Goal: Information Seeking & Learning: Learn about a topic

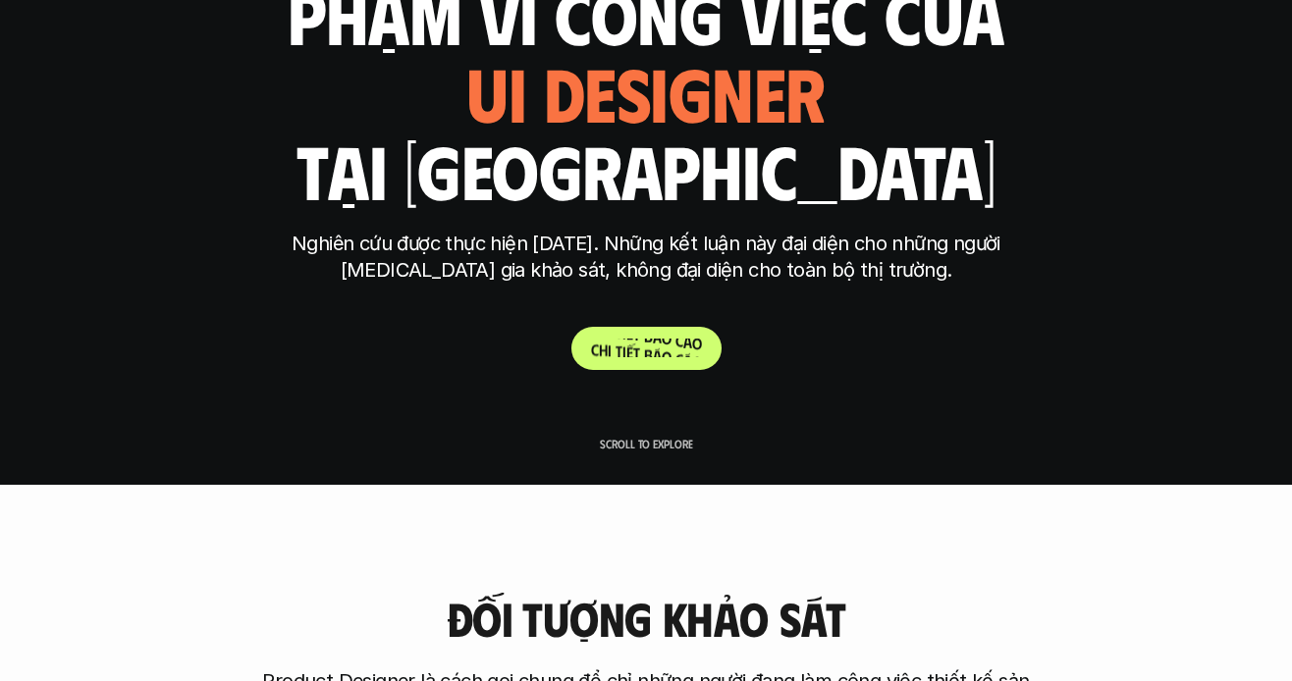
click at [648, 347] on p "C h i t i ế t b á o c á o" at bounding box center [646, 348] width 111 height 19
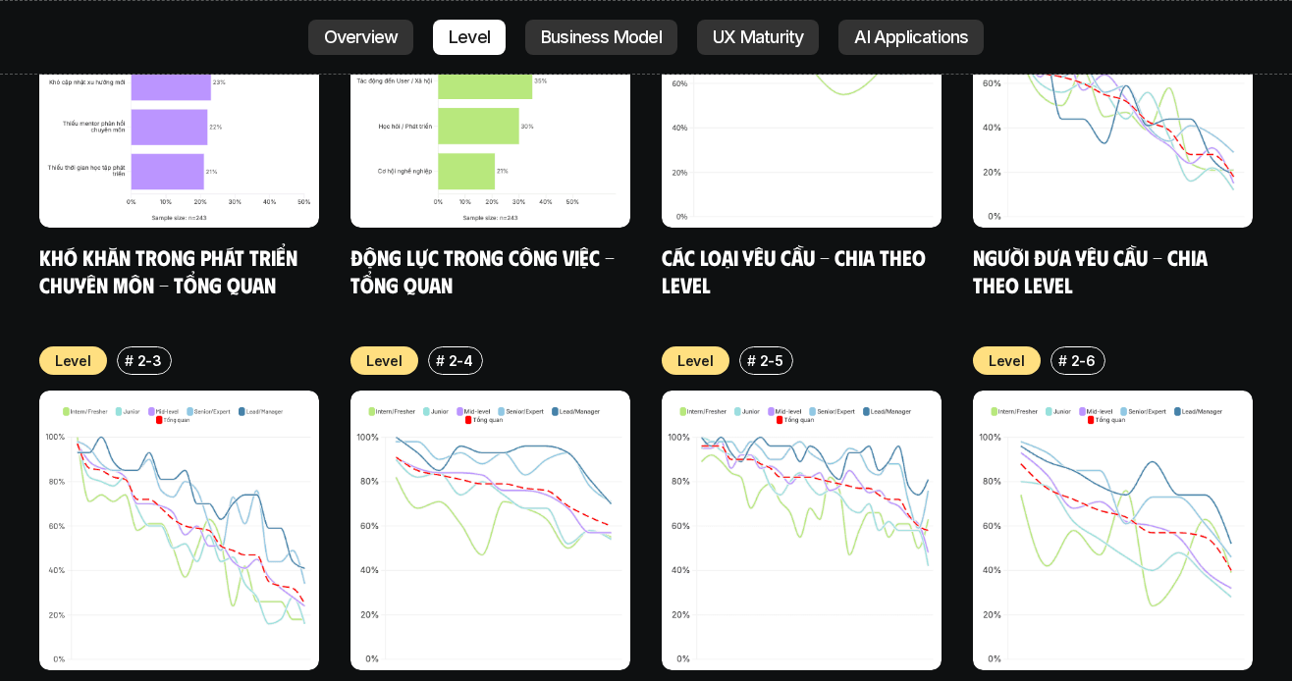
scroll to position [6421, 0]
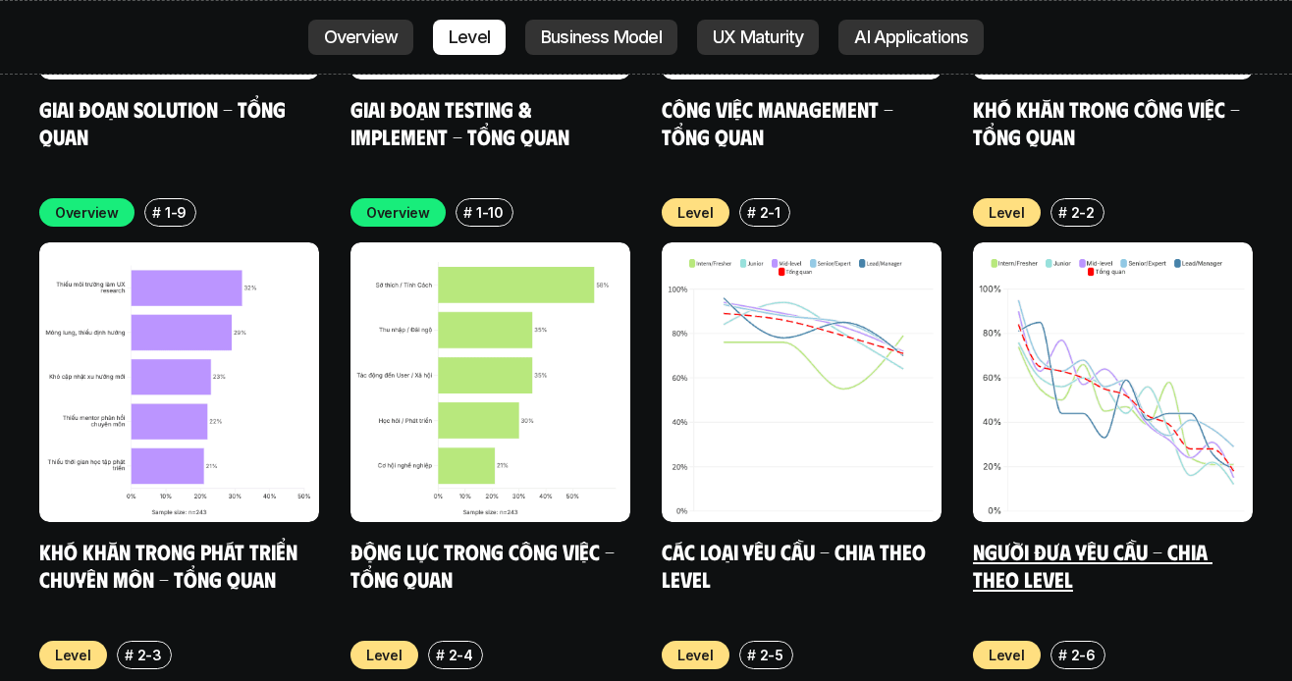
click at [1026, 538] on link "Người đưa yêu cầu - Chia theo Level" at bounding box center [1093, 565] width 240 height 54
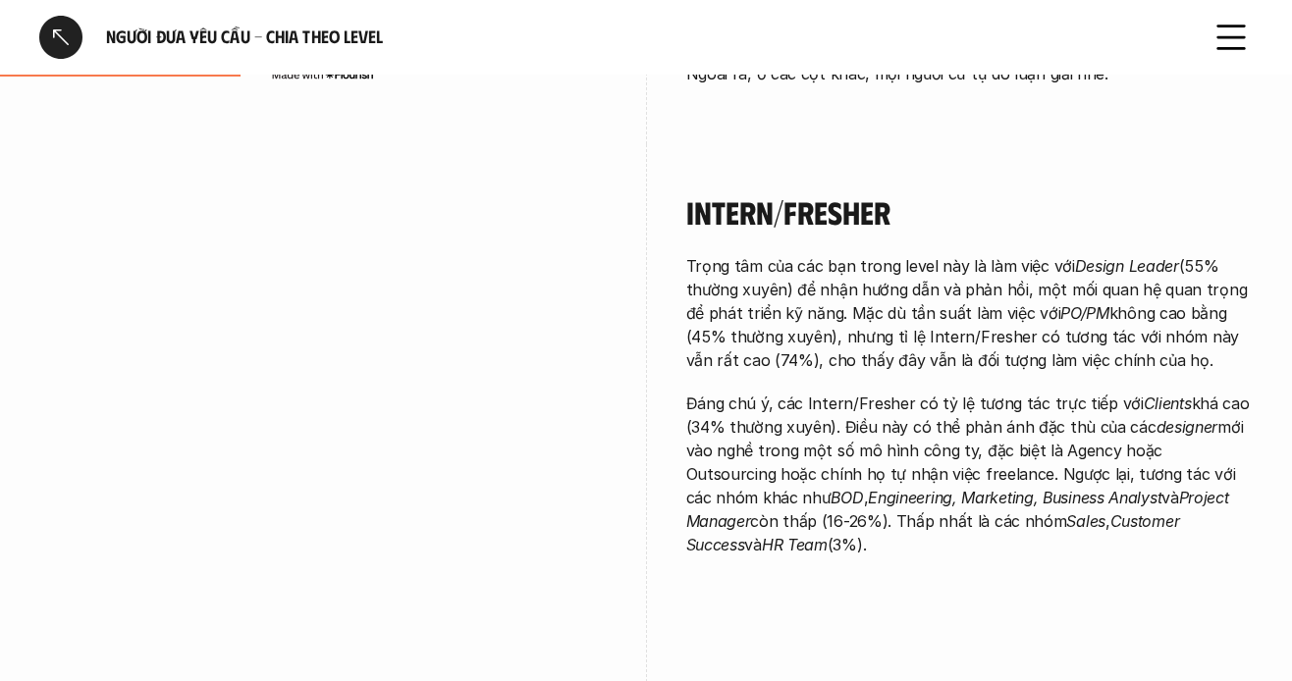
scroll to position [982, 0]
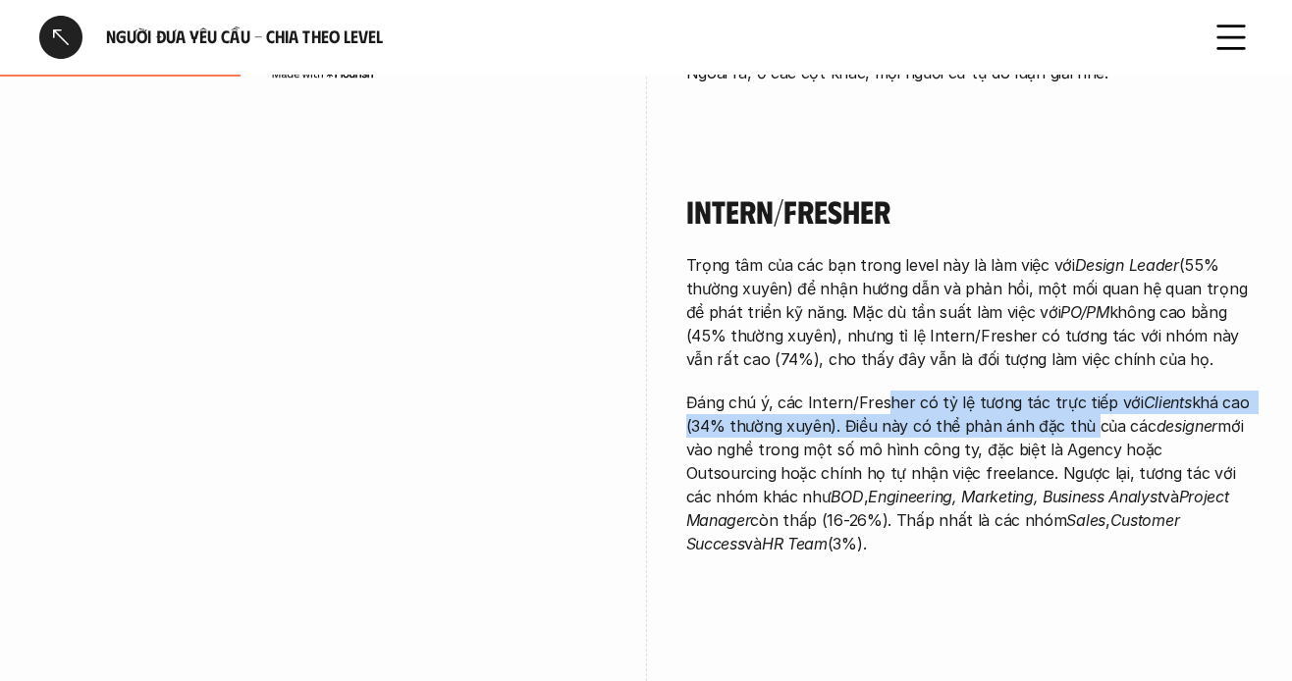
drag, startPoint x: 888, startPoint y: 381, endPoint x: 1070, endPoint y: 447, distance: 194.1
click at [1073, 436] on p "Đáng chú ý, các Intern/Fresher có tỷ lệ tương tác trực tiếp với Clients khá cao…" at bounding box center [970, 473] width 568 height 165
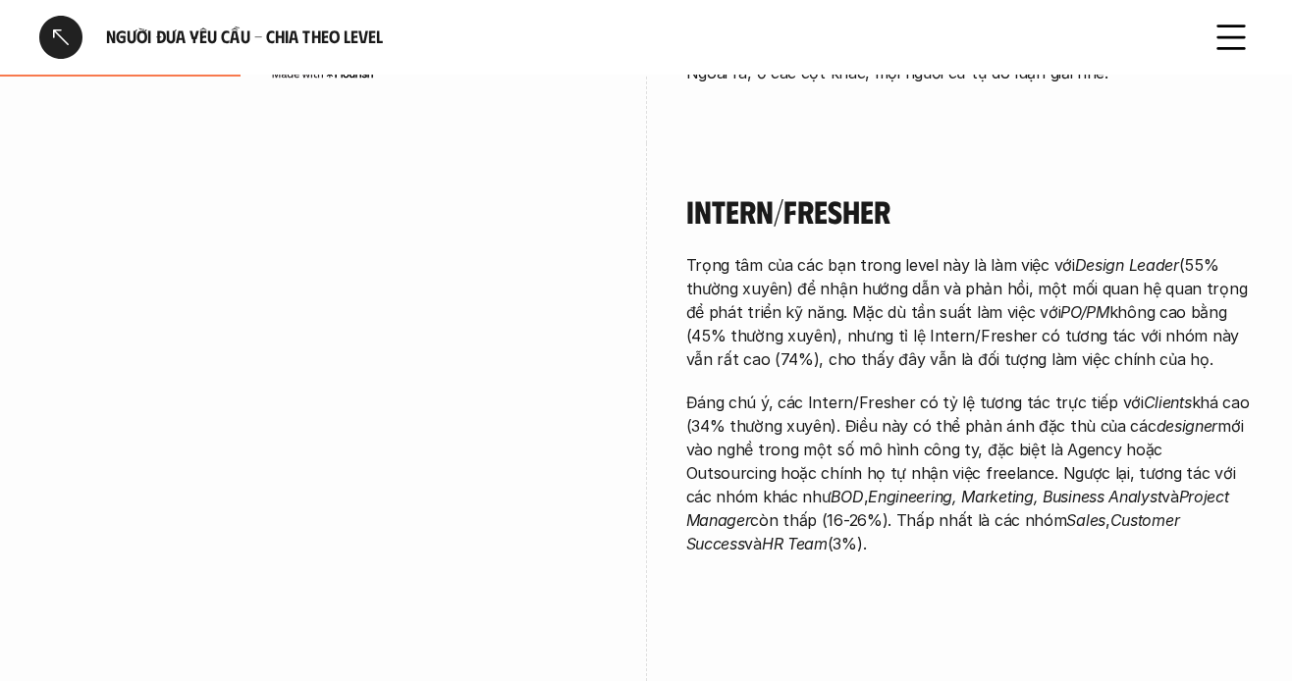
click at [1062, 452] on p "Đáng chú ý, các Intern/Fresher có tỷ lệ tương tác trực tiếp với Clients khá cao…" at bounding box center [970, 473] width 568 height 165
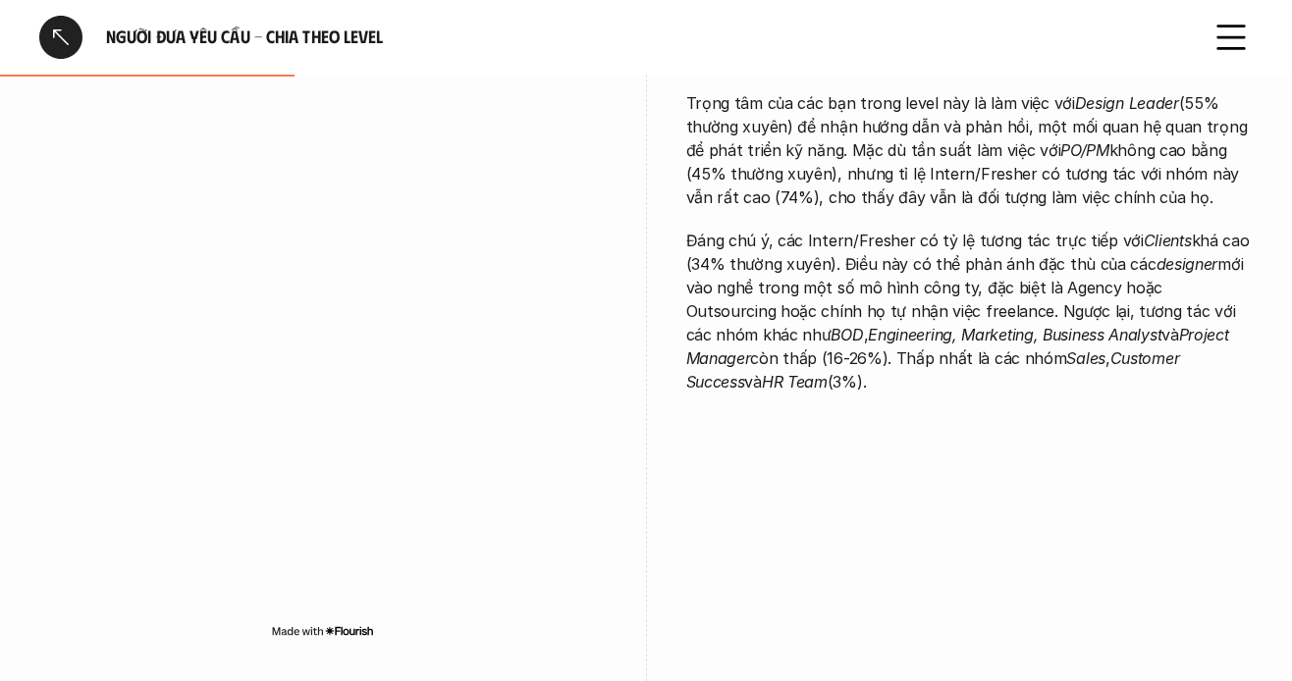
scroll to position [1178, 0]
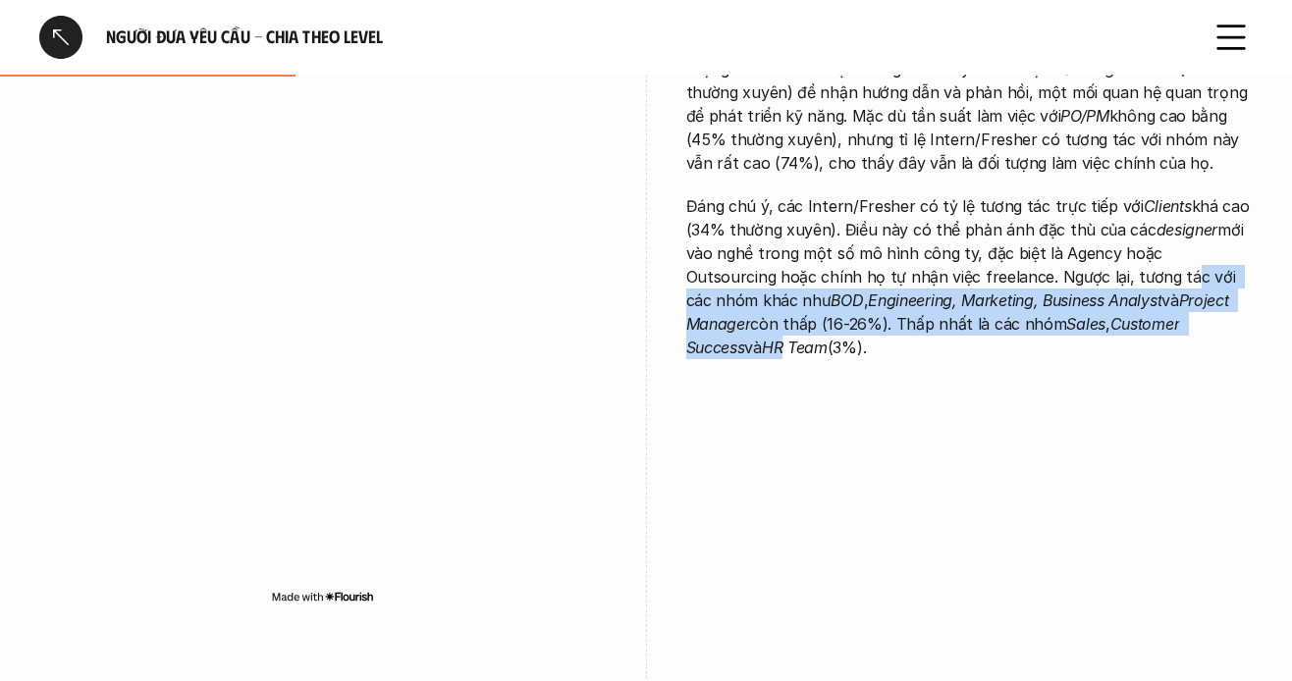
drag, startPoint x: 1115, startPoint y: 259, endPoint x: 1189, endPoint y: 309, distance: 89.9
click at [1189, 309] on p "Đáng chú ý, các Intern/Fresher có tỷ lệ tương tác trực tiếp với Clients khá cao…" at bounding box center [970, 276] width 568 height 165
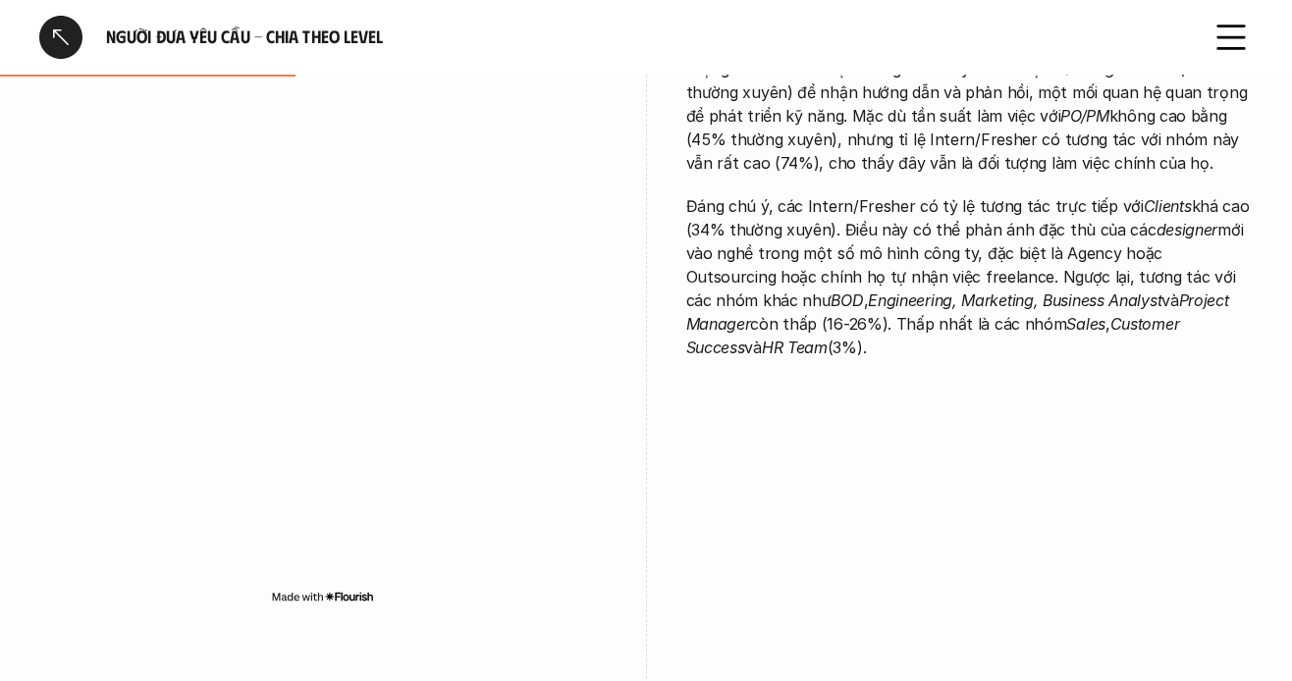
click at [1124, 319] on p "Đáng chú ý, các Intern/Fresher có tỷ lệ tương tác trực tiếp với Clients khá cao…" at bounding box center [970, 276] width 568 height 165
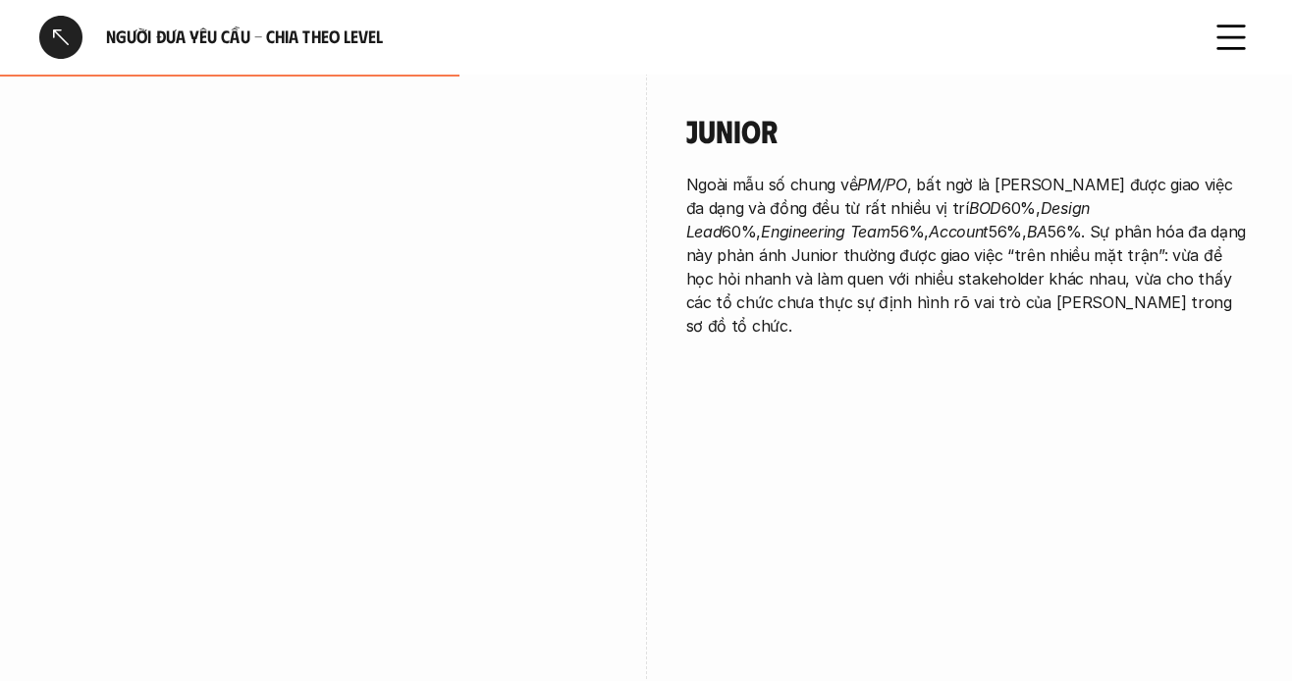
scroll to position [1866, 0]
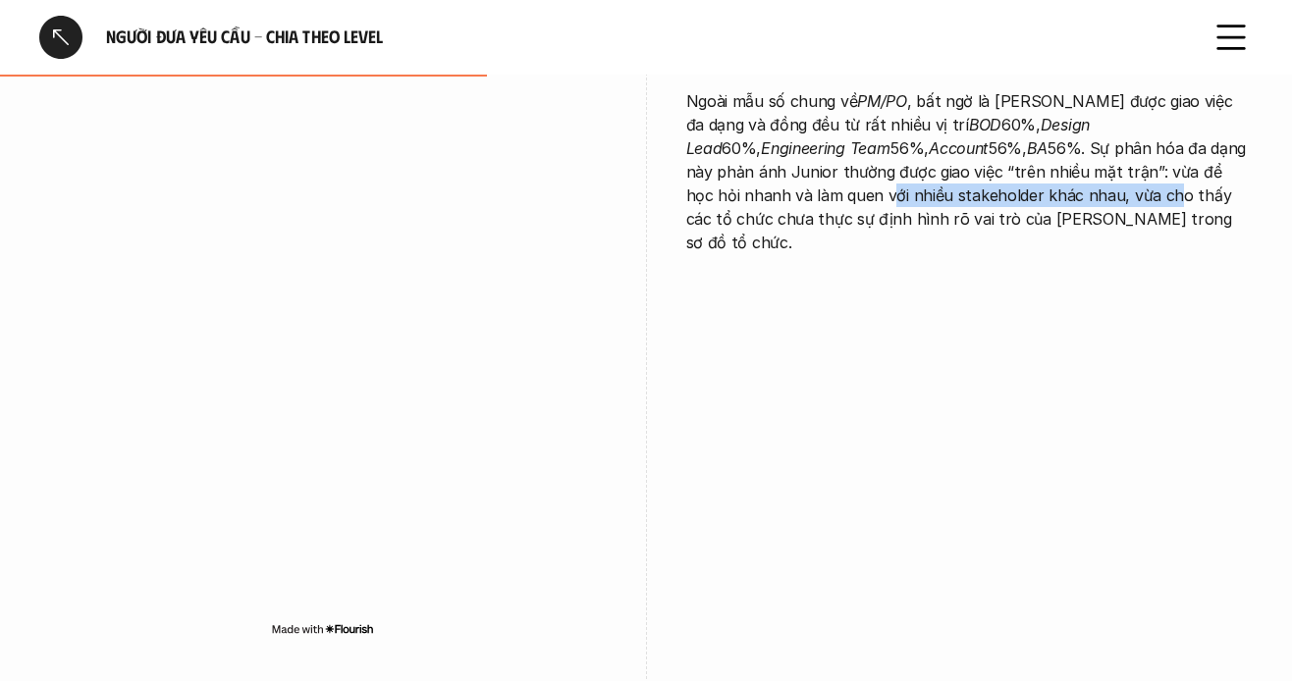
drag, startPoint x: 704, startPoint y: 177, endPoint x: 960, endPoint y: 180, distance: 256.3
click at [960, 180] on div "Junior Ngoài mẫu số chung về PM/PO , bất ngờ là [PERSON_NAME] được giao việc đa…" at bounding box center [646, 339] width 1214 height 720
click at [904, 180] on p "Ngoài mẫu số chung về PM/PO , bất ngờ là [PERSON_NAME] được giao việc đa dạng v…" at bounding box center [970, 171] width 568 height 165
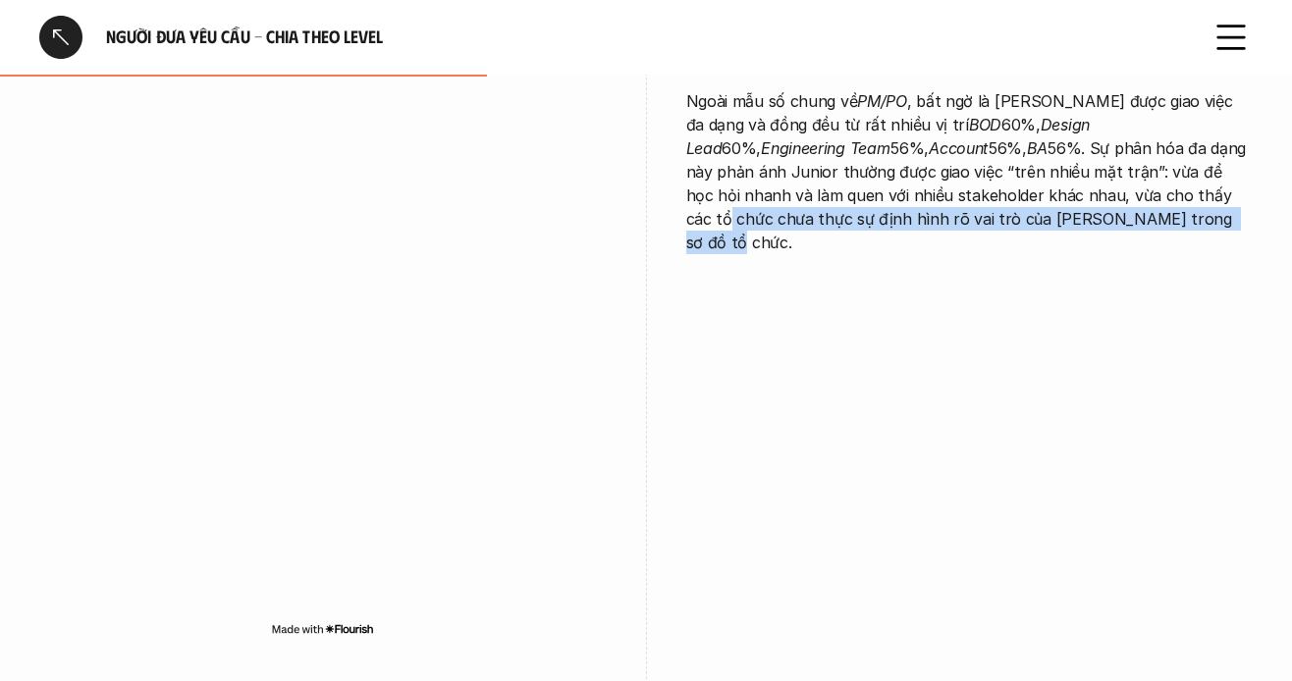
drag, startPoint x: 1056, startPoint y: 172, endPoint x: 1095, endPoint y: 265, distance: 101.2
click at [1139, 256] on div "Junior Ngoài mẫu số chung về PM/PO , bất ngờ là [PERSON_NAME] được giao việc đa…" at bounding box center [970, 146] width 568 height 334
click at [1021, 267] on div "Junior Ngoài mẫu số chung về PM/PO , bất ngờ là [PERSON_NAME] được giao việc đa…" at bounding box center [646, 339] width 1214 height 720
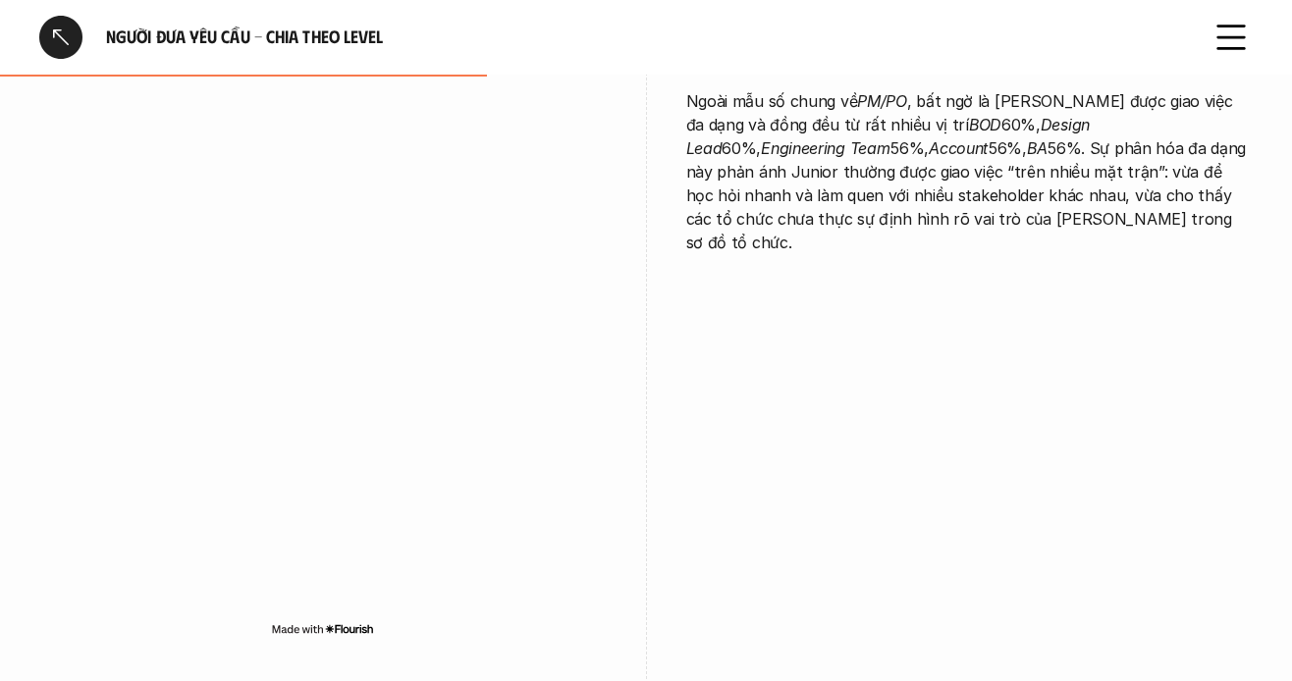
click at [906, 256] on div "Junior Ngoài mẫu số chung về PM/PO , bất ngờ là [PERSON_NAME] được giao việc đa…" at bounding box center [970, 146] width 568 height 334
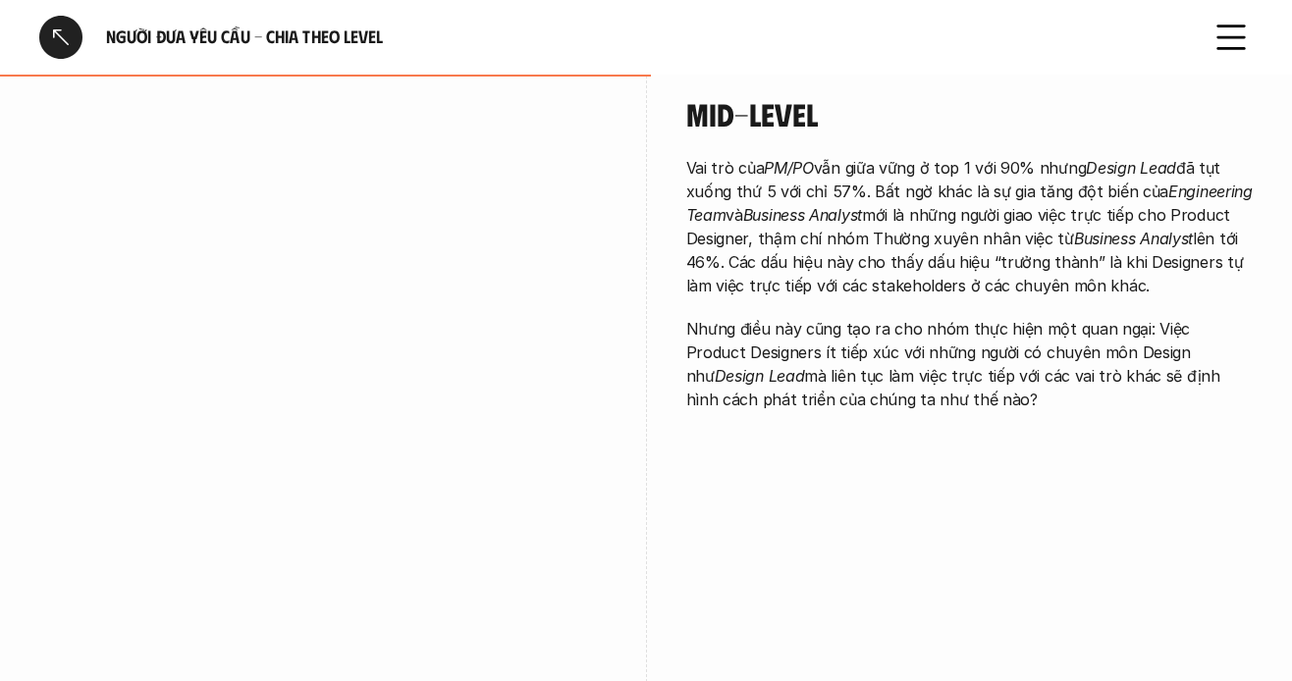
scroll to position [2553, 0]
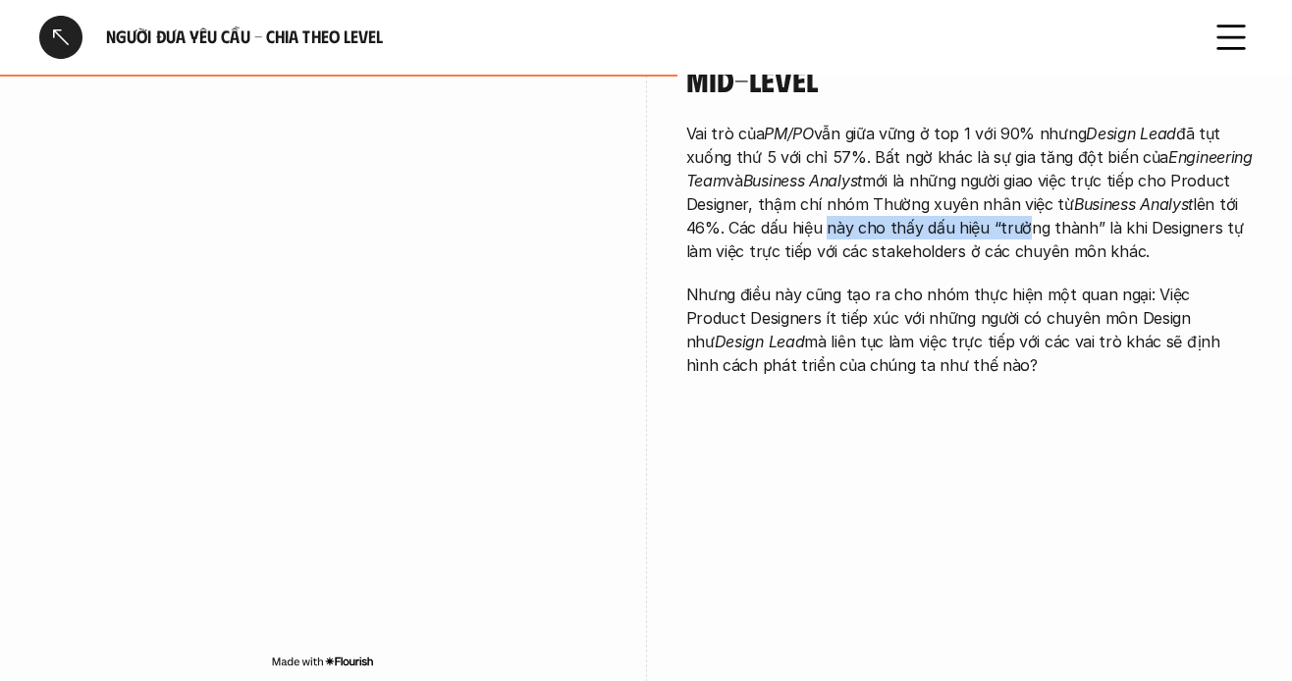
drag, startPoint x: 977, startPoint y: 205, endPoint x: 1016, endPoint y: 205, distance: 39.3
click at [1016, 205] on p "Vai trò của PM/PO vẫn giữa vững ở top 1 với 90% nhưng Design Lead đã tụt xuống …" at bounding box center [970, 192] width 568 height 141
click at [1003, 221] on p "Vai trò của PM/PO vẫn giữa vững ở top 1 với 90% nhưng Design Lead đã tụt xuống …" at bounding box center [970, 192] width 568 height 141
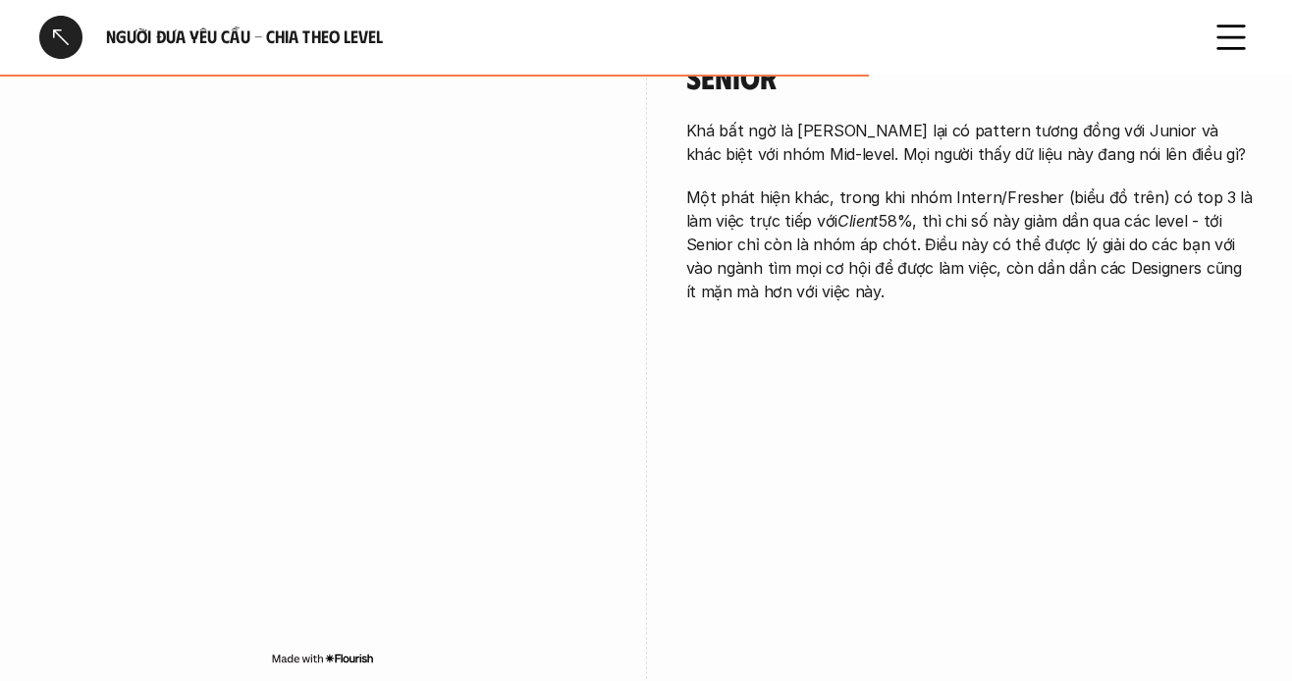
scroll to position [3241, 0]
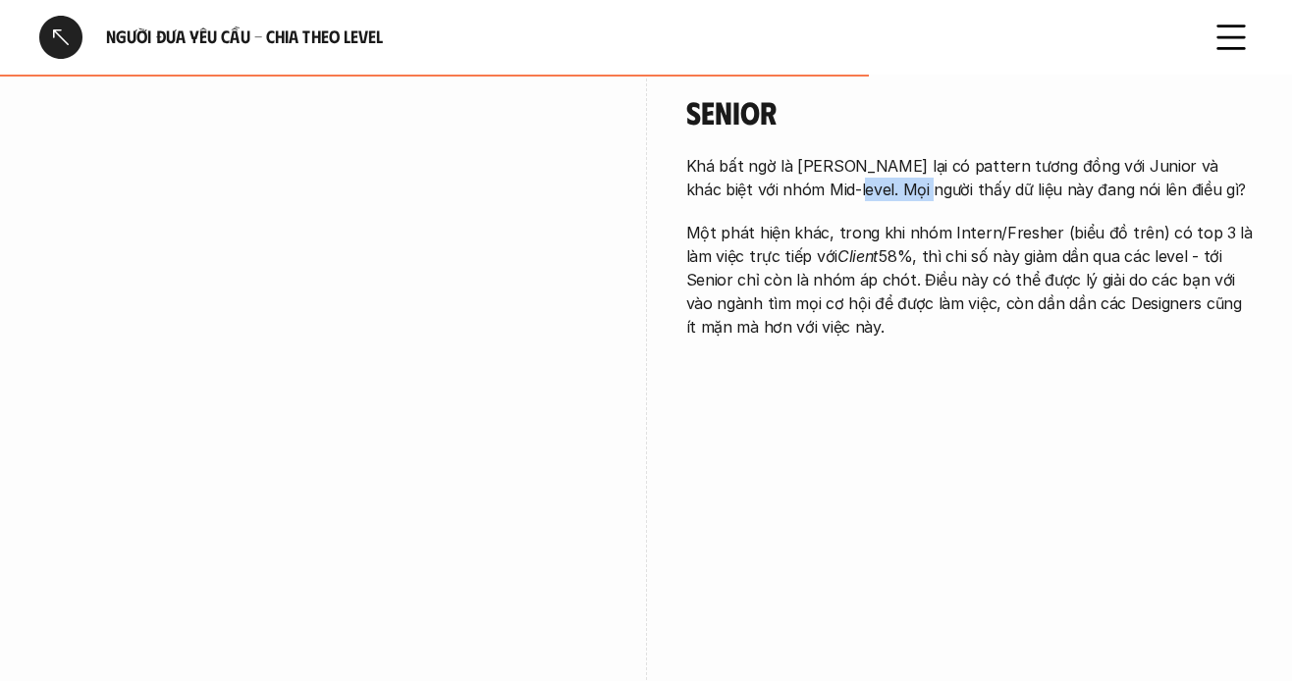
drag, startPoint x: 824, startPoint y: 175, endPoint x: 915, endPoint y: 189, distance: 92.4
click at [897, 185] on div "Khá bất ngờ là [PERSON_NAME] lại có pattern tương đồng với Junior và khác biệt …" at bounding box center [970, 246] width 568 height 185
click at [915, 189] on div "Khá bất ngờ là [PERSON_NAME] lại có pattern tương đồng với Junior và khác biệt …" at bounding box center [970, 246] width 568 height 185
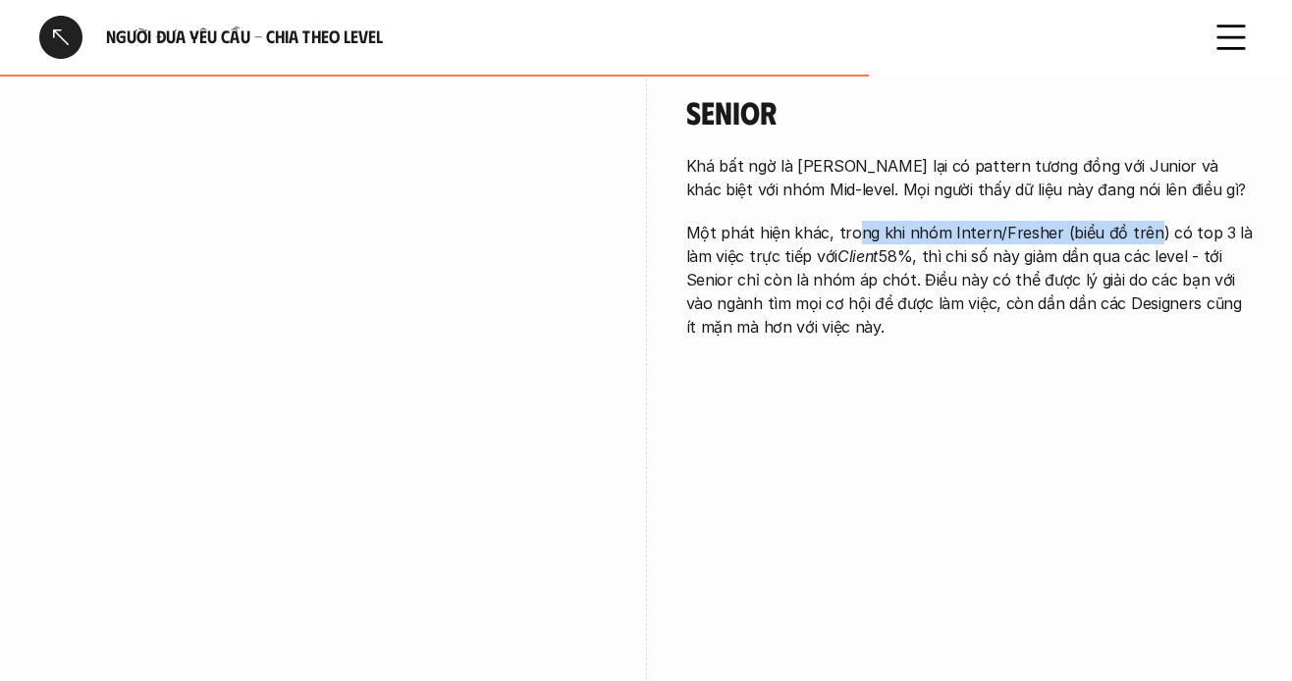
drag, startPoint x: 884, startPoint y: 211, endPoint x: 1163, endPoint y: 302, distance: 293.5
click at [1150, 231] on p "Một phát hiện khác, trong khi nhóm Intern/Fresher (biểu đồ trên) có top 3 là là…" at bounding box center [970, 280] width 568 height 118
drag, startPoint x: 1043, startPoint y: 338, endPoint x: 1042, endPoint y: 326, distance: 11.8
click at [1043, 337] on div "Senior Khá bất ngờ là Senior lại có pattern tương đồng với Junior và khác biệt …" at bounding box center [970, 221] width 568 height 354
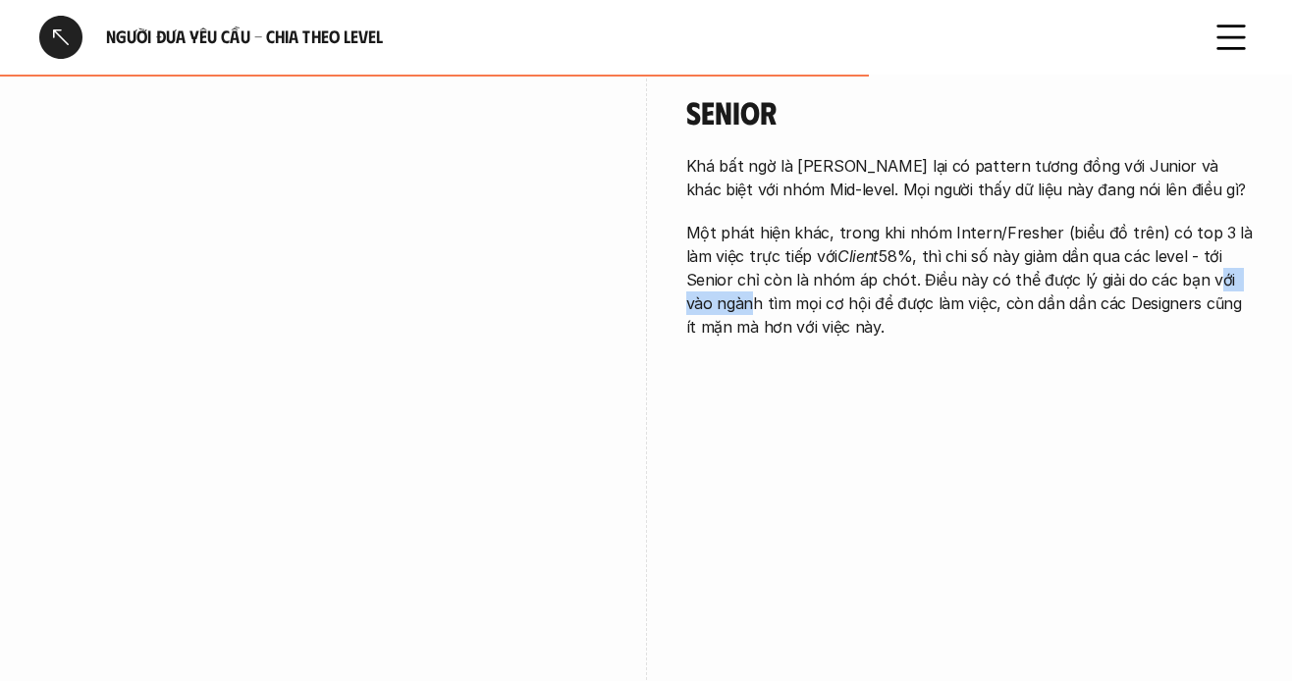
drag, startPoint x: 1150, startPoint y: 255, endPoint x: 1025, endPoint y: 275, distance: 126.2
click at [1229, 267] on p "Một phát hiện khác, trong khi nhóm Intern/Fresher (biểu đồ trên) có top 3 là là…" at bounding box center [970, 280] width 568 height 118
click at [1025, 275] on p "Một phát hiện khác, trong khi nhóm Intern/Fresher (biểu đồ trên) có top 3 là là…" at bounding box center [970, 280] width 568 height 118
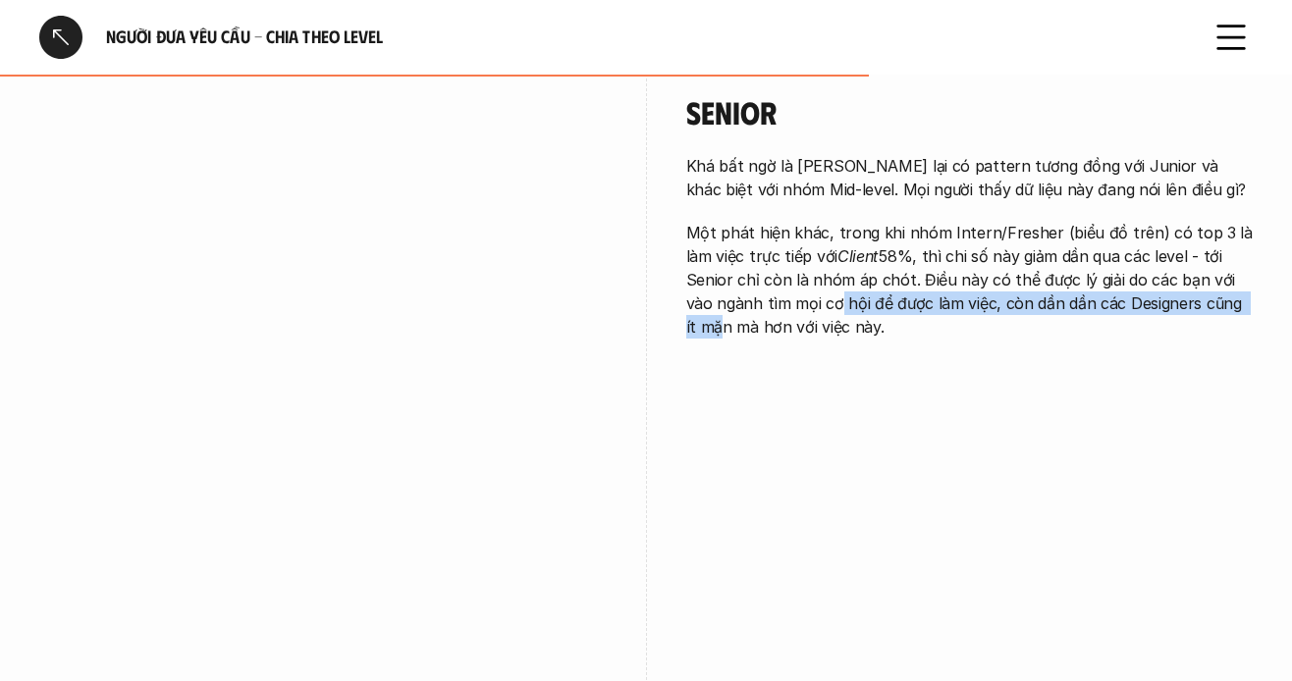
drag, startPoint x: 1179, startPoint y: 270, endPoint x: 729, endPoint y: 289, distance: 451.1
click at [736, 289] on p "Một phát hiện khác, trong khi nhóm Intern/Fresher (biểu đồ trên) có top 3 là là…" at bounding box center [970, 280] width 568 height 118
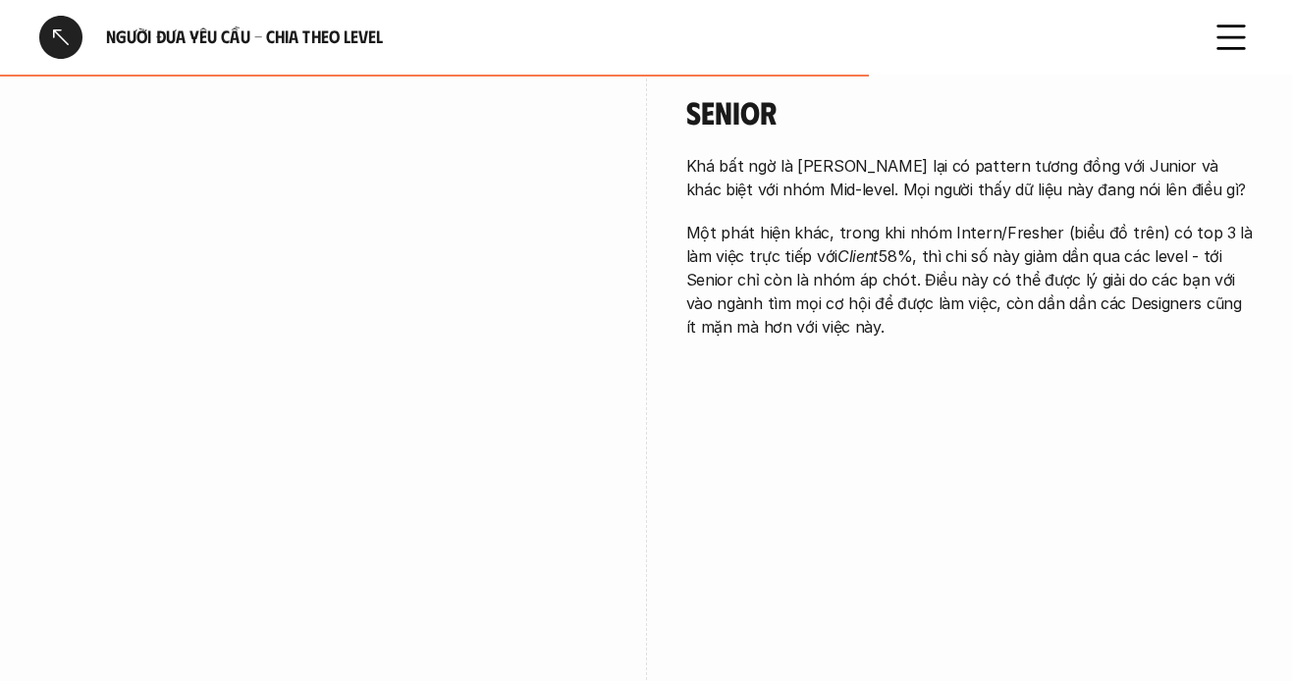
click at [748, 291] on p "Một phát hiện khác, trong khi nhóm Intern/Fresher (biểu đồ trên) có top 3 là là…" at bounding box center [970, 280] width 568 height 118
click at [827, 291] on p "Một phát hiện khác, trong khi nhóm Intern/Fresher (biểu đồ trên) có top 3 là là…" at bounding box center [970, 280] width 568 height 118
click at [965, 309] on p "Một phát hiện khác, trong khi nhóm Intern/Fresher (biểu đồ trên) có top 3 là là…" at bounding box center [970, 280] width 568 height 118
click at [1019, 289] on p "Một phát hiện khác, trong khi nhóm Intern/Fresher (biểu đồ trên) có top 3 là là…" at bounding box center [970, 280] width 568 height 118
click at [947, 285] on p "Một phát hiện khác, trong khi nhóm Intern/Fresher (biểu đồ trên) có top 3 là là…" at bounding box center [970, 280] width 568 height 118
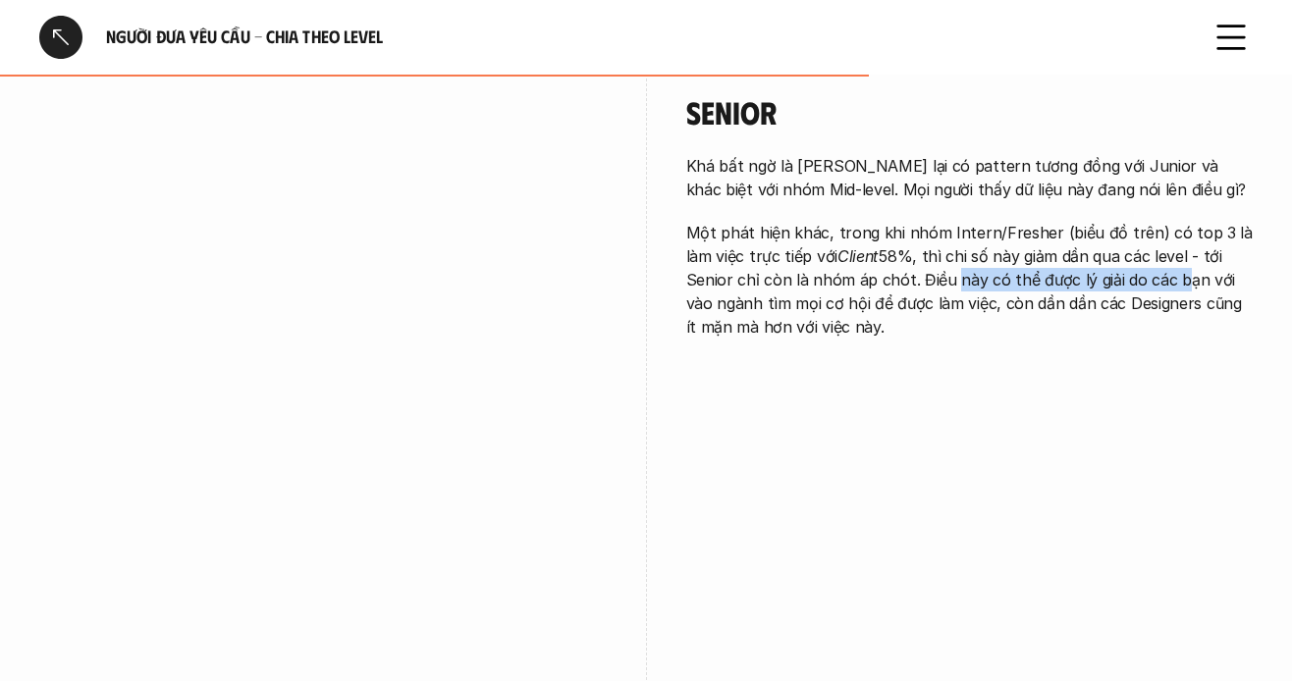
drag, startPoint x: 896, startPoint y: 262, endPoint x: 1121, endPoint y: 263, distance: 225.9
click at [1121, 263] on p "Một phát hiện khác, trong khi nhóm Intern/Fresher (biểu đồ trên) có top 3 là là…" at bounding box center [970, 280] width 568 height 118
click at [1070, 267] on p "Một phát hiện khác, trong khi nhóm Intern/Fresher (biểu đồ trên) có top 3 là là…" at bounding box center [970, 280] width 568 height 118
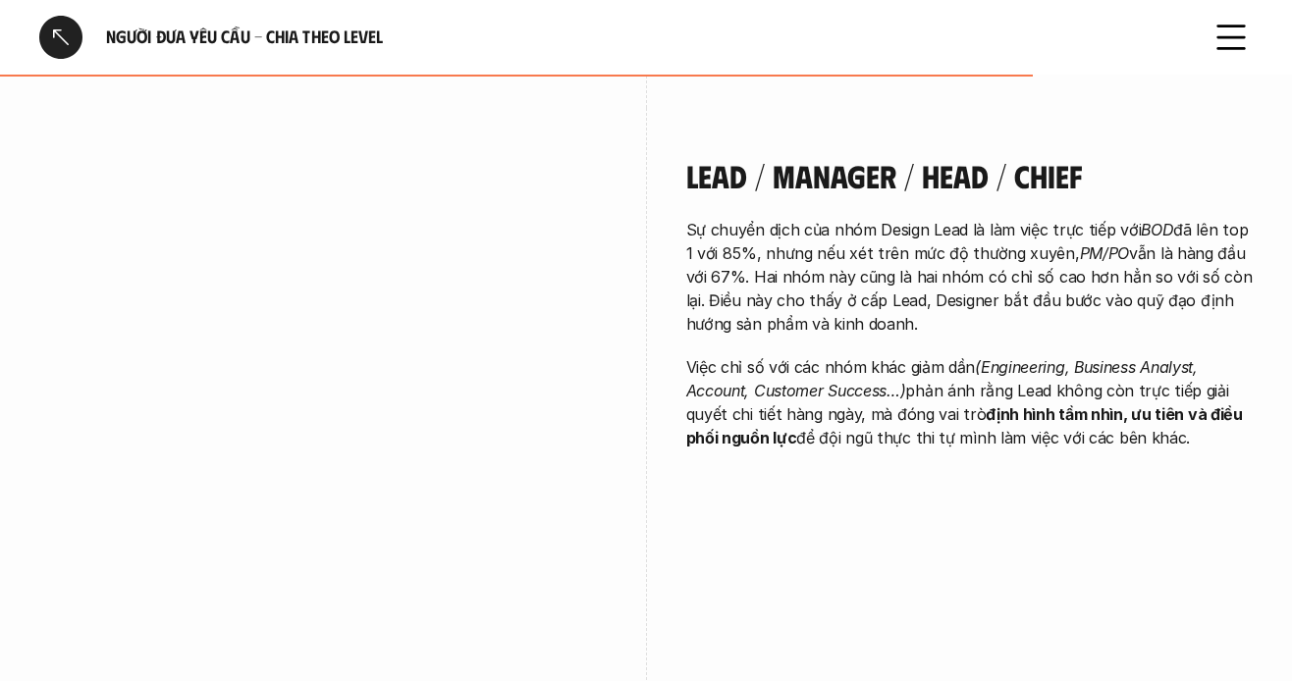
scroll to position [3928, 0]
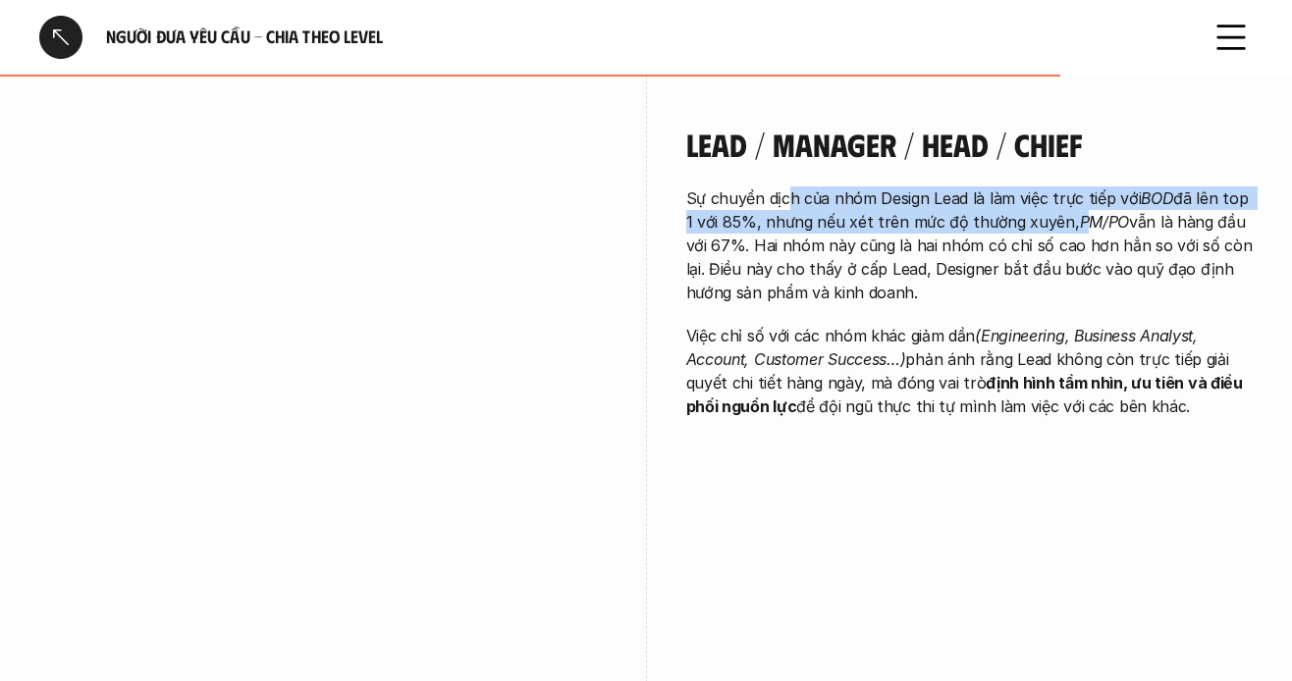
drag, startPoint x: 792, startPoint y: 175, endPoint x: 1073, endPoint y: 194, distance: 281.5
click at [1073, 194] on p "Sự chuyển dịch của nhóm Design Lead là làm việc trực tiếp với BOD đã lên top 1 …" at bounding box center [970, 246] width 568 height 118
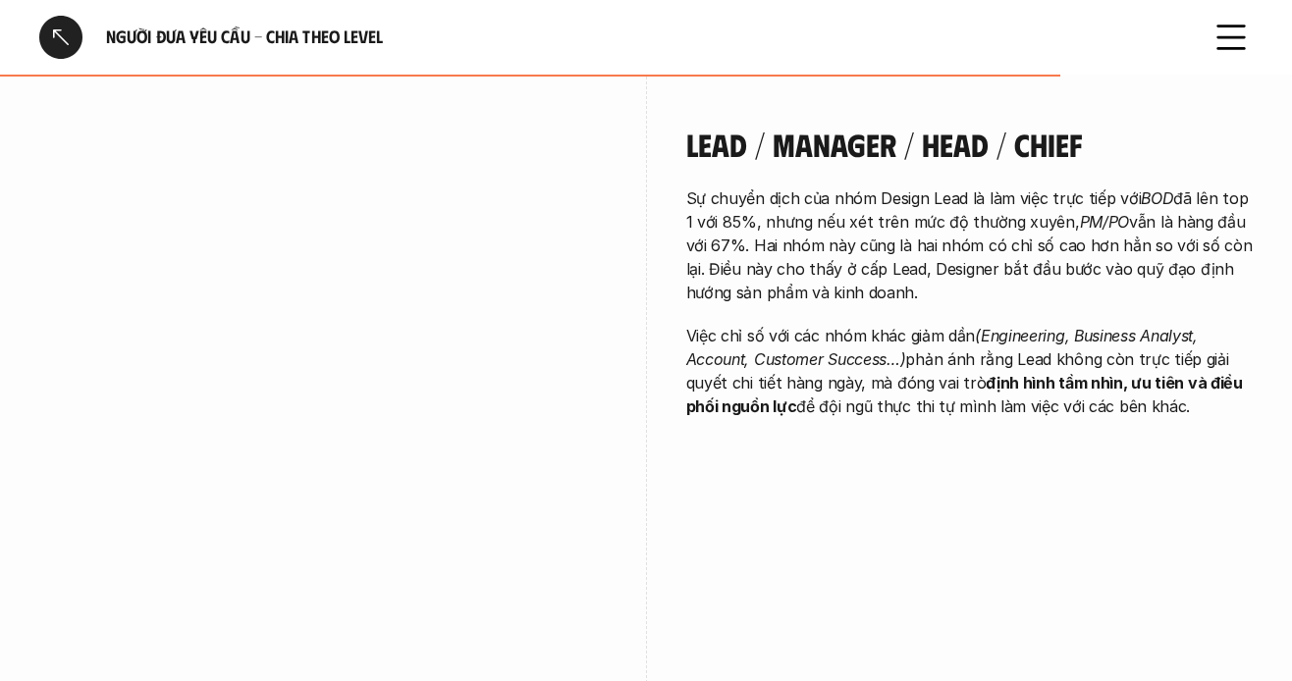
click at [871, 212] on p "Sự chuyển dịch của nhóm Design Lead là làm việc trực tiếp với BOD đã lên top 1 …" at bounding box center [970, 246] width 568 height 118
drag, startPoint x: 769, startPoint y: 227, endPoint x: 1066, endPoint y: 222, distance: 297.6
click at [1066, 222] on p "Sự chuyển dịch của nhóm Design Lead là làm việc trực tiếp với BOD đã lên top 1 …" at bounding box center [970, 246] width 568 height 118
click at [1040, 222] on p "Sự chuyển dịch của nhóm Design Lead là làm việc trực tiếp với BOD đã lên top 1 …" at bounding box center [970, 246] width 568 height 118
drag, startPoint x: 869, startPoint y: 245, endPoint x: 1077, endPoint y: 251, distance: 208.3
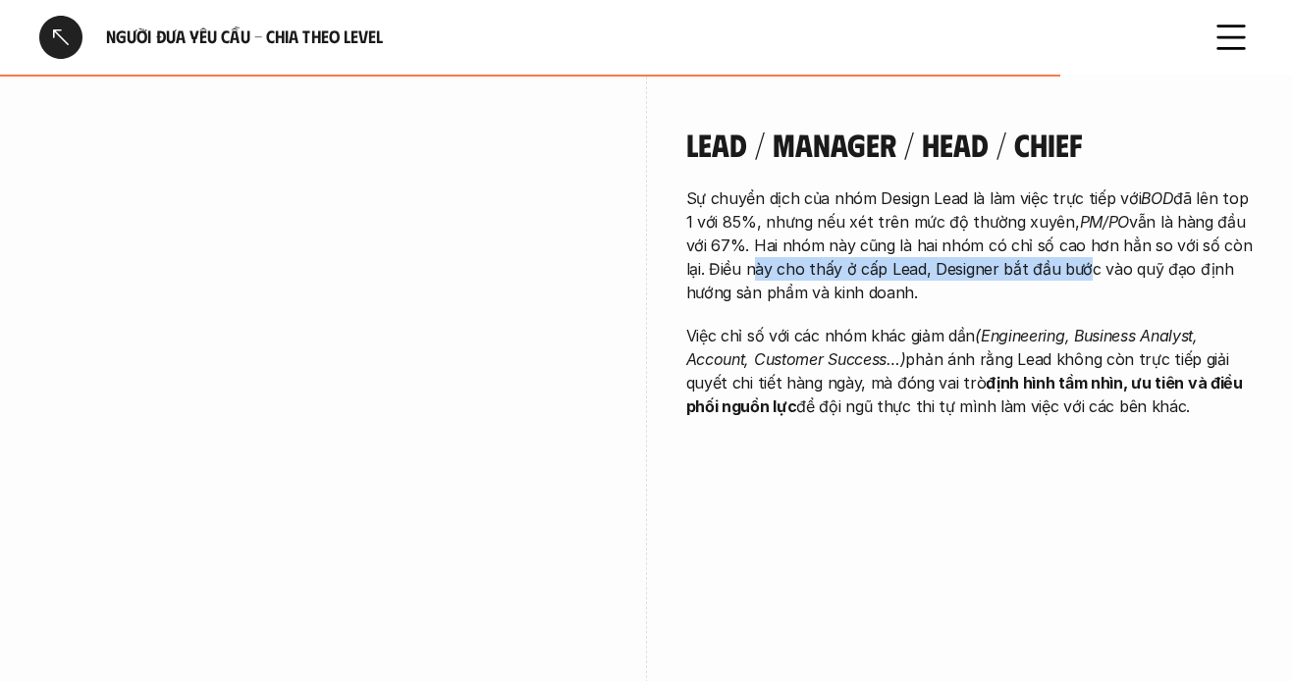
click at [1077, 251] on p "Sự chuyển dịch của nhóm Design Lead là làm việc trực tiếp với BOD đã lên top 1 …" at bounding box center [970, 246] width 568 height 118
click at [1049, 251] on p "Sự chuyển dịch của nhóm Design Lead là làm việc trực tiếp với BOD đã lên top 1 …" at bounding box center [970, 246] width 568 height 118
drag, startPoint x: 703, startPoint y: 310, endPoint x: 1136, endPoint y: 289, distance: 433.6
click at [1134, 289] on div "Sự chuyển dịch của nhóm Design Lead là làm việc trực tiếp với BOD đã lên top 1 …" at bounding box center [970, 303] width 568 height 232
click at [1036, 326] on em "(Engineering, Business Analyst, Account, Customer Success…)" at bounding box center [944, 347] width 517 height 43
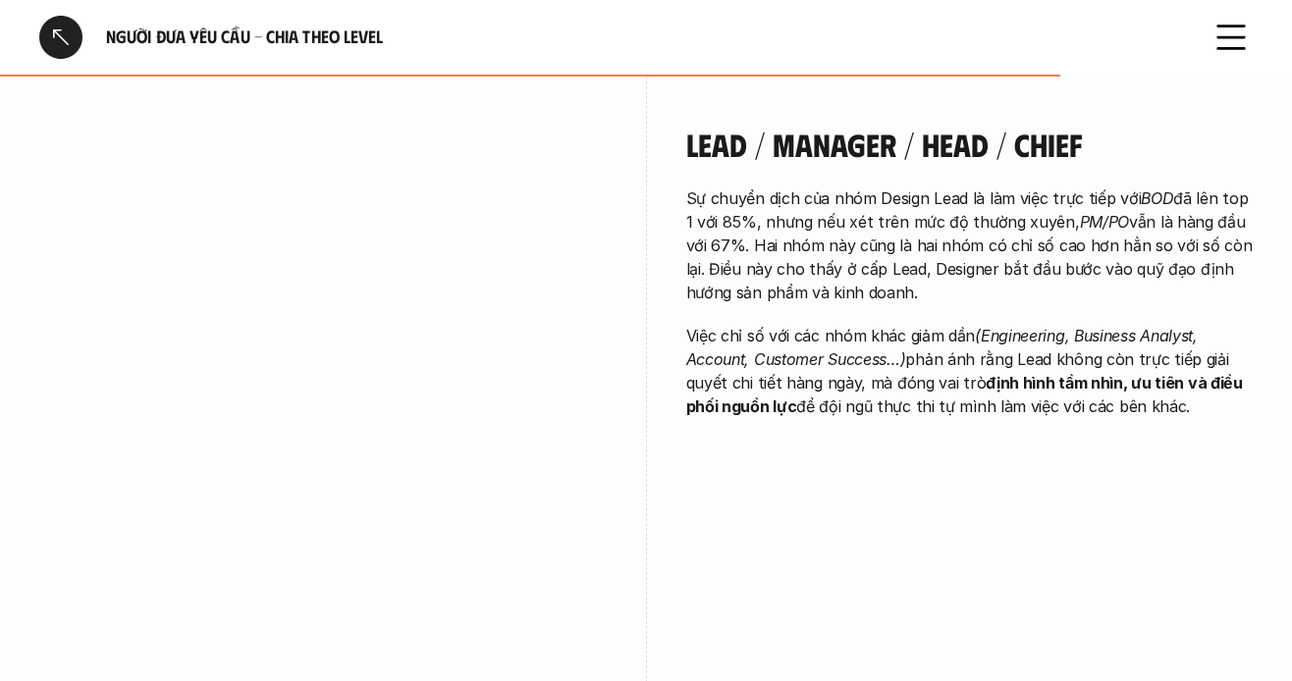
click at [1091, 373] on strong "định hình tầm nhìn, ưu tiên và điều phối nguồn lực" at bounding box center [966, 394] width 561 height 43
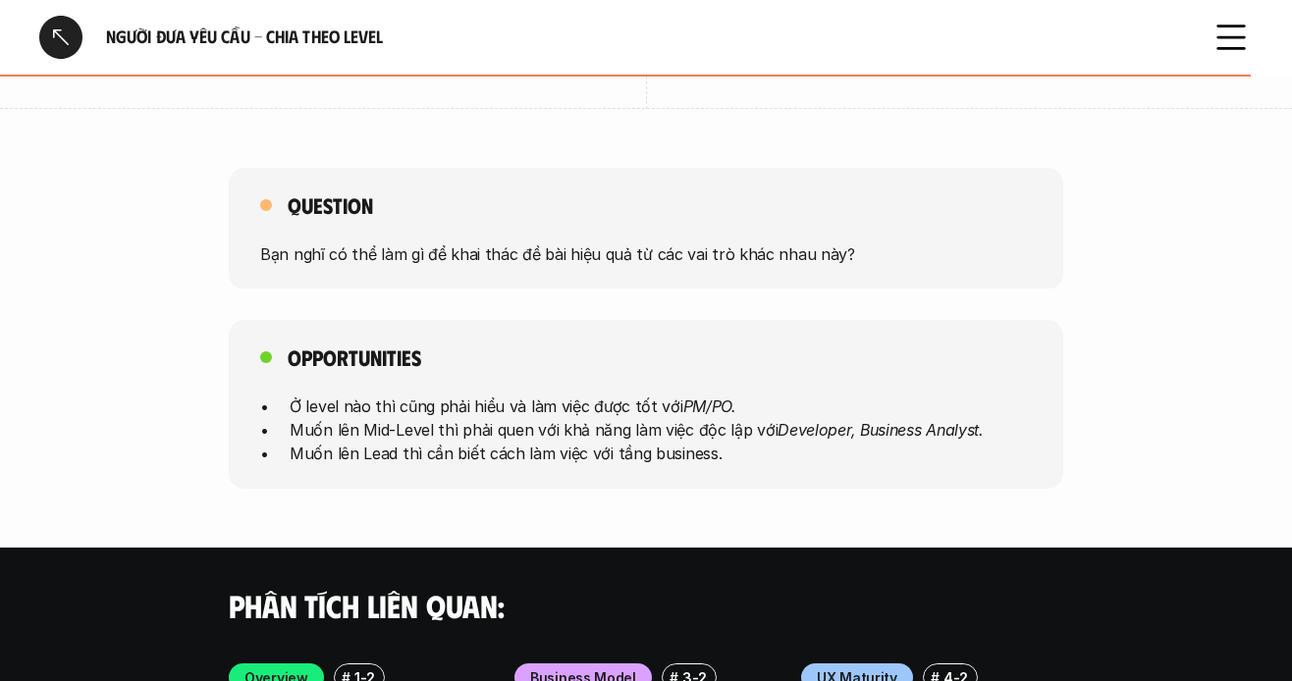
scroll to position [4517, 0]
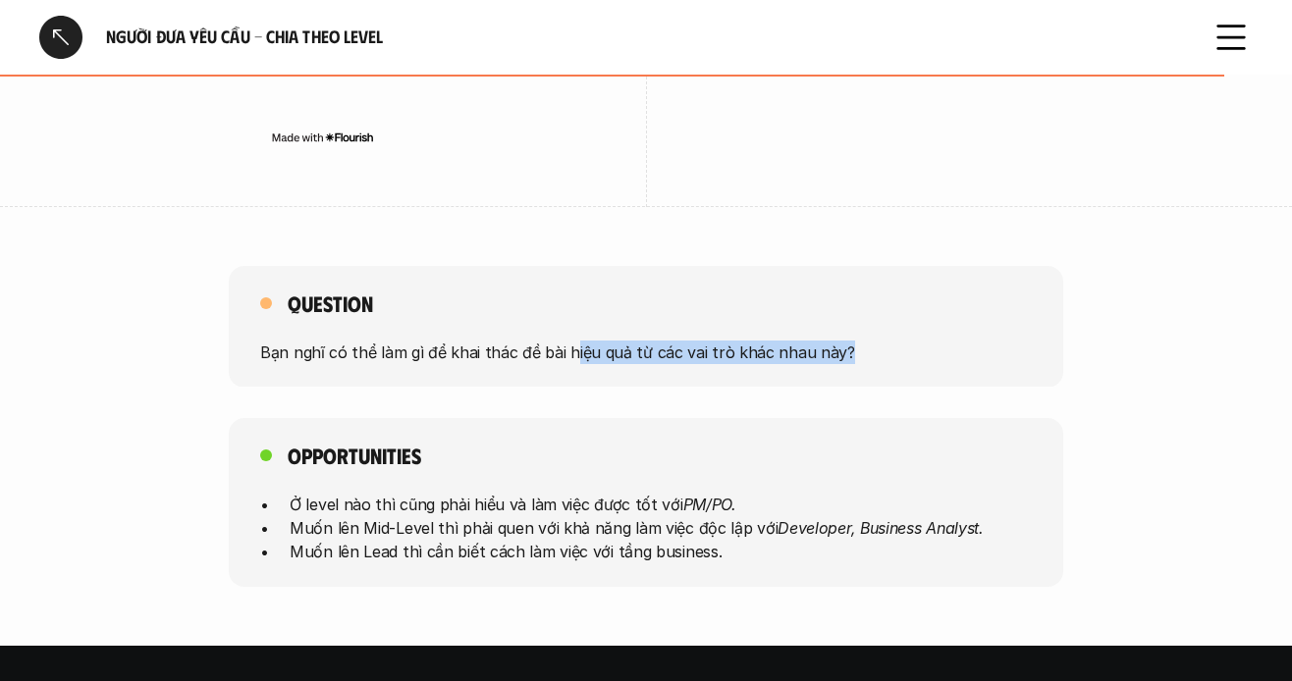
drag, startPoint x: 612, startPoint y: 347, endPoint x: 887, endPoint y: 353, distance: 275.0
click at [887, 353] on div "Question Bạn nghĩ có thể làm gì để khai thác đề bài hiệu quả từ các vai trò khá…" at bounding box center [646, 327] width 835 height 122
click at [707, 517] on p "Muốn lên Mid-Level thì phải quen với khả năng làm việc độc lập với Developer, B…" at bounding box center [661, 529] width 742 height 24
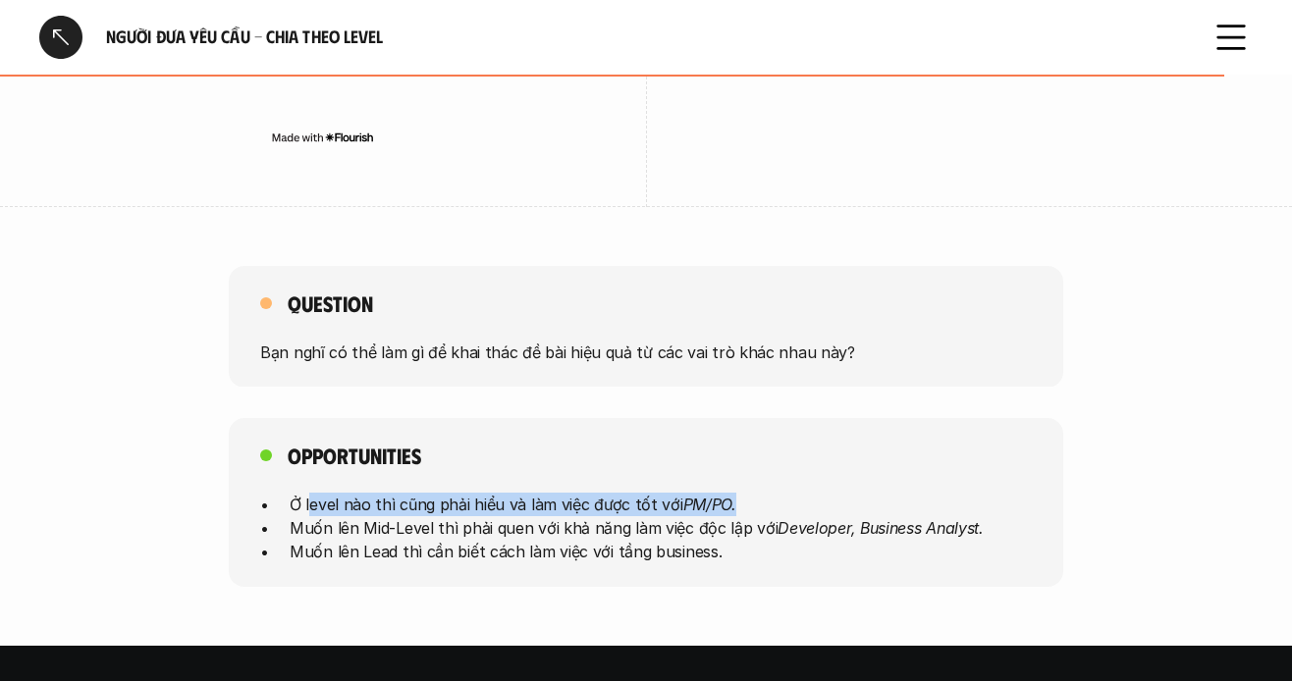
drag, startPoint x: 471, startPoint y: 475, endPoint x: 841, endPoint y: 474, distance: 369.2
click at [841, 493] on p "Ở level nào thì cũng phải hiểu và làm việc được tốt với PM/PO." at bounding box center [661, 505] width 742 height 24
click at [592, 493] on p "Ở level nào thì cũng phải hiểu và làm việc được tốt với PM/PO." at bounding box center [661, 505] width 742 height 24
drag, startPoint x: 379, startPoint y: 474, endPoint x: 786, endPoint y: 476, distance: 406.5
click at [786, 493] on p "Ở level nào thì cũng phải hiểu và làm việc được tốt với PM/PO." at bounding box center [661, 505] width 742 height 24
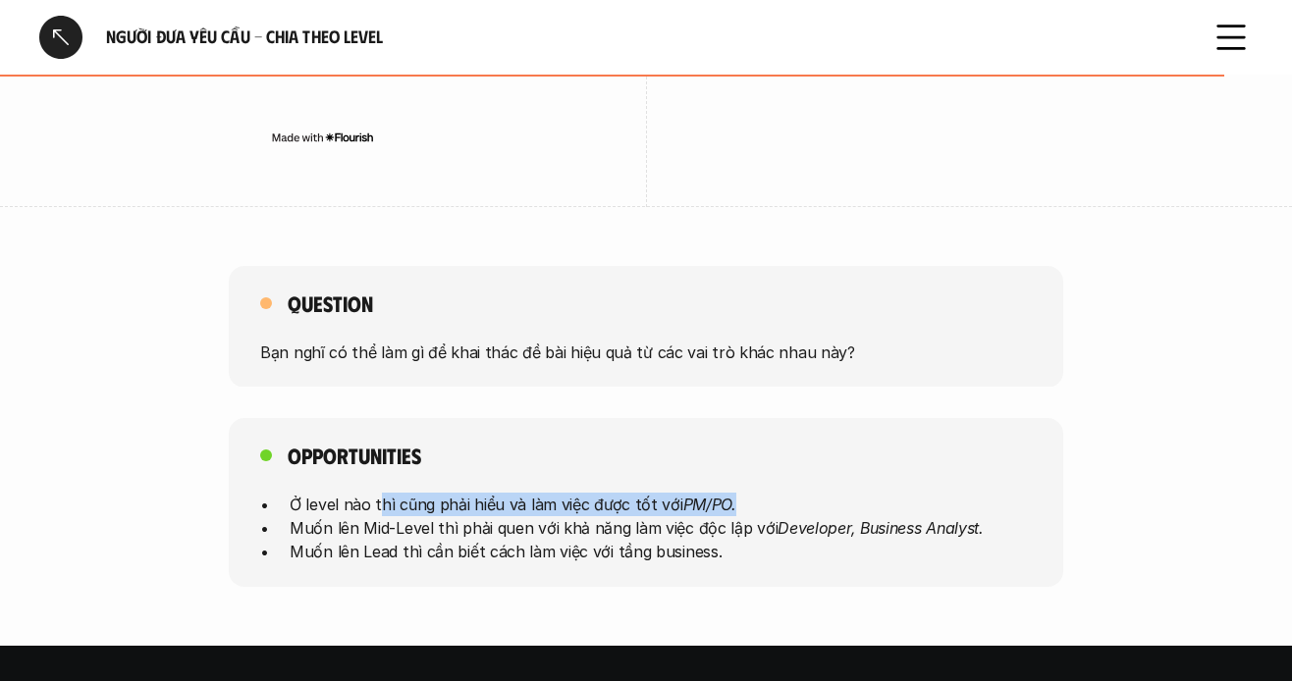
click at [715, 495] on em "PM/PO." at bounding box center [709, 505] width 53 height 20
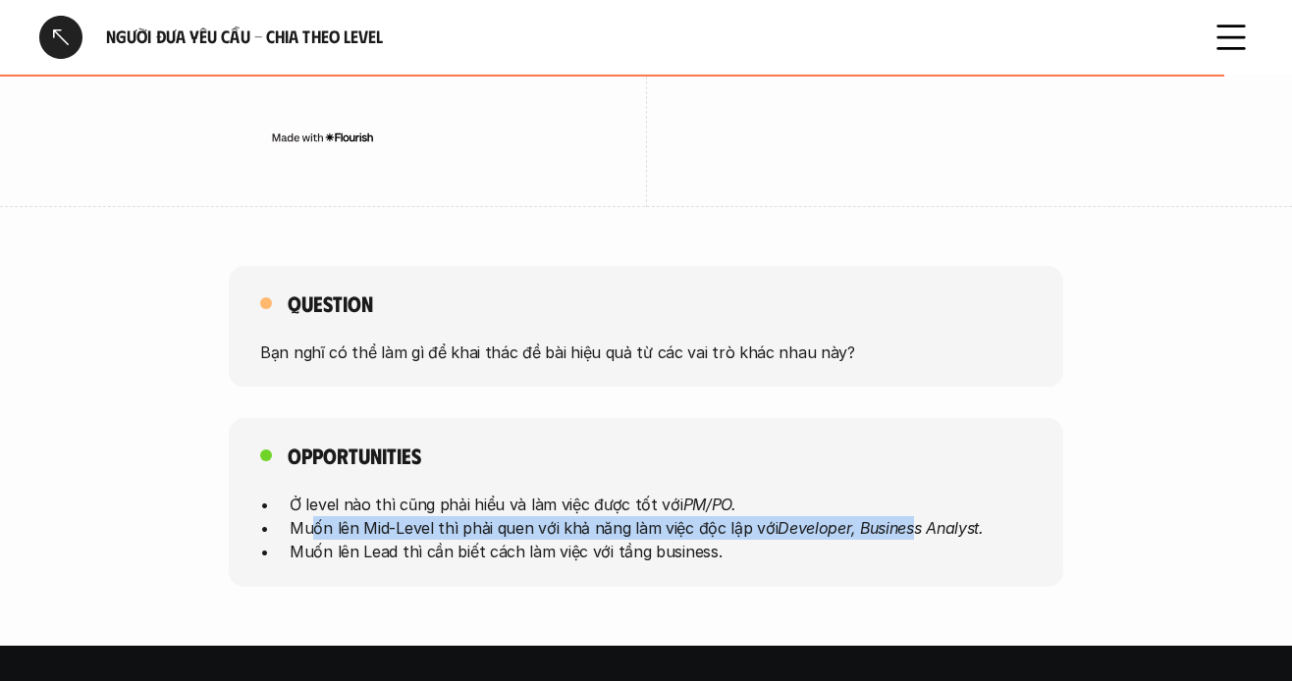
drag, startPoint x: 422, startPoint y: 510, endPoint x: 899, endPoint y: 507, distance: 476.3
click at [910, 517] on p "Muốn lên Mid-Level thì phải quen với khả năng làm việc độc lập với Developer, B…" at bounding box center [661, 529] width 742 height 24
click at [855, 518] on em "Developer, Business Analyst." at bounding box center [881, 528] width 206 height 20
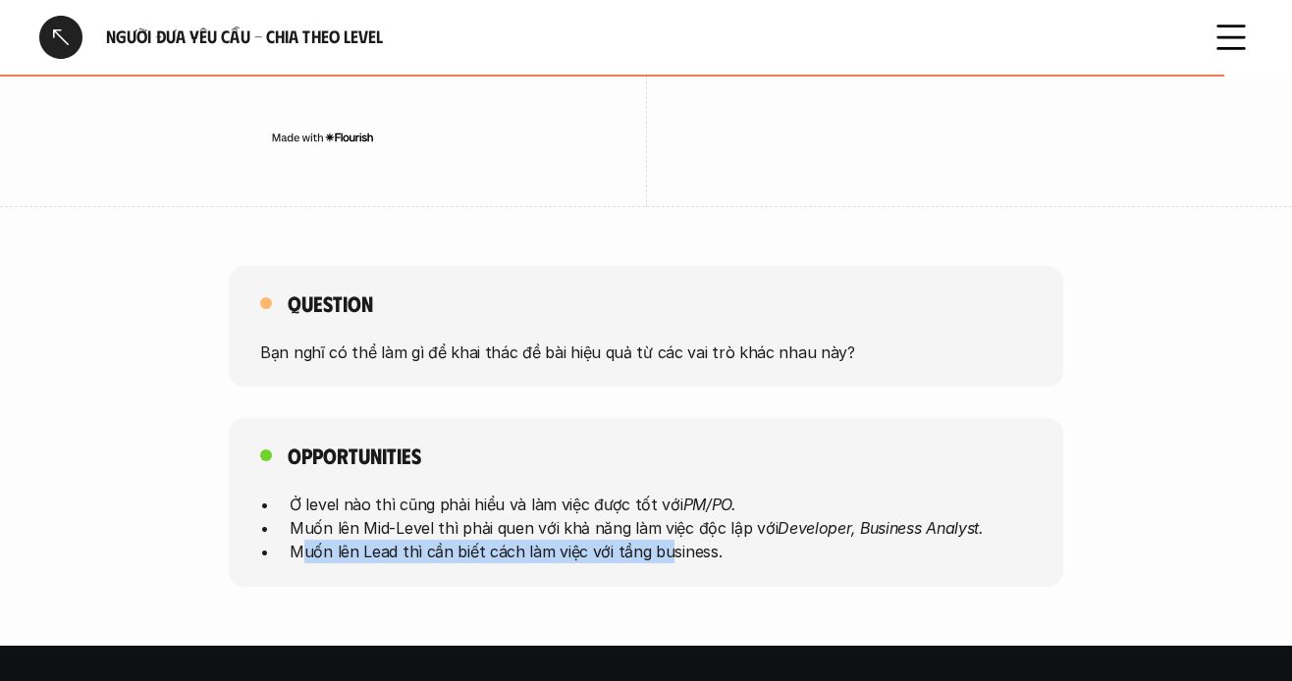
drag, startPoint x: 300, startPoint y: 532, endPoint x: 662, endPoint y: 541, distance: 361.5
click at [662, 541] on div "Opportunities Ở level nào thì cũng phải hiểu và làm việc được tốt với PM/PO. Mu…" at bounding box center [646, 502] width 835 height 169
click at [572, 540] on p "Muốn lên Lead thì cần biết cách làm việc với tầng business." at bounding box center [661, 552] width 742 height 24
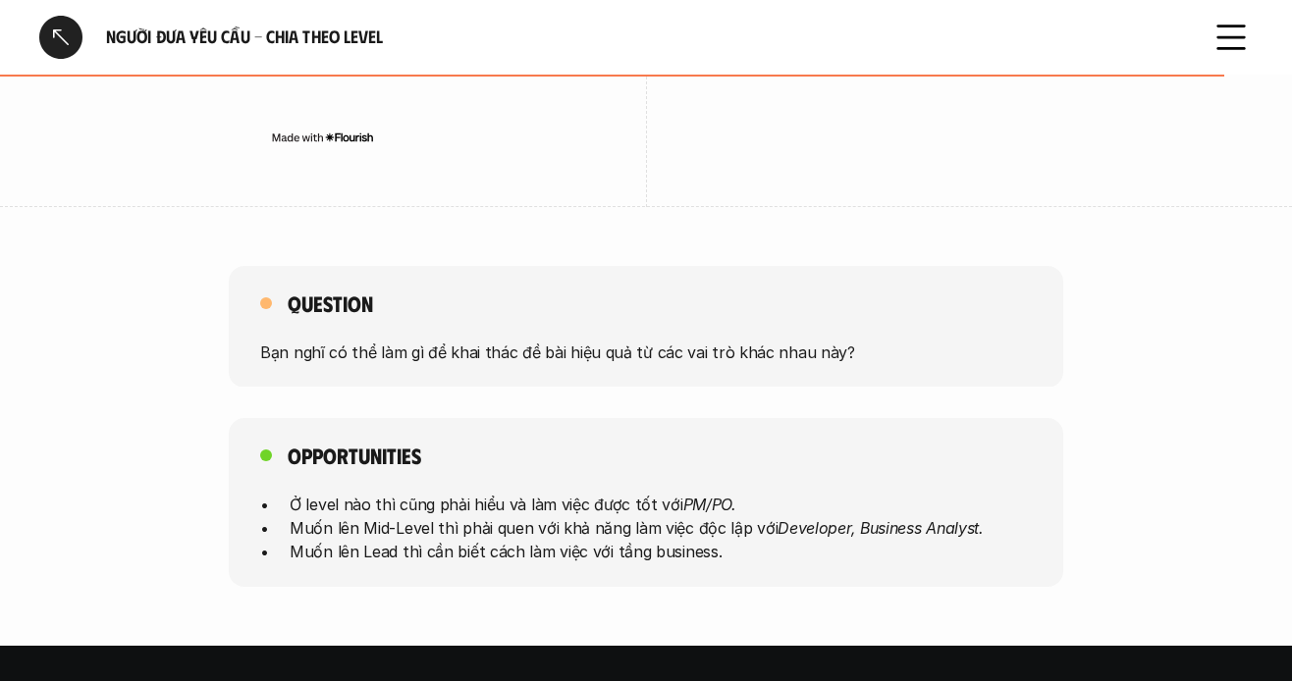
click at [48, 35] on div at bounding box center [60, 37] width 43 height 43
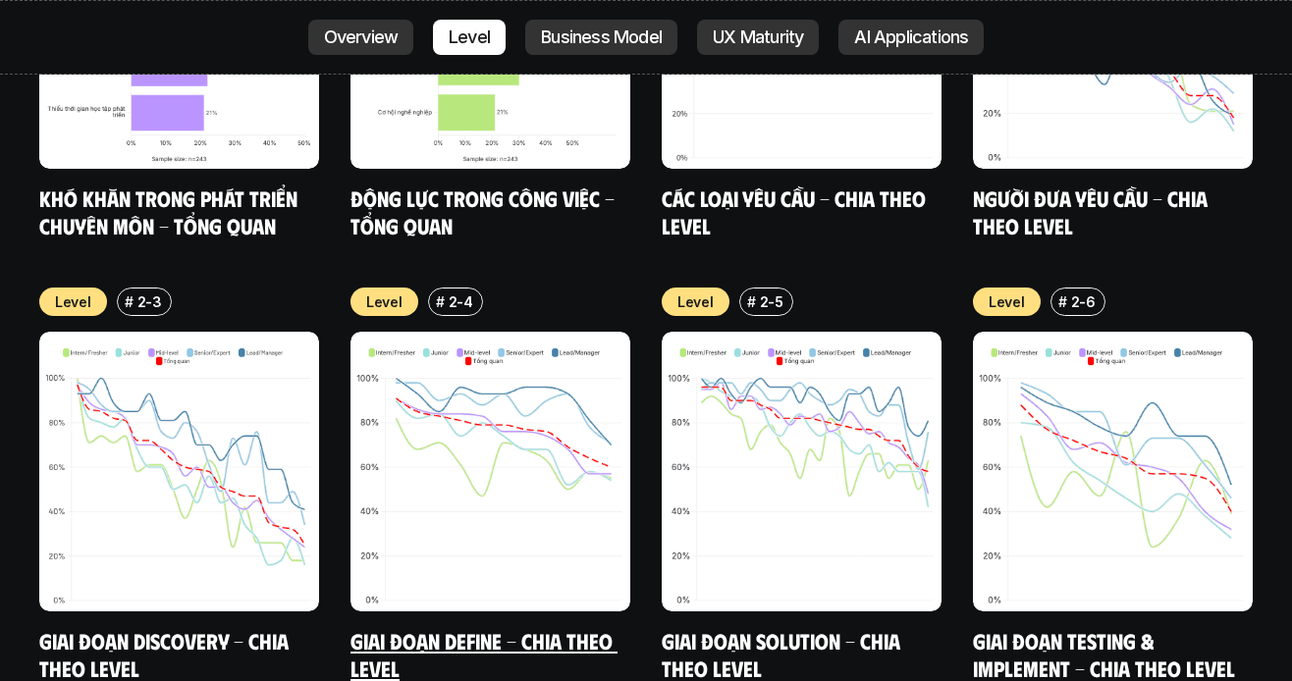
scroll to position [6808, 0]
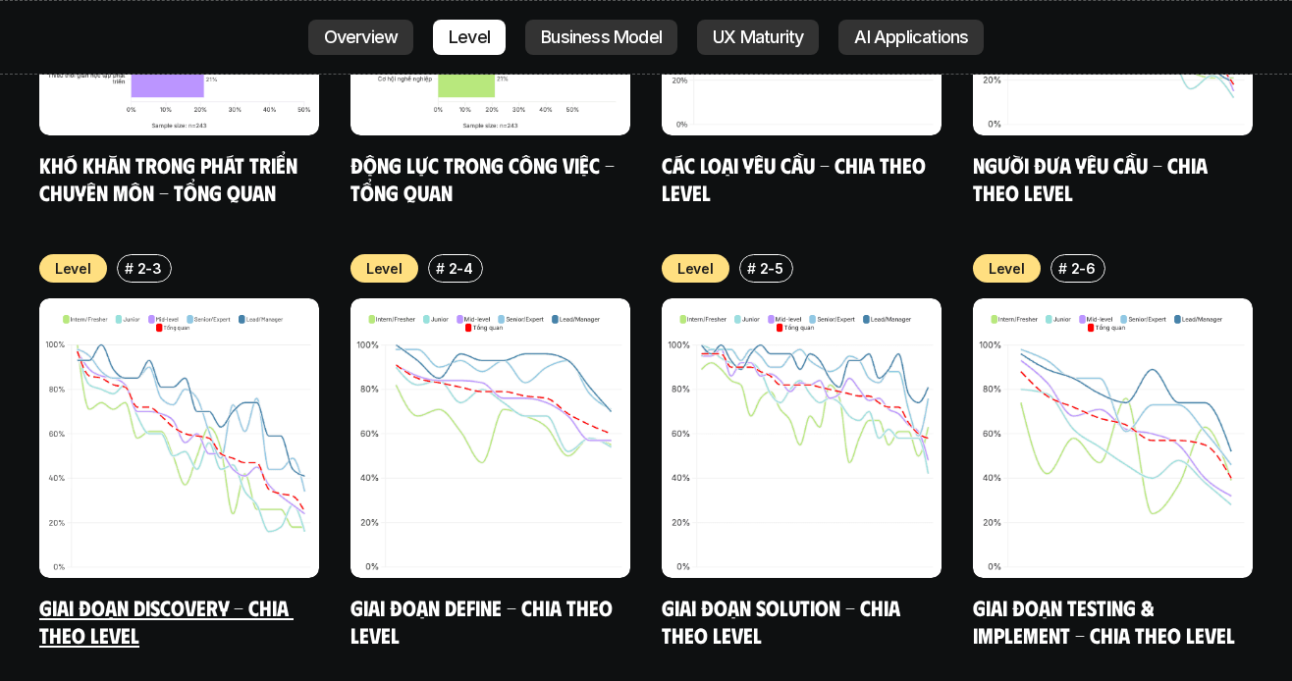
click at [128, 594] on link "Giai đoạn Discovery - Chia theo Level" at bounding box center [166, 621] width 254 height 54
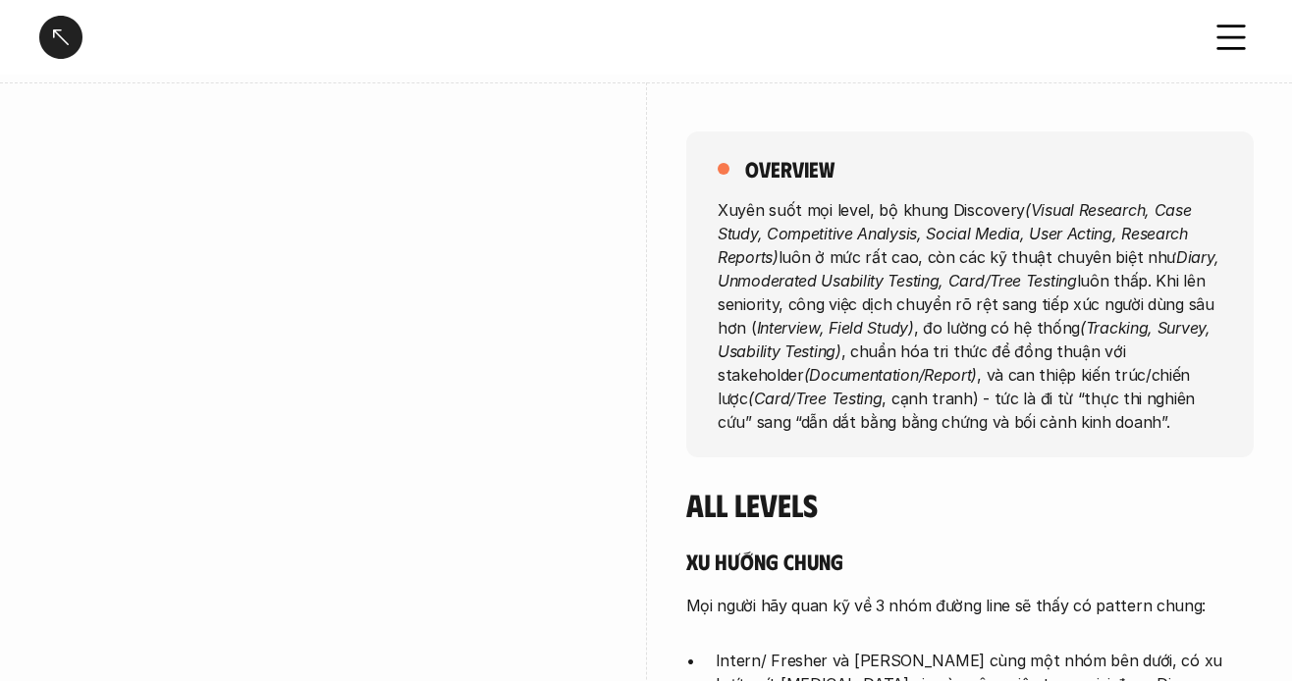
scroll to position [196, 0]
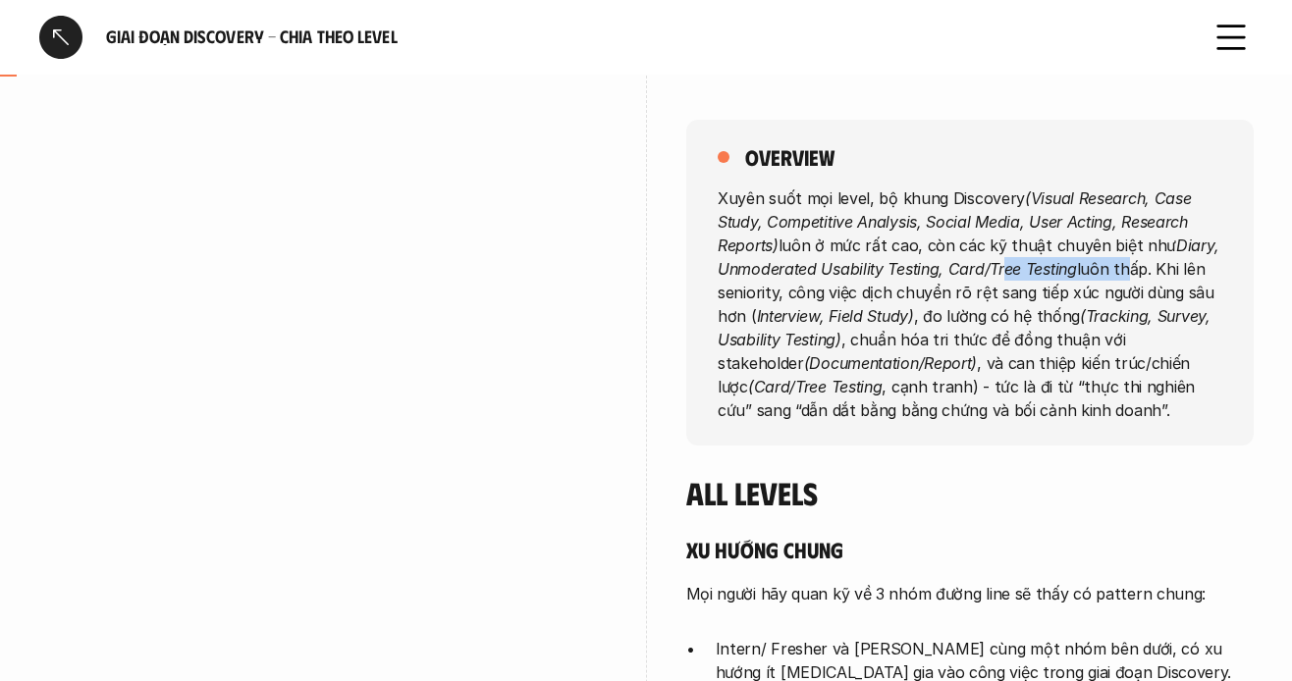
drag, startPoint x: 1006, startPoint y: 266, endPoint x: 1118, endPoint y: 278, distance: 113.5
click at [1118, 278] on p "Xuyên suốt mọi level, bộ khung Discovery (Visual Research, Case Study, Competit…" at bounding box center [970, 304] width 505 height 236
click at [1092, 359] on p "Xuyên suốt mọi level, bộ khung Discovery (Visual Research, Case Study, Competit…" at bounding box center [970, 304] width 505 height 236
drag, startPoint x: 850, startPoint y: 337, endPoint x: 950, endPoint y: 337, distance: 99.2
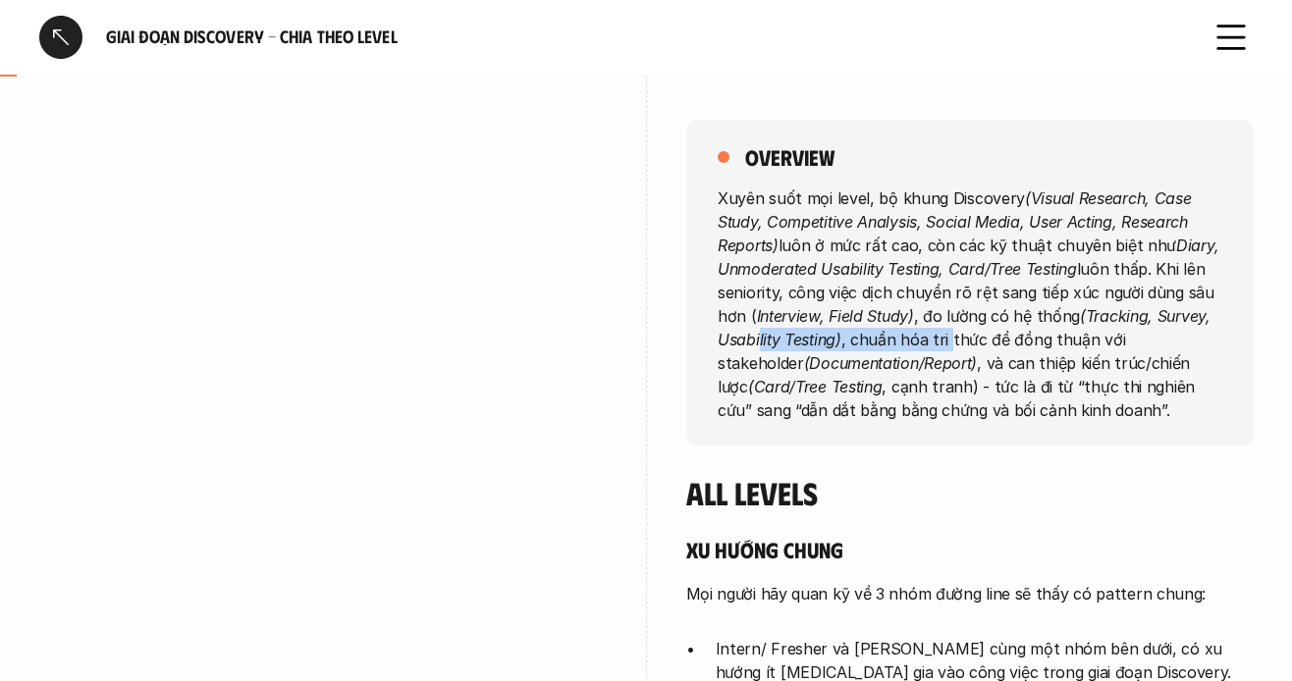
click at [950, 337] on p "Xuyên suốt mọi level, bộ khung Discovery (Visual Research, Case Study, Competit…" at bounding box center [970, 304] width 505 height 236
click at [951, 354] on p "Xuyên suốt mọi level, bộ khung Discovery (Visual Research, Case Study, Competit…" at bounding box center [970, 304] width 505 height 236
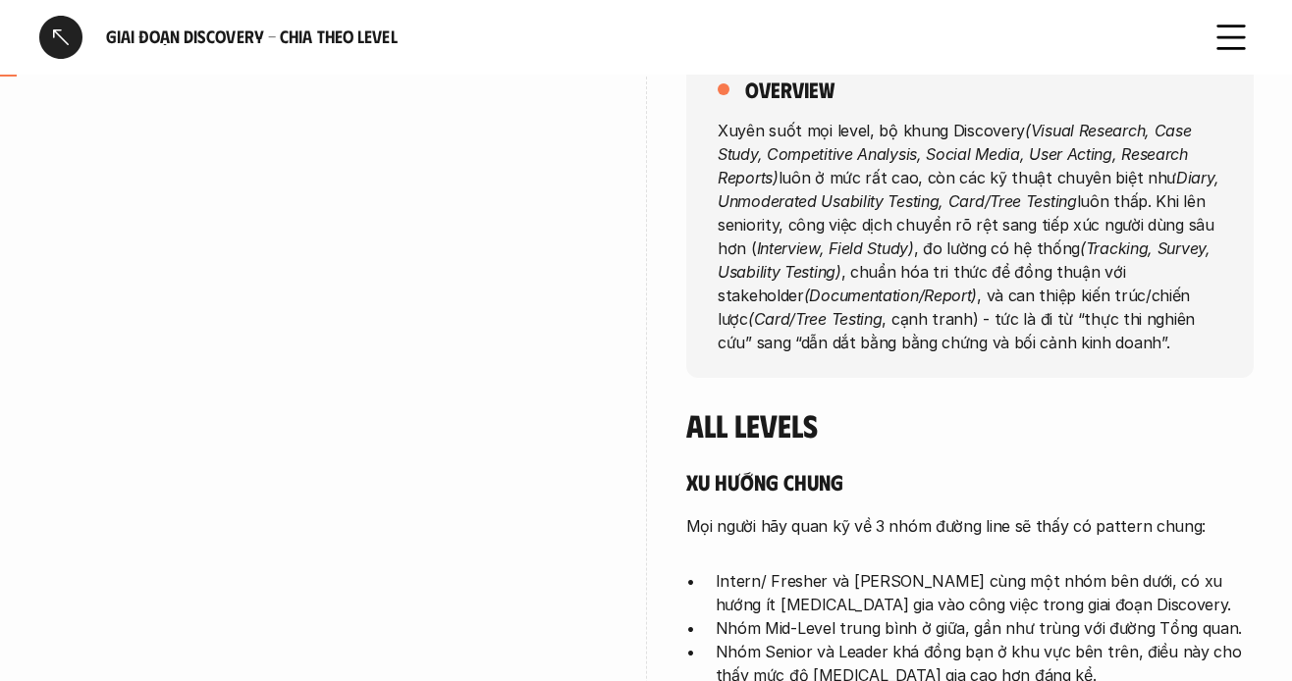
scroll to position [295, 0]
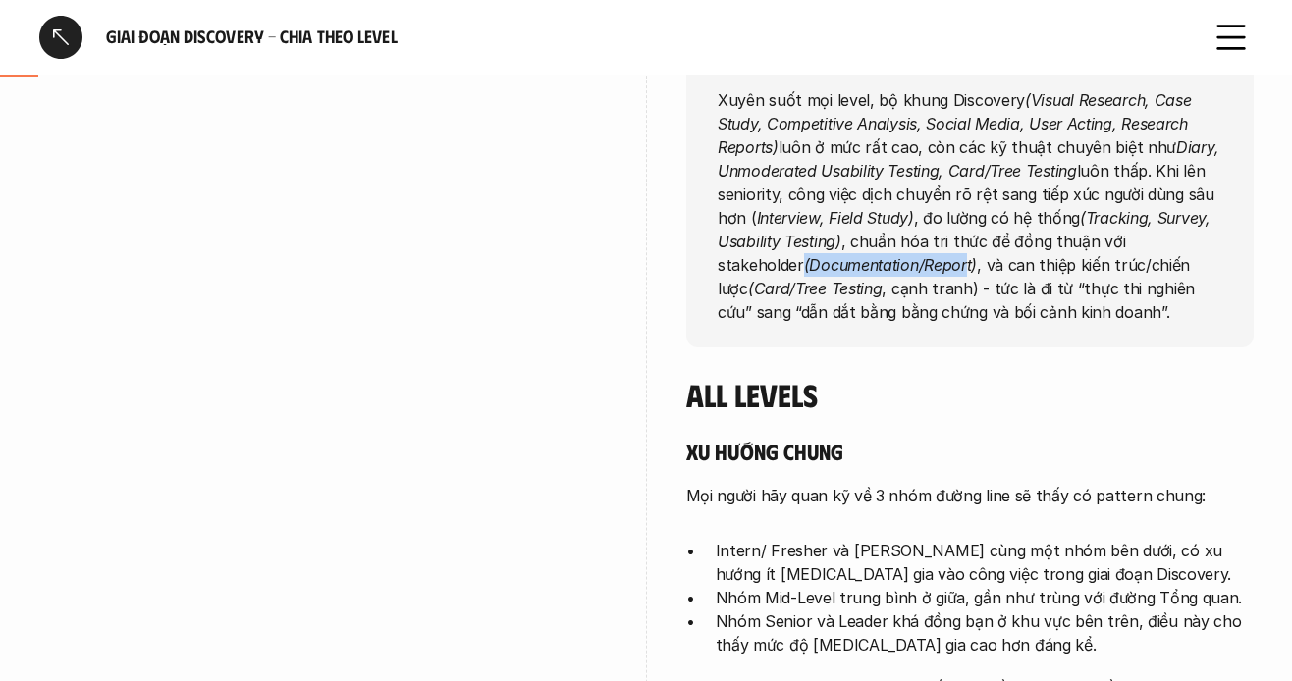
drag, startPoint x: 711, startPoint y: 253, endPoint x: 882, endPoint y: 269, distance: 171.6
click at [882, 269] on div "overview Xuyên suốt mọi level, bộ khung Discovery (Visual Research, Case Study,…" at bounding box center [970, 185] width 568 height 326
click at [879, 269] on em "(Documentation/Report)" at bounding box center [889, 264] width 173 height 20
drag, startPoint x: 916, startPoint y: 269, endPoint x: 1137, endPoint y: 274, distance: 221.0
click at [1137, 274] on p "Xuyên suốt mọi level, bộ khung Discovery (Visual Research, Case Study, Competit…" at bounding box center [970, 205] width 505 height 236
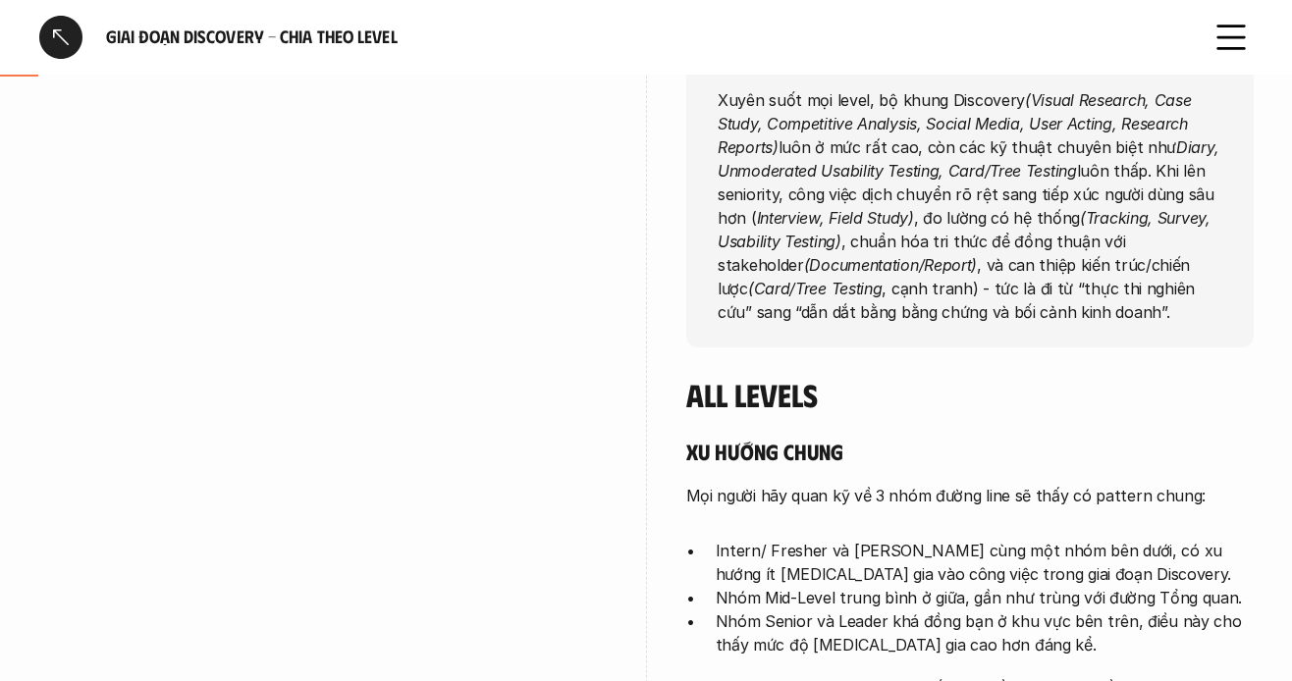
click at [1112, 277] on p "Xuyên suốt mọi level, bộ khung Discovery (Visual Research, Case Study, Competit…" at bounding box center [970, 205] width 505 height 236
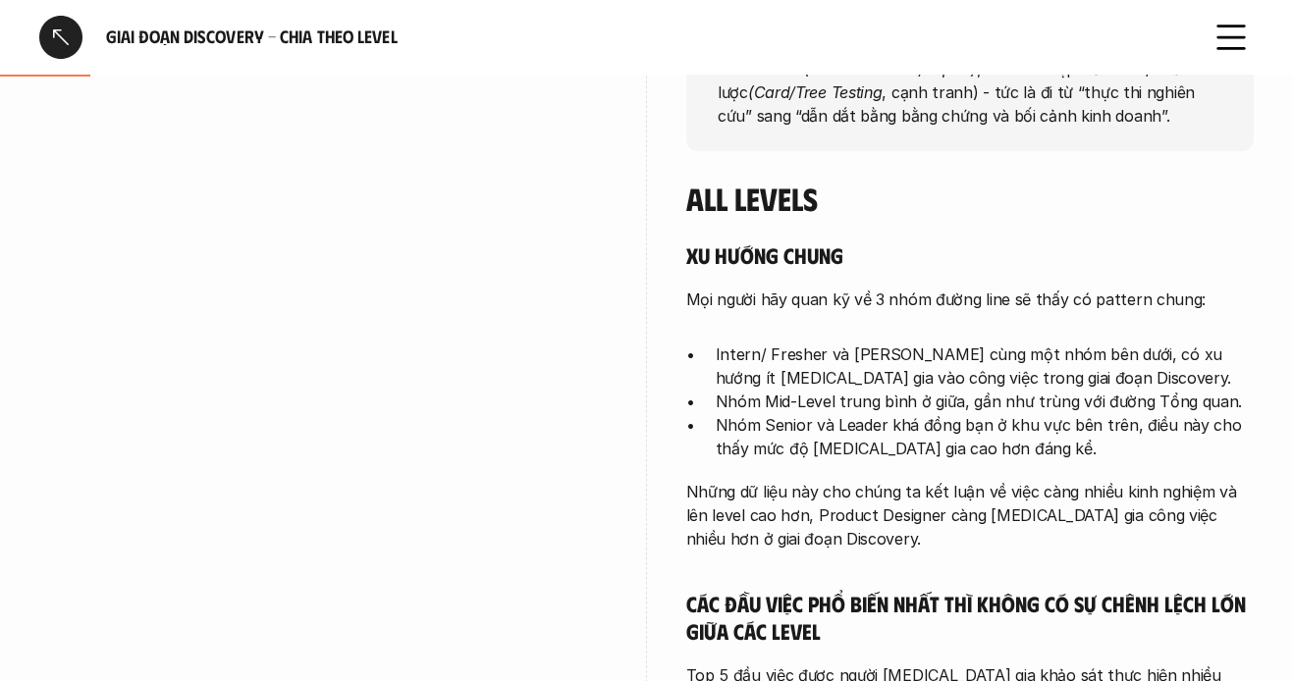
scroll to position [589, 0]
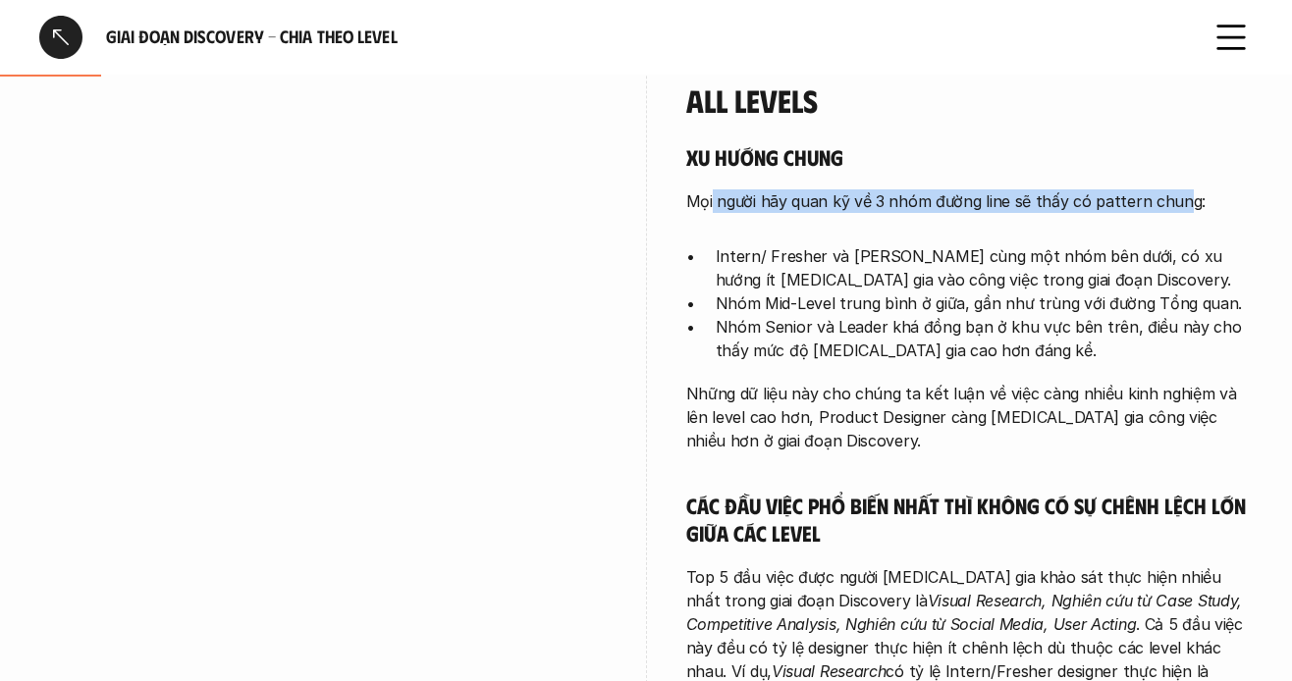
drag, startPoint x: 715, startPoint y: 192, endPoint x: 1180, endPoint y: 217, distance: 466.1
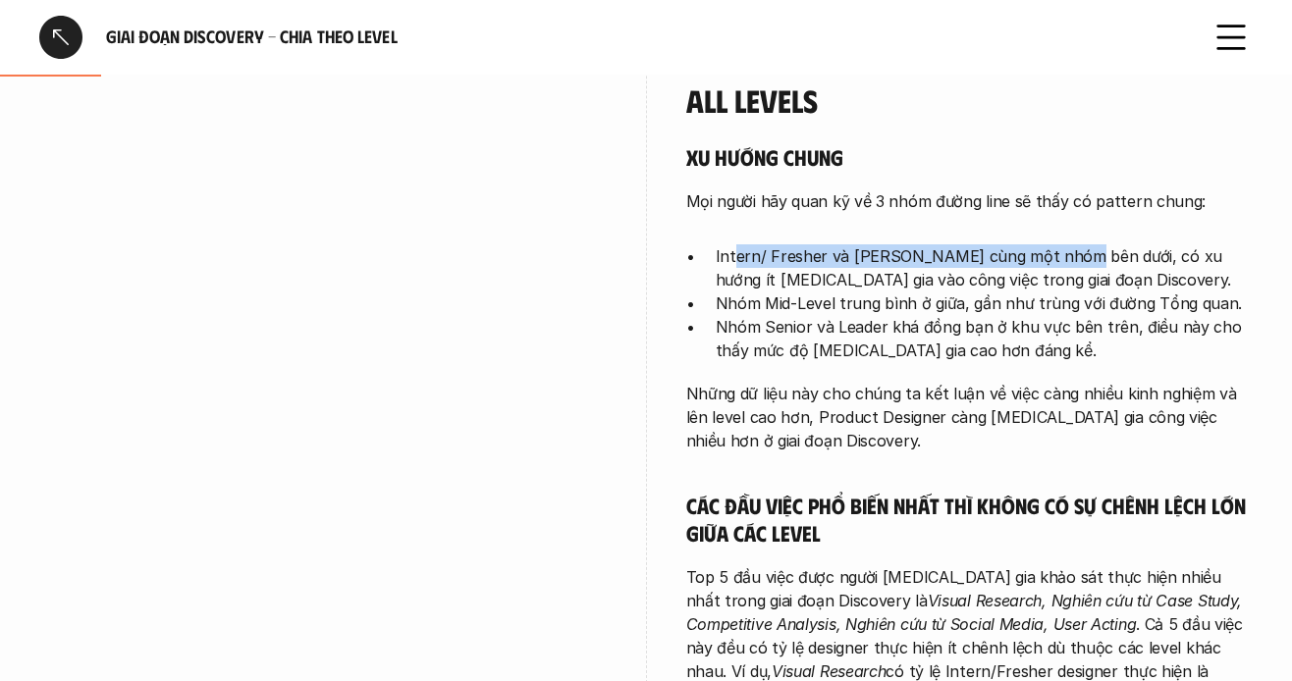
drag, startPoint x: 758, startPoint y: 256, endPoint x: 1060, endPoint y: 260, distance: 301.5
click at [1060, 260] on p "Intern/ Fresher và [PERSON_NAME] cùng một nhóm bên dưới, có xu hướng ít [MEDICA…" at bounding box center [985, 268] width 538 height 47
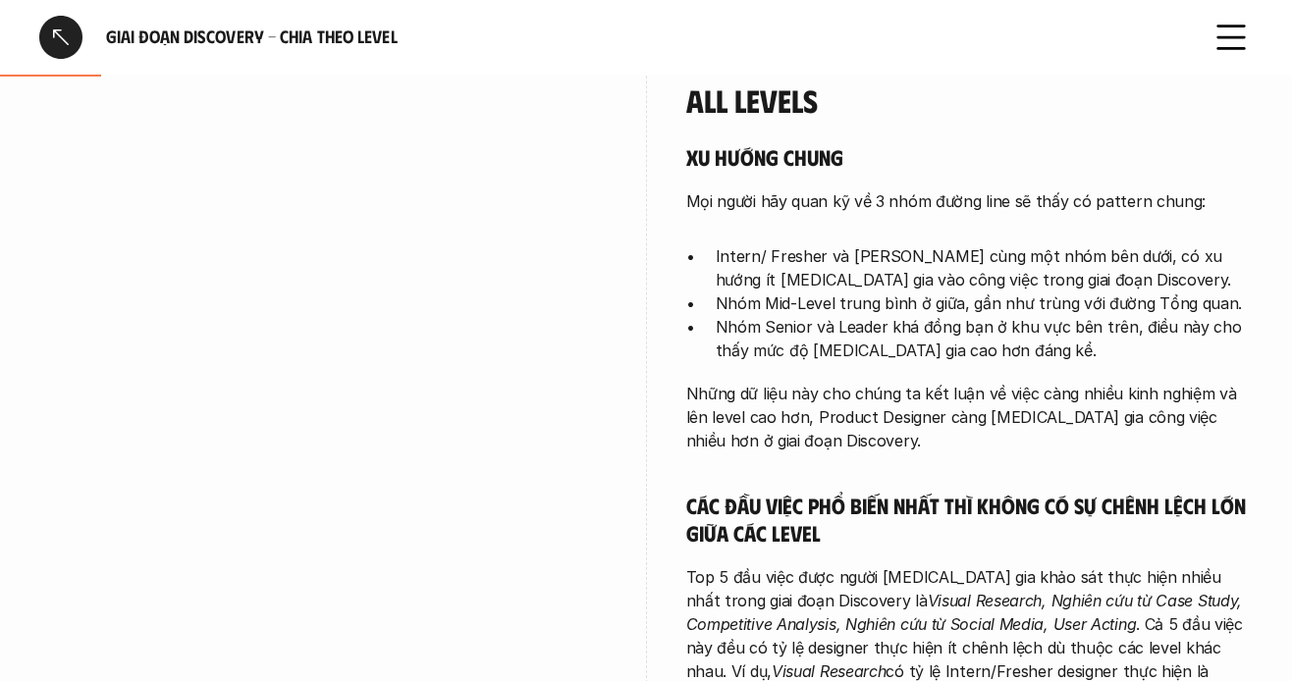
click at [986, 272] on p "Intern/ Fresher và [PERSON_NAME] cùng một nhóm bên dưới, có xu hướng ít [MEDICA…" at bounding box center [985, 268] width 538 height 47
drag, startPoint x: 940, startPoint y: 262, endPoint x: 1130, endPoint y: 268, distance: 190.6
click at [1130, 268] on p "Intern/ Fresher và [PERSON_NAME] cùng một nhóm bên dưới, có xu hướng ít [MEDICA…" at bounding box center [985, 268] width 538 height 47
click at [951, 283] on p "Intern/ Fresher và [PERSON_NAME] cùng một nhóm bên dưới, có xu hướng ít [MEDICA…" at bounding box center [985, 268] width 538 height 47
click at [1168, 257] on p "Intern/ Fresher và [PERSON_NAME] cùng một nhóm bên dưới, có xu hướng ít [MEDICA…" at bounding box center [985, 268] width 538 height 47
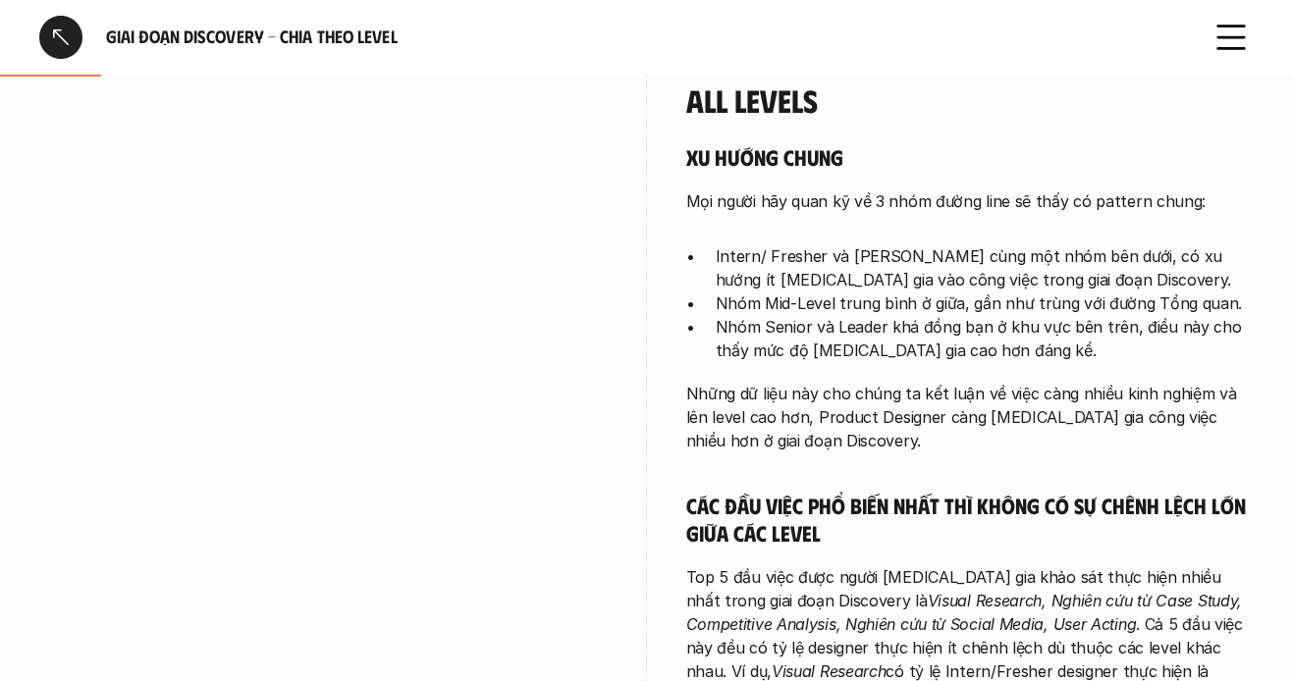
click at [1011, 278] on p "Intern/ Fresher và [PERSON_NAME] cùng một nhóm bên dưới, có xu hướng ít [MEDICA…" at bounding box center [985, 268] width 538 height 47
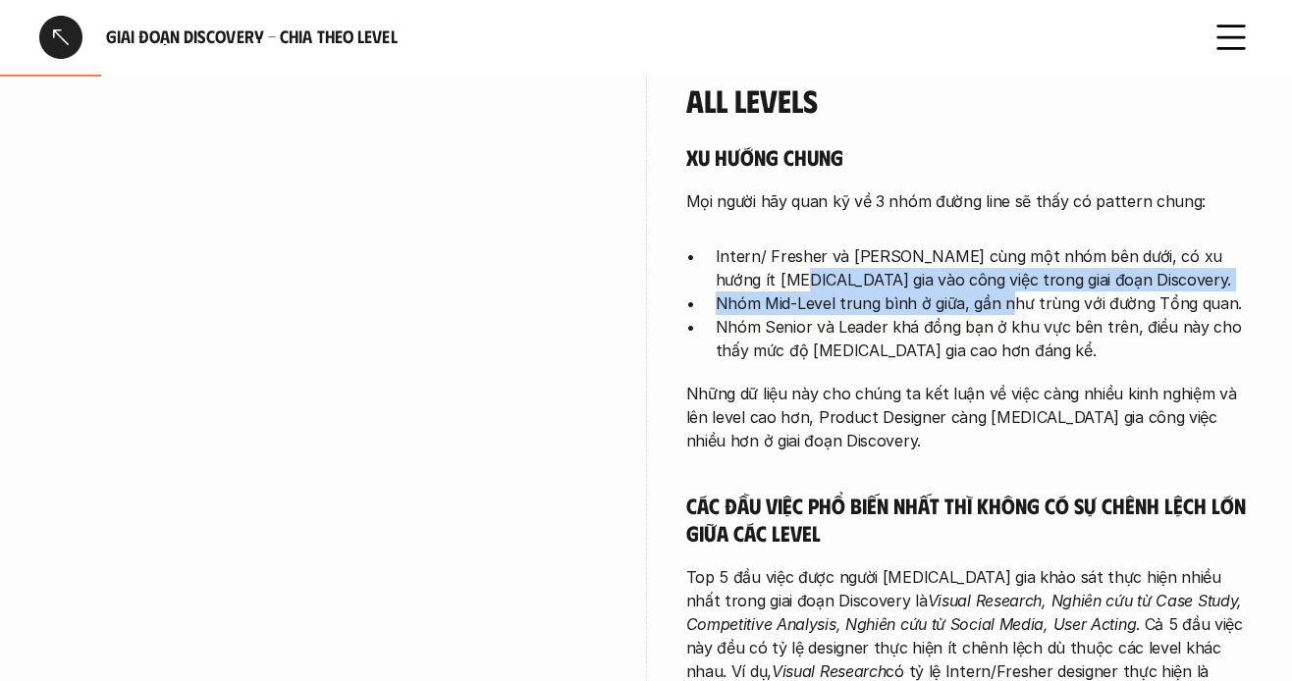
drag, startPoint x: 724, startPoint y: 278, endPoint x: 1011, endPoint y: 302, distance: 288.8
click at [1011, 302] on ul "Intern/ Fresher và [PERSON_NAME] cùng một nhóm bên dưới, có xu hướng ít [MEDICA…" at bounding box center [970, 304] width 568 height 118
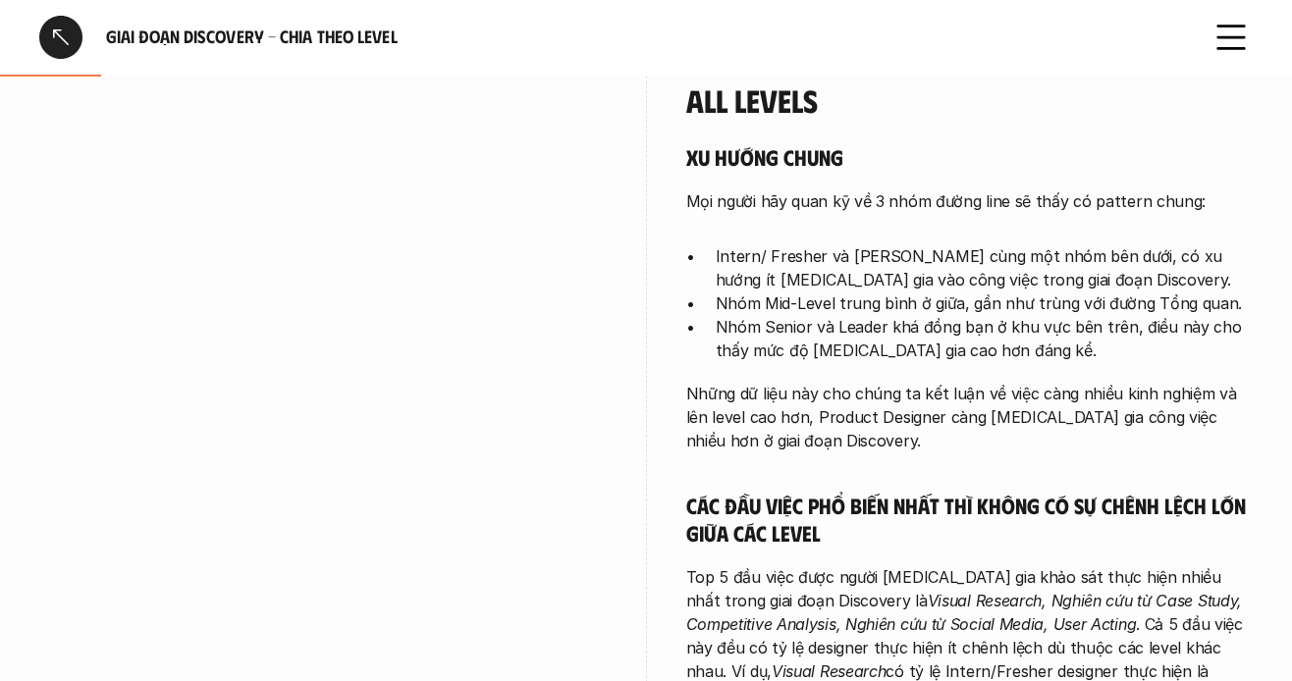
click at [866, 317] on p "Nhóm Senior và Leader khá đồng bạn ở khu vực bên trên, điều này cho thấy mức độ…" at bounding box center [985, 338] width 538 height 47
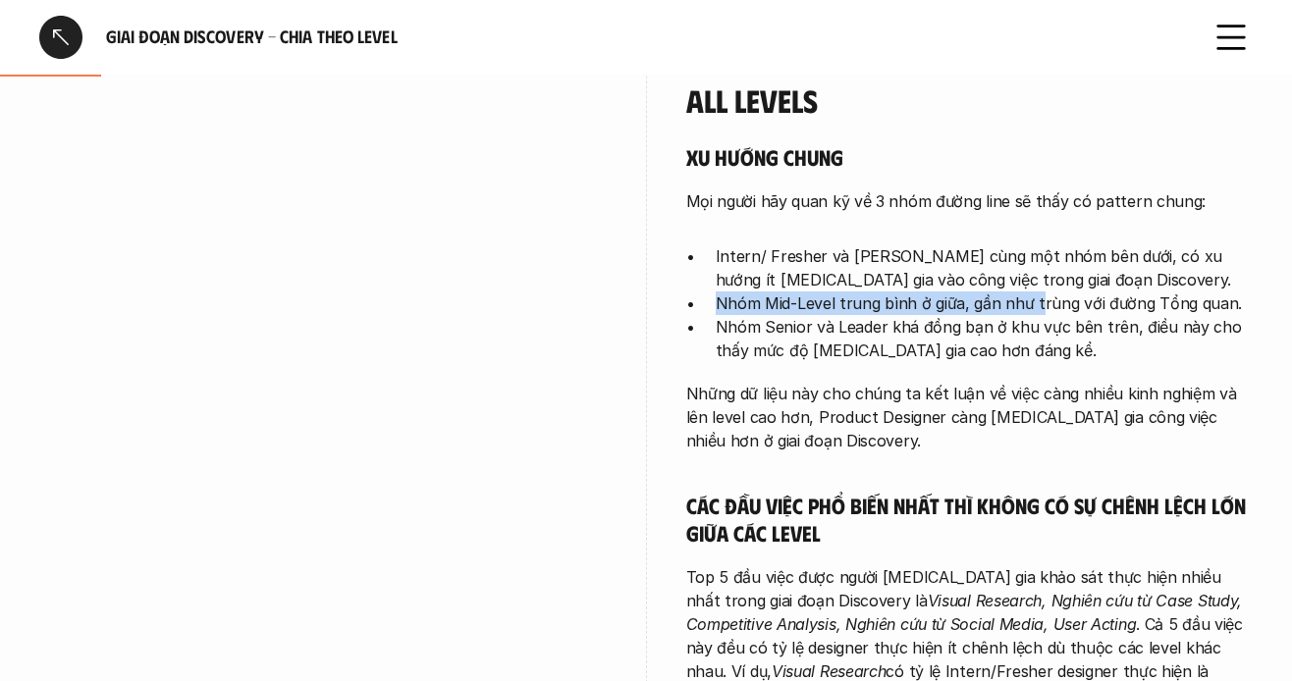
drag, startPoint x: 719, startPoint y: 301, endPoint x: 1035, endPoint y: 302, distance: 316.2
click at [1035, 302] on p "Nhóm Mid-Level trung bình ở giữa, gần như trùng với đường Tổng quan." at bounding box center [985, 304] width 538 height 24
click at [1036, 301] on p "Nhóm Mid-Level trung bình ở giữa, gần như trùng với đường Tổng quan." at bounding box center [985, 304] width 538 height 24
click at [997, 304] on p "Nhóm Mid-Level trung bình ở giữa, gần như trùng với đường Tổng quan." at bounding box center [985, 304] width 538 height 24
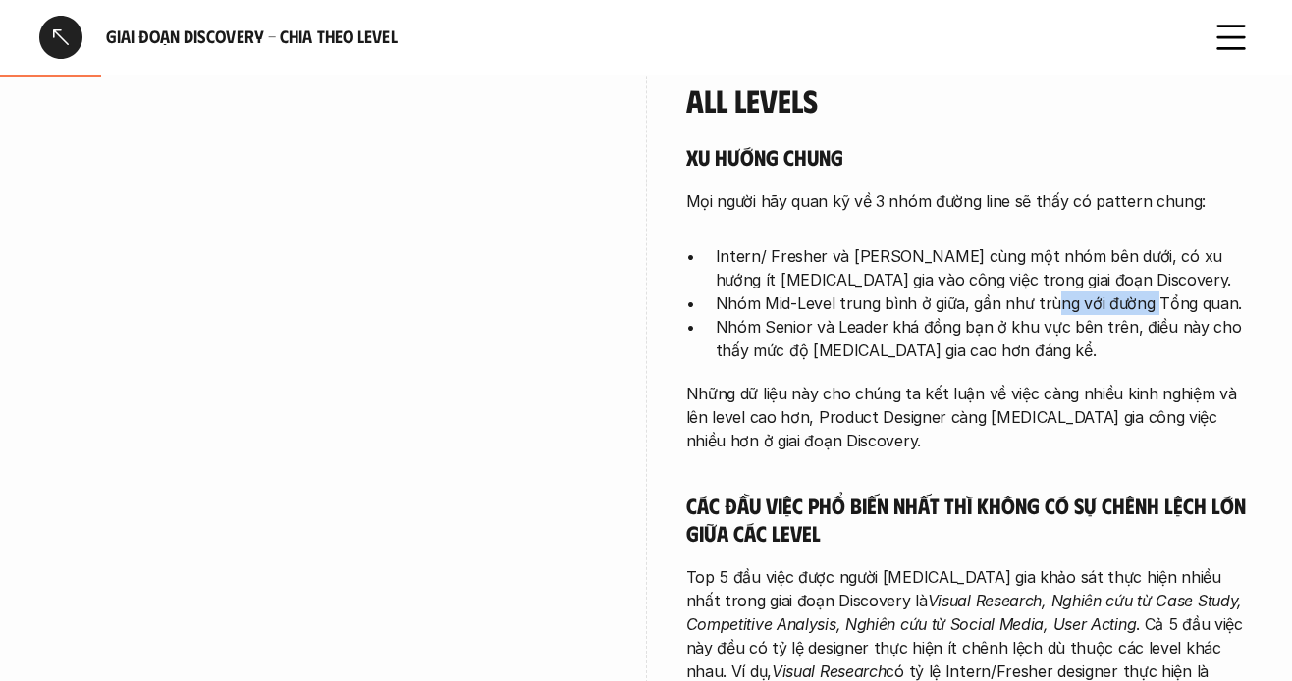
drag, startPoint x: 1131, startPoint y: 309, endPoint x: 1151, endPoint y: 309, distance: 19.6
click at [1151, 309] on p "Nhóm Mid-Level trung bình ở giữa, gần như trùng với đường Tổng quan." at bounding box center [985, 304] width 538 height 24
click at [1112, 312] on p "Nhóm Mid-Level trung bình ở giữa, gần như trùng với đường Tổng quan." at bounding box center [985, 304] width 538 height 24
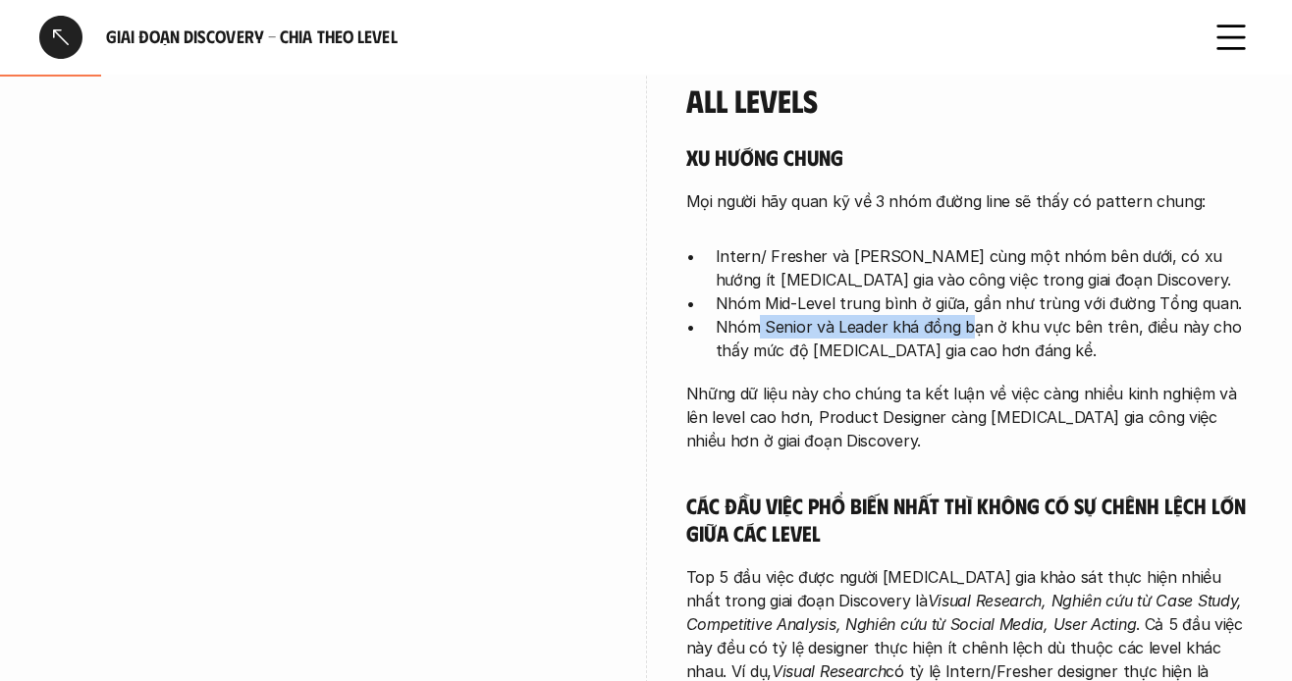
drag, startPoint x: 784, startPoint y: 339, endPoint x: 979, endPoint y: 334, distance: 195.5
click at [975, 335] on p "Nhóm Senior và Leader khá đồng bạn ở khu vực bên trên, điều này cho thấy mức độ…" at bounding box center [985, 338] width 538 height 47
click at [979, 334] on p "Nhóm Senior và Leader khá đồng bạn ở khu vực bên trên, điều này cho thấy mức độ…" at bounding box center [985, 338] width 538 height 47
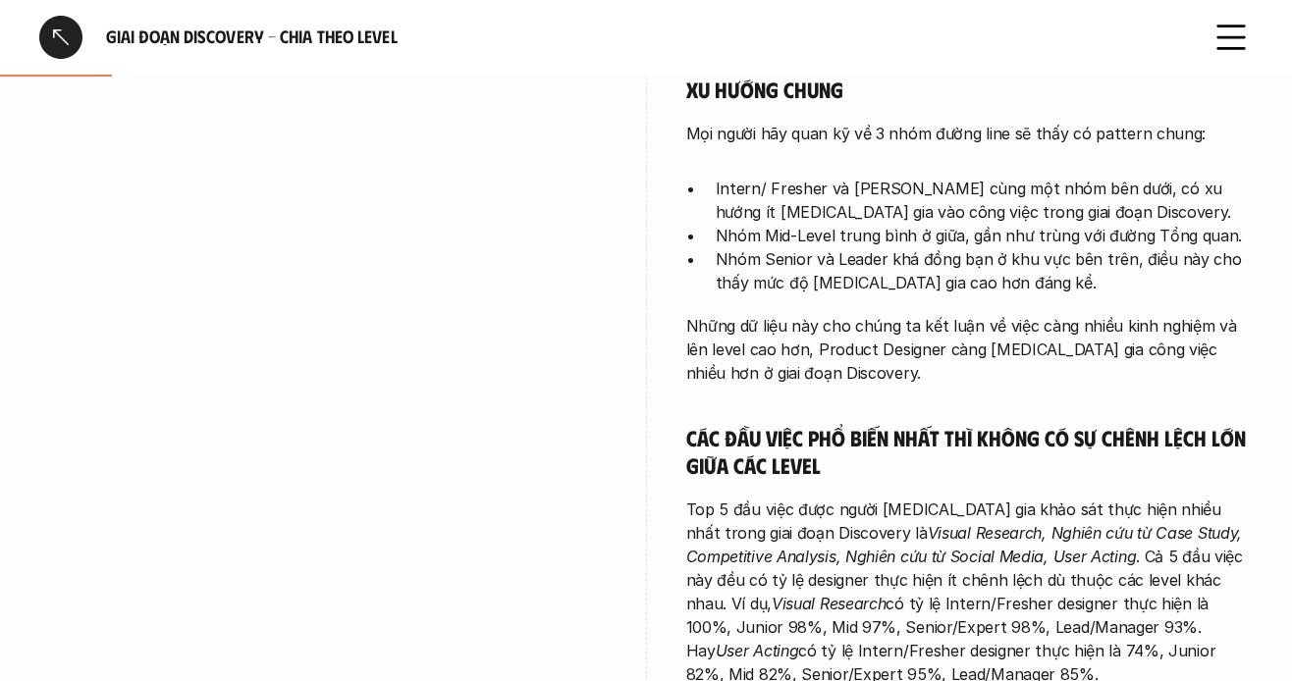
scroll to position [687, 0]
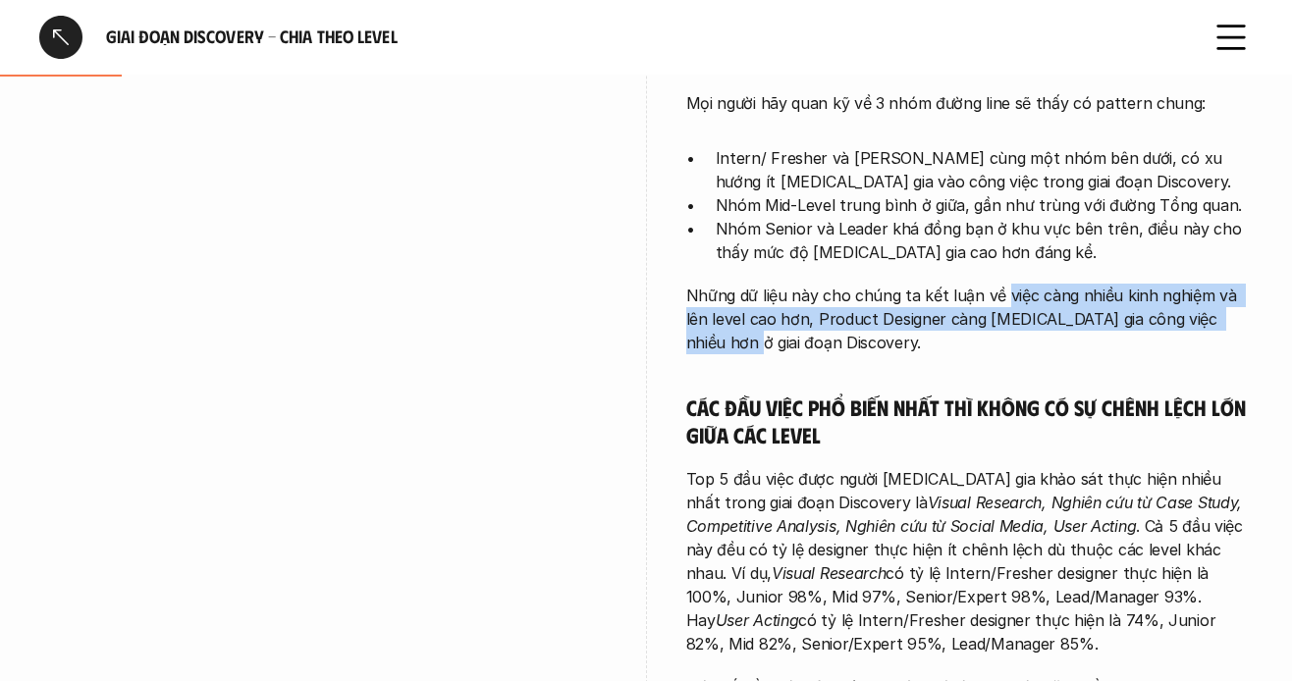
drag, startPoint x: 1024, startPoint y: 307, endPoint x: 917, endPoint y: 368, distance: 123.1
click at [1179, 336] on p "Những dữ liệu này cho chúng ta kết luận về việc càng nhiều kinh nghiệm và lên l…" at bounding box center [970, 319] width 568 height 71
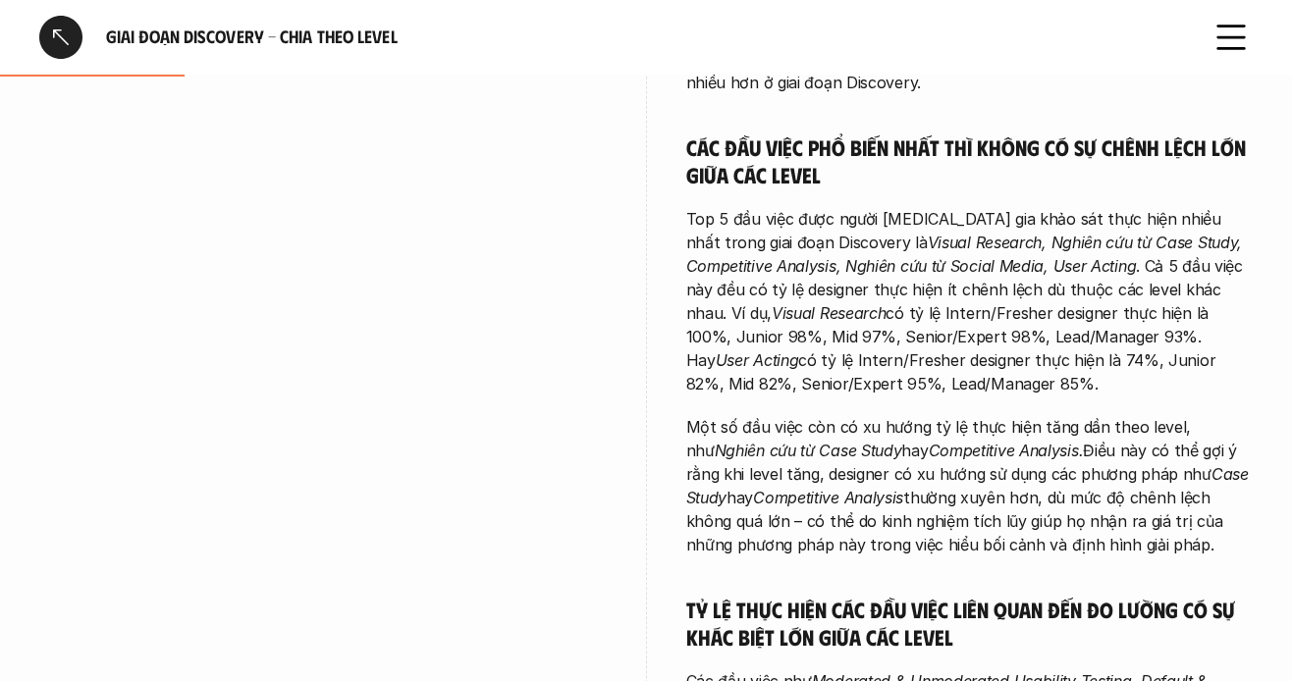
scroll to position [982, 0]
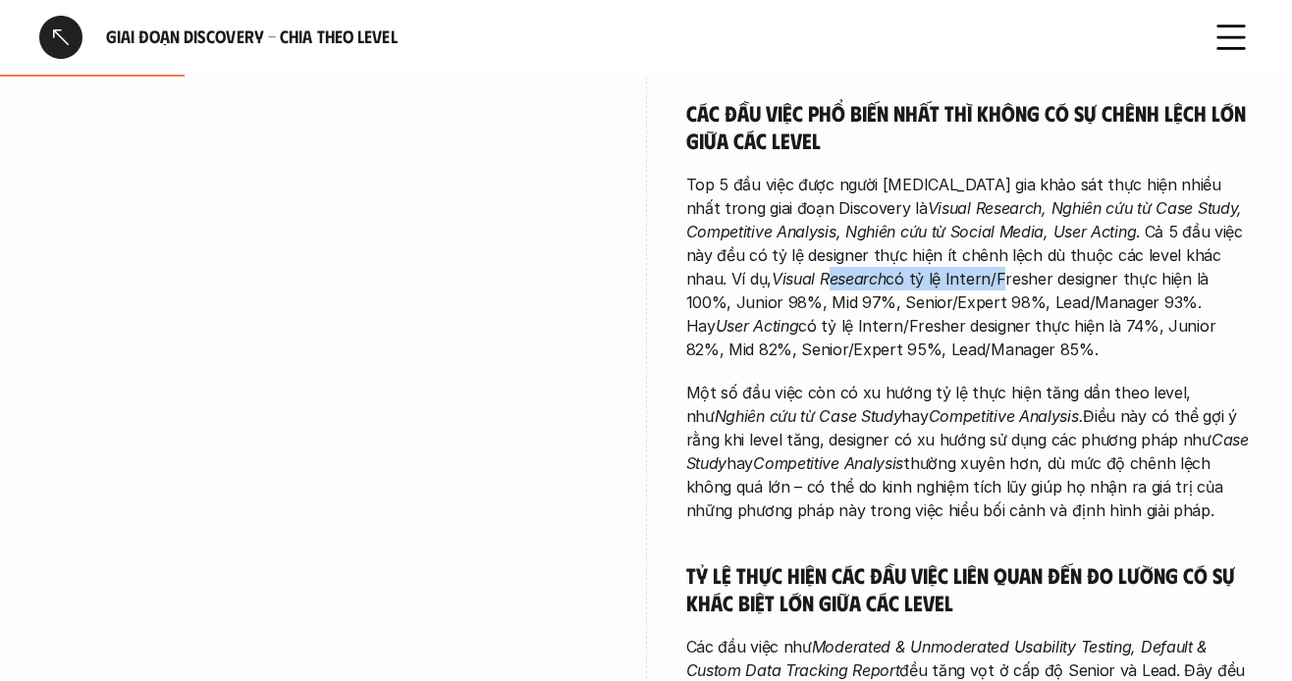
drag, startPoint x: 693, startPoint y: 274, endPoint x: 864, endPoint y: 278, distance: 170.9
click at [865, 278] on p "Top 5 đầu việc được người [MEDICAL_DATA] gia khảo sát thực hiện nhiều nhất tron…" at bounding box center [970, 267] width 568 height 189
click at [849, 278] on p "Top 5 đầu việc được người [MEDICAL_DATA] gia khảo sát thực hiện nhiều nhất tron…" at bounding box center [970, 267] width 568 height 189
drag, startPoint x: 792, startPoint y: 282, endPoint x: 1013, endPoint y: 285, distance: 221.0
click at [1013, 285] on p "Top 5 đầu việc được người [MEDICAL_DATA] gia khảo sát thực hiện nhiều nhất tron…" at bounding box center [970, 267] width 568 height 189
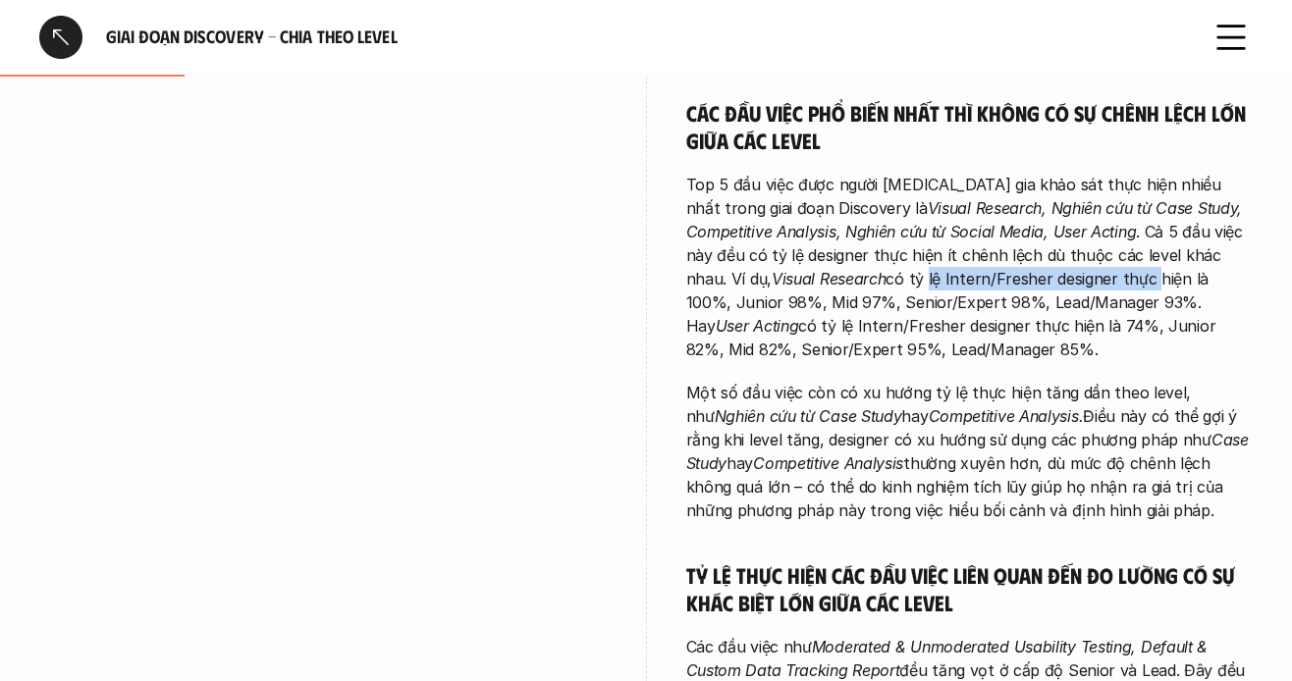
click at [974, 280] on p "Top 5 đầu việc được người [MEDICAL_DATA] gia khảo sát thực hiện nhiều nhất tron…" at bounding box center [970, 267] width 568 height 189
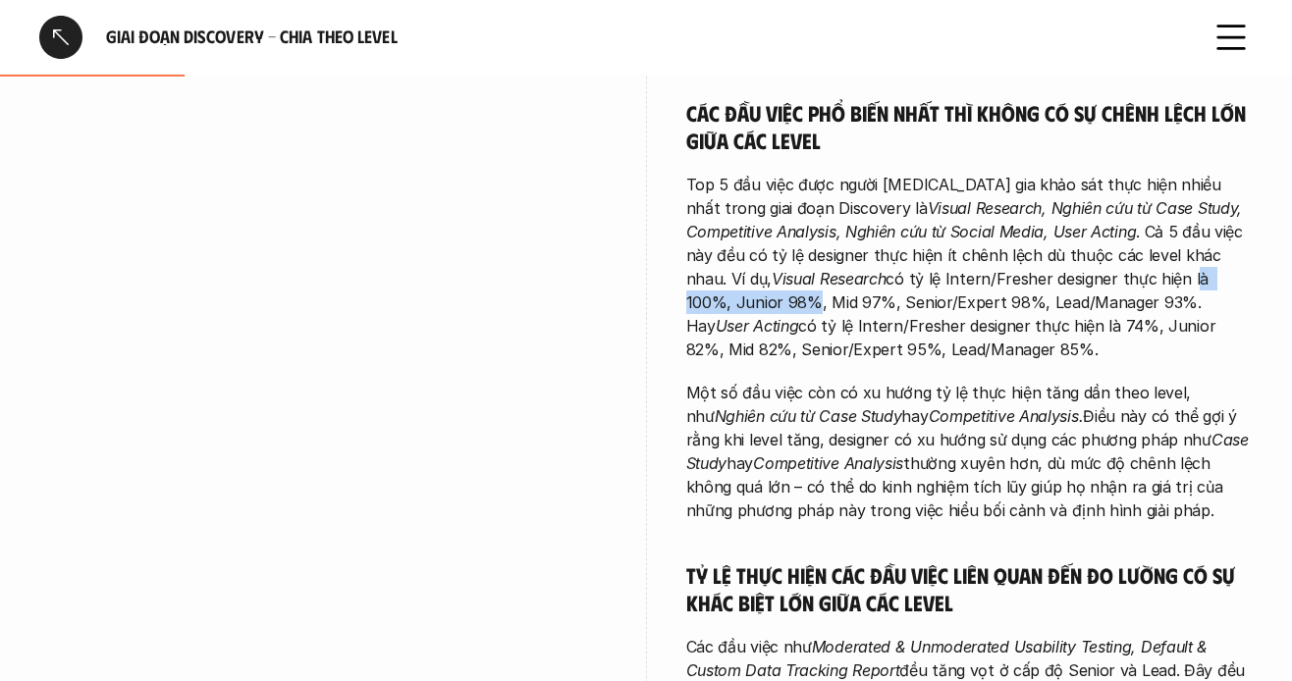
drag, startPoint x: 1056, startPoint y: 280, endPoint x: 1194, endPoint y: 287, distance: 138.6
click at [1194, 287] on p "Top 5 đầu việc được người [MEDICAL_DATA] gia khảo sát thực hiện nhiều nhất tron…" at bounding box center [970, 267] width 568 height 189
click at [1177, 287] on p "Top 5 đầu việc được người [MEDICAL_DATA] gia khảo sát thực hiện nhiều nhất tron…" at bounding box center [970, 267] width 568 height 189
drag, startPoint x: 1115, startPoint y: 278, endPoint x: 1221, endPoint y: 281, distance: 106.1
click at [1221, 281] on p "Top 5 đầu việc được người [MEDICAL_DATA] gia khảo sát thực hiện nhiều nhất tron…" at bounding box center [970, 267] width 568 height 189
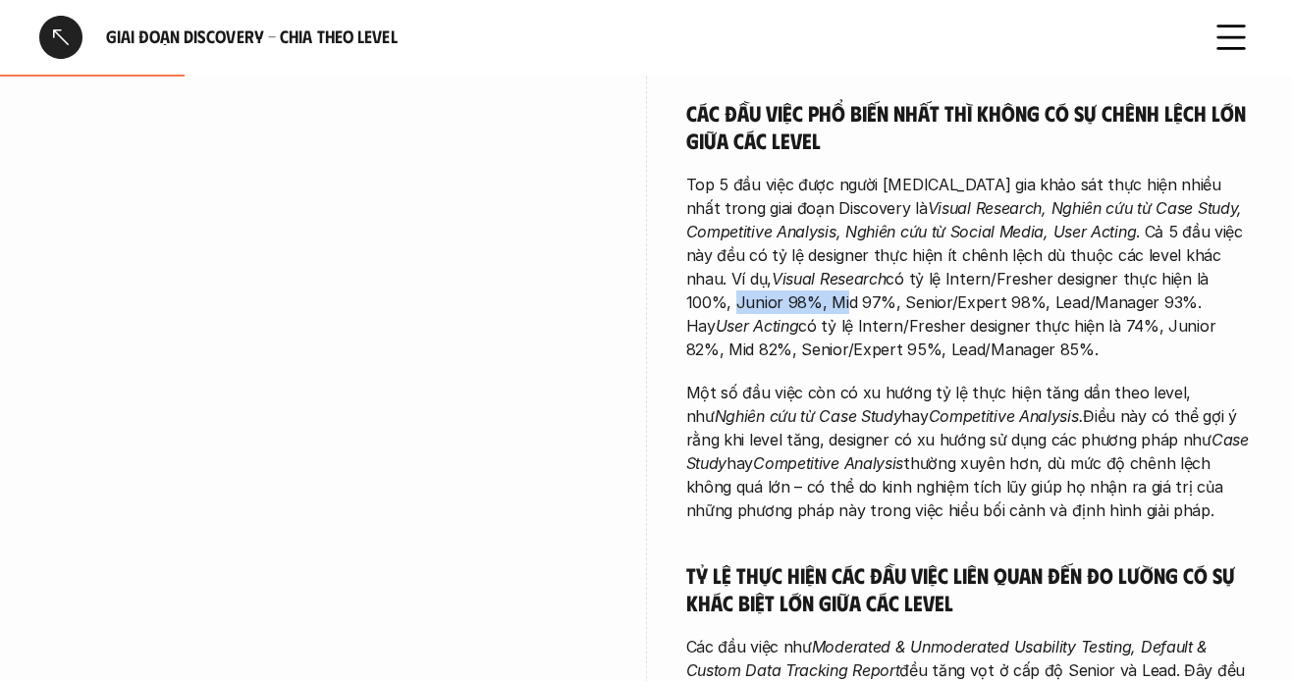
click at [1221, 281] on p "Top 5 đầu việc được người [MEDICAL_DATA] gia khảo sát thực hiện nhiều nhất tron…" at bounding box center [970, 267] width 568 height 189
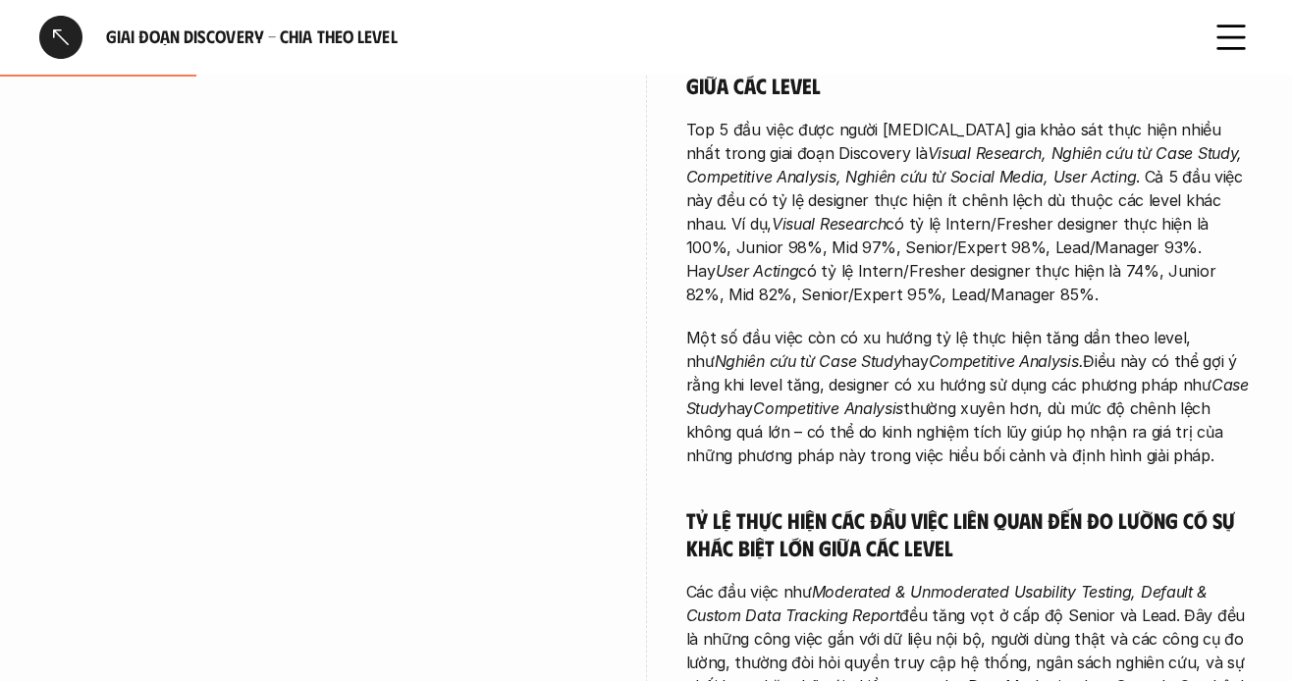
scroll to position [1080, 0]
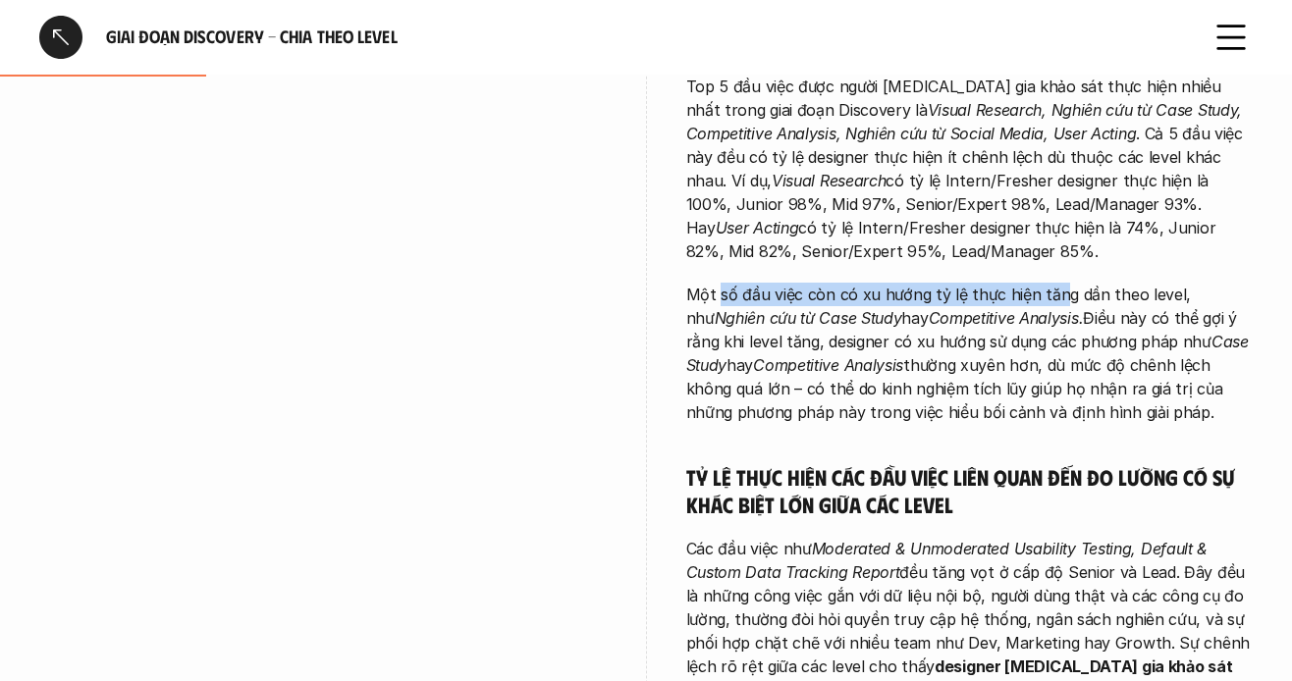
drag, startPoint x: 728, startPoint y: 287, endPoint x: 1044, endPoint y: 284, distance: 316.2
click at [1059, 284] on p "Một số đầu việc còn có xu hướng tỷ lệ thực hiện tăng dần theo level, như Nghiên…" at bounding box center [970, 353] width 568 height 141
click at [979, 288] on p "Một số đầu việc còn có xu hướng tỷ lệ thực hiện tăng dần theo level, như Nghiên…" at bounding box center [970, 353] width 568 height 141
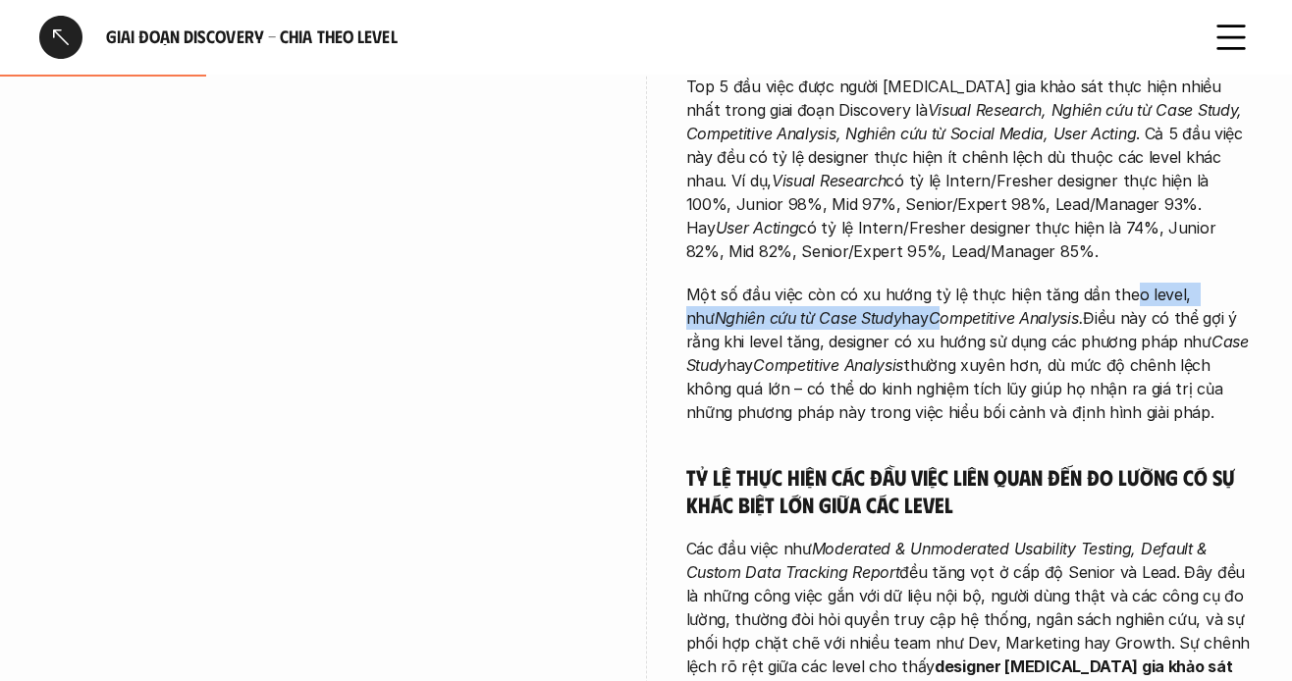
drag, startPoint x: 1119, startPoint y: 295, endPoint x: 888, endPoint y: 328, distance: 234.1
click at [888, 328] on p "Một số đầu việc còn có xu hướng tỷ lệ thực hiện tăng dần theo level, như Nghiên…" at bounding box center [970, 353] width 568 height 141
click at [748, 347] on p "Một số đầu việc còn có xu hướng tỷ lệ thực hiện tăng dần theo level, như Nghiên…" at bounding box center [970, 353] width 568 height 141
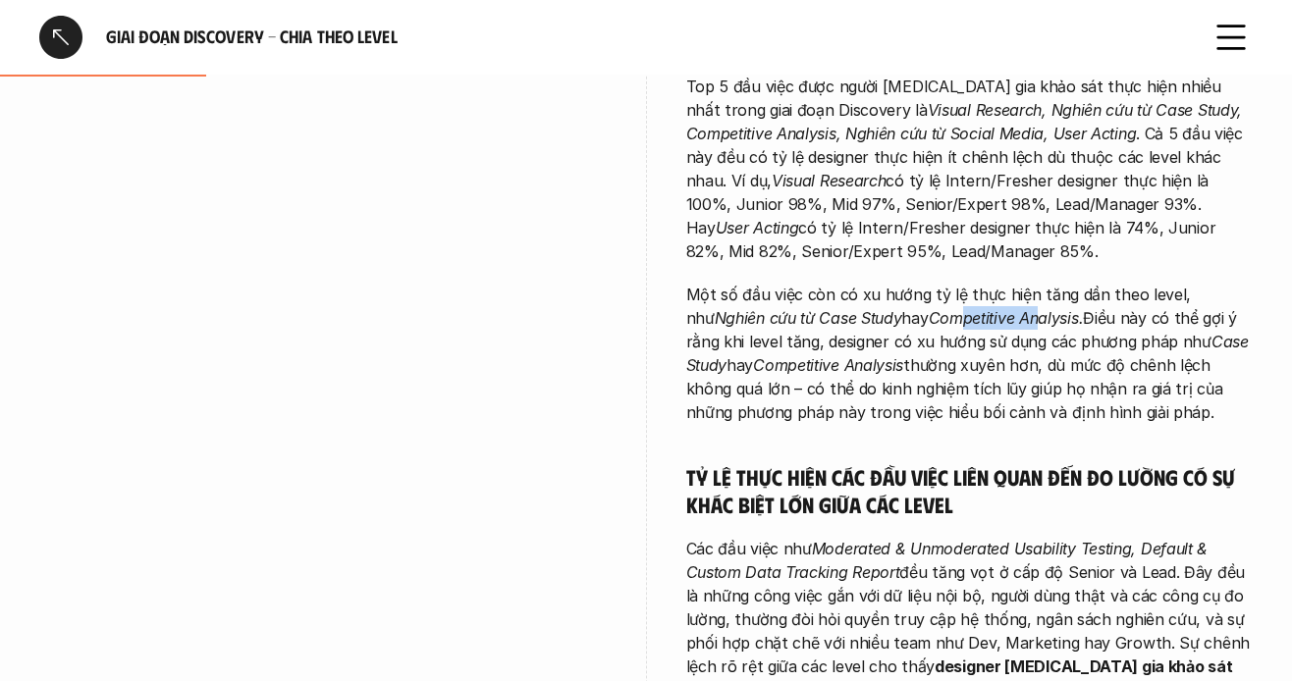
drag, startPoint x: 963, startPoint y: 325, endPoint x: 1028, endPoint y: 328, distance: 64.9
click at [1022, 326] on em "Competitive Analysis." at bounding box center [1006, 318] width 155 height 20
click at [1063, 329] on p "Một số đầu việc còn có xu hướng tỷ lệ thực hiện tăng dần theo level, như Nghiên…" at bounding box center [970, 353] width 568 height 141
drag, startPoint x: 1070, startPoint y: 316, endPoint x: 1225, endPoint y: 324, distance: 154.4
click at [1225, 324] on p "Một số đầu việc còn có xu hướng tỷ lệ thực hiện tăng dần theo level, như Nghiên…" at bounding box center [970, 353] width 568 height 141
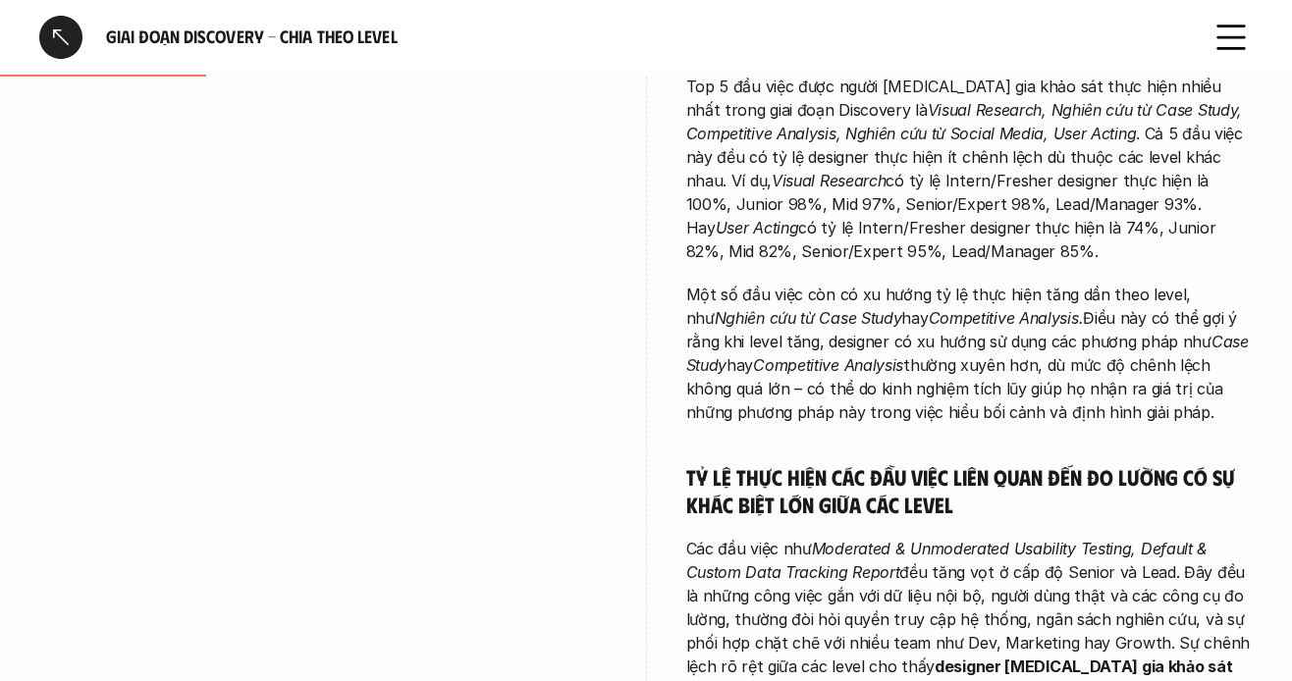
click at [1177, 333] on em "Case Study" at bounding box center [970, 353] width 568 height 43
drag, startPoint x: 1252, startPoint y: 327, endPoint x: 1266, endPoint y: 327, distance: 13.7
click at [1218, 333] on p "Một số đầu việc còn có xu hướng tỷ lệ thực hiện tăng dần theo level, như Nghiên…" at bounding box center [970, 353] width 568 height 141
drag, startPoint x: 725, startPoint y: 346, endPoint x: 840, endPoint y: 348, distance: 114.9
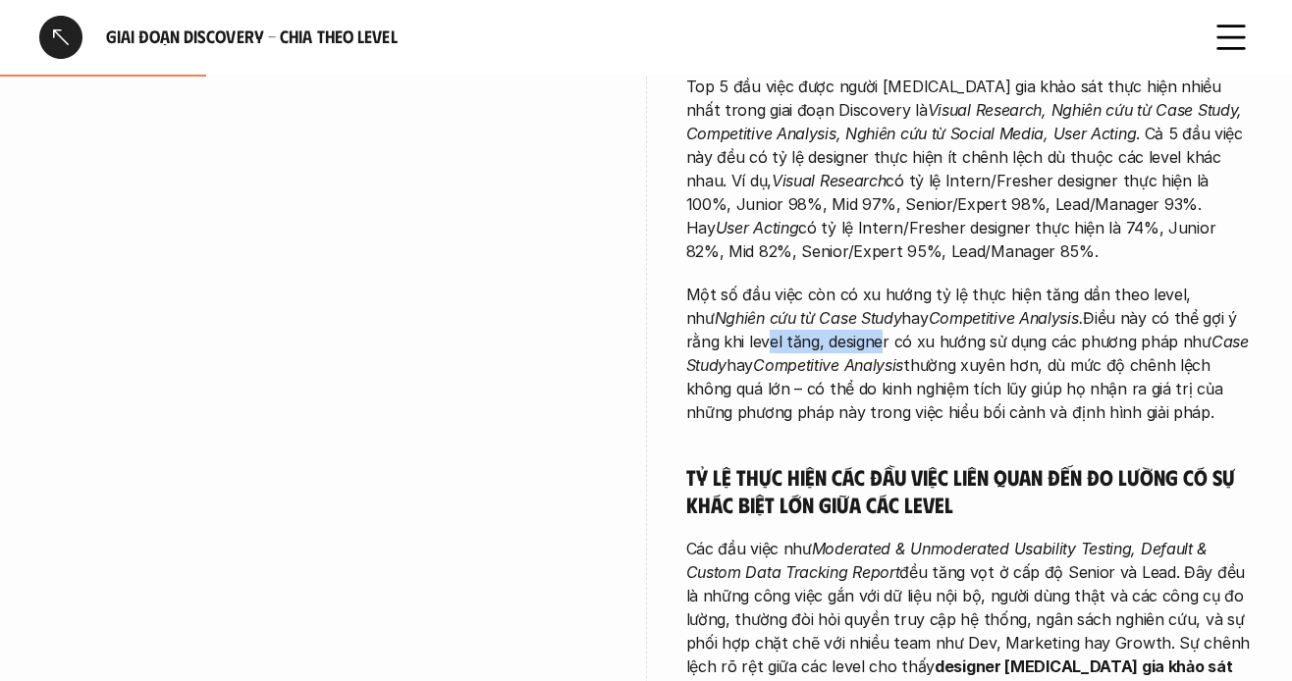
click at [840, 348] on p "Một số đầu việc còn có xu hướng tỷ lệ thực hiện tăng dần theo level, như Nghiên…" at bounding box center [970, 353] width 568 height 141
click at [828, 359] on em "Competitive Analysis" at bounding box center [828, 365] width 150 height 20
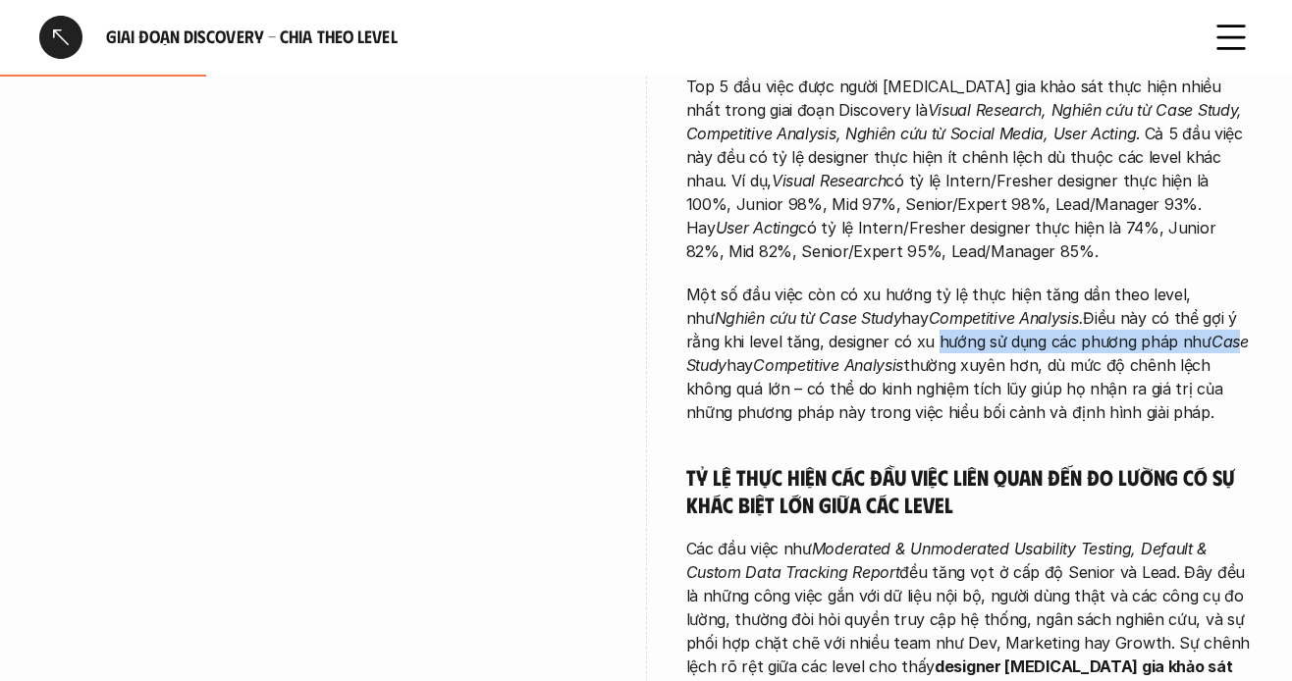
drag, startPoint x: 893, startPoint y: 338, endPoint x: 931, endPoint y: 373, distance: 52.1
click at [1180, 347] on p "Một số đầu việc còn có xu hướng tỷ lệ thực hiện tăng dần theo level, như Nghiên…" at bounding box center [970, 353] width 568 height 141
click at [778, 387] on p "Một số đầu việc còn có xu hướng tỷ lệ thực hiện tăng dần theo level, như Nghiên…" at bounding box center [970, 353] width 568 height 141
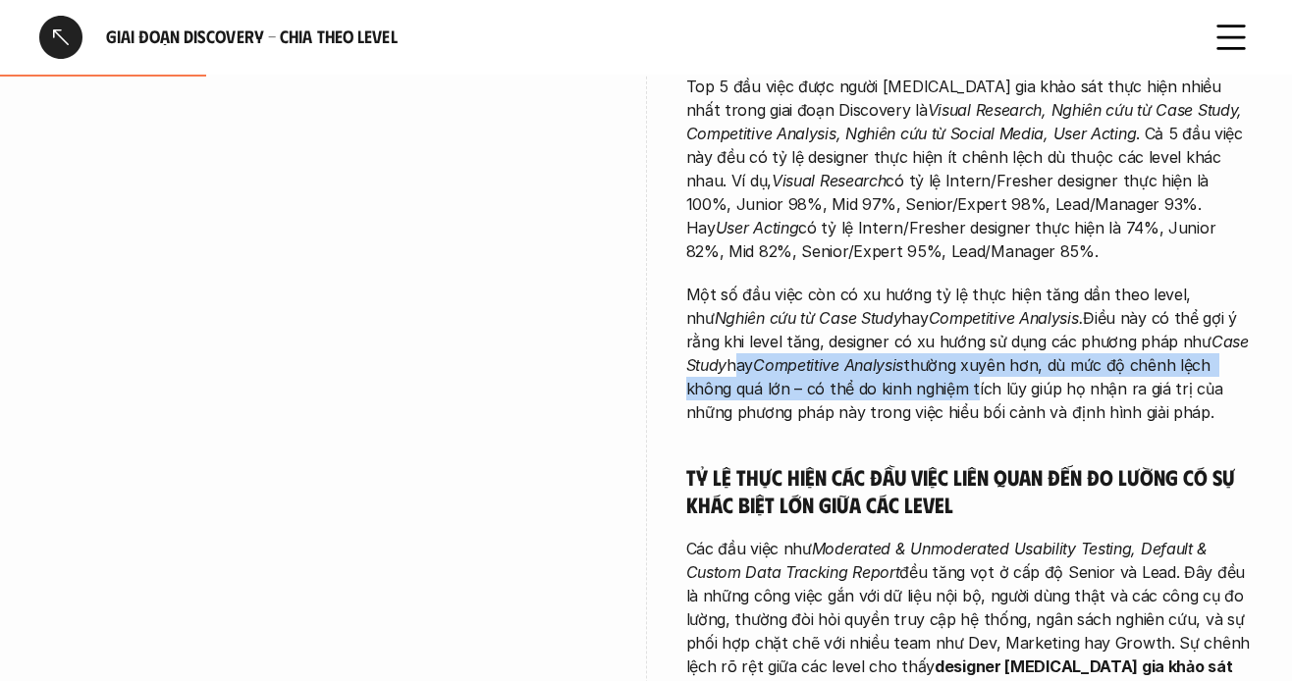
drag, startPoint x: 759, startPoint y: 377, endPoint x: 964, endPoint y: 378, distance: 205.2
click at [964, 378] on p "Một số đầu việc còn có xu hướng tỷ lệ thực hiện tăng dần theo level, như Nghiên…" at bounding box center [970, 353] width 568 height 141
click at [881, 372] on em "Competitive Analysis" at bounding box center [828, 365] width 150 height 20
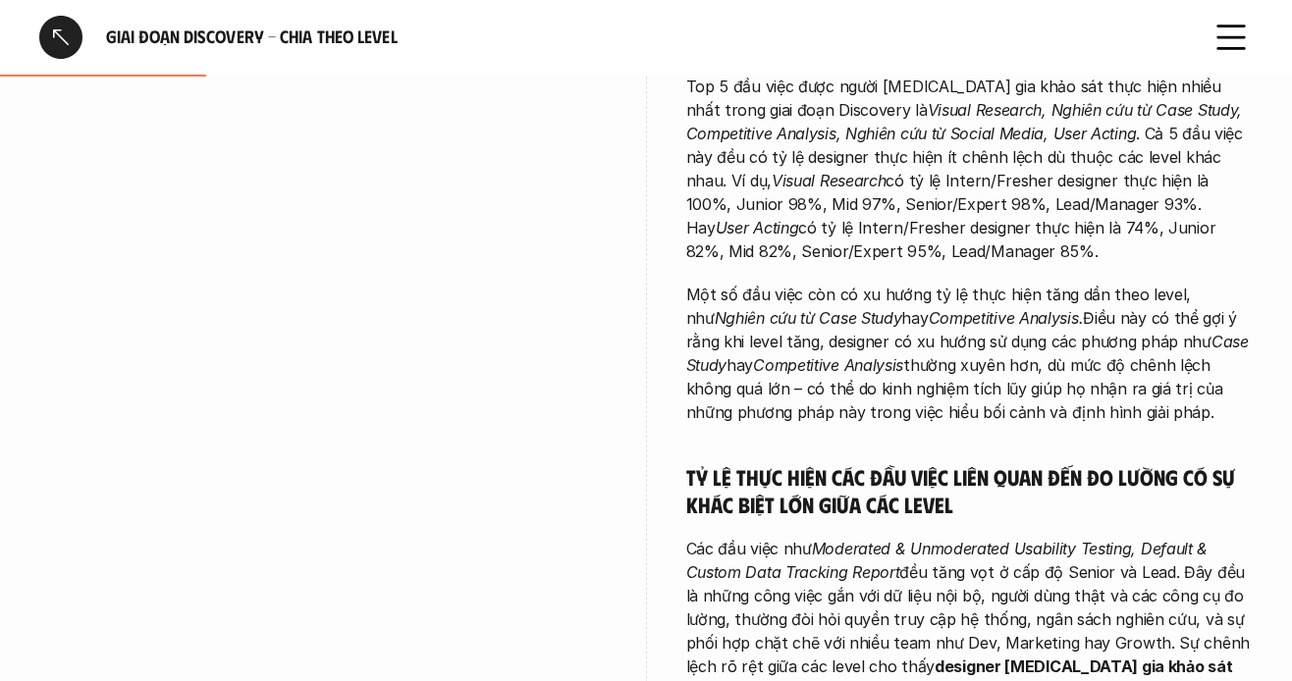
click at [903, 372] on em "Competitive Analysis" at bounding box center [828, 365] width 150 height 20
drag, startPoint x: 1011, startPoint y: 360, endPoint x: 1098, endPoint y: 361, distance: 86.4
click at [1079, 360] on p "Một số đầu việc còn có xu hướng tỷ lệ thực hiện tăng dần theo level, như Nghiên…" at bounding box center [970, 353] width 568 height 141
click at [1118, 364] on p "Một số đầu việc còn có xu hướng tỷ lệ thực hiện tăng dần theo level, như Nghiên…" at bounding box center [970, 353] width 568 height 141
drag, startPoint x: 1079, startPoint y: 364, endPoint x: 1211, endPoint y: 364, distance: 131.6
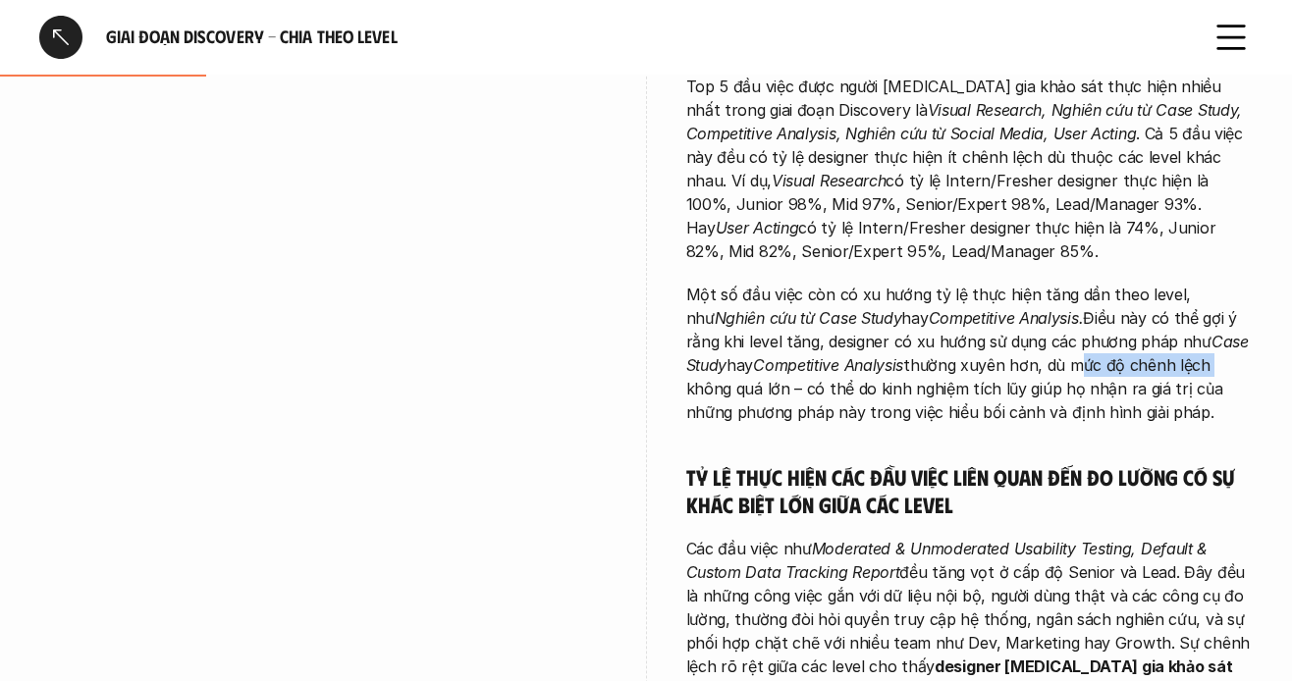
click at [1211, 364] on p "Một số đầu việc còn có xu hướng tỷ lệ thực hiện tăng dần theo level, như Nghiên…" at bounding box center [970, 353] width 568 height 141
click at [712, 419] on p "Một số đầu việc còn có xu hướng tỷ lệ thực hiện tăng dần theo level, như Nghiên…" at bounding box center [970, 353] width 568 height 141
drag, startPoint x: 875, startPoint y: 393, endPoint x: 1000, endPoint y: 393, distance: 124.7
click at [907, 393] on p "Một số đầu việc còn có xu hướng tỷ lệ thực hiện tăng dần theo level, như Nghiên…" at bounding box center [970, 353] width 568 height 141
click at [1000, 393] on p "Một số đầu việc còn có xu hướng tỷ lệ thực hiện tăng dần theo level, như Nghiên…" at bounding box center [970, 353] width 568 height 141
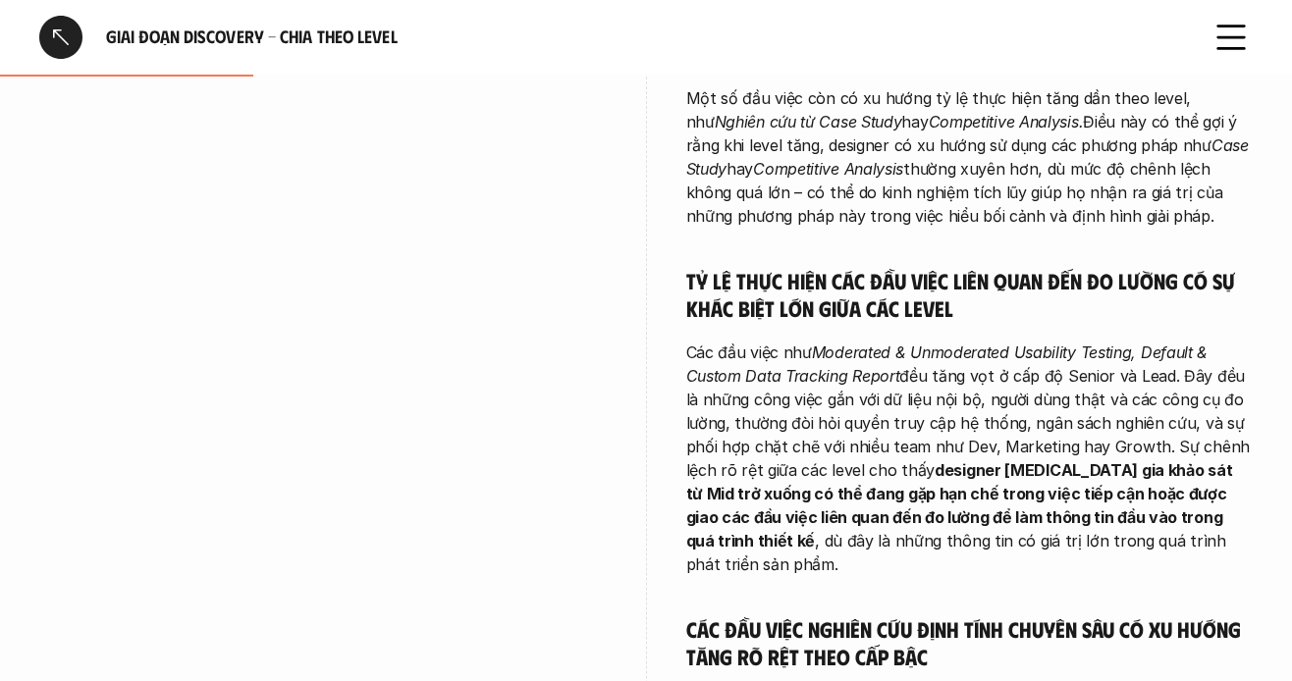
scroll to position [1375, 0]
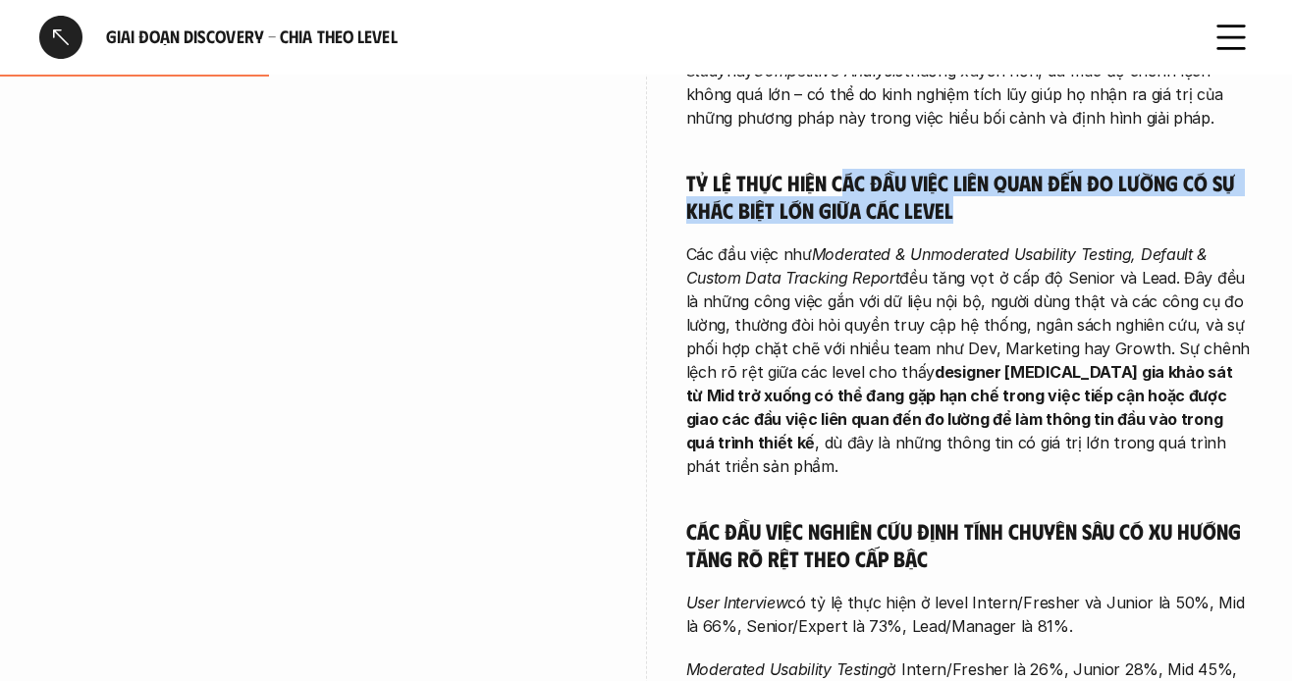
drag, startPoint x: 844, startPoint y: 182, endPoint x: 1158, endPoint y: 239, distance: 319.4
click at [1180, 226] on div "Xu hướng chung Mọi người hãy quan kỹ về 3 nhóm đường line sẽ thấy có pattern ch…" at bounding box center [970, 122] width 568 height 1529
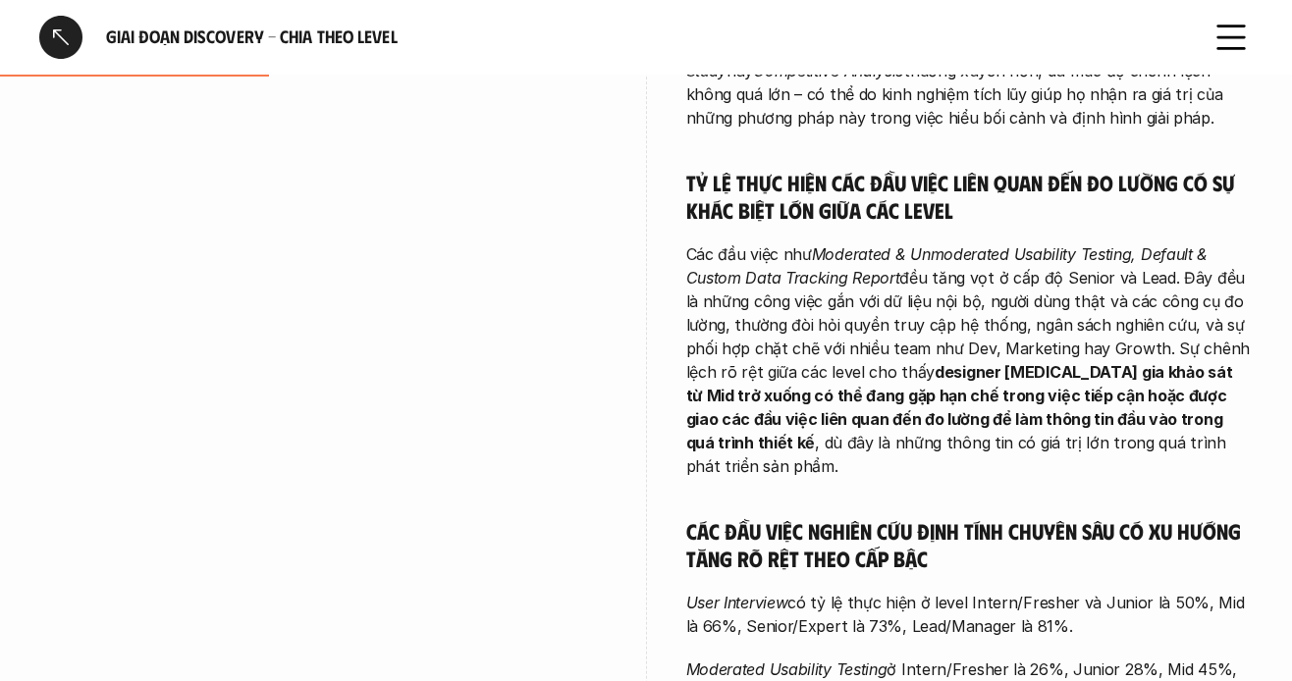
click at [982, 245] on em "Moderated & Unmoderated Usability Testing, Default & Custom Data Tracking Report" at bounding box center [949, 266] width 526 height 43
drag, startPoint x: 715, startPoint y: 188, endPoint x: 945, endPoint y: 187, distance: 229.8
click at [945, 187] on h5 "Tỷ lệ thực hiện các đầu việc liên quan đến đo lường có sự khác biệt lớn giữa cá…" at bounding box center [970, 196] width 568 height 54
click at [930, 190] on h5 "Tỷ lệ thực hiện các đầu việc liên quan đến đo lường có sự khác biệt lớn giữa cá…" at bounding box center [970, 196] width 568 height 54
drag, startPoint x: 746, startPoint y: 211, endPoint x: 1015, endPoint y: 211, distance: 269.1
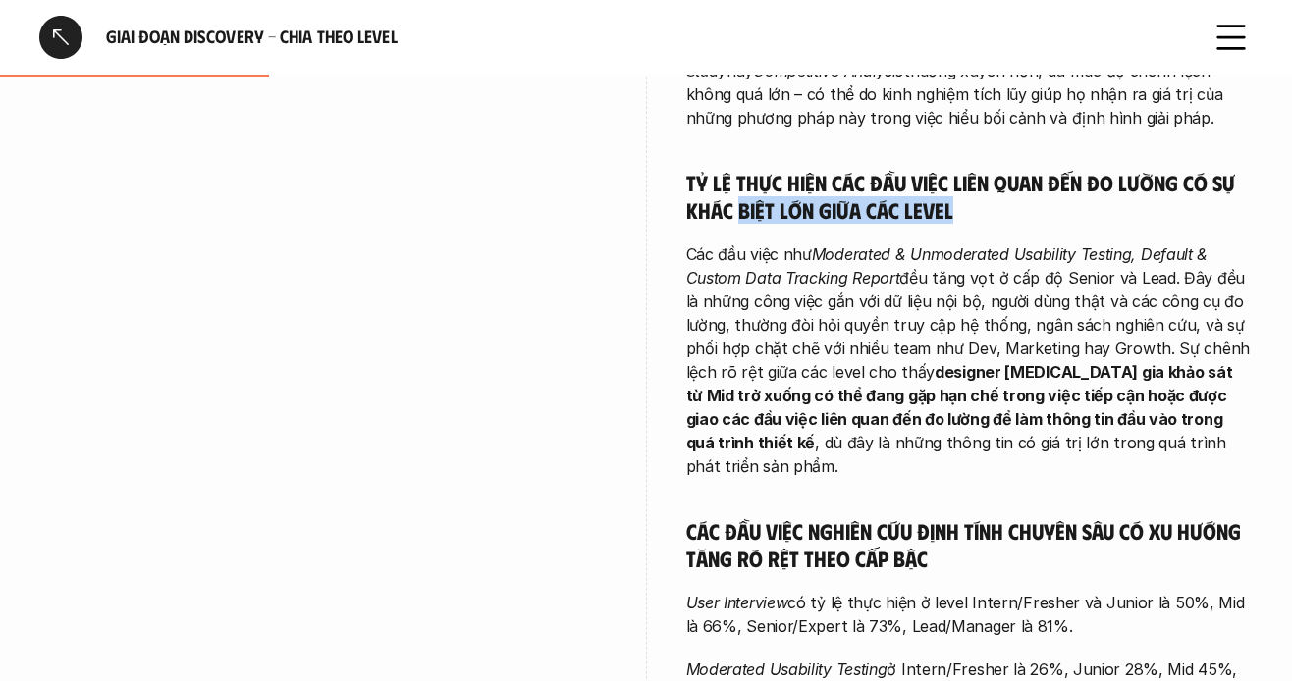
click at [1014, 211] on h5 "Tỷ lệ thực hiện các đầu việc liên quan đến đo lường có sự khác biệt lớn giữa cá…" at bounding box center [970, 196] width 568 height 54
click at [860, 240] on div "Xu hướng chung Mọi người hãy quan kỹ về 3 nhóm đường line sẽ thấy có pattern ch…" at bounding box center [970, 122] width 568 height 1529
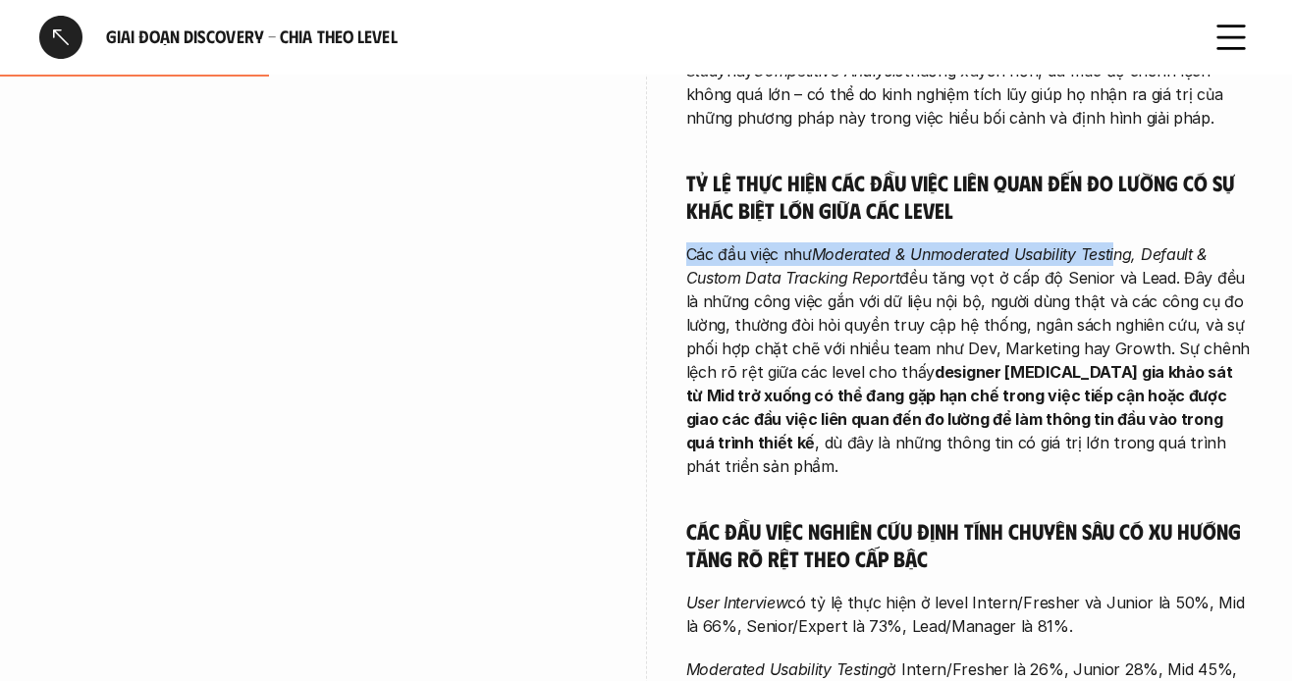
drag, startPoint x: 814, startPoint y: 253, endPoint x: 1116, endPoint y: 247, distance: 301.5
click at [1116, 247] on p "Các đầu việc như Moderated & Unmoderated Usability Testing, Default & Custom Da…" at bounding box center [970, 361] width 568 height 236
click at [1148, 251] on em "Moderated & Unmoderated Usability Testing, Default & Custom Data Tracking Report" at bounding box center [949, 266] width 526 height 43
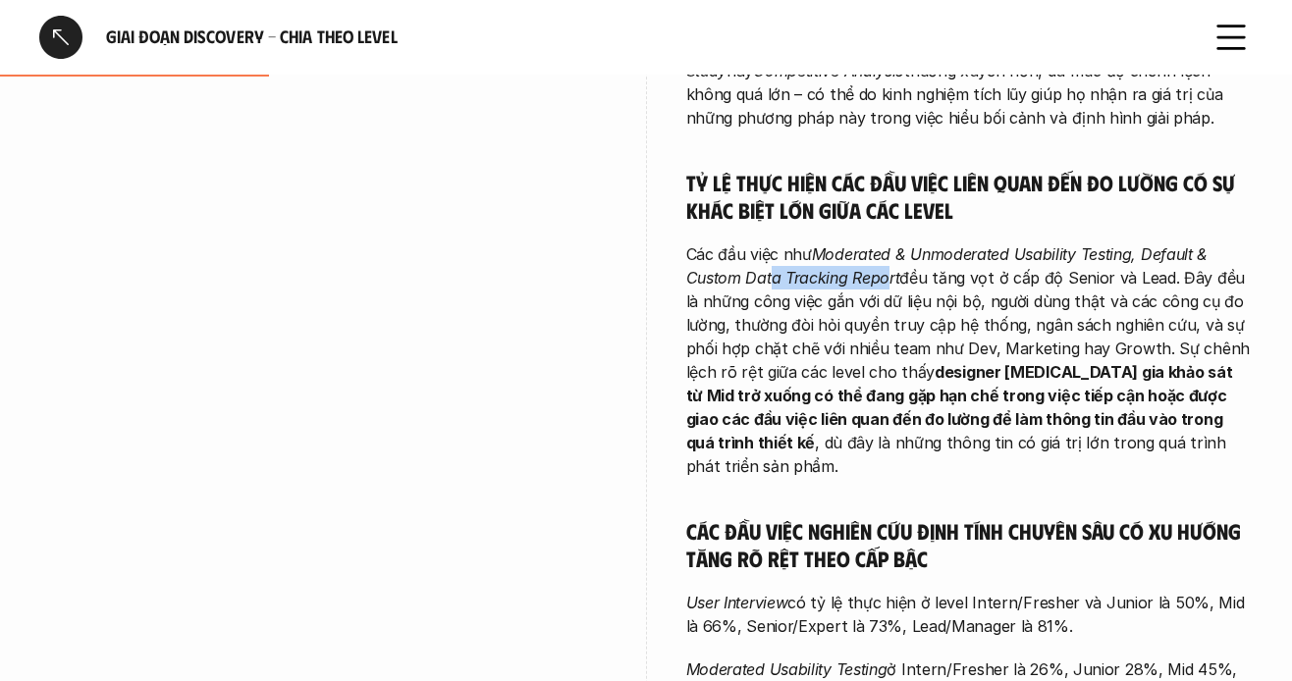
drag, startPoint x: 840, startPoint y: 280, endPoint x: 890, endPoint y: 280, distance: 50.1
click at [890, 280] on em "Moderated & Unmoderated Usability Testing, Default & Custom Data Tracking Report" at bounding box center [949, 266] width 526 height 43
click at [792, 296] on p "Các đầu việc như Moderated & Unmoderated Usability Testing, Default & Custom Da…" at bounding box center [970, 361] width 568 height 236
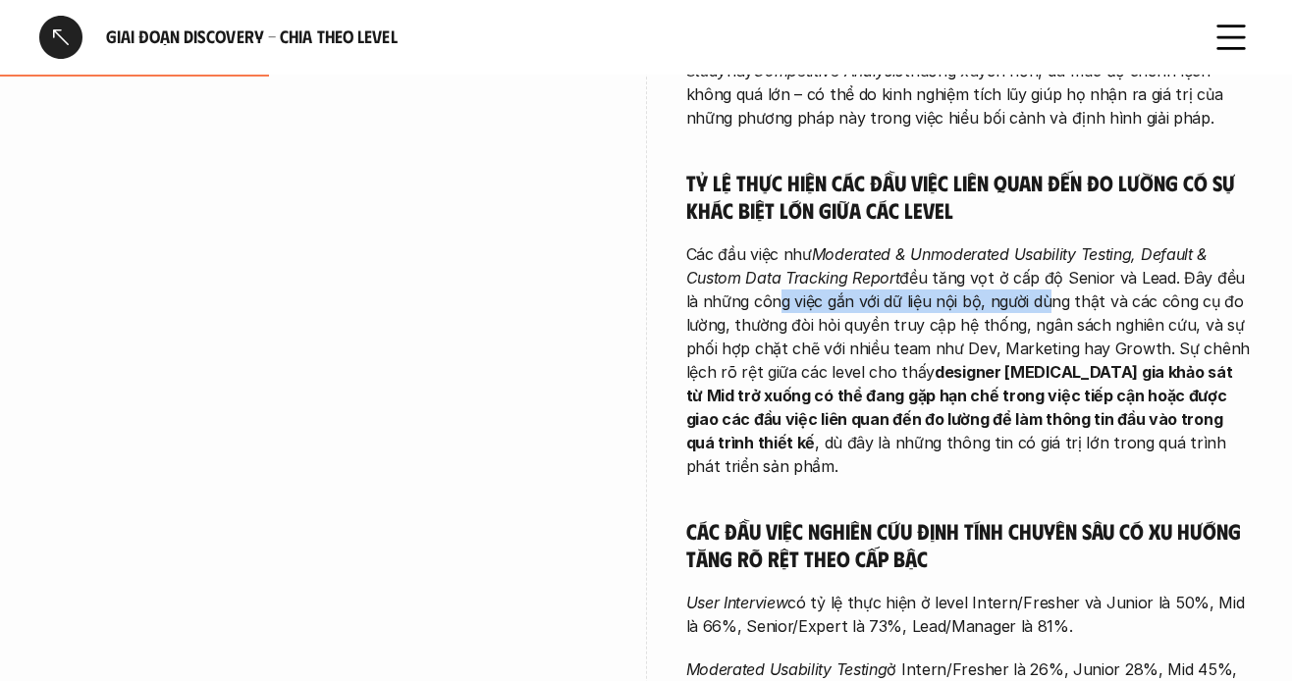
drag, startPoint x: 749, startPoint y: 310, endPoint x: 1020, endPoint y: 308, distance: 271.0
click at [1020, 308] on p "Các đầu việc như Moderated & Unmoderated Usability Testing, Default & Custom Da…" at bounding box center [970, 361] width 568 height 236
click at [858, 310] on p "Các đầu việc như Moderated & Unmoderated Usability Testing, Default & Custom Da…" at bounding box center [970, 361] width 568 height 236
drag, startPoint x: 827, startPoint y: 305, endPoint x: 1038, endPoint y: 307, distance: 211.1
click at [1064, 305] on p "Các đầu việc như Moderated & Unmoderated Usability Testing, Default & Custom Da…" at bounding box center [970, 361] width 568 height 236
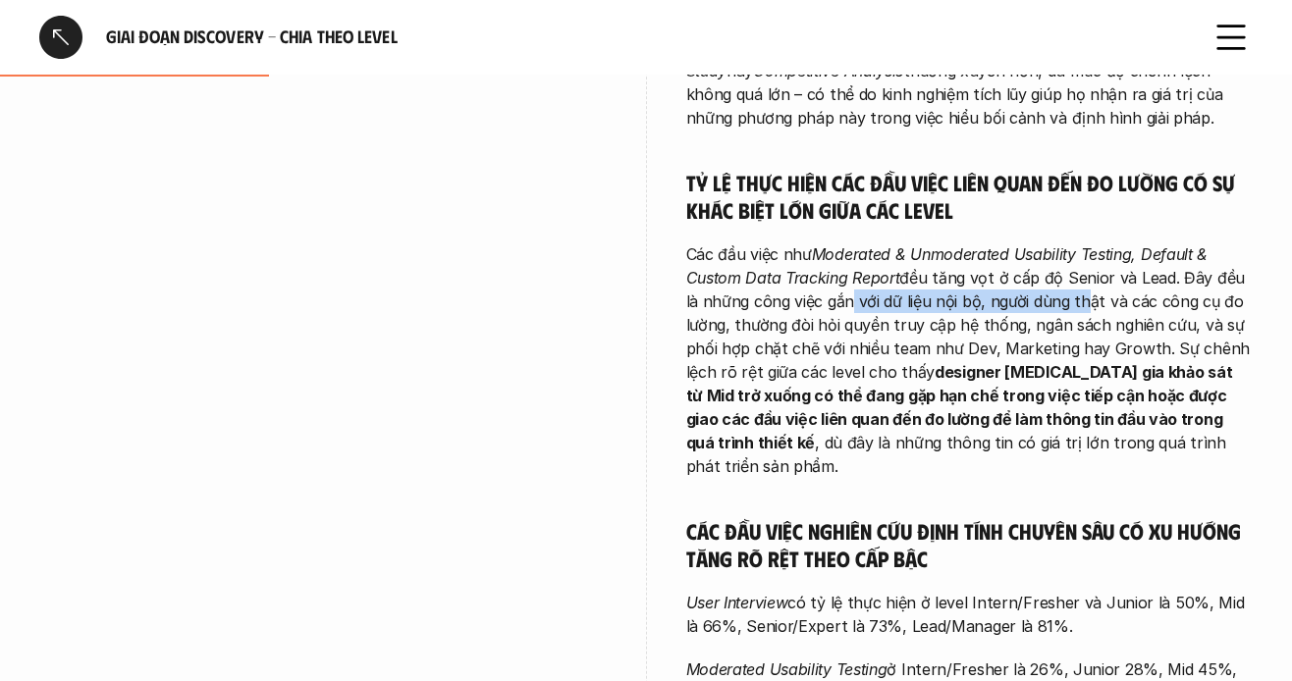
click at [1002, 308] on p "Các đầu việc như Moderated & Unmoderated Usability Testing, Default & Custom Da…" at bounding box center [970, 361] width 568 height 236
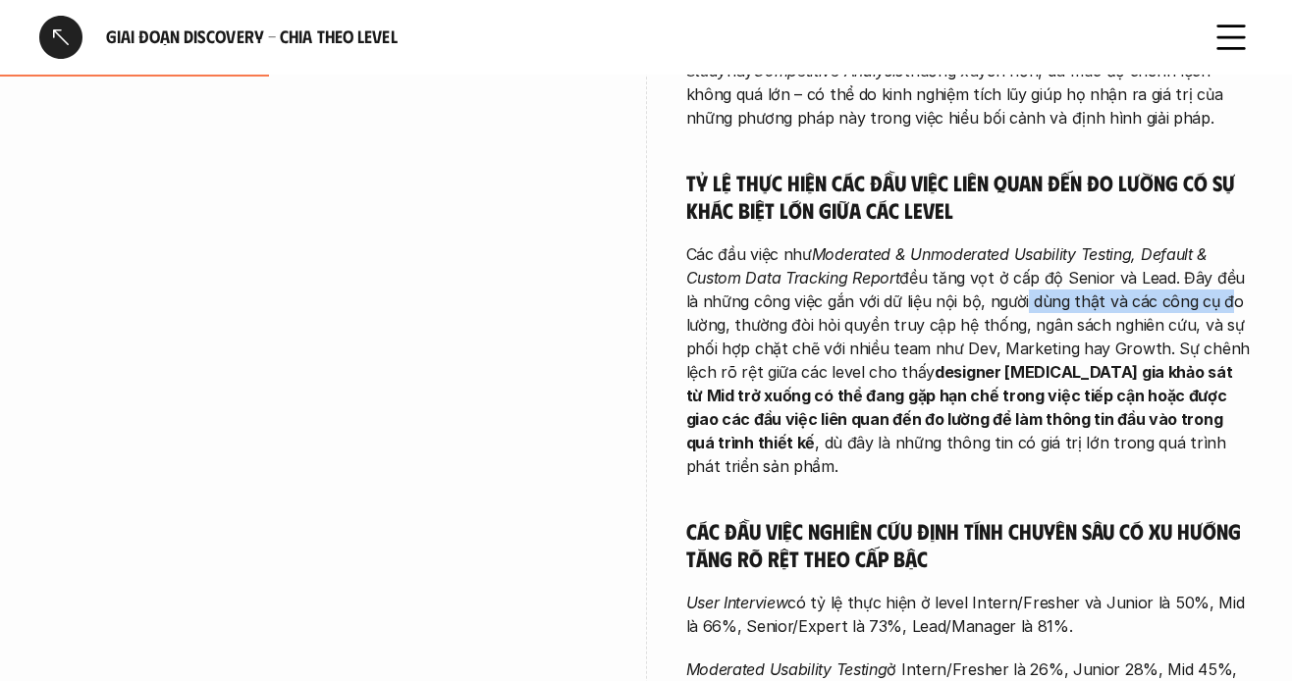
drag, startPoint x: 1008, startPoint y: 307, endPoint x: 1199, endPoint y: 307, distance: 190.5
click at [1199, 307] on p "Các đầu việc như Moderated & Unmoderated Usability Testing, Default & Custom Da…" at bounding box center [970, 361] width 568 height 236
click at [1146, 315] on p "Các đầu việc như Moderated & Unmoderated Usability Testing, Default & Custom Da…" at bounding box center [970, 361] width 568 height 236
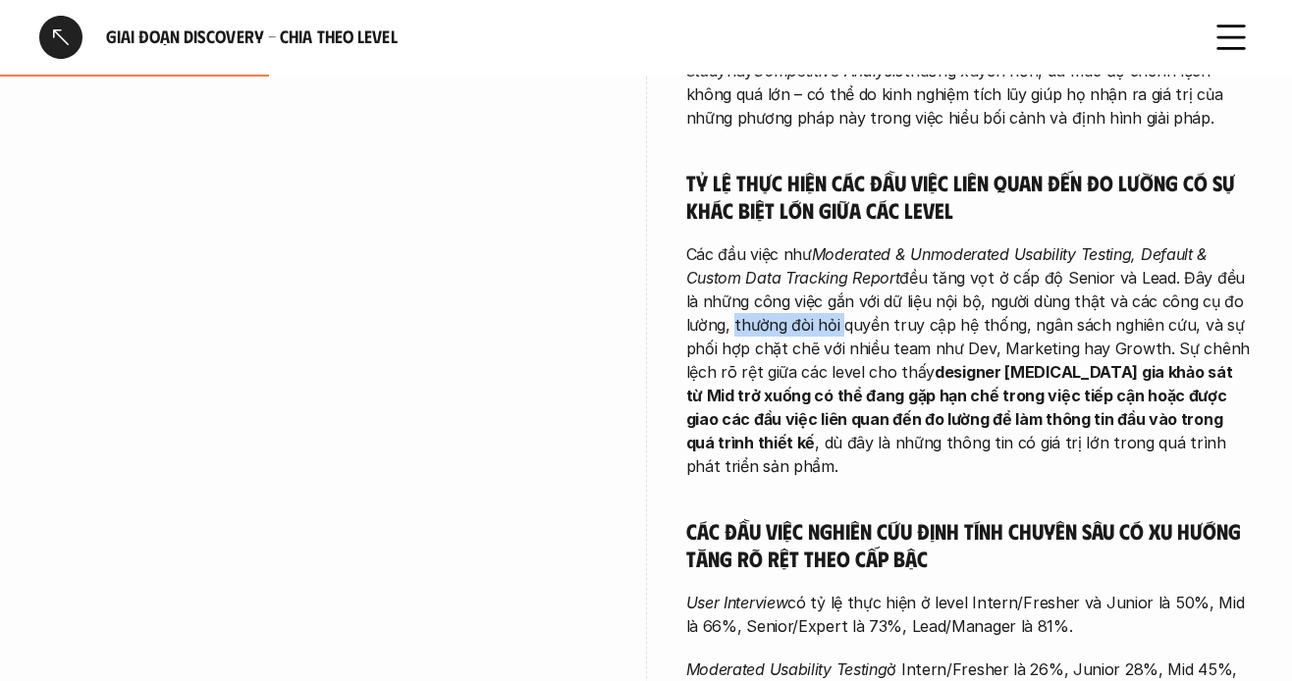
drag, startPoint x: 801, startPoint y: 331, endPoint x: 837, endPoint y: 331, distance: 35.4
click at [837, 331] on p "Các đầu việc như Moderated & Unmoderated Usability Testing, Default & Custom Da…" at bounding box center [970, 361] width 568 height 236
click at [784, 339] on p "Các đầu việc như Moderated & Unmoderated Usability Testing, Default & Custom Da…" at bounding box center [970, 361] width 568 height 236
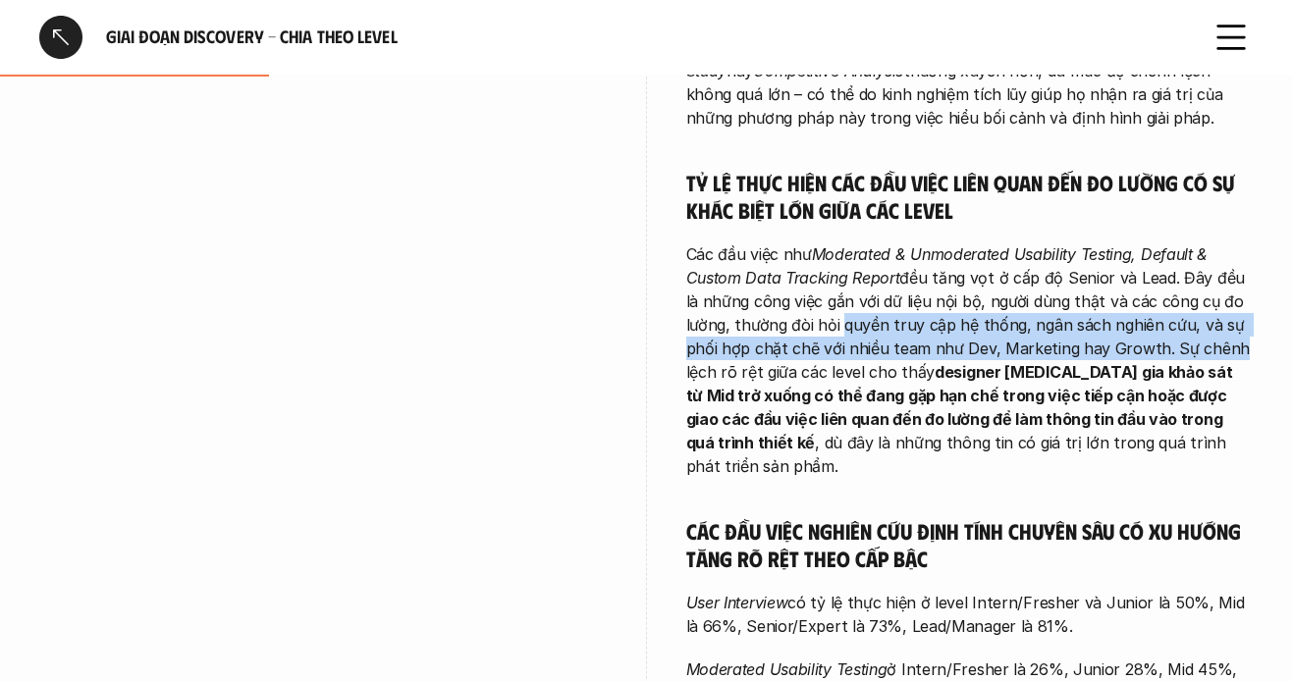
drag, startPoint x: 850, startPoint y: 332, endPoint x: 1185, endPoint y: 352, distance: 335.4
click at [1209, 347] on p "Các đầu việc như Moderated & Unmoderated Usability Testing, Default & Custom Da…" at bounding box center [970, 361] width 568 height 236
click at [1078, 359] on p "Các đầu việc như Moderated & Unmoderated Usability Testing, Default & Custom Da…" at bounding box center [970, 361] width 568 height 236
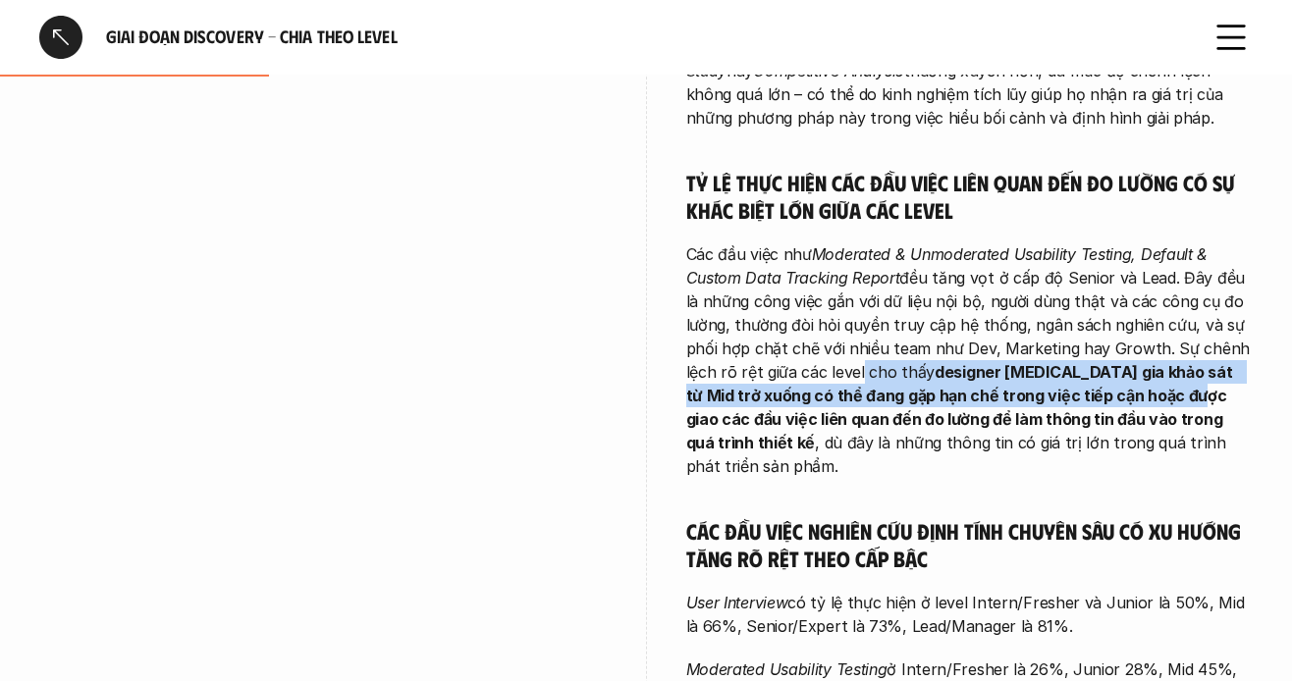
drag, startPoint x: 856, startPoint y: 376, endPoint x: 1196, endPoint y: 393, distance: 340.2
click at [1196, 393] on p "Các đầu việc như Moderated & Unmoderated Usability Testing, Default & Custom Da…" at bounding box center [970, 361] width 568 height 236
click at [849, 396] on strong "designer [MEDICAL_DATA] gia khảo sát từ Mid trở xuống có thể đang gặp hạn chế t…" at bounding box center [961, 407] width 550 height 90
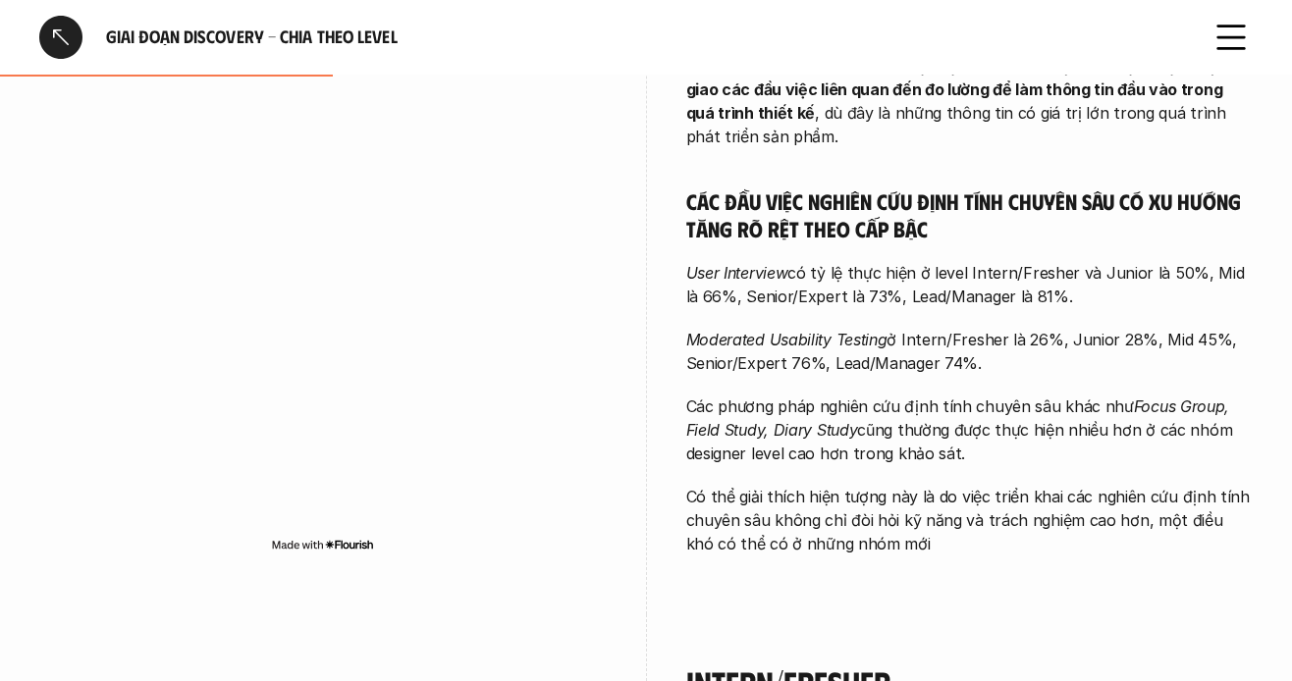
scroll to position [1669, 0]
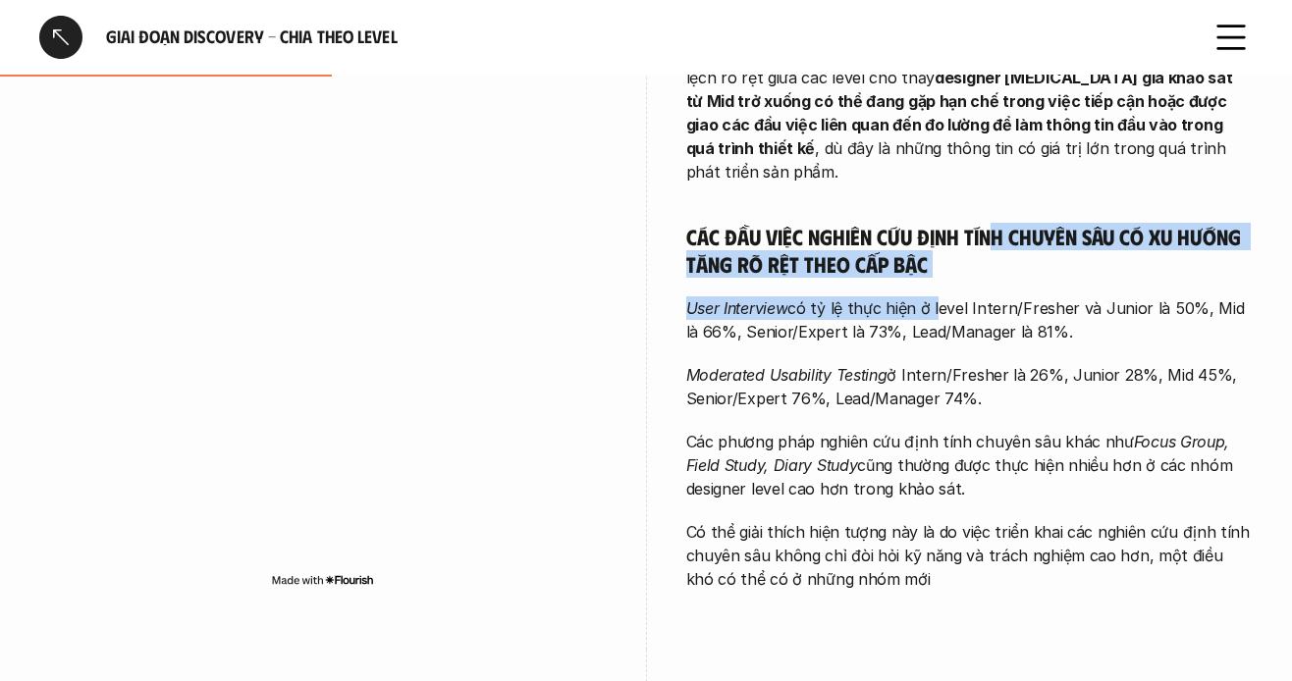
drag, startPoint x: 1021, startPoint y: 208, endPoint x: 876, endPoint y: 282, distance: 162.9
click at [818, 297] on p "User Interview có tỷ lệ thực hiện ở level Intern/Fresher và Junior là 50%, Mid …" at bounding box center [970, 320] width 568 height 47
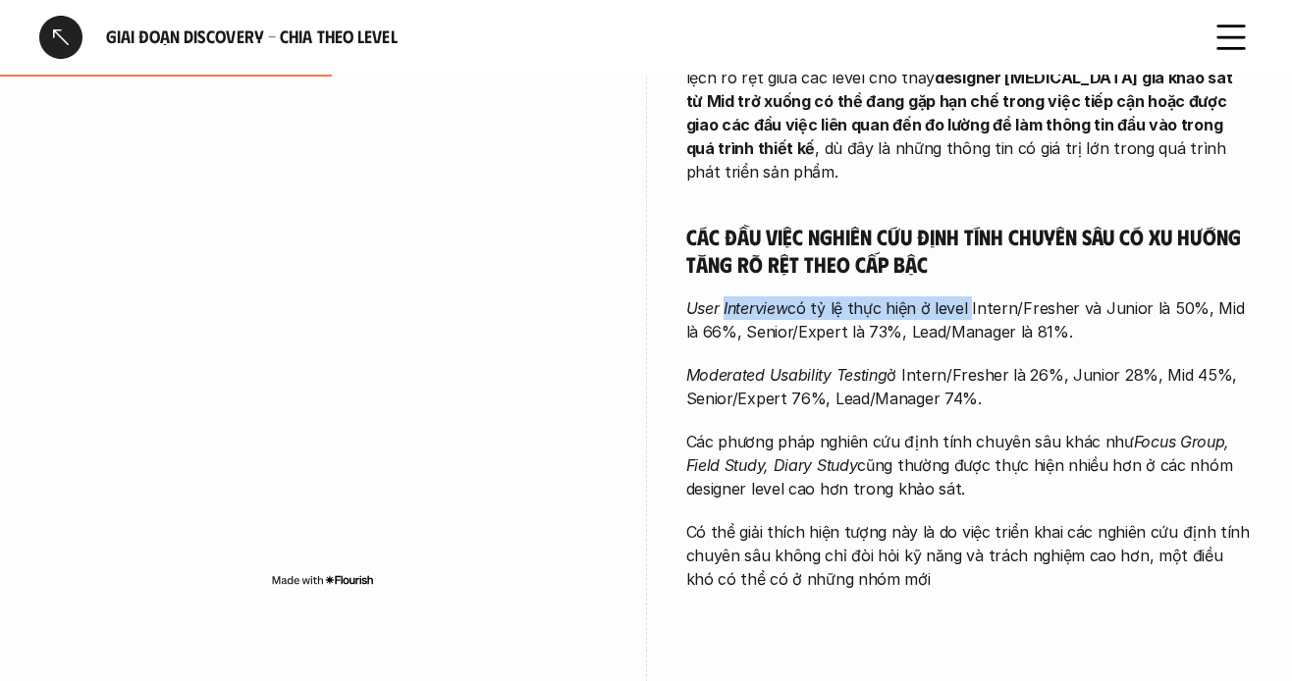
drag, startPoint x: 724, startPoint y: 287, endPoint x: 964, endPoint y: 276, distance: 240.8
click at [964, 297] on p "User Interview có tỷ lệ thực hiện ở level Intern/Fresher và Junior là 50%, Mid …" at bounding box center [970, 320] width 568 height 47
click at [845, 303] on p "User Interview có tỷ lệ thực hiện ở level Intern/Fresher và Junior là 50%, Mid …" at bounding box center [970, 320] width 568 height 47
drag, startPoint x: 817, startPoint y: 287, endPoint x: 1086, endPoint y: 275, distance: 269.3
click at [1086, 297] on p "User Interview có tỷ lệ thực hiện ở level Intern/Fresher và Junior là 50%, Mid …" at bounding box center [970, 320] width 568 height 47
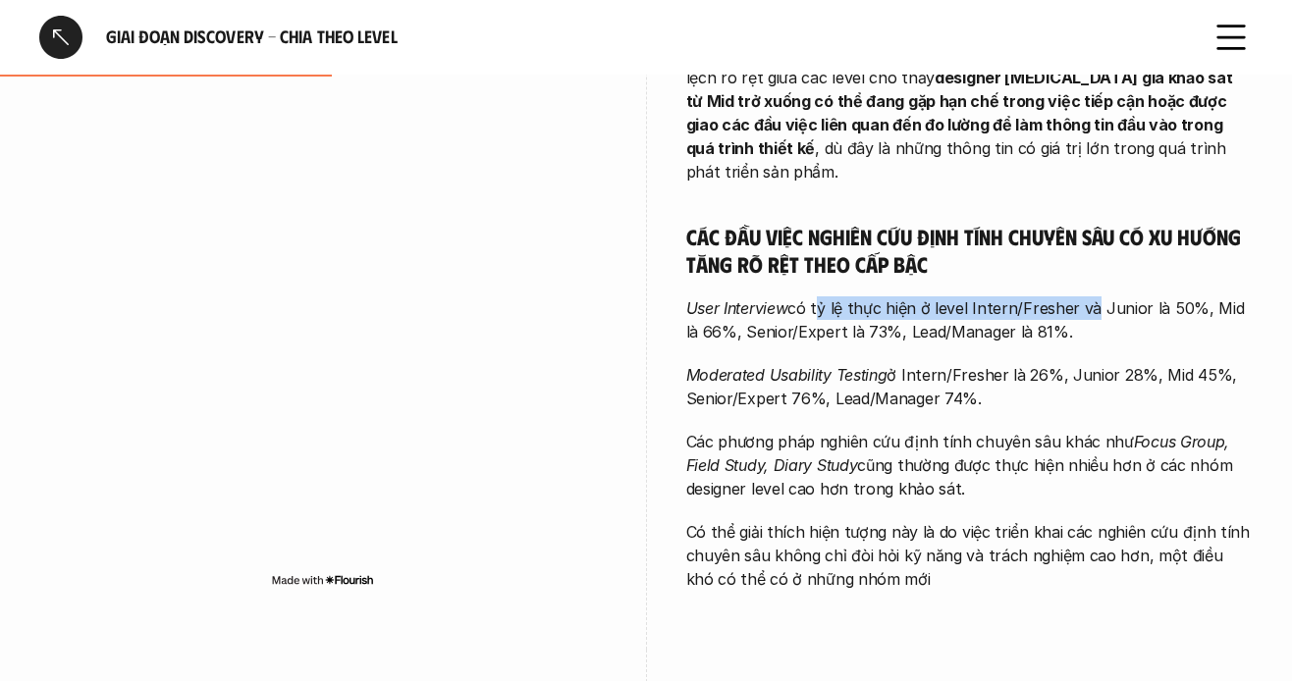
click at [1063, 297] on p "User Interview có tỷ lệ thực hiện ở level Intern/Fresher và Junior là 50%, Mid …" at bounding box center [970, 320] width 568 height 47
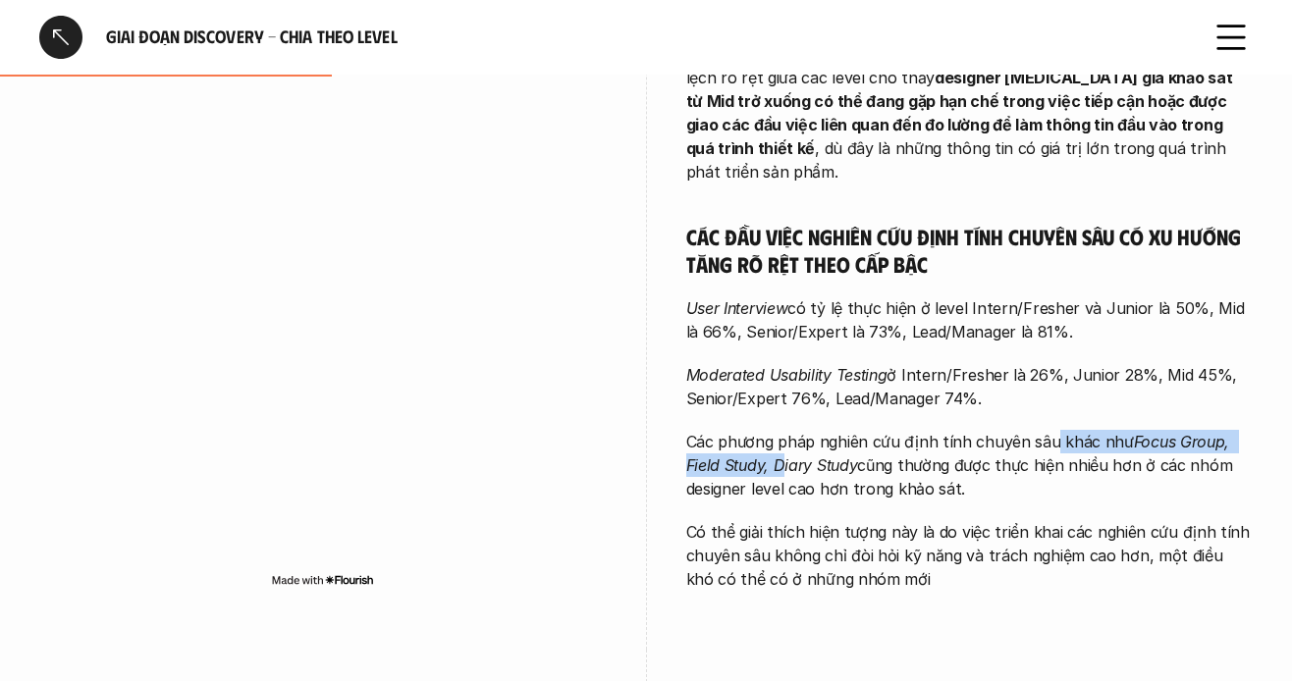
drag, startPoint x: 783, startPoint y: 431, endPoint x: 1050, endPoint y: 415, distance: 267.6
click at [1050, 430] on p "Các phương pháp nghiên cứu định tính chuyên sâu khác như Focus Group, Field Stu…" at bounding box center [970, 465] width 568 height 71
click at [911, 444] on p "Các phương pháp nghiên cứu định tính chuyên sâu khác như Focus Group, Field Stu…" at bounding box center [970, 465] width 568 height 71
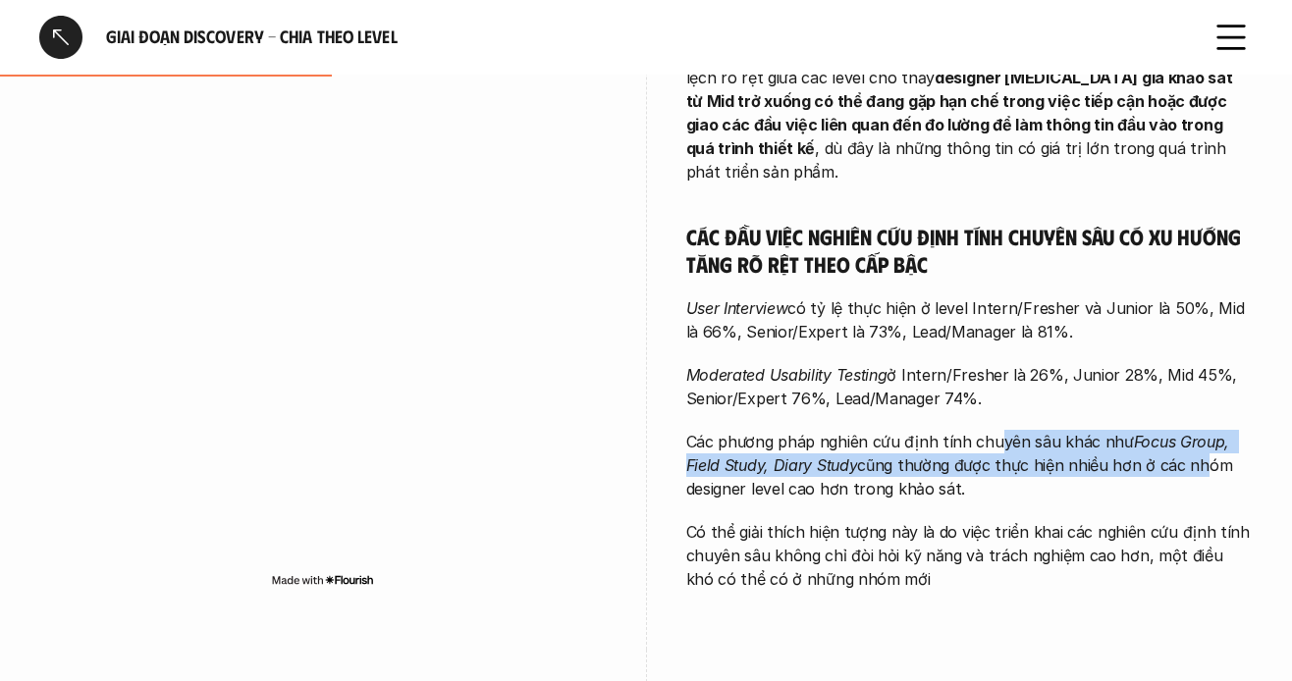
drag, startPoint x: 1056, startPoint y: 428, endPoint x: 1196, endPoint y: 431, distance: 140.5
click at [1196, 431] on p "Các phương pháp nghiên cứu định tính chuyên sâu khác như Focus Group, Field Stu…" at bounding box center [970, 465] width 568 height 71
click at [1146, 445] on p "Các phương pháp nghiên cứu định tính chuyên sâu khác như Focus Group, Field Stu…" at bounding box center [970, 465] width 568 height 71
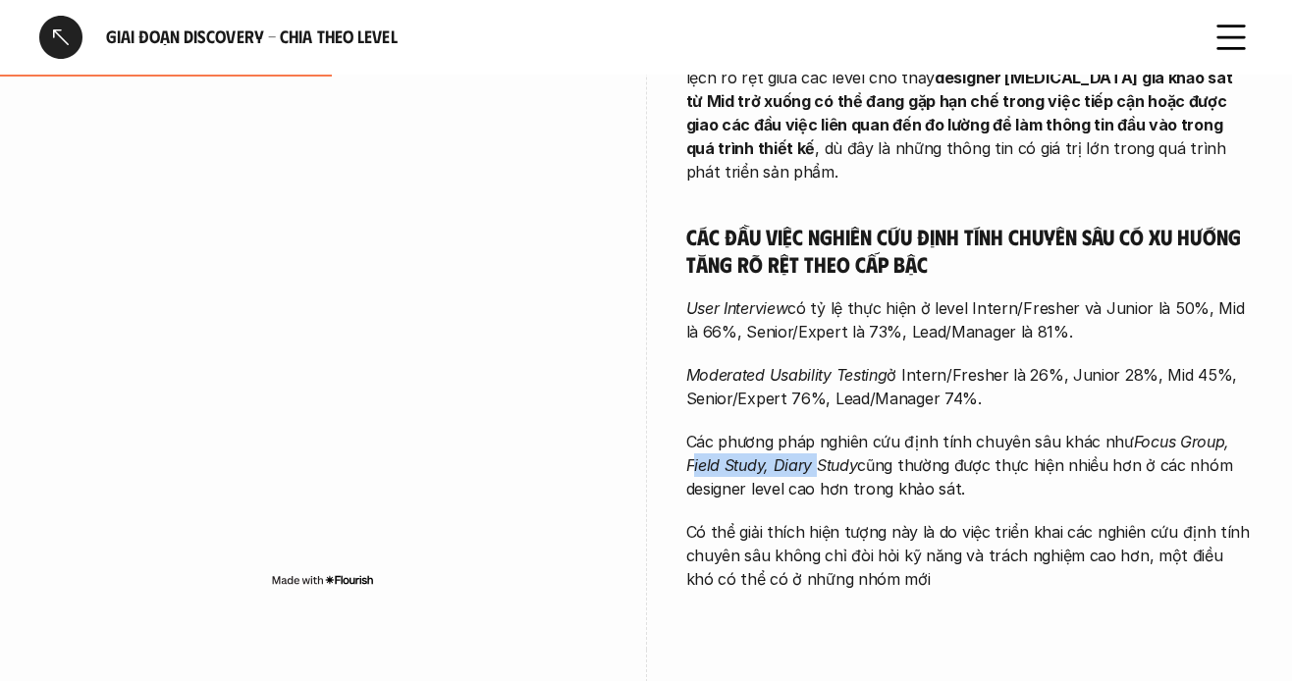
drag, startPoint x: 780, startPoint y: 443, endPoint x: 814, endPoint y: 436, distance: 35.0
click at [814, 436] on em "Focus Group, Field Study, Diary Study" at bounding box center [960, 453] width 548 height 43
click at [811, 436] on em "Focus Group, Field Study, Diary Study" at bounding box center [960, 453] width 548 height 43
drag, startPoint x: 798, startPoint y: 431, endPoint x: 936, endPoint y: 436, distance: 137.6
click at [936, 436] on p "Các phương pháp nghiên cứu định tính chuyên sâu khác như Focus Group, Field Stu…" at bounding box center [970, 465] width 568 height 71
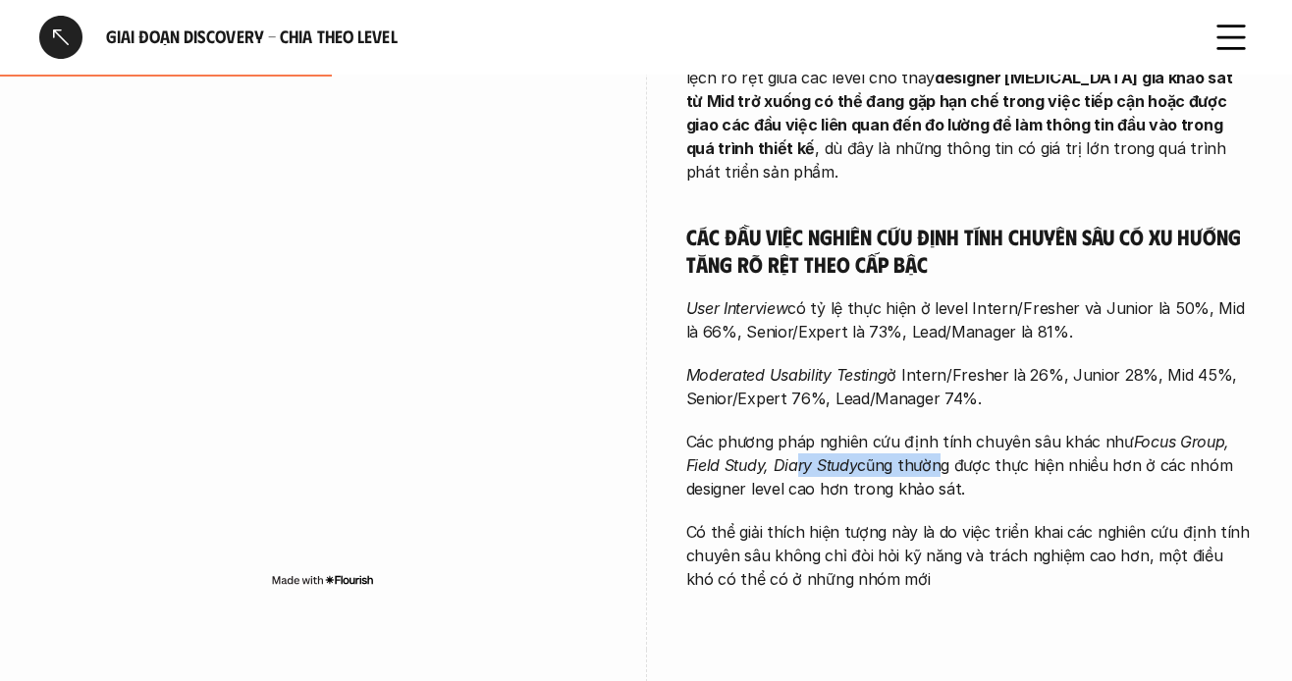
click at [884, 444] on p "Các phương pháp nghiên cứu định tính chuyên sâu khác như Focus Group, Field Stu…" at bounding box center [970, 465] width 568 height 71
drag, startPoint x: 989, startPoint y: 442, endPoint x: 1121, endPoint y: 473, distance: 136.2
click at [1118, 470] on p "Các phương pháp nghiên cứu định tính chuyên sâu khác như Focus Group, Field Stu…" at bounding box center [970, 465] width 568 height 71
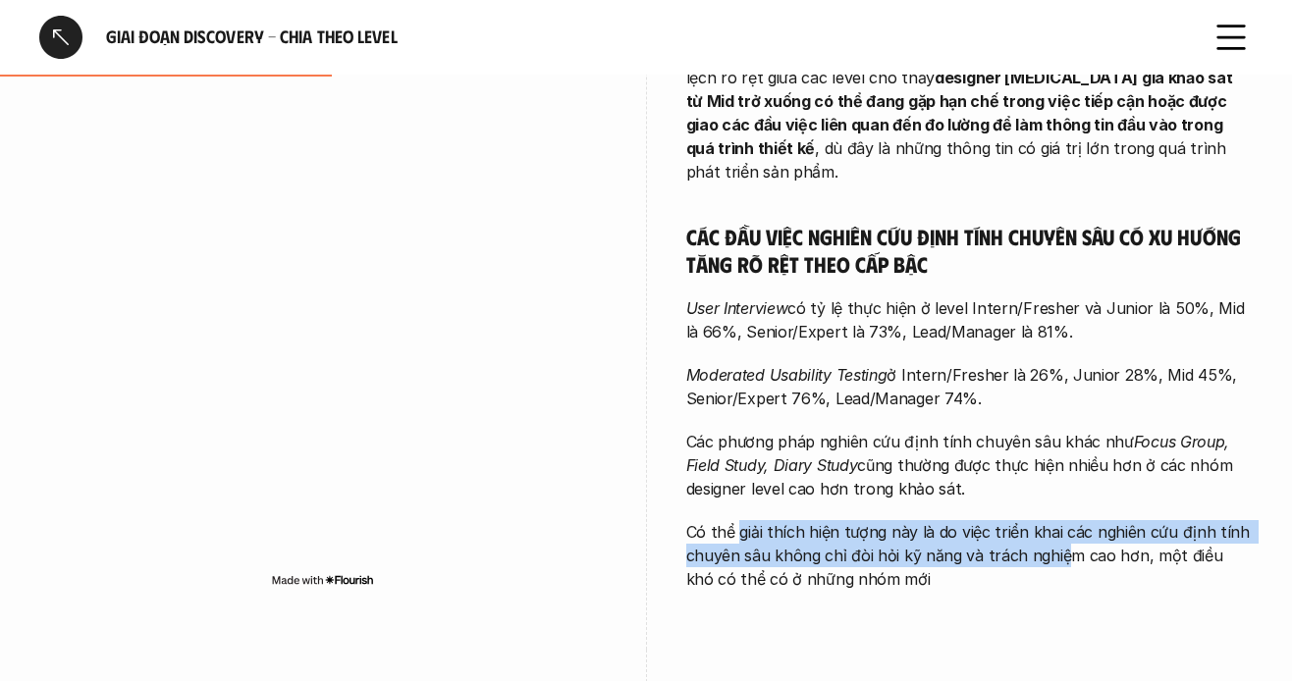
drag, startPoint x: 736, startPoint y: 512, endPoint x: 1063, endPoint y: 534, distance: 326.8
click at [1063, 534] on p "Có thể giải thích hiện tượng này là do việc triển khai các nghiên cứu định tính…" at bounding box center [970, 555] width 568 height 71
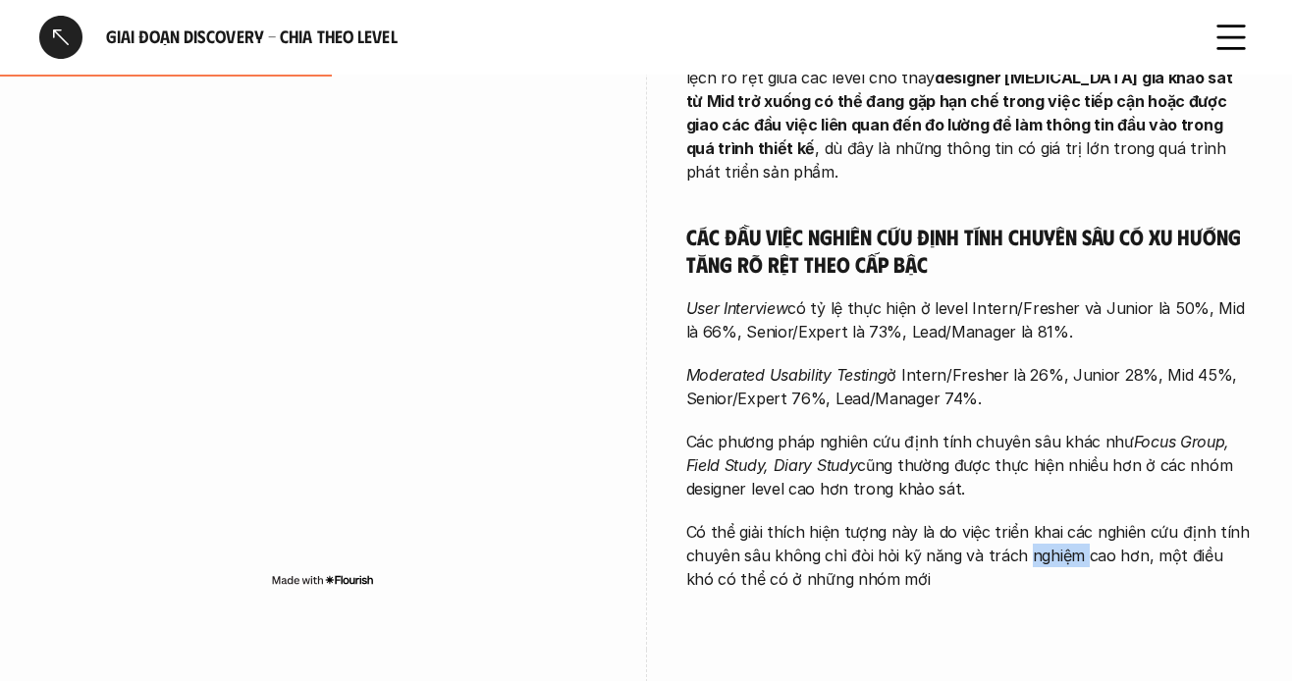
click at [1063, 534] on p "Có thể giải thích hiện tượng này là do việc triển khai các nghiên cứu định tính…" at bounding box center [970, 555] width 568 height 71
click at [1036, 545] on p "Có thể giải thích hiện tượng này là do việc triển khai các nghiên cứu định tính…" at bounding box center [970, 555] width 568 height 71
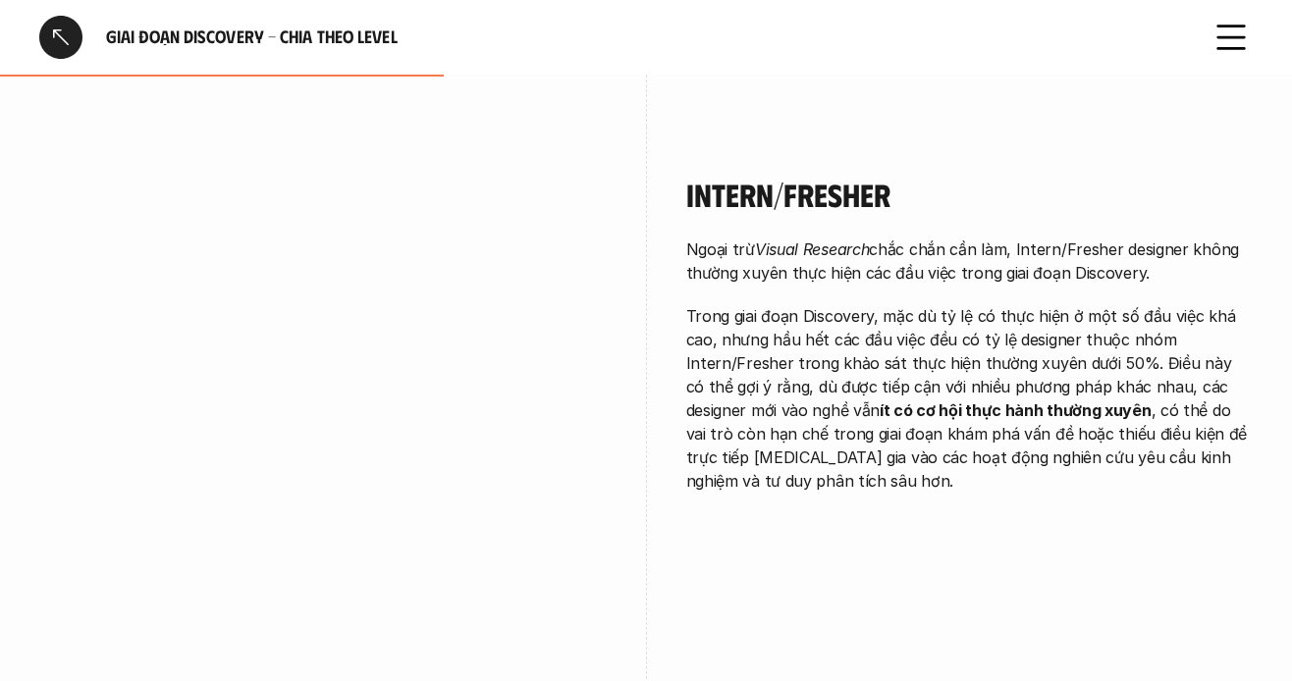
scroll to position [2160, 0]
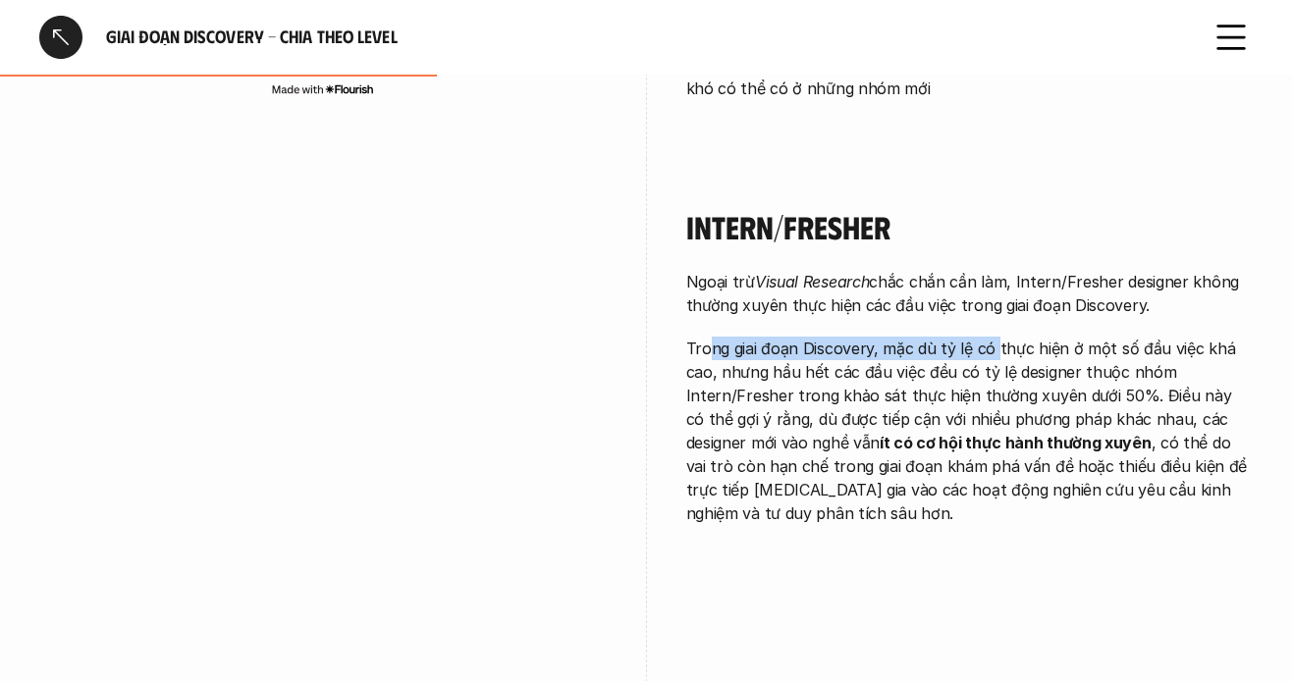
drag, startPoint x: 707, startPoint y: 320, endPoint x: 995, endPoint y: 321, distance: 287.7
click at [995, 337] on p "Trong giai đoạn Discovery, mặc dù tỷ lệ có thực hiện ở một số đầu việc khá cao,…" at bounding box center [970, 431] width 568 height 189
click at [1005, 337] on p "Trong giai đoạn Discovery, mặc dù tỷ lệ có thực hiện ở một số đầu việc khá cao,…" at bounding box center [970, 431] width 568 height 189
drag, startPoint x: 974, startPoint y: 324, endPoint x: 1166, endPoint y: 326, distance: 191.5
click at [1166, 337] on p "Trong giai đoạn Discovery, mặc dù tỷ lệ có thực hiện ở một số đầu việc khá cao,…" at bounding box center [970, 431] width 568 height 189
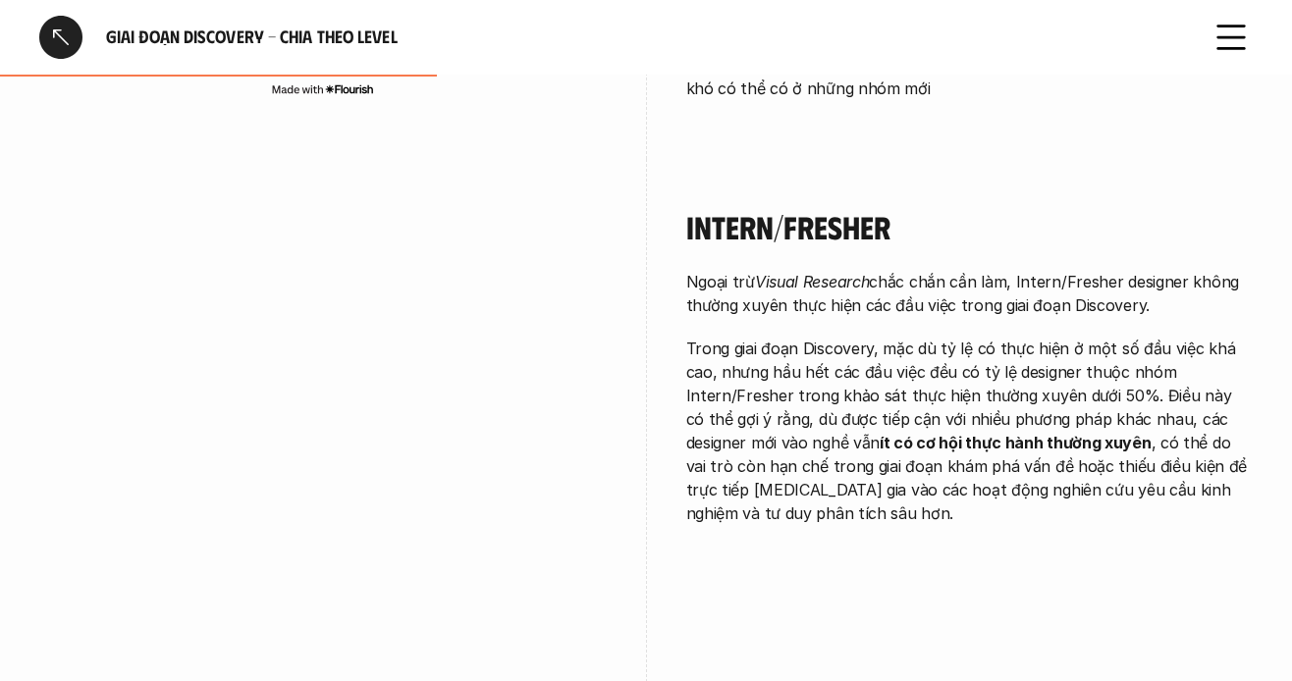
drag, startPoint x: 1195, startPoint y: 332, endPoint x: 1170, endPoint y: 332, distance: 25.5
click at [1183, 337] on p "Trong giai đoạn Discovery, mặc dù tỷ lệ có thực hiện ở một số đầu việc khá cao,…" at bounding box center [970, 431] width 568 height 189
drag, startPoint x: 758, startPoint y: 343, endPoint x: 1043, endPoint y: 344, distance: 284.8
click at [1043, 344] on p "Trong giai đoạn Discovery, mặc dù tỷ lệ có thực hiện ở một số đầu việc khá cao,…" at bounding box center [970, 431] width 568 height 189
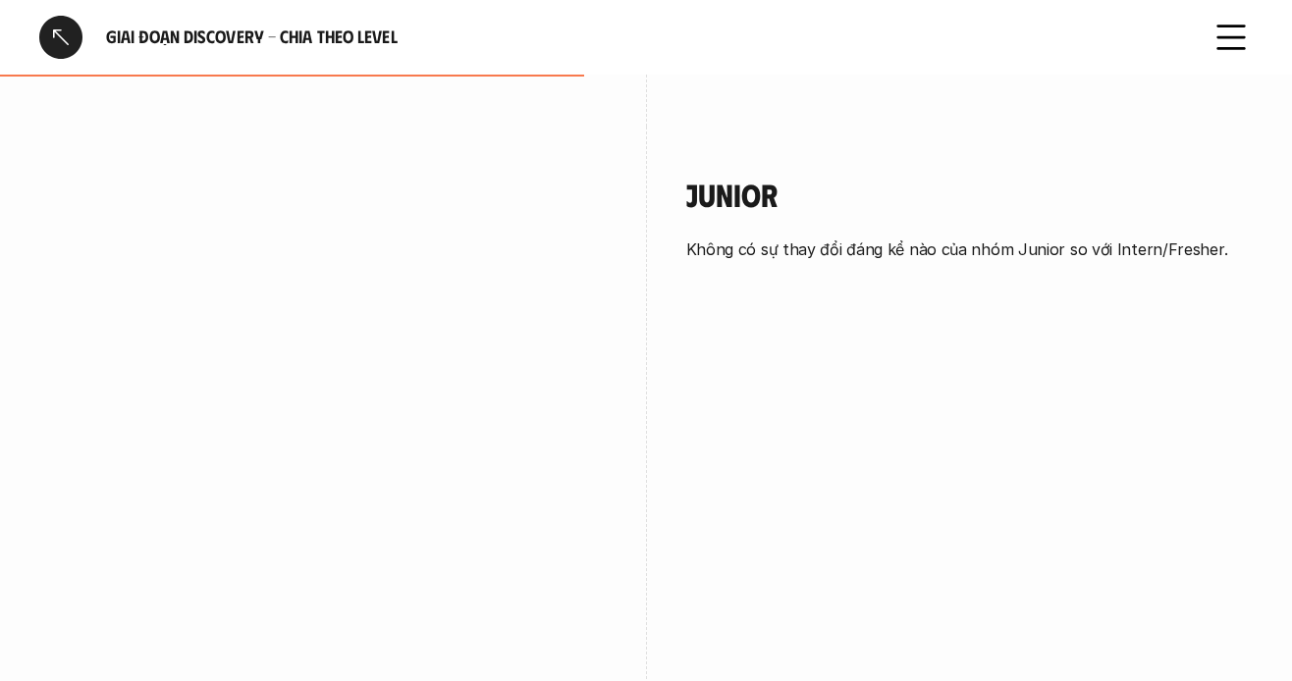
scroll to position [2946, 0]
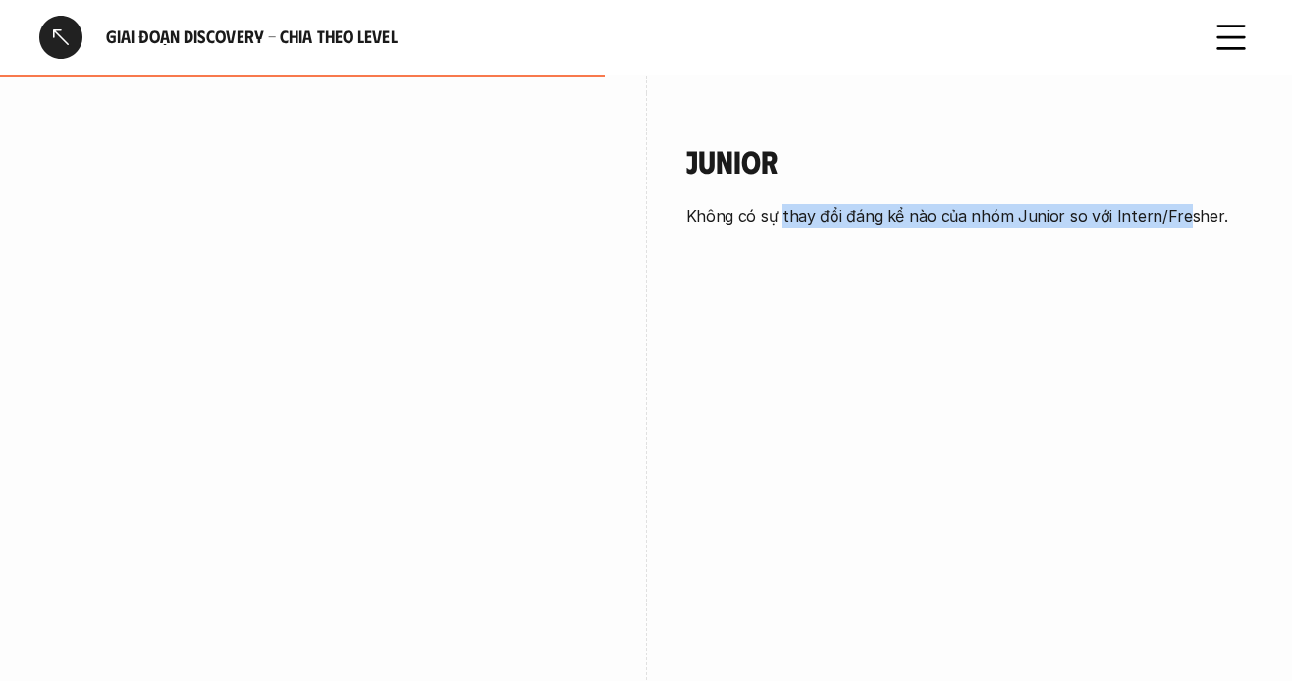
drag, startPoint x: 831, startPoint y: 192, endPoint x: 1172, endPoint y: 185, distance: 340.8
click at [1172, 204] on p "Không có sự thay đổi đáng kể nào của nhóm Junior so với Intern/Fresher." at bounding box center [970, 216] width 568 height 24
click at [1049, 224] on div "Junior Không có sự thay đổi đáng kể nào của nhóm Junior so với Intern/Fresher." at bounding box center [970, 189] width 568 height 192
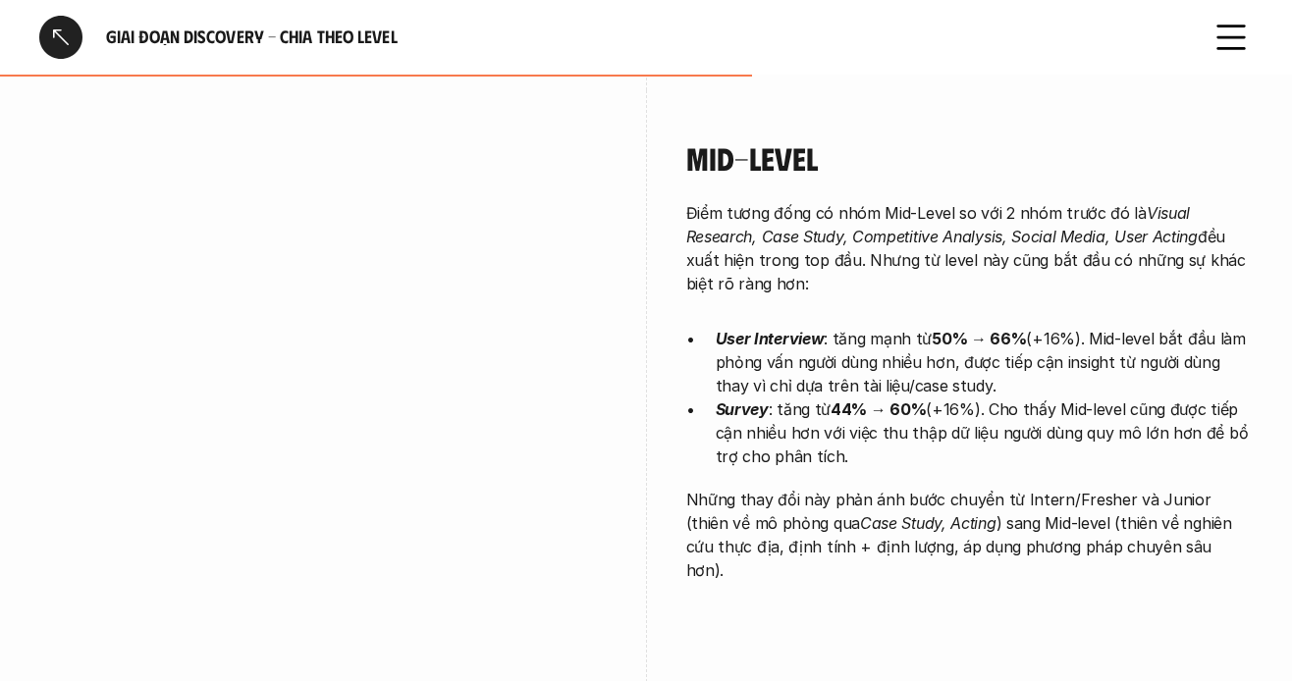
scroll to position [3633, 0]
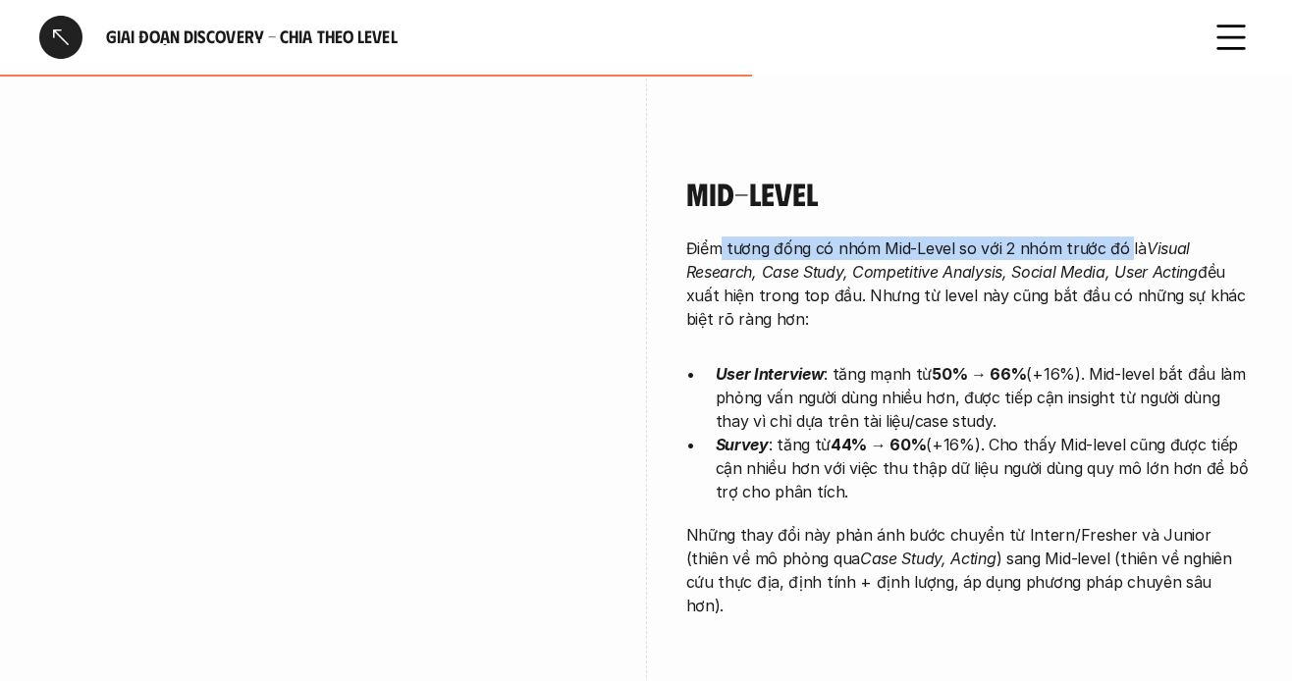
drag, startPoint x: 729, startPoint y: 218, endPoint x: 1122, endPoint y: 234, distance: 394.1
click at [1122, 237] on p "Điểm tương đống có nhóm Mid-Level so với 2 nhóm trước đó là Visual Research, Ca…" at bounding box center [970, 284] width 568 height 94
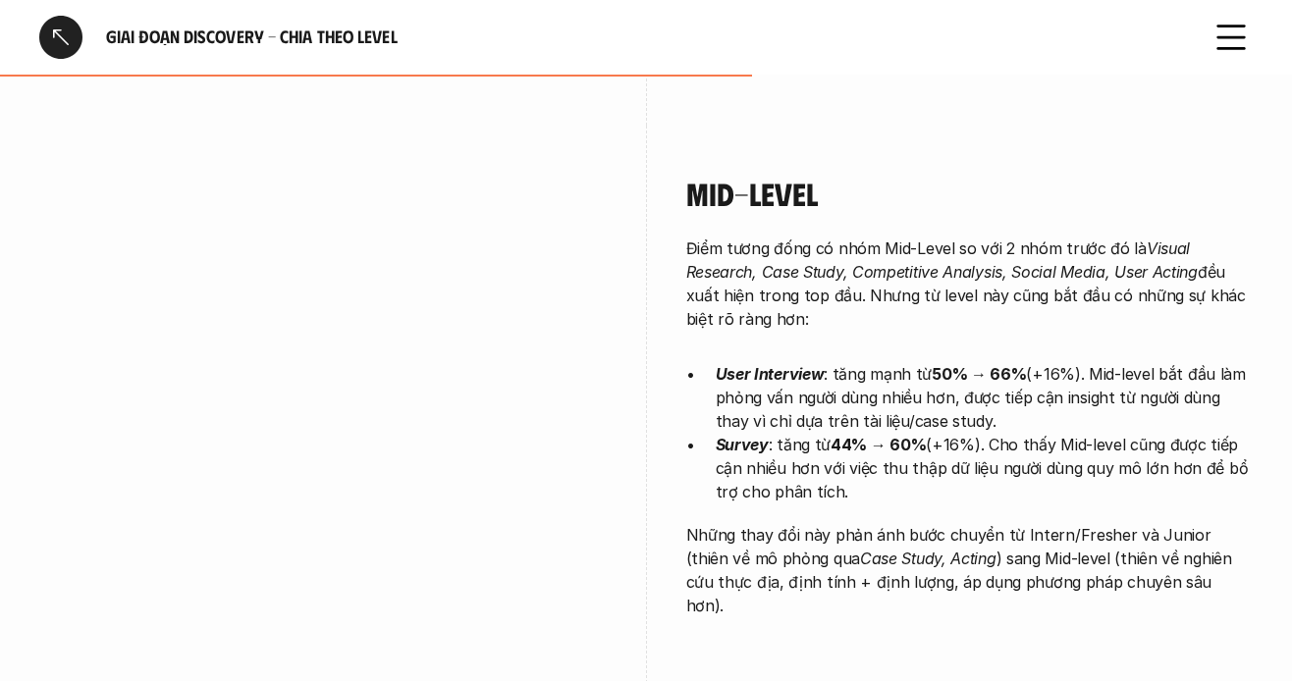
click at [824, 263] on p "Điểm tương đống có nhóm Mid-Level so với 2 nhóm trước đó là Visual Research, Ca…" at bounding box center [970, 284] width 568 height 94
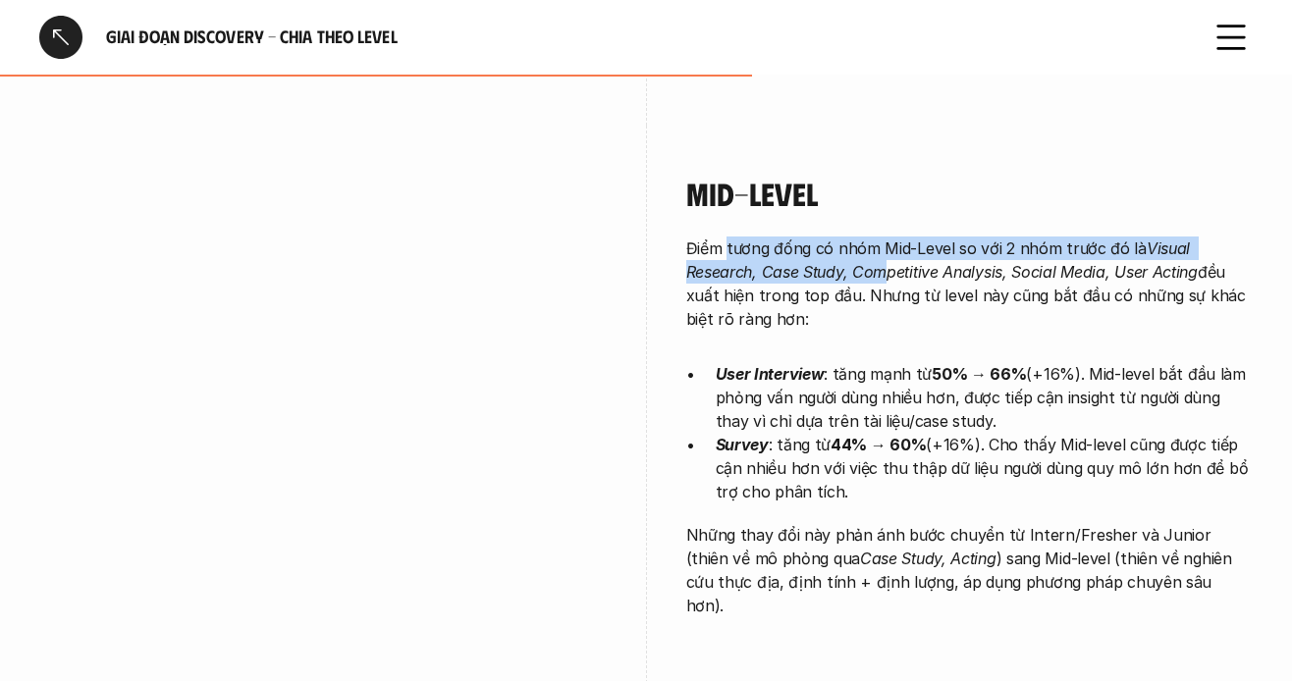
drag, startPoint x: 728, startPoint y: 230, endPoint x: 883, endPoint y: 239, distance: 155.4
click at [883, 239] on p "Điểm tương đống có nhóm Mid-Level so với 2 nhóm trước đó là Visual Research, Ca…" at bounding box center [970, 284] width 568 height 94
click at [917, 237] on p "Điểm tương đống có nhóm Mid-Level so với 2 nhóm trước đó là Visual Research, Ca…" at bounding box center [970, 284] width 568 height 94
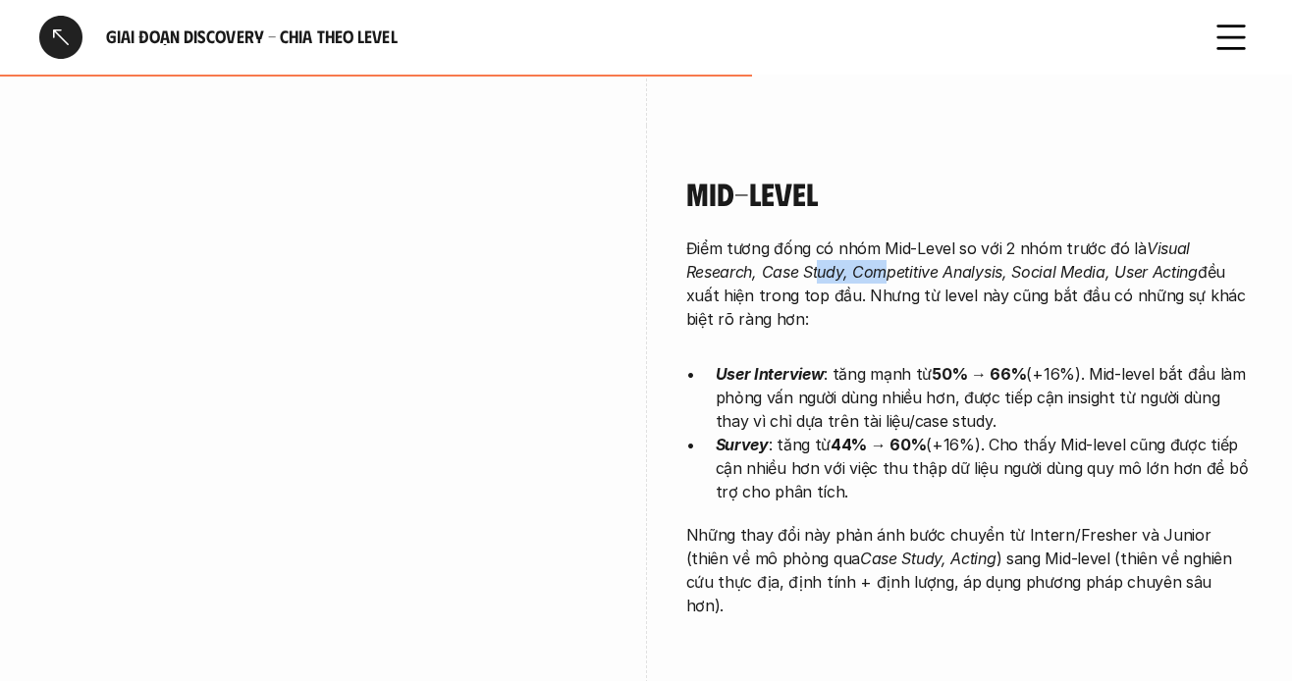
drag, startPoint x: 834, startPoint y: 245, endPoint x: 909, endPoint y: 242, distance: 75.7
click at [894, 243] on em "Visual Research, Case Study, Competitive Analysis, Social Media, User Acting" at bounding box center [942, 260] width 512 height 43
click at [999, 237] on p "Điểm tương đống có nhóm Mid-Level so với 2 nhóm trước đó là Visual Research, Ca…" at bounding box center [970, 284] width 568 height 94
drag, startPoint x: 1032, startPoint y: 379, endPoint x: 1189, endPoint y: 397, distance: 158.1
click at [1189, 397] on p "User Interview : tăng mạnh từ 50% → 66% (+16%). Mid-level bắt đầu làm phỏng vấn…" at bounding box center [985, 397] width 538 height 71
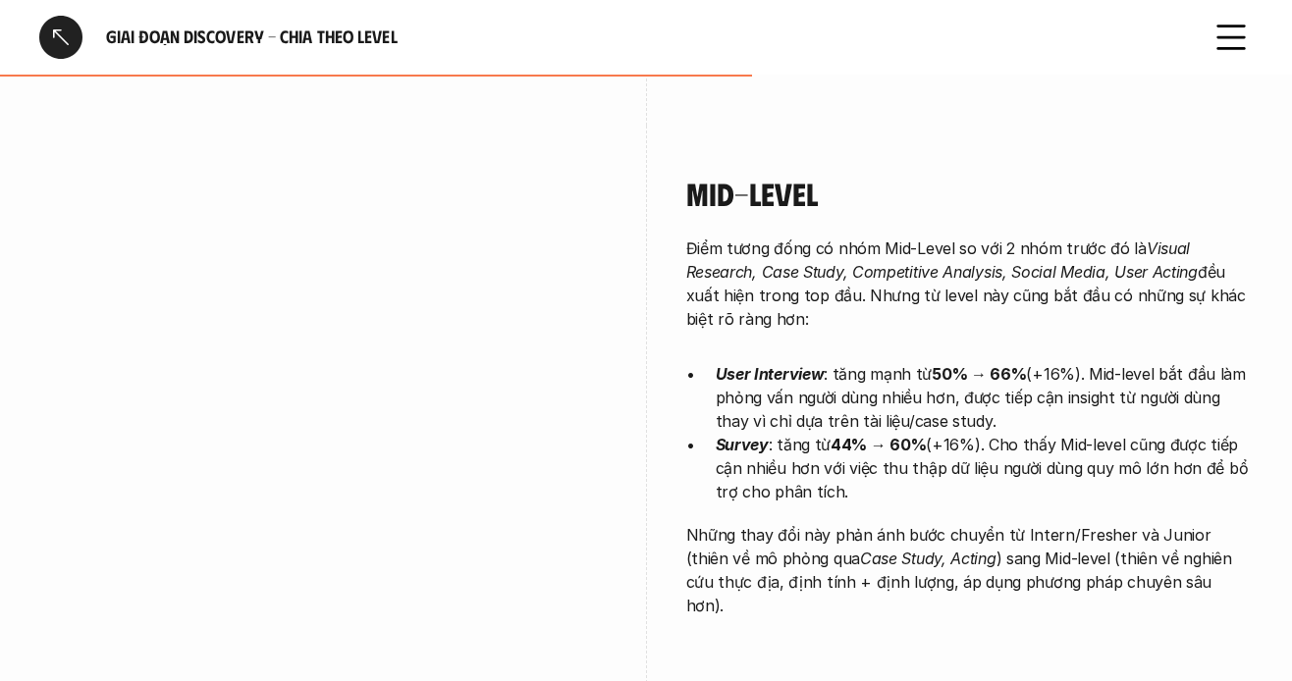
click at [1171, 394] on p "User Interview : tăng mạnh từ 50% → 66% (+16%). Mid-level bắt đầu làm phỏng vấn…" at bounding box center [985, 397] width 538 height 71
drag, startPoint x: 852, startPoint y: 426, endPoint x: 1034, endPoint y: 426, distance: 181.7
click at [1034, 433] on p "Survey : tăng từ 44% → 60% (+16%). Cho thấy Mid-level cũng được tiếp cận nhiều …" at bounding box center [985, 468] width 538 height 71
click at [1079, 433] on p "Survey : tăng từ 44% → 60% (+16%). Cho thấy Mid-level cũng được tiếp cận nhiều …" at bounding box center [985, 468] width 538 height 71
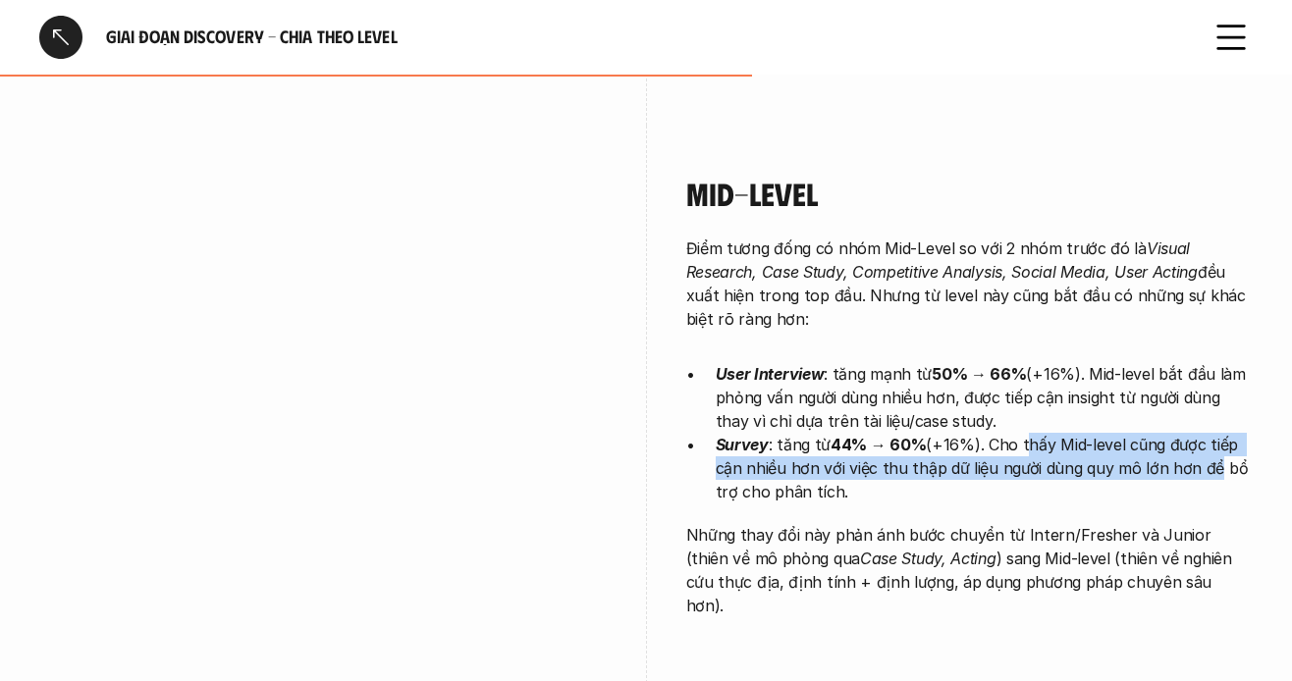
drag, startPoint x: 1026, startPoint y: 422, endPoint x: 1172, endPoint y: 443, distance: 147.8
click at [1190, 443] on p "Survey : tăng từ 44% → 60% (+16%). Cho thấy Mid-level cũng được tiếp cận nhiều …" at bounding box center [985, 468] width 538 height 71
click at [1158, 445] on p "Survey : tăng từ 44% → 60% (+16%). Cho thấy Mid-level cũng được tiếp cận nhiều …" at bounding box center [985, 468] width 538 height 71
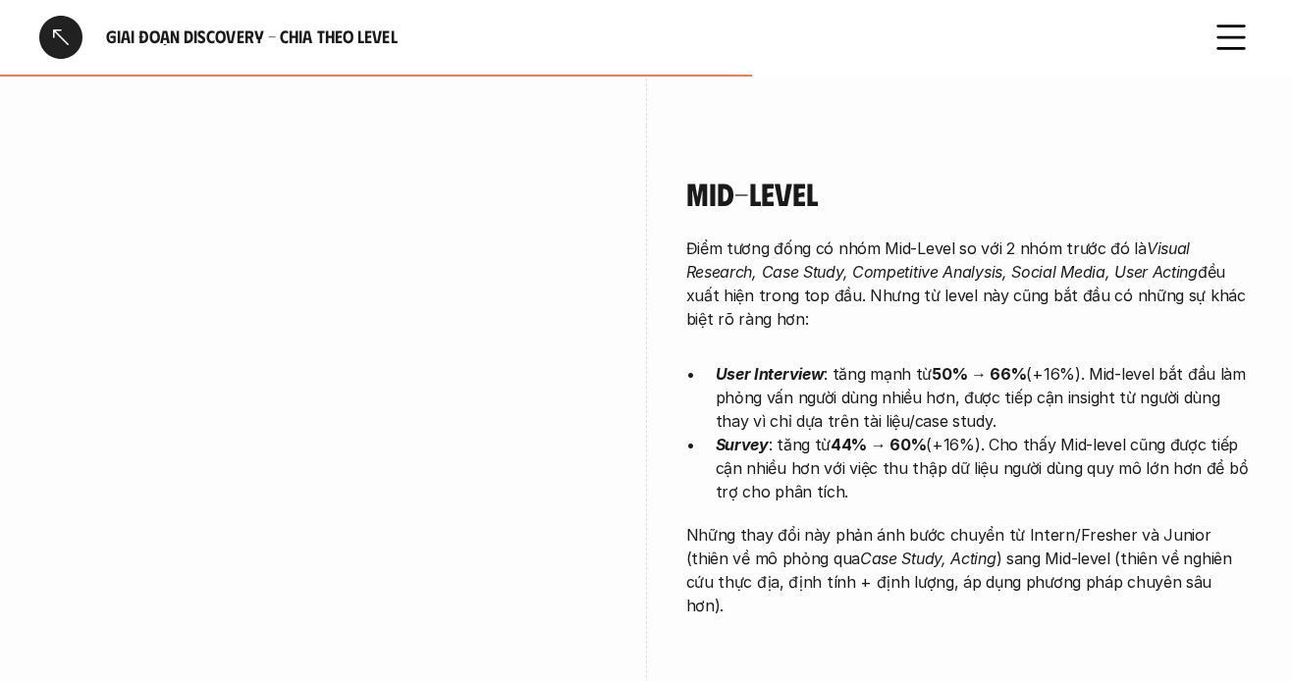
click at [871, 457] on p "Survey : tăng từ 44% → 60% (+16%). Cho thấy Mid-level cũng được tiếp cận nhiều …" at bounding box center [985, 468] width 538 height 71
drag, startPoint x: 985, startPoint y: 450, endPoint x: 1131, endPoint y: 450, distance: 146.3
click at [1131, 450] on p "Survey : tăng từ 44% → 60% (+16%). Cho thấy Mid-level cũng được tiếp cận nhiều …" at bounding box center [985, 468] width 538 height 71
click at [1110, 450] on p "Survey : tăng từ 44% → 60% (+16%). Cho thấy Mid-level cũng được tiếp cận nhiều …" at bounding box center [985, 468] width 538 height 71
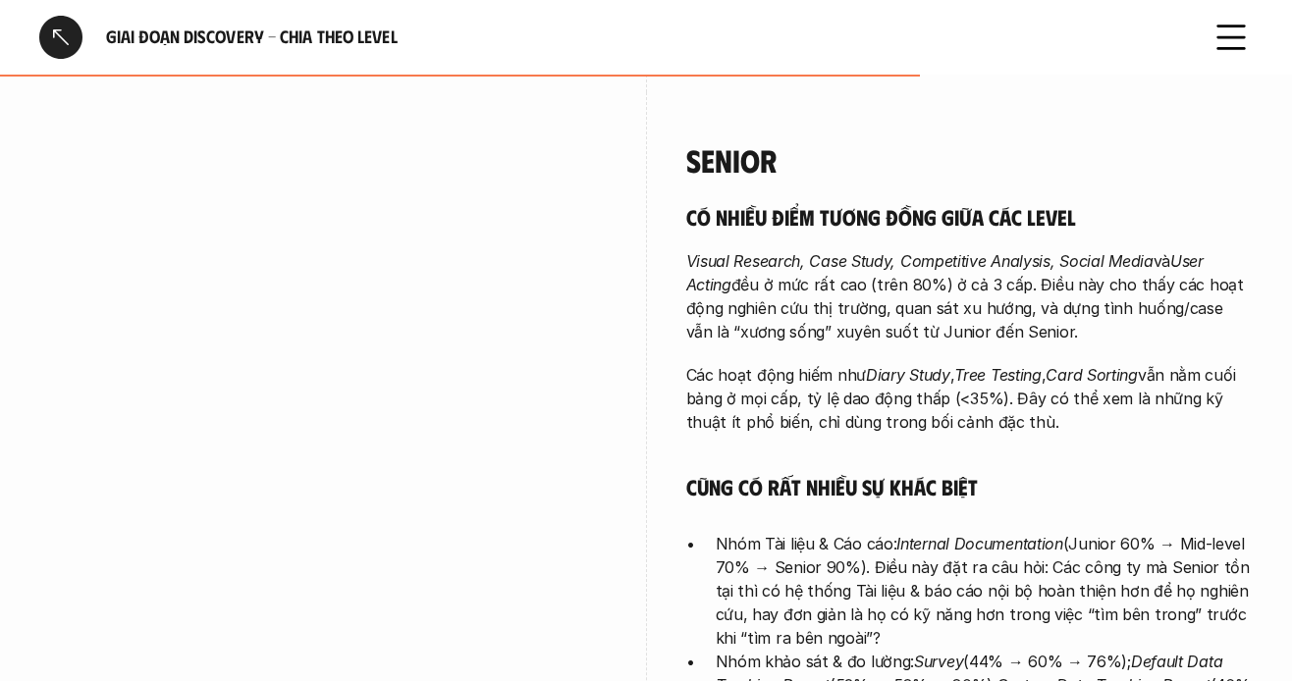
scroll to position [4419, 0]
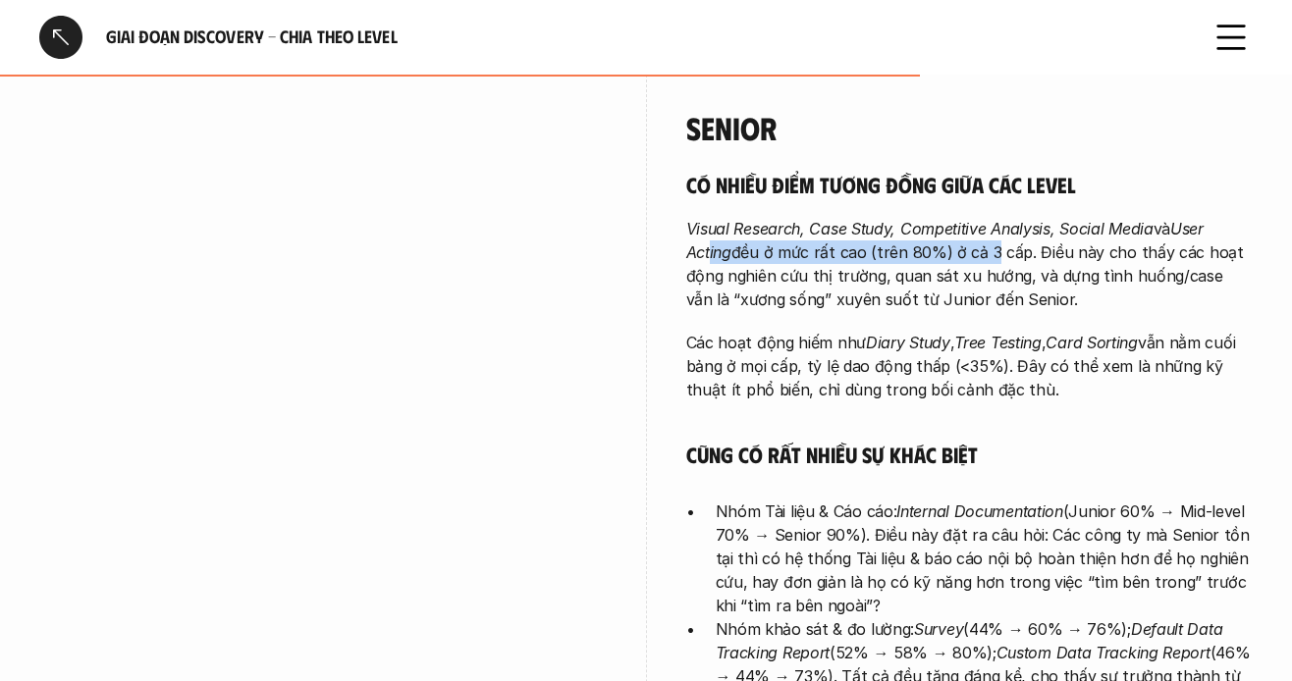
drag, startPoint x: 710, startPoint y: 224, endPoint x: 984, endPoint y: 259, distance: 276.2
click at [985, 239] on p "Visual Research, Case Study, Competitive Analysis, Social Media và User Acting …" at bounding box center [970, 264] width 568 height 94
click at [921, 353] on p "Các hoạt động hiếm như Diary Study , Tree Testing , Card Sorting vẫn nằm cuối b…" at bounding box center [970, 366] width 568 height 71
drag, startPoint x: 785, startPoint y: 237, endPoint x: 952, endPoint y: 258, distance: 168.3
click at [890, 243] on p "Visual Research, Case Study, Competitive Analysis, Social Media và User Acting …" at bounding box center [970, 264] width 568 height 94
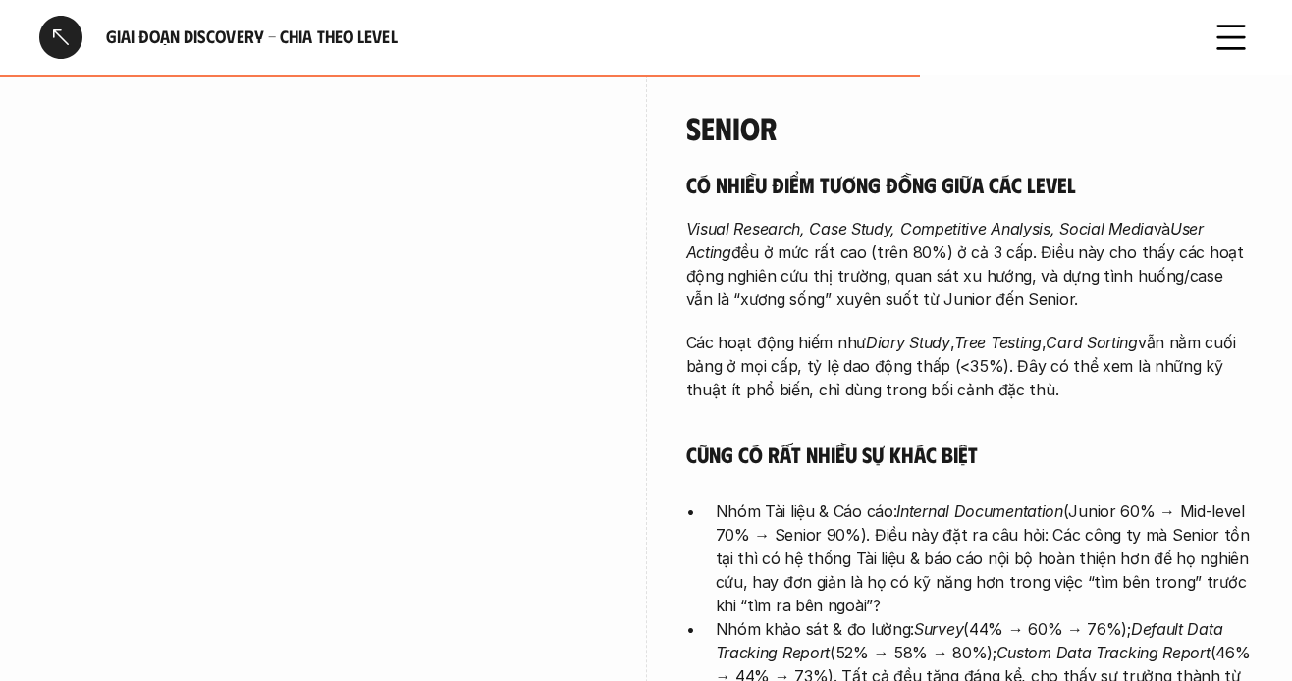
click at [962, 258] on p "Visual Research, Case Study, Competitive Analysis, Social Media và User Acting …" at bounding box center [970, 264] width 568 height 94
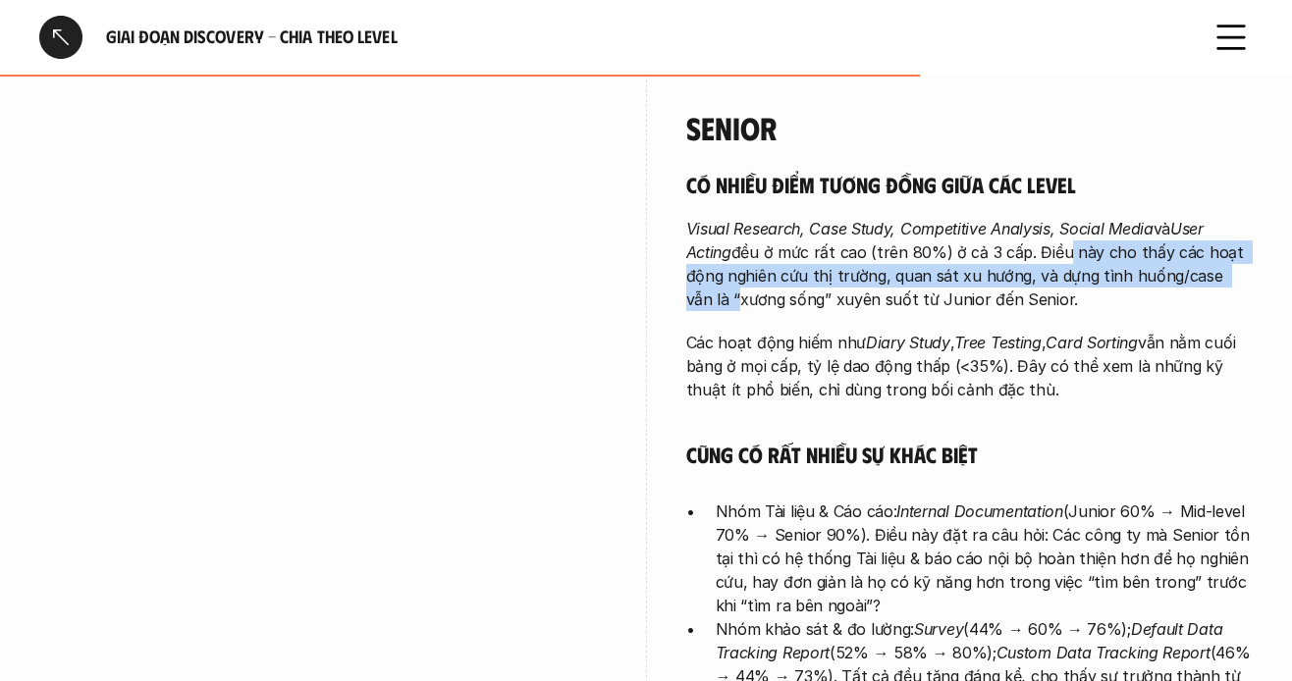
drag, startPoint x: 1058, startPoint y: 239, endPoint x: 1158, endPoint y: 284, distance: 109.9
click at [1234, 274] on p "Visual Research, Case Study, Competitive Analysis, Social Media và User Acting …" at bounding box center [970, 264] width 568 height 94
click at [916, 295] on div "Có nhiều điểm tương đồng giữa các level Visual Research, Case Study, Competitiv…" at bounding box center [970, 547] width 568 height 753
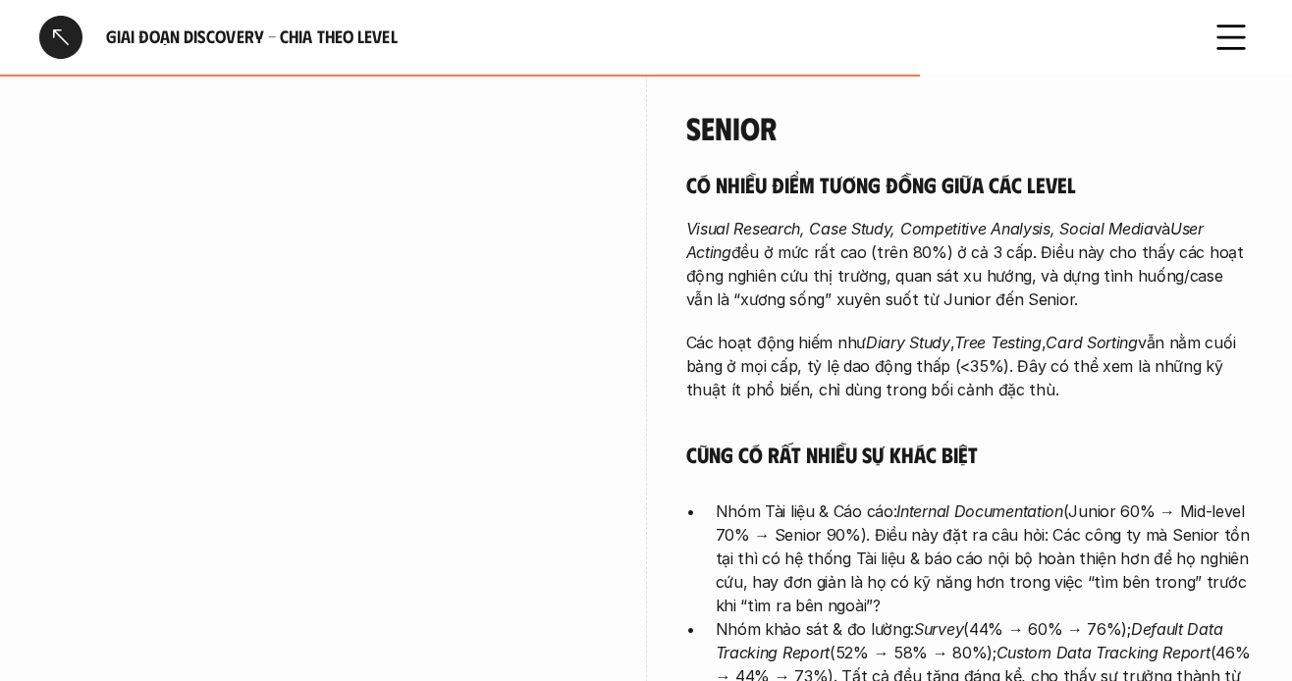
click at [835, 275] on p "Visual Research, Case Study, Competitive Analysis, Social Media và User Acting …" at bounding box center [970, 264] width 568 height 94
drag, startPoint x: 891, startPoint y: 268, endPoint x: 1013, endPoint y: 283, distance: 123.6
click at [1013, 283] on p "Visual Research, Case Study, Competitive Analysis, Social Media và User Acting …" at bounding box center [970, 264] width 568 height 94
click at [946, 270] on p "Visual Research, Case Study, Competitive Analysis, Social Media và User Acting …" at bounding box center [970, 264] width 568 height 94
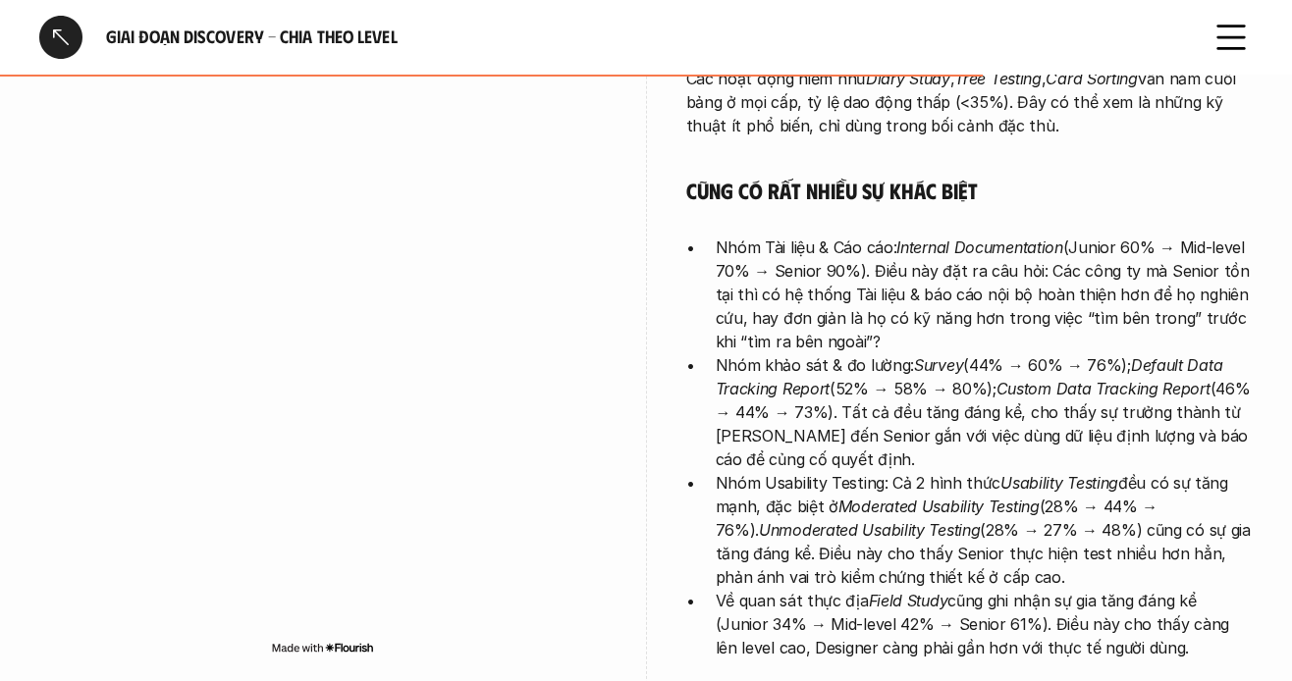
scroll to position [4713, 0]
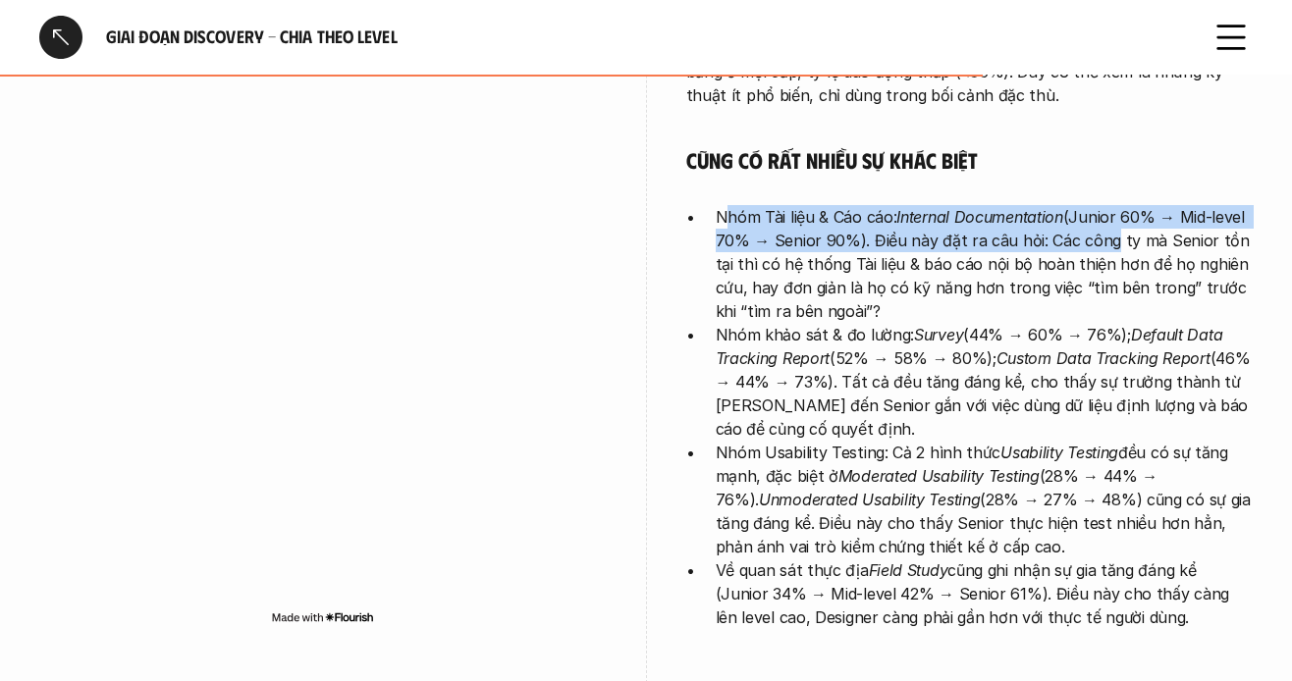
drag, startPoint x: 725, startPoint y: 191, endPoint x: 920, endPoint y: 262, distance: 208.1
click at [1099, 216] on p "Nhóm Tài liệu & Cáo cáo: Internal Documentation (Junior 60% → Mid-level 70% → S…" at bounding box center [985, 264] width 538 height 118
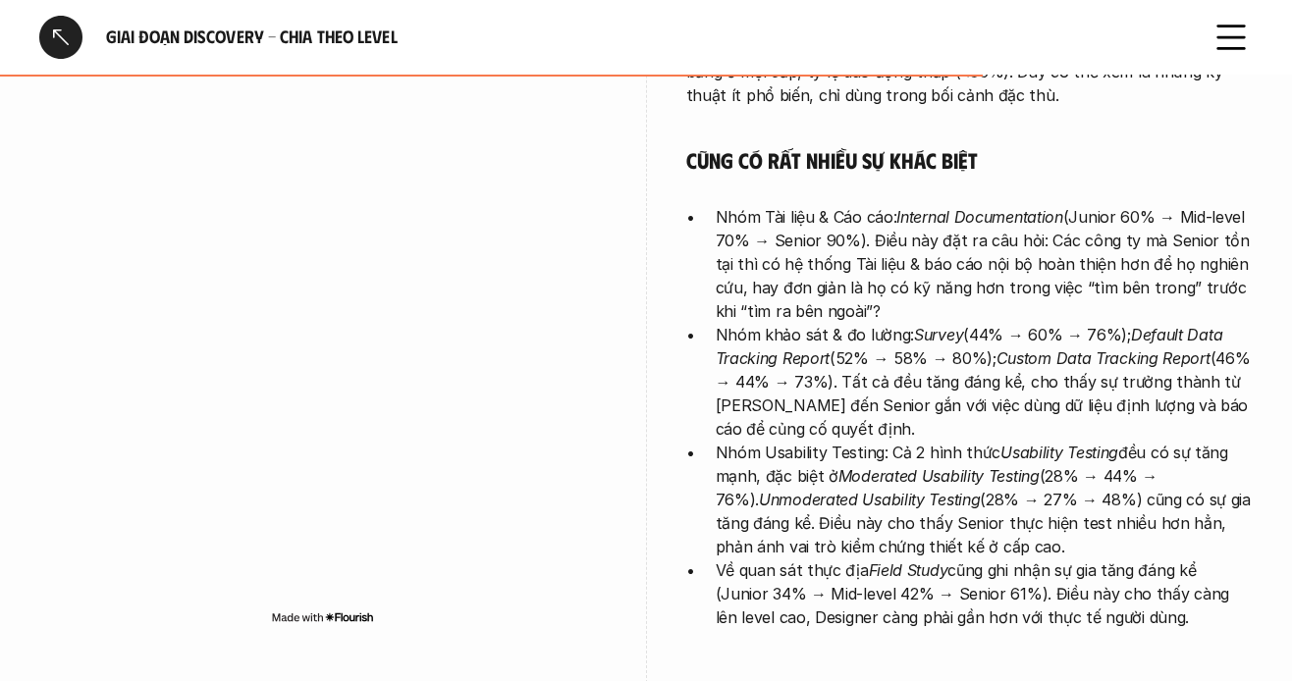
click at [900, 264] on p "Nhóm Tài liệu & Cáo cáo: Internal Documentation (Junior 60% → Mid-level 70% → S…" at bounding box center [985, 264] width 538 height 118
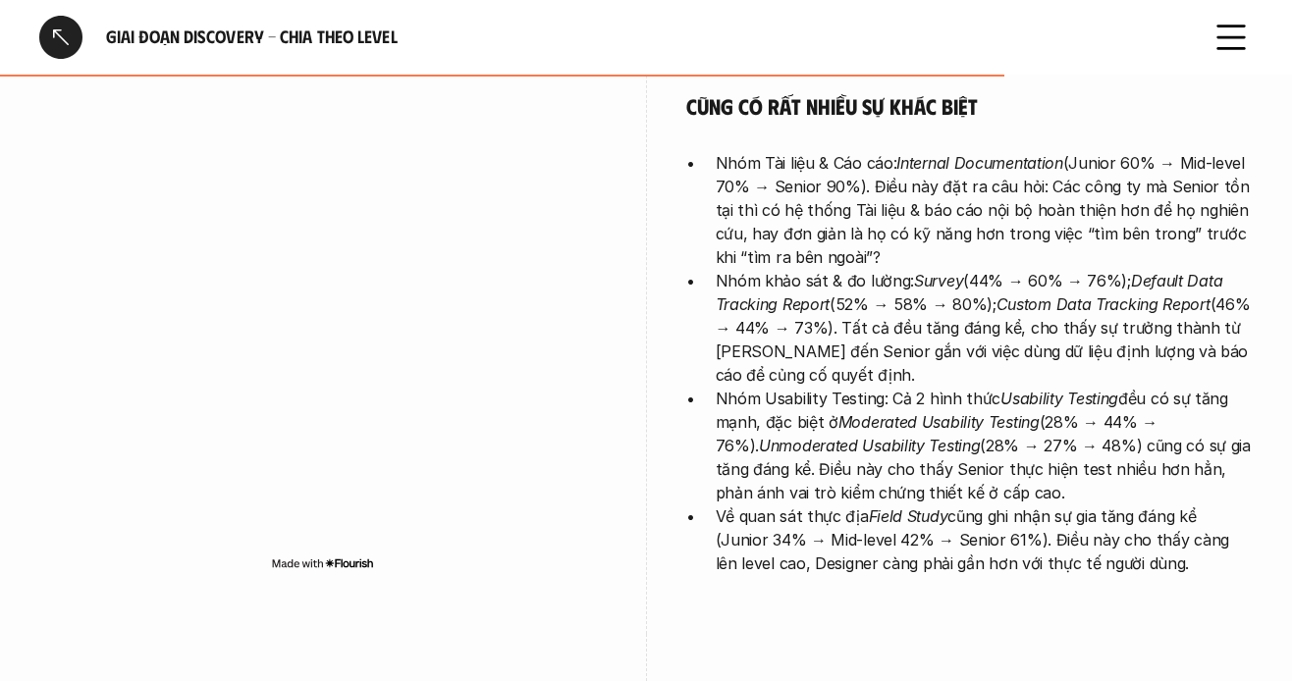
scroll to position [4812, 0]
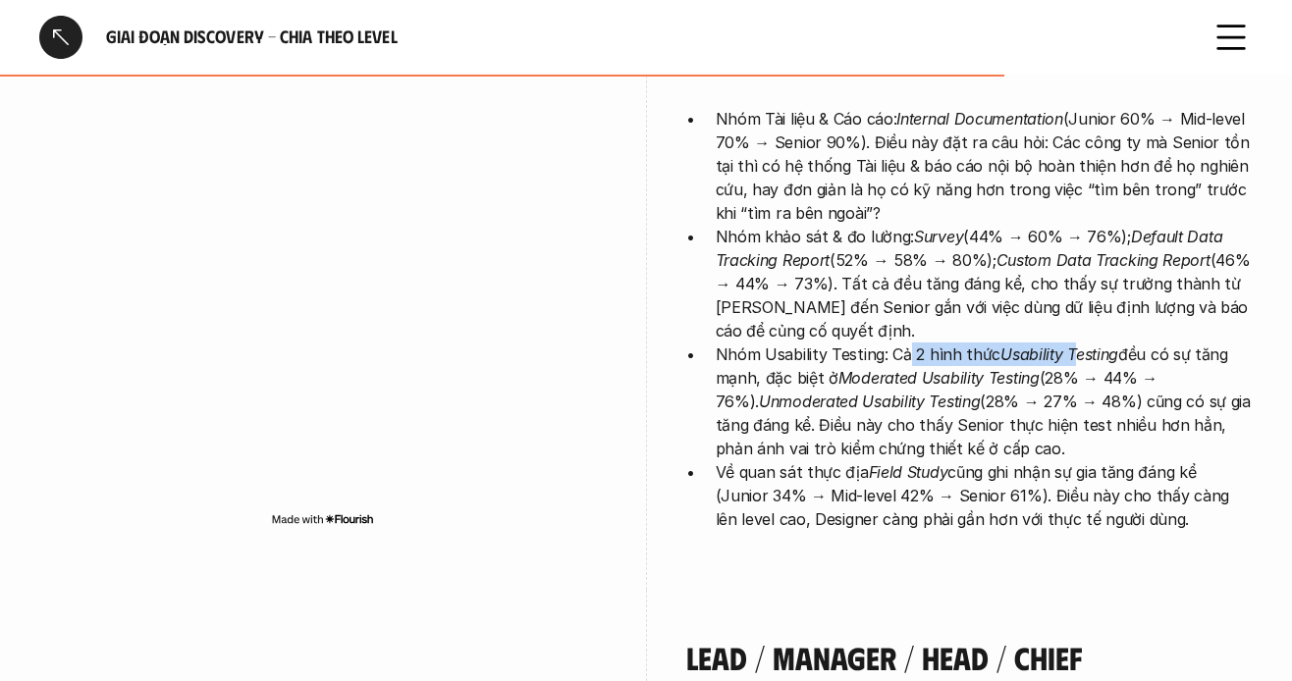
drag, startPoint x: 906, startPoint y: 340, endPoint x: 1046, endPoint y: 329, distance: 139.9
click at [1071, 343] on p "Nhóm Usability Testing: Cả 2 hình thức Usability Testing đều có sự tăng mạnh, đ…" at bounding box center [985, 402] width 538 height 118
click at [1028, 345] on em "Usability Testing" at bounding box center [1060, 355] width 118 height 20
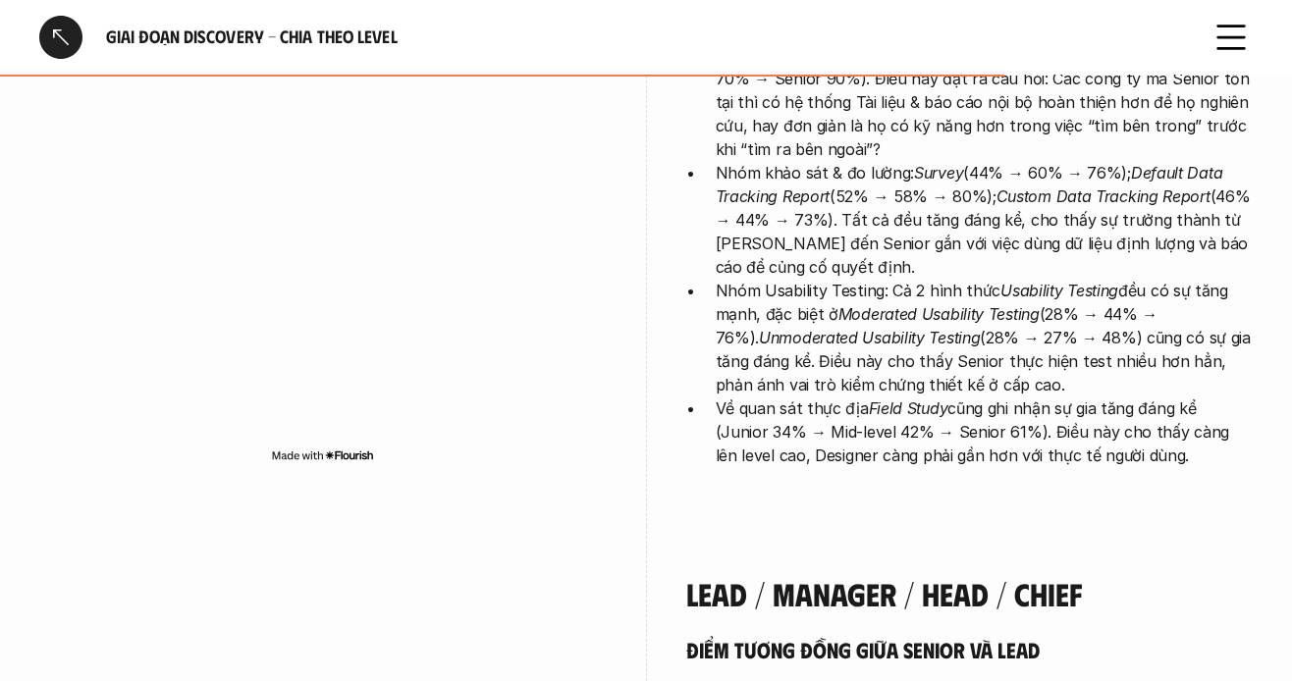
scroll to position [4910, 0]
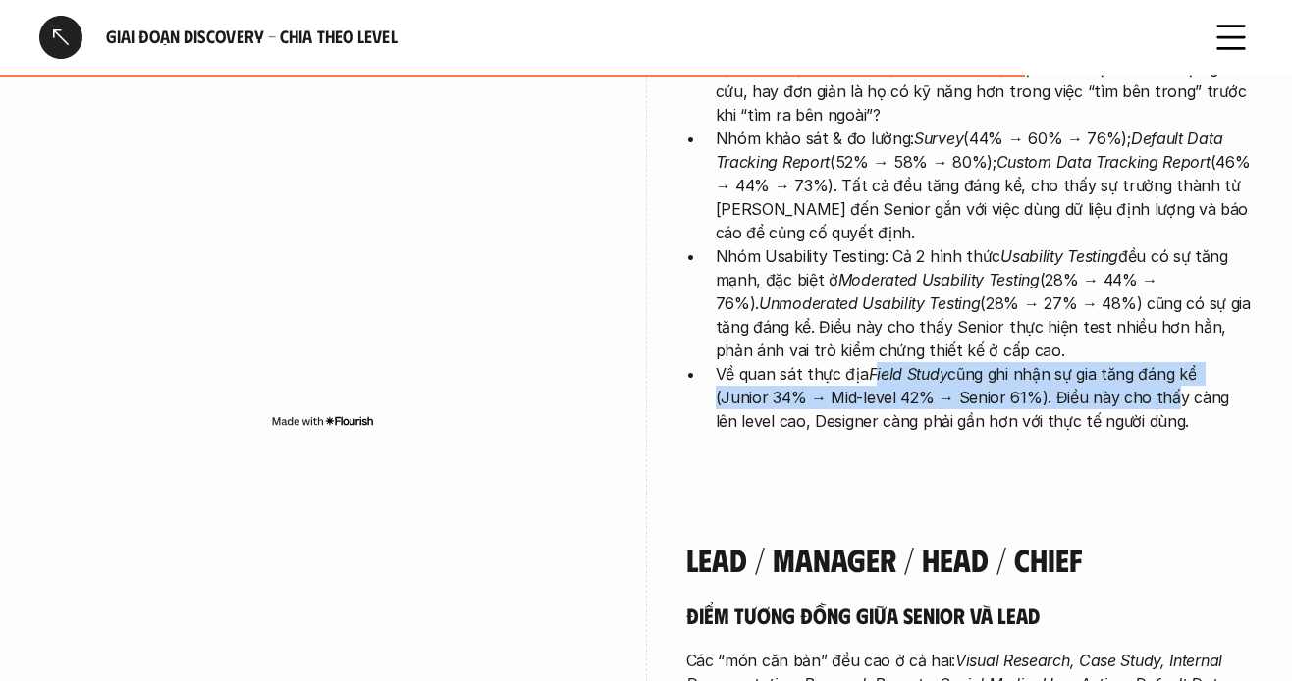
drag, startPoint x: 877, startPoint y: 355, endPoint x: 1098, endPoint y: 411, distance: 227.9
click at [1111, 370] on p "Về quan sát thực địa Field Study cũng ghi nhận sự gia tăng đáng kể (Junior 34% …" at bounding box center [985, 397] width 538 height 71
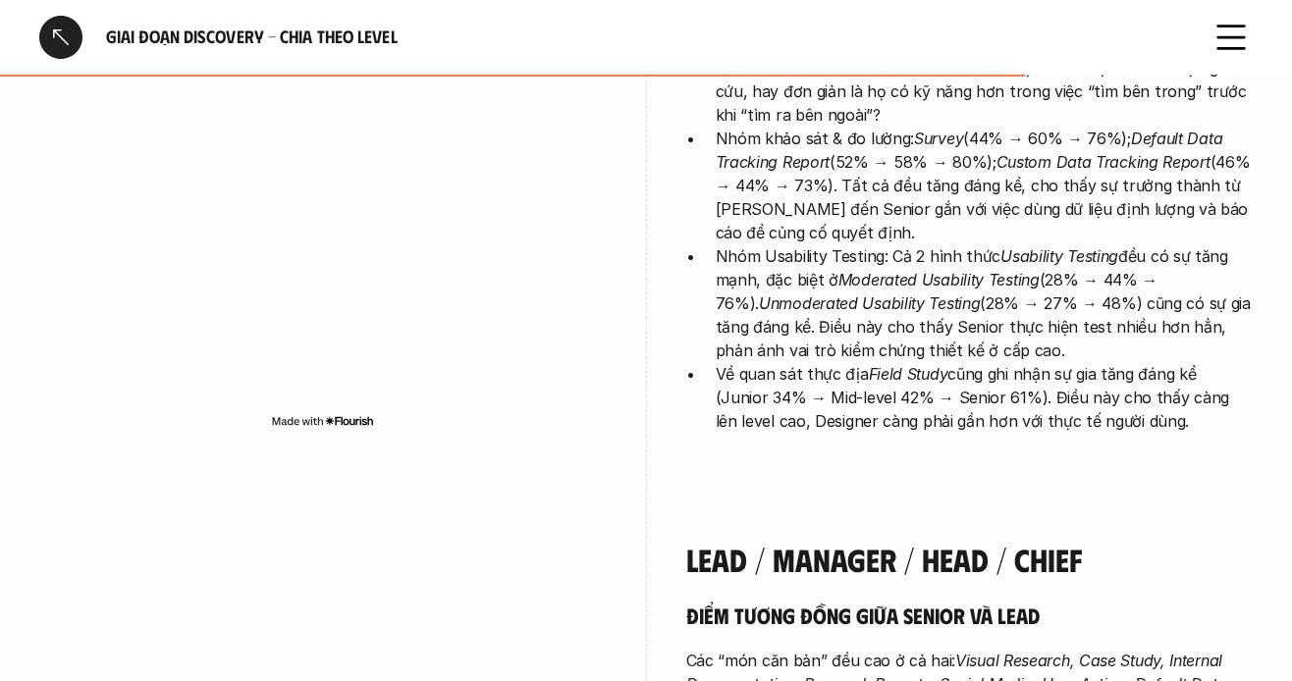
click at [1098, 411] on div "Senior Có nhiều điểm tương đồng giữa các level Visual Research, Case Study, Com…" at bounding box center [970, 30] width 568 height 922
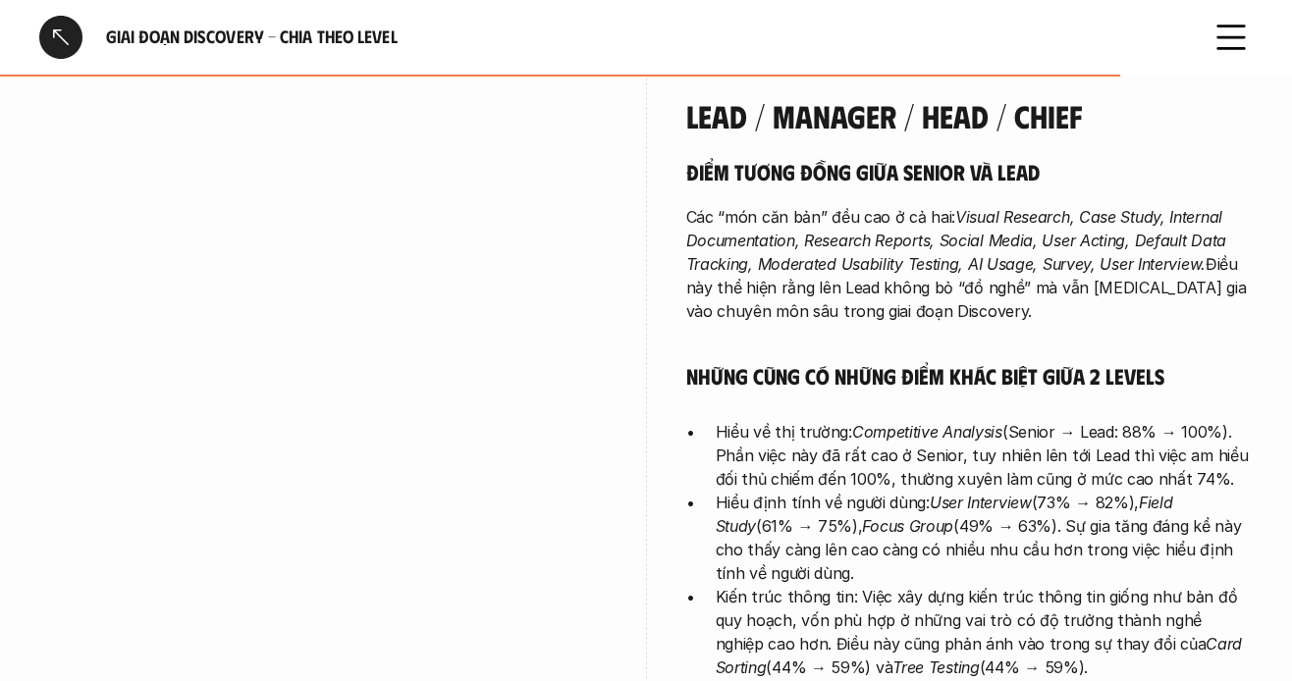
scroll to position [5401, 0]
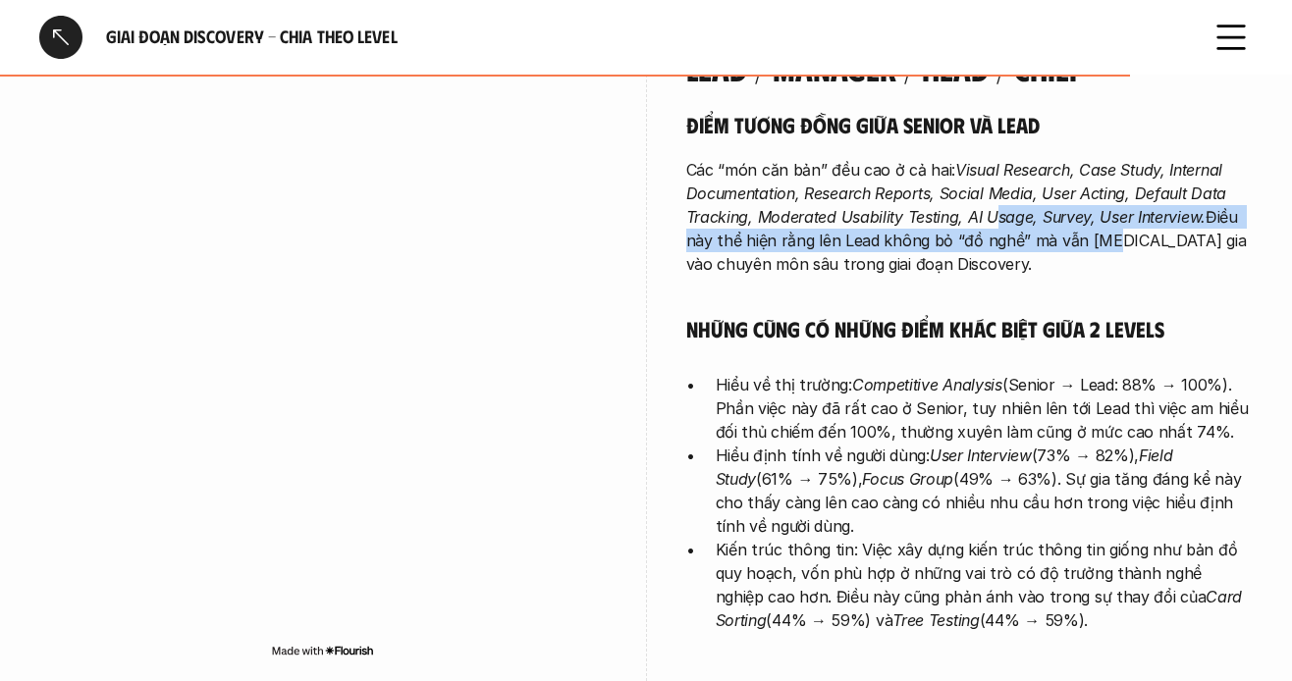
drag, startPoint x: 997, startPoint y: 198, endPoint x: 1102, endPoint y: 208, distance: 105.5
click at [1097, 208] on p "Các “món căn bản” đều cao ở cả hai: Visual Research, Case Study, Internal Docum…" at bounding box center [970, 217] width 568 height 118
click at [1132, 202] on em "Visual Research, Case Study, Internal Documentation, Research Reports, Social M…" at bounding box center [958, 193] width 545 height 67
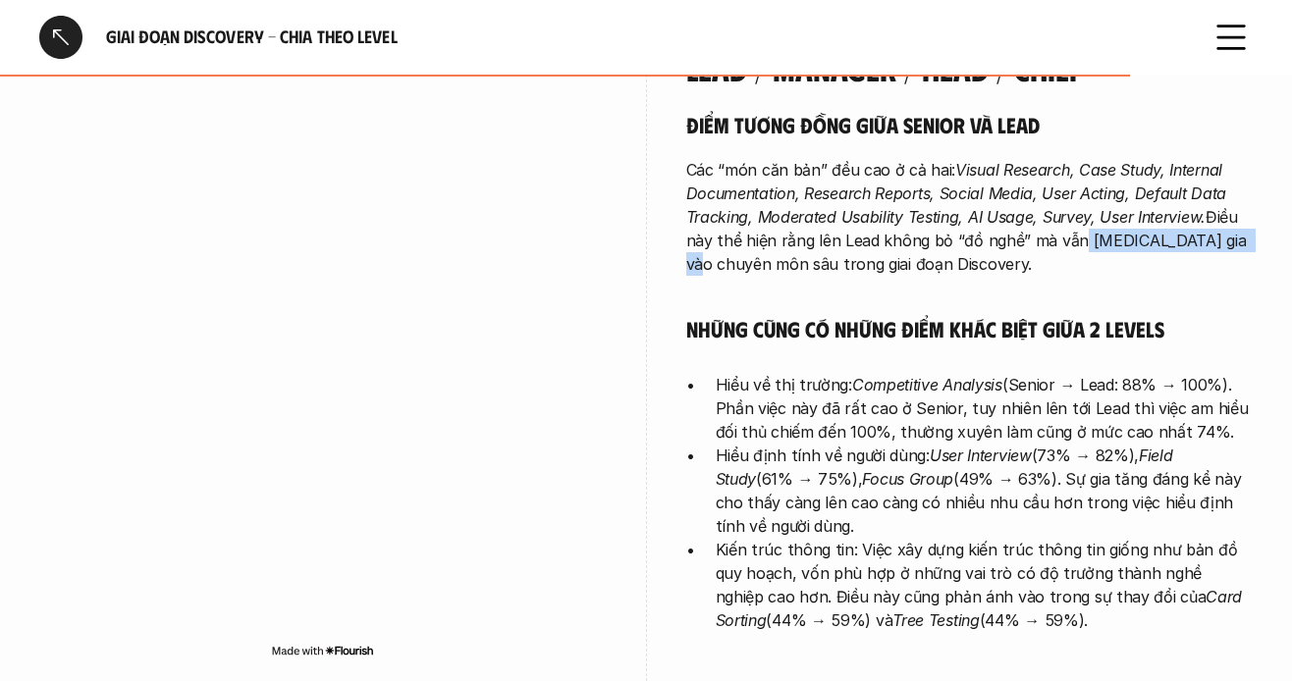
drag, startPoint x: 1069, startPoint y: 213, endPoint x: 1033, endPoint y: 230, distance: 40.0
click at [1205, 210] on p "Các “món căn bản” đều cao ở cả hai: Visual Research, Case Study, Internal Docum…" at bounding box center [970, 217] width 568 height 118
click at [979, 236] on p "Các “món căn bản” đều cao ở cả hai: Visual Research, Case Study, Internal Docum…" at bounding box center [970, 217] width 568 height 118
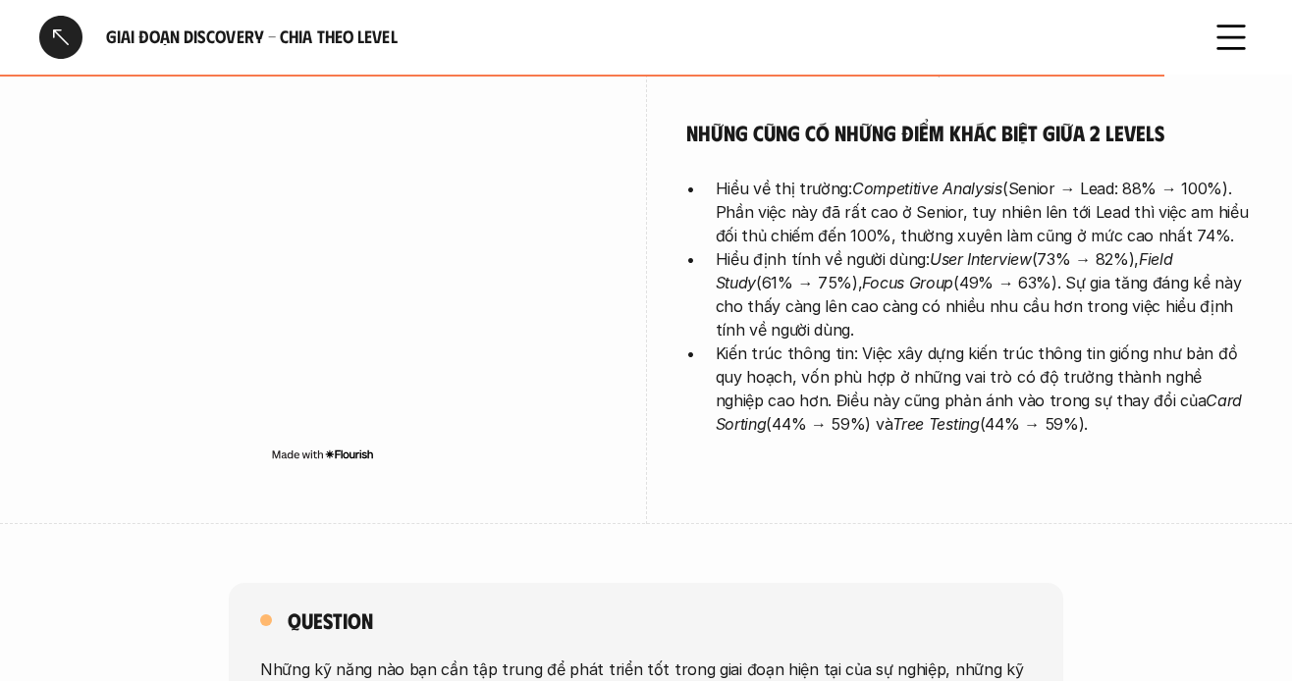
scroll to position [5499, 0]
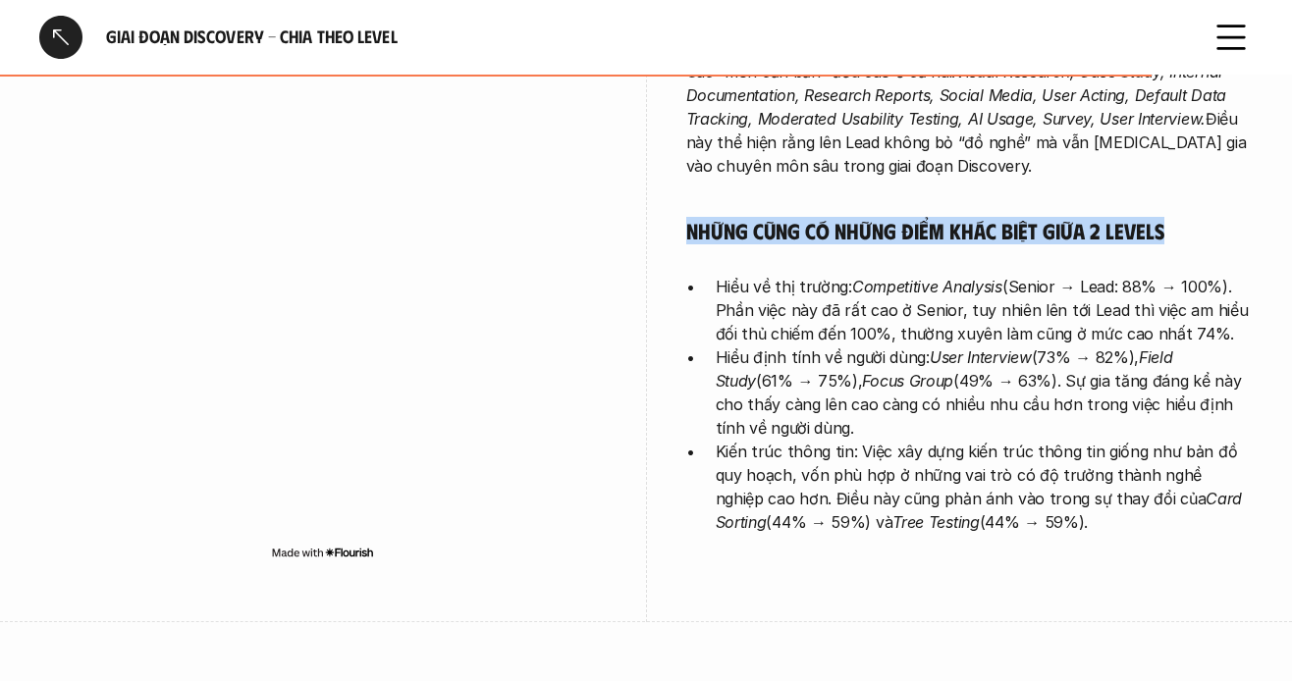
drag, startPoint x: 751, startPoint y: 210, endPoint x: 1008, endPoint y: 190, distance: 257.1
click at [1241, 191] on div "Lead / Manager / Head / Chief Điểm tương đồng giữa Senior và Lead Các “món căn …" at bounding box center [646, 263] width 1214 height 720
click at [813, 190] on div "Điểm tương đồng giữa Senior và Lead Các “món căn bản” đều cao ở cả hai: Visual …" at bounding box center [970, 273] width 568 height 521
drag, startPoint x: 842, startPoint y: 204, endPoint x: 999, endPoint y: 204, distance: 157.1
click at [999, 217] on h5 "Những cũng có những điểm khác biệt giữa 2 levels" at bounding box center [970, 230] width 568 height 27
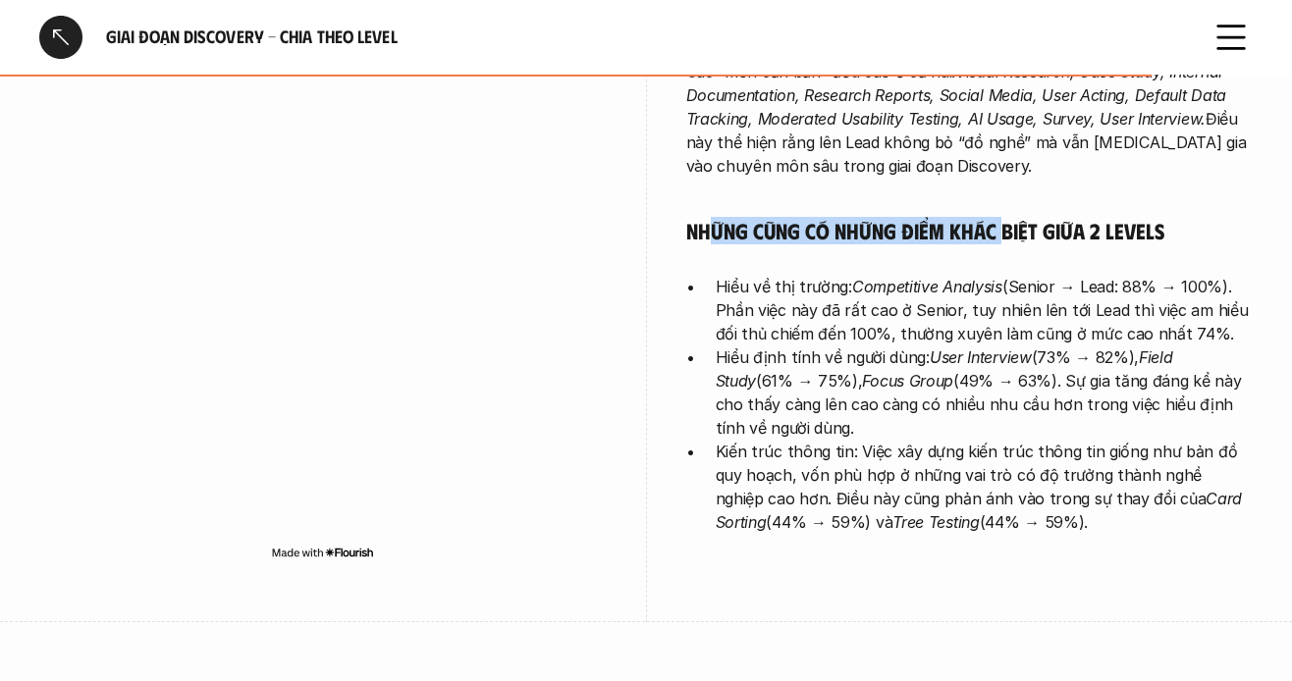
click at [754, 217] on h5 "Những cũng có những điểm khác biệt giữa 2 levels" at bounding box center [970, 230] width 568 height 27
drag, startPoint x: 771, startPoint y: 214, endPoint x: 1044, endPoint y: 218, distance: 273.0
click at [1150, 217] on h5 "Những cũng có những điểm khác biệt giữa 2 levels" at bounding box center [970, 230] width 568 height 27
click at [738, 275] on p "Hiểu về thị trường: Competitive Analysis (Senior → Lead: 88% → 100%). Phần việc…" at bounding box center [985, 310] width 538 height 71
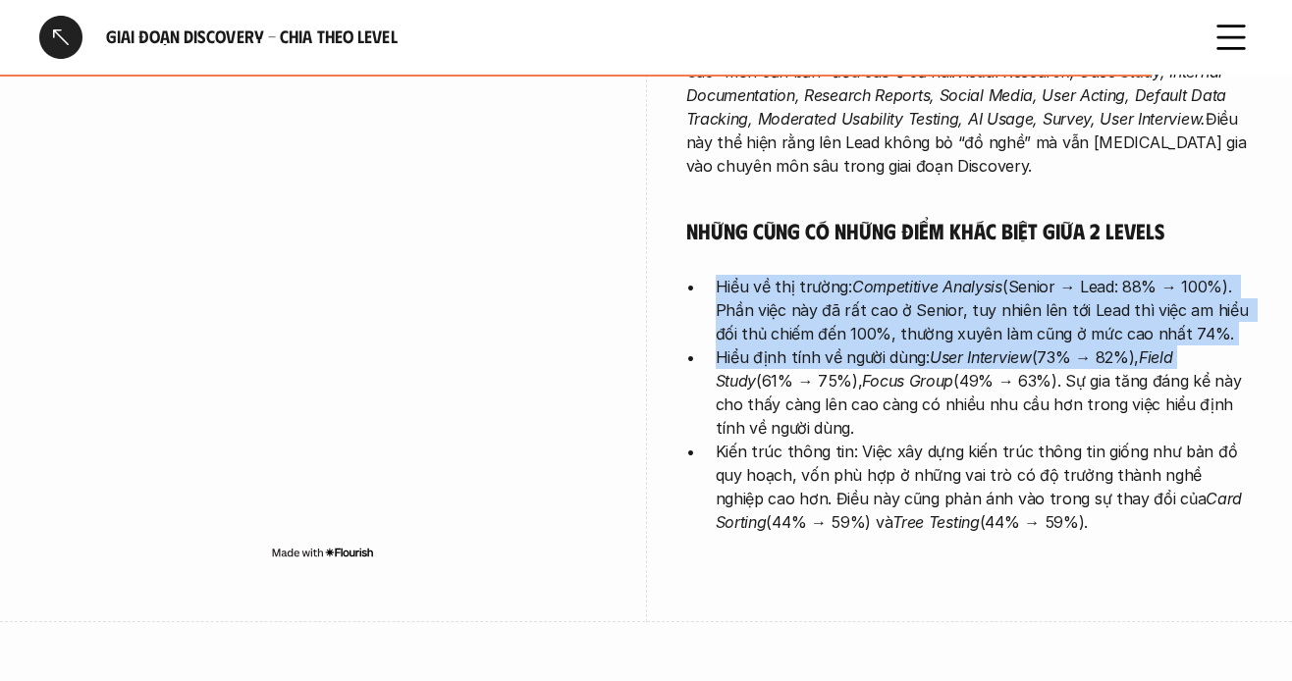
drag, startPoint x: 885, startPoint y: 268, endPoint x: 1188, endPoint y: 342, distance: 312.2
click at [1188, 342] on ul "Hiểu về thị trường: Competitive Analysis (Senior → Lead: 88% → 100%). Phần việc…" at bounding box center [970, 404] width 568 height 259
click at [1091, 310] on p "Hiểu về thị trường: Competitive Analysis (Senior → Lead: 88% → 100%). Phần việc…" at bounding box center [985, 310] width 538 height 71
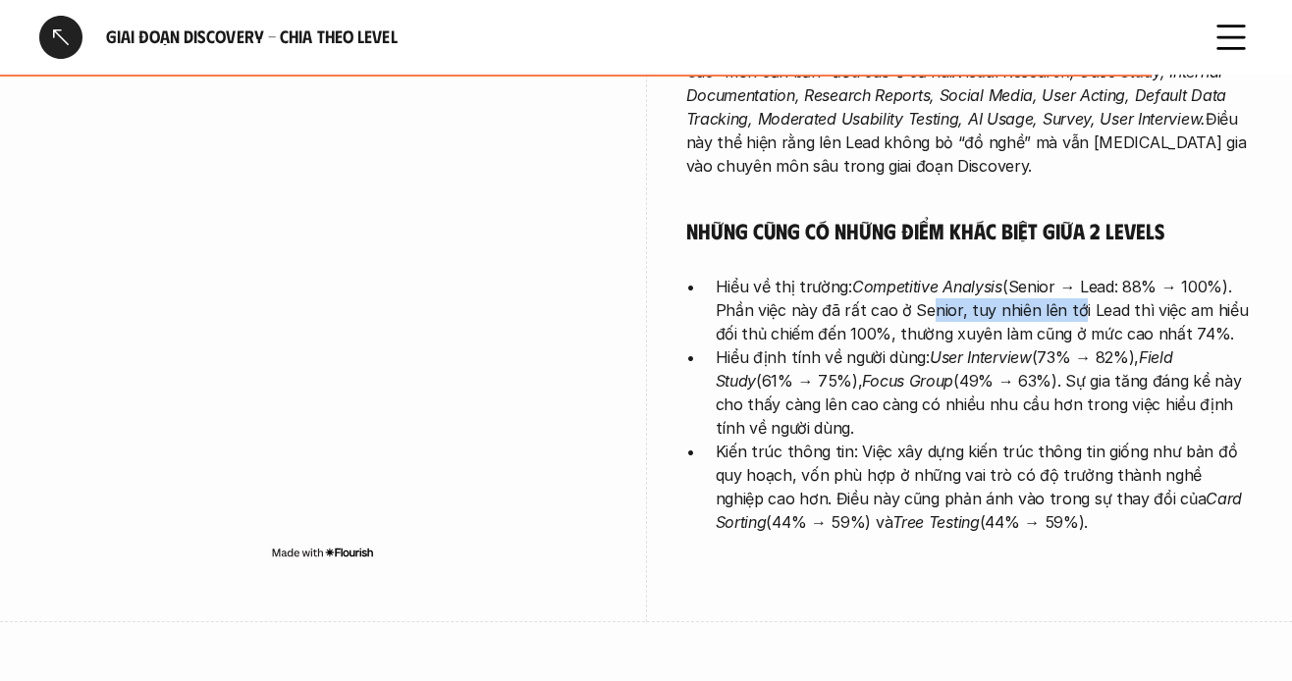
drag, startPoint x: 972, startPoint y: 282, endPoint x: 1063, endPoint y: 277, distance: 91.5
click at [1063, 277] on p "Hiểu về thị trường: Competitive Analysis (Senior → Lead: 88% → 100%). Phần việc…" at bounding box center [985, 310] width 538 height 71
click at [951, 287] on p "Hiểu về thị trường: Competitive Analysis (Senior → Lead: 88% → 100%). Phần việc…" at bounding box center [985, 310] width 538 height 71
drag, startPoint x: 1072, startPoint y: 296, endPoint x: 1120, endPoint y: 296, distance: 48.1
click at [1120, 296] on p "Hiểu về thị trường: Competitive Analysis (Senior → Lead: 88% → 100%). Phần việc…" at bounding box center [985, 310] width 538 height 71
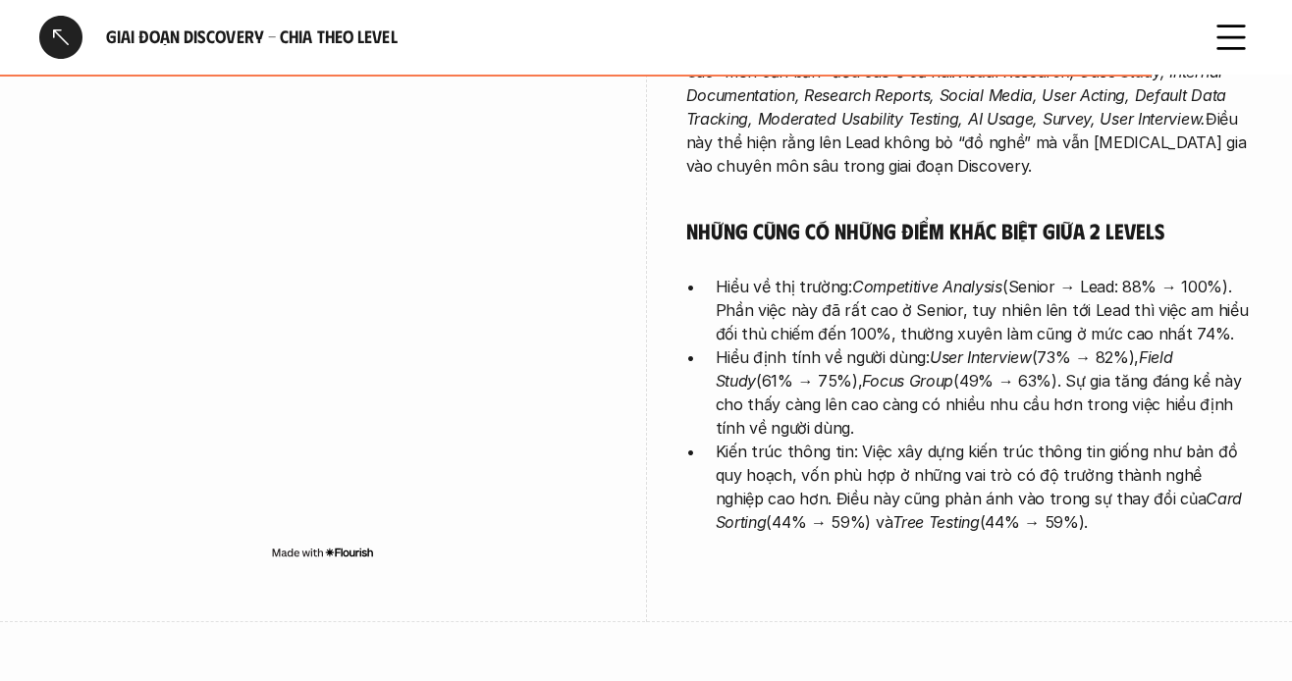
click at [1050, 302] on p "Hiểu về thị trường: Competitive Analysis (Senior → Lead: 88% → 100%). Phần việc…" at bounding box center [985, 310] width 538 height 71
drag, startPoint x: 777, startPoint y: 308, endPoint x: 1227, endPoint y: 317, distance: 450.8
click at [1227, 317] on p "Hiểu về thị trường: Competitive Analysis (Senior → Lead: 88% → 100%). Phần việc…" at bounding box center [985, 310] width 538 height 71
click at [1014, 317] on p "Hiểu về thị trường: Competitive Analysis (Senior → Lead: 88% → 100%). Phần việc…" at bounding box center [985, 310] width 538 height 71
drag, startPoint x: 763, startPoint y: 319, endPoint x: 846, endPoint y: 319, distance: 83.5
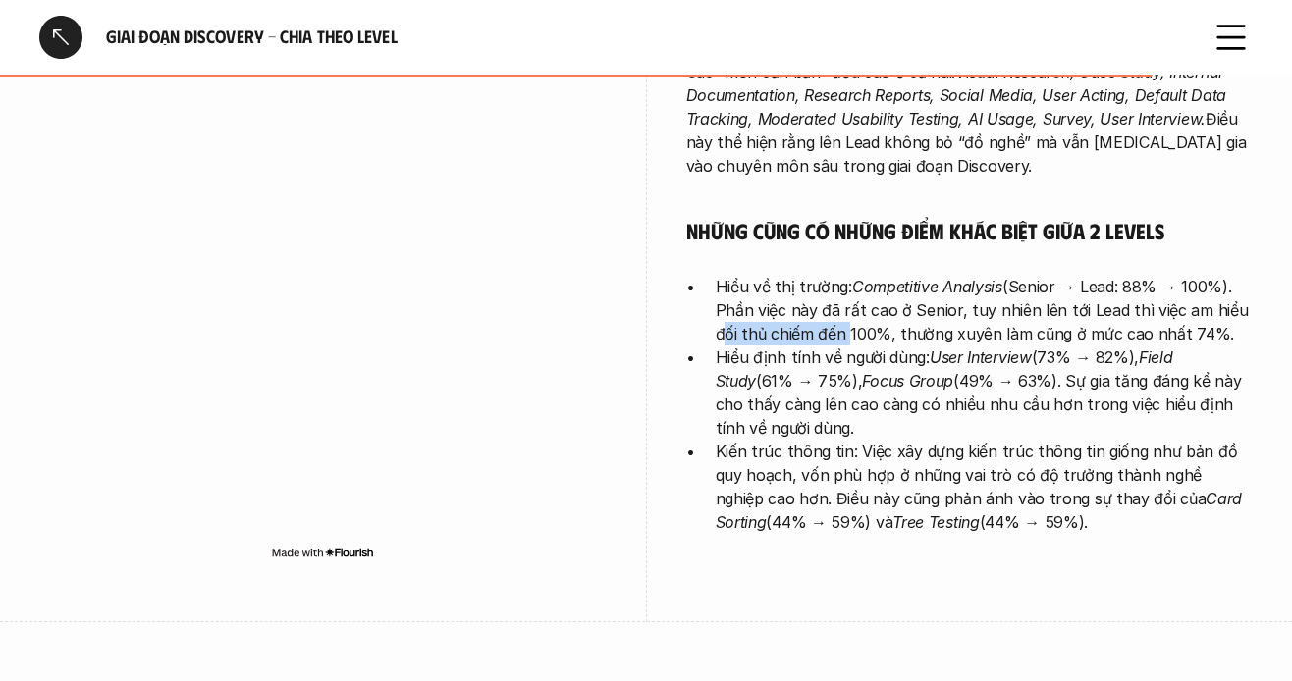
click at [846, 319] on p "Hiểu về thị trường: Competitive Analysis (Senior → Lead: 88% → 100%). Phần việc…" at bounding box center [985, 310] width 538 height 71
click at [785, 346] on p "Hiểu định tính về người dùng: User Interview (73% → 82%), Field Study (61% → 75…" at bounding box center [985, 393] width 538 height 94
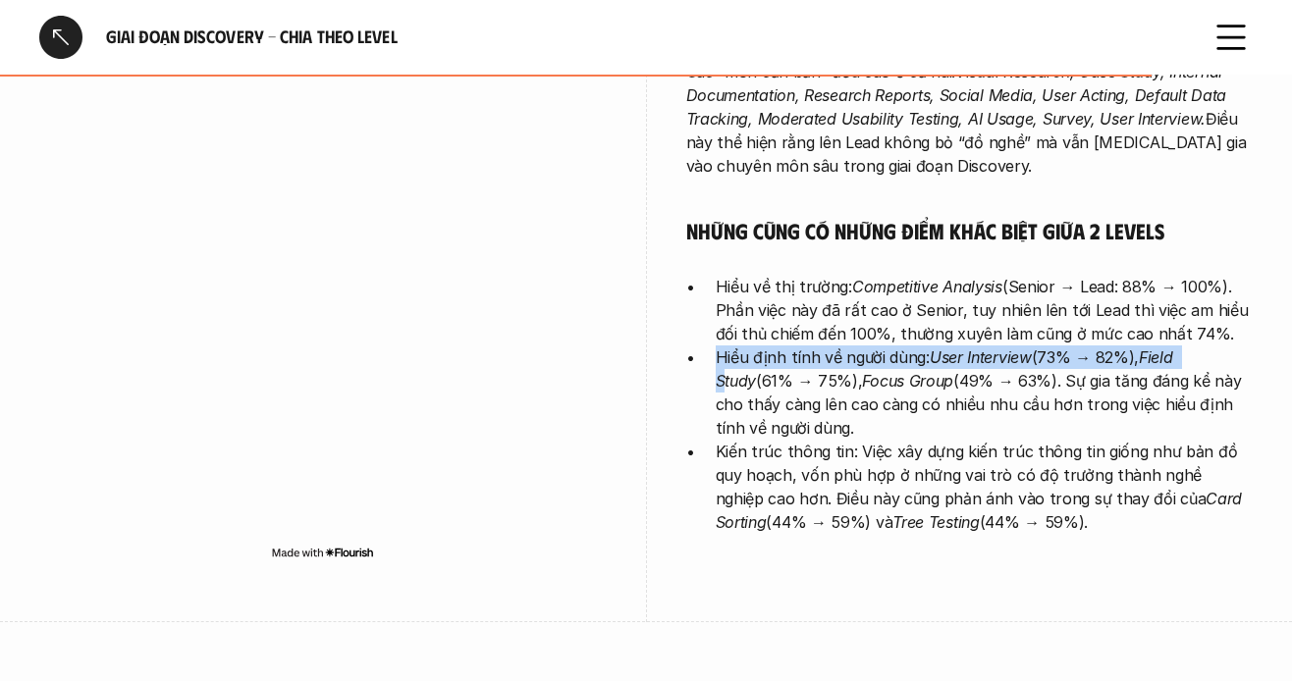
drag, startPoint x: 713, startPoint y: 340, endPoint x: 1199, endPoint y: 331, distance: 486.2
click at [1199, 331] on ul "Hiểu về thị trường: Competitive Analysis (Senior → Lead: 88% → 100%). Phần việc…" at bounding box center [970, 404] width 568 height 259
click at [1074, 346] on p "Hiểu định tính về người dùng: User Interview (73% → 82%), Field Study (61% → 75…" at bounding box center [985, 393] width 538 height 94
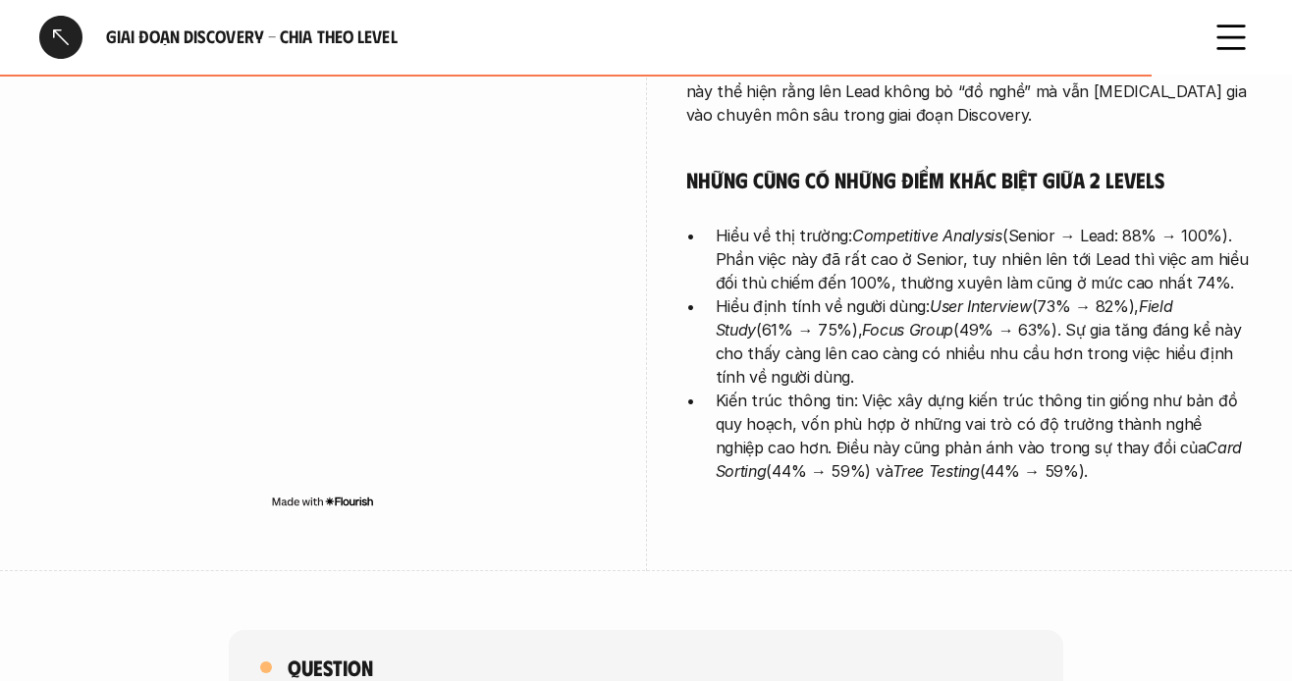
scroll to position [5597, 0]
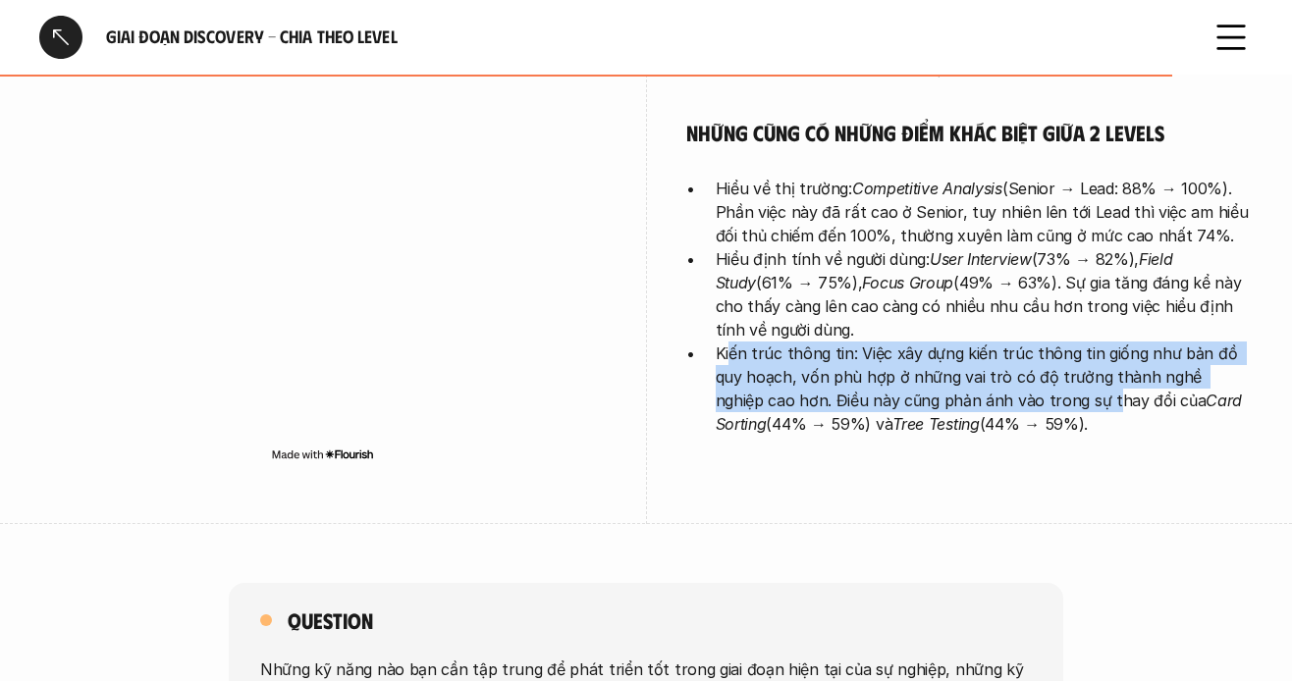
drag, startPoint x: 753, startPoint y: 345, endPoint x: 1048, endPoint y: 367, distance: 295.5
click at [1030, 367] on p "Kiến trúc thông tin: Việc xây dựng kiến trúc thông tin giống như bản đồ quy hoạ…" at bounding box center [985, 389] width 538 height 94
click at [1086, 364] on p "Kiến trúc thông tin: Việc xây dựng kiến trúc thông tin giống như bản đồ quy hoạ…" at bounding box center [985, 389] width 538 height 94
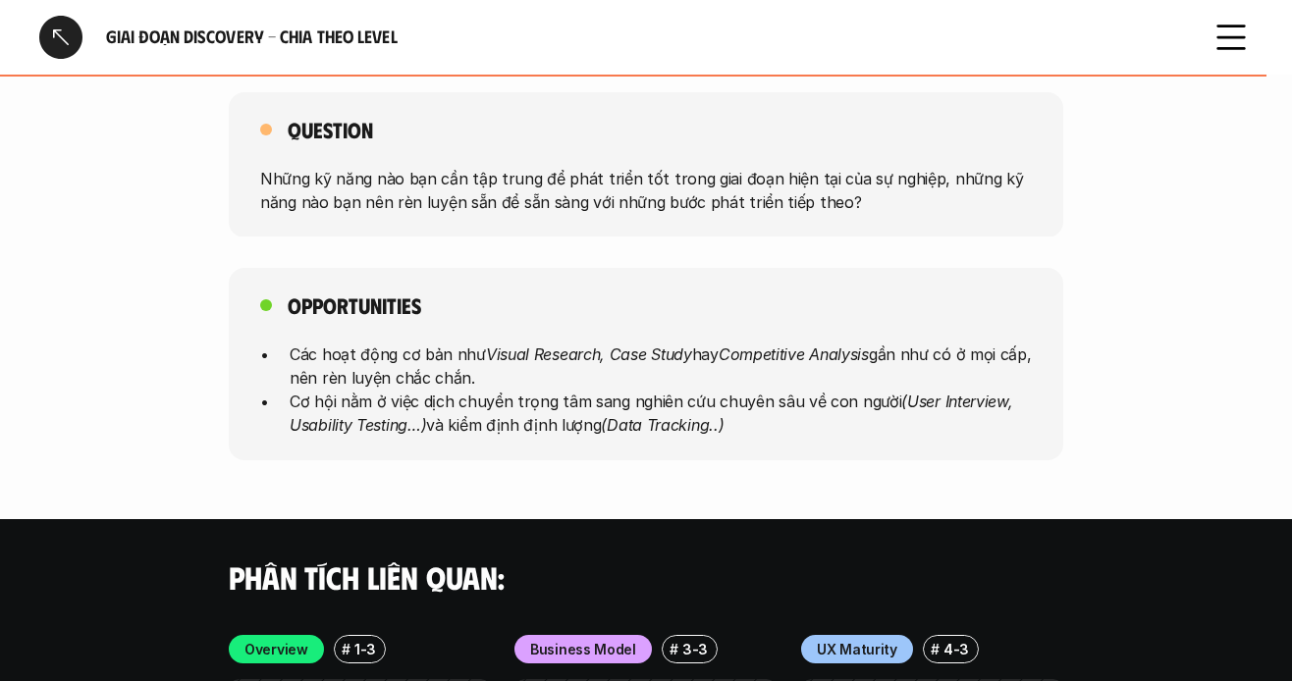
scroll to position [5990, 0]
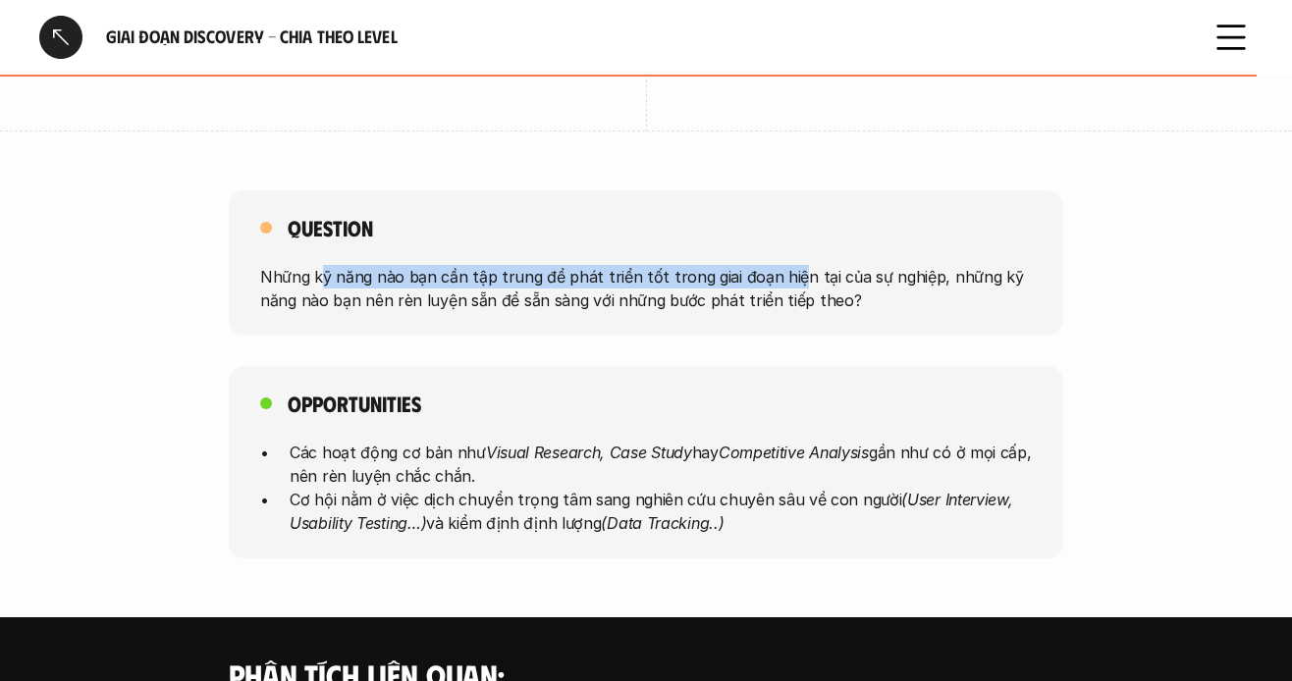
drag, startPoint x: 327, startPoint y: 247, endPoint x: 787, endPoint y: 261, distance: 459.8
click at [787, 264] on p "Những kỹ năng nào bạn cần tập trung để phát triển tốt trong giai đoạn hiện tại …" at bounding box center [646, 287] width 772 height 47
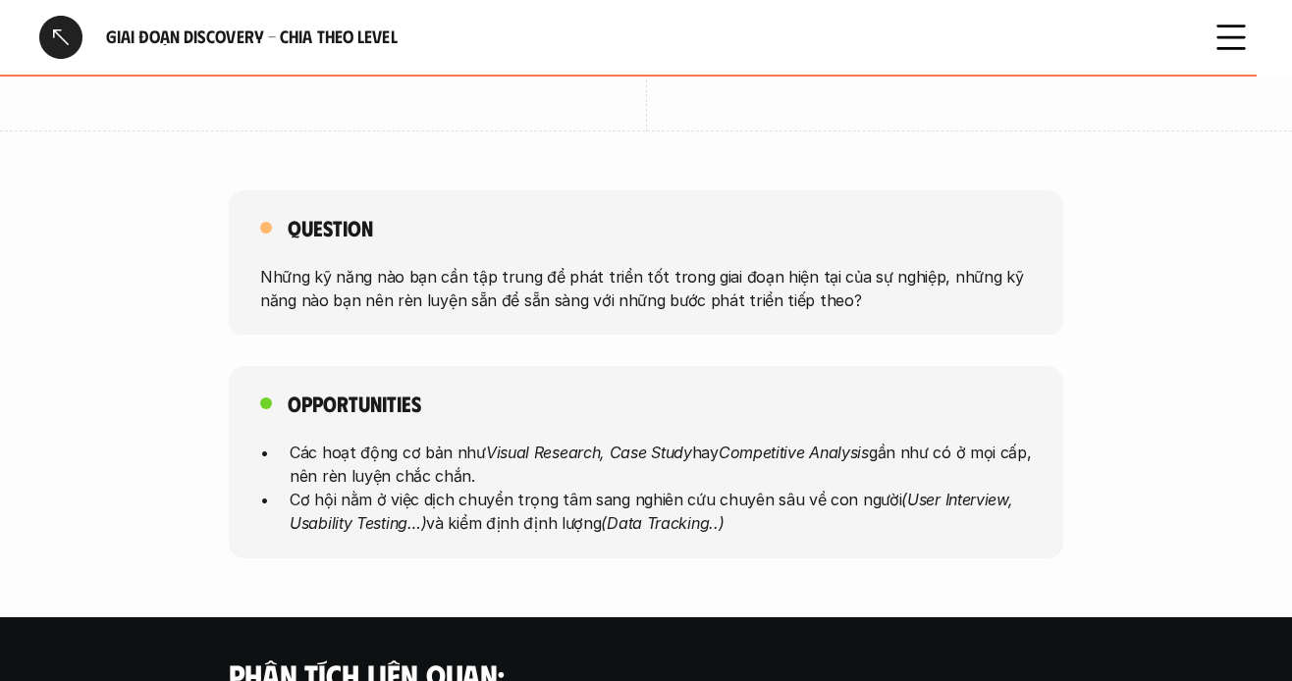
click at [624, 293] on div "Question Những kỹ năng nào bạn cần tập trung để phát triển tốt trong giai đoạn …" at bounding box center [646, 263] width 835 height 145
drag, startPoint x: 607, startPoint y: 255, endPoint x: 907, endPoint y: 255, distance: 300.5
click at [907, 264] on p "Những kỹ năng nào bạn cần tập trung để phát triển tốt trong giai đoạn hiện tại …" at bounding box center [646, 287] width 772 height 47
click at [648, 298] on div "Question Những kỹ năng nào bạn cần tập trung để phát triển tốt trong giai đoạn …" at bounding box center [646, 263] width 835 height 145
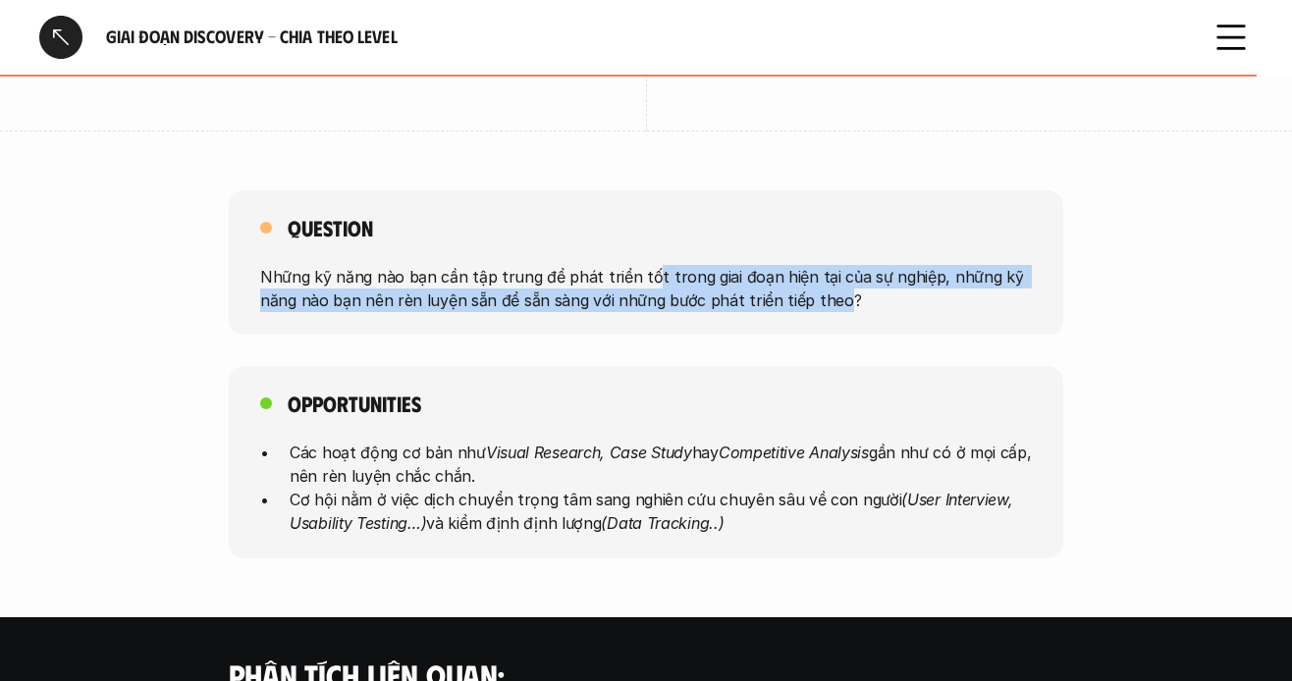
drag, startPoint x: 791, startPoint y: 282, endPoint x: 830, endPoint y: 288, distance: 38.7
click at [830, 288] on p "Những kỹ năng nào bạn cần tập trung để phát triển tốt trong giai đoạn hiện tại …" at bounding box center [646, 287] width 772 height 47
click at [687, 288] on p "Những kỹ năng nào bạn cần tập trung để phát triển tốt trong giai đoạn hiện tại …" at bounding box center [646, 287] width 772 height 47
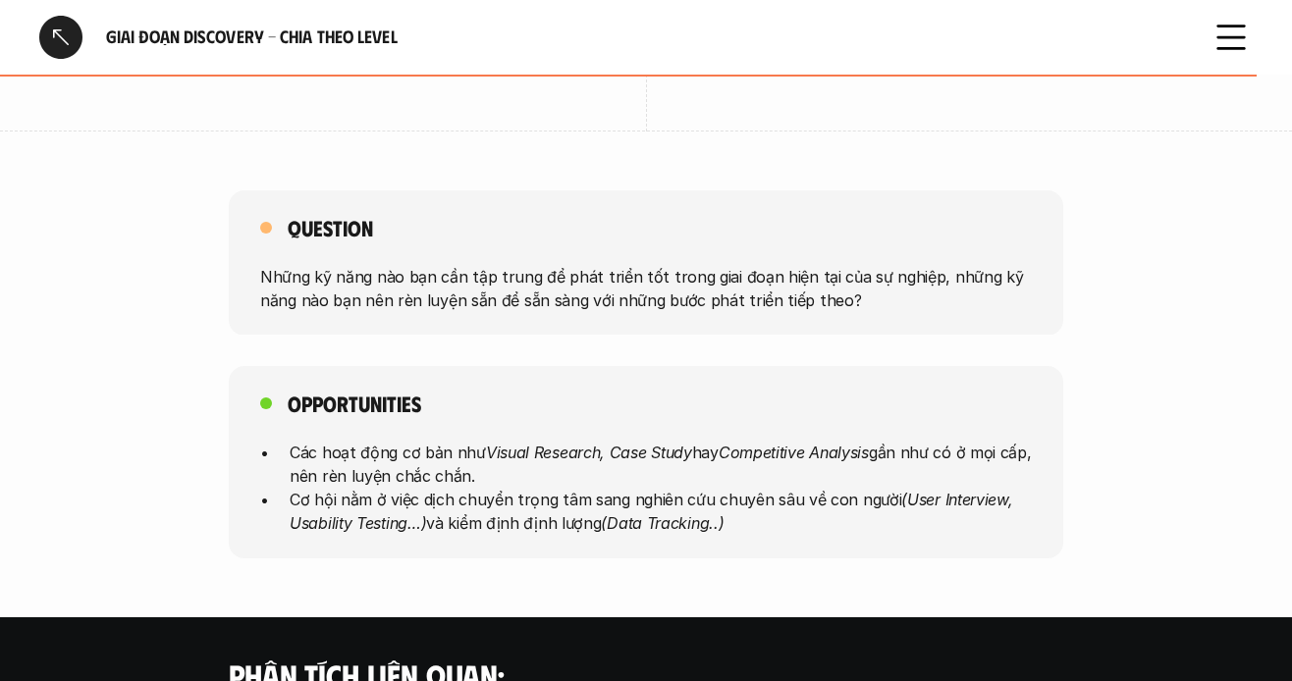
drag, startPoint x: 722, startPoint y: 227, endPoint x: 718, endPoint y: 246, distance: 20.0
click at [724, 240] on div "Question Những kỹ năng nào bạn cần tập trung để phát triển tốt trong giai đoạn …" at bounding box center [646, 263] width 835 height 145
drag, startPoint x: 679, startPoint y: 252, endPoint x: 889, endPoint y: 257, distance: 210.2
click at [889, 264] on p "Những kỹ năng nào bạn cần tập trung để phát triển tốt trong giai đoạn hiện tại …" at bounding box center [646, 287] width 772 height 47
click at [753, 277] on p "Những kỹ năng nào bạn cần tập trung để phát triển tốt trong giai đoạn hiện tại …" at bounding box center [646, 287] width 772 height 47
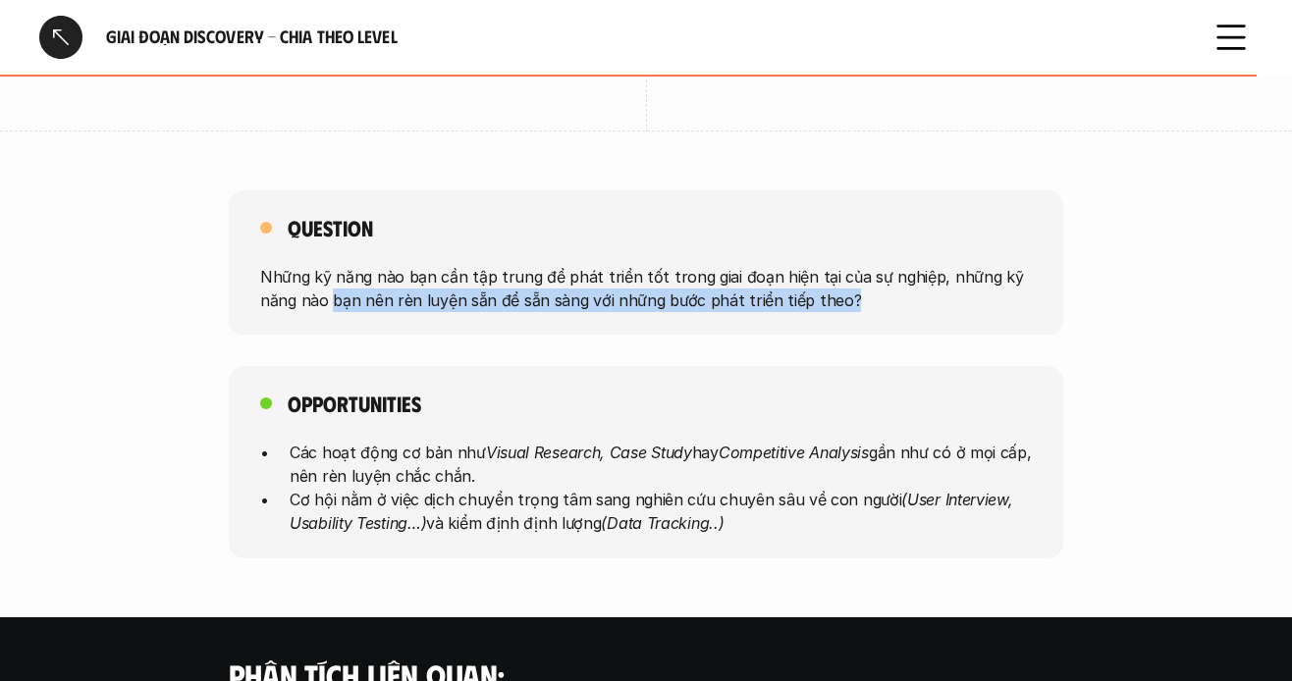
drag, startPoint x: 352, startPoint y: 286, endPoint x: 872, endPoint y: 298, distance: 520.6
click at [872, 298] on div "Question Những kỹ năng nào bạn cần tập trung để phát triển tốt trong giai đoạn …" at bounding box center [646, 263] width 835 height 145
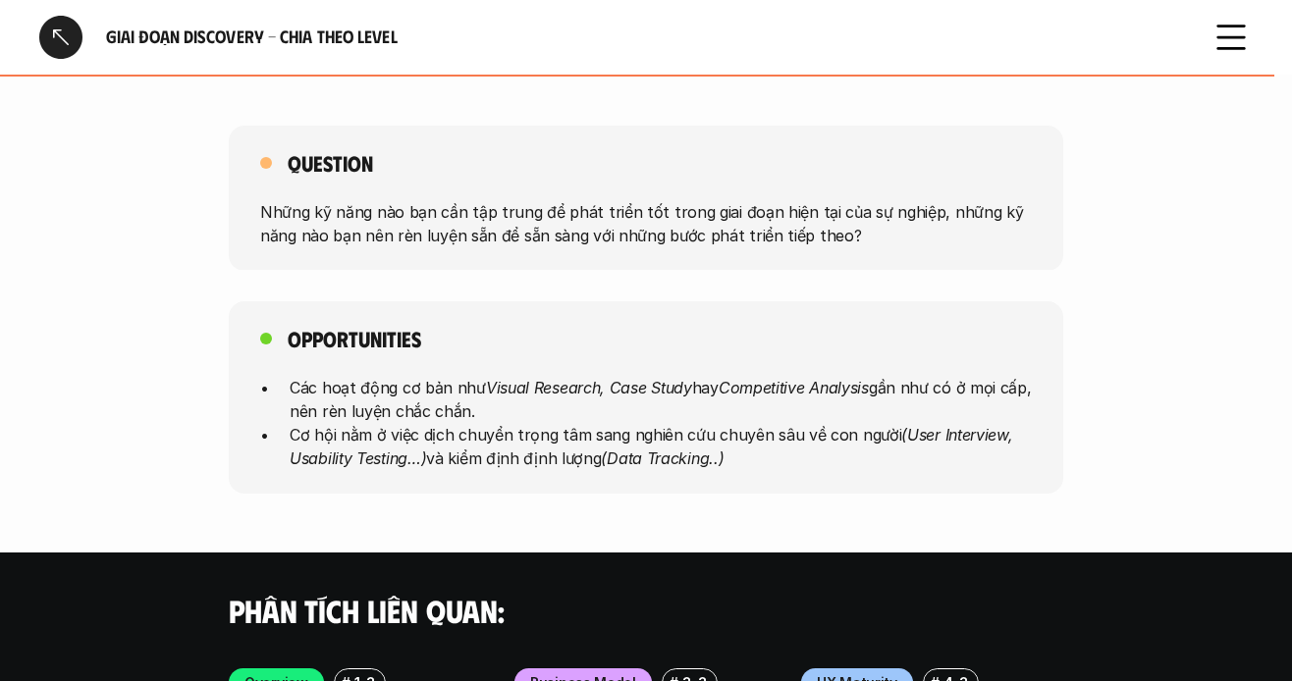
scroll to position [6088, 0]
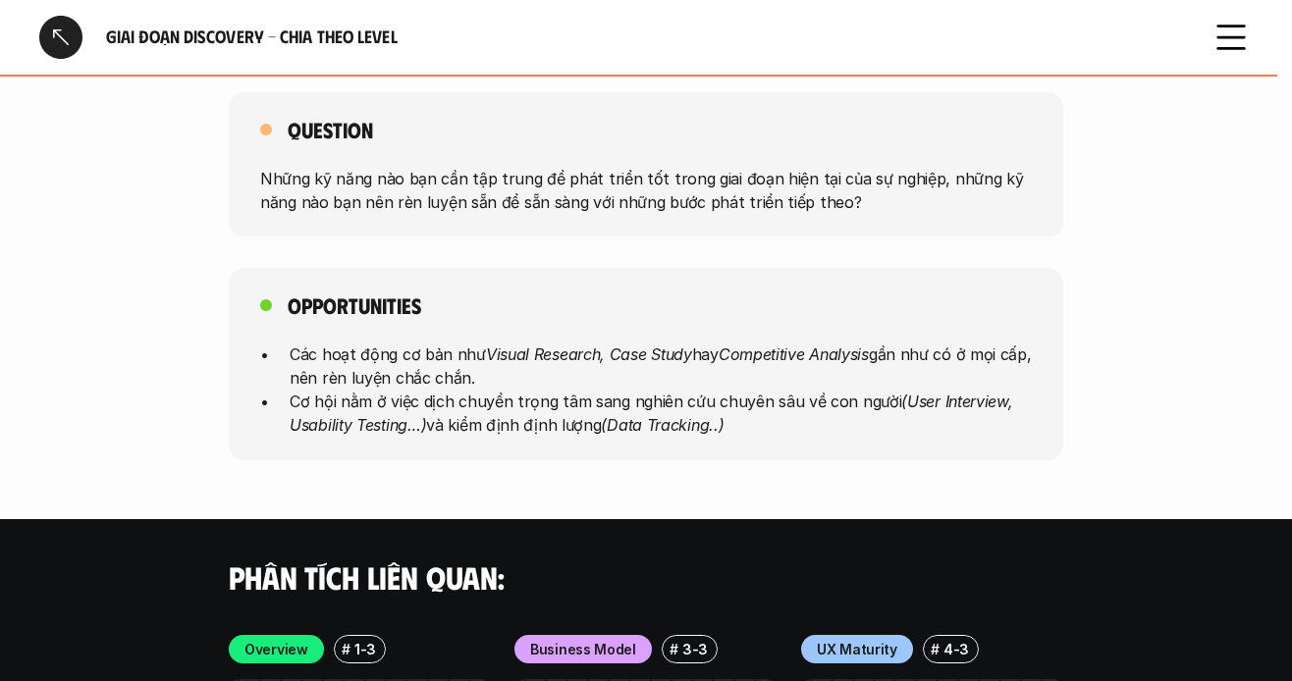
drag, startPoint x: 286, startPoint y: 333, endPoint x: 775, endPoint y: 357, distance: 489.6
click at [851, 357] on ul "Các hoạt động cơ bản như Visual Research, Case Study hay Competitive Analysis g…" at bounding box center [646, 390] width 772 height 94
click at [770, 357] on p "Các hoạt động cơ bản như Visual Research, Case Study hay Competitive Analysis g…" at bounding box center [661, 366] width 742 height 47
drag, startPoint x: 324, startPoint y: 357, endPoint x: 528, endPoint y: 410, distance: 211.0
click at [565, 409] on ul "Các hoạt động cơ bản như Visual Research, Case Study hay Competitive Analysis g…" at bounding box center [646, 390] width 772 height 94
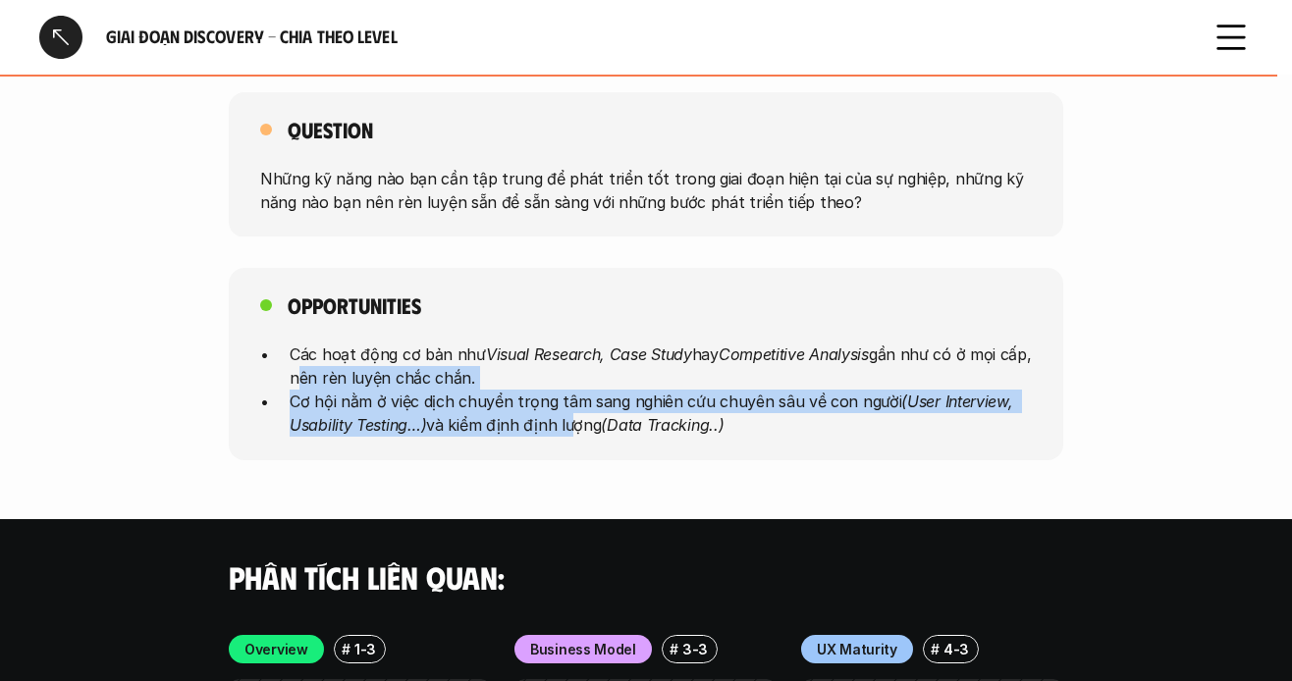
click at [528, 410] on p "Cơ hội nằm ở việc dịch chuyển trọng tâm sang nghiên cứu chuyên sâu về con người…" at bounding box center [661, 413] width 742 height 47
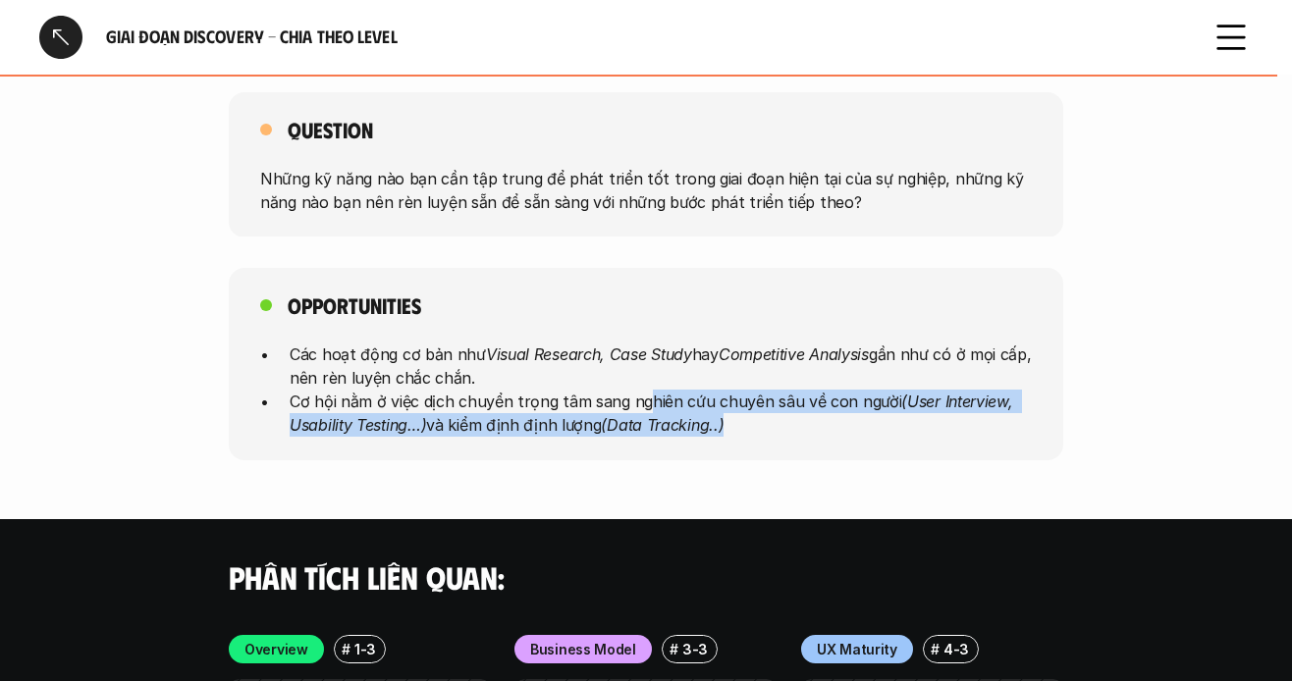
drag, startPoint x: 721, startPoint y: 389, endPoint x: 847, endPoint y: 390, distance: 126.7
click at [847, 390] on p "Cơ hội nằm ở việc dịch chuyển trọng tâm sang nghiên cứu chuyên sâu về con người…" at bounding box center [661, 413] width 742 height 47
click at [815, 390] on p "Cơ hội nằm ở việc dịch chuyển trọng tâm sang nghiên cứu chuyên sâu về con người…" at bounding box center [661, 413] width 742 height 47
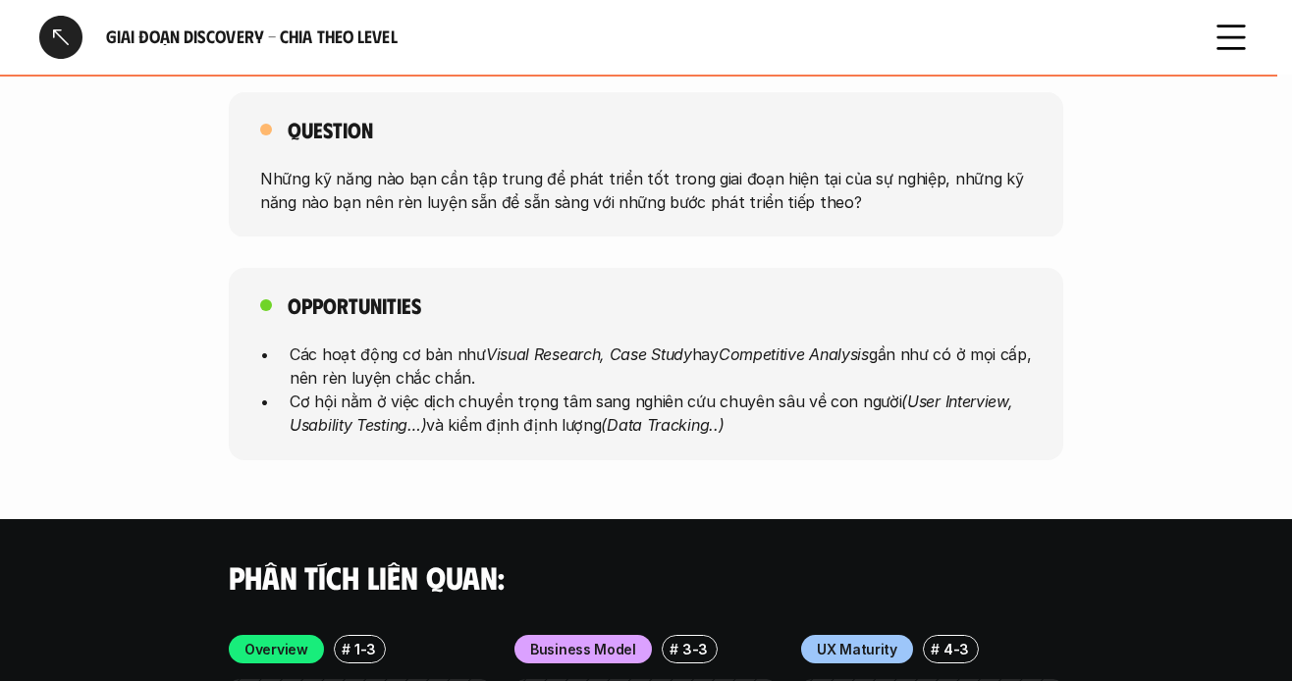
click at [815, 390] on p "Cơ hội nằm ở việc dịch chuyển trọng tâm sang nghiên cứu chuyên sâu về con người…" at bounding box center [661, 413] width 742 height 47
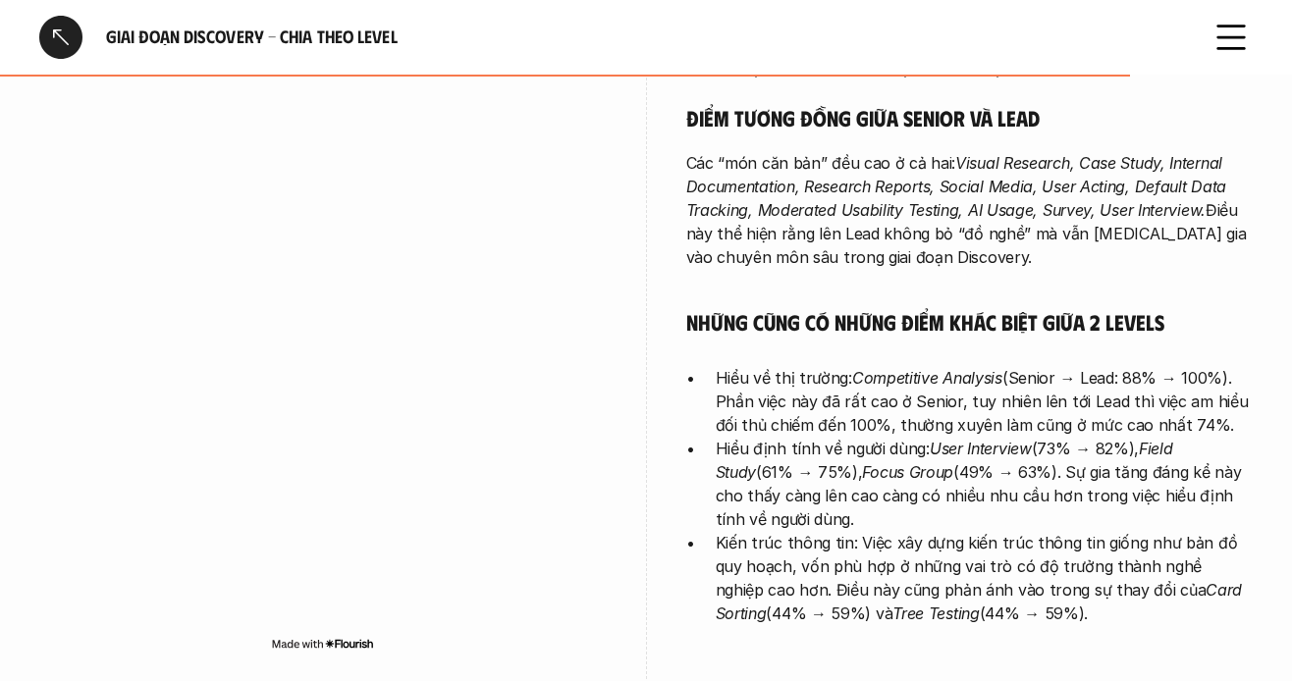
scroll to position [5401, 0]
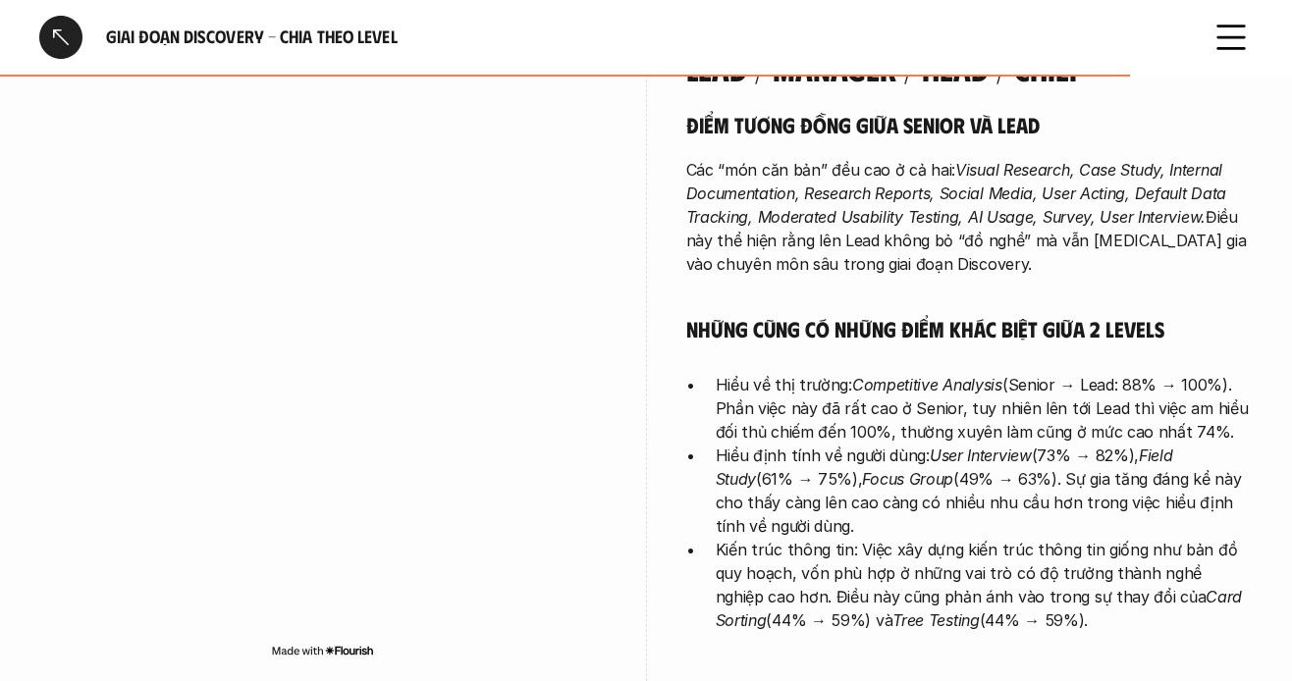
click at [66, 38] on div at bounding box center [60, 37] width 43 height 43
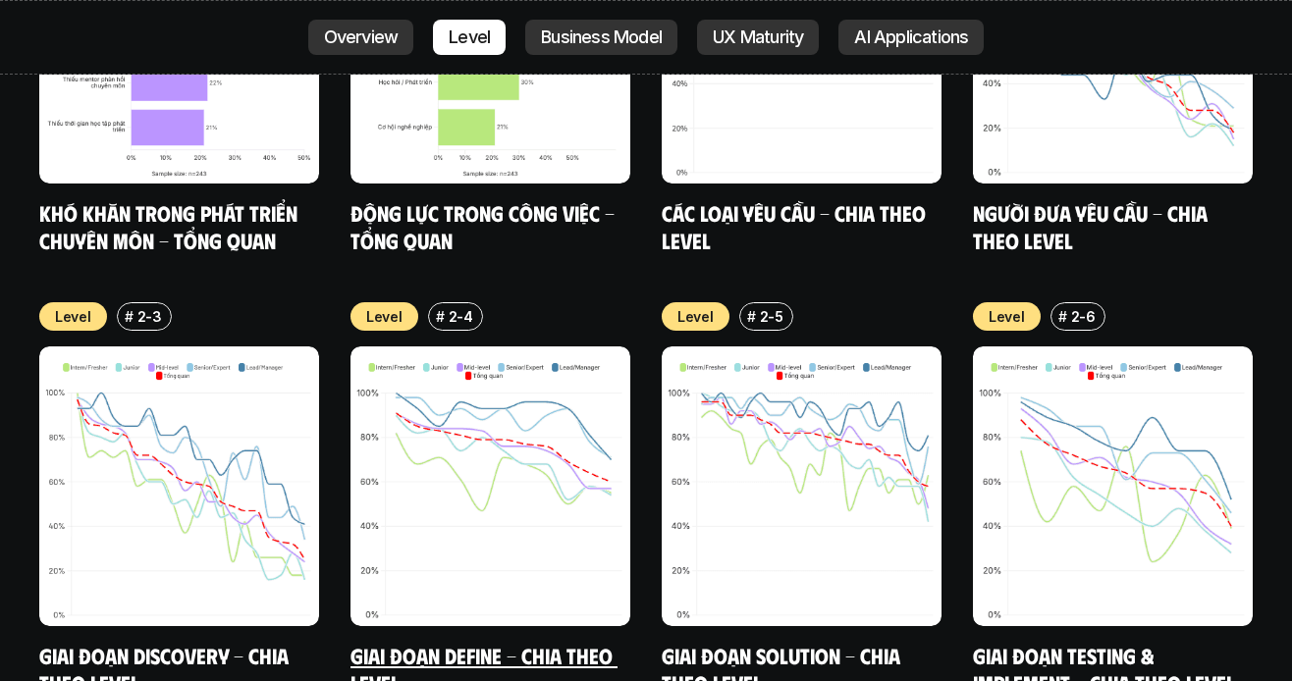
scroll to position [6808, 0]
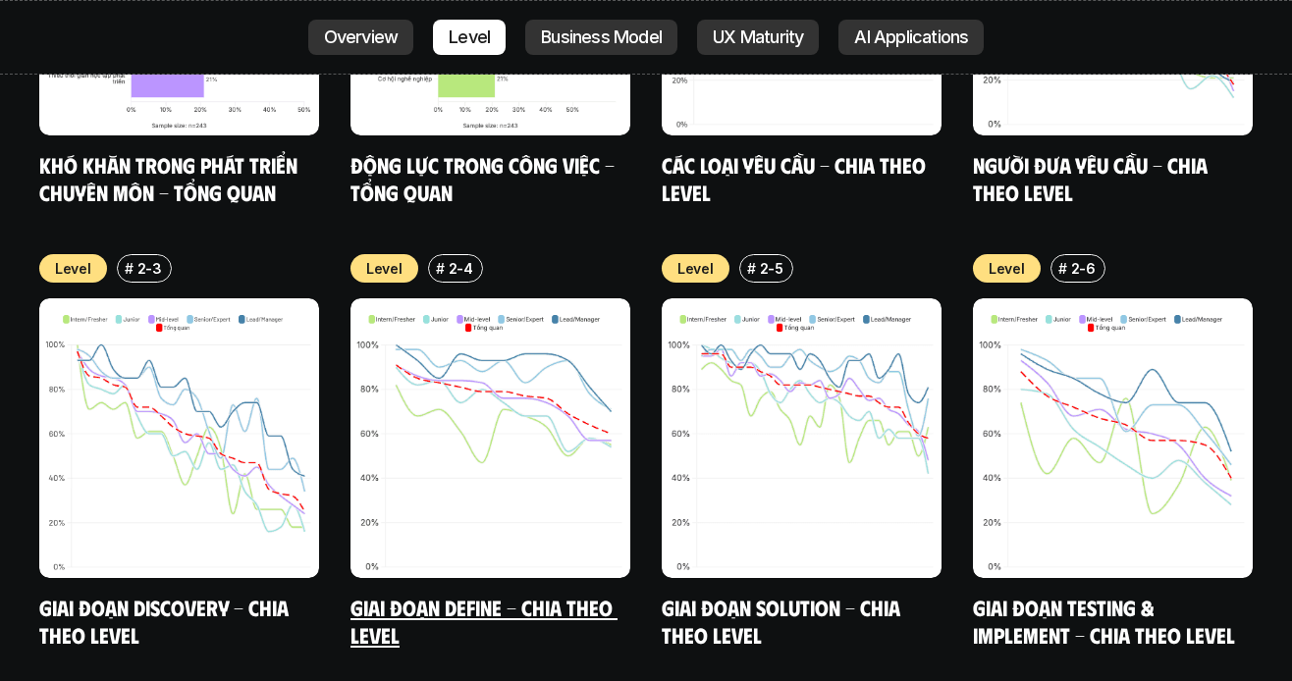
click at [445, 594] on link "Giai đoạn Define - Chia theo Level" at bounding box center [484, 621] width 267 height 54
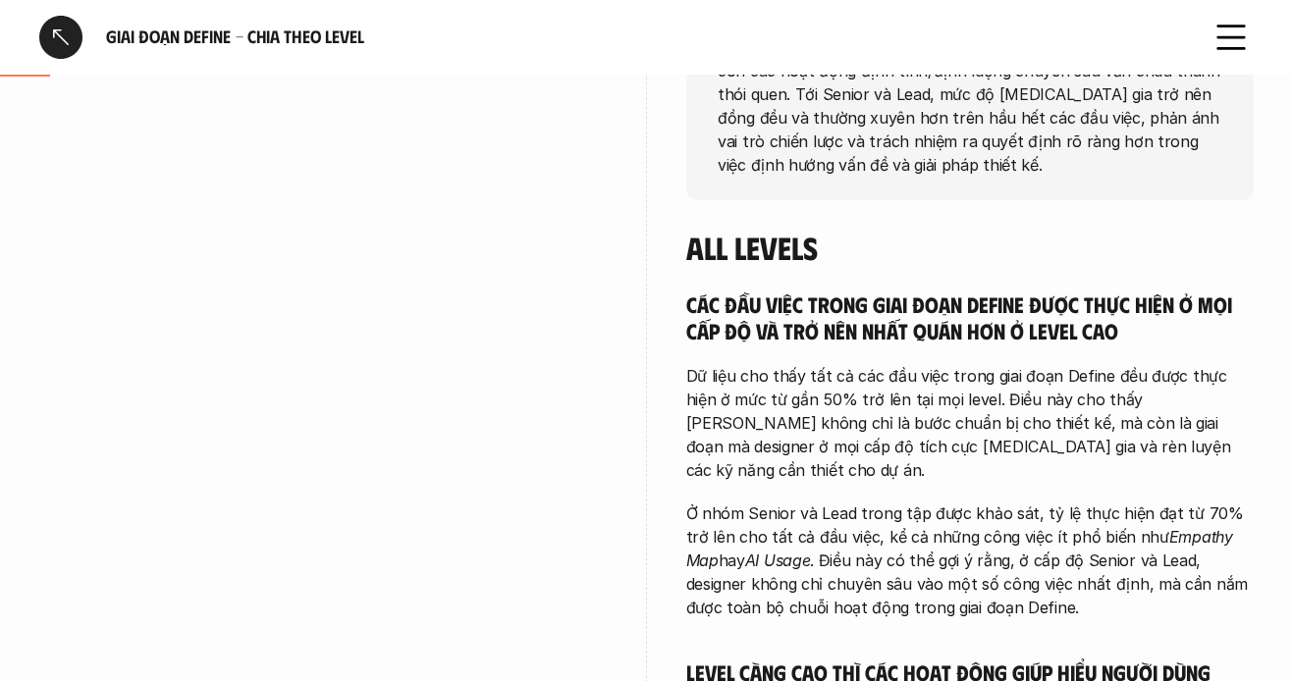
scroll to position [491, 0]
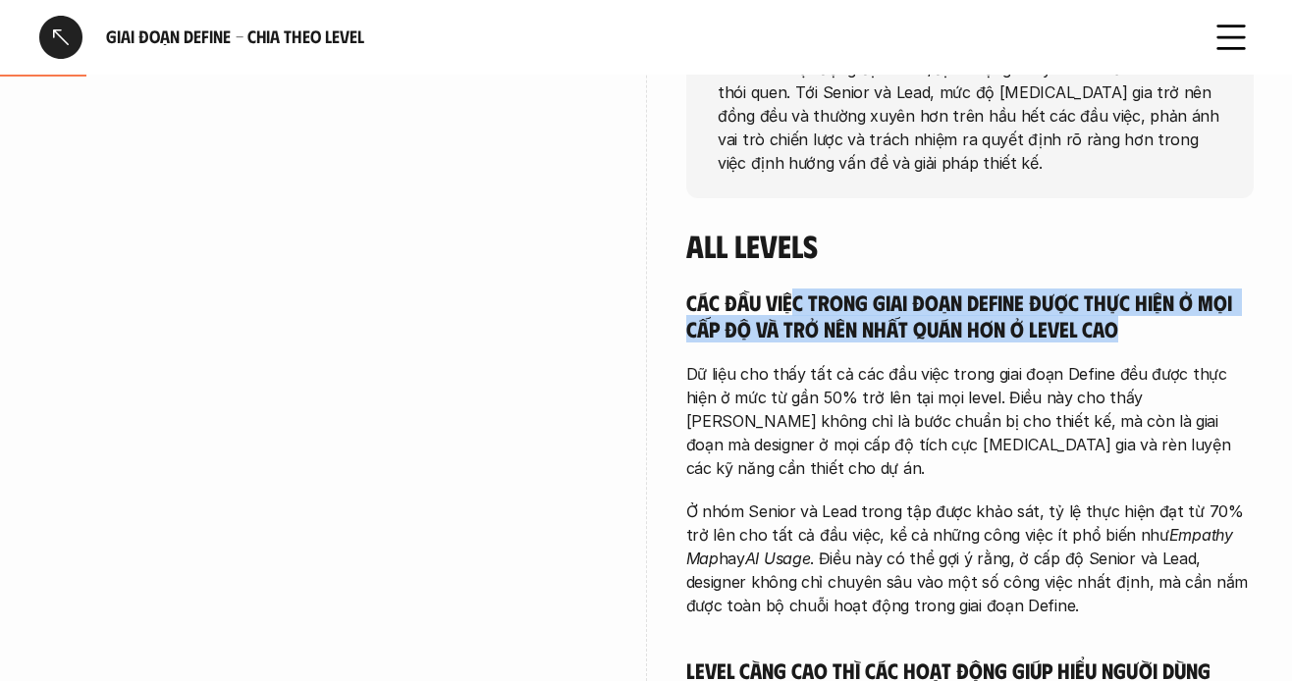
drag, startPoint x: 795, startPoint y: 267, endPoint x: 1314, endPoint y: 309, distance: 520.2
click at [1132, 289] on h5 "Các đầu việc trong giai đoạn Define được thực hiện ở mọi cấp độ và trở nên nhất…" at bounding box center [970, 316] width 568 height 54
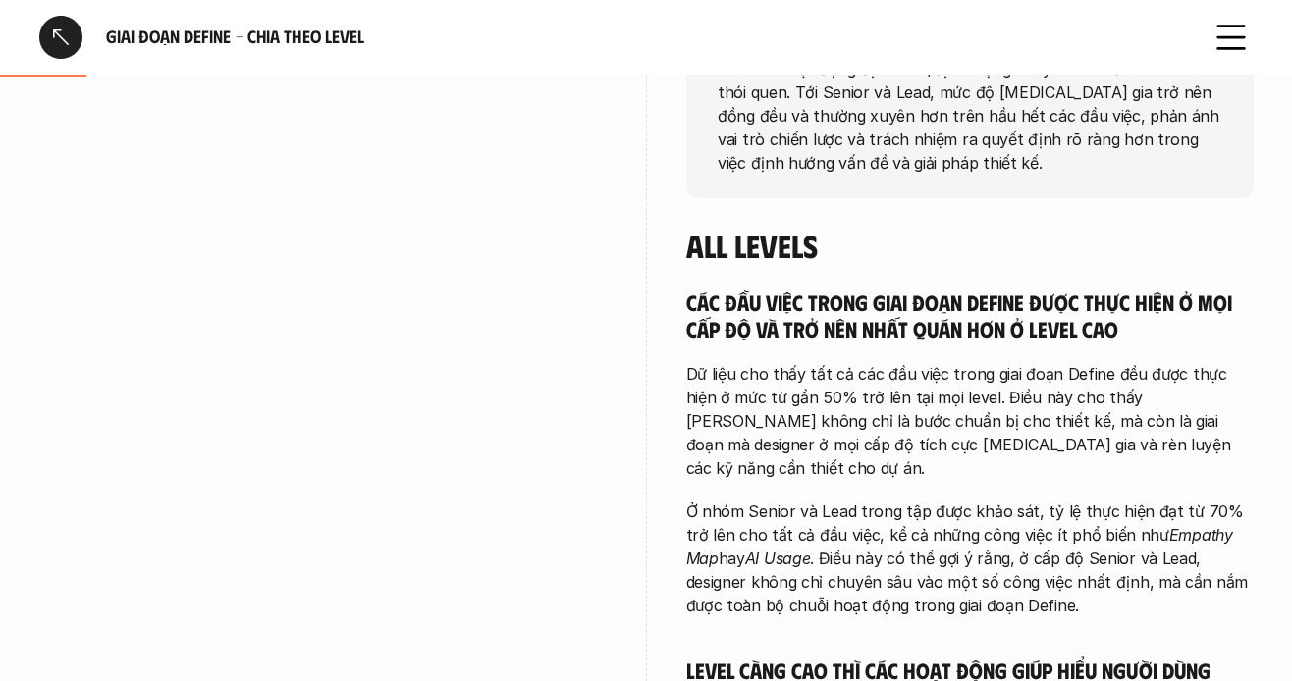
click at [902, 289] on h5 "Các đầu việc trong giai đoạn Define được thực hiện ở mọi cấp độ và trở nên nhất…" at bounding box center [970, 316] width 568 height 54
drag, startPoint x: 755, startPoint y: 297, endPoint x: 1053, endPoint y: 309, distance: 297.8
click at [1053, 309] on h5 "Các đầu việc trong giai đoạn Define được thực hiện ở mọi cấp độ và trở nên nhất…" at bounding box center [970, 316] width 568 height 54
click at [1034, 308] on h5 "Các đầu việc trong giai đoạn Define được thực hiện ở mọi cấp độ và trở nên nhất…" at bounding box center [970, 316] width 568 height 54
drag, startPoint x: 796, startPoint y: 370, endPoint x: 1042, endPoint y: 376, distance: 245.6
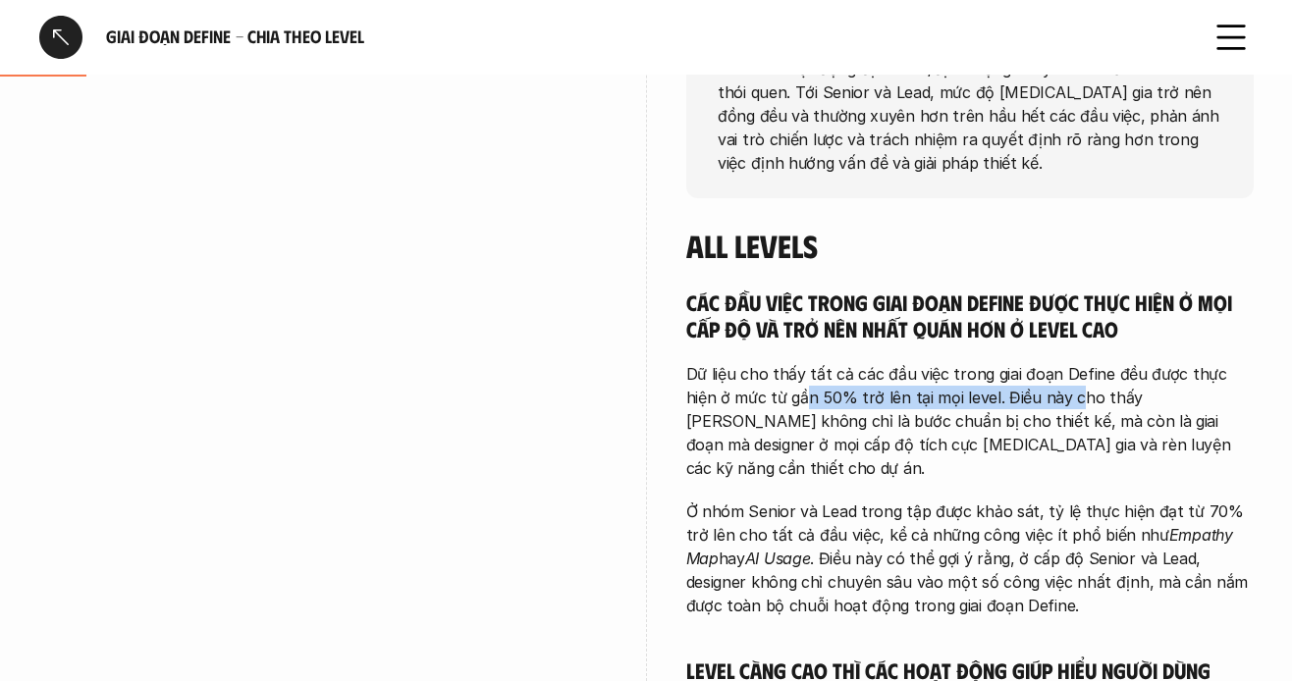
click at [1042, 376] on p "Dữ liệu cho thấy tất cả các đầu việc trong giai đoạn Define đều được thực hiện …" at bounding box center [970, 421] width 568 height 118
click at [991, 362] on p "Dữ liệu cho thấy tất cả các đầu việc trong giai đoạn Define đều được thực hiện …" at bounding box center [970, 421] width 568 height 118
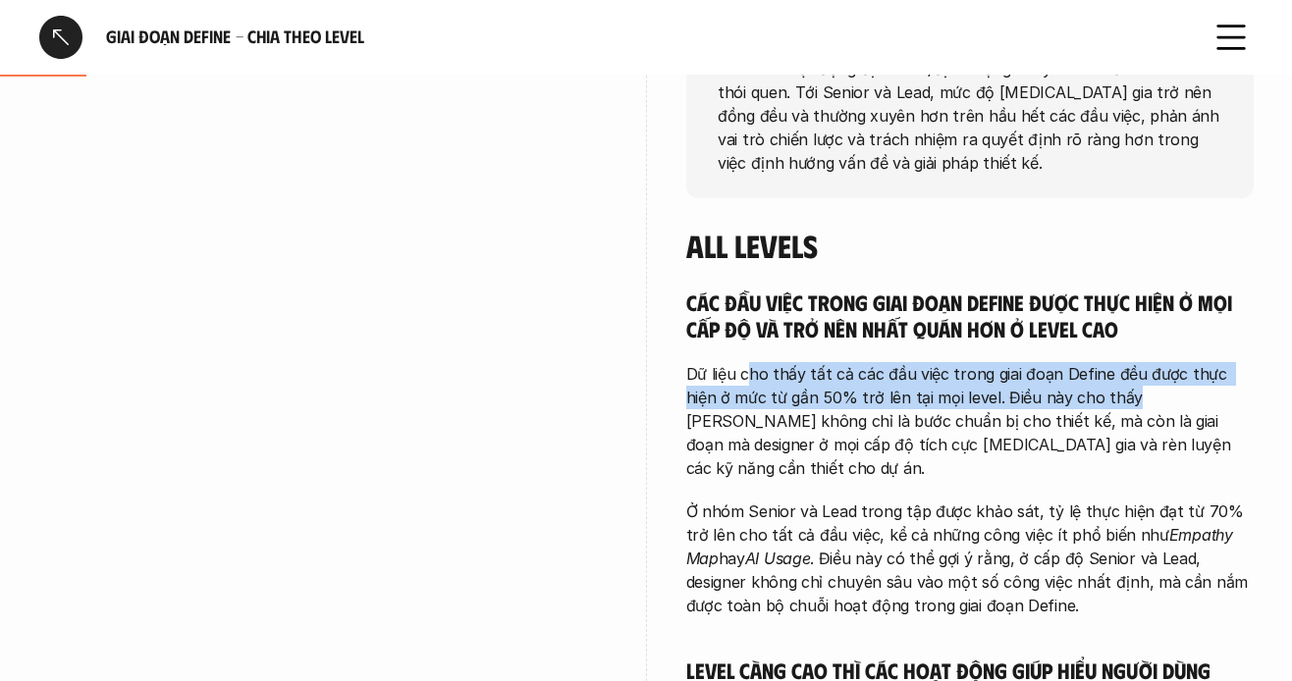
drag, startPoint x: 929, startPoint y: 375, endPoint x: 1089, endPoint y: 375, distance: 160.1
click at [1089, 375] on p "Dữ liệu cho thấy tất cả các đầu việc trong giai đoạn Define đều được thực hiện …" at bounding box center [970, 421] width 568 height 118
click at [980, 375] on p "Dữ liệu cho thấy tất cả các đầu việc trong giai đoạn Define đều được thực hiện …" at bounding box center [970, 421] width 568 height 118
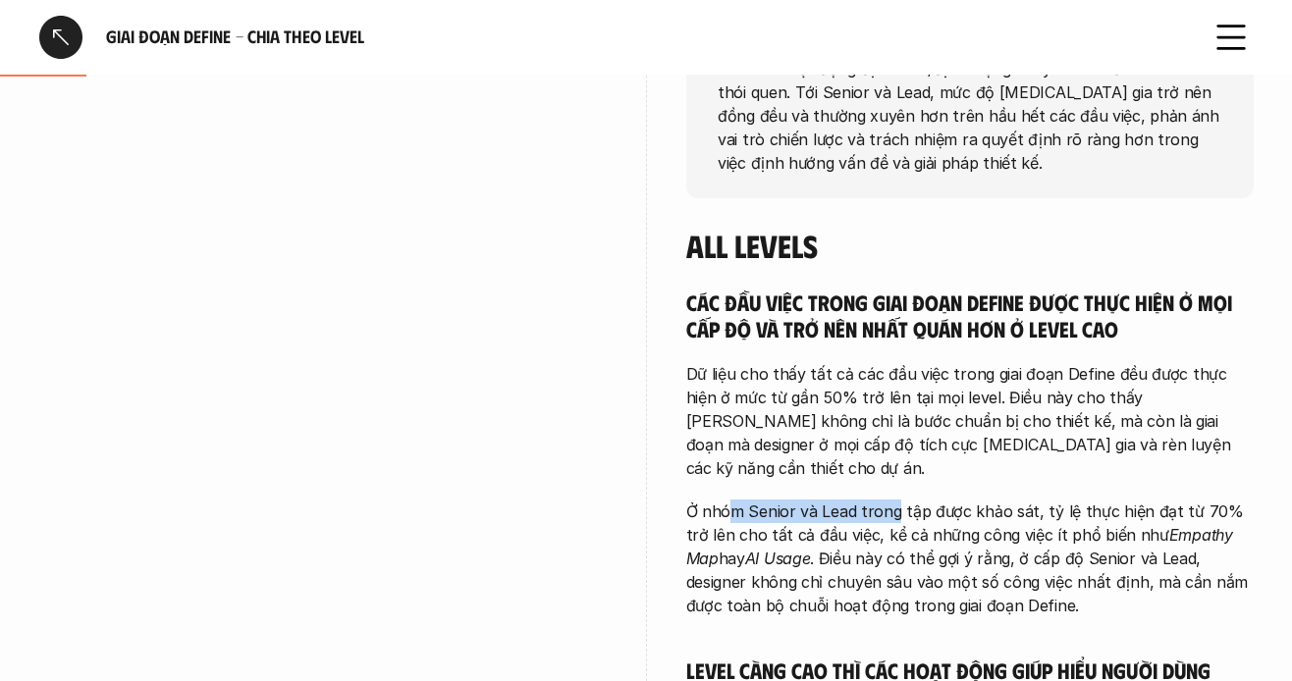
drag, startPoint x: 730, startPoint y: 450, endPoint x: 904, endPoint y: 466, distance: 175.6
click at [1067, 500] on p "Ở nhóm Senior và Lead trong tập được khảo sát, tỷ lệ thực hiện đạt từ 70% trở l…" at bounding box center [970, 559] width 568 height 118
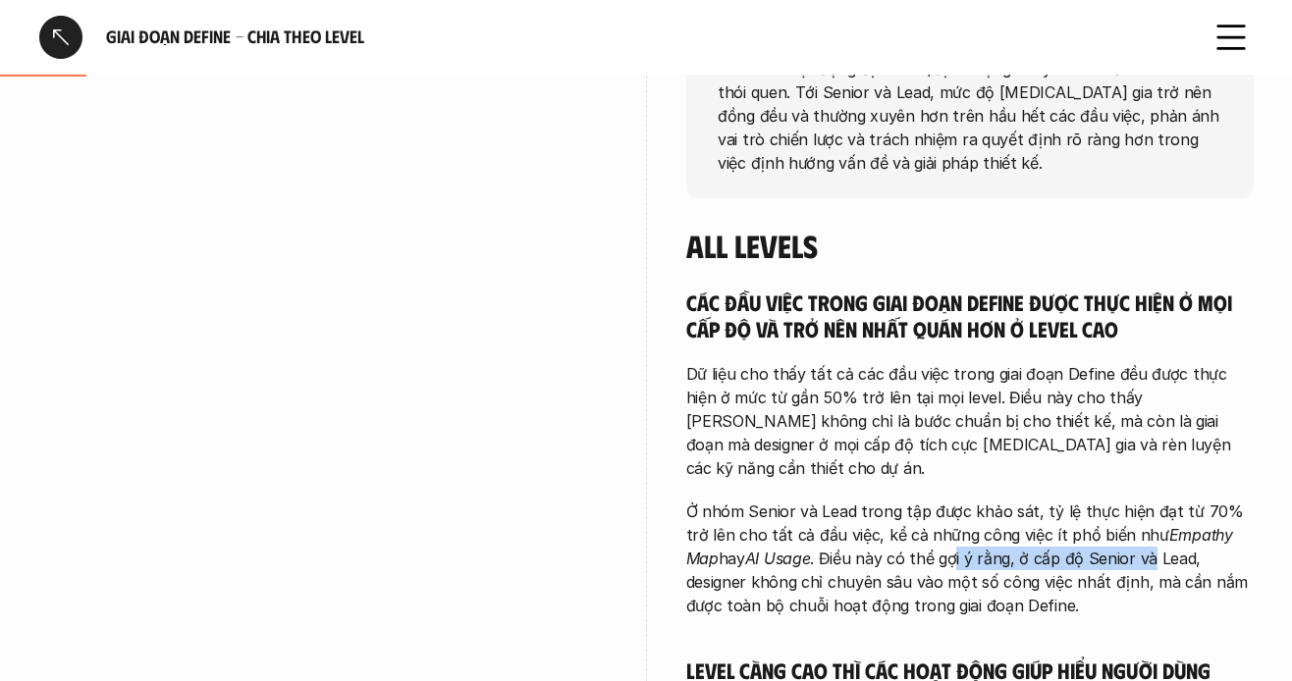
drag, startPoint x: 957, startPoint y: 507, endPoint x: 1068, endPoint y: 506, distance: 111.0
click at [1118, 506] on p "Ở nhóm Senior và Lead trong tập được khảo sát, tỷ lệ thực hiện đạt từ 70% trở l…" at bounding box center [970, 559] width 568 height 118
click at [1055, 507] on p "Ở nhóm Senior và Lead trong tập được khảo sát, tỷ lệ thực hiện đạt từ 70% trở l…" at bounding box center [970, 559] width 568 height 118
drag, startPoint x: 1057, startPoint y: 515, endPoint x: 1092, endPoint y: 515, distance: 35.4
click at [1069, 515] on p "Ở nhóm Senior và Lead trong tập được khảo sát, tỷ lệ thực hiện đạt từ 70% trở l…" at bounding box center [970, 559] width 568 height 118
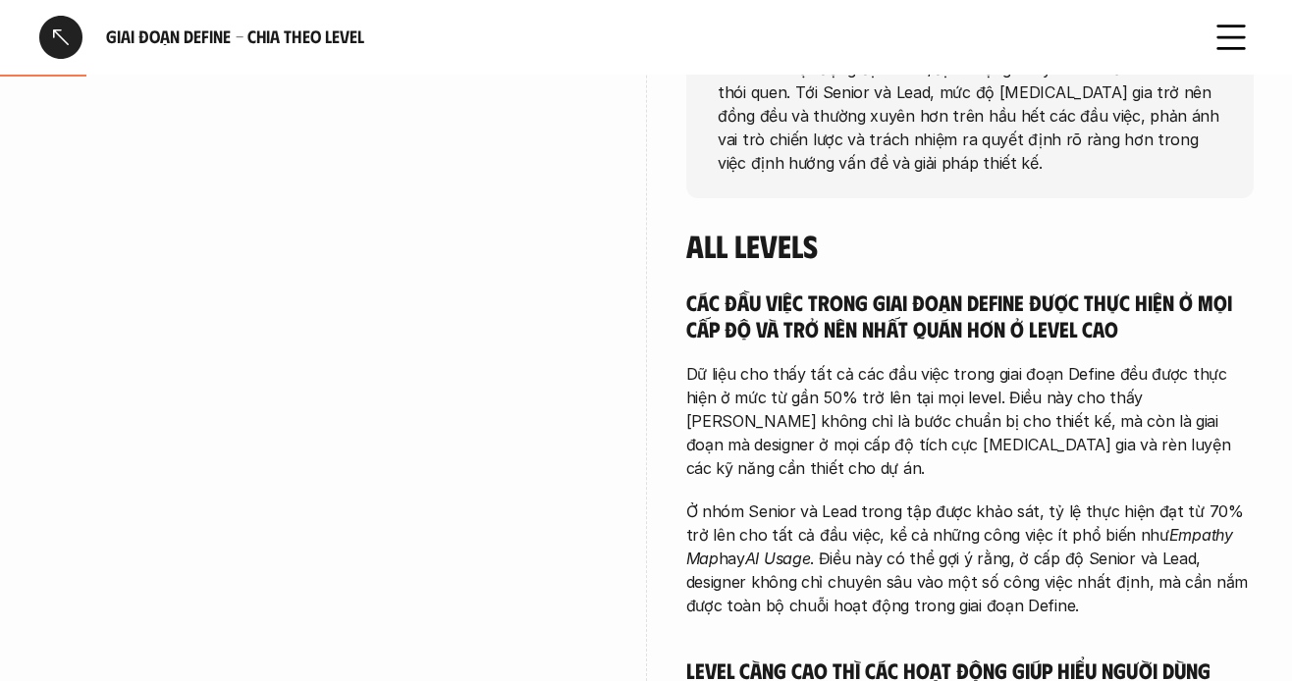
click at [1122, 516] on p "Ở nhóm Senior và Lead trong tập được khảo sát, tỷ lệ thực hiện đạt từ 70% trở l…" at bounding box center [970, 559] width 568 height 118
click at [1142, 518] on p "Ở nhóm Senior và Lead trong tập được khảo sát, tỷ lệ thực hiện đạt từ 70% trở l…" at bounding box center [970, 559] width 568 height 118
click at [1208, 518] on p "Ở nhóm Senior và Lead trong tập được khảo sát, tỷ lệ thực hiện đạt từ 70% trở l…" at bounding box center [970, 559] width 568 height 118
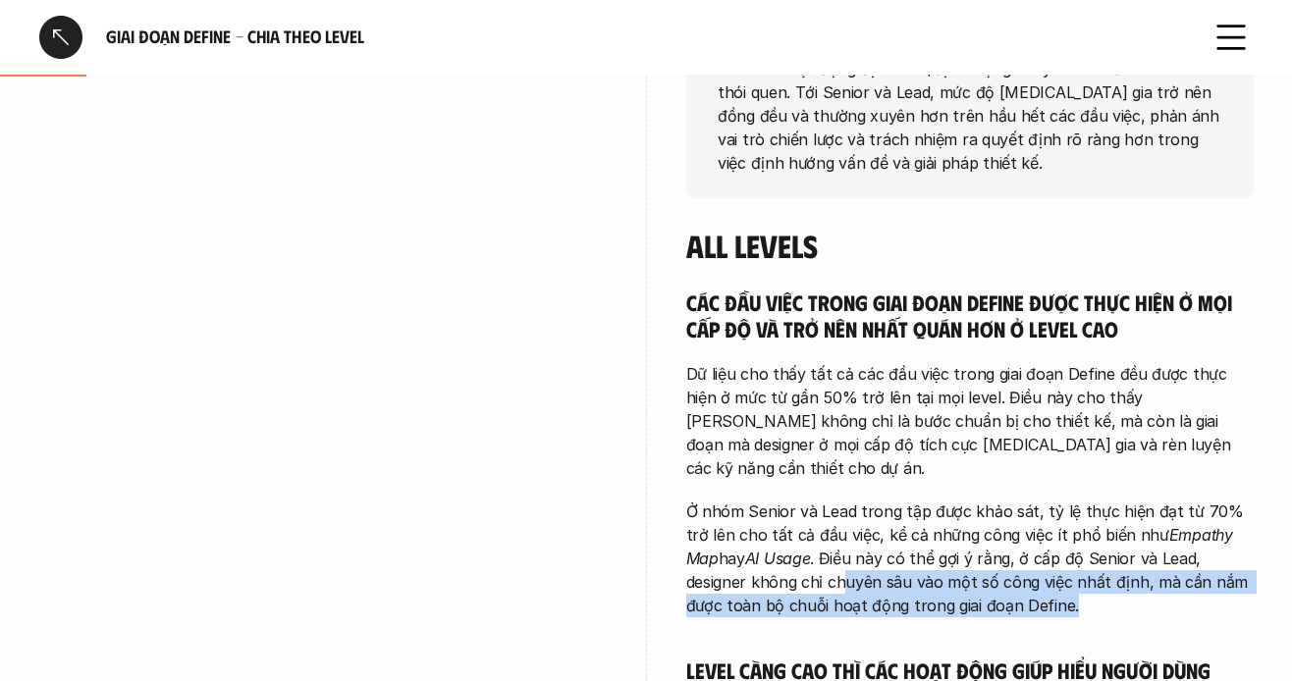
drag, startPoint x: 788, startPoint y: 543, endPoint x: 1055, endPoint y: 547, distance: 267.1
click at [1055, 547] on p "Ở nhóm Senior và Lead trong tập được khảo sát, tỷ lệ thực hiện đạt từ 70% trở l…" at bounding box center [970, 559] width 568 height 118
click at [912, 546] on p "Ở nhóm Senior và Lead trong tập được khảo sát, tỷ lệ thực hiện đạt từ 70% trở l…" at bounding box center [970, 559] width 568 height 118
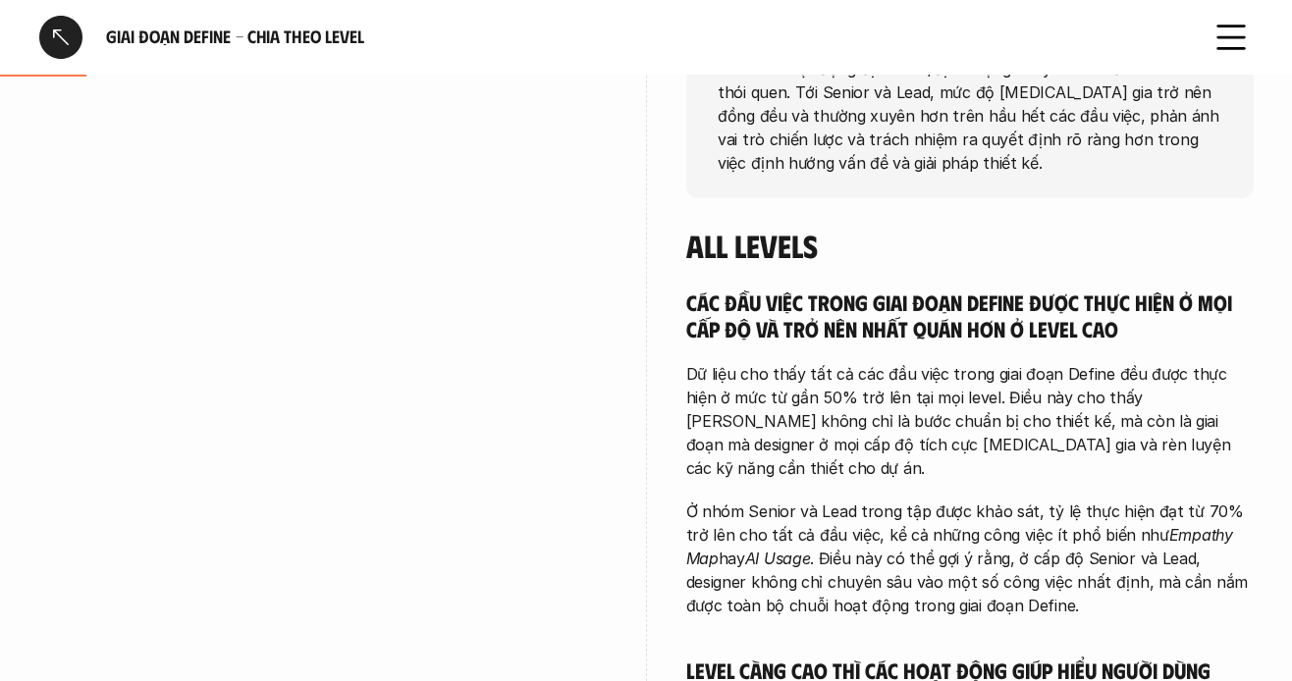
click at [986, 532] on p "Ở nhóm Senior và Lead trong tập được khảo sát, tỷ lệ thực hiện đạt từ 70% trở l…" at bounding box center [970, 559] width 568 height 118
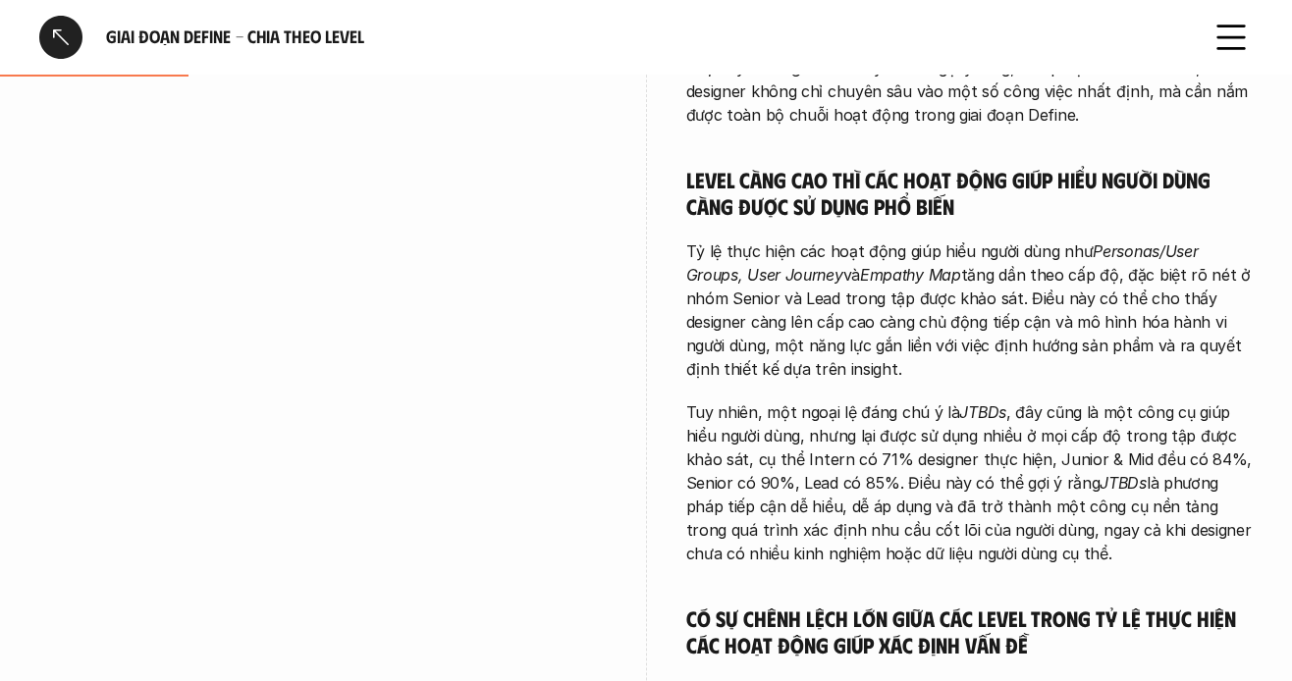
scroll to position [884, 0]
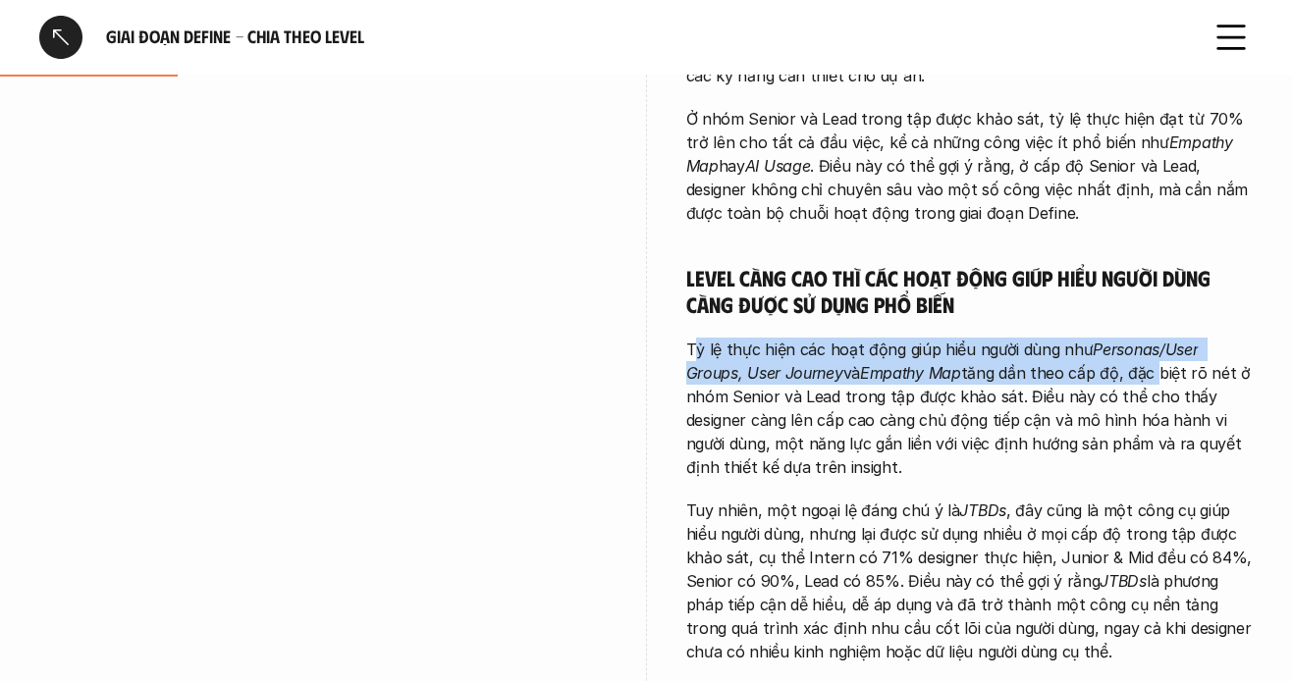
drag, startPoint x: 707, startPoint y: 306, endPoint x: 1158, endPoint y: 372, distance: 455.5
click at [1158, 354] on p "Tỷ lệ thực hiện các hoạt động giúp hiểu người dùng như Personas/User Groups, Us…" at bounding box center [970, 408] width 568 height 141
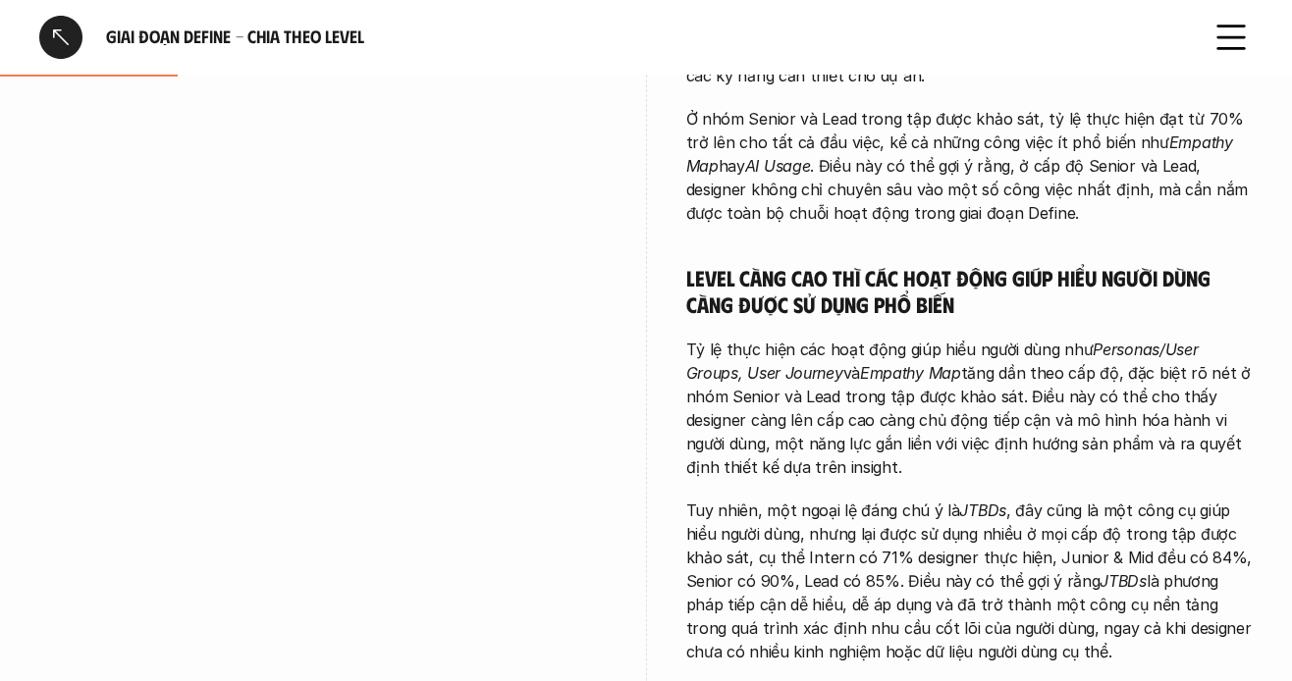
click at [1078, 415] on p "Tỷ lệ thực hiện các hoạt động giúp hiểu người dùng như Personas/User Groups, Us…" at bounding box center [970, 408] width 568 height 141
drag, startPoint x: 887, startPoint y: 327, endPoint x: 1156, endPoint y: 323, distance: 269.1
click at [1156, 338] on p "Tỷ lệ thực hiện các hoạt động giúp hiểu người dùng như Personas/User Groups, Us…" at bounding box center [970, 408] width 568 height 141
click at [1048, 338] on p "Tỷ lệ thực hiện các hoạt động giúp hiểu người dùng như Personas/User Groups, Us…" at bounding box center [970, 408] width 568 height 141
drag, startPoint x: 1048, startPoint y: 323, endPoint x: 1156, endPoint y: 323, distance: 108.0
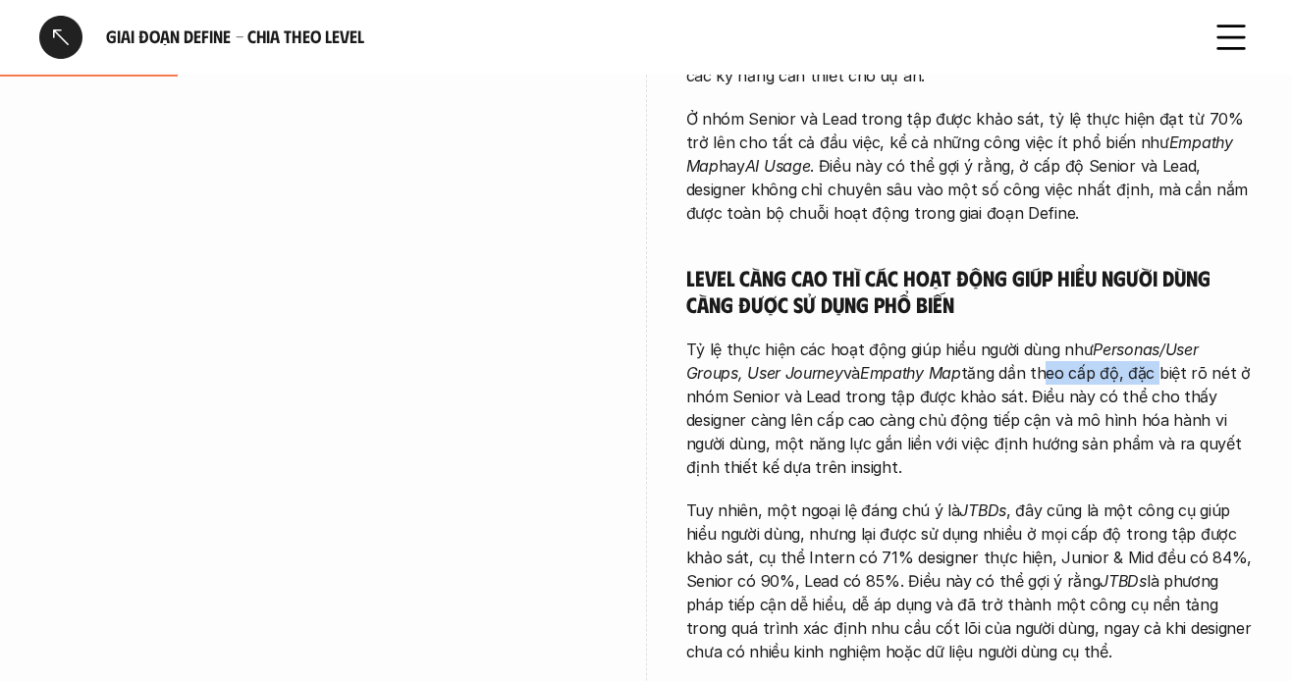
click at [1156, 338] on p "Tỷ lệ thực hiện các hoạt động giúp hiểu người dùng như Personas/User Groups, Us…" at bounding box center [970, 408] width 568 height 141
click at [1095, 338] on p "Tỷ lệ thực hiện các hoạt động giúp hiểu người dùng như Personas/User Groups, Us…" at bounding box center [970, 408] width 568 height 141
drag, startPoint x: 1011, startPoint y: 320, endPoint x: 1117, endPoint y: 320, distance: 106.1
click at [1117, 338] on p "Tỷ lệ thực hiện các hoạt động giúp hiểu người dùng như Personas/User Groups, Us…" at bounding box center [970, 408] width 568 height 141
click at [1104, 338] on p "Tỷ lệ thực hiện các hoạt động giúp hiểu người dùng như Personas/User Groups, Us…" at bounding box center [970, 408] width 568 height 141
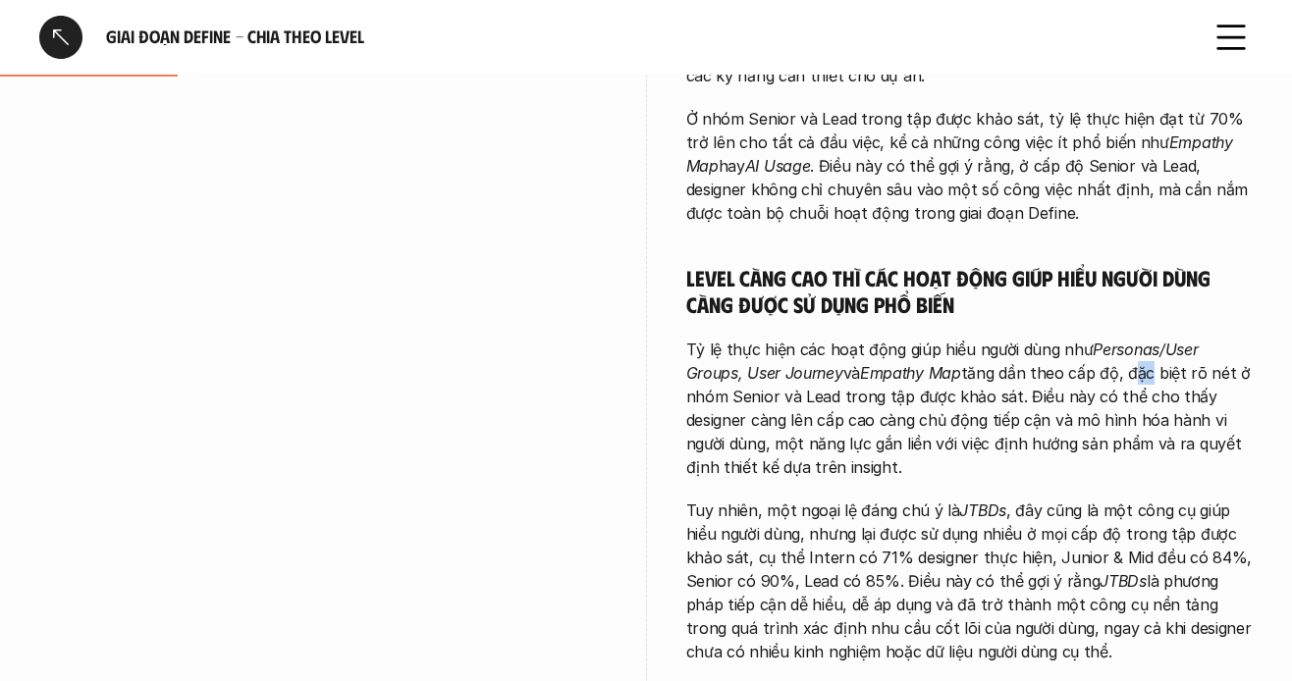
drag, startPoint x: 1134, startPoint y: 330, endPoint x: 1095, endPoint y: 344, distance: 41.6
click at [1151, 338] on p "Tỷ lệ thực hiện các hoạt động giúp hiểu người dùng như Personas/User Groups, Us…" at bounding box center [970, 408] width 568 height 141
drag, startPoint x: 1002, startPoint y: 364, endPoint x: 931, endPoint y: 396, distance: 77.4
click at [994, 373] on p "Tỷ lệ thực hiện các hoạt động giúp hiểu người dùng như Personas/User Groups, Us…" at bounding box center [970, 408] width 568 height 141
click at [801, 371] on p "Tỷ lệ thực hiện các hoạt động giúp hiểu người dùng như Personas/User Groups, Us…" at bounding box center [970, 408] width 568 height 141
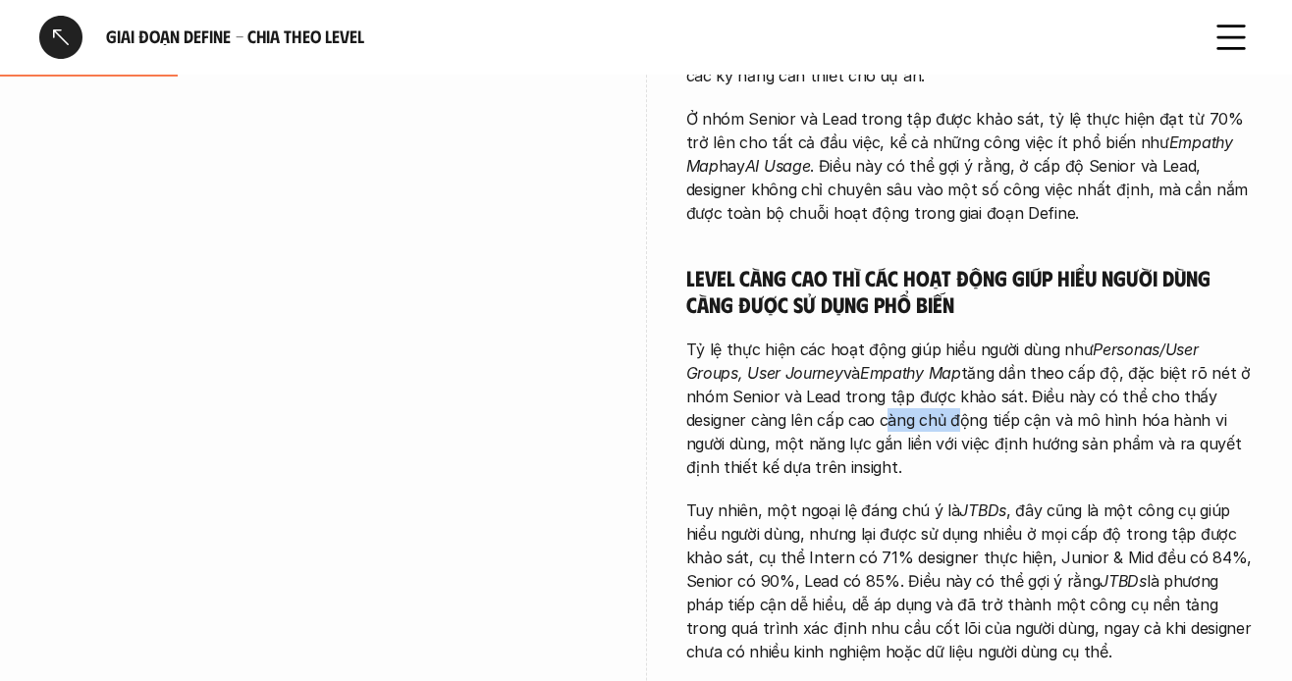
drag, startPoint x: 891, startPoint y: 363, endPoint x: 951, endPoint y: 366, distance: 60.0
click at [951, 366] on p "Tỷ lệ thực hiện các hoạt động giúp hiểu người dùng như Personas/User Groups, Us…" at bounding box center [970, 408] width 568 height 141
click at [874, 356] on p "Tỷ lệ thực hiện các hoạt động giúp hiểu người dùng như Personas/User Groups, Us…" at bounding box center [970, 408] width 568 height 141
drag, startPoint x: 885, startPoint y: 345, endPoint x: 1025, endPoint y: 348, distance: 140.5
click at [1025, 348] on p "Tỷ lệ thực hiện các hoạt động giúp hiểu người dùng như Personas/User Groups, Us…" at bounding box center [970, 408] width 568 height 141
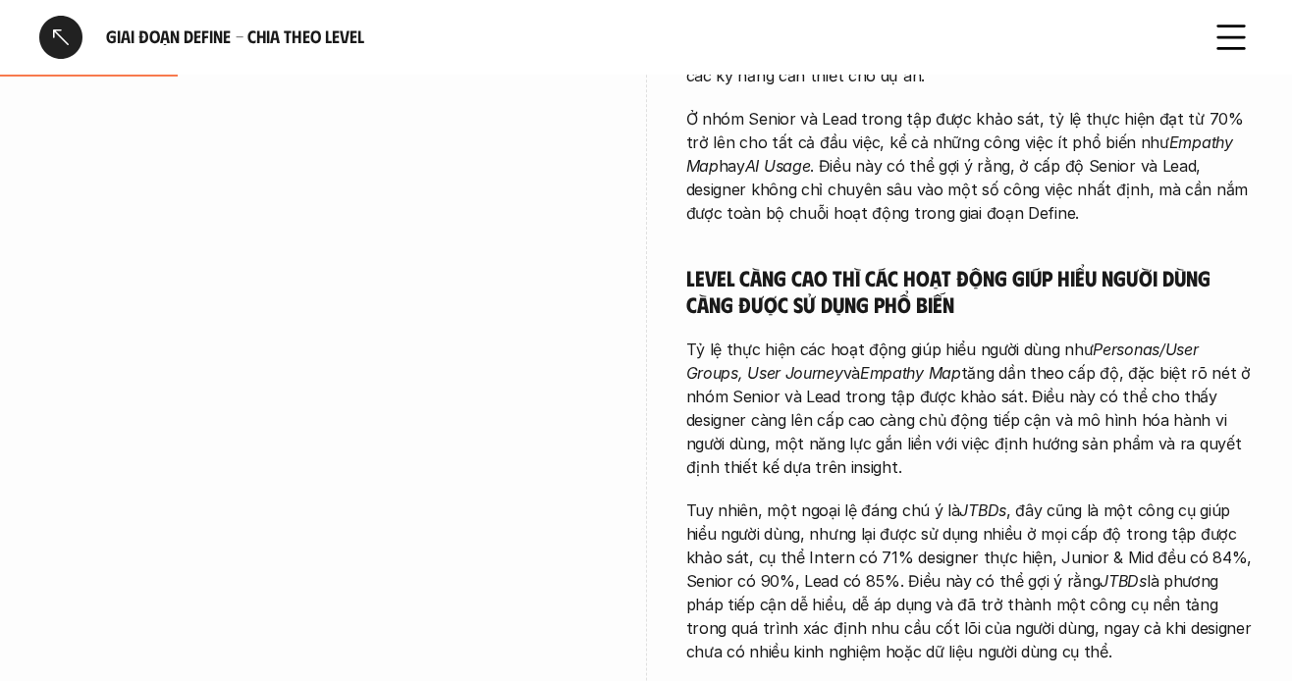
click at [1092, 360] on p "Tỷ lệ thực hiện các hoạt động giúp hiểu người dùng như Personas/User Groups, Us…" at bounding box center [970, 408] width 568 height 141
click at [917, 358] on p "Tỷ lệ thực hiện các hoạt động giúp hiểu người dùng như Personas/User Groups, Us…" at bounding box center [970, 408] width 568 height 141
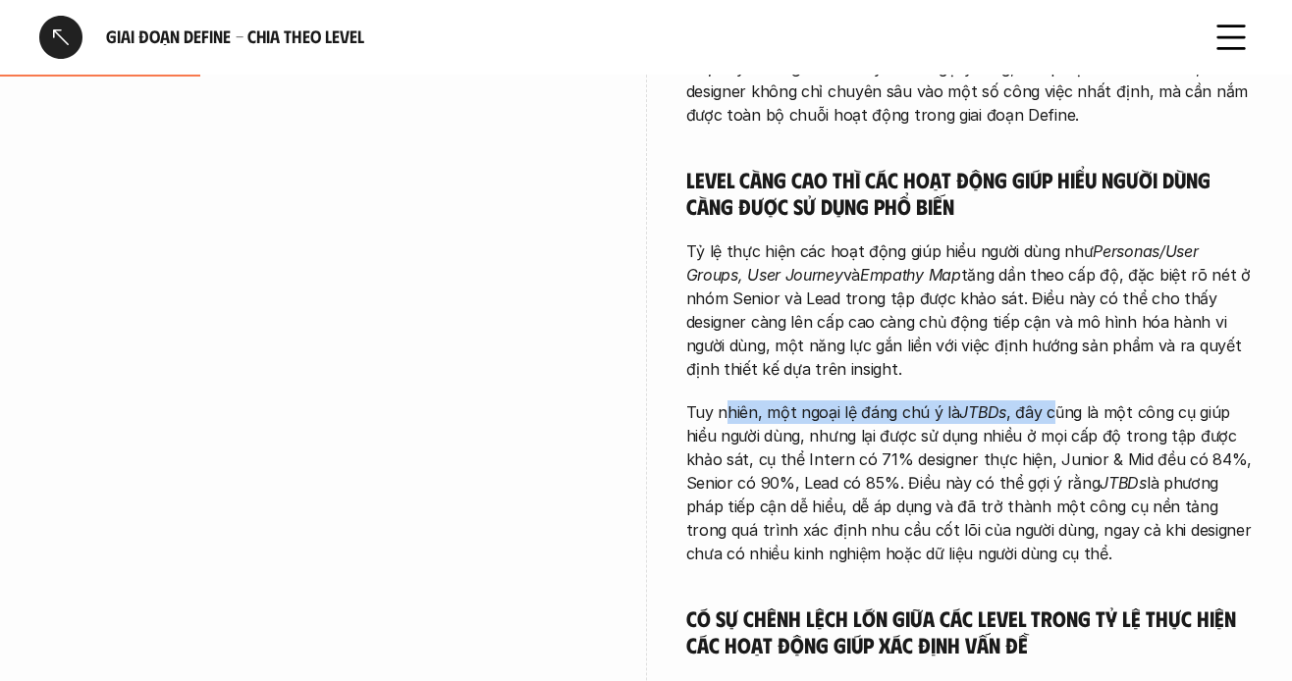
drag, startPoint x: 727, startPoint y: 364, endPoint x: 1030, endPoint y: 375, distance: 303.6
click at [1056, 401] on p "Tuy nhiên, một ngoại lệ đáng chú ý là JTBDs , đây cũng là một công cụ giúp hiểu…" at bounding box center [970, 483] width 568 height 165
click at [922, 401] on p "Tuy nhiên, một ngoại lệ đáng chú ý là JTBDs , đây cũng là một công cụ giúp hiểu…" at bounding box center [970, 483] width 568 height 165
drag, startPoint x: 836, startPoint y: 362, endPoint x: 1056, endPoint y: 366, distance: 220.0
click at [1056, 401] on p "Tuy nhiên, một ngoại lệ đáng chú ý là JTBDs , đây cũng là một công cụ giúp hiểu…" at bounding box center [970, 483] width 568 height 165
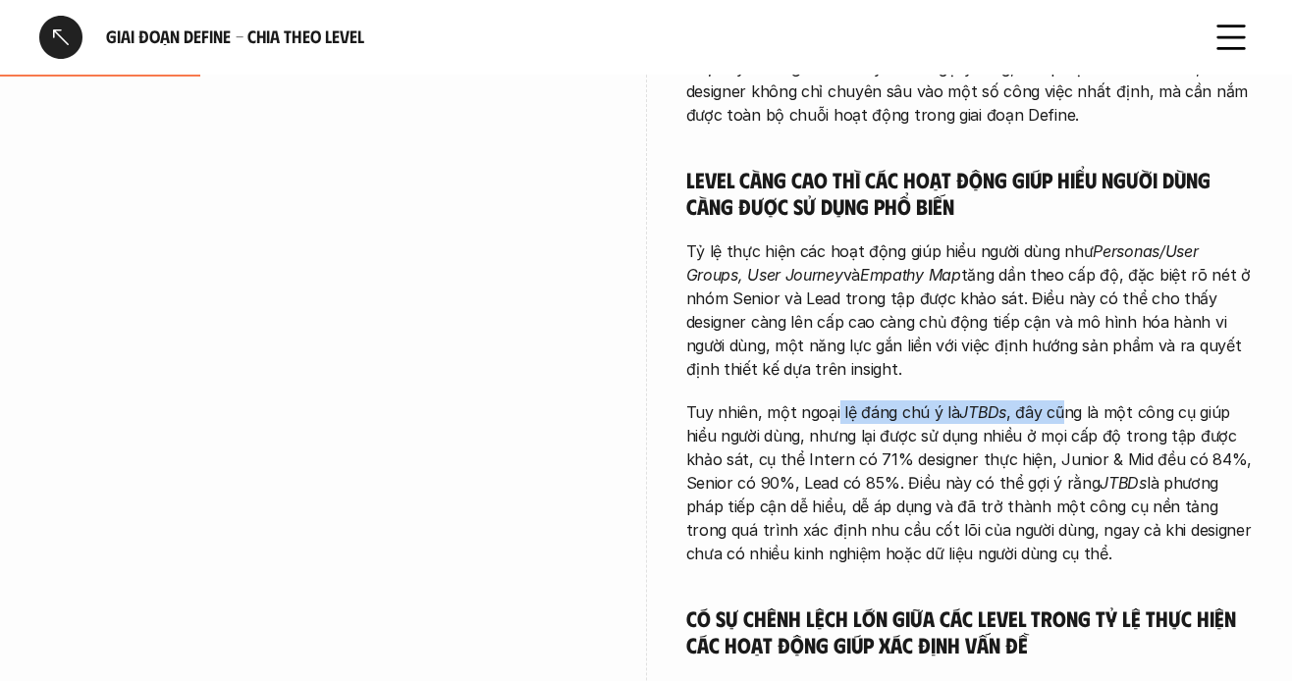
click at [979, 403] on em "JTBDs" at bounding box center [982, 413] width 47 height 20
drag, startPoint x: 955, startPoint y: 369, endPoint x: 1003, endPoint y: 372, distance: 47.2
click at [1003, 403] on em "JTBDs" at bounding box center [982, 413] width 47 height 20
click at [1087, 401] on p "Tuy nhiên, một ngoại lệ đáng chú ý là JTBDs , đây cũng là một công cụ giúp hiểu…" at bounding box center [970, 483] width 568 height 165
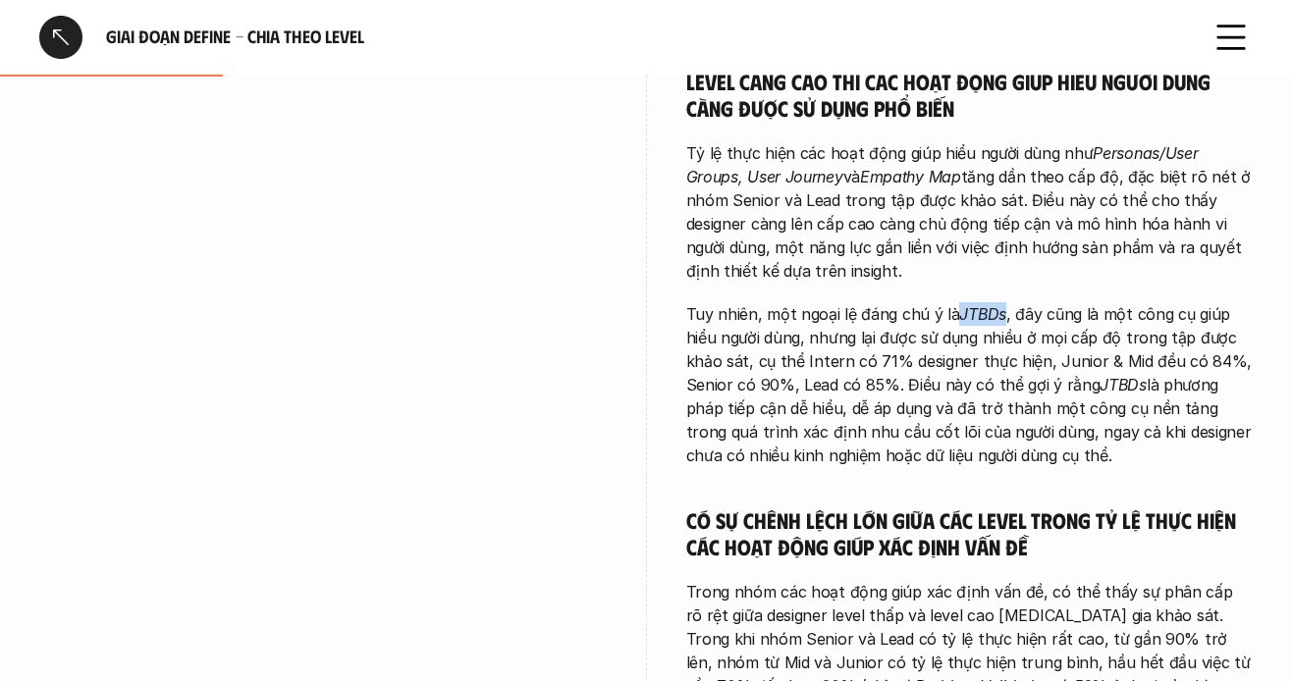
drag, startPoint x: 957, startPoint y: 266, endPoint x: 1003, endPoint y: 266, distance: 45.2
click at [1003, 304] on em "JTBDs" at bounding box center [982, 314] width 47 height 20
copy em "JTBDs"
click at [1054, 302] on p "Tuy nhiên, một ngoại lệ đáng chú ý là JTBDs , đây cũng là một công cụ giúp hiểu…" at bounding box center [970, 384] width 568 height 165
drag, startPoint x: 862, startPoint y: 295, endPoint x: 1012, endPoint y: 291, distance: 150.3
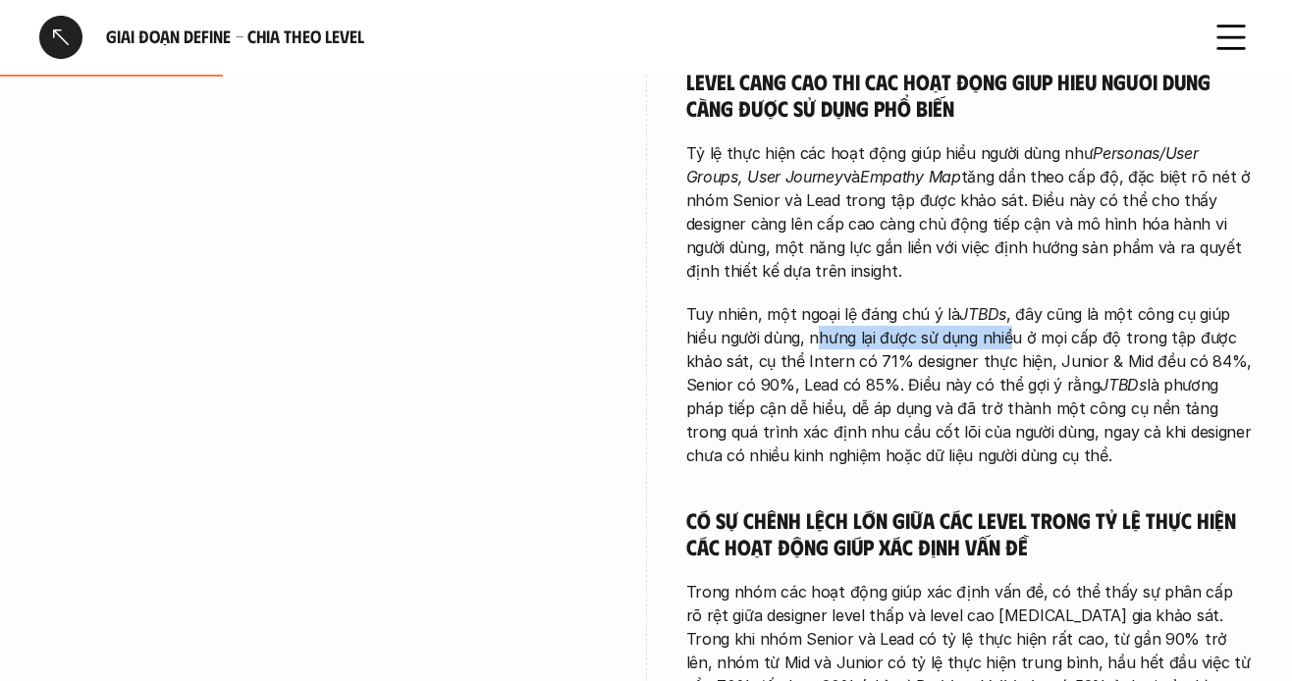
click at [1012, 302] on p "Tuy nhiên, một ngoại lệ đáng chú ý là JTBDs , đây cũng là một công cụ giúp hiểu…" at bounding box center [970, 384] width 568 height 165
click at [1007, 302] on p "Tuy nhiên, một ngoại lệ đáng chú ý là JTBDs , đây cũng là một công cụ giúp hiểu…" at bounding box center [970, 384] width 568 height 165
drag, startPoint x: 1063, startPoint y: 291, endPoint x: 1181, endPoint y: 296, distance: 117.9
click at [1181, 302] on p "Tuy nhiên, một ngoại lệ đáng chú ý là JTBDs , đây cũng là một công cụ giúp hiểu…" at bounding box center [970, 384] width 568 height 165
click at [1109, 302] on p "Tuy nhiên, một ngoại lệ đáng chú ý là JTBDs , đây cũng là một công cụ giúp hiểu…" at bounding box center [970, 384] width 568 height 165
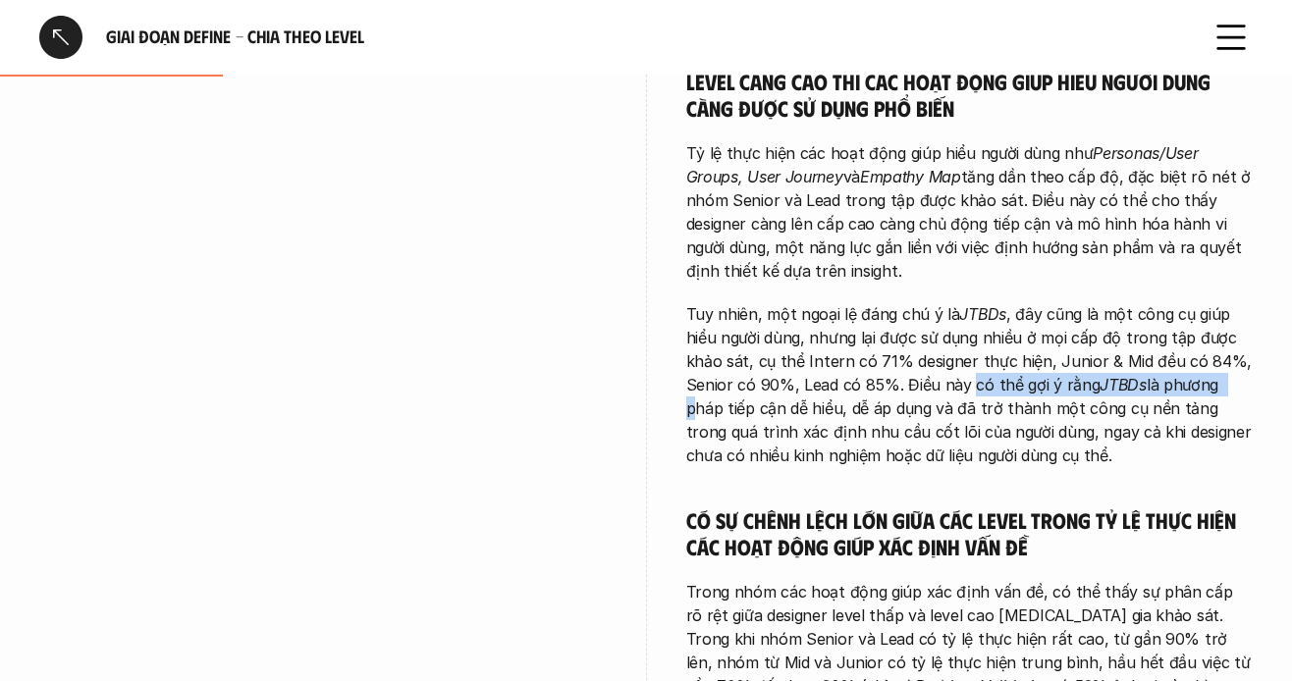
drag, startPoint x: 971, startPoint y: 331, endPoint x: 1276, endPoint y: 346, distance: 304.8
click at [1187, 397] on p "Tuy nhiên, một ngoại lệ đáng chú ý là JTBDs , đây cũng là một công cụ giúp hiểu…" at bounding box center [970, 384] width 568 height 165
click at [966, 366] on p "Tuy nhiên, một ngoại lệ đáng chú ý là JTBDs , đây cũng là một công cụ giúp hiểu…" at bounding box center [970, 384] width 568 height 165
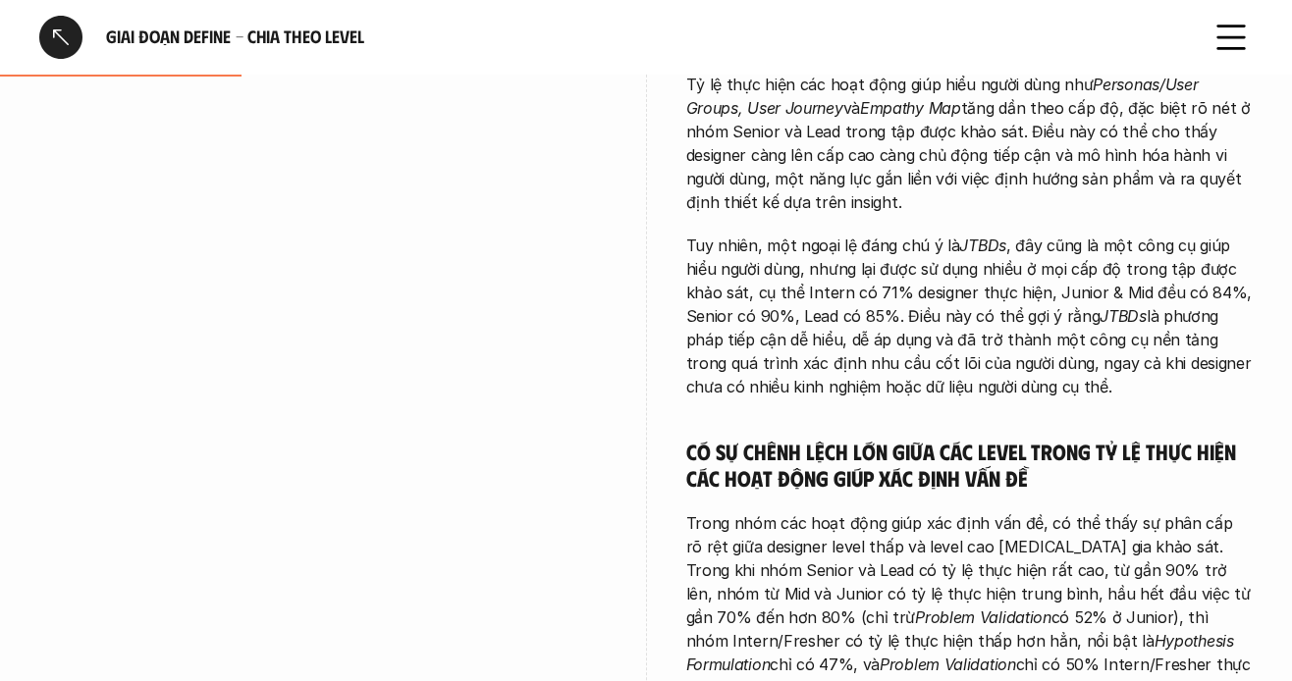
scroll to position [1178, 0]
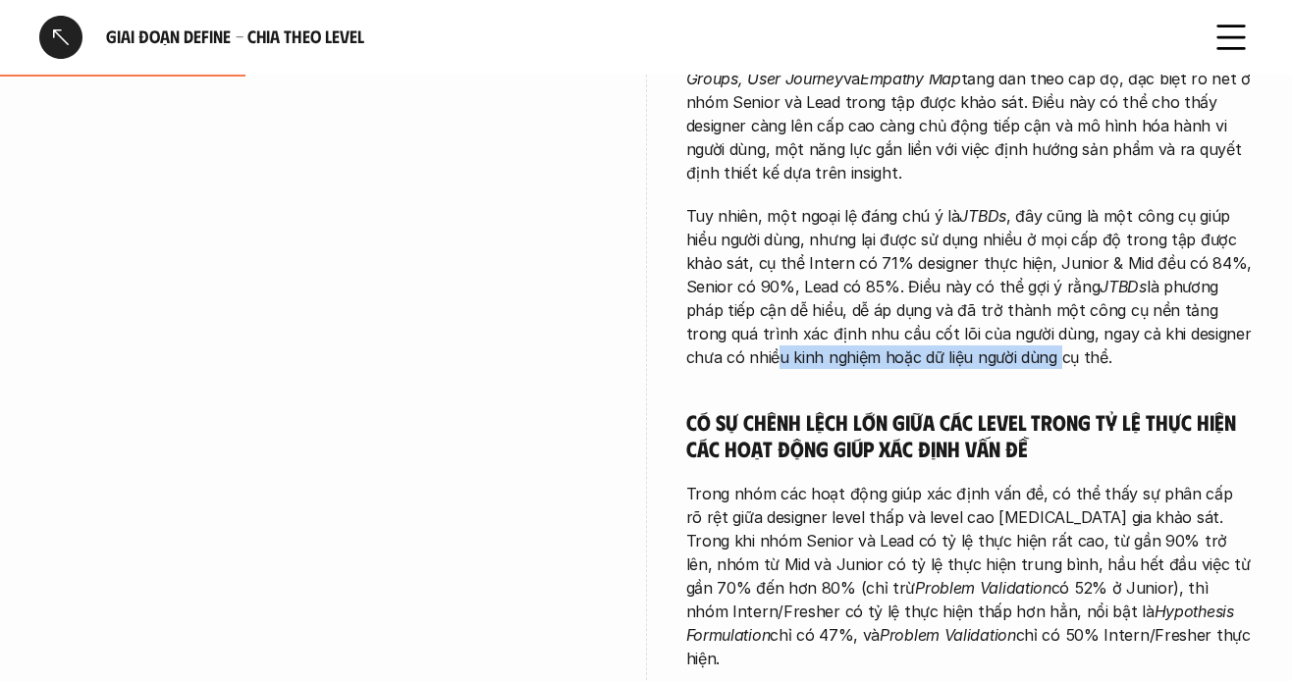
drag, startPoint x: 733, startPoint y: 312, endPoint x: 1030, endPoint y: 316, distance: 297.6
click at [1028, 314] on p "Tuy nhiên, một ngoại lệ đáng chú ý là JTBDs , đây cũng là một công cụ giúp hiểu…" at bounding box center [970, 286] width 568 height 165
click at [931, 339] on div "Các đầu việc trong giai đoạn Define được thực hiện ở mọi cấp độ và trở nên nhất…" at bounding box center [970, 204] width 568 height 1207
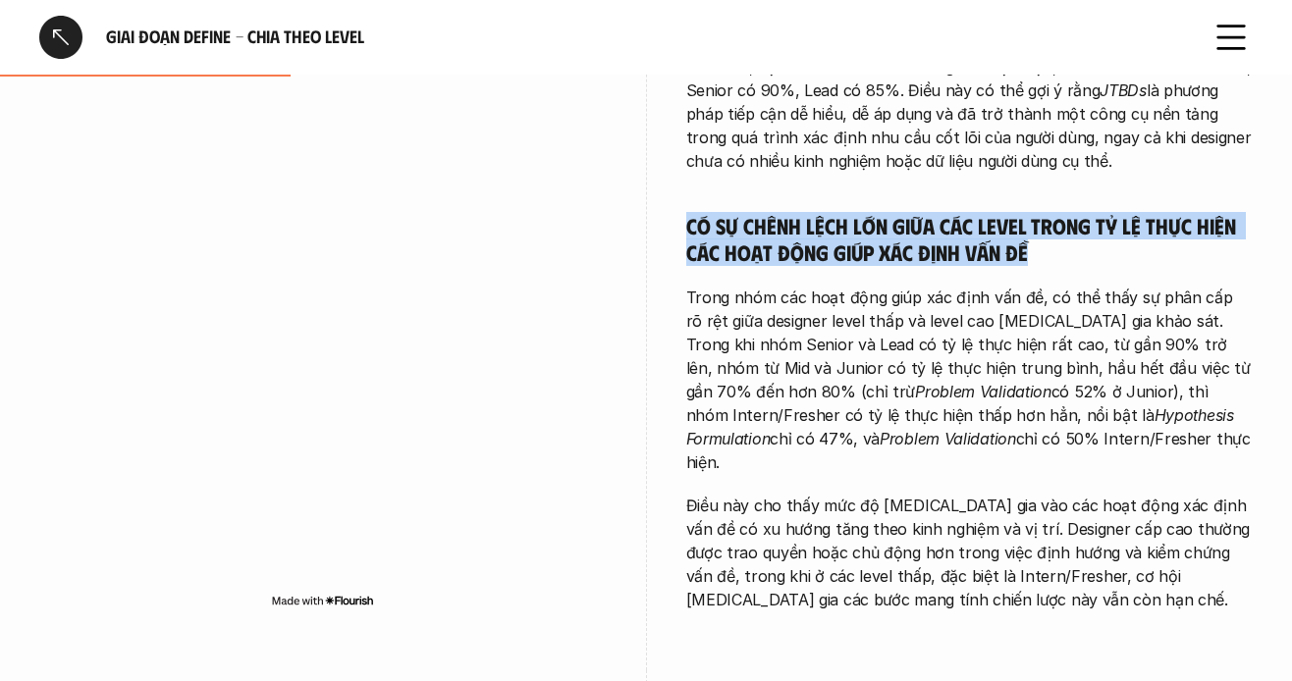
drag, startPoint x: 709, startPoint y: 179, endPoint x: 1059, endPoint y: 219, distance: 351.9
click at [1059, 219] on div "Các đầu việc trong giai đoạn Define được thực hiện ở mọi cấp độ và trở nên nhất…" at bounding box center [970, 8] width 568 height 1207
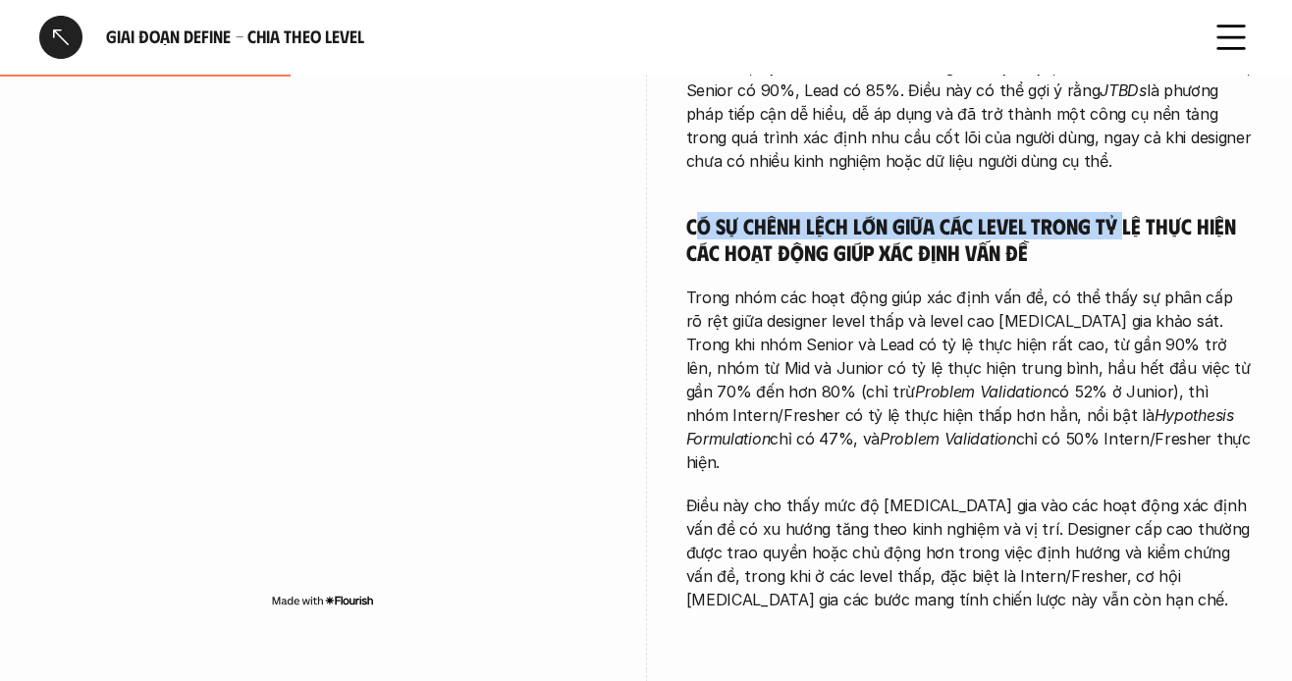
drag, startPoint x: 692, startPoint y: 179, endPoint x: 1120, endPoint y: 191, distance: 428.3
click at [1120, 212] on h5 "Có sự chênh lệch lớn giữa các level trong tỷ lệ thực hiện các hoạt động giúp xá…" at bounding box center [970, 239] width 568 height 54
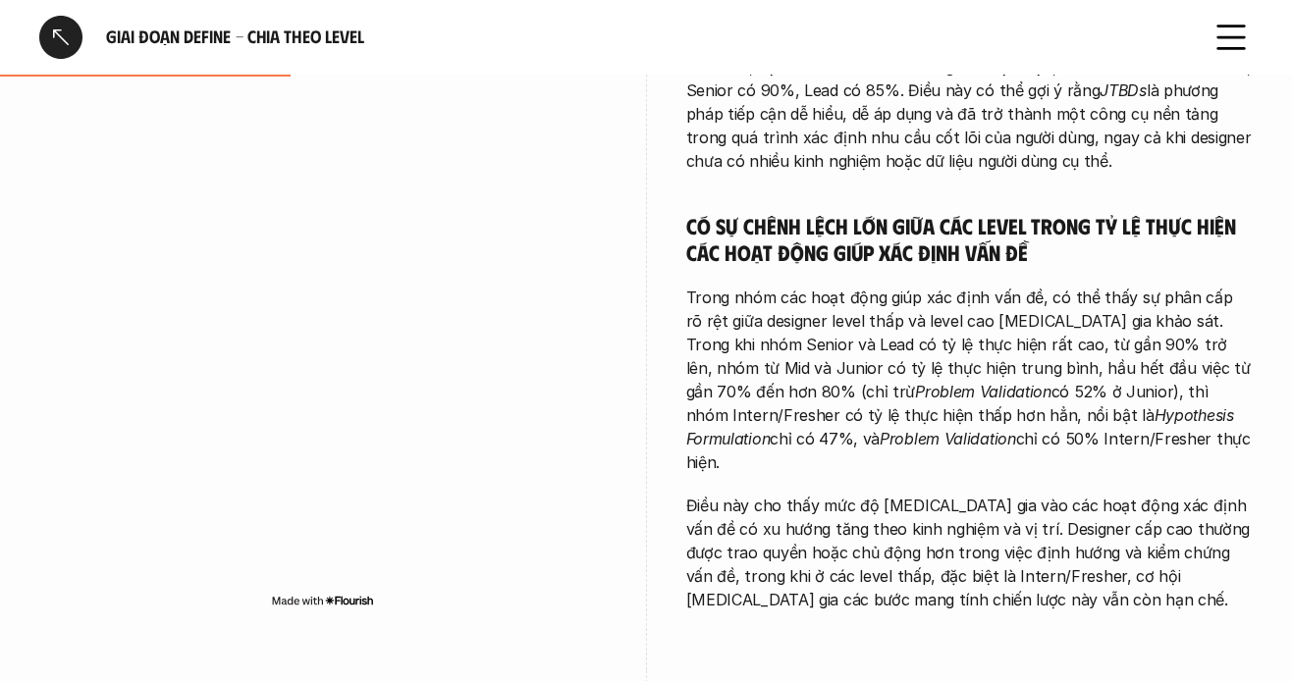
click at [1033, 212] on h5 "Có sự chênh lệch lớn giữa các level trong tỷ lệ thực hiện các hoạt động giúp xá…" at bounding box center [970, 239] width 568 height 54
drag, startPoint x: 766, startPoint y: 226, endPoint x: 987, endPoint y: 226, distance: 220.9
click at [987, 226] on div "Các đầu việc trong giai đoạn Define được thực hiện ở mọi cấp độ và trở nên nhất…" at bounding box center [970, 8] width 568 height 1207
click at [935, 221] on div "Các đầu việc trong giai đoạn Define được thực hiện ở mọi cấp độ và trở nên nhất…" at bounding box center [970, 8] width 568 height 1207
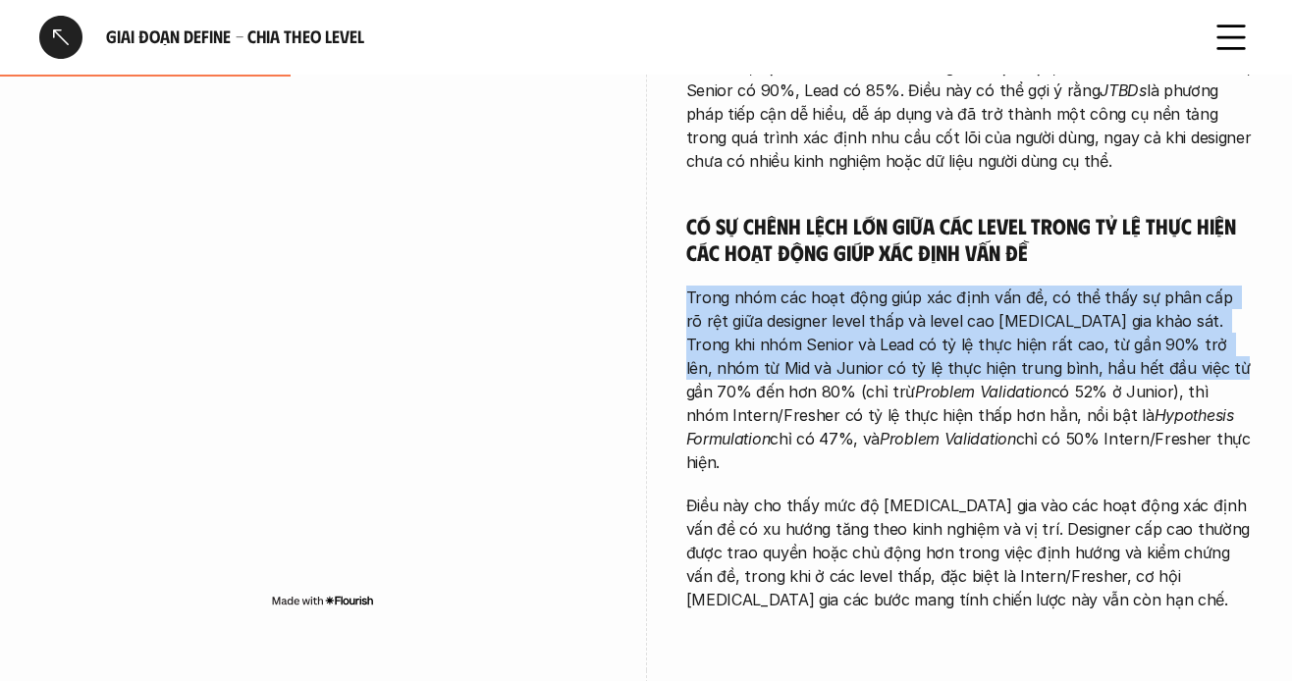
drag, startPoint x: 683, startPoint y: 248, endPoint x: 1165, endPoint y: 316, distance: 485.9
click at [1042, 295] on p "Trong nhóm các hoạt động giúp xác định vấn đề, có thể thấy sự phân cấp rõ rệt g…" at bounding box center [970, 380] width 568 height 189
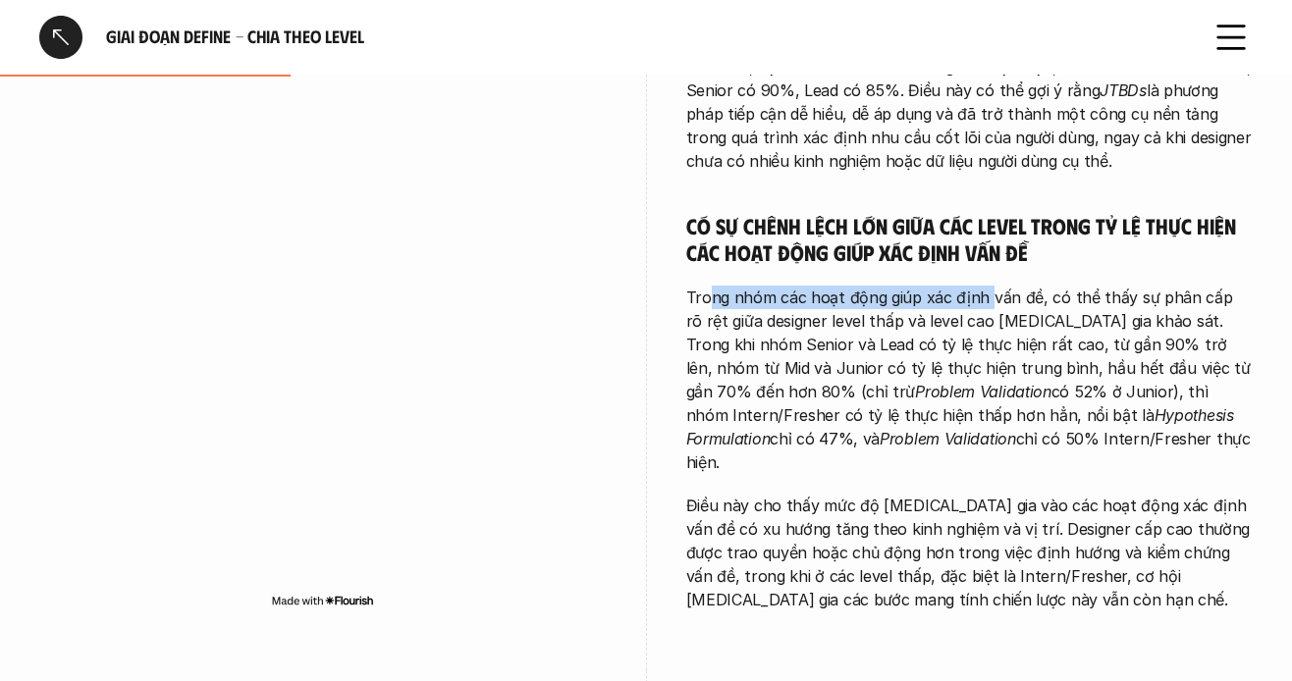
drag, startPoint x: 705, startPoint y: 242, endPoint x: 986, endPoint y: 245, distance: 280.9
click at [986, 286] on p "Trong nhóm các hoạt động giúp xác định vấn đề, có thể thấy sự phân cấp rõ rệt g…" at bounding box center [970, 380] width 568 height 189
click at [931, 286] on p "Trong nhóm các hoạt động giúp xác định vấn đề, có thể thấy sự phân cấp rõ rệt g…" at bounding box center [970, 380] width 568 height 189
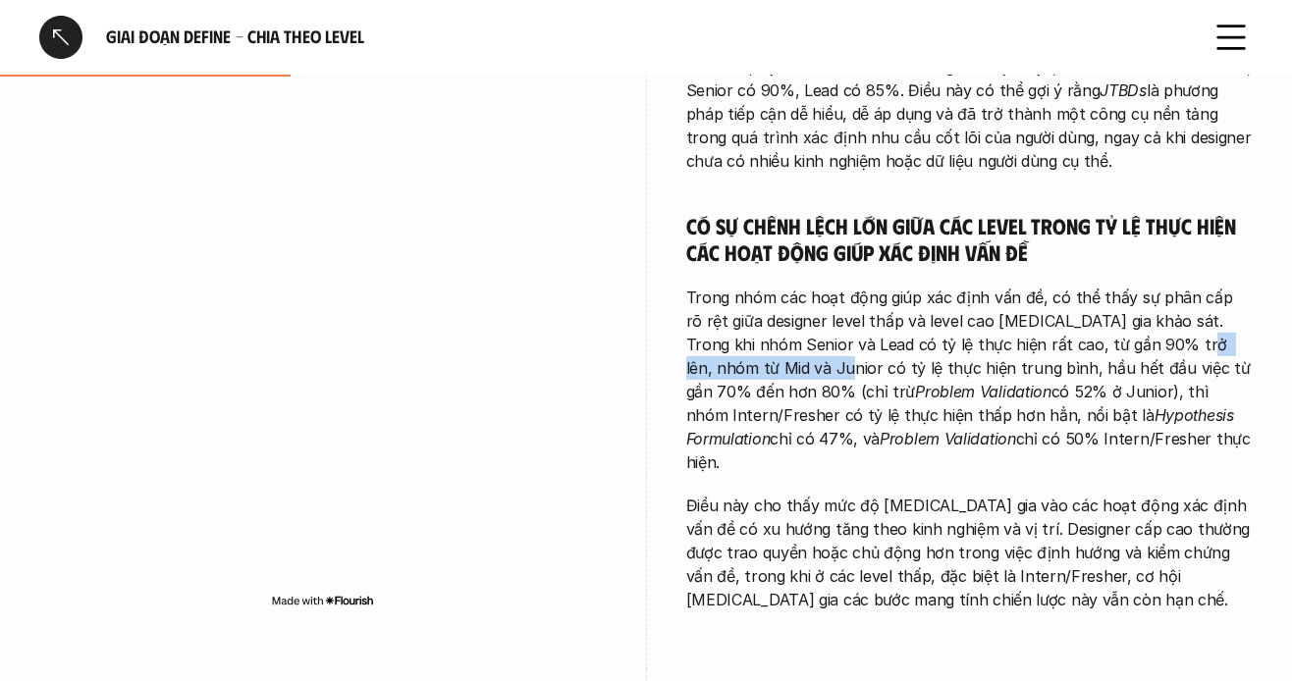
drag, startPoint x: 1147, startPoint y: 286, endPoint x: 670, endPoint y: 322, distance: 478.6
click at [768, 322] on p "Trong nhóm các hoạt động giúp xác định vấn đề, có thể thấy sự phân cấp rõ rệt g…" at bounding box center [970, 380] width 568 height 189
click at [808, 313] on p "Trong nhóm các hoạt động giúp xác định vấn đề, có thể thấy sự phân cấp rõ rệt g…" at bounding box center [970, 380] width 568 height 189
click at [796, 301] on p "Trong nhóm các hoạt động giúp xác định vấn đề, có thể thấy sự phân cấp rõ rệt g…" at bounding box center [970, 380] width 568 height 189
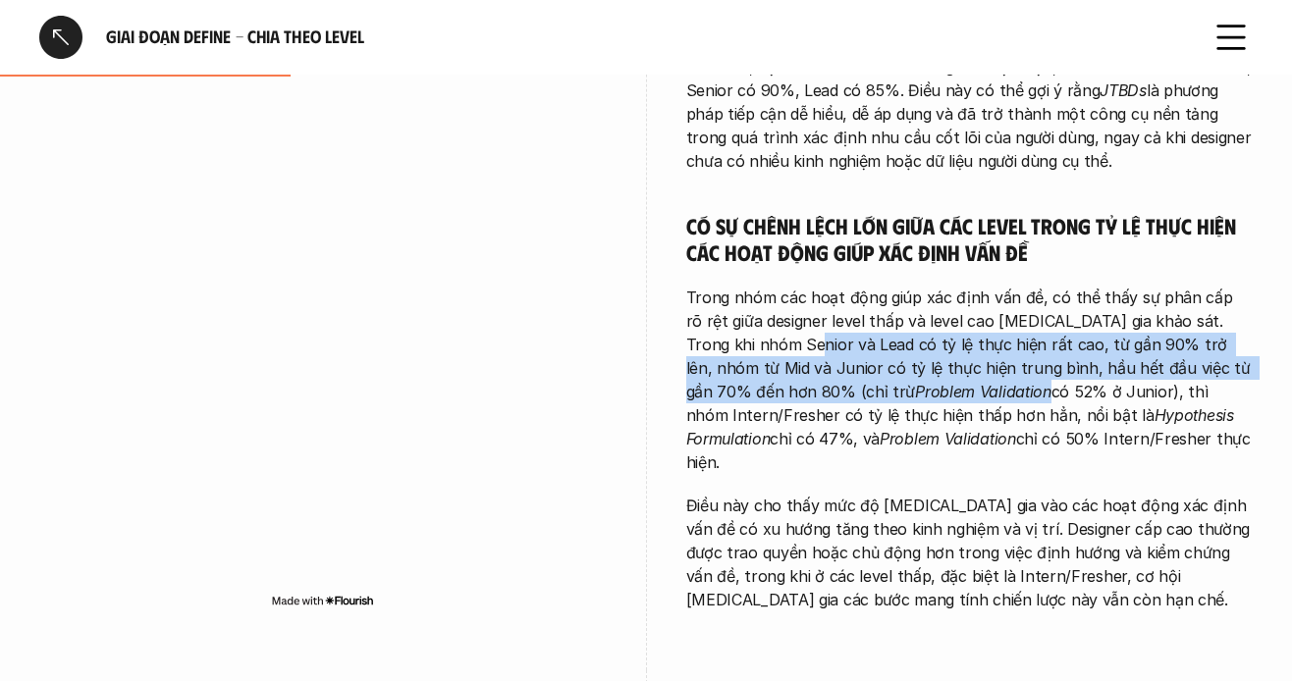
drag, startPoint x: 830, startPoint y: 306, endPoint x: 876, endPoint y: 353, distance: 65.3
click at [876, 353] on p "Trong nhóm các hoạt động giúp xác định vấn đề, có thể thấy sự phân cấp rõ rệt g…" at bounding box center [970, 380] width 568 height 189
click at [923, 317] on p "Trong nhóm các hoạt động giúp xác định vấn đề, có thể thấy sự phân cấp rõ rệt g…" at bounding box center [970, 380] width 568 height 189
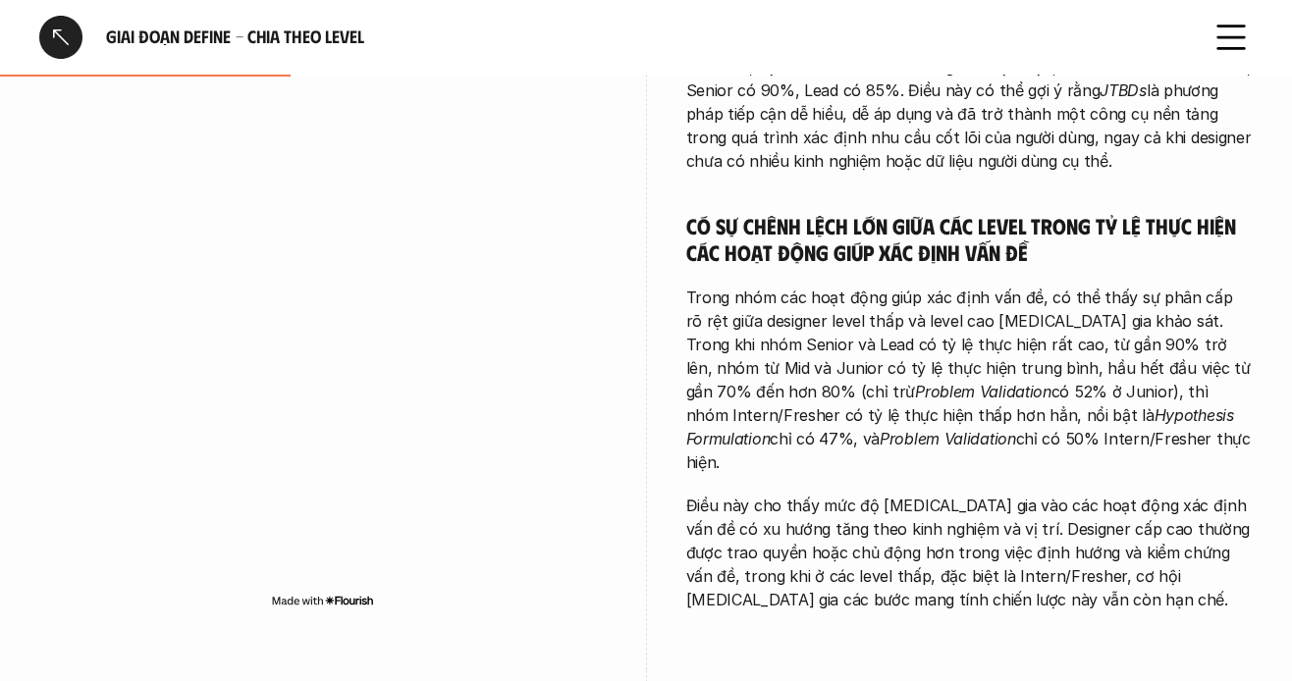
click at [988, 303] on p "Trong nhóm các hoạt động giúp xác định vấn đề, có thể thấy sự phân cấp rõ rệt g…" at bounding box center [970, 380] width 568 height 189
click at [937, 286] on p "Trong nhóm các hoạt động giúp xác định vấn đề, có thể thấy sự phân cấp rõ rệt g…" at bounding box center [970, 380] width 568 height 189
click at [1012, 297] on p "Trong nhóm các hoạt động giúp xác định vấn đề, có thể thấy sự phân cấp rõ rệt g…" at bounding box center [970, 380] width 568 height 189
click at [1100, 290] on p "Trong nhóm các hoạt động giúp xác định vấn đề, có thể thấy sự phân cấp rõ rệt g…" at bounding box center [970, 380] width 568 height 189
drag, startPoint x: 1100, startPoint y: 290, endPoint x: 1118, endPoint y: 290, distance: 18.7
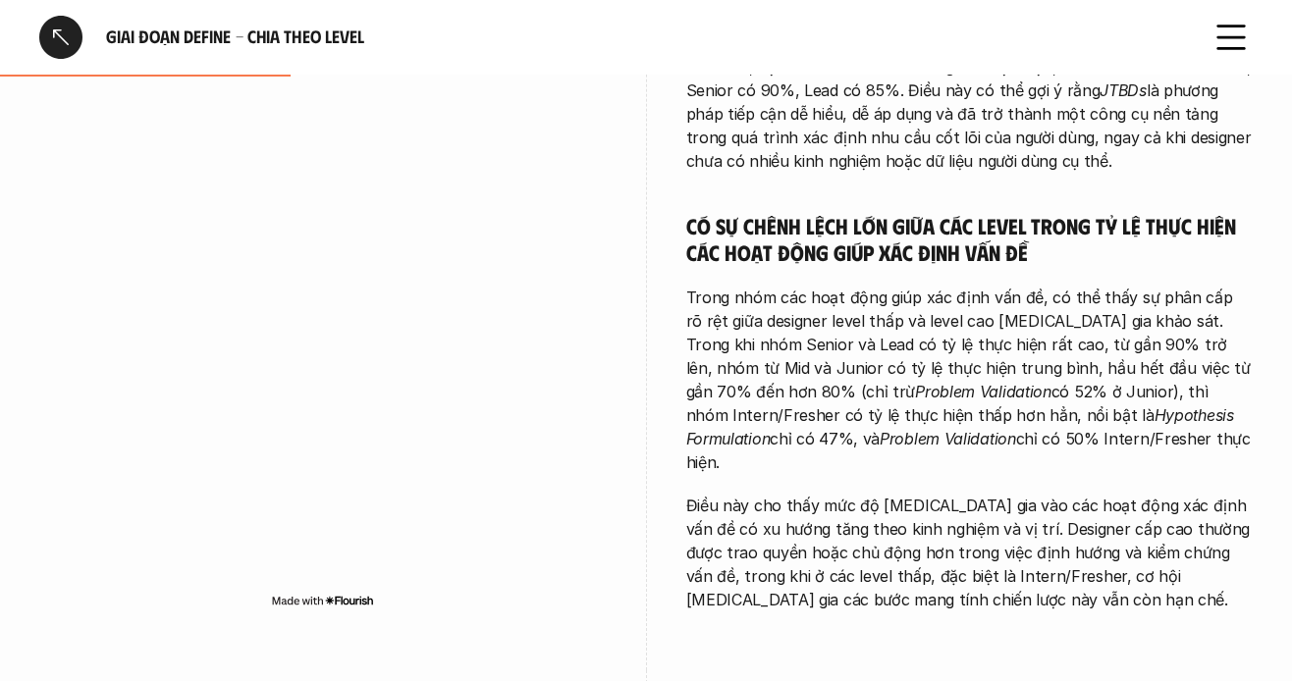
click at [1118, 290] on p "Trong nhóm các hoạt động giúp xác định vấn đề, có thể thấy sự phân cấp rõ rệt g…" at bounding box center [970, 380] width 568 height 189
drag, startPoint x: 1150, startPoint y: 290, endPoint x: 1168, endPoint y: 293, distance: 17.9
click at [1153, 290] on p "Trong nhóm các hoạt động giúp xác định vấn đề, có thể thấy sự phân cấp rõ rệt g…" at bounding box center [970, 380] width 568 height 189
click at [1181, 294] on p "Trong nhóm các hoạt động giúp xác định vấn đề, có thể thấy sự phân cấp rõ rệt g…" at bounding box center [970, 380] width 568 height 189
click at [1191, 296] on p "Trong nhóm các hoạt động giúp xác định vấn đề, có thể thấy sự phân cấp rõ rệt g…" at bounding box center [970, 380] width 568 height 189
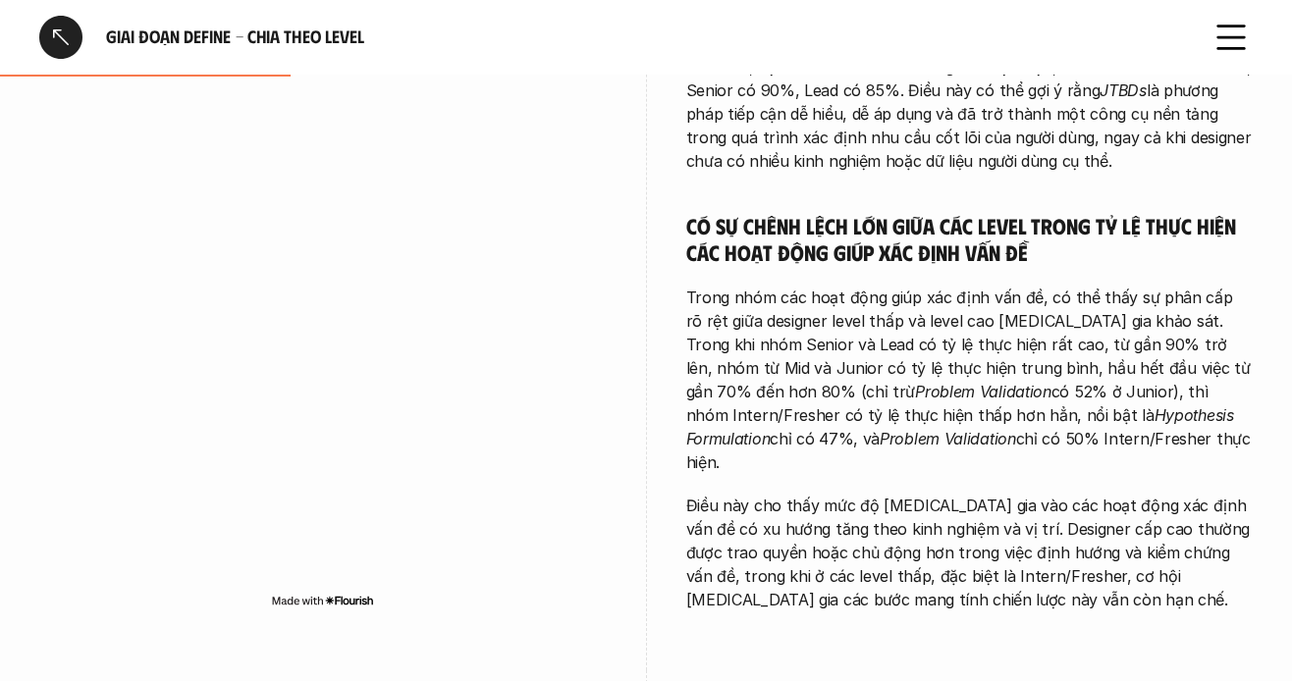
click at [830, 312] on p "Trong nhóm các hoạt động giúp xác định vấn đề, có thể thấy sự phân cấp rõ rệt g…" at bounding box center [970, 380] width 568 height 189
drag, startPoint x: 772, startPoint y: 326, endPoint x: 912, endPoint y: 328, distance: 140.4
click at [964, 328] on p "Trong nhóm các hoạt động giúp xác định vấn đề, có thể thấy sự phân cấp rõ rệt g…" at bounding box center [970, 380] width 568 height 189
click at [912, 328] on p "Trong nhóm các hoạt động giúp xác định vấn đề, có thể thấy sự phân cấp rõ rệt g…" at bounding box center [970, 380] width 568 height 189
drag, startPoint x: 748, startPoint y: 320, endPoint x: 942, endPoint y: 331, distance: 193.8
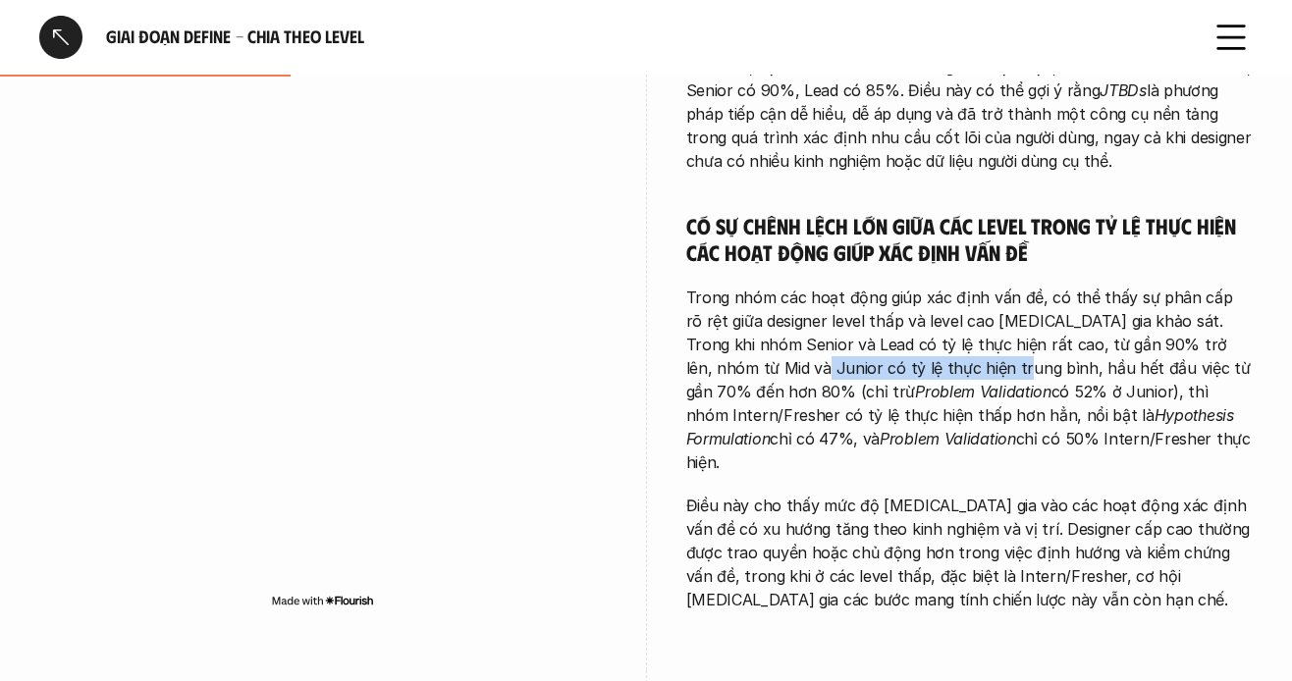
click at [942, 331] on p "Trong nhóm các hoạt động giúp xác định vấn đề, có thể thấy sự phân cấp rõ rệt g…" at bounding box center [970, 380] width 568 height 189
click at [986, 311] on p "Trong nhóm các hoạt động giúp xác định vấn đề, có thể thấy sự phân cấp rõ rệt g…" at bounding box center [970, 380] width 568 height 189
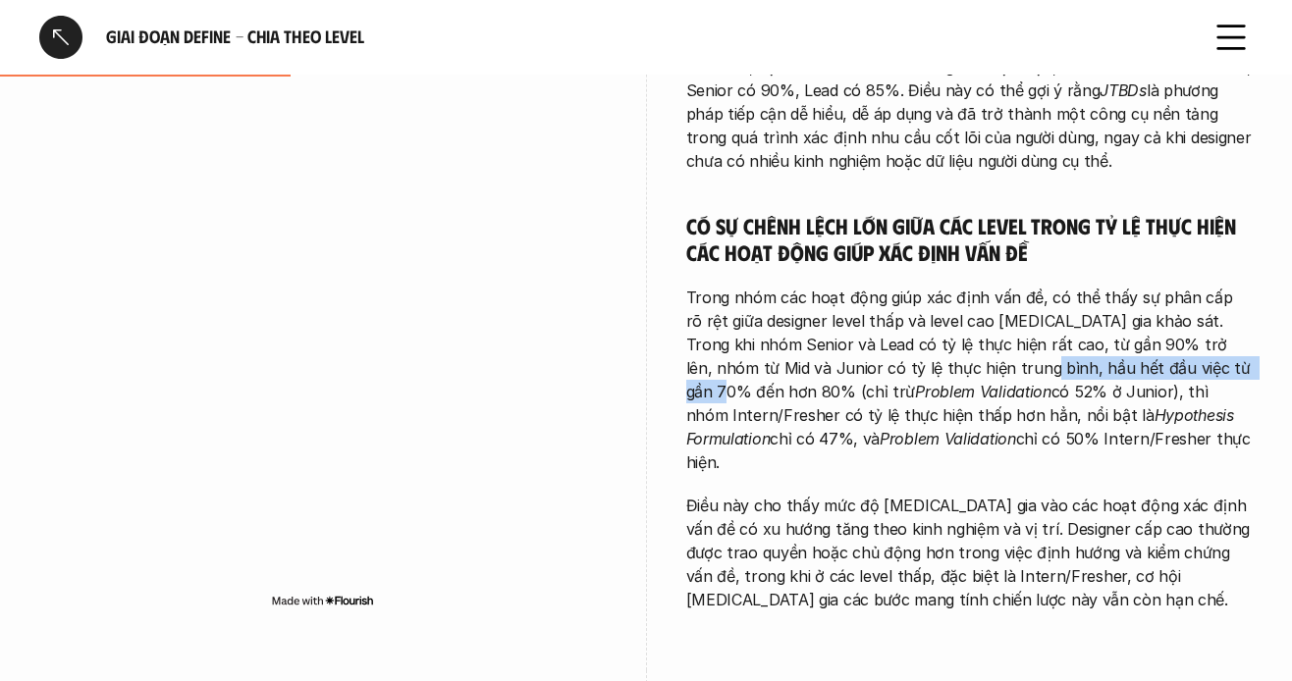
drag, startPoint x: 970, startPoint y: 311, endPoint x: 1209, endPoint y: 319, distance: 238.8
click at [1209, 319] on p "Trong nhóm các hoạt động giúp xác định vấn đề, có thể thấy sự phân cấp rõ rệt g…" at bounding box center [970, 380] width 568 height 189
drag, startPoint x: 961, startPoint y: 344, endPoint x: 706, endPoint y: 346, distance: 255.3
click at [959, 345] on p "Trong nhóm các hoạt động giúp xác định vấn đề, có thể thấy sự phân cấp rõ rệt g…" at bounding box center [970, 380] width 568 height 189
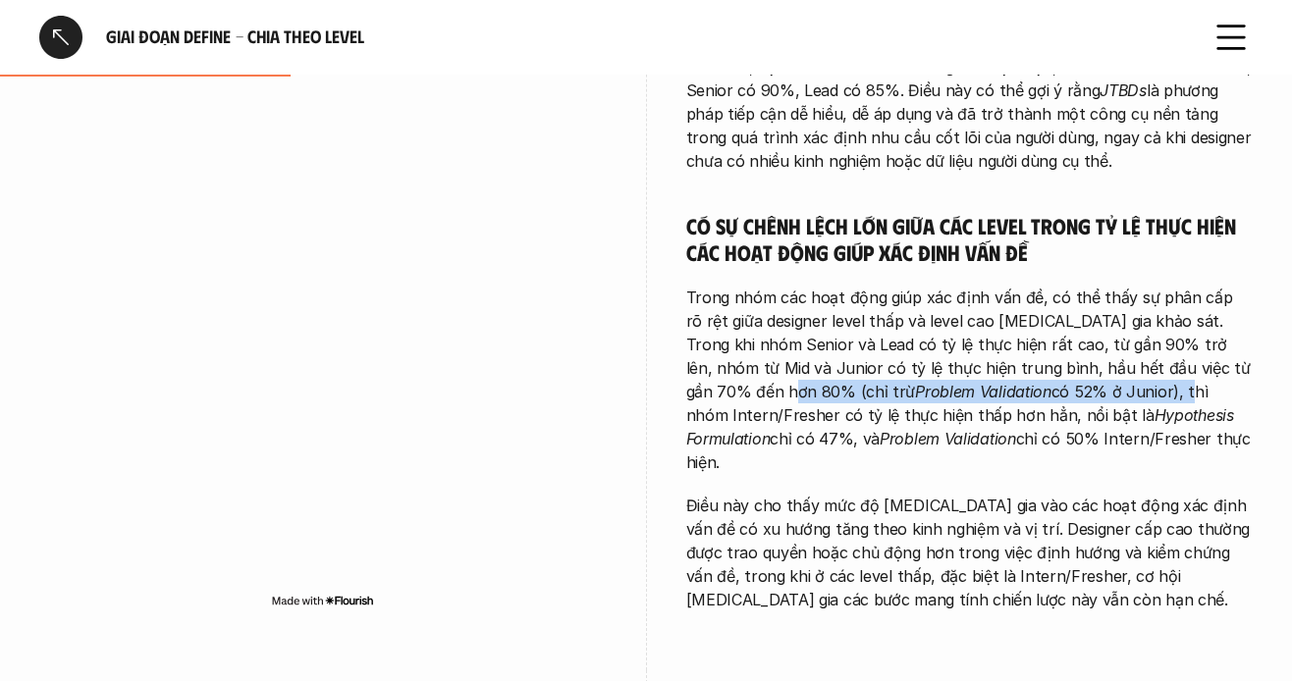
drag, startPoint x: 705, startPoint y: 345, endPoint x: 1009, endPoint y: 354, distance: 304.6
click at [1009, 354] on p "Trong nhóm các hoạt động giúp xác định vấn đề, có thể thấy sự phân cấp rõ rệt g…" at bounding box center [970, 380] width 568 height 189
click at [965, 348] on p "Trong nhóm các hoạt động giúp xác định vấn đề, có thể thấy sự phân cấp rõ rệt g…" at bounding box center [970, 380] width 568 height 189
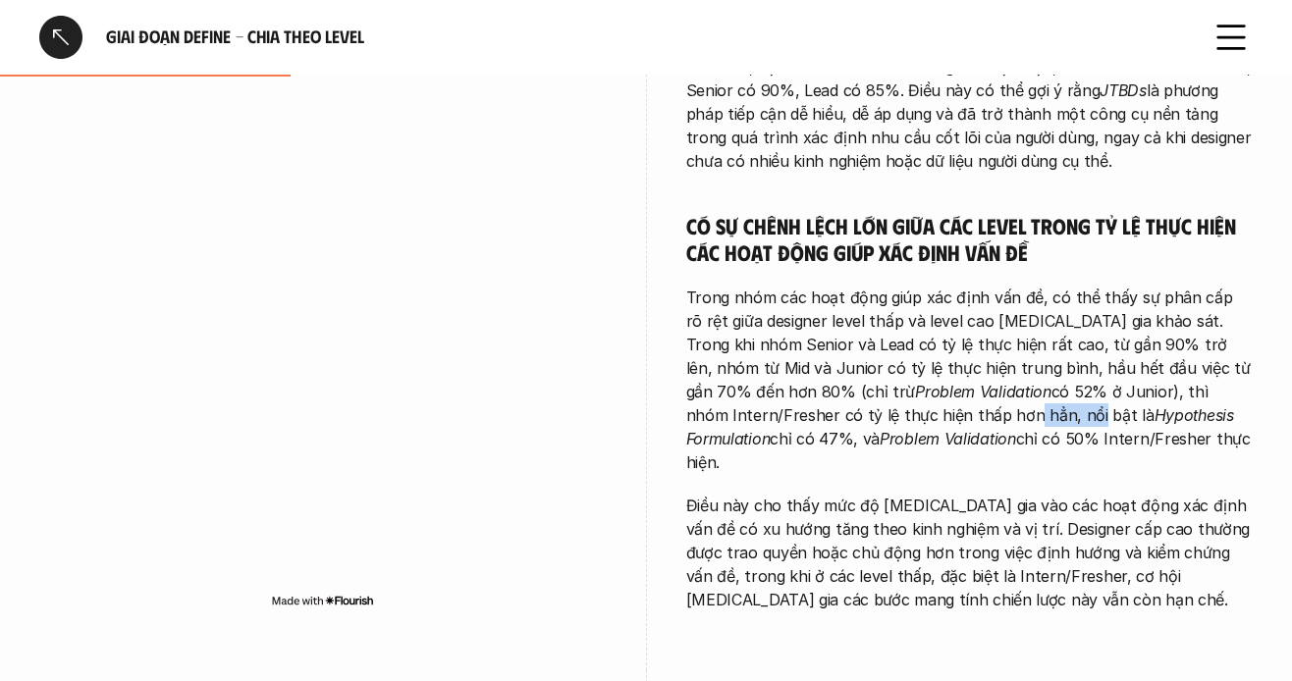
drag, startPoint x: 814, startPoint y: 372, endPoint x: 872, endPoint y: 377, distance: 58.1
click at [872, 377] on p "Trong nhóm các hoạt động giúp xác định vấn đề, có thể thấy sự phân cấp rõ rệt g…" at bounding box center [970, 380] width 568 height 189
click at [862, 378] on p "Trong nhóm các hoạt động giúp xác định vấn đề, có thể thấy sự phân cấp rõ rệt g…" at bounding box center [970, 380] width 568 height 189
drag, startPoint x: 755, startPoint y: 374, endPoint x: 853, endPoint y: 373, distance: 98.2
click at [853, 373] on p "Trong nhóm các hoạt động giúp xác định vấn đề, có thể thấy sự phân cấp rõ rệt g…" at bounding box center [970, 380] width 568 height 189
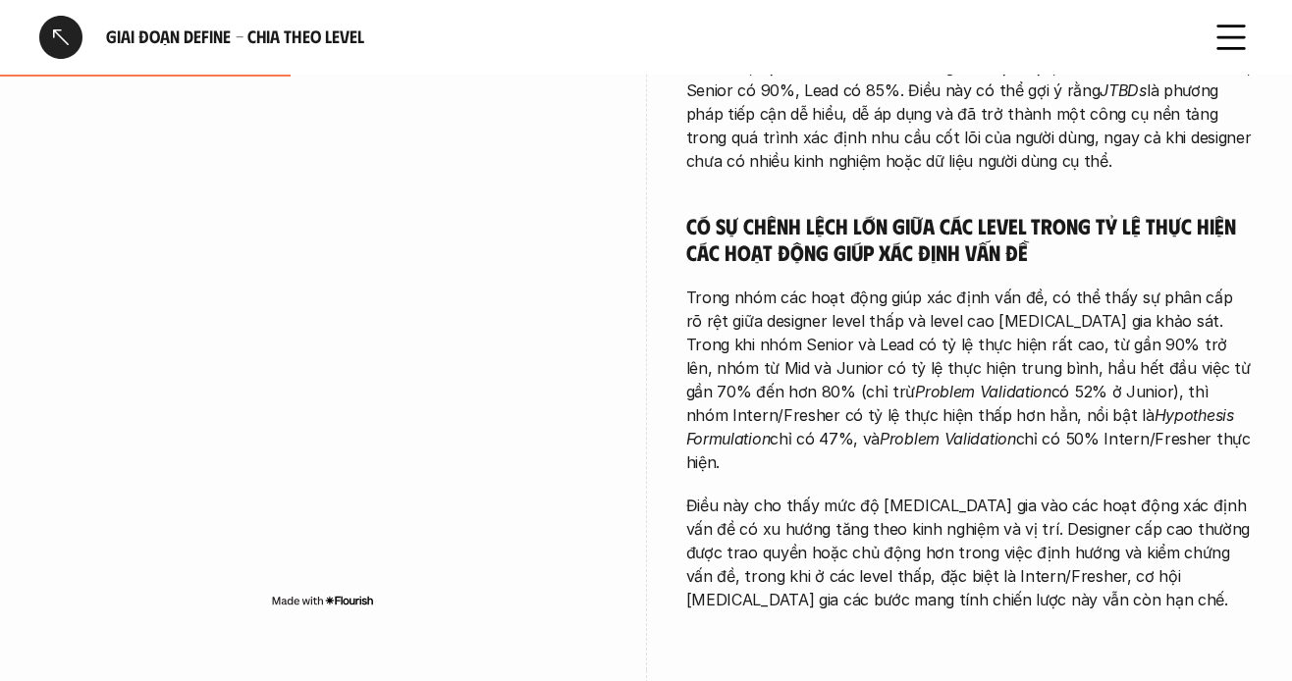
click at [930, 406] on em "Hypothesis Formulation" at bounding box center [962, 427] width 553 height 43
drag, startPoint x: 917, startPoint y: 364, endPoint x: 1199, endPoint y: 372, distance: 281.9
click at [1199, 372] on p "Trong nhóm các hoạt động giúp xác định vấn đề, có thể thấy sự phân cấp rõ rệt g…" at bounding box center [970, 380] width 568 height 189
click at [1036, 404] on div "Các đầu việc trong giai đoạn Define được thực hiện ở mọi cấp độ và trở nên nhất…" at bounding box center [970, 8] width 568 height 1207
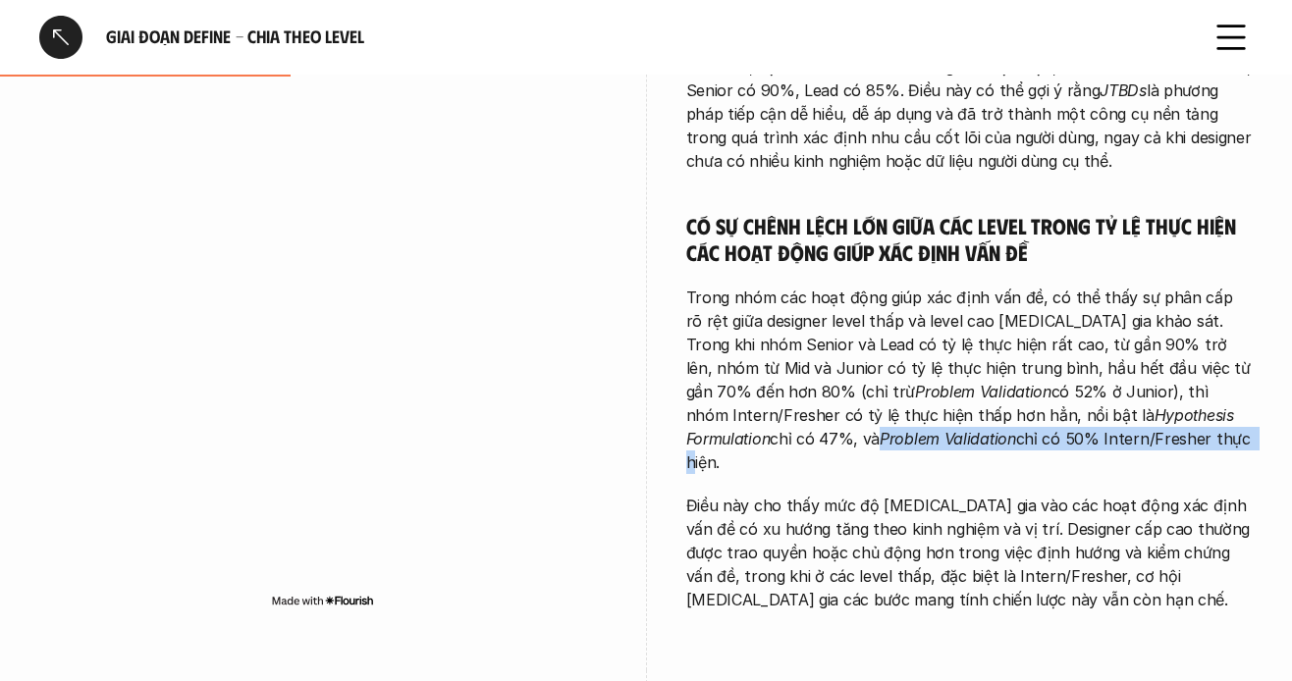
drag, startPoint x: 667, startPoint y: 409, endPoint x: 1067, endPoint y: 405, distance: 400.7
click at [858, 409] on div "Các đầu việc trong giai đoạn Define được thực hiện ở mọi cấp độ và trở nên nhất…" at bounding box center [970, 8] width 568 height 1207
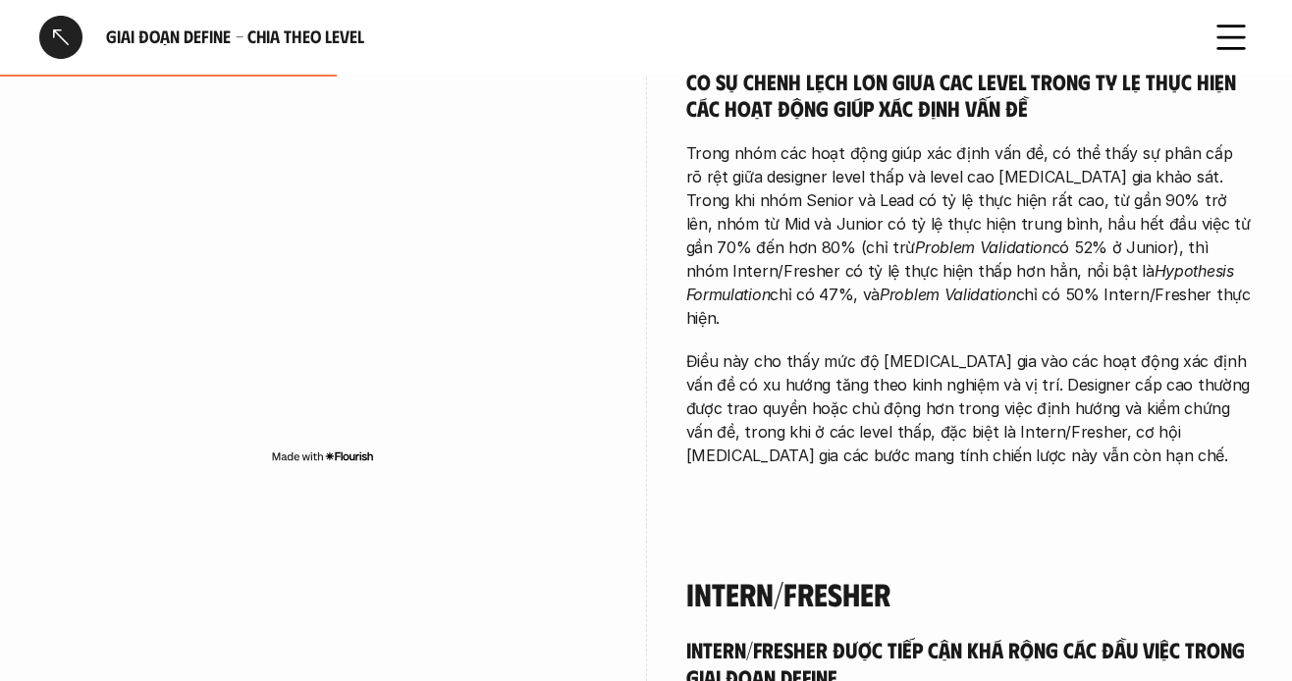
scroll to position [1473, 0]
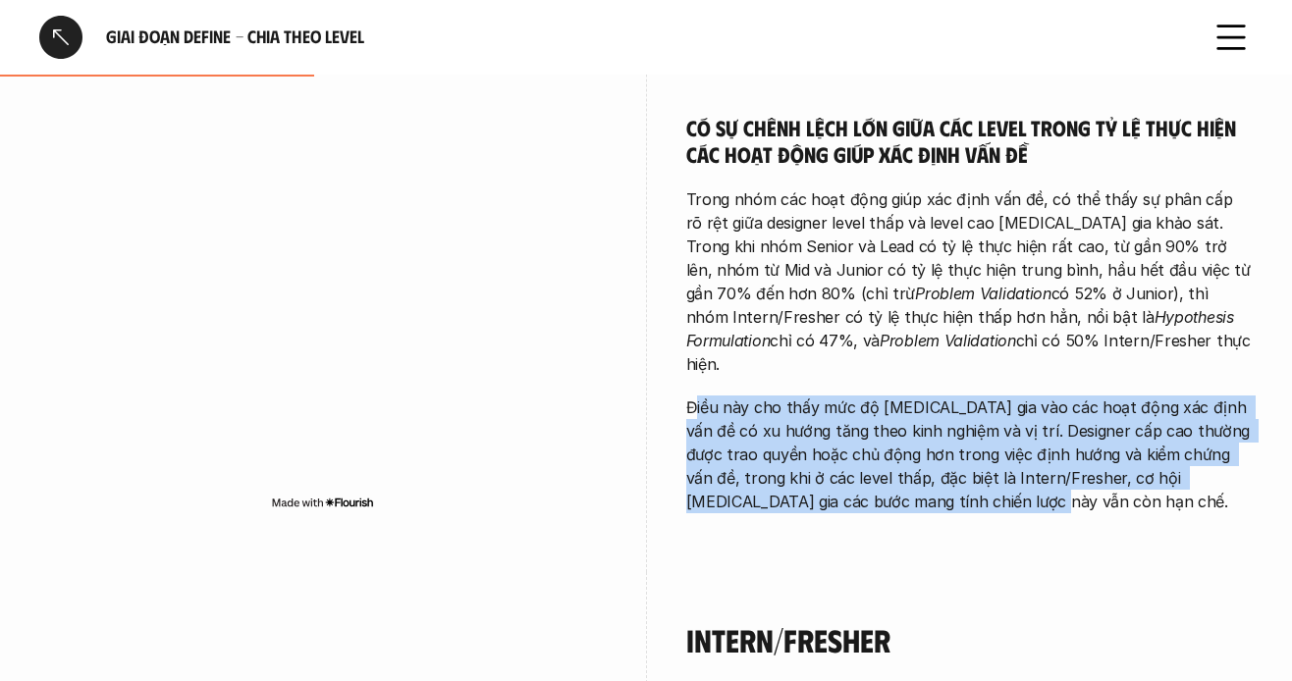
drag, startPoint x: 797, startPoint y: 352, endPoint x: 1127, endPoint y: 449, distance: 344.0
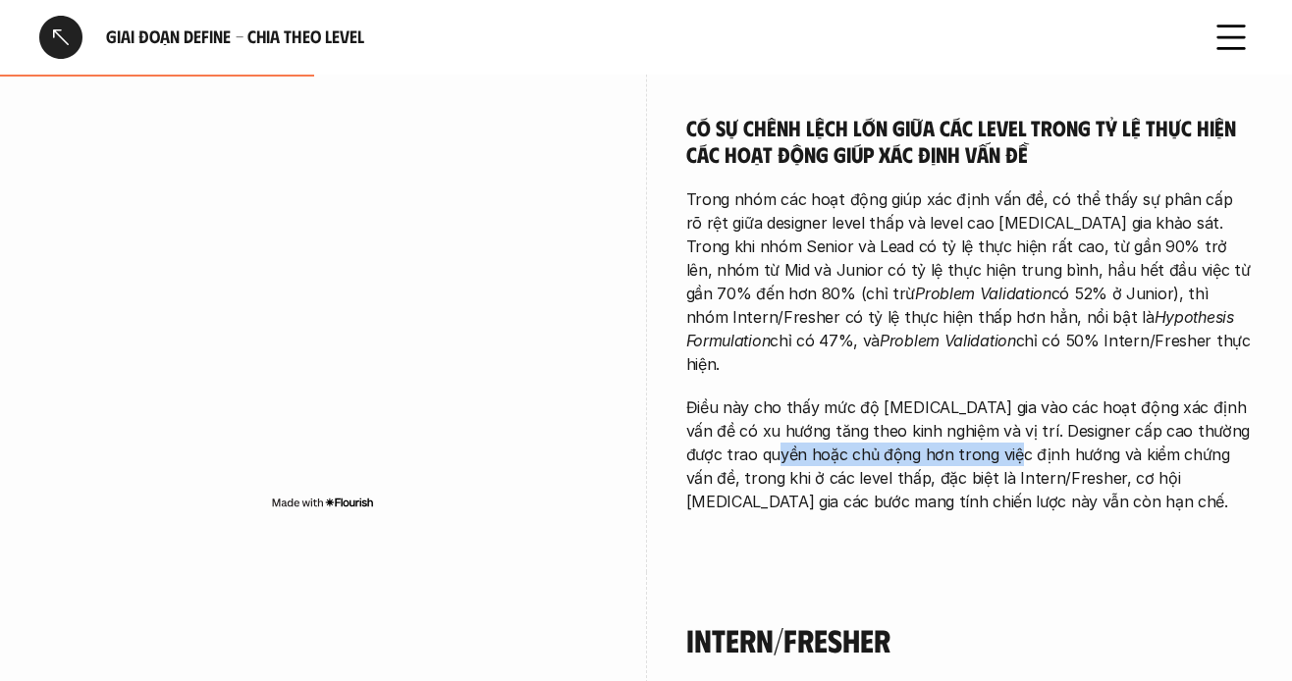
drag, startPoint x: 809, startPoint y: 374, endPoint x: 1019, endPoint y: 374, distance: 210.1
click at [1019, 396] on p "Điều này cho thấy mức độ [MEDICAL_DATA] gia vào các hoạt động xác định vấn đề c…" at bounding box center [970, 455] width 568 height 118
click at [976, 396] on p "Điều này cho thấy mức độ [MEDICAL_DATA] gia vào các hoạt động xác định vấn đề c…" at bounding box center [970, 455] width 568 height 118
drag, startPoint x: 1049, startPoint y: 347, endPoint x: 1166, endPoint y: 367, distance: 118.7
click at [1164, 396] on p "Điều này cho thấy mức độ [MEDICAL_DATA] gia vào các hoạt động xác định vấn đề c…" at bounding box center [970, 455] width 568 height 118
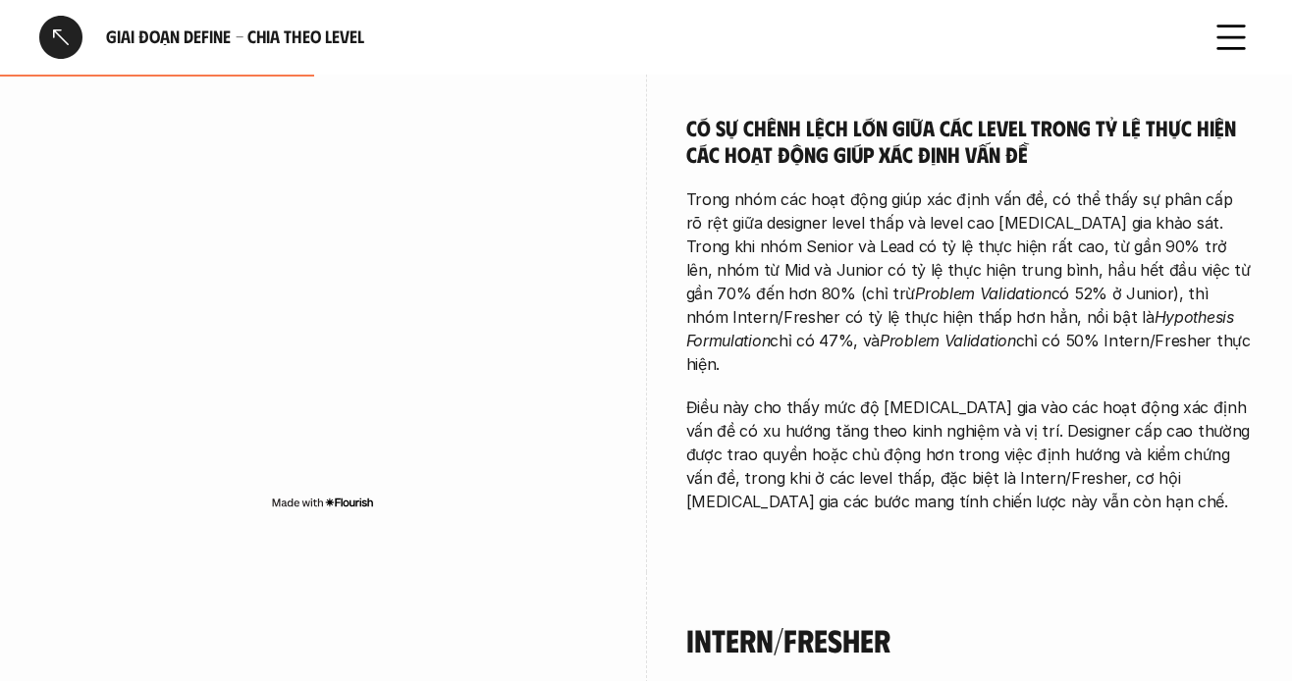
click at [1166, 396] on p "Điều này cho thấy mức độ [MEDICAL_DATA] gia vào các hoạt động xác định vấn đề c…" at bounding box center [970, 455] width 568 height 118
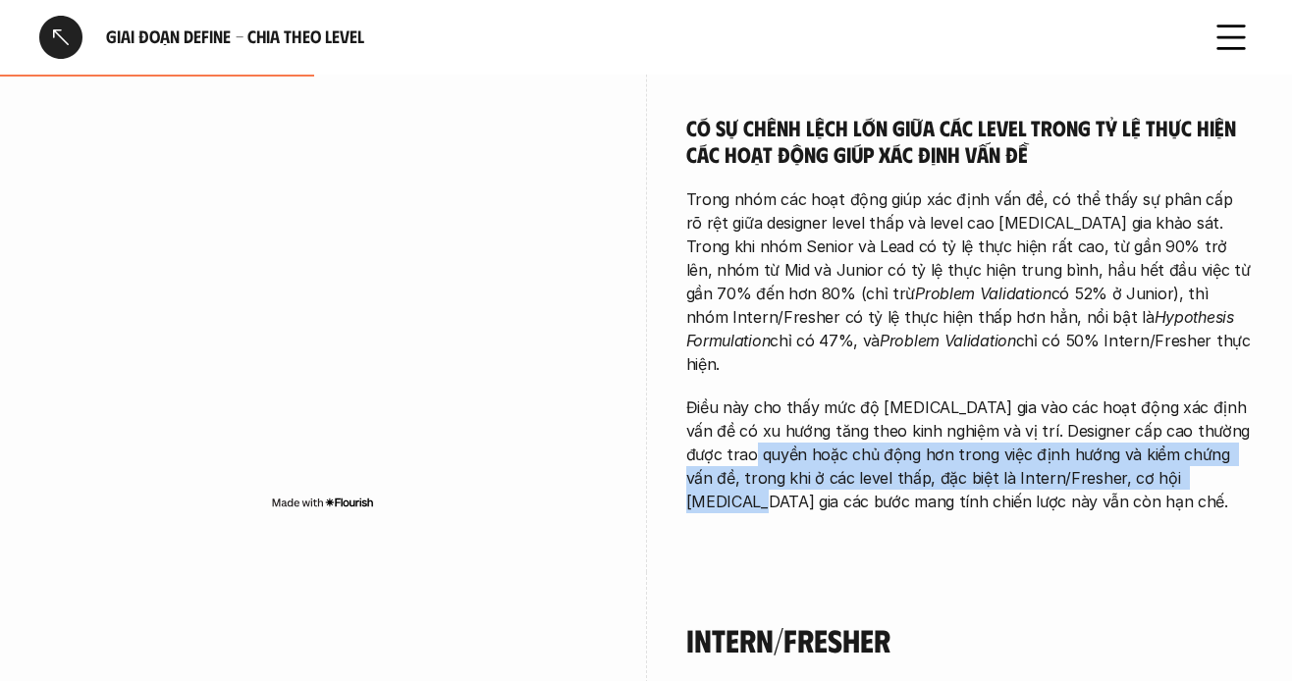
drag, startPoint x: 813, startPoint y: 385, endPoint x: 1136, endPoint y: 403, distance: 323.6
click at [1210, 403] on p "Điều này cho thấy mức độ [MEDICAL_DATA] gia vào các hoạt động xác định vấn đề c…" at bounding box center [970, 455] width 568 height 118
click at [1085, 403] on p "Điều này cho thấy mức độ [MEDICAL_DATA] gia vào các hoạt động xác định vấn đề c…" at bounding box center [970, 455] width 568 height 118
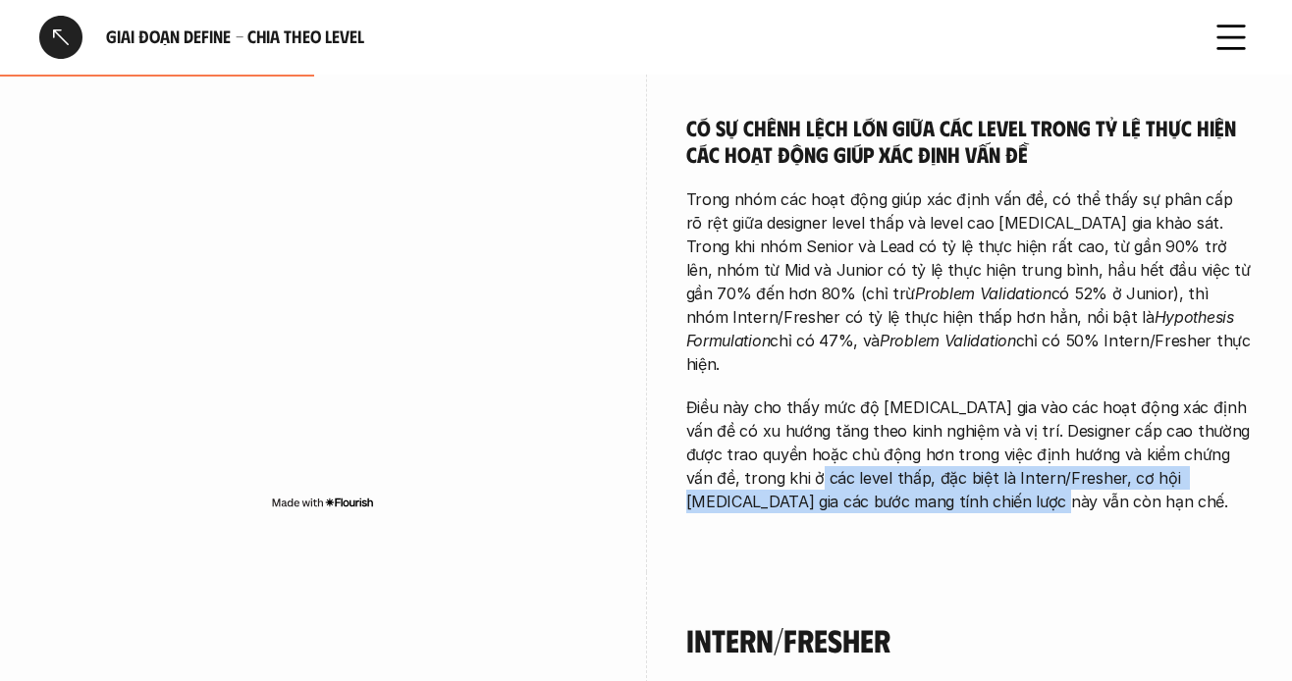
drag, startPoint x: 835, startPoint y: 413, endPoint x: 1104, endPoint y: 419, distance: 269.1
click at [1104, 419] on p "Điều này cho thấy mức độ [MEDICAL_DATA] gia vào các hoạt động xác định vấn đề c…" at bounding box center [970, 455] width 568 height 118
click at [1049, 403] on p "Điều này cho thấy mức độ [MEDICAL_DATA] gia vào các hoạt động xác định vấn đề c…" at bounding box center [970, 455] width 568 height 118
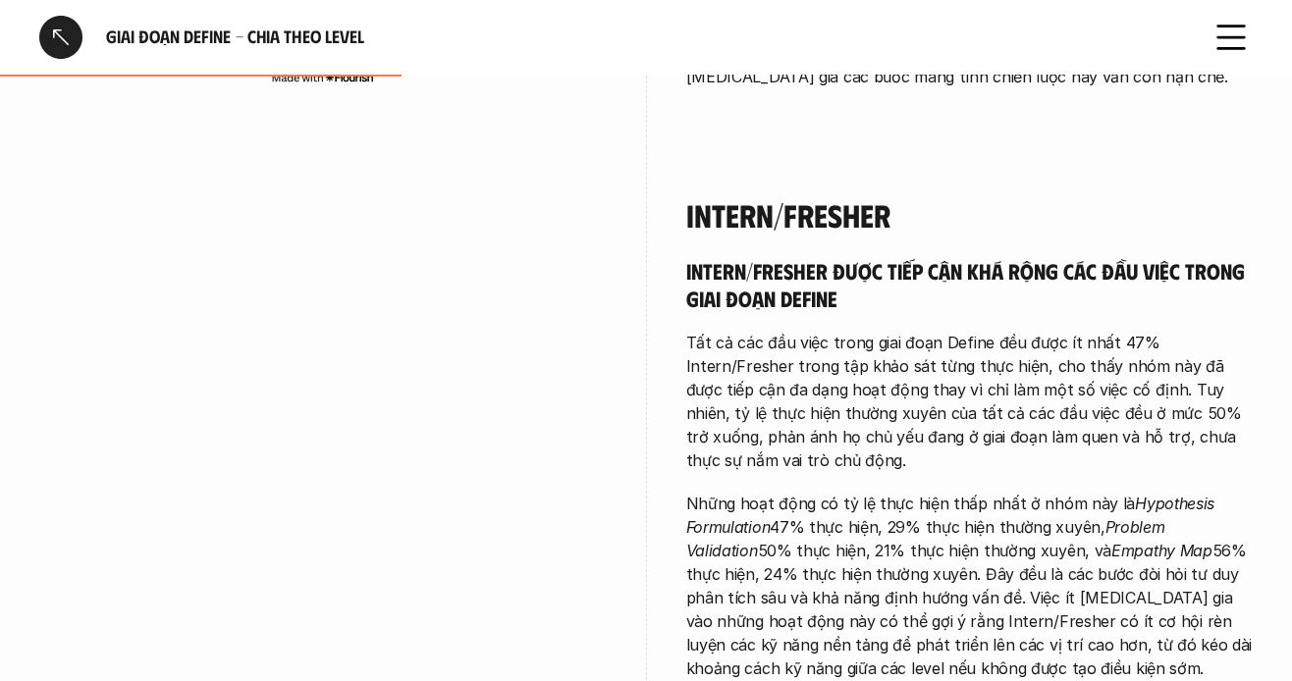
scroll to position [1964, 0]
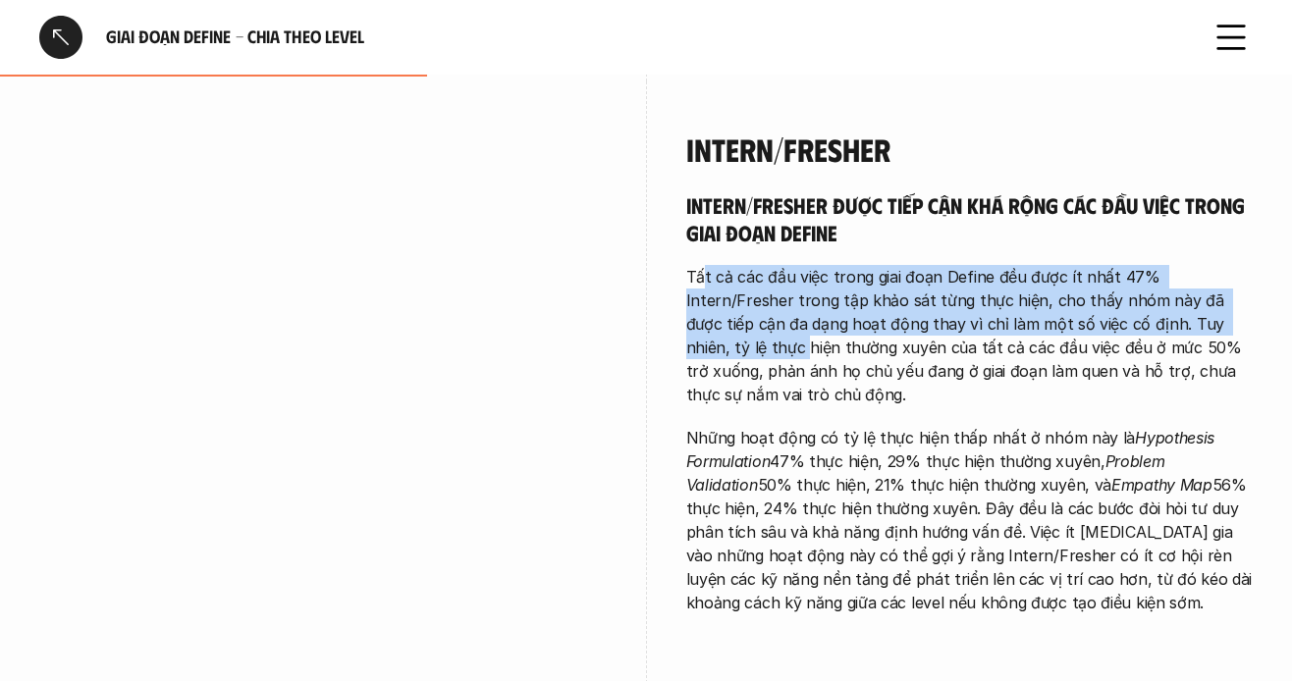
drag, startPoint x: 710, startPoint y: 207, endPoint x: 1165, endPoint y: 255, distance: 457.2
click at [1166, 265] on p "Tất cả các đầu việc trong giai đoạn Define đều được ít nhất 47% Intern/Fresher …" at bounding box center [970, 335] width 568 height 141
click at [1146, 265] on p "Tất cả các đầu việc trong giai đoạn Define đều được ít nhất 47% Intern/Fresher …" at bounding box center [970, 335] width 568 height 141
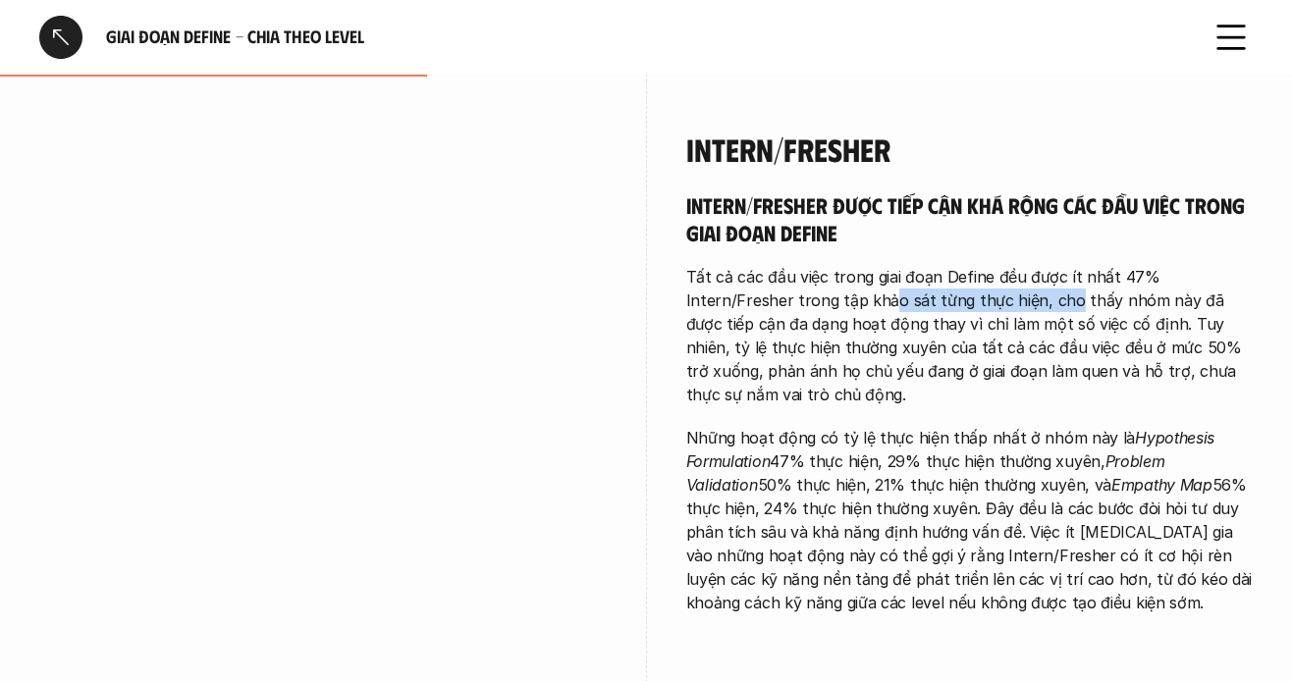
drag, startPoint x: 779, startPoint y: 231, endPoint x: 976, endPoint y: 236, distance: 197.4
click at [971, 265] on p "Tất cả các đầu việc trong giai đoạn Define đều được ít nhất 47% Intern/Fresher …" at bounding box center [970, 335] width 568 height 141
click at [980, 265] on p "Tất cả các đầu việc trong giai đoạn Define đều được ít nhất 47% Intern/Fresher …" at bounding box center [970, 335] width 568 height 141
click at [1017, 265] on p "Tất cả các đầu việc trong giai đoạn Define đều được ít nhất 47% Intern/Fresher …" at bounding box center [970, 335] width 568 height 141
drag, startPoint x: 905, startPoint y: 229, endPoint x: 1005, endPoint y: 225, distance: 99.3
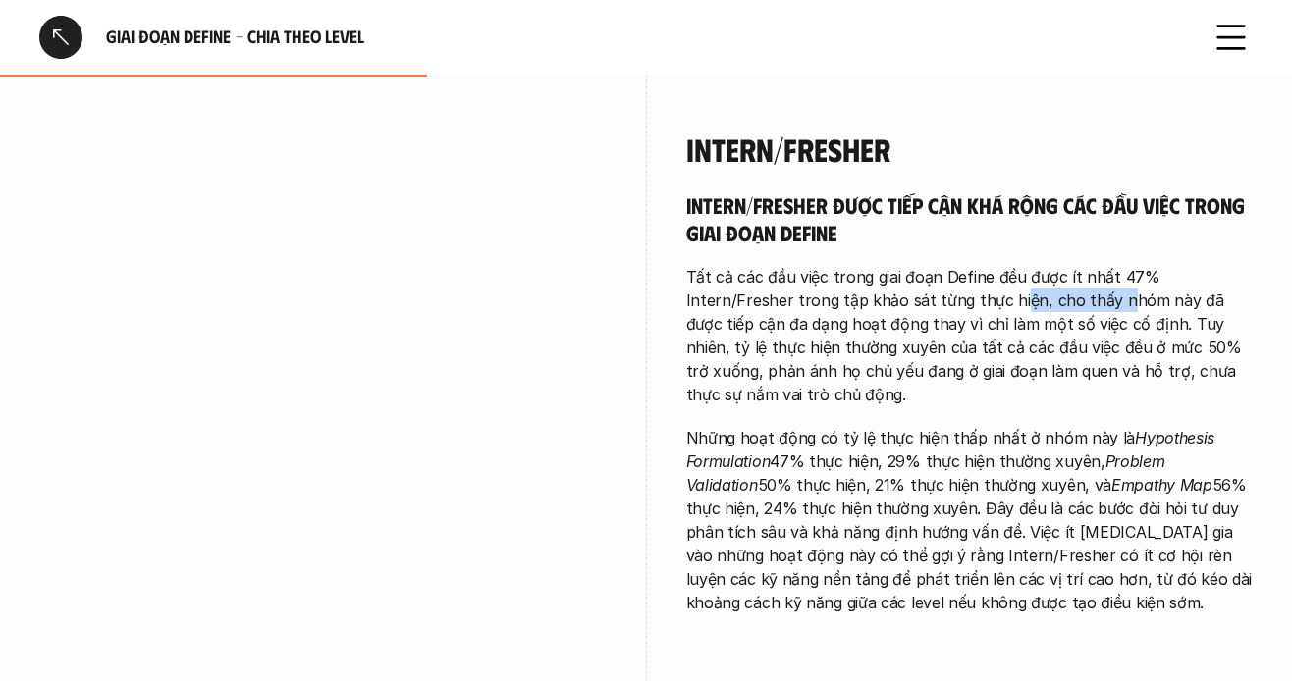
click at [1005, 265] on p "Tất cả các đầu việc trong giai đoạn Define đều được ít nhất 47% Intern/Fresher …" at bounding box center [970, 335] width 568 height 141
click at [960, 265] on p "Tất cả các đầu việc trong giai đoạn Define đều được ít nhất 47% Intern/Fresher …" at bounding box center [970, 335] width 568 height 141
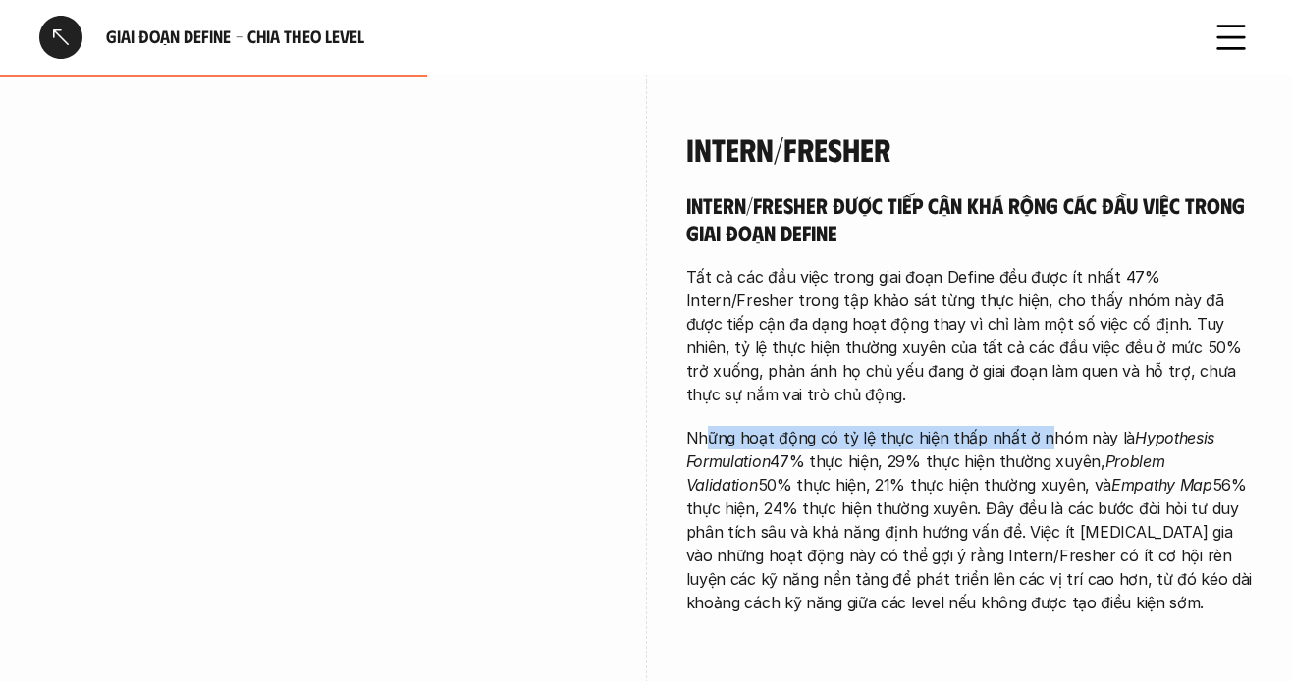
drag, startPoint x: 702, startPoint y: 338, endPoint x: 1034, endPoint y: 341, distance: 331.9
click at [1034, 426] on p "Những hoạt động có tỷ lệ thực hiện thấp nhất ở nhóm này là Hypothesis Formulati…" at bounding box center [970, 520] width 568 height 189
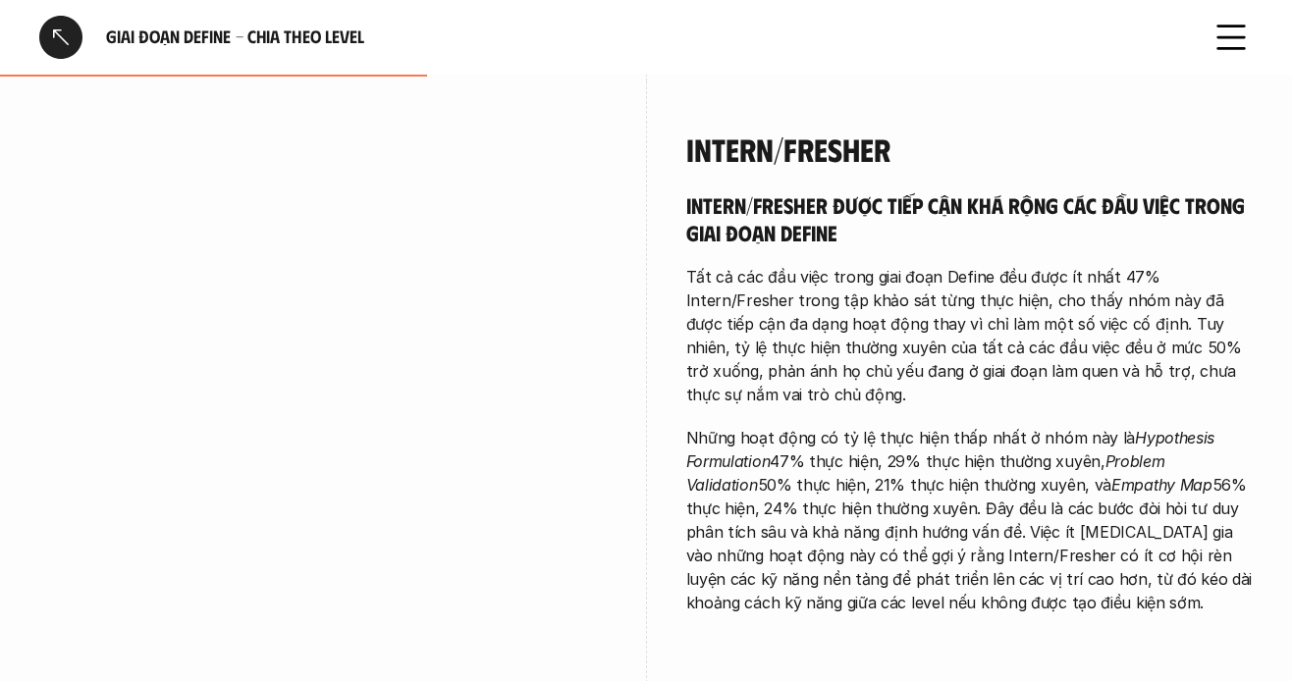
click at [733, 426] on p "Những hoạt động có tỷ lệ thực hiện thấp nhất ở nhóm này là Hypothesis Formulati…" at bounding box center [970, 520] width 568 height 189
drag, startPoint x: 990, startPoint y: 370, endPoint x: 1139, endPoint y: 361, distance: 149.5
click at [1139, 426] on p "Những hoạt động có tỷ lệ thực hiện thấp nhất ở nhóm này là Hypothesis Formulati…" at bounding box center [970, 520] width 568 height 189
click at [1054, 426] on p "Những hoạt động có tỷ lệ thực hiện thấp nhất ở nhóm này là Hypothesis Formulati…" at bounding box center [970, 520] width 568 height 189
drag, startPoint x: 731, startPoint y: 397, endPoint x: 822, endPoint y: 385, distance: 92.1
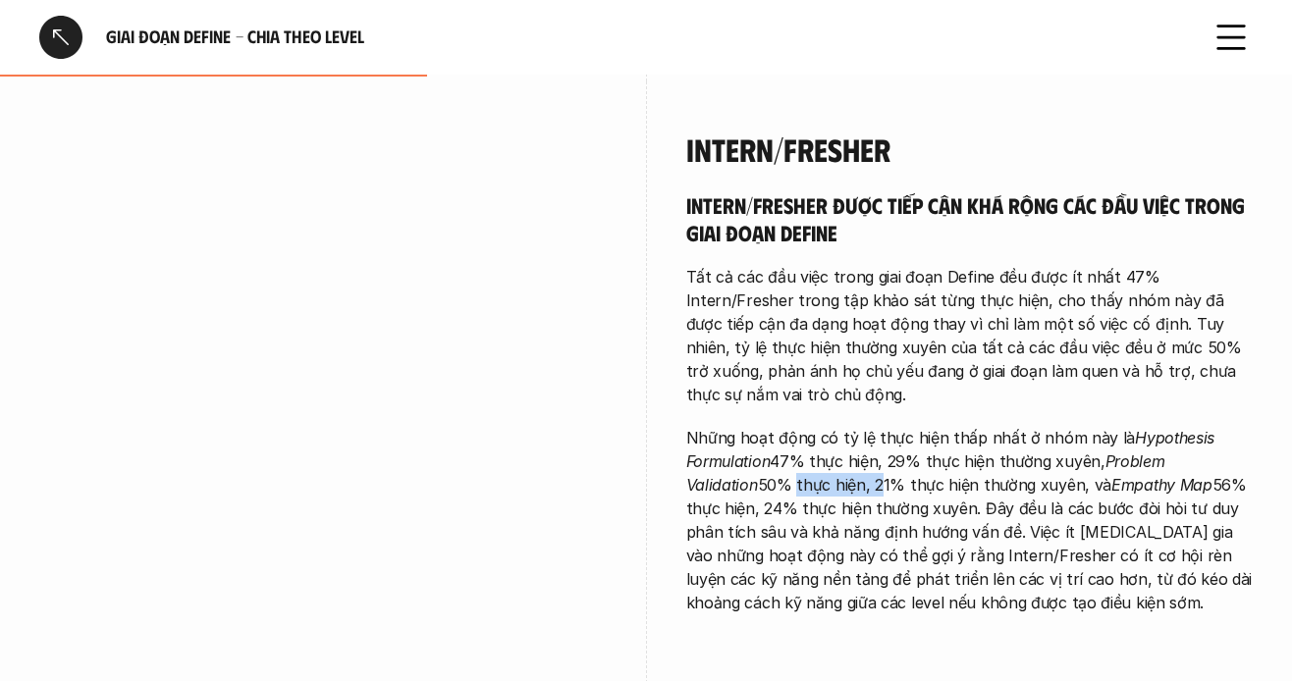
click at [815, 426] on p "Những hoạt động có tỷ lệ thực hiện thấp nhất ở nhóm này là Hypothesis Formulati…" at bounding box center [970, 520] width 568 height 189
drag, startPoint x: 856, startPoint y: 379, endPoint x: 923, endPoint y: 379, distance: 66.8
click at [886, 426] on p "Những hoạt động có tỷ lệ thực hiện thấp nhất ở nhóm này là Hypothesis Formulati…" at bounding box center [970, 520] width 568 height 189
drag, startPoint x: 950, startPoint y: 383, endPoint x: 975, endPoint y: 383, distance: 25.5
click at [963, 426] on p "Những hoạt động có tỷ lệ thực hiện thấp nhất ở nhóm này là Hypothesis Formulati…" at bounding box center [970, 520] width 568 height 189
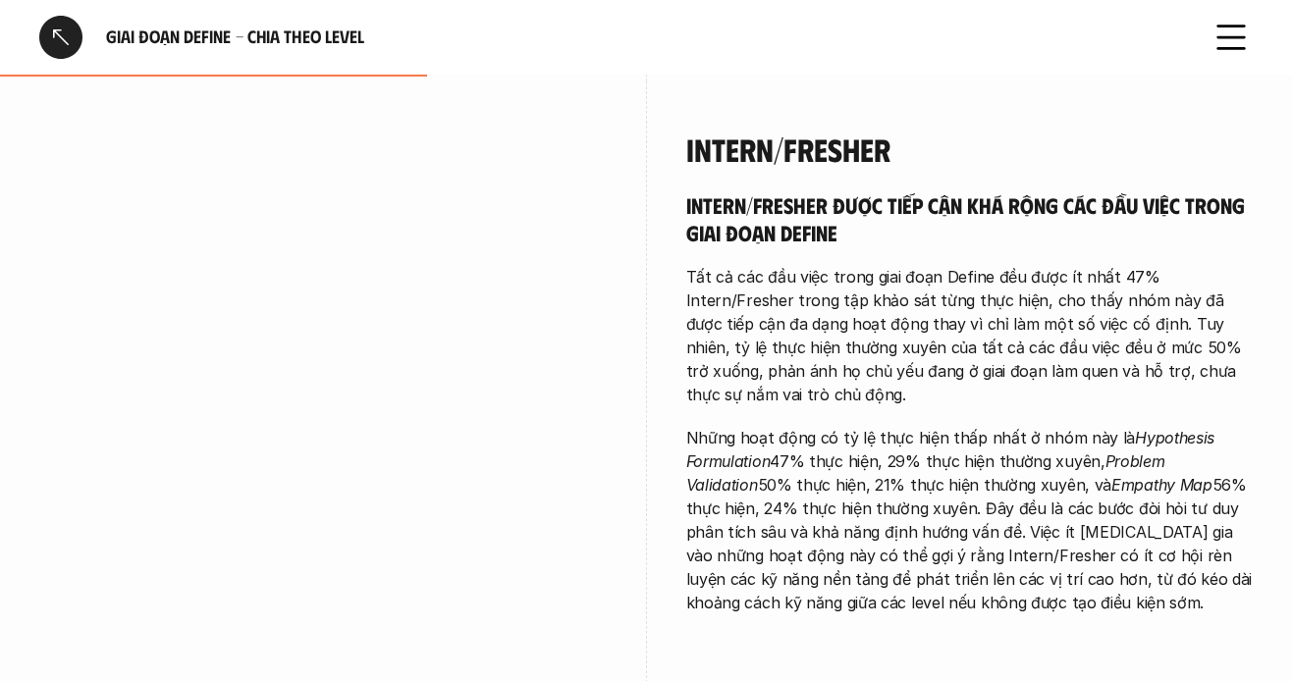
click at [1008, 426] on p "Những hoạt động có tỷ lệ thực hiện thấp nhất ở nhóm này là Hypothesis Formulati…" at bounding box center [970, 520] width 568 height 189
drag, startPoint x: 742, startPoint y: 414, endPoint x: 887, endPoint y: 414, distance: 144.4
click at [881, 426] on p "Những hoạt động có tỷ lệ thực hiện thấp nhất ở nhóm này là Hypothesis Formulati…" at bounding box center [970, 520] width 568 height 189
click at [929, 426] on p "Những hoạt động có tỷ lệ thực hiện thấp nhất ở nhóm này là Hypothesis Formulati…" at bounding box center [970, 520] width 568 height 189
drag, startPoint x: 929, startPoint y: 410, endPoint x: 1172, endPoint y: 418, distance: 242.7
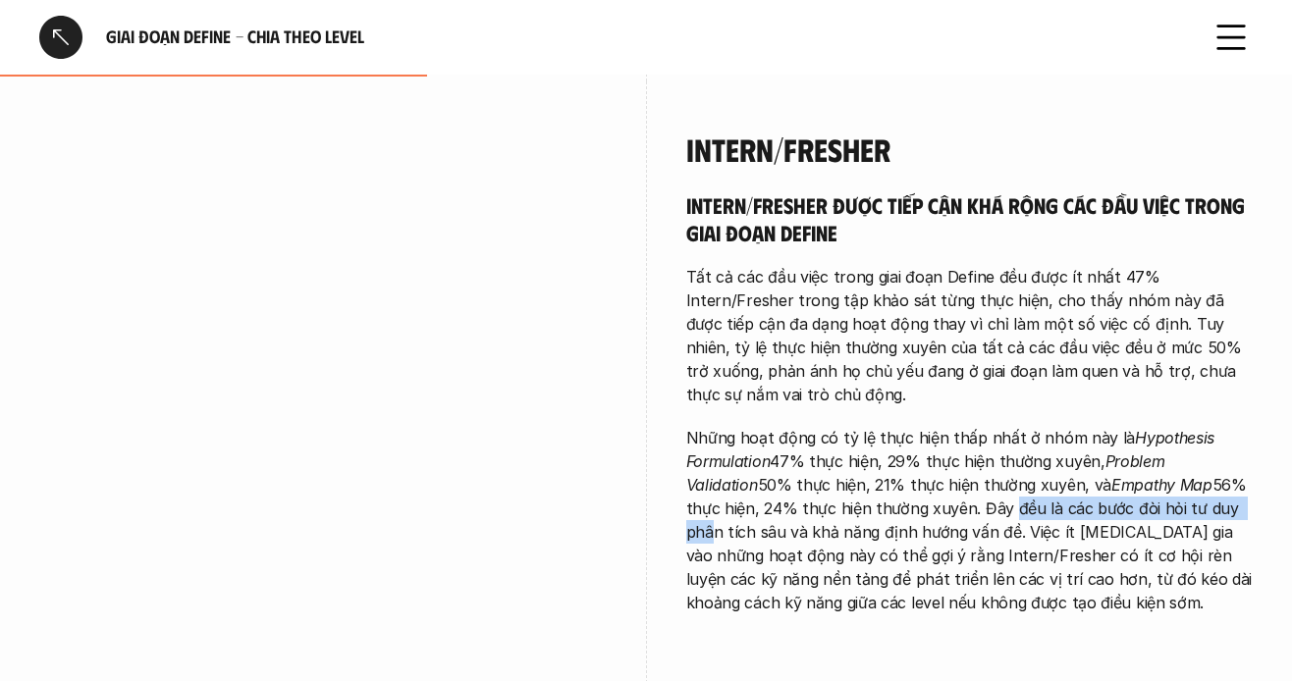
click at [1172, 426] on p "Những hoạt động có tỷ lệ thực hiện thấp nhất ở nhóm này là Hypothesis Formulati…" at bounding box center [970, 520] width 568 height 189
click at [983, 426] on p "Những hoạt động có tỷ lệ thực hiện thấp nhất ở nhóm này là Hypothesis Formulati…" at bounding box center [970, 520] width 568 height 189
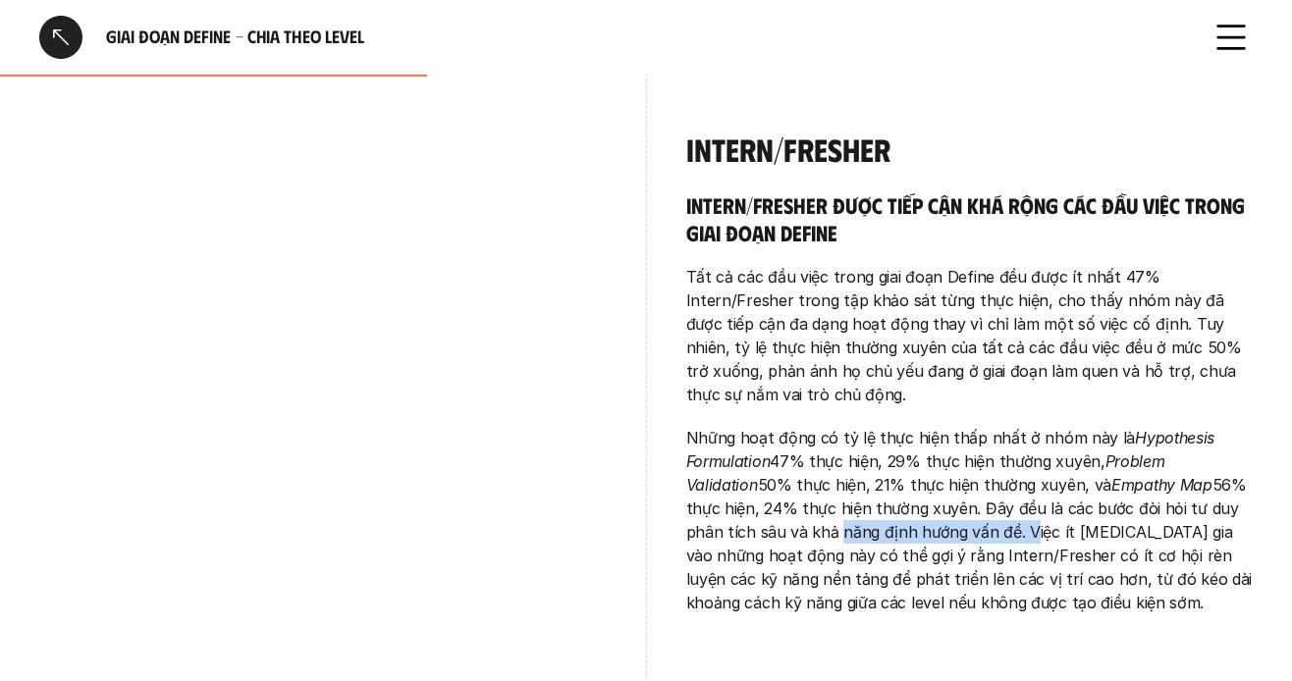
drag, startPoint x: 730, startPoint y: 442, endPoint x: 921, endPoint y: 442, distance: 191.5
click at [921, 442] on p "Những hoạt động có tỷ lệ thực hiện thấp nhất ở nhóm này là Hypothesis Formulati…" at bounding box center [970, 520] width 568 height 189
click at [920, 446] on p "Những hoạt động có tỷ lệ thực hiện thấp nhất ở nhóm này là Hypothesis Formulati…" at bounding box center [970, 520] width 568 height 189
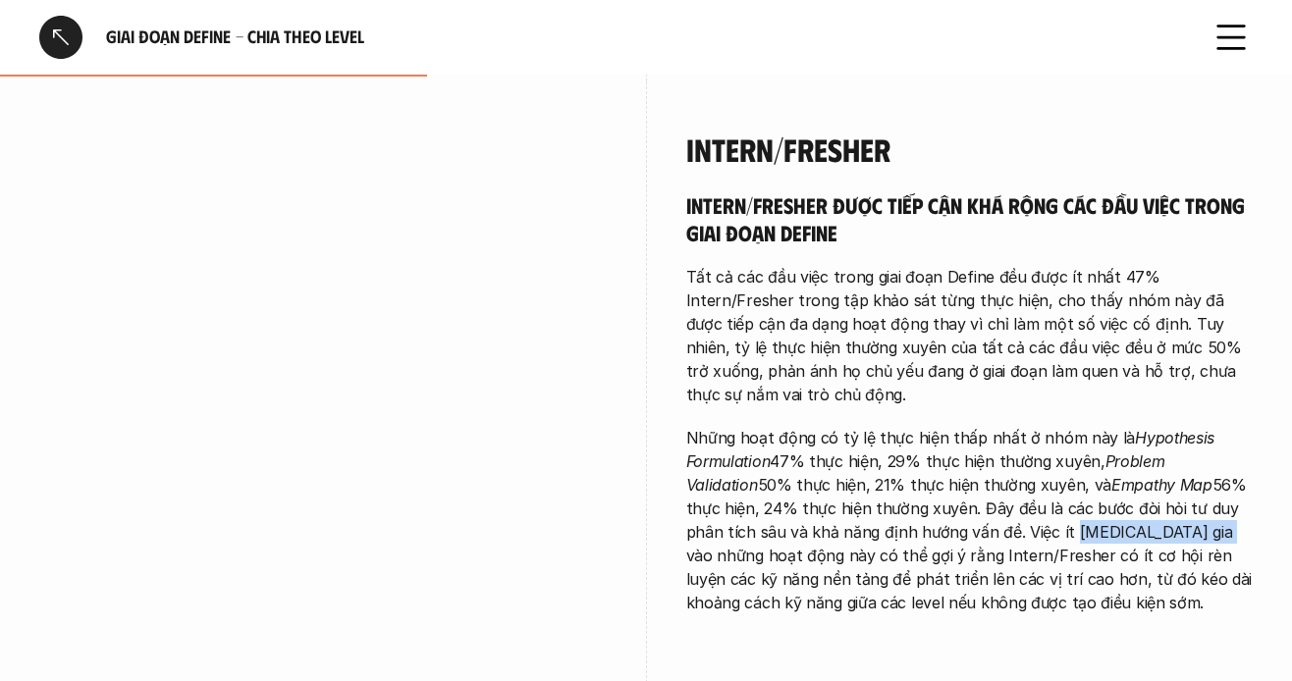
drag, startPoint x: 961, startPoint y: 446, endPoint x: 1110, endPoint y: 442, distance: 148.3
click at [1110, 442] on p "Những hoạt động có tỷ lệ thực hiện thấp nhất ở nhóm này là Hypothesis Formulati…" at bounding box center [970, 520] width 568 height 189
click at [1065, 442] on p "Những hoạt động có tỷ lệ thực hiện thấp nhất ở nhóm này là Hypothesis Formulati…" at bounding box center [970, 520] width 568 height 189
drag, startPoint x: 916, startPoint y: 435, endPoint x: 1226, endPoint y: 444, distance: 310.4
click at [1226, 444] on p "Những hoạt động có tỷ lệ thực hiện thấp nhất ở nhóm này là Hypothesis Formulati…" at bounding box center [970, 520] width 568 height 189
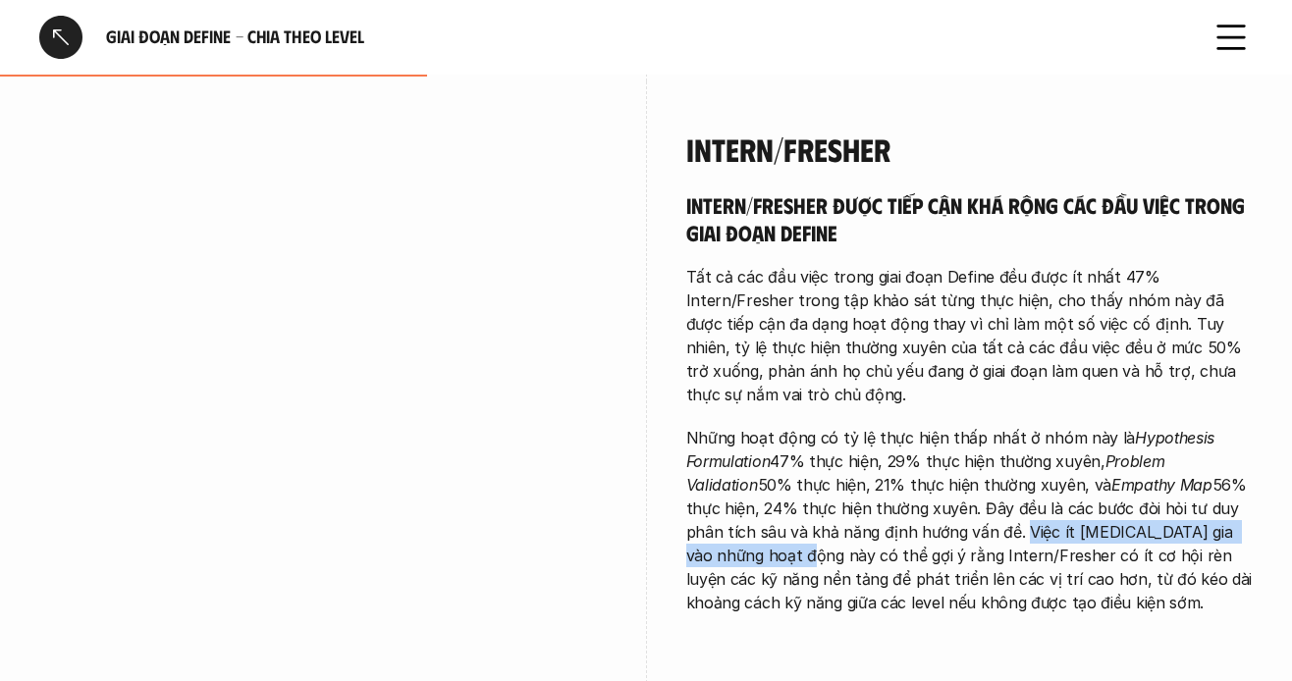
click at [1149, 450] on p "Những hoạt động có tỷ lệ thực hiện thấp nhất ở nhóm này là Hypothesis Formulati…" at bounding box center [970, 520] width 568 height 189
click at [1063, 441] on p "Những hoạt động có tỷ lệ thực hiện thấp nhất ở nhóm này là Hypothesis Formulati…" at bounding box center [970, 520] width 568 height 189
drag, startPoint x: 1070, startPoint y: 440, endPoint x: 1199, endPoint y: 437, distance: 128.7
click at [1199, 437] on p "Những hoạt động có tỷ lệ thực hiện thấp nhất ở nhóm này là Hypothesis Formulati…" at bounding box center [970, 520] width 568 height 189
click at [1135, 444] on p "Những hoạt động có tỷ lệ thực hiện thấp nhất ở nhóm này là Hypothesis Formulati…" at bounding box center [970, 520] width 568 height 189
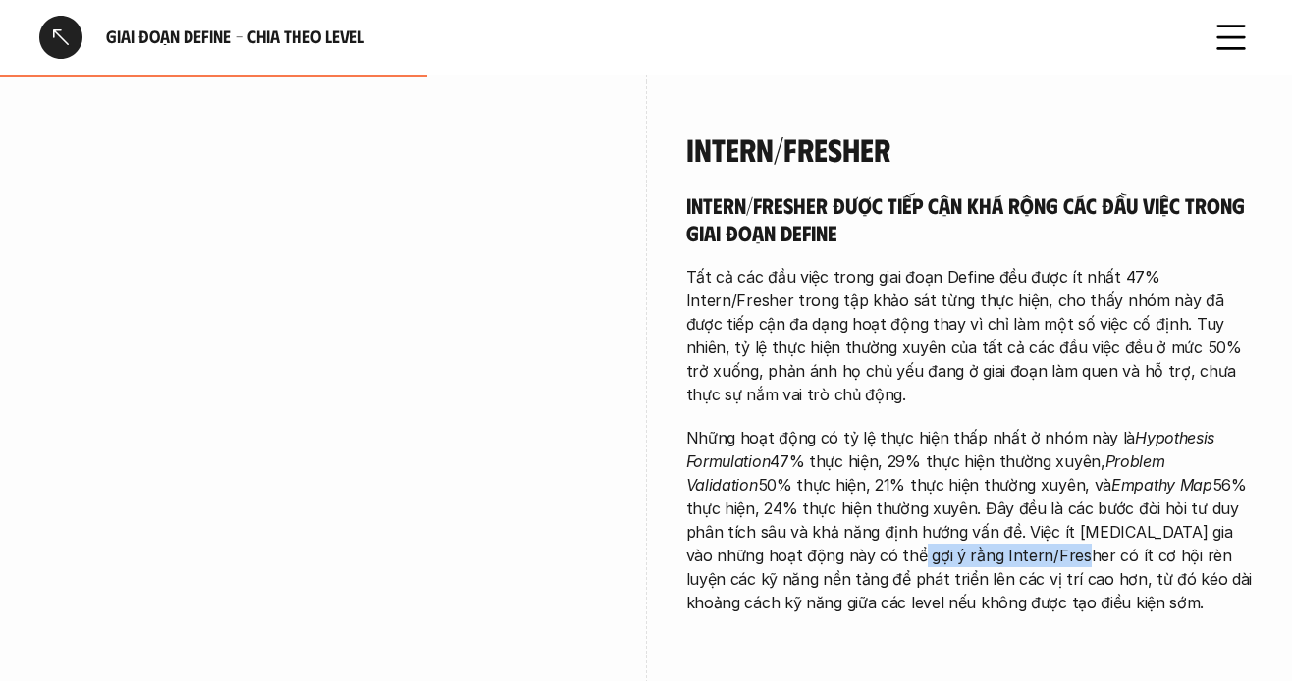
drag, startPoint x: 771, startPoint y: 460, endPoint x: 923, endPoint y: 462, distance: 152.2
click at [923, 462] on p "Những hoạt động có tỷ lệ thực hiện thấp nhất ở nhóm này là Hypothesis Formulati…" at bounding box center [970, 520] width 568 height 189
click at [883, 462] on p "Những hoạt động có tỷ lệ thực hiện thấp nhất ở nhóm này là Hypothesis Formulati…" at bounding box center [970, 520] width 568 height 189
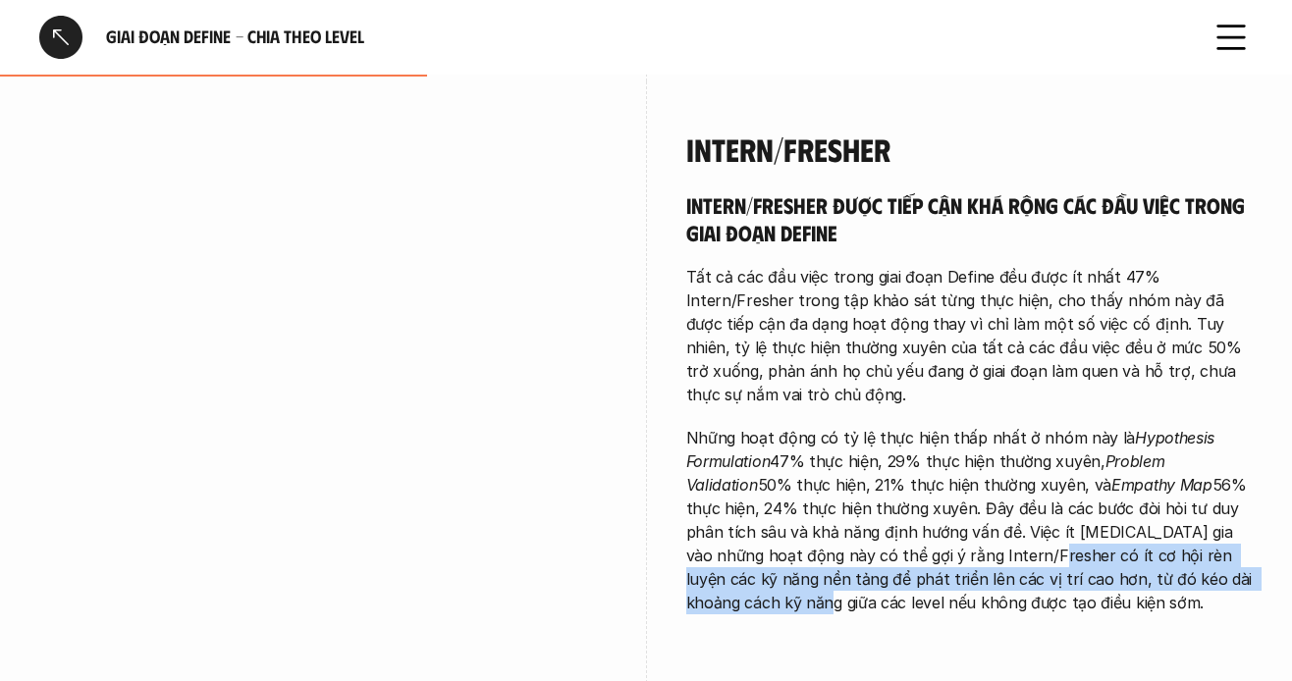
drag, startPoint x: 908, startPoint y: 459, endPoint x: 1178, endPoint y: 491, distance: 272.0
click at [1189, 491] on p "Những hoạt động có tỷ lệ thực hiện thấp nhất ở nhóm này là Hypothesis Formulati…" at bounding box center [970, 520] width 568 height 189
click at [876, 491] on p "Những hoạt động có tỷ lệ thực hiện thấp nhất ở nhóm này là Hypothesis Formulati…" at bounding box center [970, 520] width 568 height 189
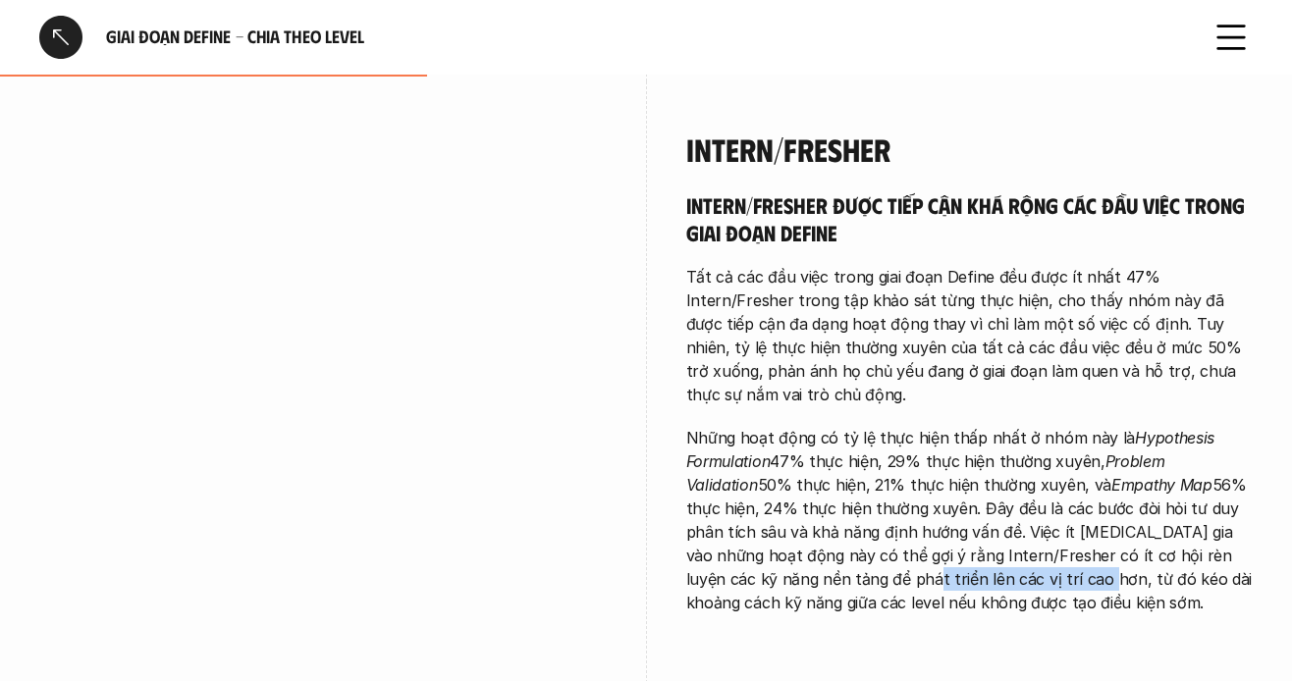
drag, startPoint x: 760, startPoint y: 491, endPoint x: 940, endPoint y: 482, distance: 179.9
click at [940, 482] on p "Những hoạt động có tỷ lệ thực hiện thấp nhất ở nhóm này là Hypothesis Formulati…" at bounding box center [970, 520] width 568 height 189
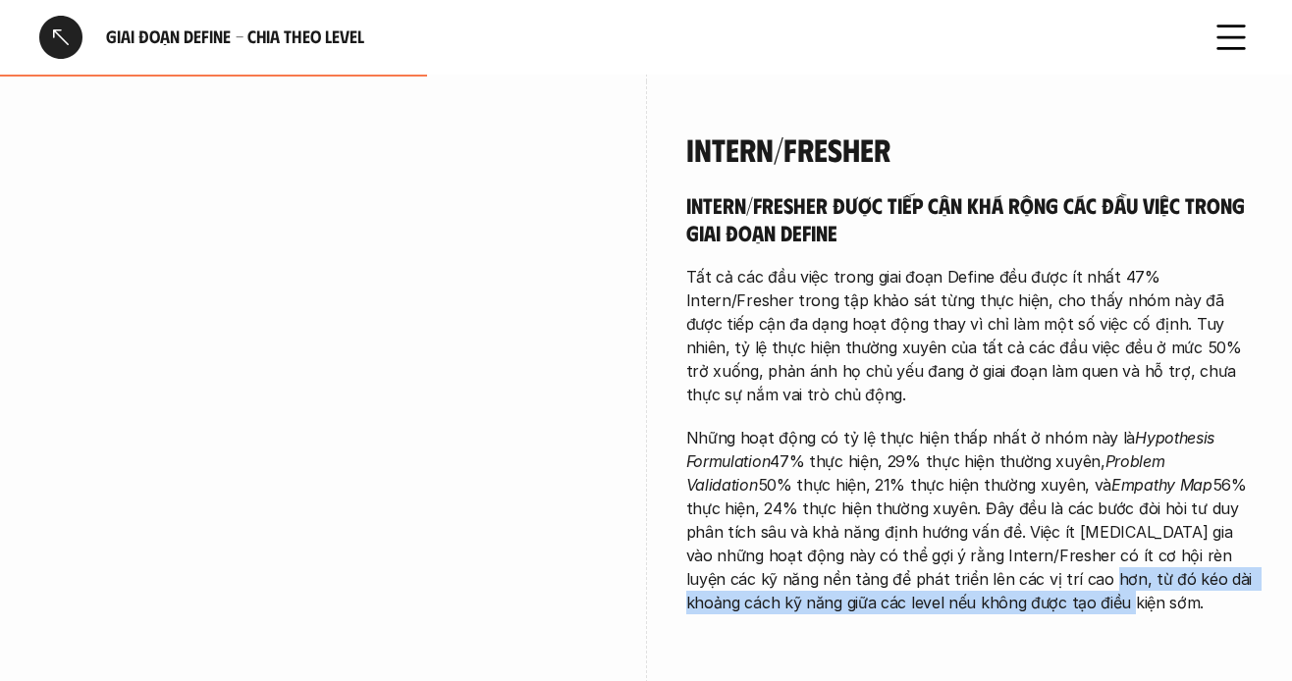
drag, startPoint x: 942, startPoint y: 484, endPoint x: 1150, endPoint y: 506, distance: 209.3
click at [1153, 508] on p "Những hoạt động có tỷ lệ thực hiện thấp nhất ở nhóm này là Hypothesis Formulati…" at bounding box center [970, 520] width 568 height 189
click at [1144, 501] on p "Những hoạt động có tỷ lệ thực hiện thấp nhất ở nhóm này là Hypothesis Formulati…" at bounding box center [970, 520] width 568 height 189
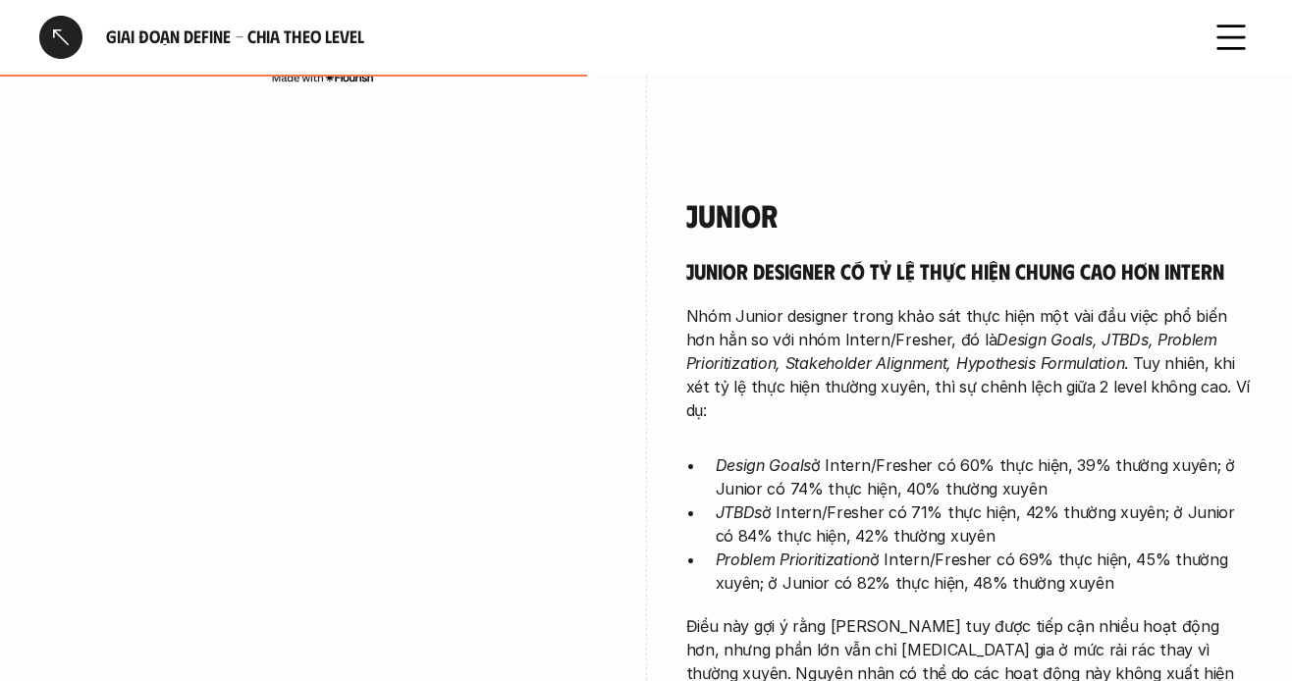
scroll to position [2651, 0]
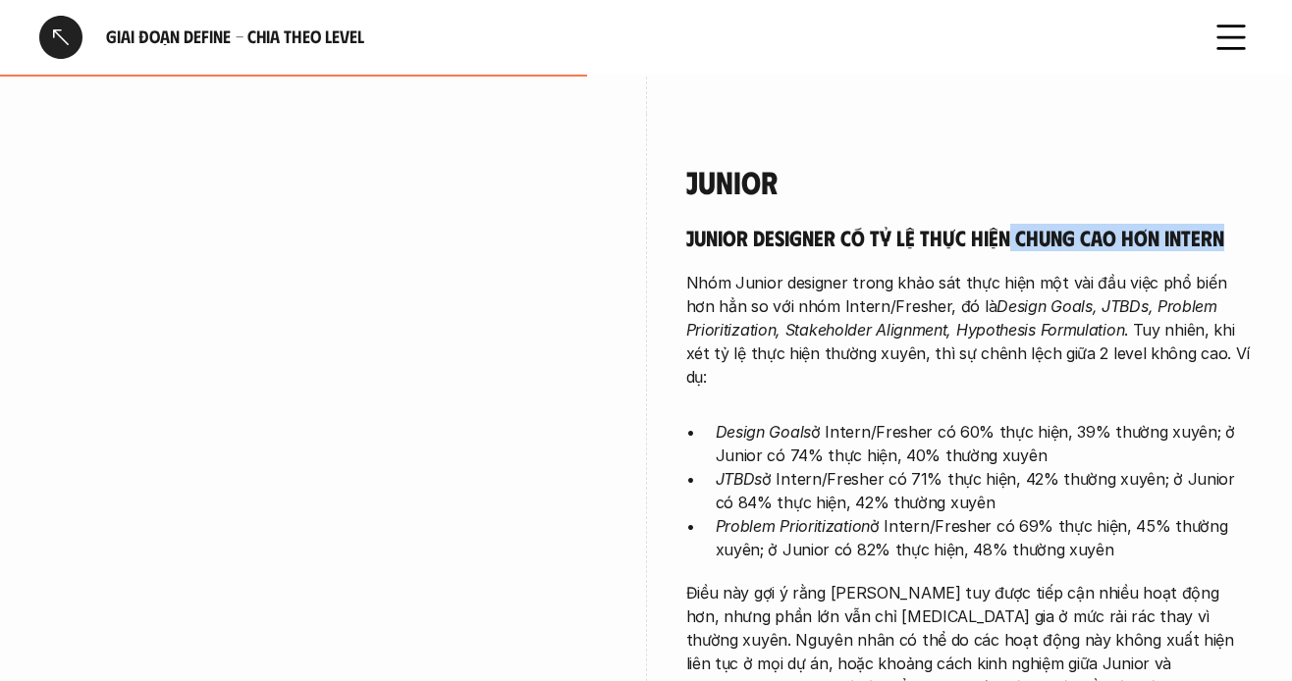
drag, startPoint x: 1053, startPoint y: 161, endPoint x: 1207, endPoint y: 210, distance: 161.8
click at [1219, 224] on div "Junior designer có tỷ lệ thực hiện chung cao hơn Intern Nhóm Junior designer tr…" at bounding box center [970, 473] width 568 height 499
click at [1117, 271] on p "Nhóm Junior designer trong khảo sát thực hiện một vài đầu việc phổ biến hơn hẳn…" at bounding box center [970, 330] width 568 height 118
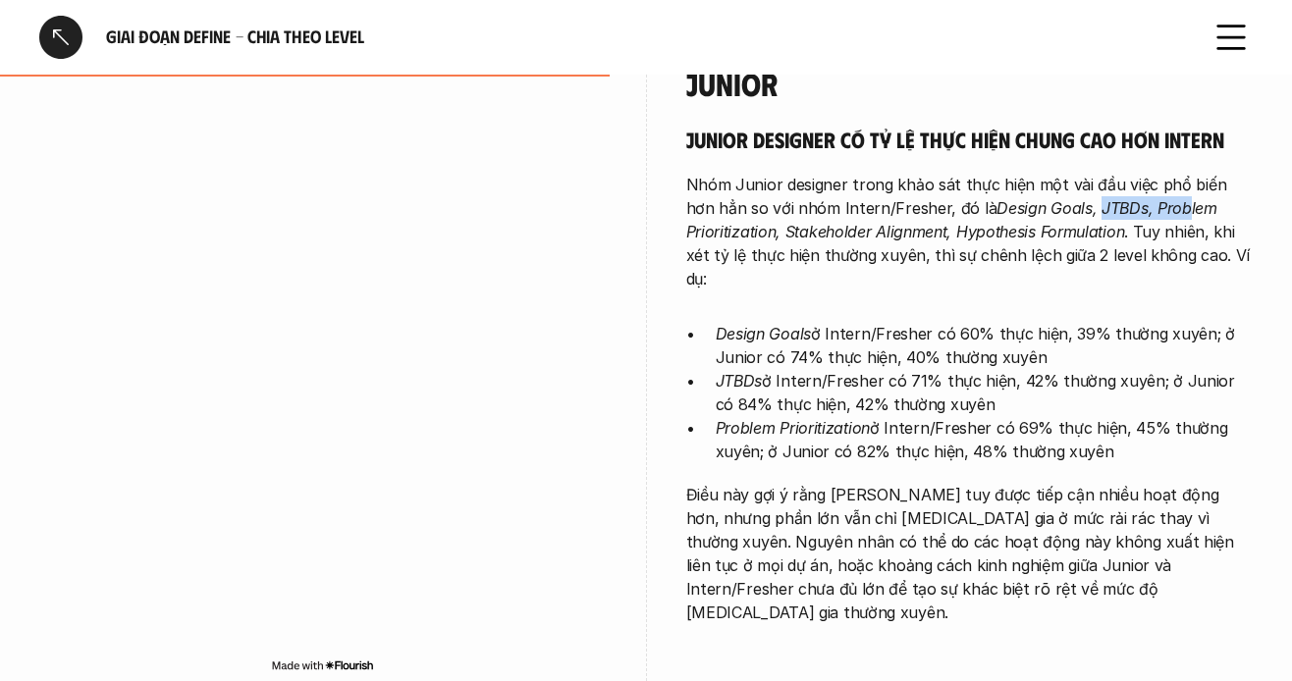
drag, startPoint x: 1114, startPoint y: 145, endPoint x: 1149, endPoint y: 148, distance: 35.5
click at [1149, 173] on p "Nhóm Junior designer trong khảo sát thực hiện một vài đầu việc phổ biến hơn hẳn…" at bounding box center [970, 232] width 568 height 118
click at [1156, 173] on p "Nhóm Junior designer trong khảo sát thực hiện một vài đầu việc phổ biến hơn hẳn…" at bounding box center [970, 232] width 568 height 118
drag, startPoint x: 884, startPoint y: 372, endPoint x: 935, endPoint y: 369, distance: 51.1
click at [928, 416] on p "Problem Prioritization ở Intern/Fresher có 69% thực hiện, 45% thường xuyên; ở J…" at bounding box center [985, 439] width 538 height 47
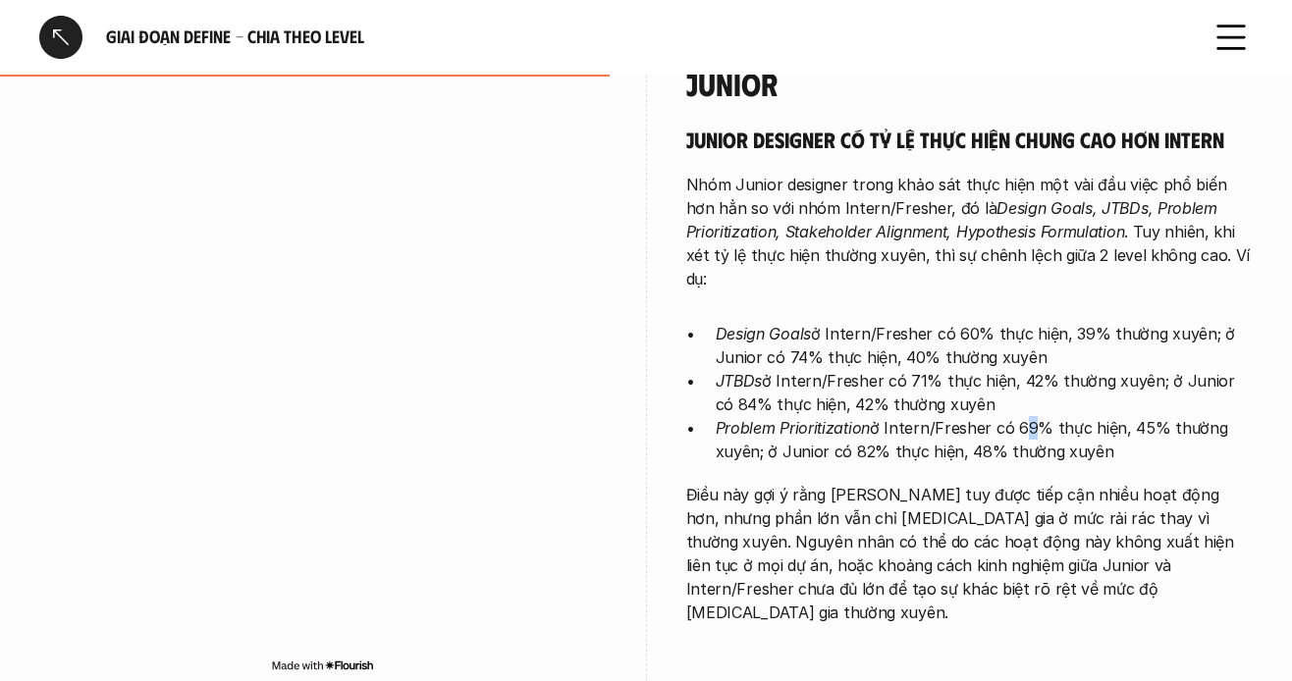
click at [1019, 416] on p "Problem Prioritization ở Intern/Fresher có 69% thực hiện, 45% thường xuyên; ở J…" at bounding box center [985, 439] width 538 height 47
click at [896, 416] on p "Problem Prioritization ở Intern/Fresher có 69% thực hiện, 45% thường xuyên; ở J…" at bounding box center [985, 439] width 538 height 47
drag, startPoint x: 808, startPoint y: 426, endPoint x: 954, endPoint y: 452, distance: 148.5
click at [956, 483] on p "Điều này gợi ý rằng [PERSON_NAME] tuy được tiếp cận nhiều hoạt động hơn, nhưng …" at bounding box center [970, 553] width 568 height 141
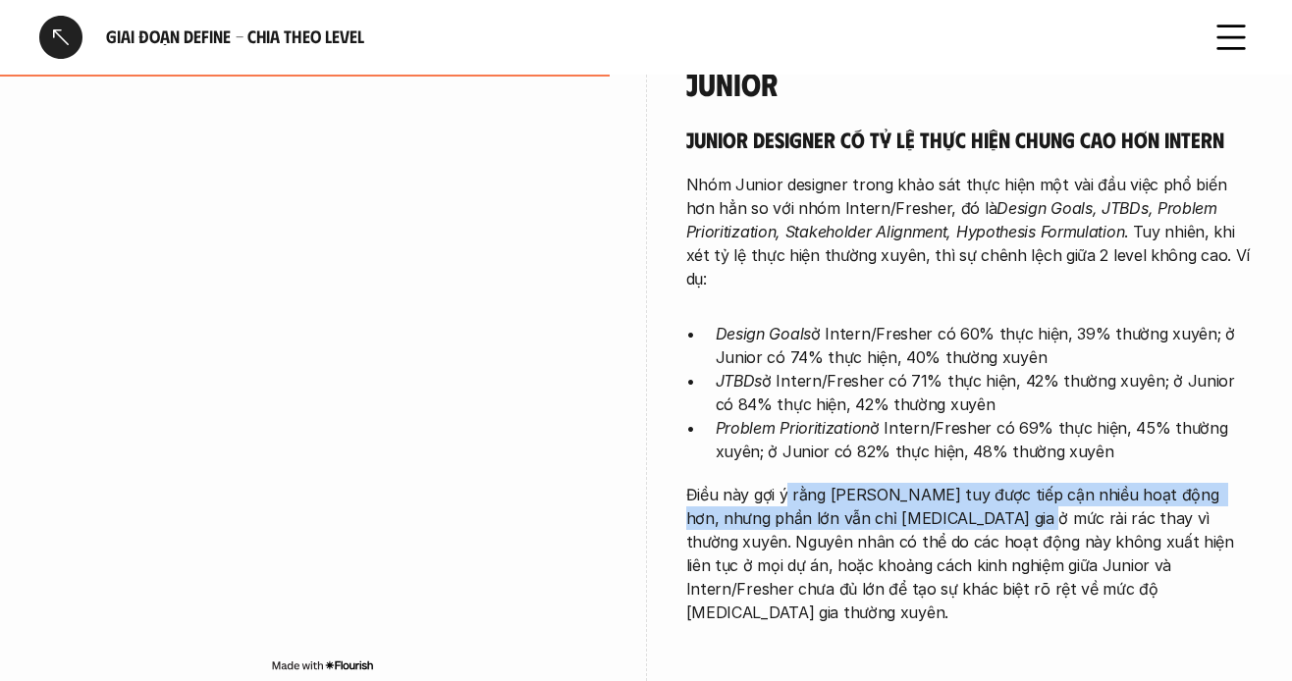
click at [954, 483] on p "Điều này gợi ý rằng [PERSON_NAME] tuy được tiếp cận nhiều hoạt động hơn, nhưng …" at bounding box center [970, 553] width 568 height 141
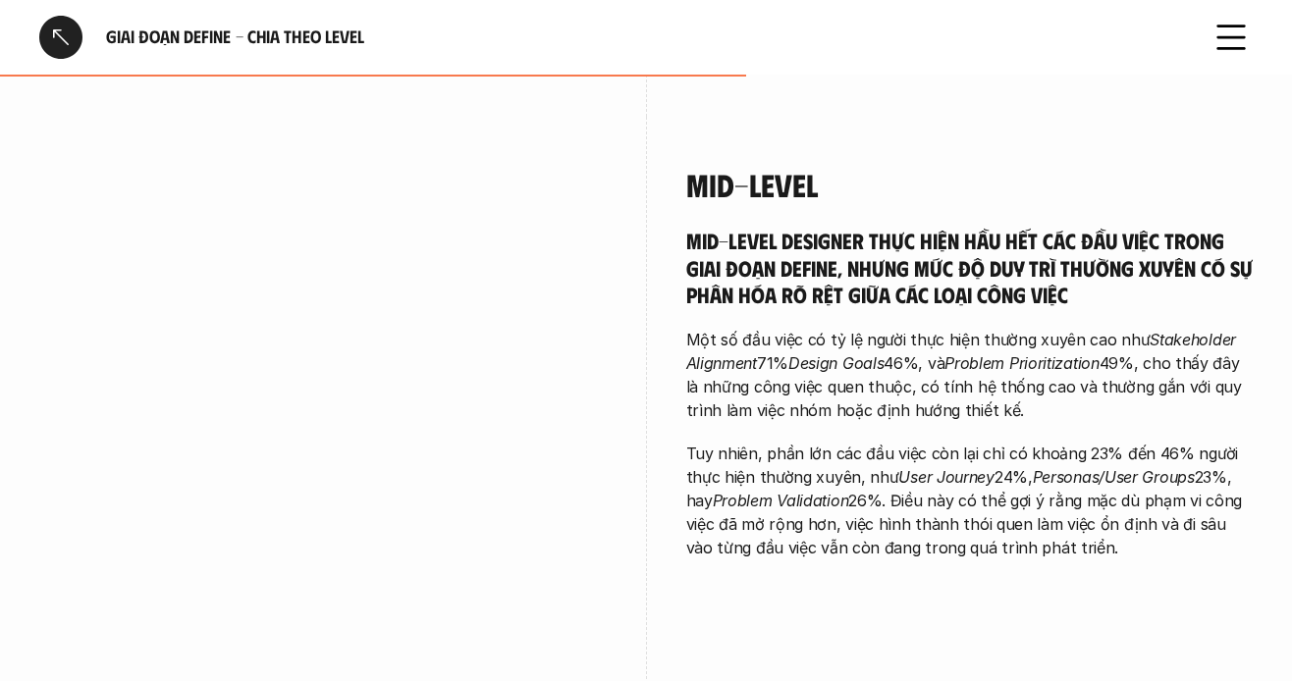
scroll to position [3339, 0]
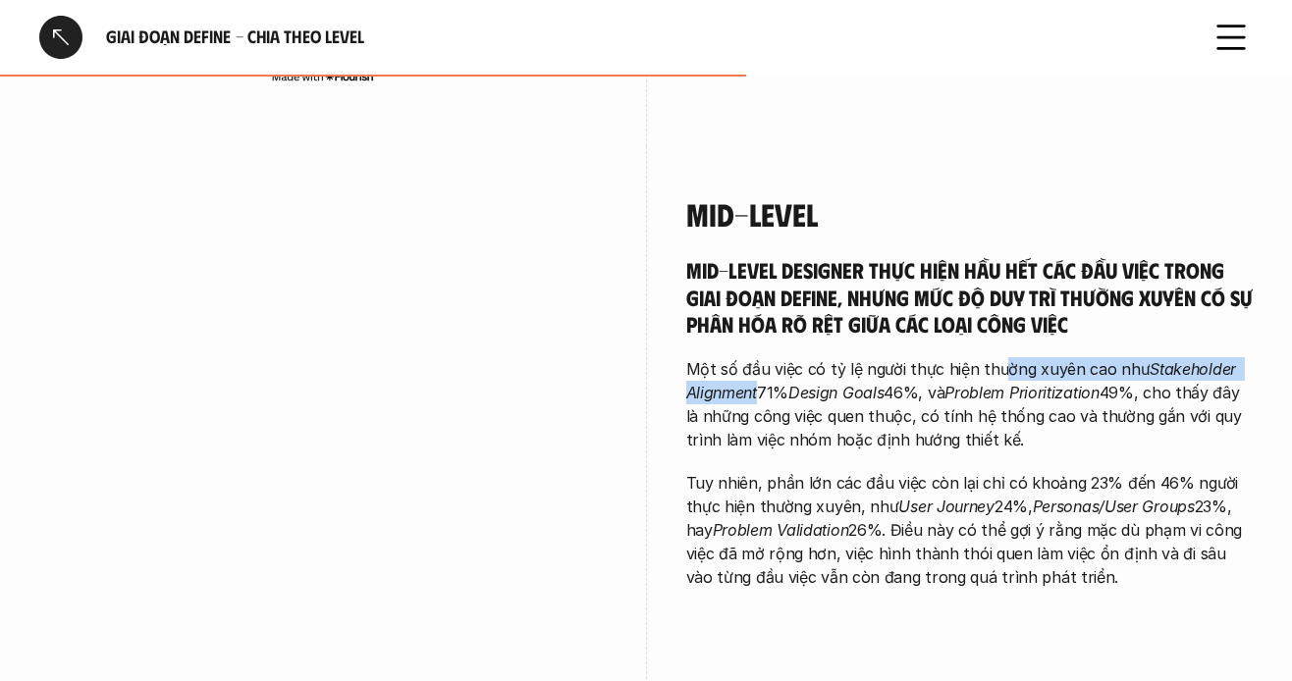
drag, startPoint x: 932, startPoint y: 300, endPoint x: 994, endPoint y: 290, distance: 62.8
click at [994, 357] on p "Một số đầu việc có tỷ lệ người thực hiện thường xuyên cao như Stakeholder Align…" at bounding box center [970, 404] width 568 height 94
drag, startPoint x: 838, startPoint y: 319, endPoint x: 885, endPoint y: 348, distance: 55.1
click at [837, 383] on em "Design Goals" at bounding box center [836, 393] width 95 height 20
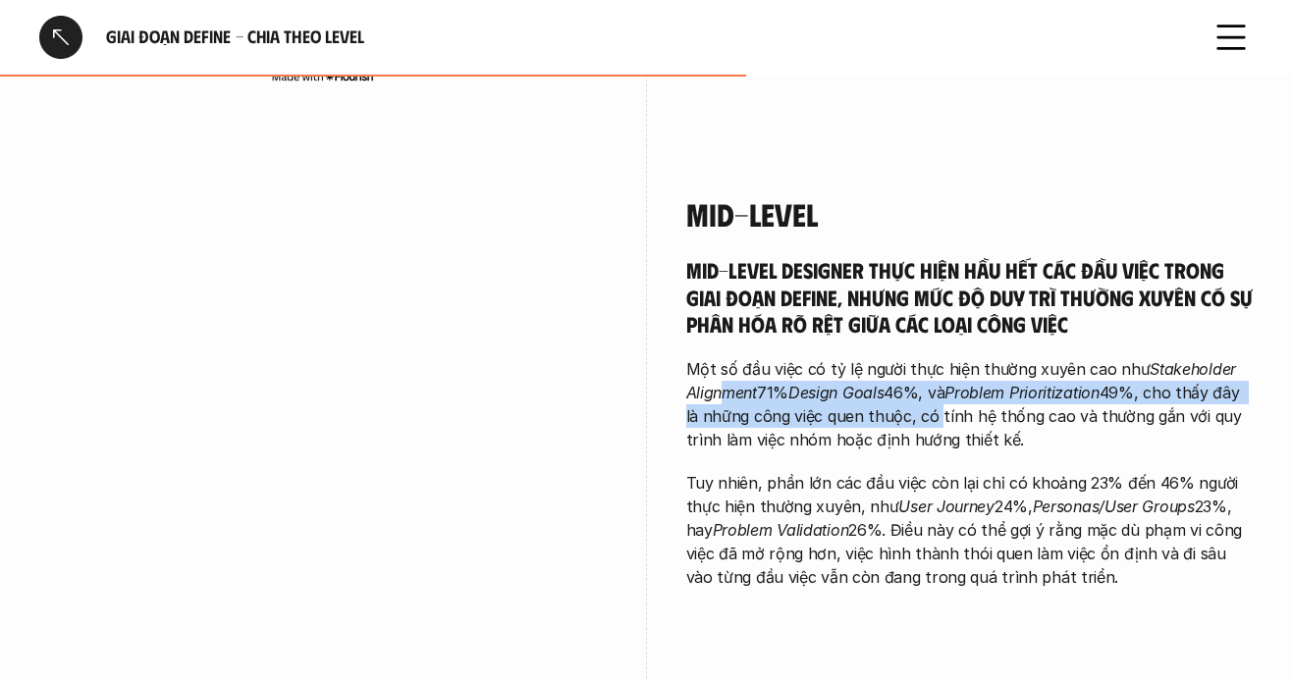
drag, startPoint x: 728, startPoint y: 331, endPoint x: 934, endPoint y: 336, distance: 206.3
click at [934, 357] on p "Một số đầu việc có tỷ lệ người thực hiện thường xuyên cao như Stakeholder Align…" at bounding box center [970, 404] width 568 height 94
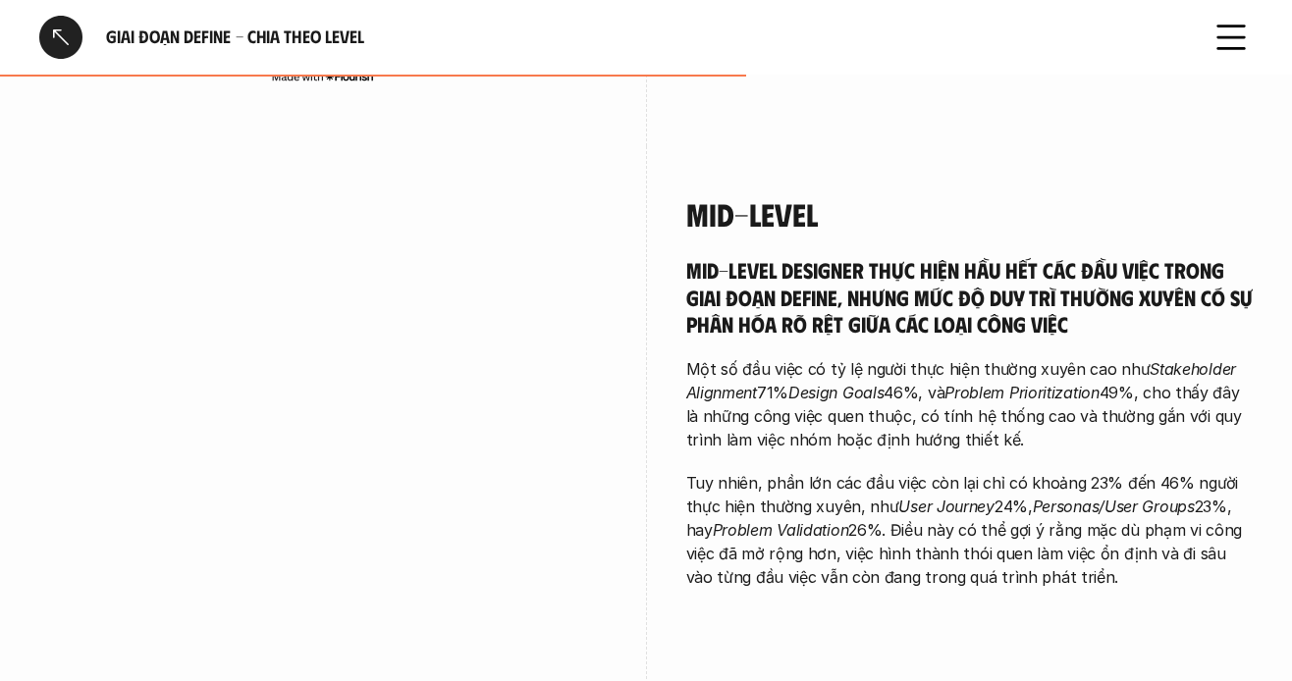
click at [827, 388] on div "Mid-level designer thực hiện hầu hết các đầu việc trong giai đoạn Define, nhưng…" at bounding box center [970, 422] width 568 height 333
drag, startPoint x: 750, startPoint y: 365, endPoint x: 933, endPoint y: 364, distance: 182.7
click at [933, 364] on p "Một số đầu việc có tỷ lệ người thực hiện thường xuyên cao như Stakeholder Align…" at bounding box center [970, 404] width 568 height 94
click at [917, 357] on p "Một số đầu việc có tỷ lệ người thực hiện thường xuyên cao như Stakeholder Align…" at bounding box center [970, 404] width 568 height 94
drag, startPoint x: 1007, startPoint y: 337, endPoint x: 1165, endPoint y: 358, distance: 159.6
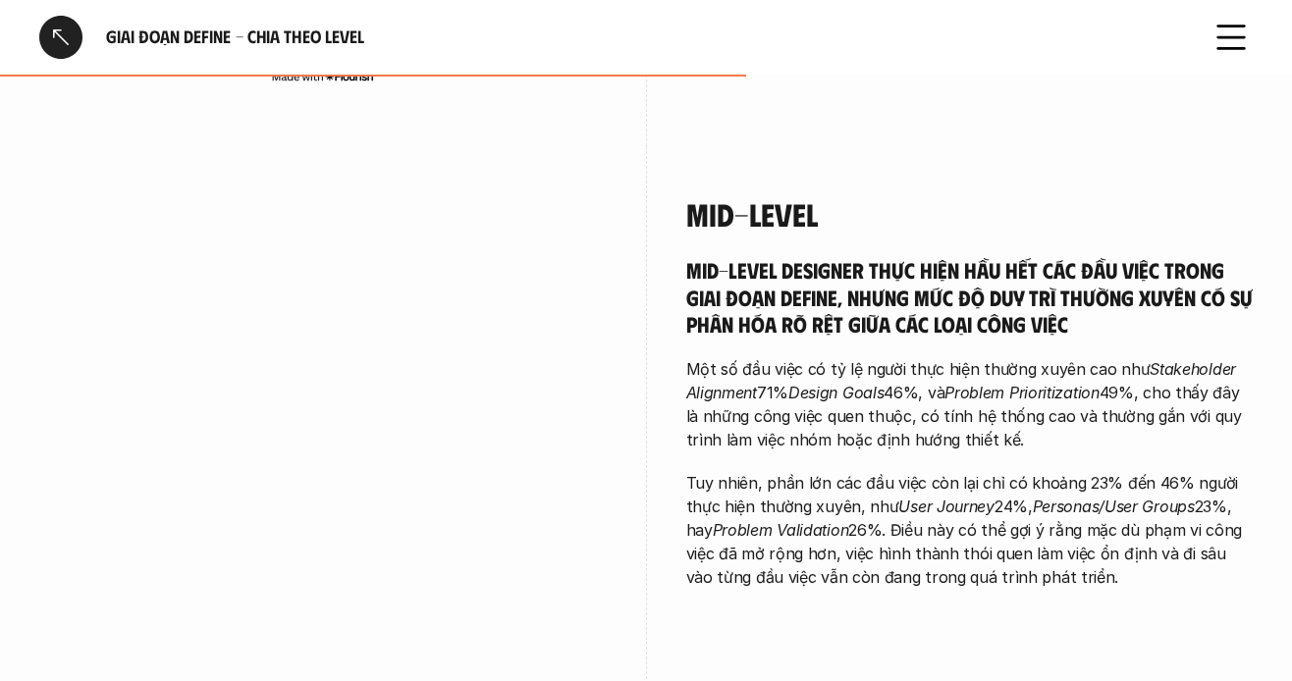
click at [1177, 357] on p "Một số đầu việc có tỷ lệ người thực hiện thường xuyên cao như Stakeholder Align…" at bounding box center [970, 404] width 568 height 94
click at [995, 386] on div "Mid-level designer thực hiện hầu hết các đầu việc trong giai đoạn Define, nhưng…" at bounding box center [970, 422] width 568 height 333
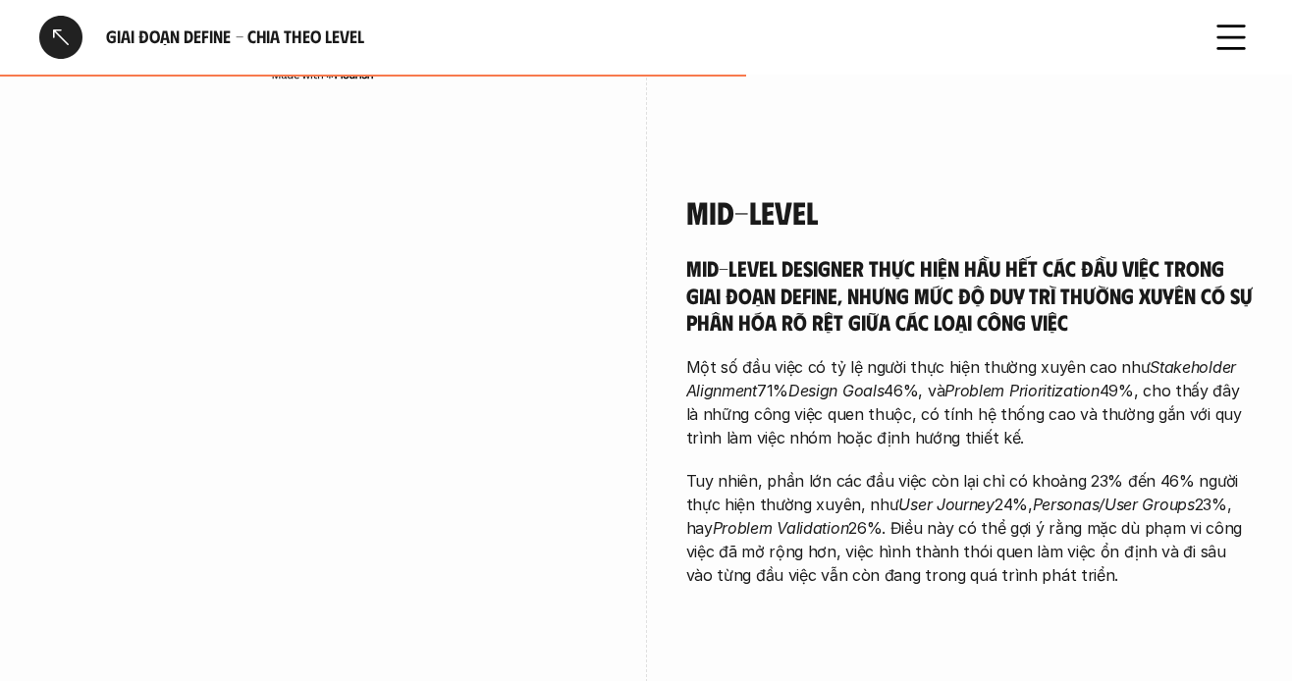
scroll to position [3437, 0]
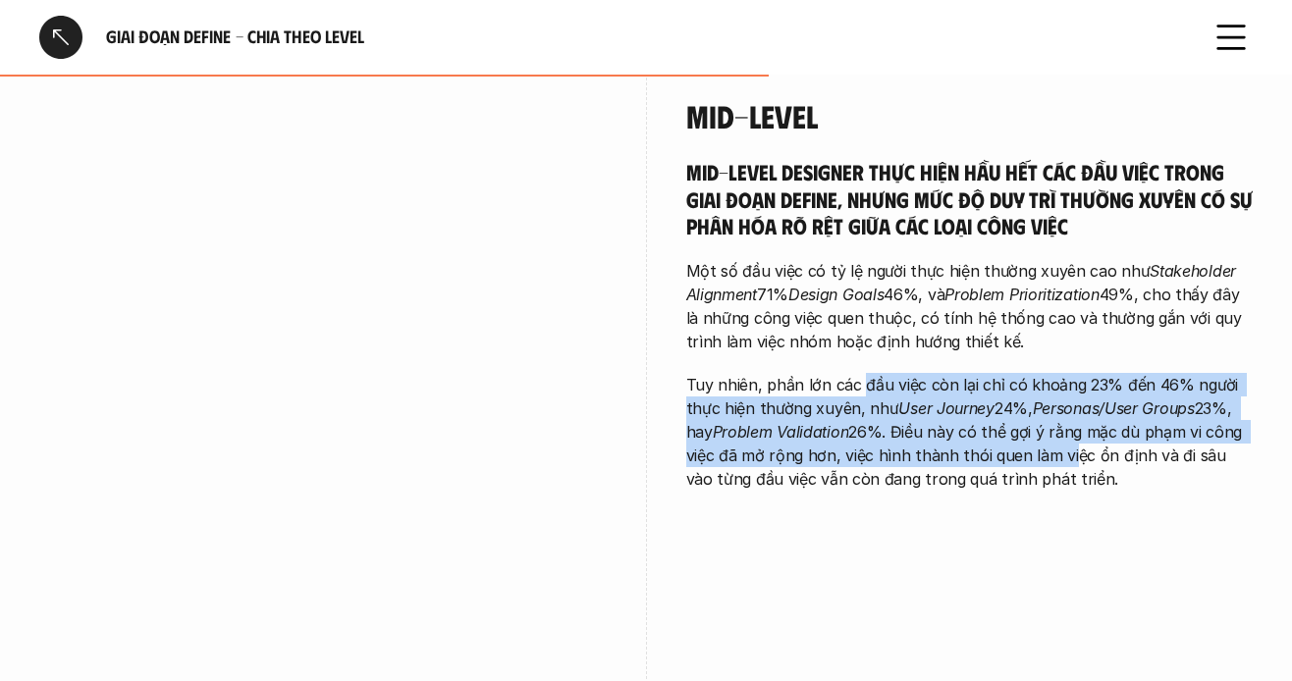
drag, startPoint x: 869, startPoint y: 305, endPoint x: 1064, endPoint y: 384, distance: 210.6
click at [1064, 384] on p "Tuy nhiên, phần lớn các đầu việc còn lại chỉ có khoảng 23% đến 46% người thực h…" at bounding box center [970, 432] width 568 height 118
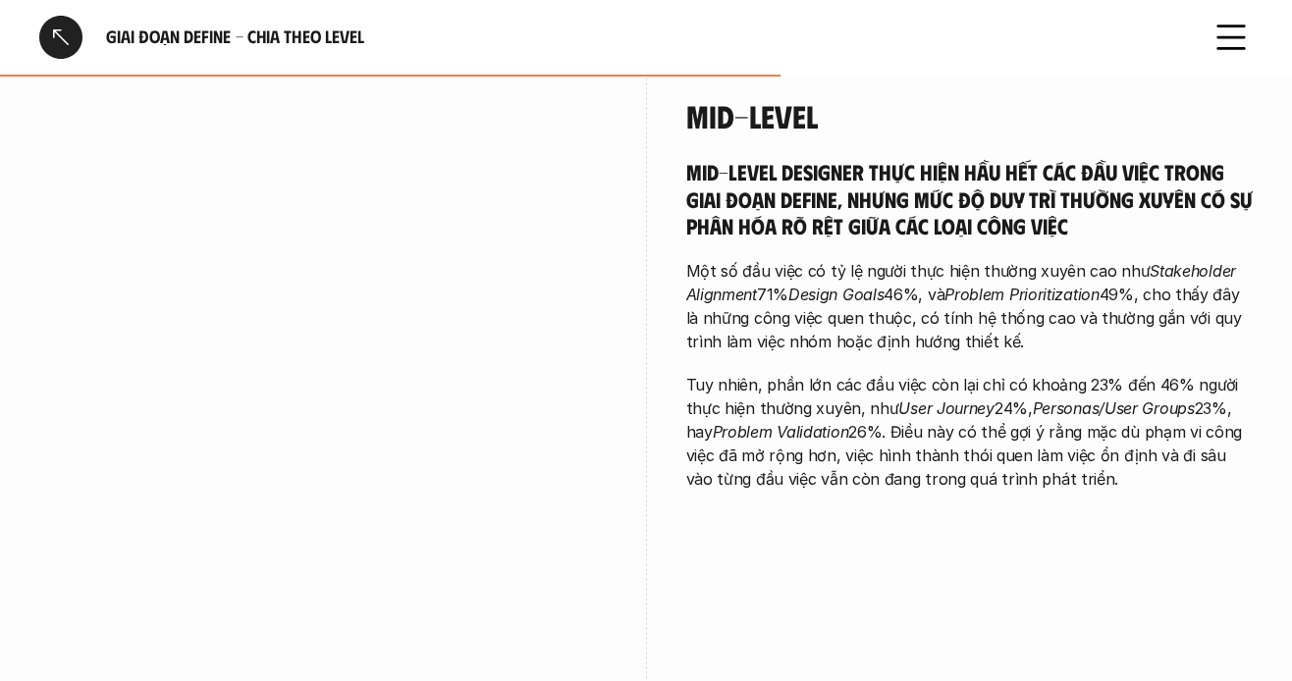
scroll to position [3535, 0]
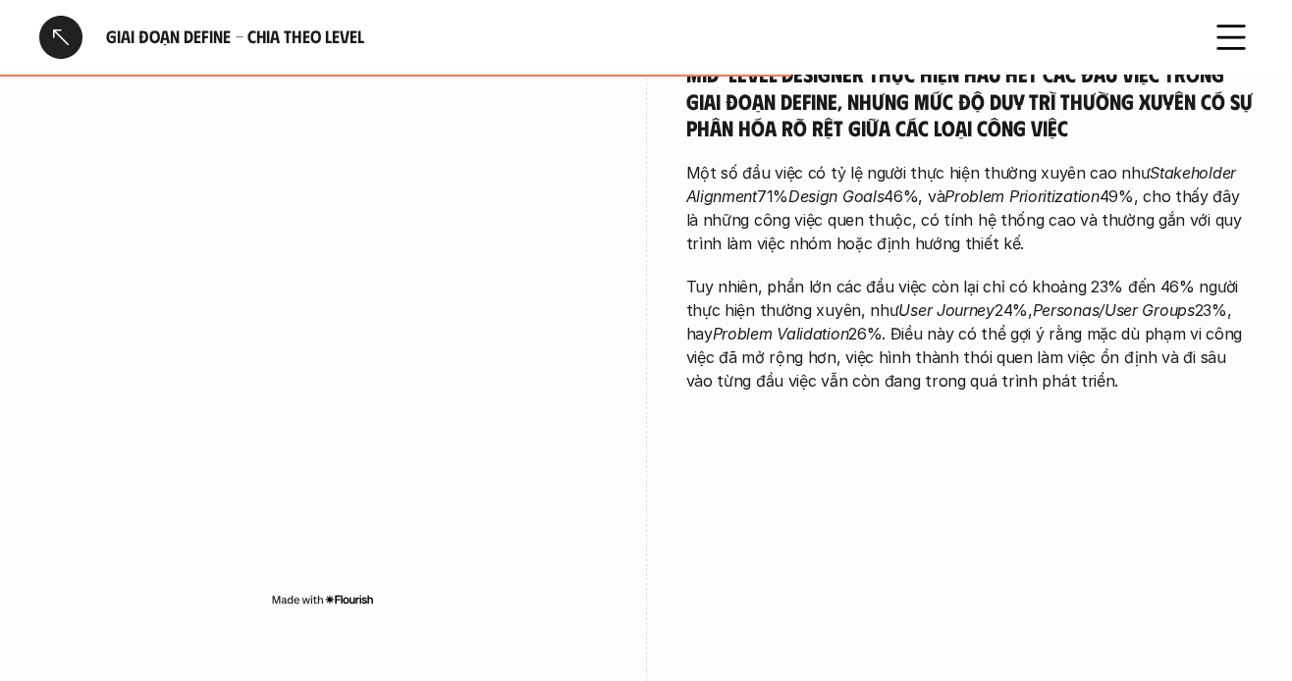
drag, startPoint x: 699, startPoint y: 313, endPoint x: 1077, endPoint y: 326, distance: 378.3
click at [1077, 326] on div "Mid-level Mid-level designer thực hiện hầu hết các đầu việc trong giai đoạn Def…" at bounding box center [970, 201] width 568 height 502
click at [1003, 349] on div "Mid-level Mid-level designer thực hiện hầu hết các đầu việc trong giai đoạn Def…" at bounding box center [970, 201] width 568 height 502
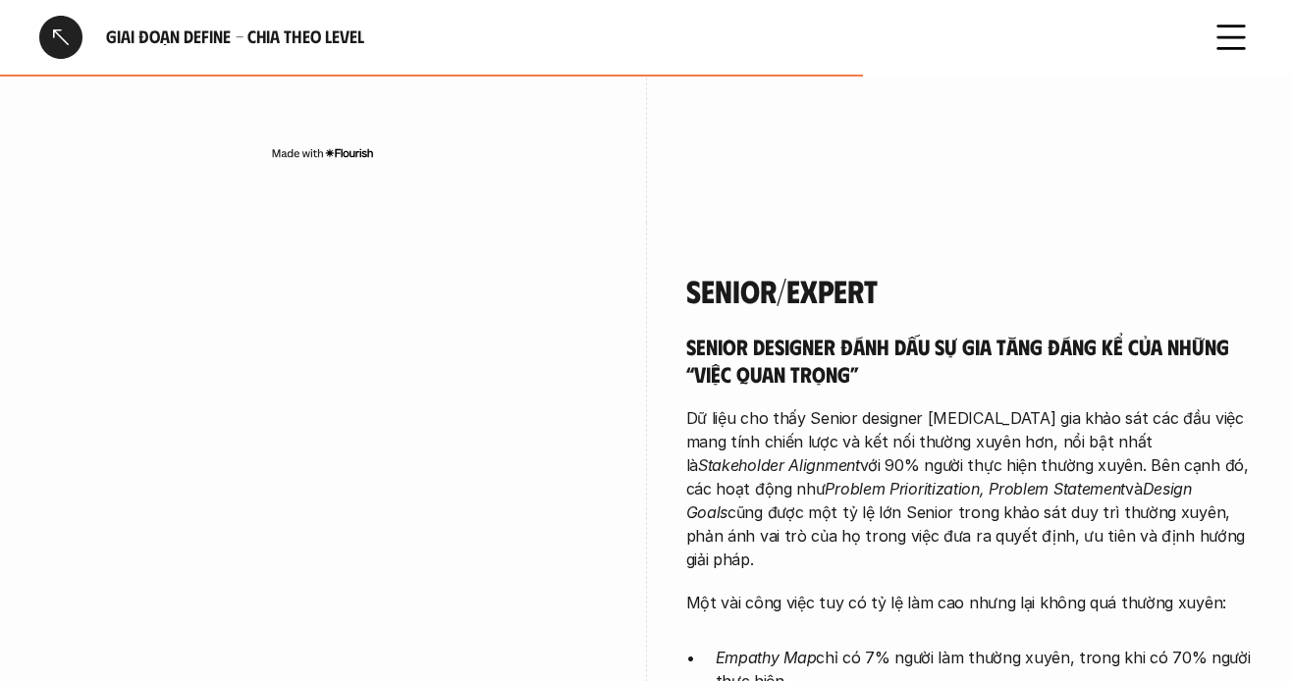
scroll to position [4026, 0]
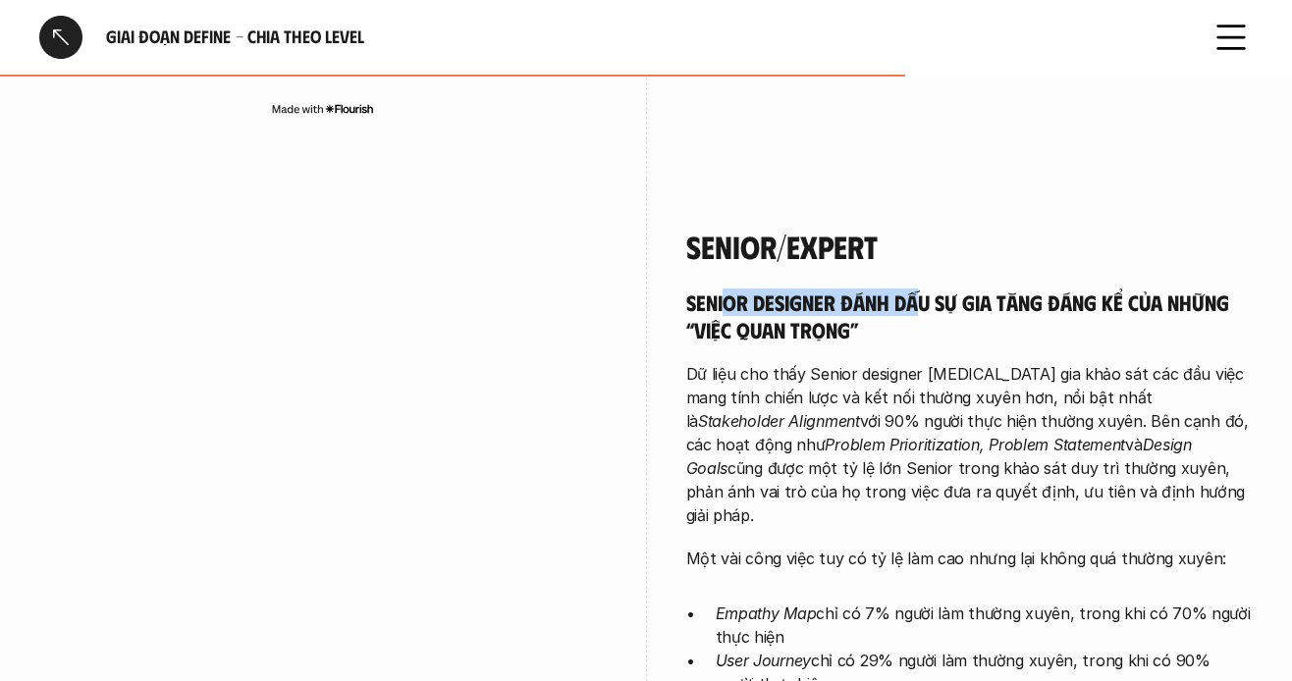
drag, startPoint x: 837, startPoint y: 237, endPoint x: 914, endPoint y: 241, distance: 77.7
click at [914, 241] on div "Senior/Expert Senior designer đánh dấu sự gia tăng đáng kể của những “việc quan…" at bounding box center [970, 519] width 568 height 582
click at [769, 289] on h5 "Senior designer đánh dấu sự gia tăng đáng kể của những “việc quan trọng”" at bounding box center [970, 316] width 568 height 54
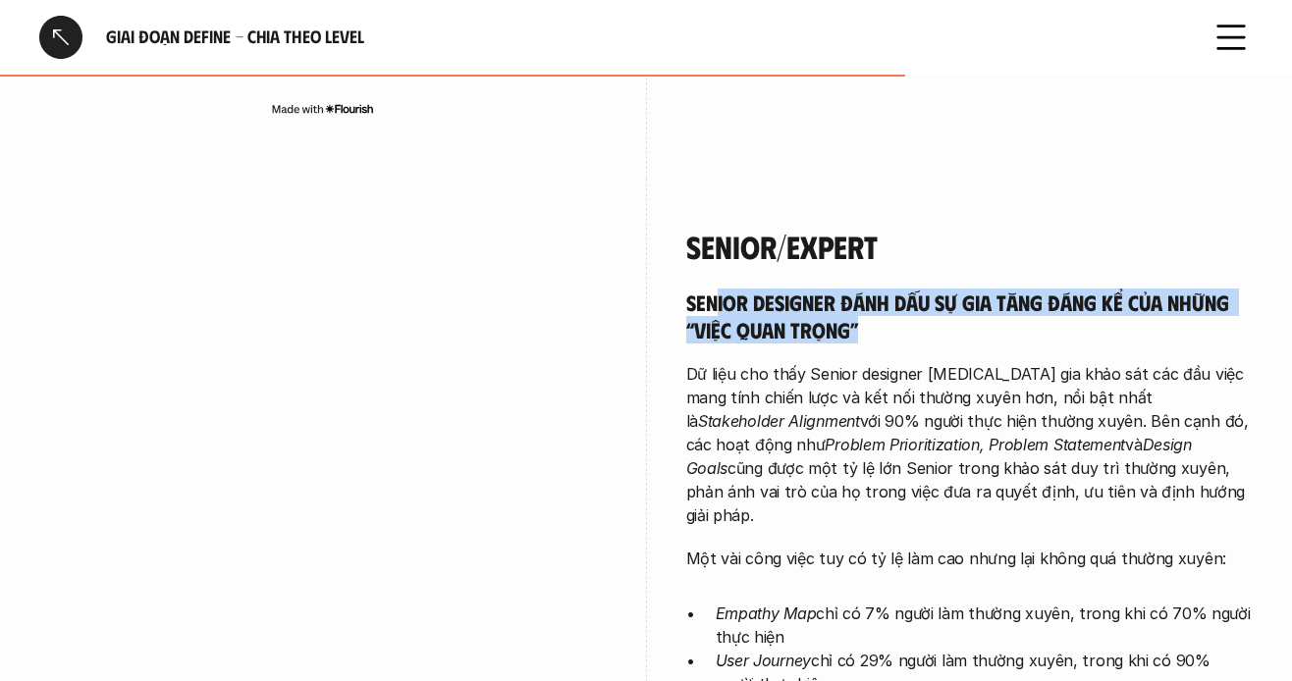
drag, startPoint x: 720, startPoint y: 239, endPoint x: 990, endPoint y: 250, distance: 270.3
click at [990, 289] on h5 "Senior designer đánh dấu sự gia tăng đáng kể của những “việc quan trọng”" at bounding box center [970, 316] width 568 height 54
click at [949, 289] on h5 "Senior designer đánh dấu sự gia tăng đáng kể của những “việc quan trọng”" at bounding box center [970, 316] width 568 height 54
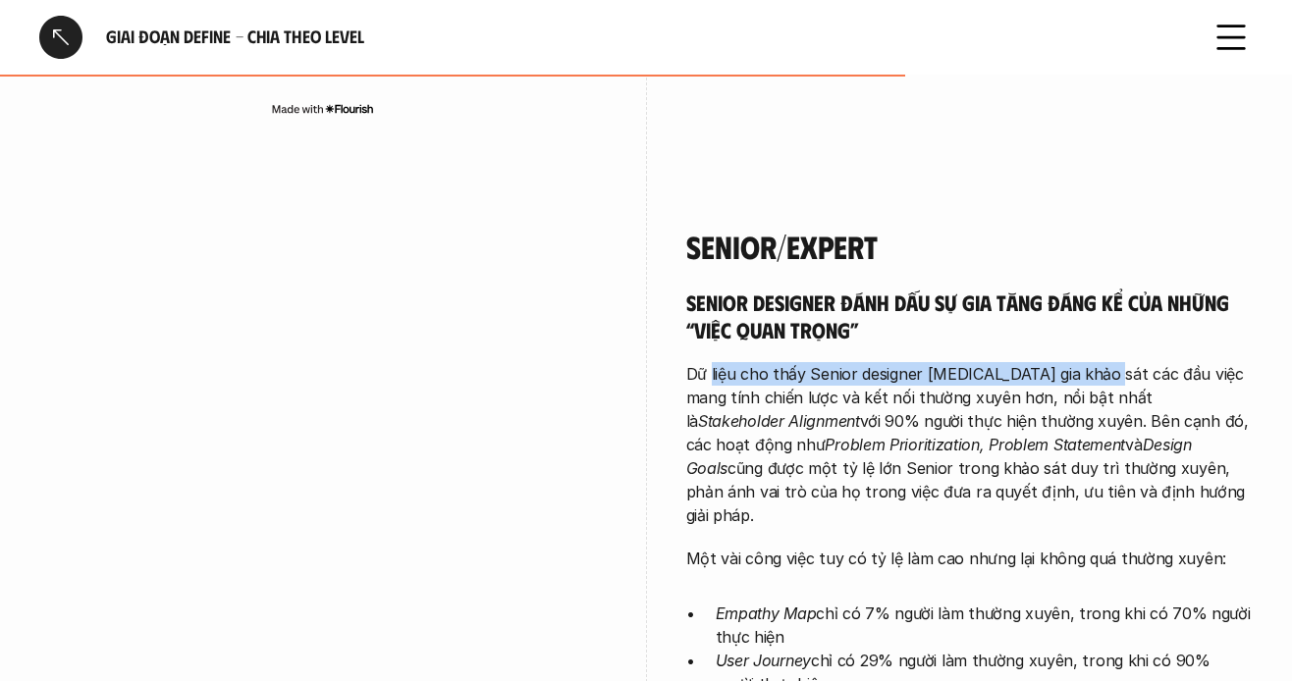
drag, startPoint x: 716, startPoint y: 310, endPoint x: 1102, endPoint y: 311, distance: 385.9
click at [1102, 362] on p "Dữ liệu cho thấy Senior designer [MEDICAL_DATA] gia khảo sát các đầu việc mang …" at bounding box center [970, 444] width 568 height 165
click at [1083, 362] on p "Dữ liệu cho thấy Senior designer [MEDICAL_DATA] gia khảo sát các đầu việc mang …" at bounding box center [970, 444] width 568 height 165
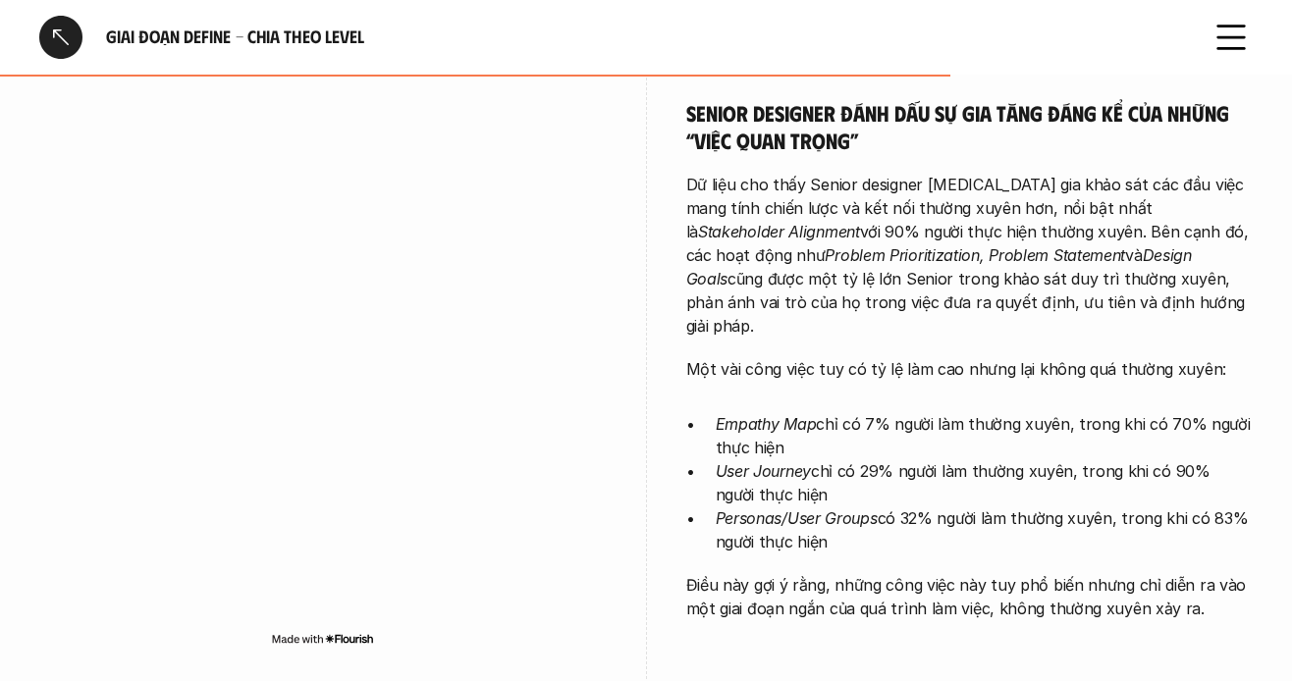
scroll to position [4223, 0]
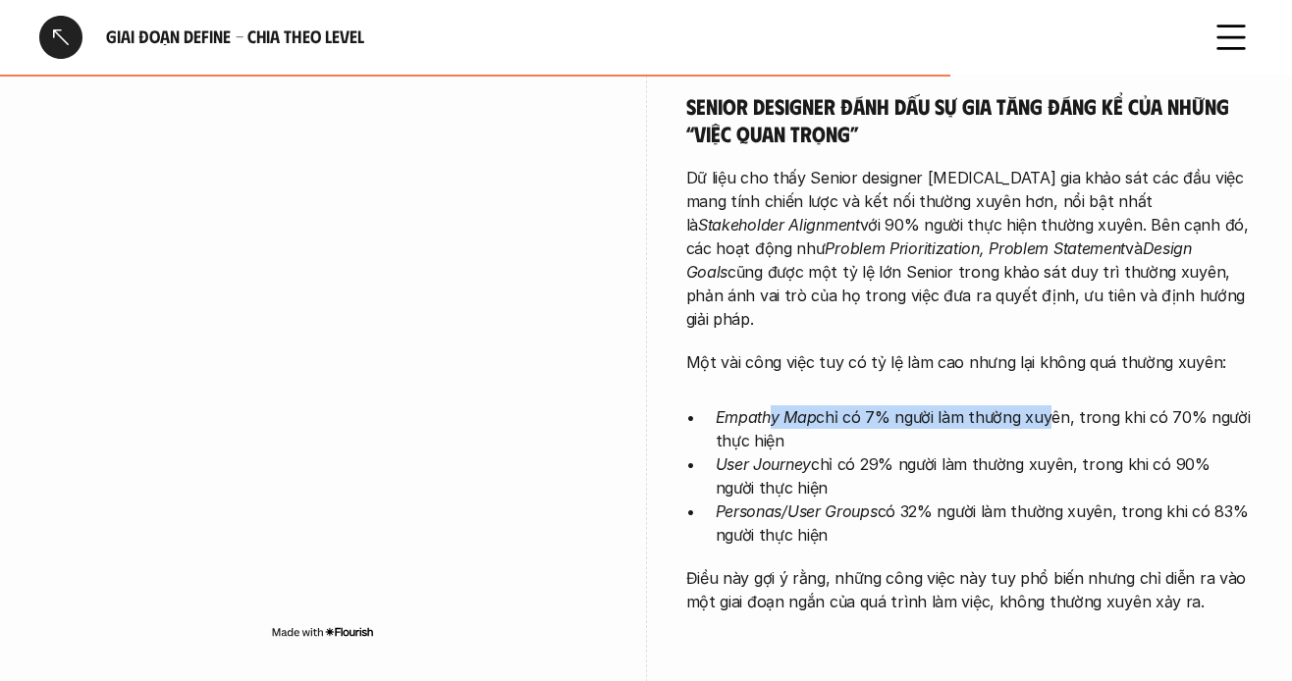
drag, startPoint x: 800, startPoint y: 309, endPoint x: 1043, endPoint y: 331, distance: 243.5
click at [1043, 331] on div "Senior designer đánh dấu sự gia tăng đáng kể của những “việc quan trọng” Dữ liệ…" at bounding box center [970, 352] width 568 height 521
click at [1017, 406] on p "Empathy Map chỉ có 7% người làm thường xuyên, trong khi có 70% người thực hiện" at bounding box center [985, 429] width 538 height 47
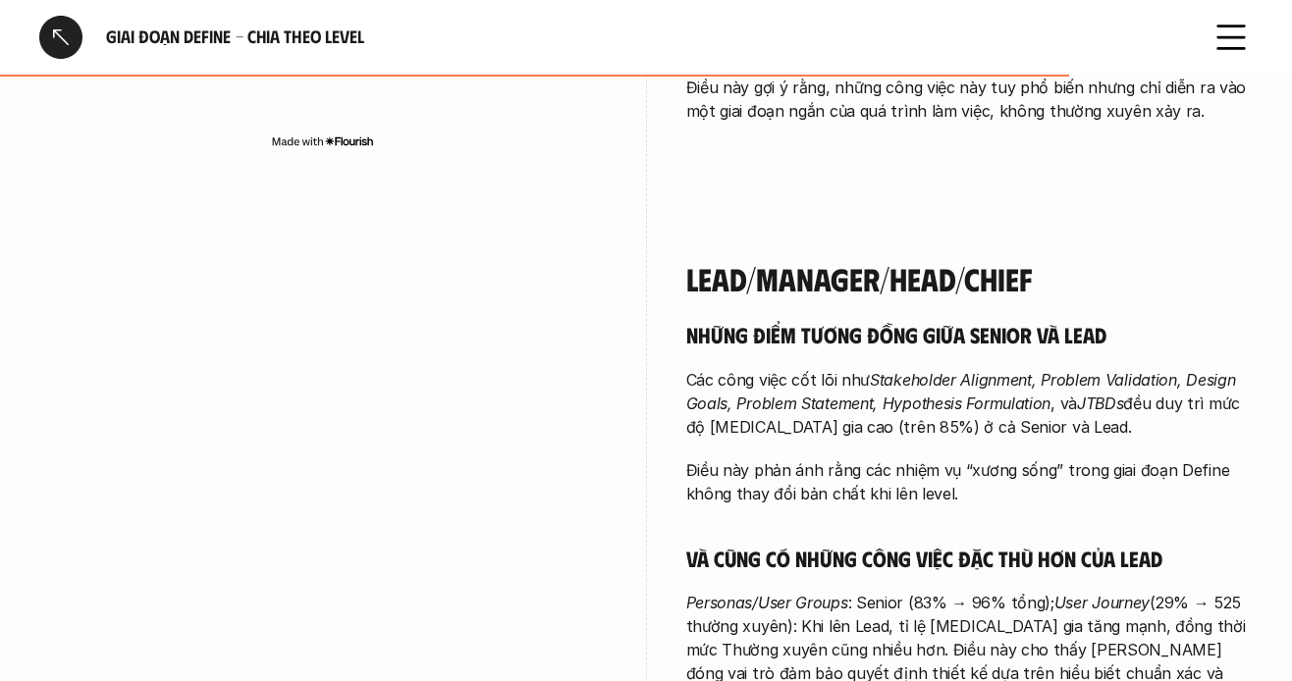
scroll to position [4812, 0]
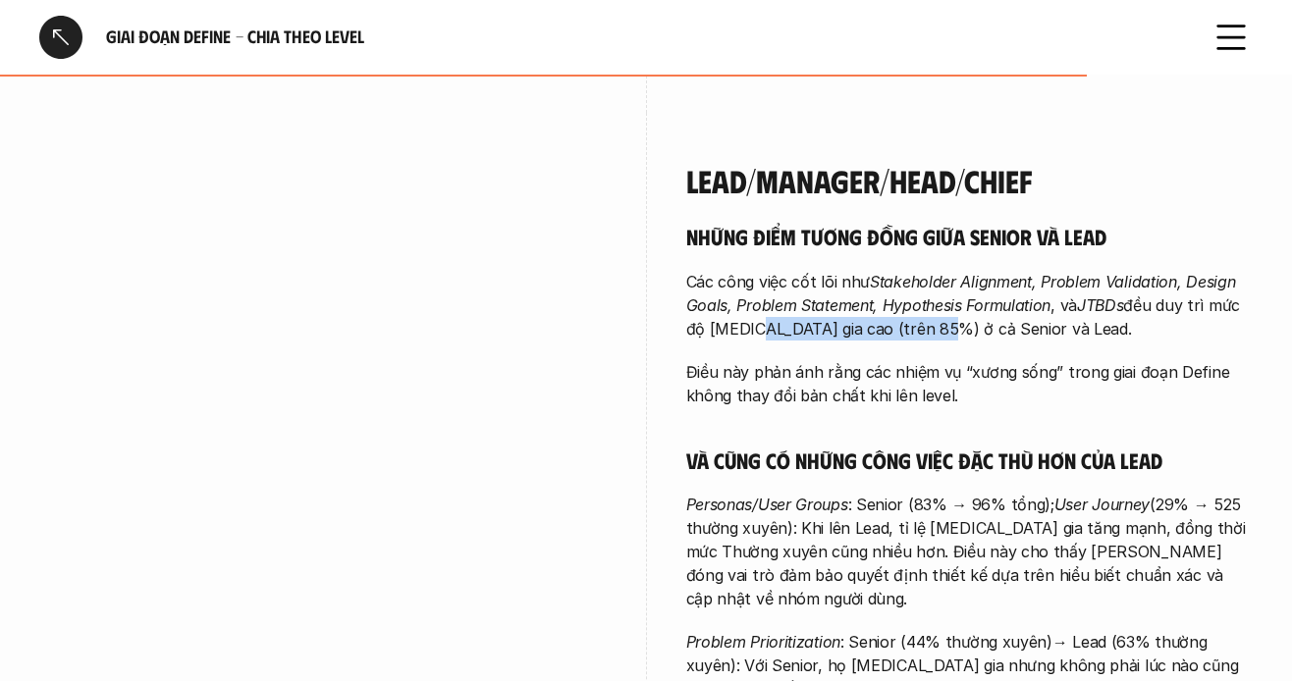
drag, startPoint x: 748, startPoint y: 268, endPoint x: 925, endPoint y: 263, distance: 176.8
click at [925, 270] on p "Các công việc cốt lõi như Stakeholder Alignment, Problem Validation, Design Goa…" at bounding box center [970, 305] width 568 height 71
click at [884, 270] on p "Các công việc cốt lõi như Stakeholder Alignment, Problem Validation, Design Goa…" at bounding box center [970, 305] width 568 height 71
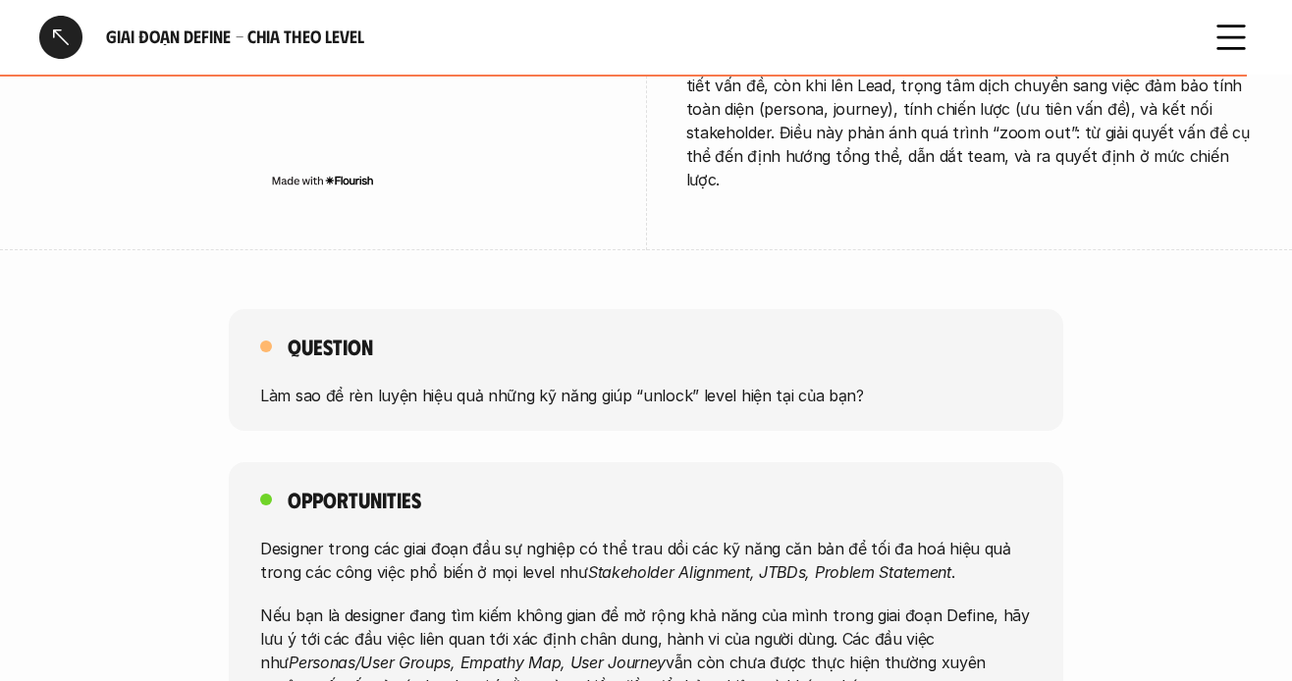
scroll to position [5499, 0]
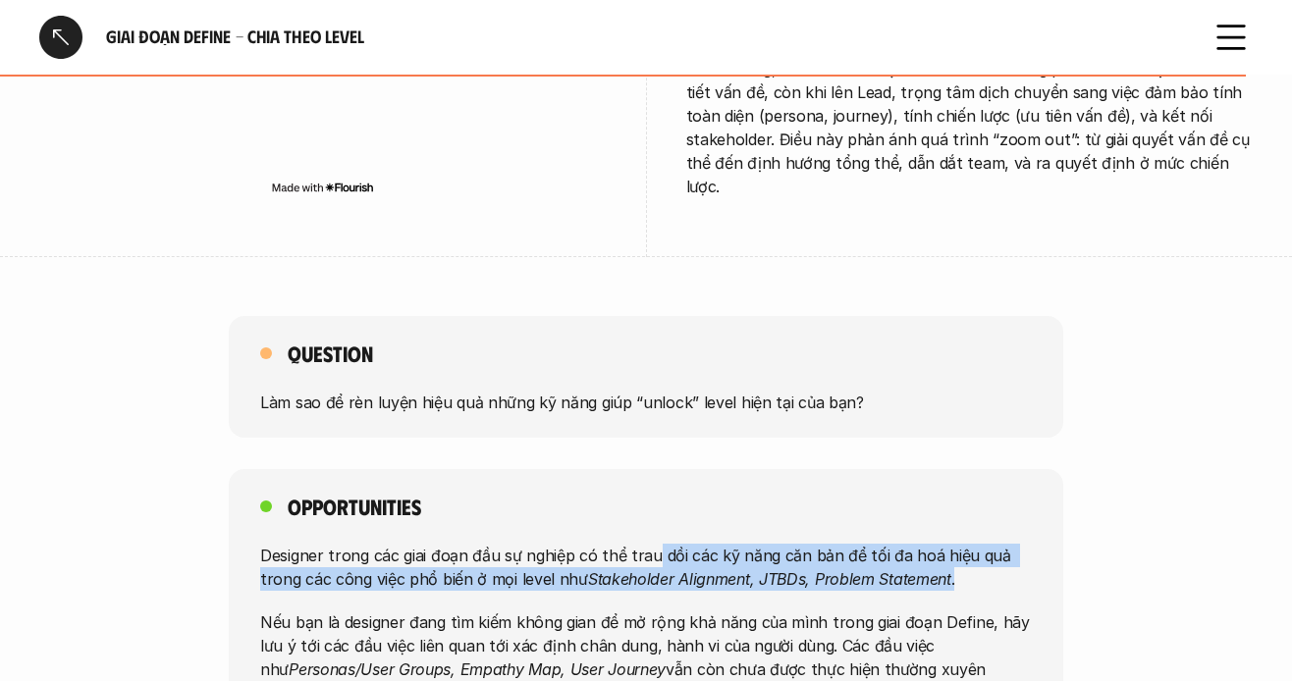
drag, startPoint x: 652, startPoint y: 444, endPoint x: 981, endPoint y: 457, distance: 329.2
click at [981, 543] on p "Designer trong các giai đoạn đầu sự nghiệp có thể trau dồi các kỹ năng căn bản …" at bounding box center [646, 566] width 772 height 47
click at [956, 543] on p "Designer trong các giai đoạn đầu sự nghiệp có thể trau dồi các kỹ năng căn bản …" at bounding box center [646, 566] width 772 height 47
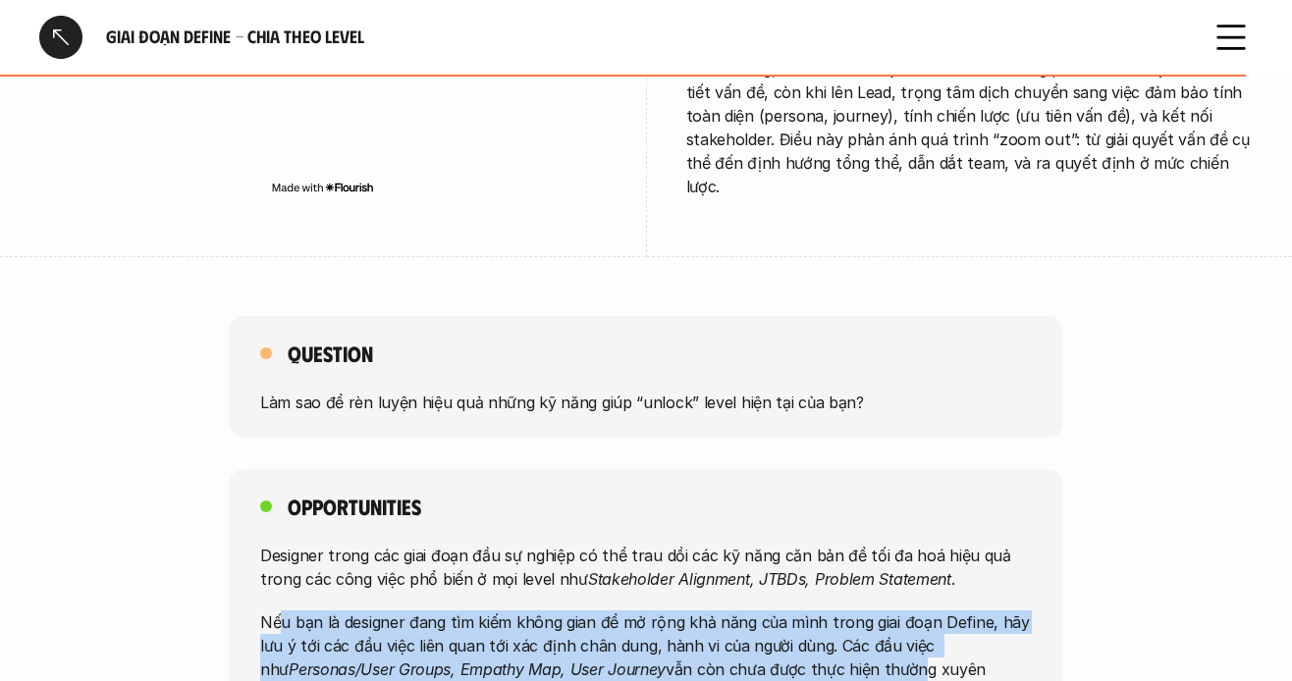
drag, startPoint x: 287, startPoint y: 498, endPoint x: 881, endPoint y: 551, distance: 596.5
click at [881, 610] on p "Nếu bạn là designer đang tìm kiếm không gian để mở rộng khả năng của mình trong…" at bounding box center [646, 657] width 772 height 94
click at [863, 610] on p "Nếu bạn là designer đang tìm kiếm không gian để mở rộng khả năng của mình trong…" at bounding box center [646, 657] width 772 height 94
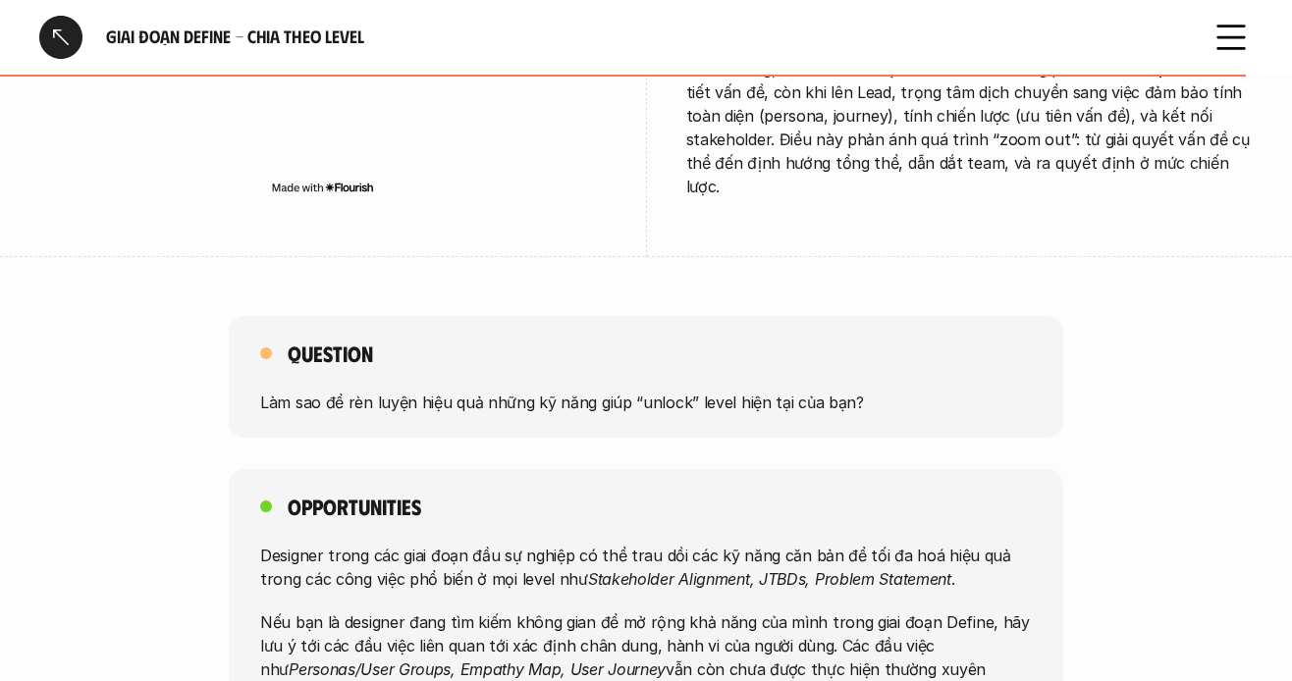
click at [63, 42] on div at bounding box center [60, 37] width 43 height 43
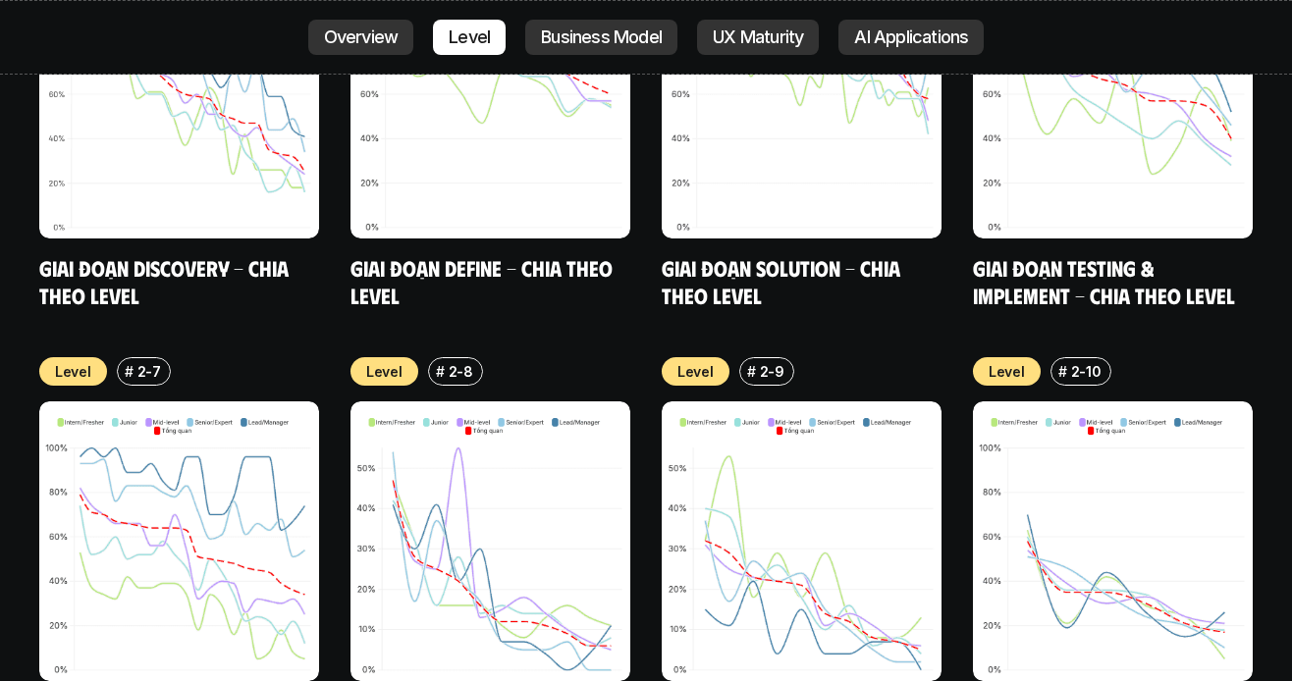
scroll to position [7103, 0]
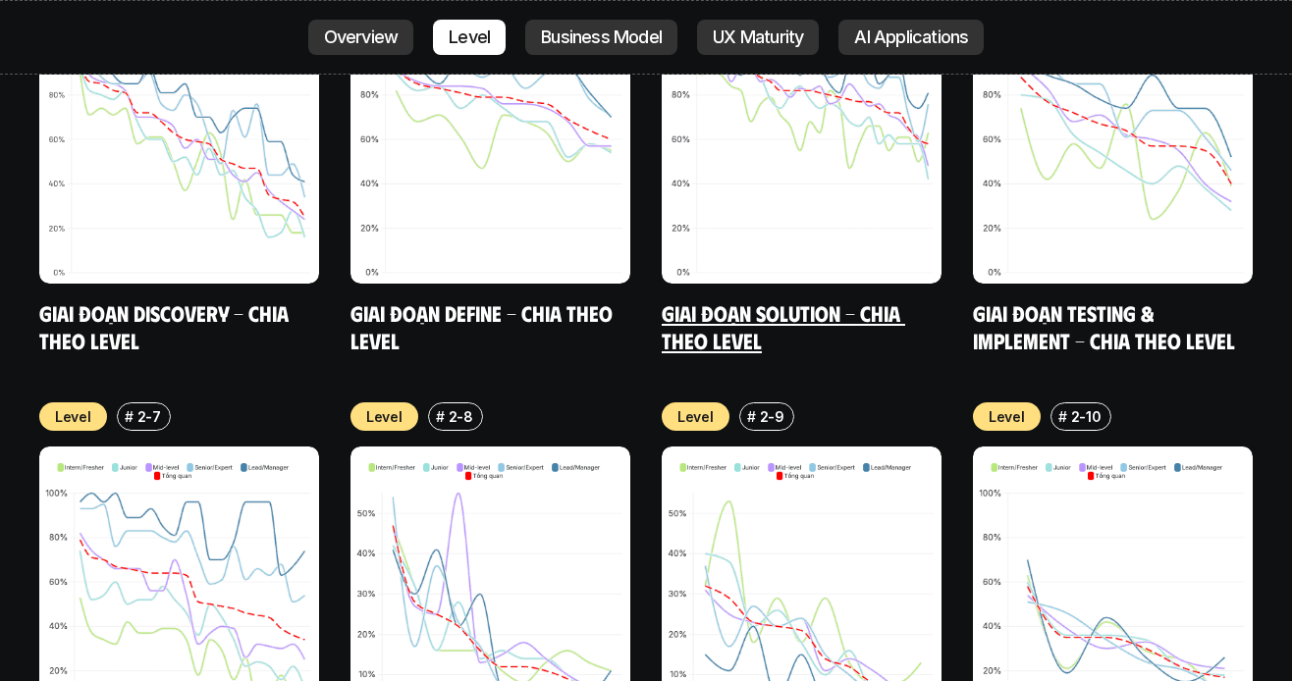
click at [829, 300] on link "Giai đoạn Solution - Chia theo Level" at bounding box center [784, 327] width 244 height 54
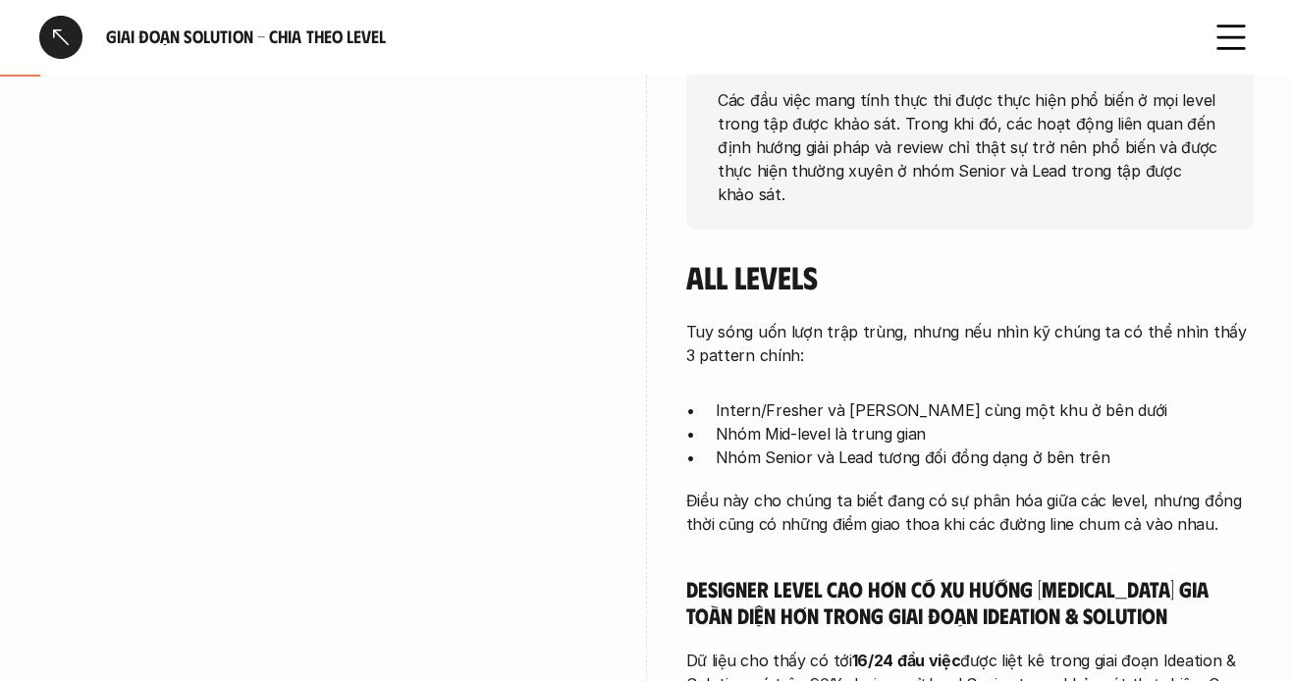
scroll to position [393, 0]
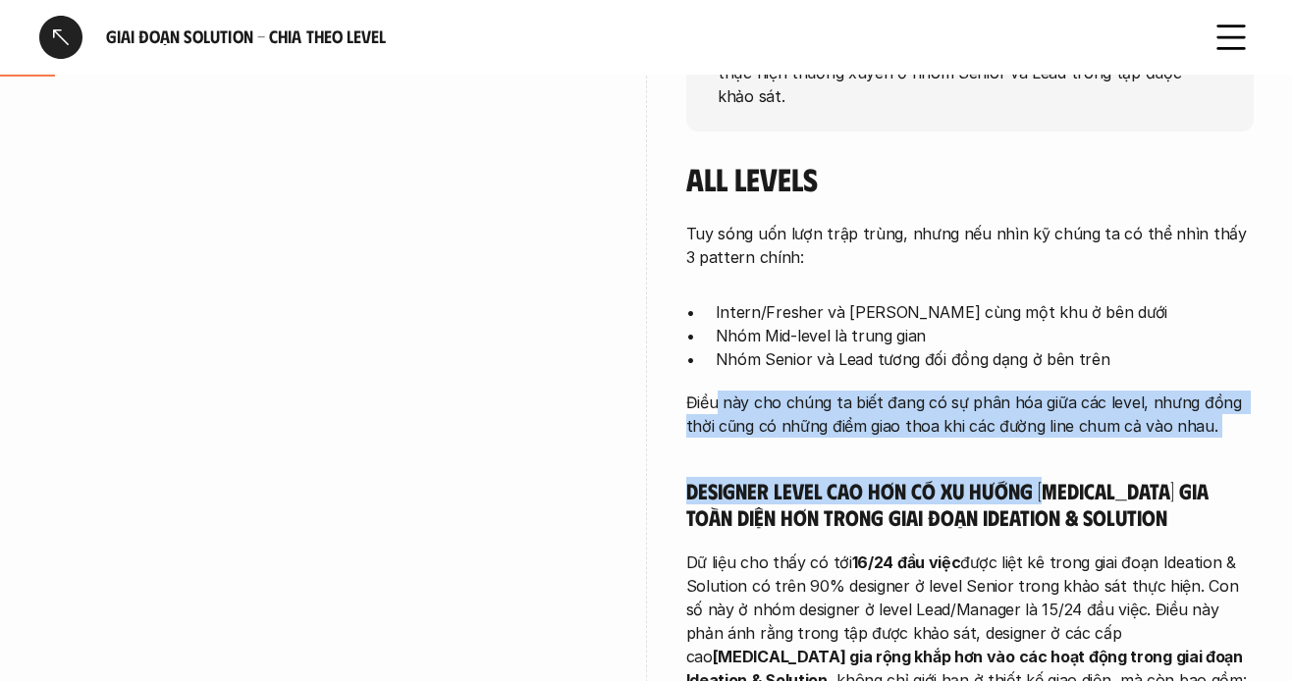
drag, startPoint x: 761, startPoint y: 423, endPoint x: 1053, endPoint y: 463, distance: 294.3
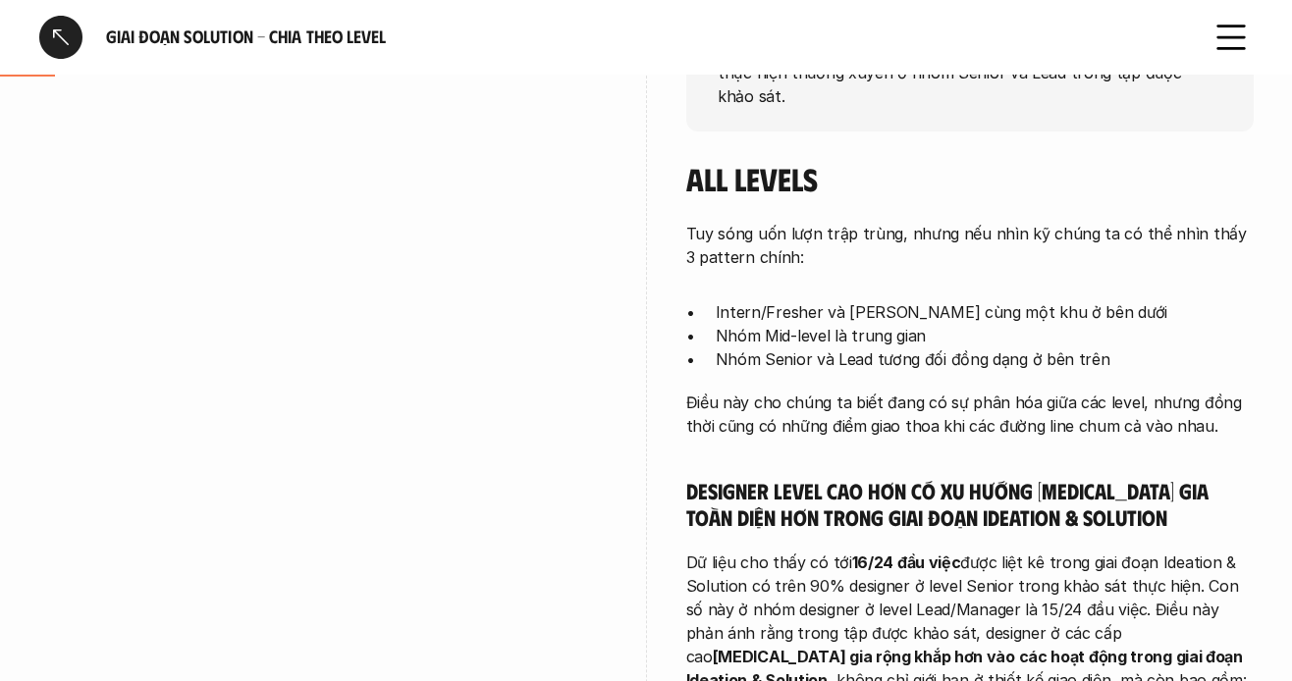
click at [976, 433] on p "Điều này cho chúng ta biết đang có sự phân hóa giữa các level, nhưng đồng thời …" at bounding box center [970, 414] width 568 height 47
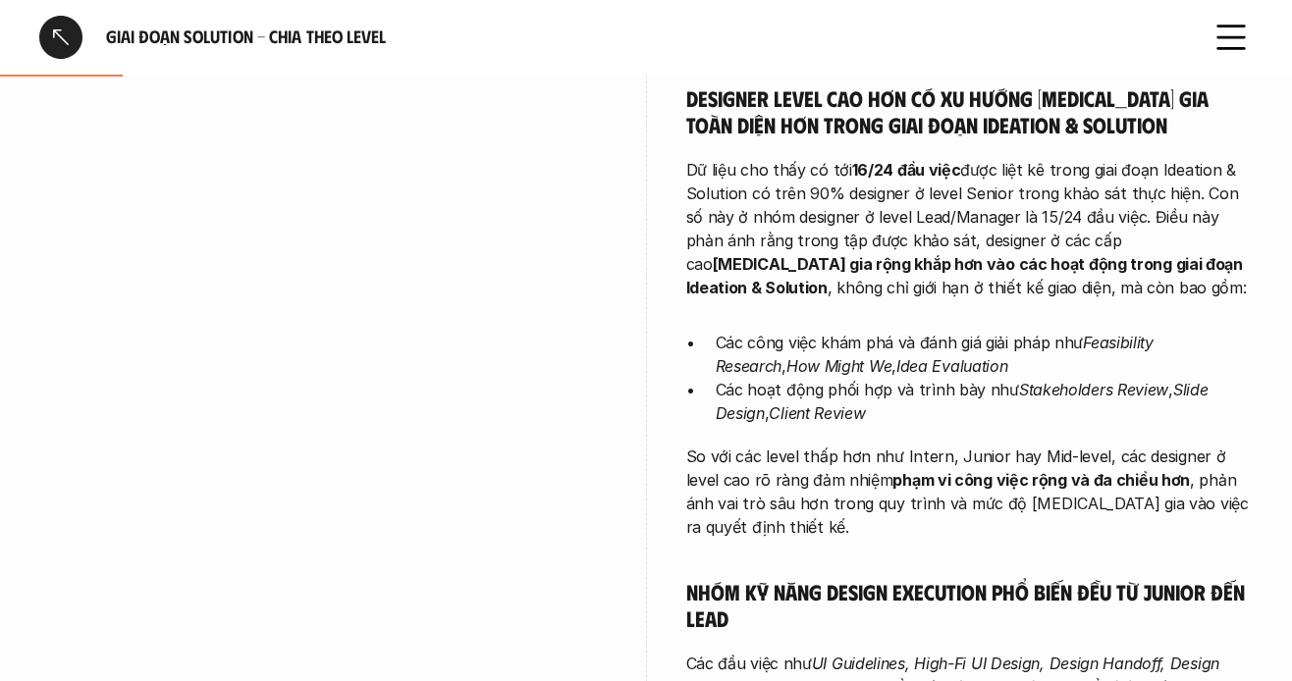
scroll to position [687, 0]
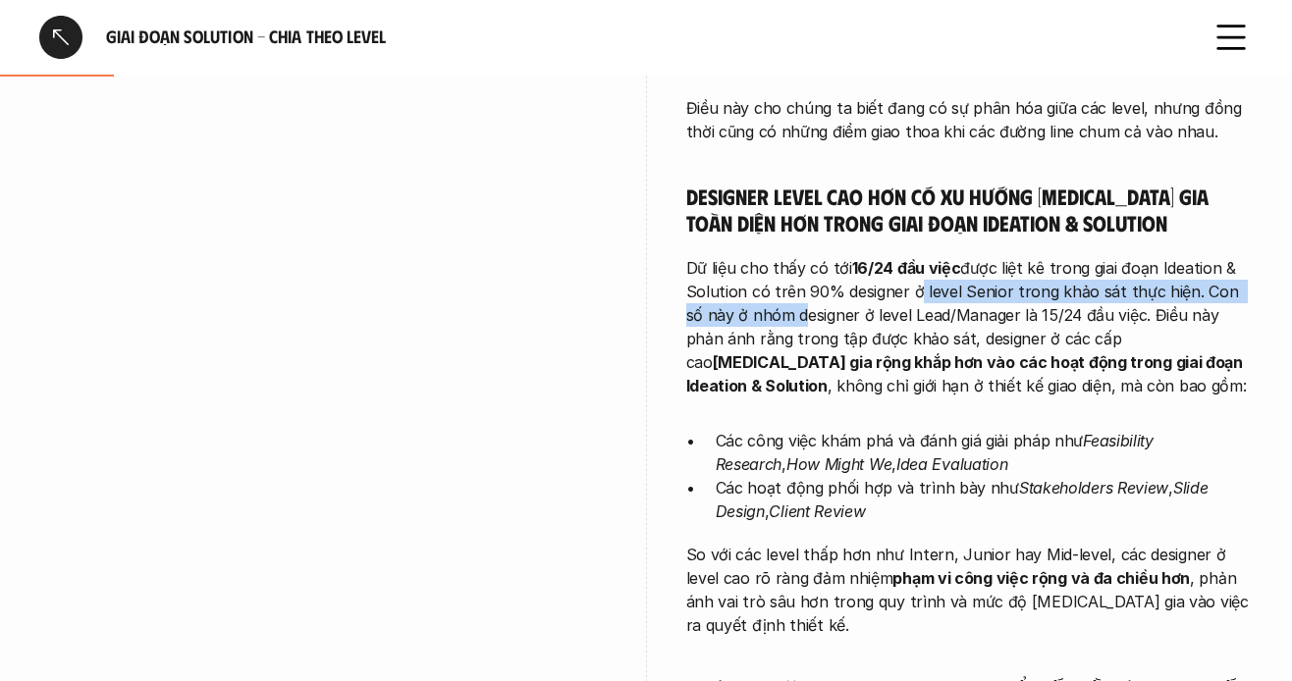
drag, startPoint x: 778, startPoint y: 305, endPoint x: 906, endPoint y: 298, distance: 128.9
click at [911, 298] on p "Dữ liệu cho thấy có tới 16/24 đầu việc được liệt kê trong giai đoạn Ideation & …" at bounding box center [970, 326] width 568 height 141
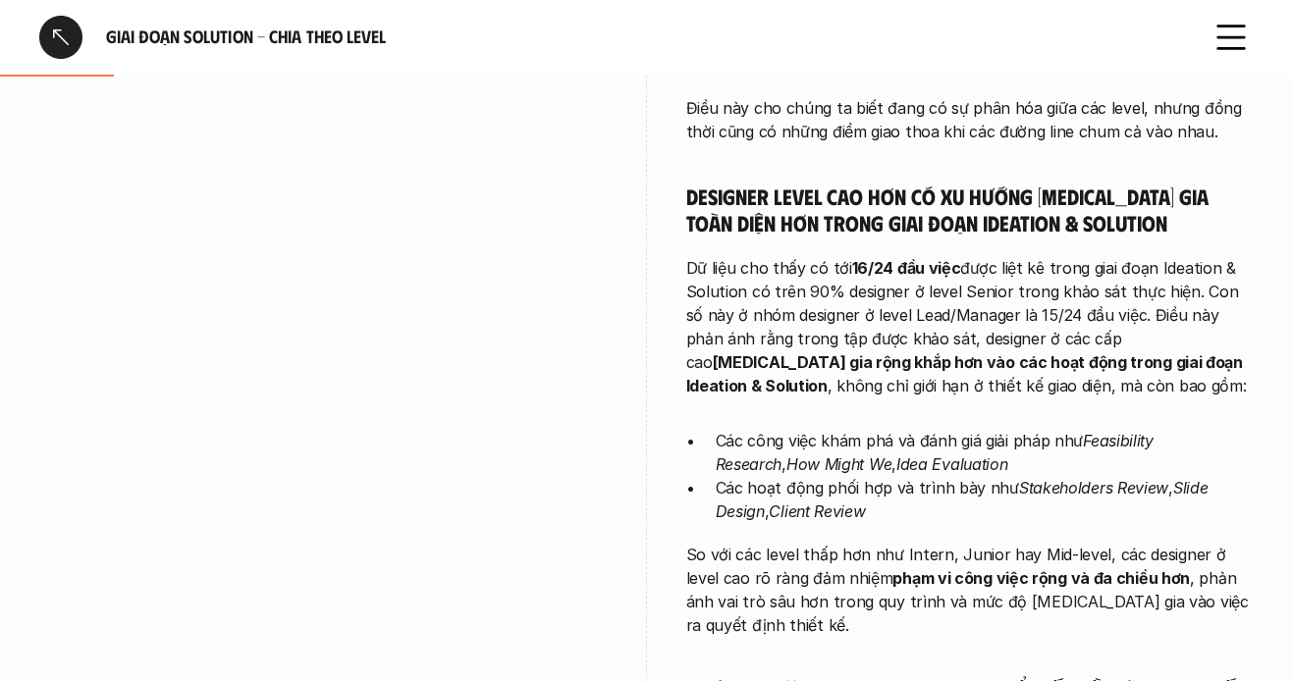
click at [844, 299] on p "Dữ liệu cho thấy có tới 16/24 đầu việc được liệt kê trong giai đoạn Ideation & …" at bounding box center [970, 326] width 568 height 141
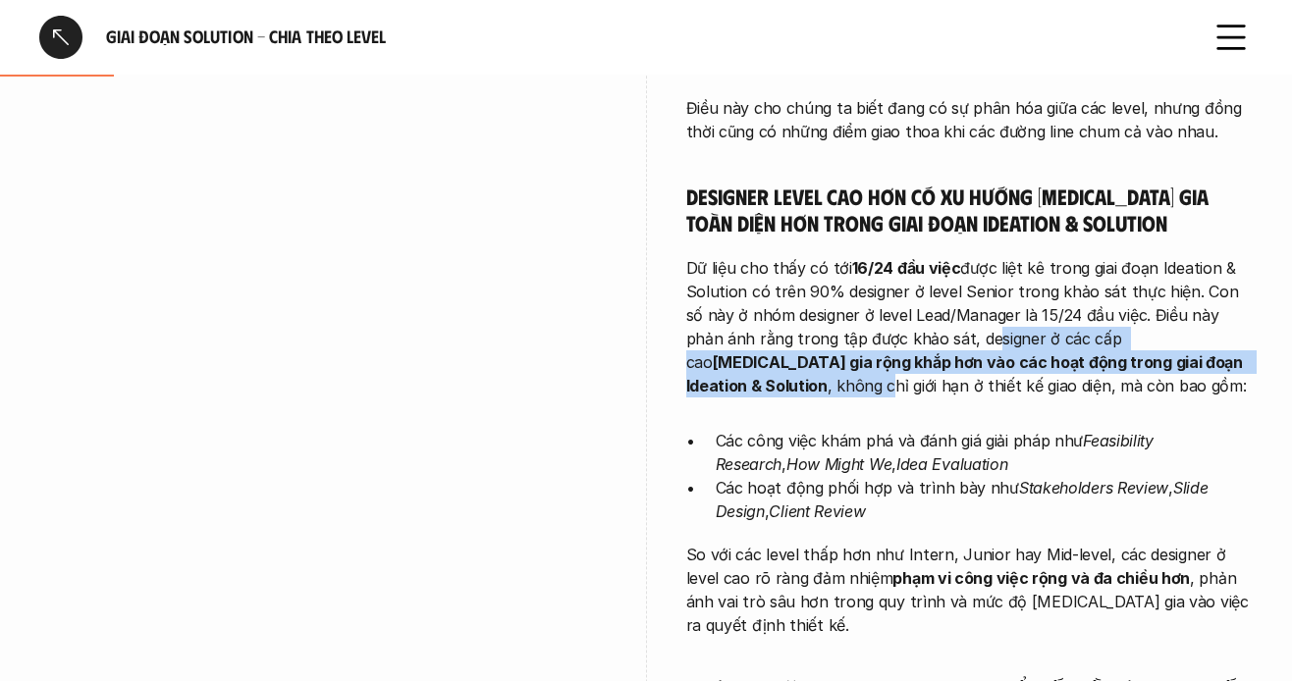
drag, startPoint x: 945, startPoint y: 346, endPoint x: 1174, endPoint y: 367, distance: 230.8
click at [1174, 367] on p "Dữ liệu cho thấy có tới 16/24 đầu việc được liệt kê trong giai đoạn Ideation & …" at bounding box center [970, 326] width 568 height 141
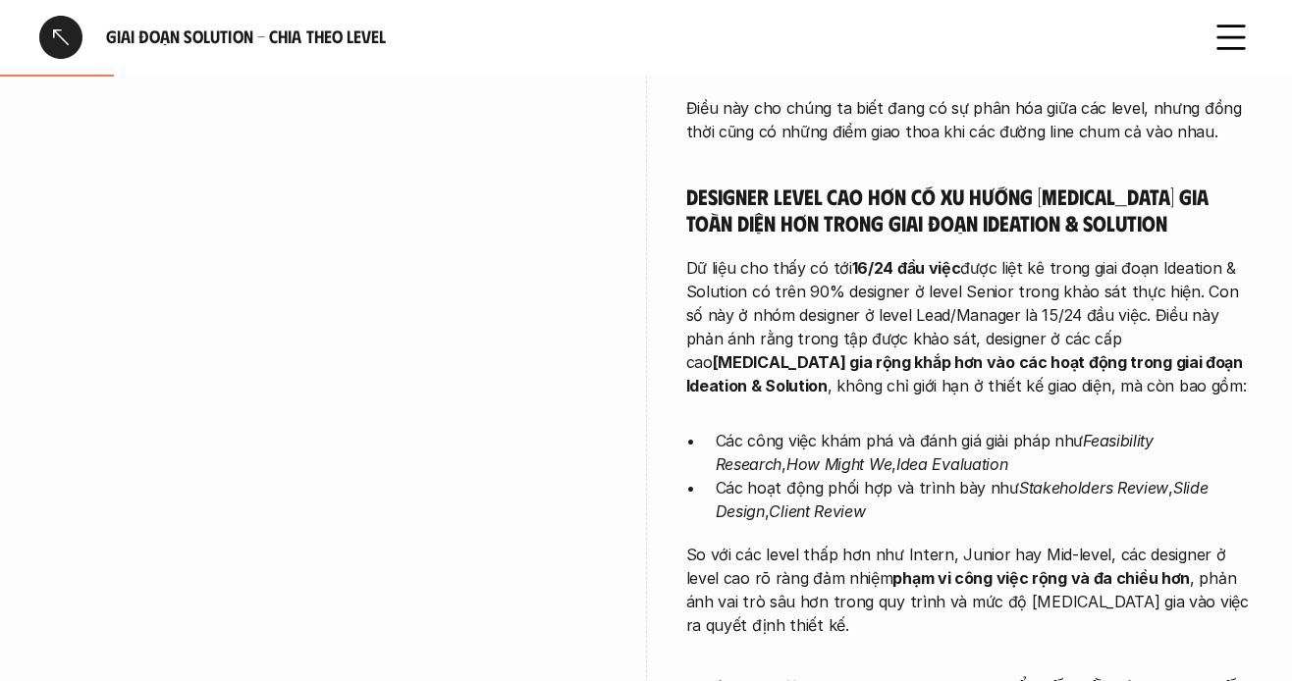
click at [1182, 369] on p "Dữ liệu cho thấy có tới 16/24 đầu việc được liệt kê trong giai đoạn Ideation & …" at bounding box center [970, 326] width 568 height 141
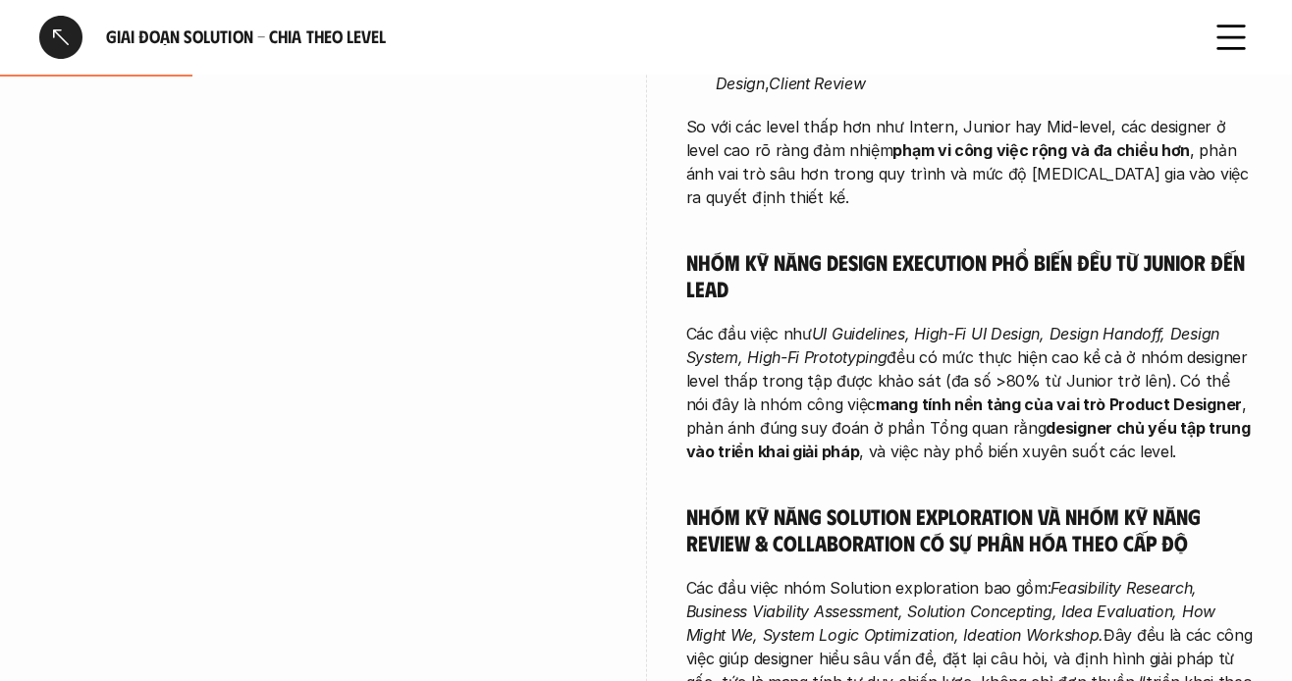
scroll to position [1080, 0]
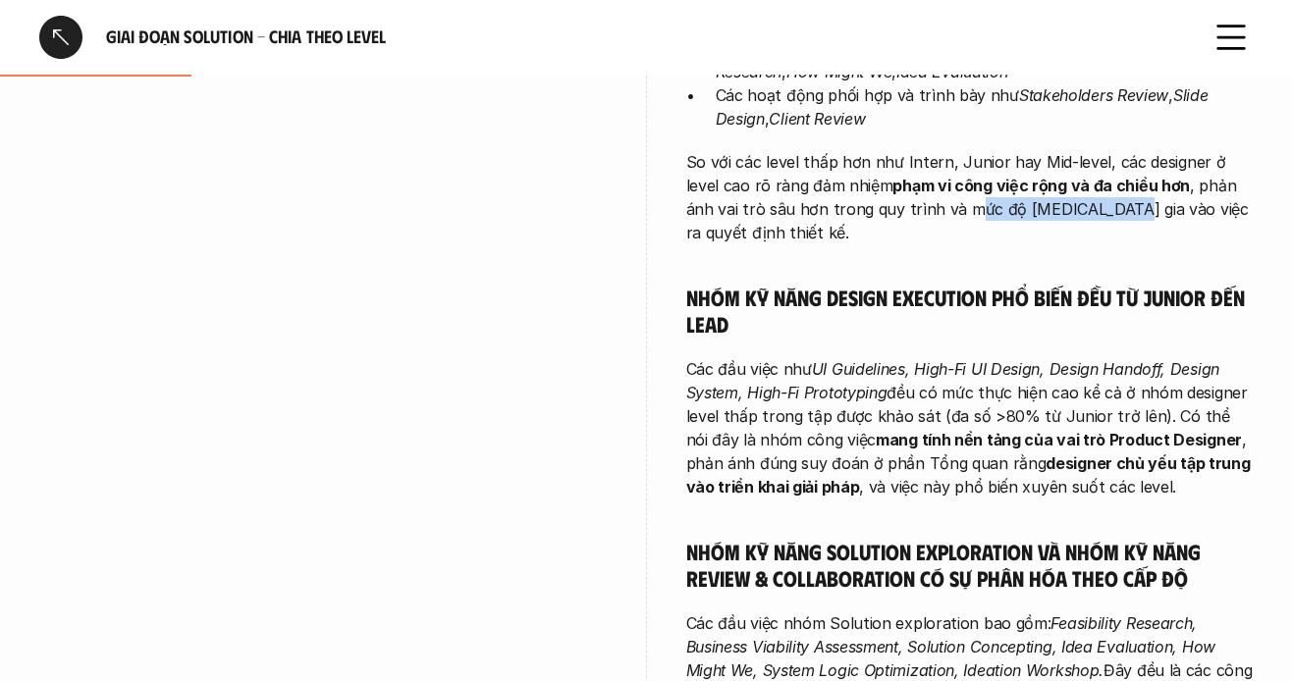
drag, startPoint x: 989, startPoint y: 218, endPoint x: 1056, endPoint y: 218, distance: 66.8
click at [1056, 218] on p "So với các level thấp hơn như Intern, Junior hay Mid-level, các designer ở leve…" at bounding box center [970, 197] width 568 height 94
click at [758, 307] on h5 "Nhóm kỹ năng Design Execution phổ biến đều từ Junior đến Lead" at bounding box center [970, 311] width 568 height 54
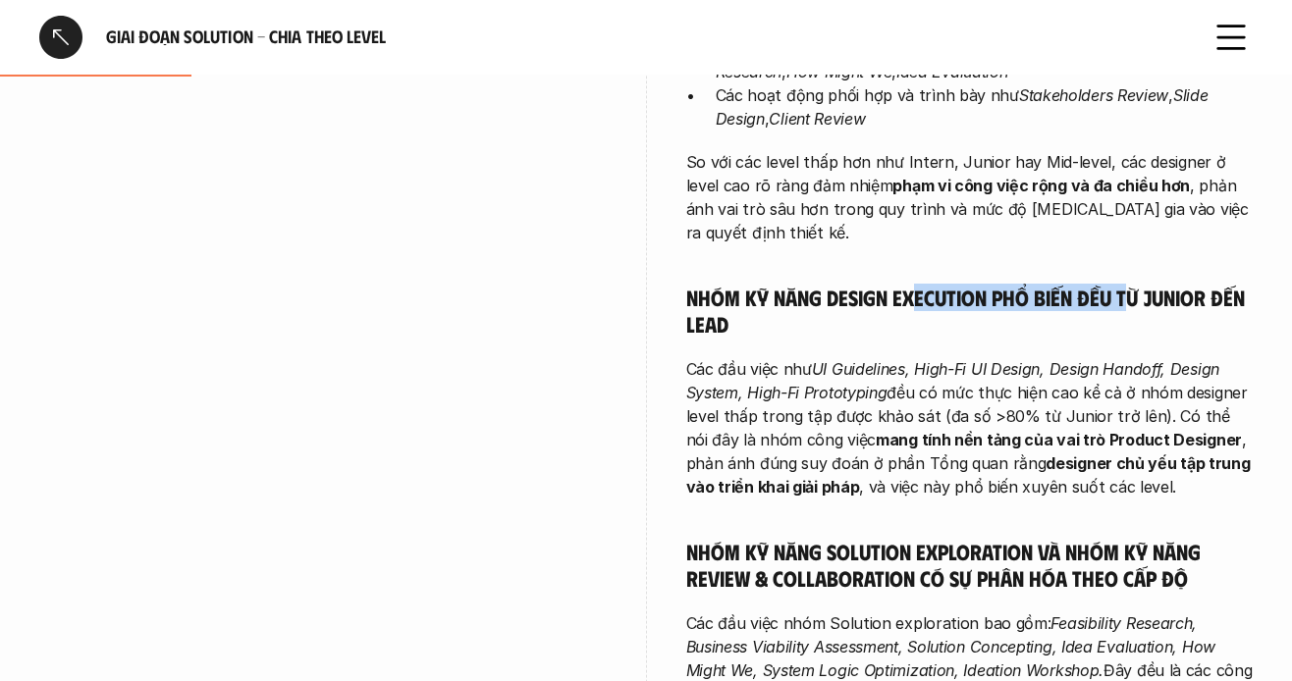
drag, startPoint x: 937, startPoint y: 267, endPoint x: 1123, endPoint y: 274, distance: 186.7
click at [1123, 284] on h5 "Nhóm kỹ năng Design Execution phổ biến đều từ Junior đến Lead" at bounding box center [970, 311] width 568 height 54
click at [1035, 293] on h5 "Nhóm kỹ năng Design Execution phổ biến đều từ Junior đến Lead" at bounding box center [970, 311] width 568 height 54
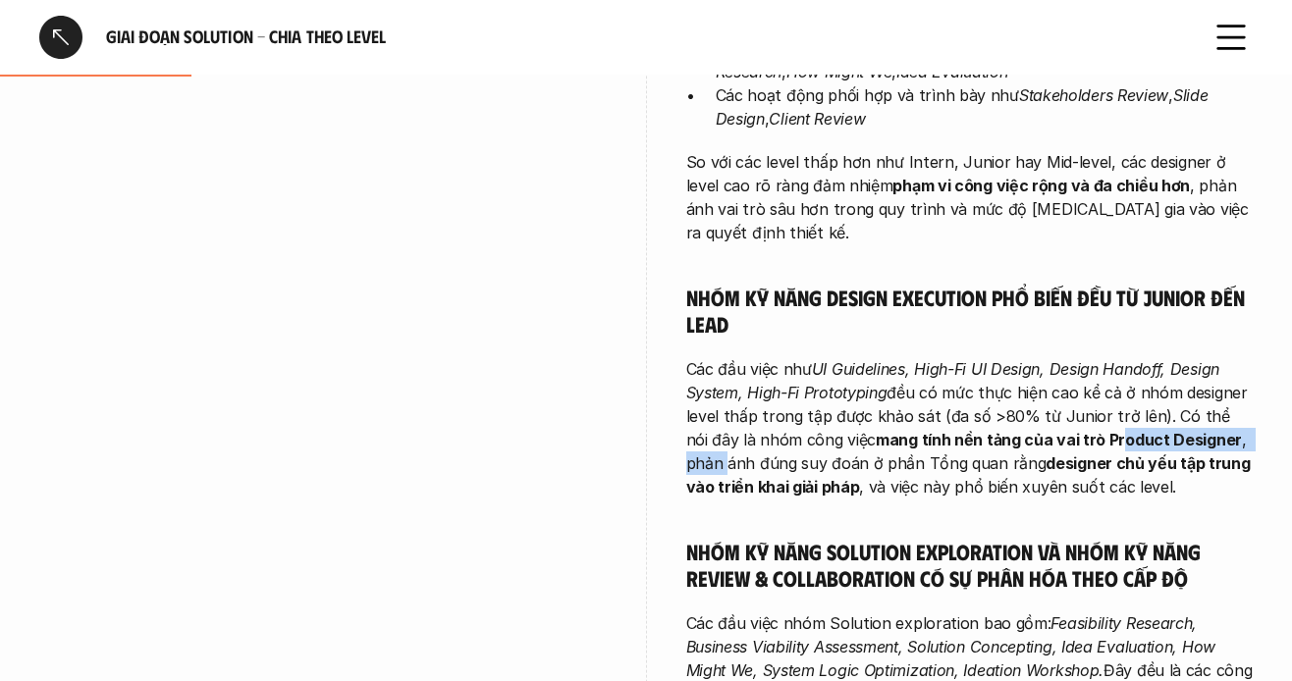
drag, startPoint x: 1096, startPoint y: 412, endPoint x: 1271, endPoint y: 409, distance: 174.8
click at [1243, 415] on p "Các đầu việc như UI Guidelines, High-Fi UI Design, Design Handoff, Design Syste…" at bounding box center [970, 427] width 568 height 141
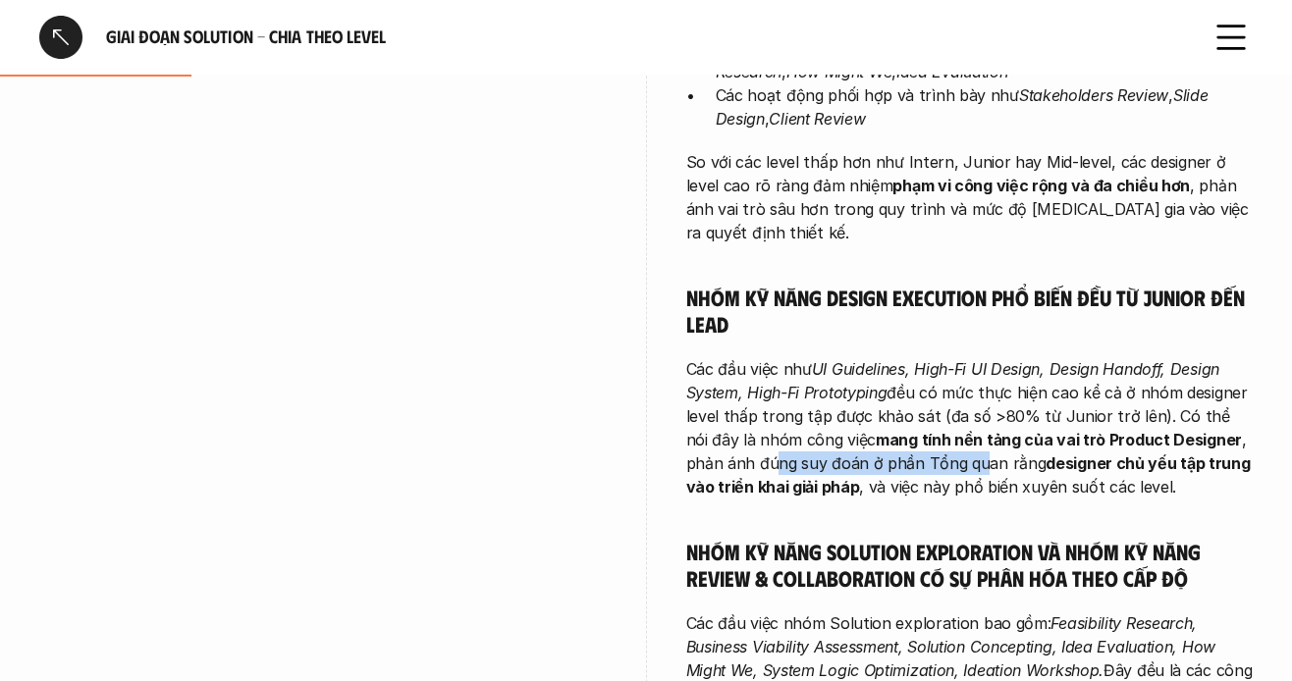
drag, startPoint x: 734, startPoint y: 434, endPoint x: 899, endPoint y: 436, distance: 165.0
click at [941, 432] on p "Các đầu việc như UI Guidelines, High-Fi UI Design, Design Handoff, Design Syste…" at bounding box center [970, 427] width 568 height 141
click at [892, 436] on p "Các đầu việc như UI Guidelines, High-Fi UI Design, Design Handoff, Design Syste…" at bounding box center [970, 427] width 568 height 141
click at [966, 436] on p "Các đầu việc như UI Guidelines, High-Fi UI Design, Design Handoff, Design Syste…" at bounding box center [970, 427] width 568 height 141
click at [937, 444] on p "Các đầu việc như UI Guidelines, High-Fi UI Design, Design Handoff, Design Syste…" at bounding box center [970, 427] width 568 height 141
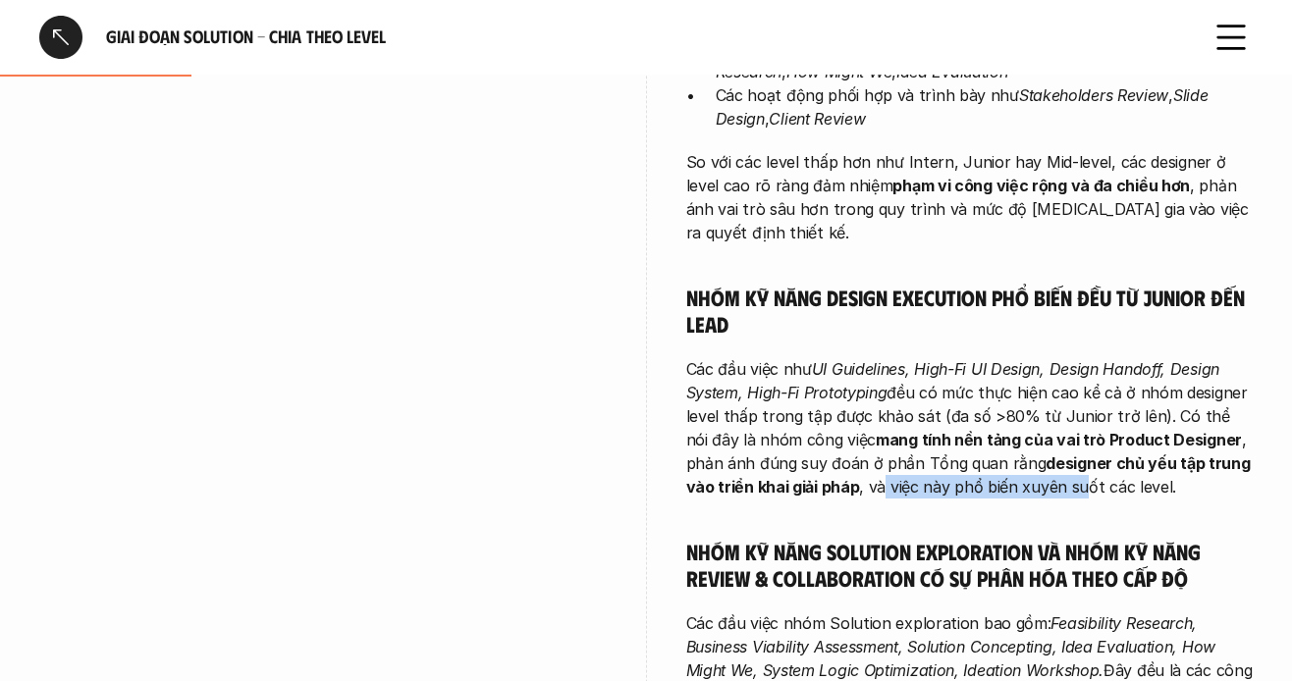
drag, startPoint x: 851, startPoint y: 463, endPoint x: 1054, endPoint y: 478, distance: 202.9
click at [1054, 478] on div "Tuy sóng uốn lượn trập trùng, nhưng nếu nhìn kỹ chúng ta có thể nhìn thấy 3 pat…" at bounding box center [970, 509] width 568 height 1949
click at [1021, 483] on div "Tuy sóng uốn lượn trập trùng, nhưng nếu nhìn kỹ chúng ta có thể nhìn thấy 3 pat…" at bounding box center [970, 509] width 568 height 1949
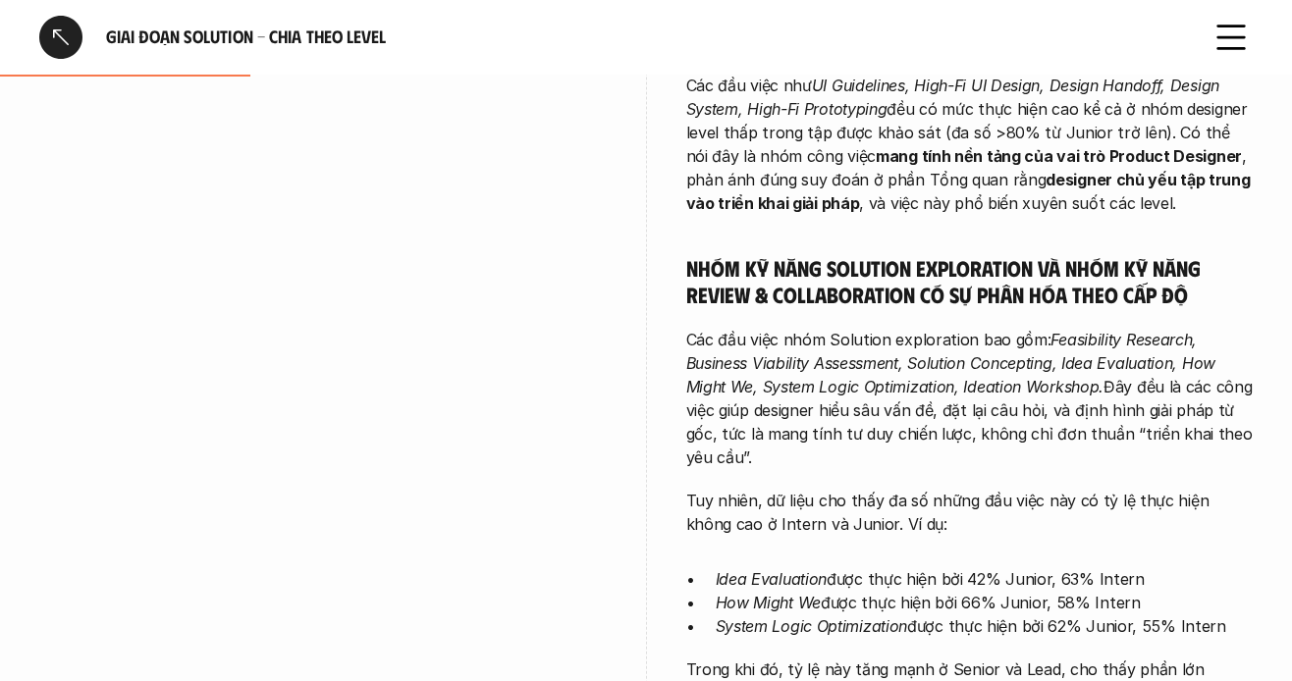
scroll to position [1375, 0]
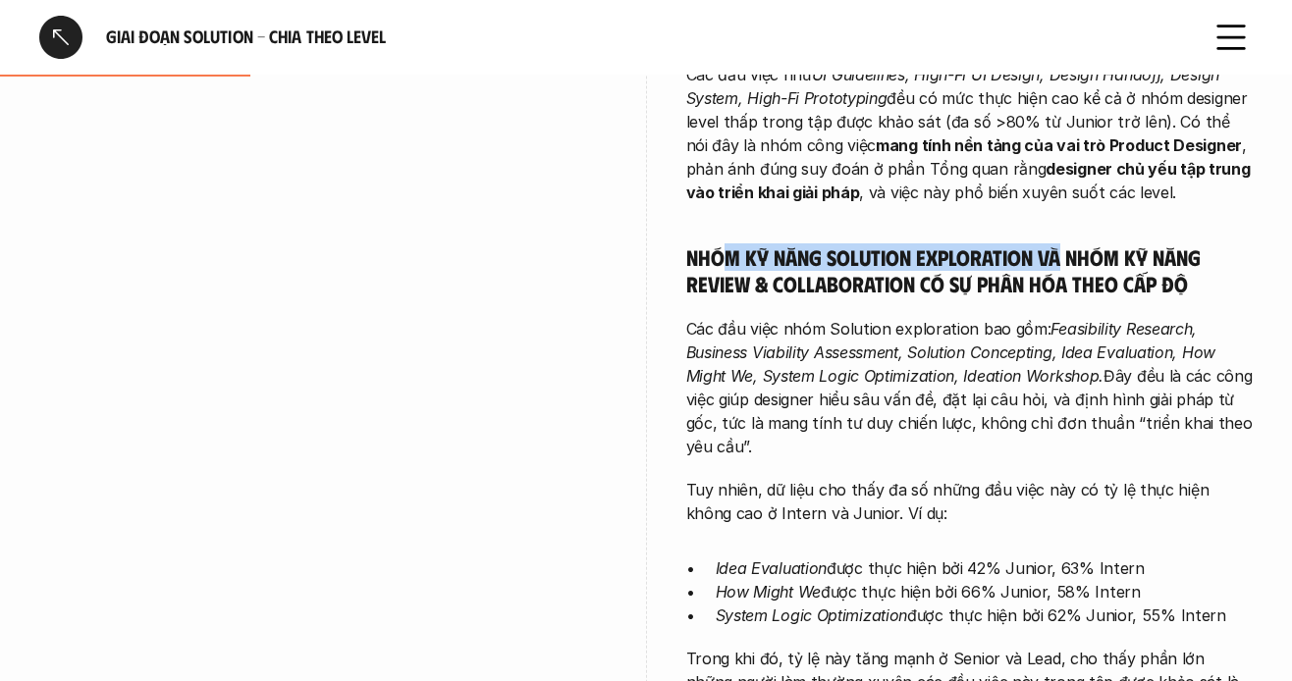
drag, startPoint x: 722, startPoint y: 237, endPoint x: 1057, endPoint y: 239, distance: 334.9
click at [1057, 244] on h5 "Nhóm kỹ năng Solution Exploration và nhóm kỹ năng Review & Collaboration có sự …" at bounding box center [970, 271] width 568 height 54
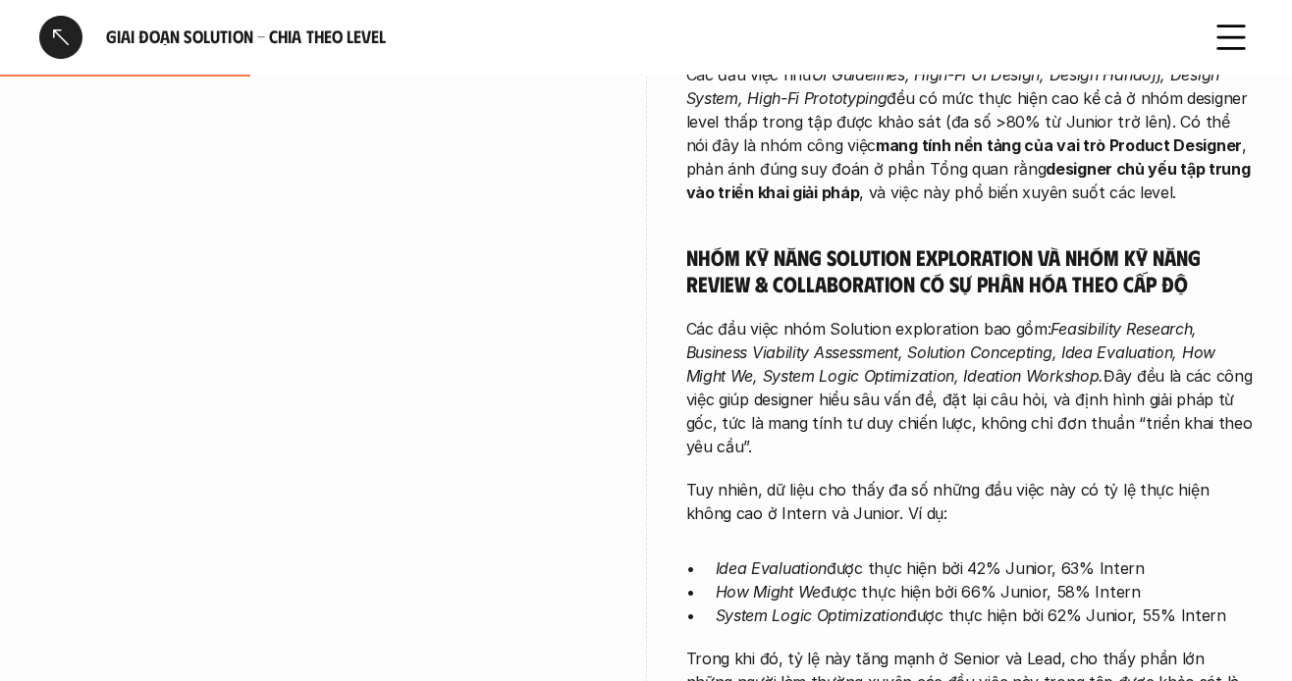
click at [1032, 248] on h5 "Nhóm kỹ năng Solution Exploration và nhóm kỹ năng Review & Collaboration có sự …" at bounding box center [970, 271] width 568 height 54
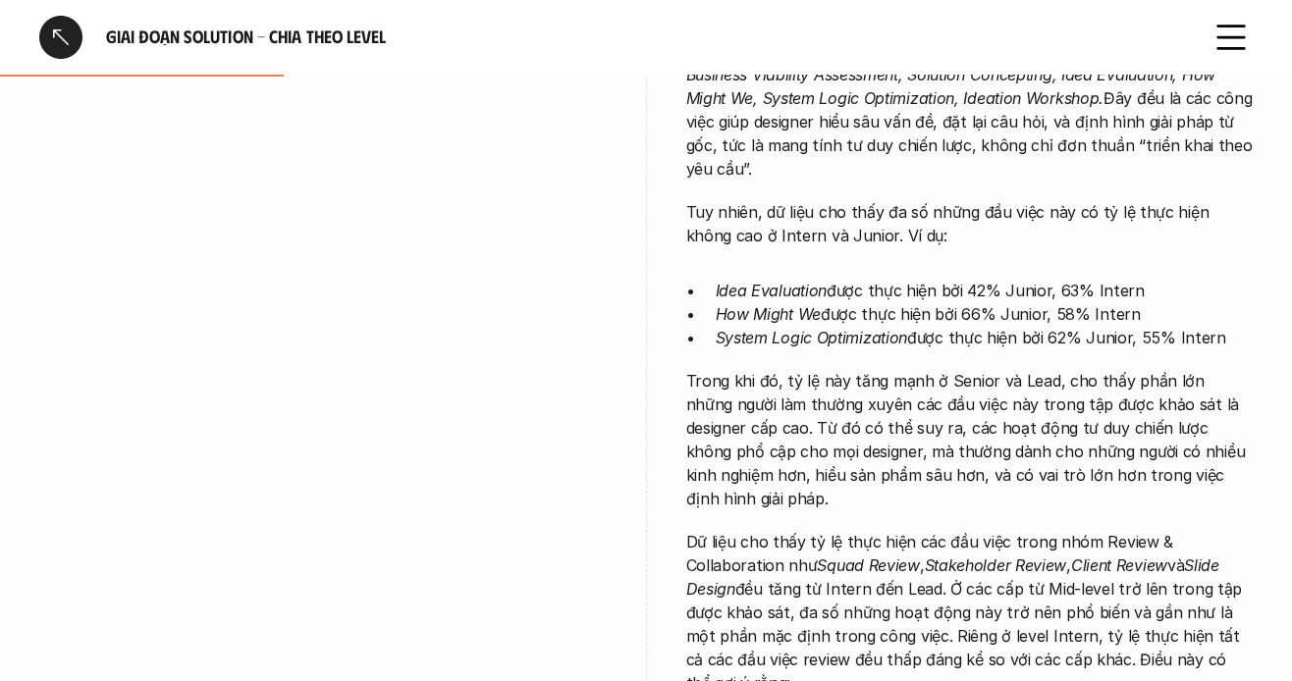
scroll to position [1669, 0]
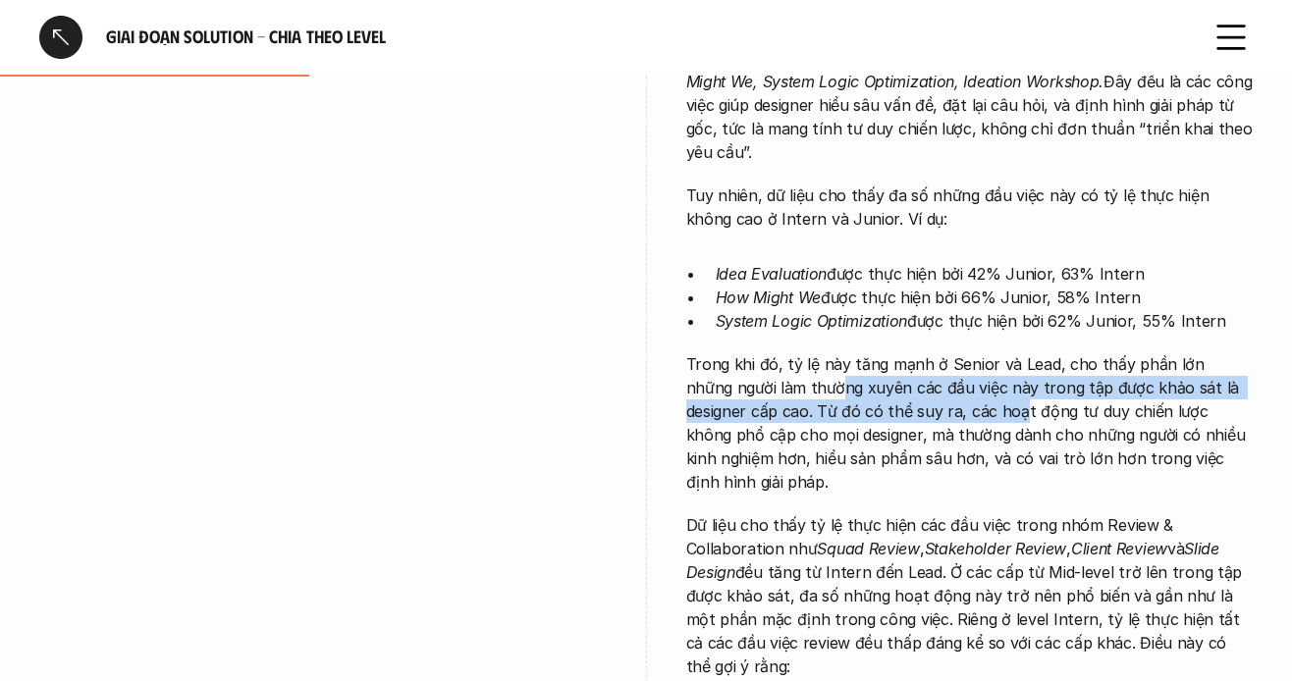
drag, startPoint x: 792, startPoint y: 372, endPoint x: 953, endPoint y: 407, distance: 163.7
click at [960, 387] on p "Trong khi đó, tỷ lệ này tăng mạnh ở Senior và Lead, cho thấy phần lớn những ngư…" at bounding box center [970, 423] width 568 height 141
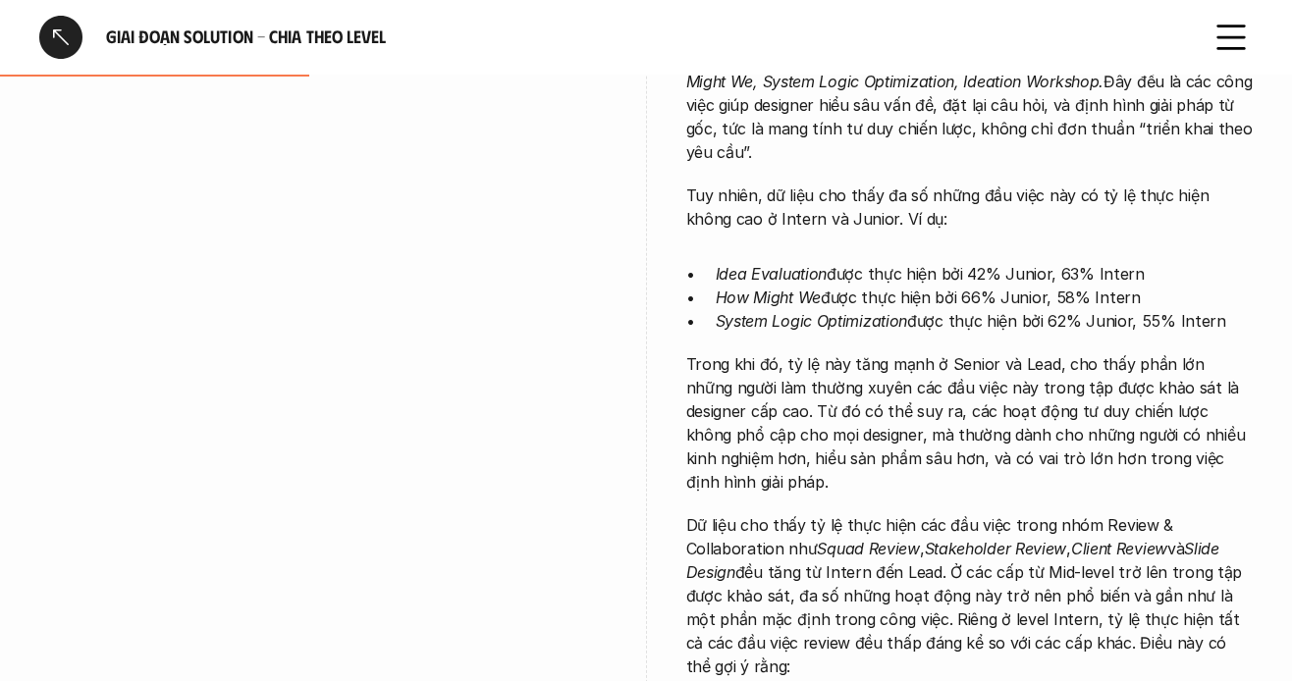
click at [950, 410] on p "Trong khi đó, tỷ lệ này tăng mạnh ở Senior và Lead, cho thấy phần lớn những ngư…" at bounding box center [970, 423] width 568 height 141
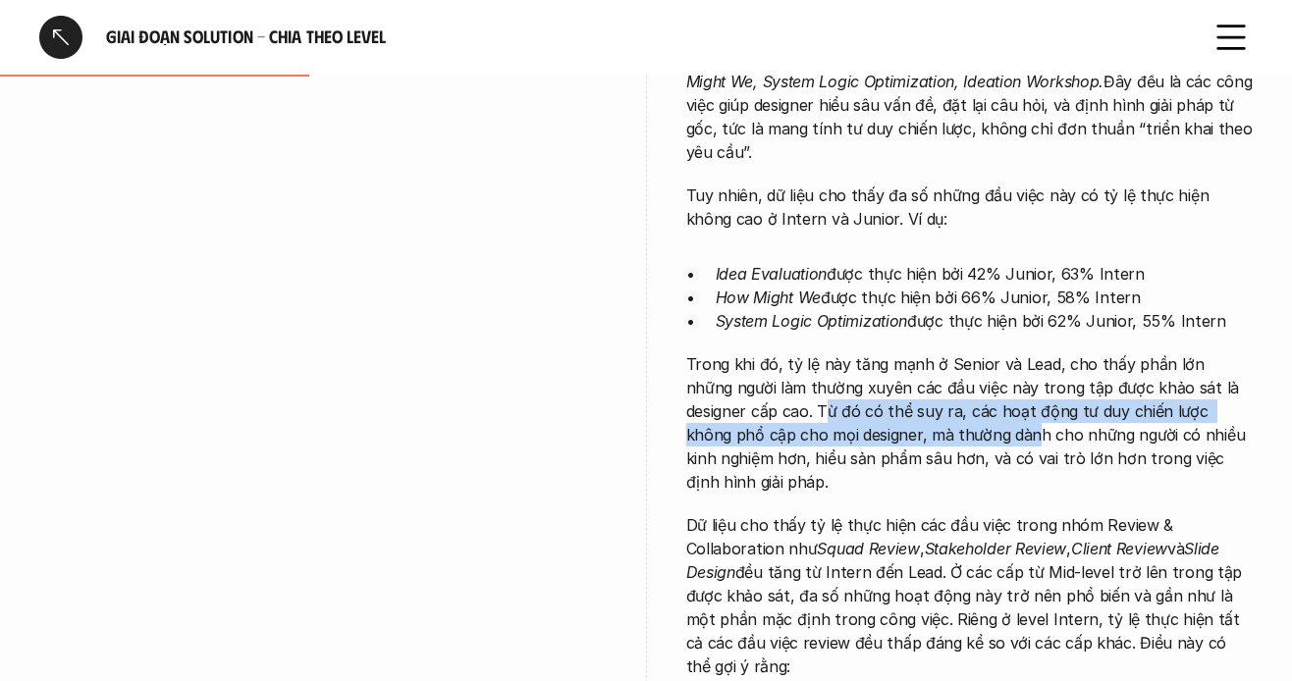
drag, startPoint x: 822, startPoint y: 391, endPoint x: 905, endPoint y: 430, distance: 92.2
click at [925, 418] on p "Trong khi đó, tỷ lệ này tăng mạnh ở Senior và Lead, cho thấy phần lớn những ngư…" at bounding box center [970, 423] width 568 height 141
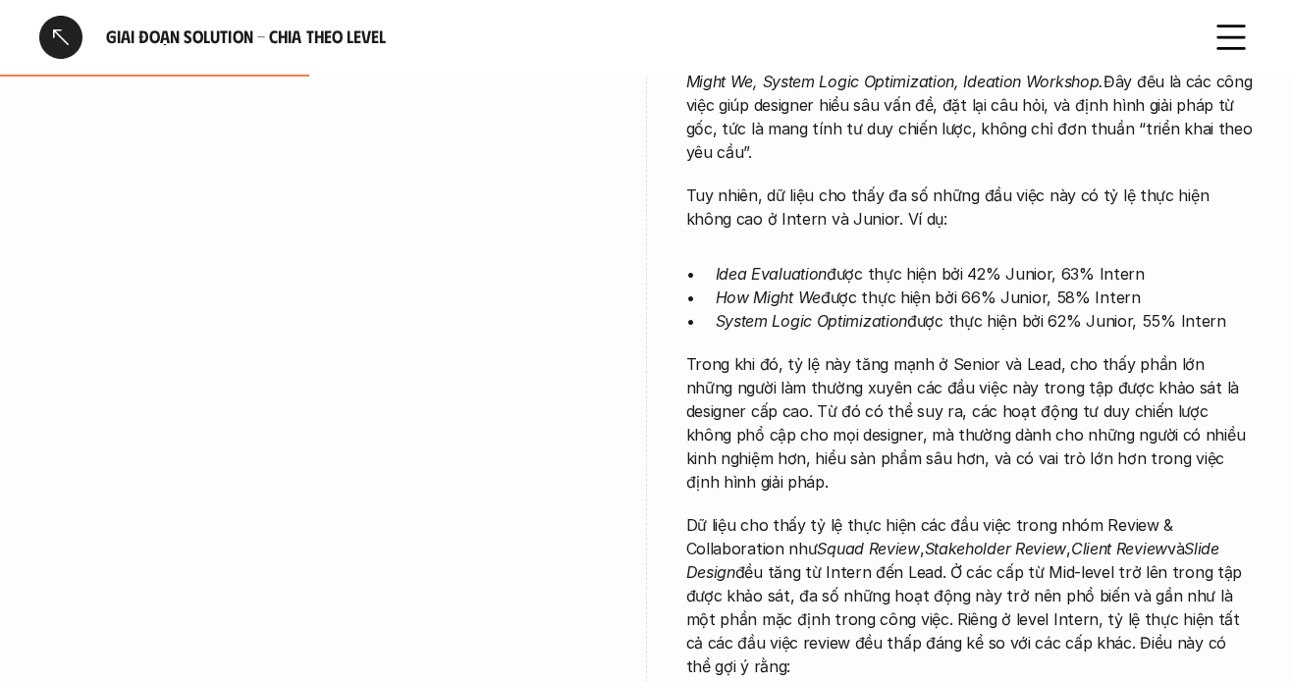
click at [900, 431] on p "Trong khi đó, tỷ lệ này tăng mạnh ở Senior và Lead, cho thấy phần lớn những ngư…" at bounding box center [970, 423] width 568 height 141
click at [952, 415] on p "Trong khi đó, tỷ lệ này tăng mạnh ở Senior và Lead, cho thấy phần lớn những ngư…" at bounding box center [970, 423] width 568 height 141
drag, startPoint x: 918, startPoint y: 415, endPoint x: 1158, endPoint y: 445, distance: 241.4
click at [1158, 431] on p "Trong khi đó, tỷ lệ này tăng mạnh ở Senior và Lead, cho thấy phần lớn những ngư…" at bounding box center [970, 423] width 568 height 141
click at [1101, 514] on p "Dữ liệu cho thấy tỷ lệ thực hiện các đầu việc trong nhóm Review & Collaboration…" at bounding box center [970, 596] width 568 height 165
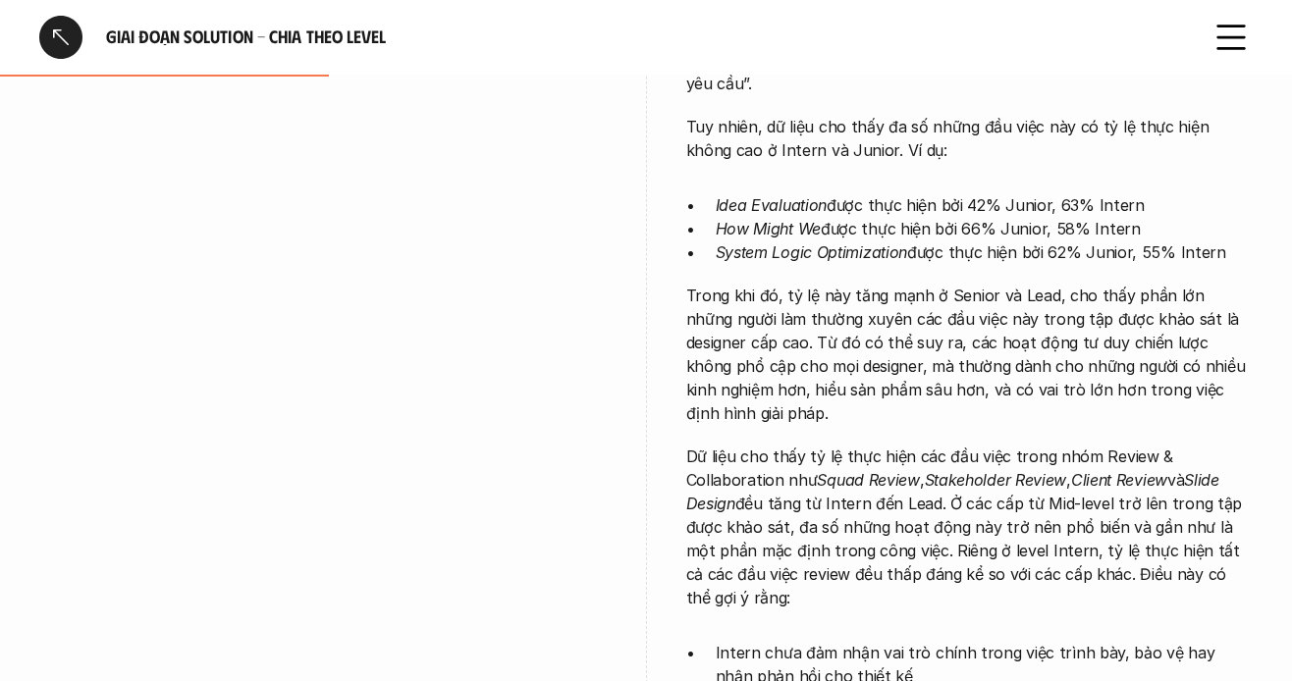
scroll to position [1768, 0]
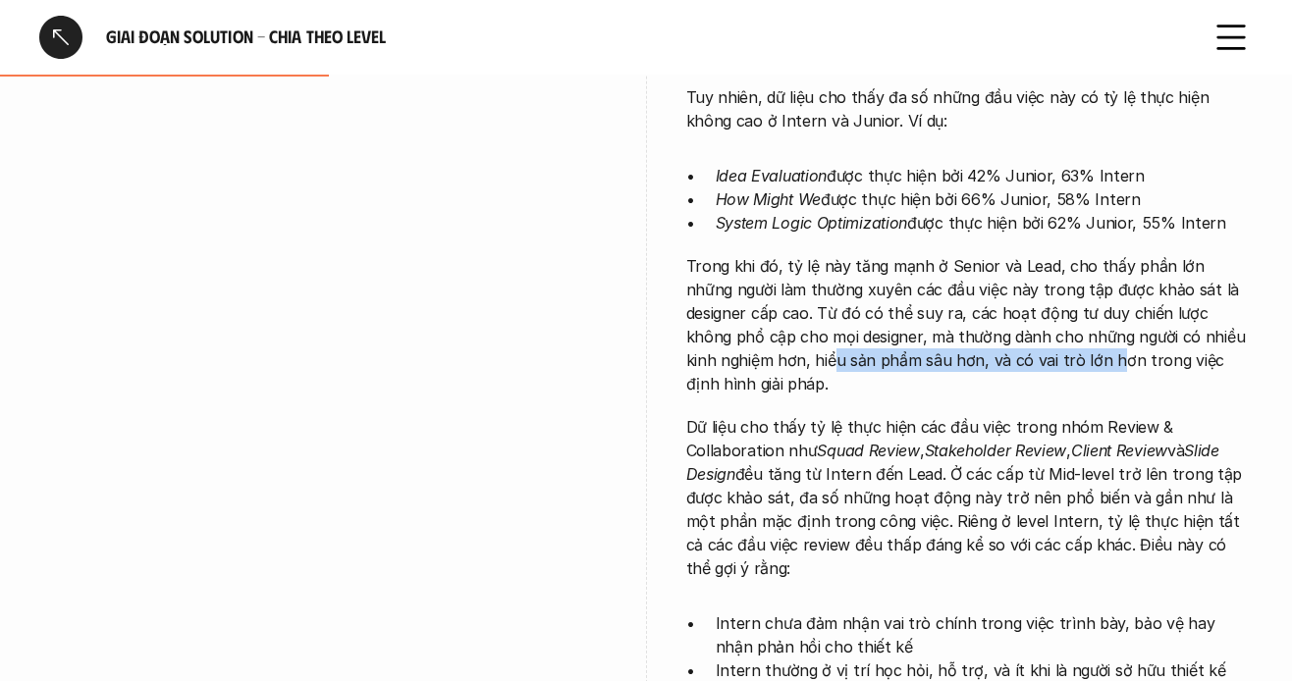
drag, startPoint x: 734, startPoint y: 348, endPoint x: 996, endPoint y: 343, distance: 262.2
click at [994, 343] on p "Trong khi đó, tỷ lệ này tăng mạnh ở Senior và Lead, cho thấy phần lớn những ngư…" at bounding box center [970, 324] width 568 height 141
click at [951, 343] on p "Trong khi đó, tỷ lệ này tăng mạnh ở Senior và Lead, cho thấy phần lớn những ngư…" at bounding box center [970, 324] width 568 height 141
drag, startPoint x: 941, startPoint y: 335, endPoint x: 1136, endPoint y: 369, distance: 198.4
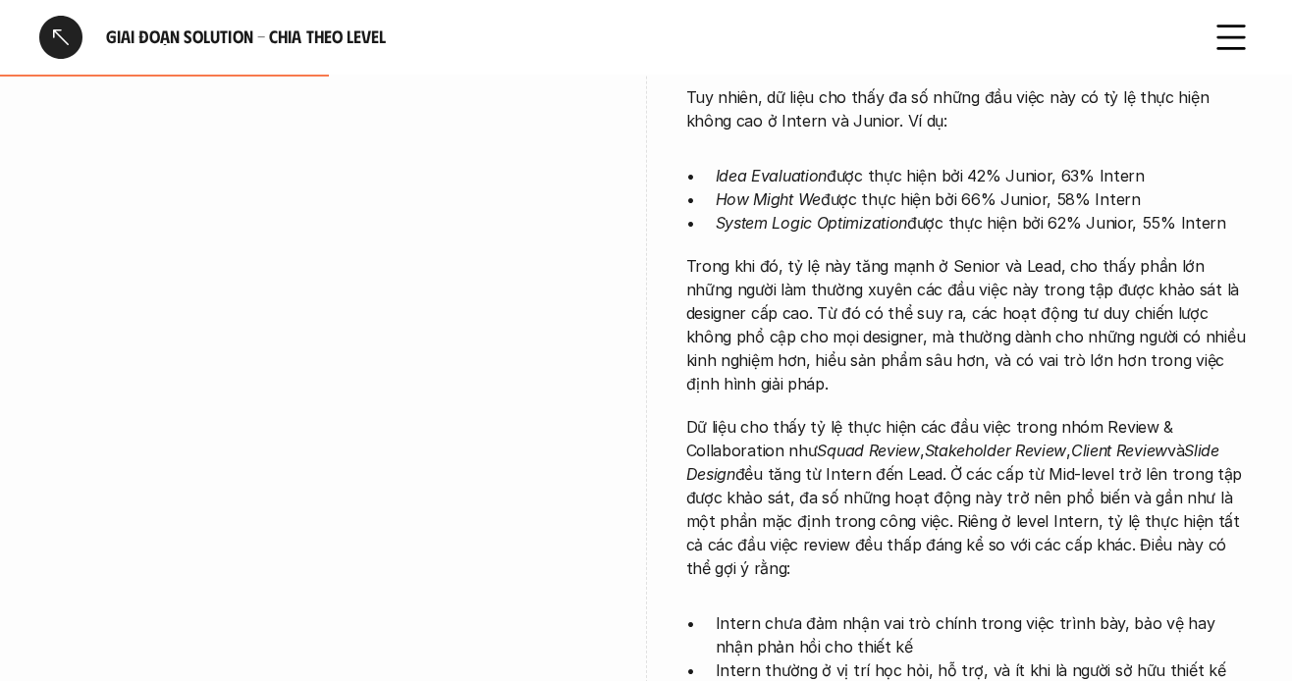
drag, startPoint x: 1092, startPoint y: 378, endPoint x: 981, endPoint y: 386, distance: 111.2
click at [1069, 415] on p "Dữ liệu cho thấy tỷ lệ thực hiện các đầu việc trong nhóm Review & Collaboration…" at bounding box center [970, 497] width 568 height 165
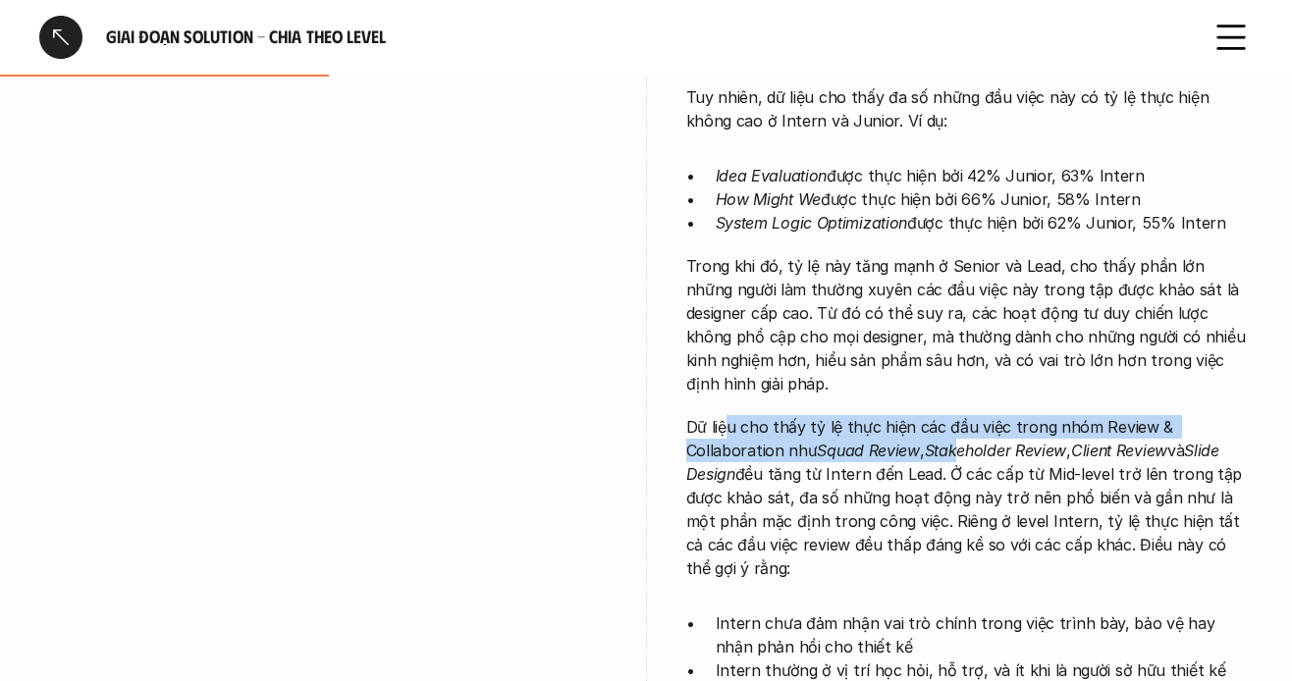
drag, startPoint x: 737, startPoint y: 386, endPoint x: 966, endPoint y: 399, distance: 229.2
click at [964, 415] on p "Dữ liệu cho thấy tỷ lệ thực hiện các đầu việc trong nhóm Review & Collaboration…" at bounding box center [970, 497] width 568 height 165
click at [861, 415] on p "Dữ liệu cho thấy tỷ lệ thực hiện các đầu việc trong nhóm Review & Collaboration…" at bounding box center [970, 497] width 568 height 165
drag, startPoint x: 707, startPoint y: 388, endPoint x: 1137, endPoint y: 375, distance: 430.3
click at [1137, 415] on p "Dữ liệu cho thấy tỷ lệ thực hiện các đầu việc trong nhóm Review & Collaboration…" at bounding box center [970, 497] width 568 height 165
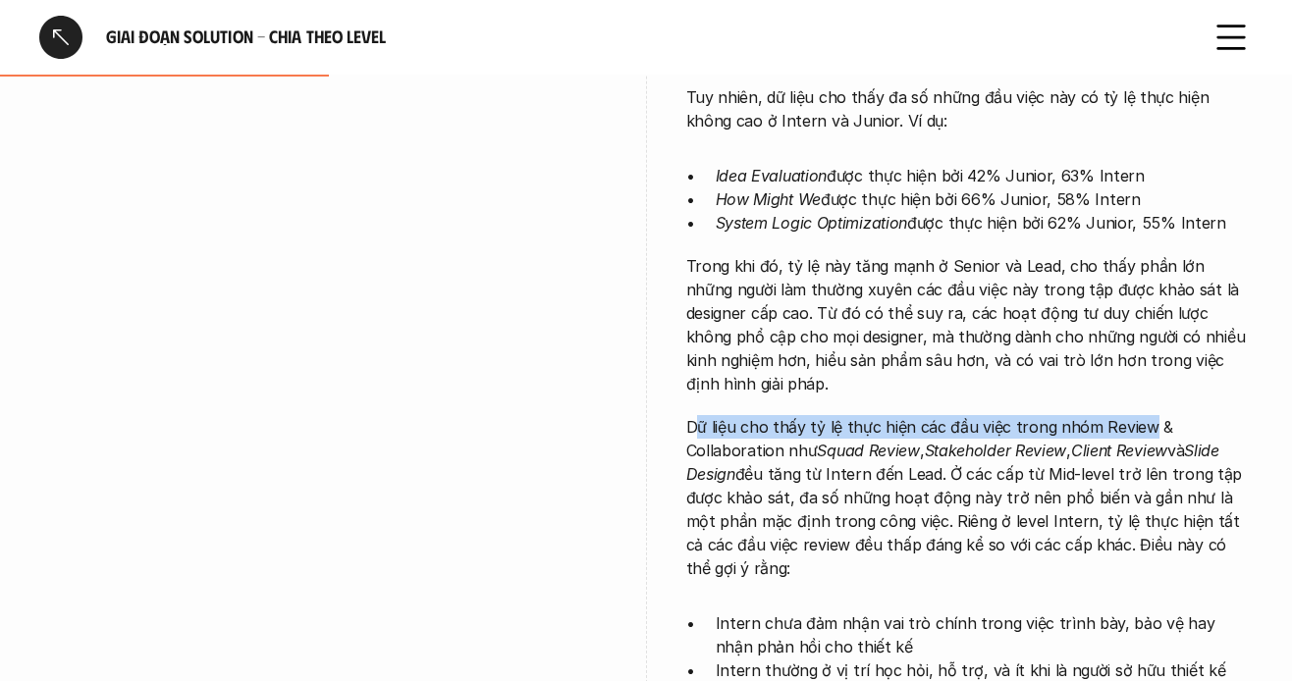
click at [1047, 415] on p "Dữ liệu cho thấy tỷ lệ thực hiện các đầu việc trong nhóm Review & Collaboration…" at bounding box center [970, 497] width 568 height 165
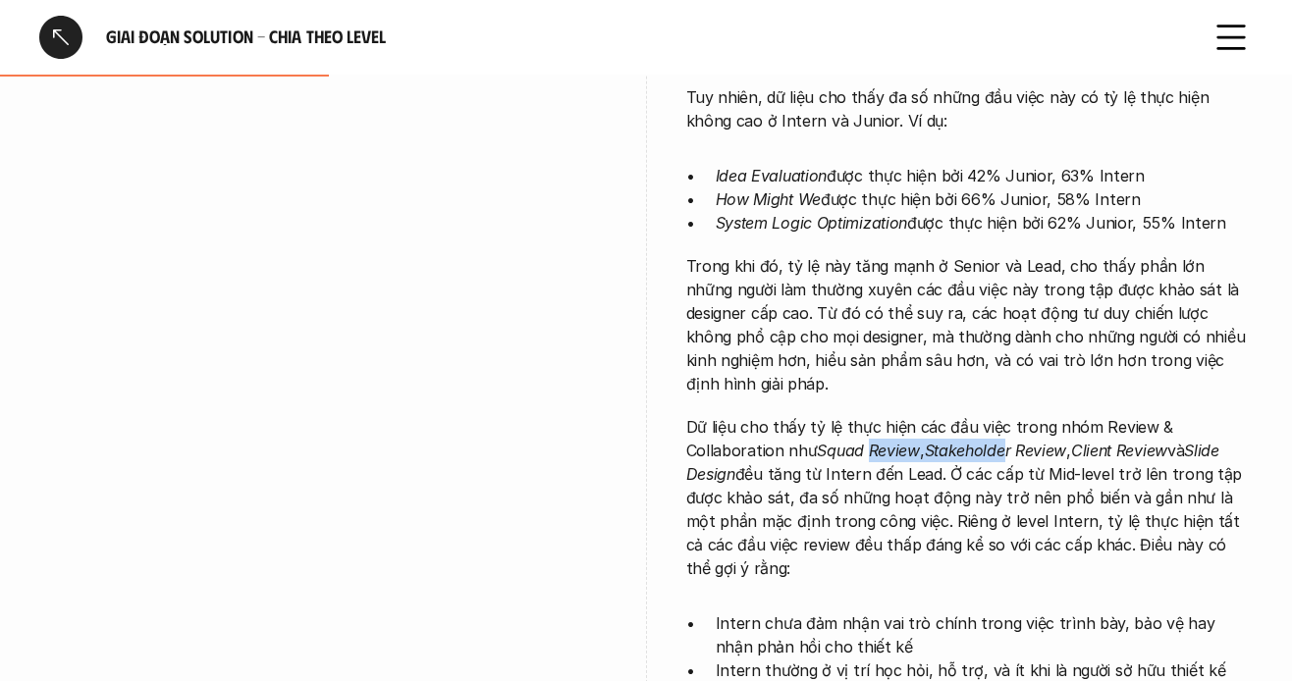
drag, startPoint x: 874, startPoint y: 394, endPoint x: 1011, endPoint y: 404, distance: 137.8
click at [1010, 415] on p "Dữ liệu cho thấy tỷ lệ thực hiện các đầu việc trong nhóm Review & Collaboration…" at bounding box center [970, 497] width 568 height 165
drag, startPoint x: 1014, startPoint y: 404, endPoint x: 1028, endPoint y: 405, distance: 13.8
click at [1016, 441] on em "Stakeholder Review" at bounding box center [996, 451] width 142 height 20
click at [1058, 441] on em "Stakeholder Review" at bounding box center [996, 451] width 142 height 20
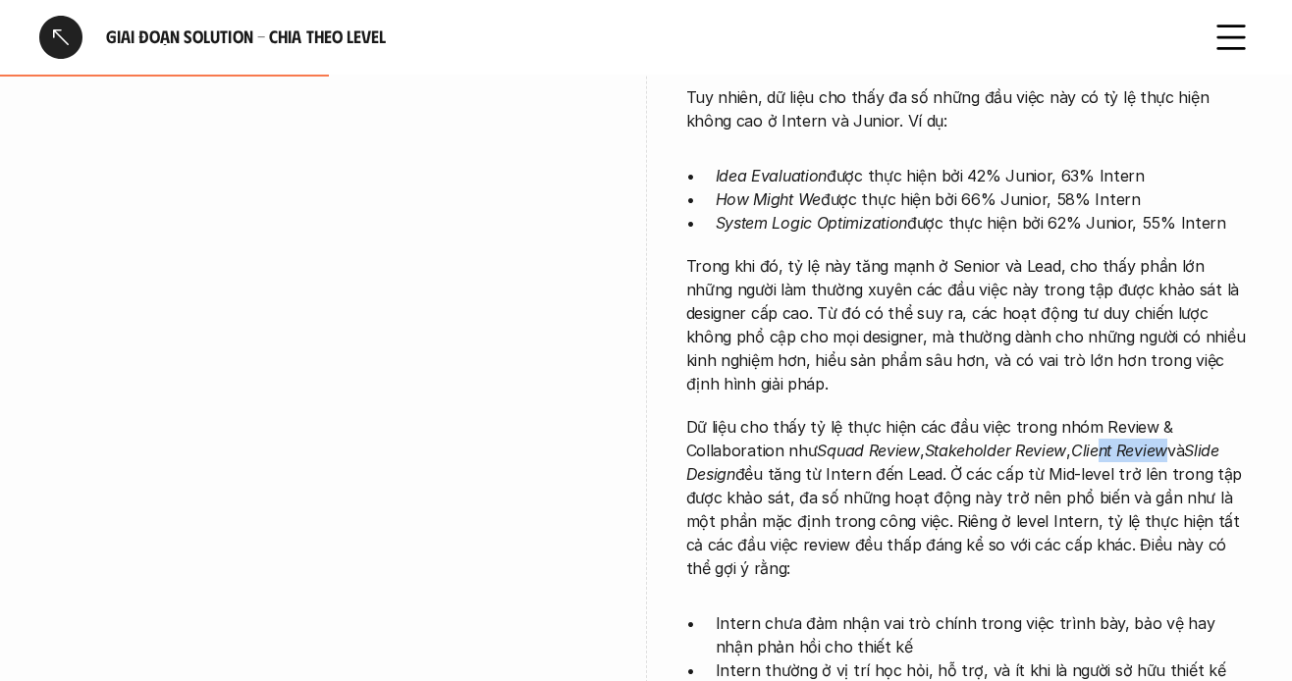
drag, startPoint x: 1113, startPoint y: 408, endPoint x: 1171, endPoint y: 408, distance: 57.9
click at [1168, 441] on em "Client Review" at bounding box center [1119, 451] width 96 height 20
drag, startPoint x: 1184, startPoint y: 411, endPoint x: 863, endPoint y: 457, distance: 324.3
click at [1116, 423] on p "Dữ liệu cho thấy tỷ lệ thực hiện các đầu việc trong nhóm Review & Collaboration…" at bounding box center [970, 497] width 568 height 165
click at [784, 456] on p "Dữ liệu cho thấy tỷ lệ thực hiện các đầu việc trong nhóm Review & Collaboration…" at bounding box center [970, 497] width 568 height 165
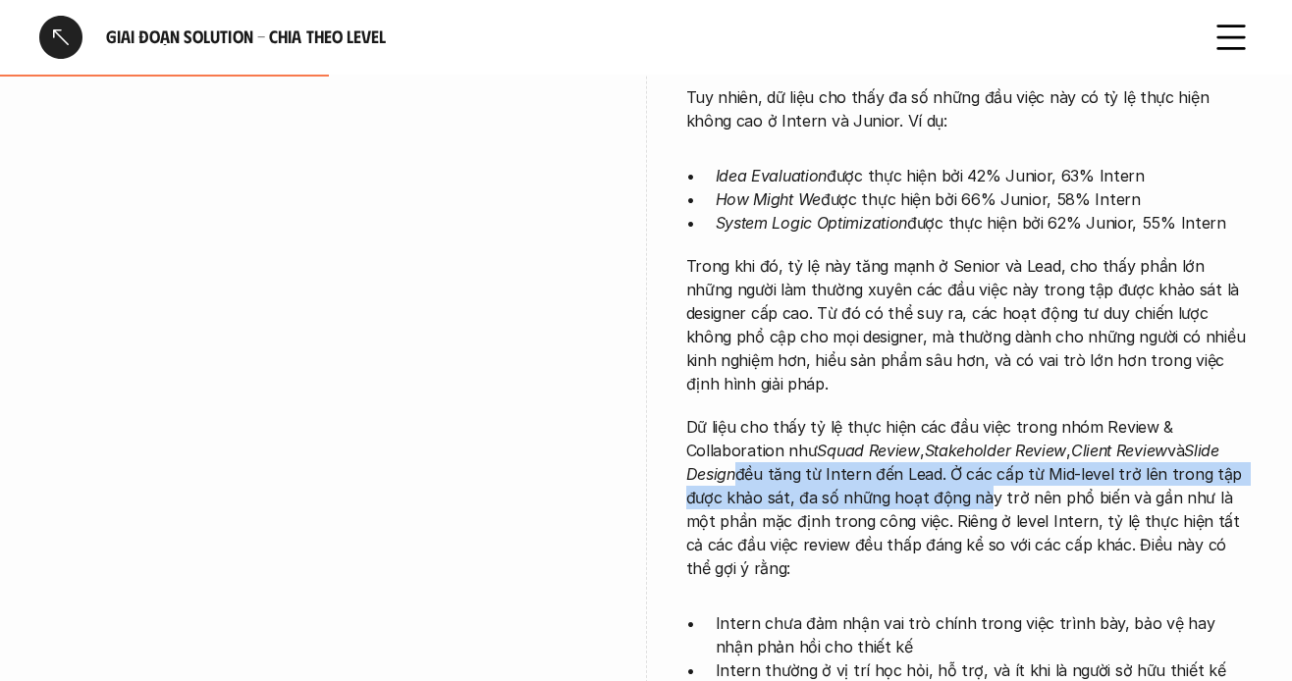
drag, startPoint x: 739, startPoint y: 422, endPoint x: 965, endPoint y: 446, distance: 227.1
click at [973, 441] on p "Dữ liệu cho thấy tỷ lệ thực hiện các đầu việc trong nhóm Review & Collaboration…" at bounding box center [970, 497] width 568 height 165
click at [856, 461] on p "Dữ liệu cho thấy tỷ lệ thực hiện các đầu việc trong nhóm Review & Collaboration…" at bounding box center [970, 497] width 568 height 165
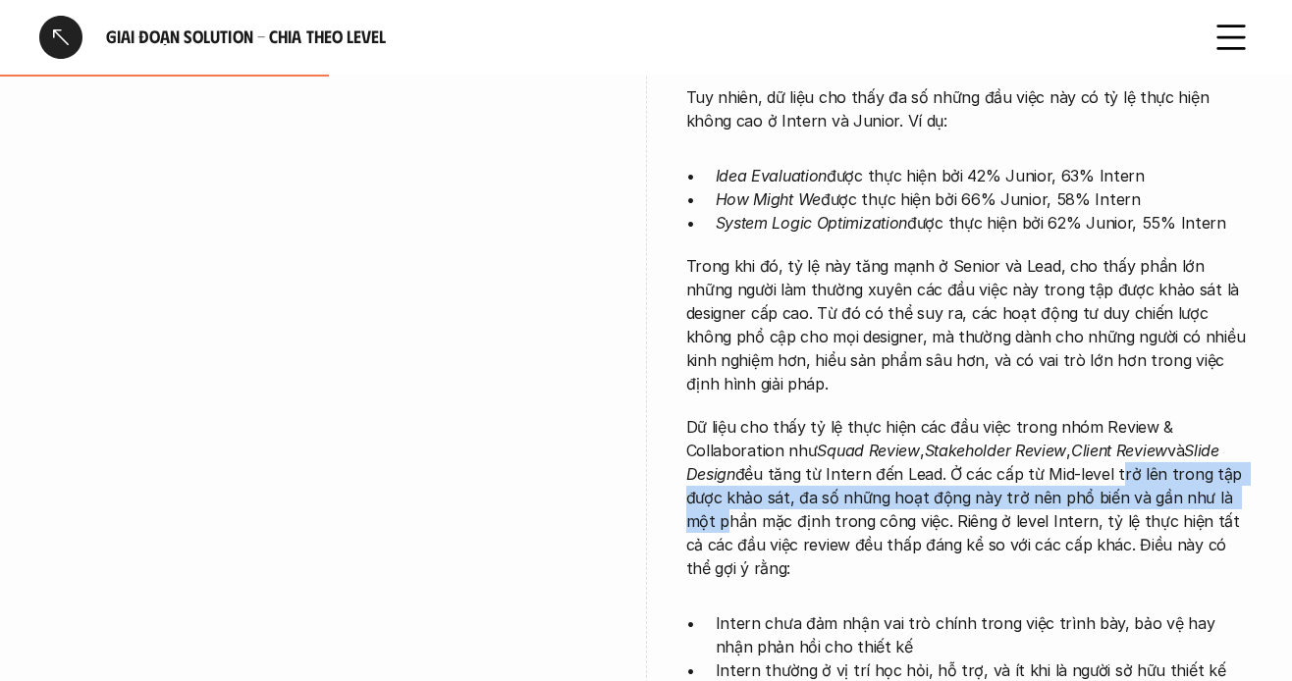
drag, startPoint x: 1229, startPoint y: 445, endPoint x: 1245, endPoint y: 491, distance: 48.8
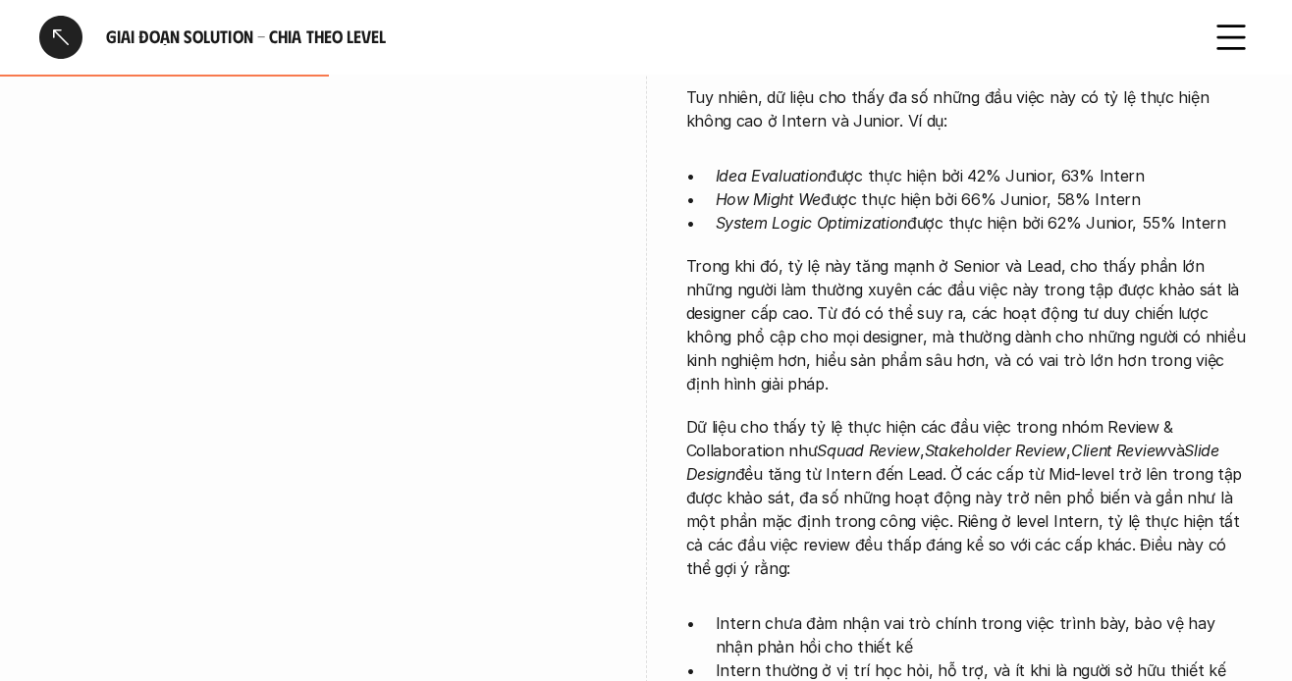
click at [974, 523] on p "Dữ liệu cho thấy tỷ lệ thực hiện các đầu việc trong nhóm Review & Collaboration…" at bounding box center [970, 497] width 568 height 165
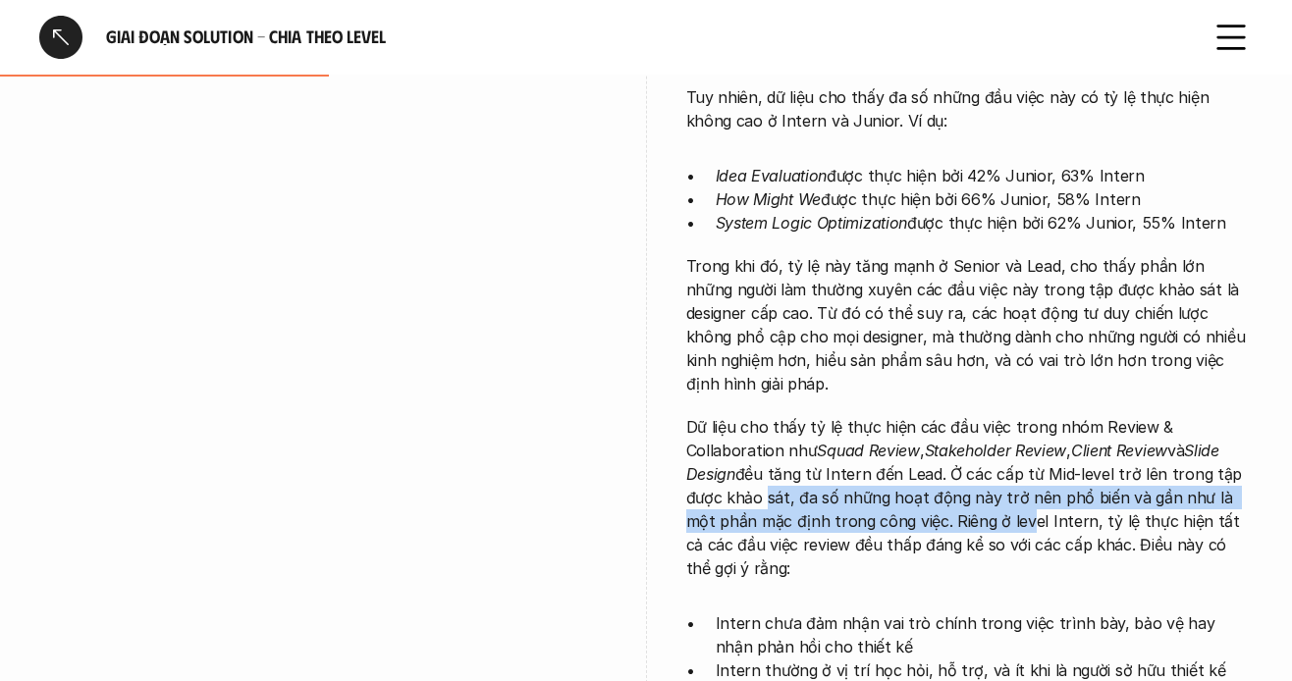
drag, startPoint x: 803, startPoint y: 459, endPoint x: 888, endPoint y: 485, distance: 88.5
click at [992, 467] on p "Dữ liệu cho thấy tỷ lệ thực hiện các đầu việc trong nhóm Review & Collaboration…" at bounding box center [970, 497] width 568 height 165
click at [783, 485] on p "Dữ liệu cho thấy tỷ lệ thực hiện các đầu việc trong nhóm Review & Collaboration…" at bounding box center [970, 497] width 568 height 165
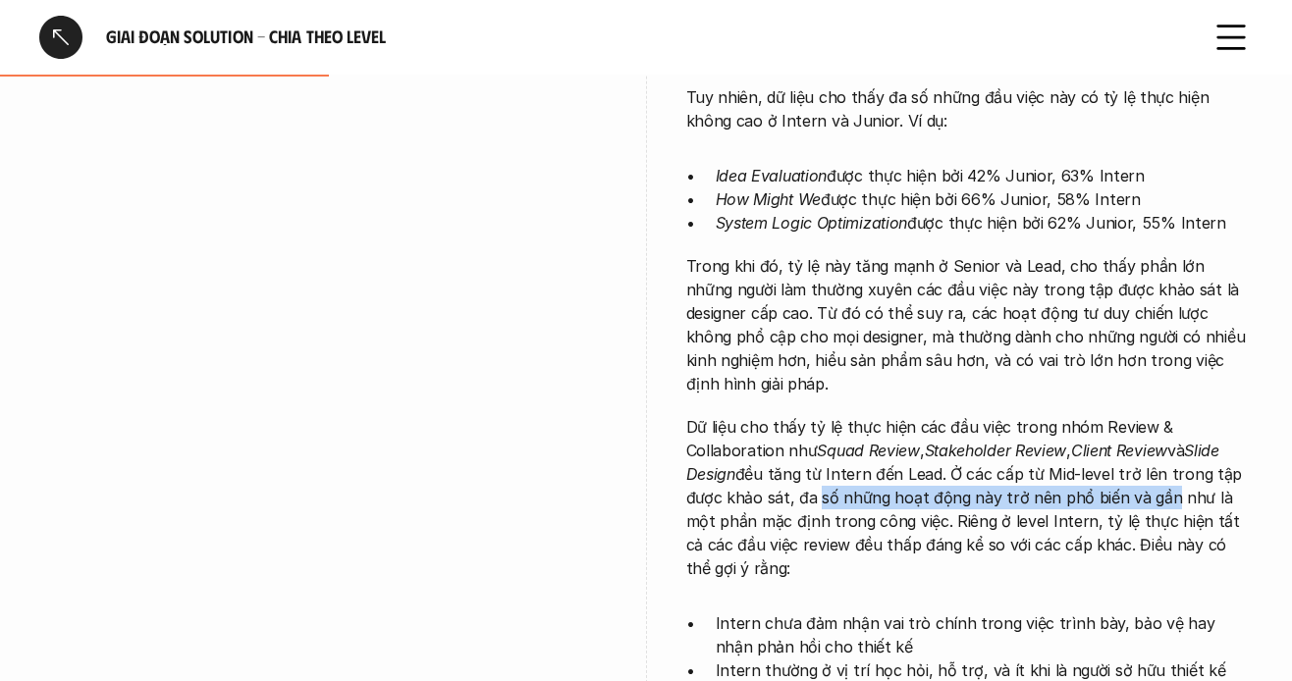
drag, startPoint x: 943, startPoint y: 451, endPoint x: 1027, endPoint y: 478, distance: 88.8
click at [1166, 451] on p "Dữ liệu cho thấy tỷ lệ thực hiện các đầu việc trong nhóm Review & Collaboration…" at bounding box center [970, 497] width 568 height 165
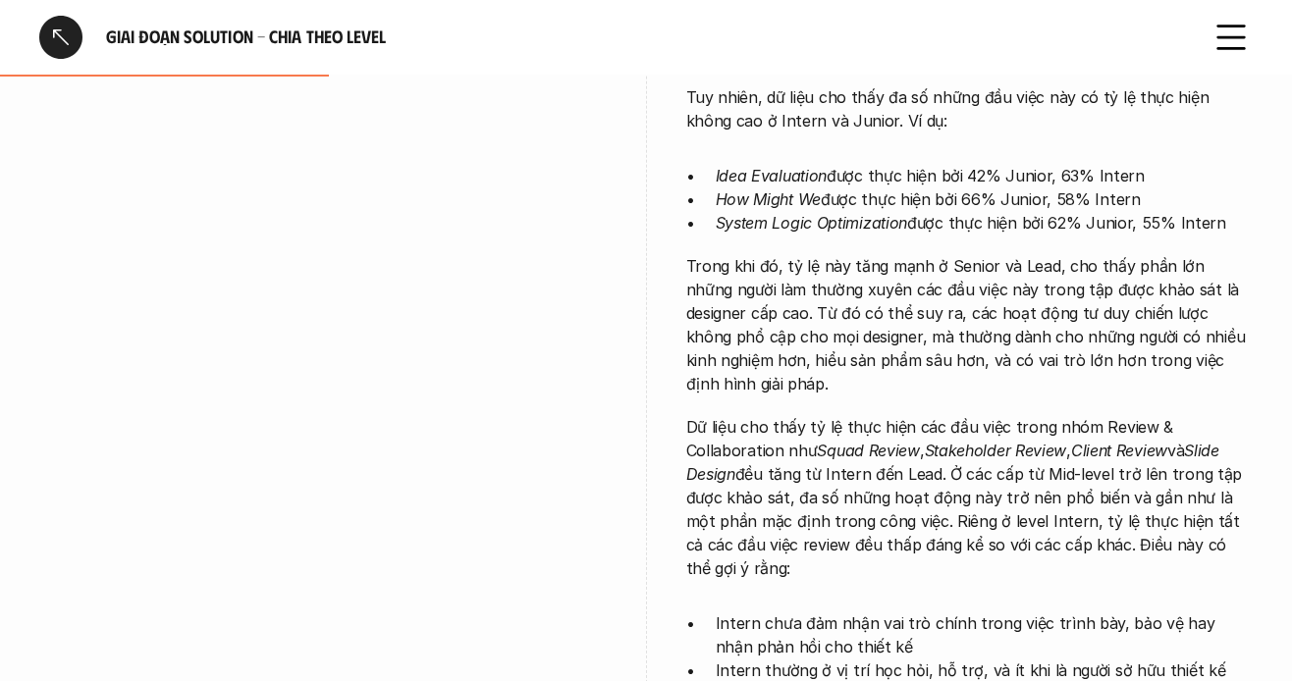
click at [958, 487] on p "Dữ liệu cho thấy tỷ lệ thực hiện các đầu việc trong nhóm Review & Collaboration…" at bounding box center [970, 497] width 568 height 165
drag, startPoint x: 1125, startPoint y: 458, endPoint x: 837, endPoint y: 510, distance: 293.4
click at [857, 510] on p "Dữ liệu cho thấy tỷ lệ thực hiện các đầu việc trong nhóm Review & Collaboration…" at bounding box center [970, 497] width 568 height 165
drag, startPoint x: 780, startPoint y: 490, endPoint x: 965, endPoint y: 513, distance: 187.0
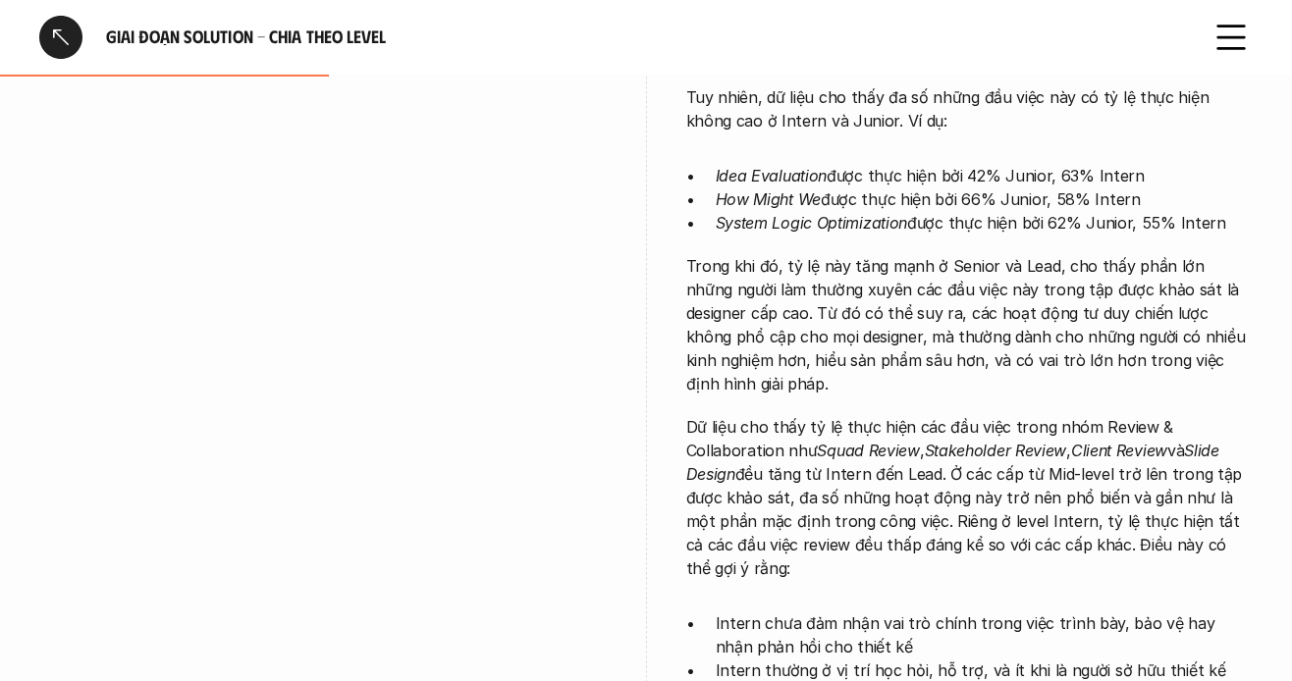
click at [965, 513] on p "Dữ liệu cho thấy tỷ lệ thực hiện các đầu việc trong nhóm Review & Collaboration…" at bounding box center [970, 497] width 568 height 165
click at [978, 489] on p "Dữ liệu cho thấy tỷ lệ thực hiện các đầu việc trong nhóm Review & Collaboration…" at bounding box center [970, 497] width 568 height 165
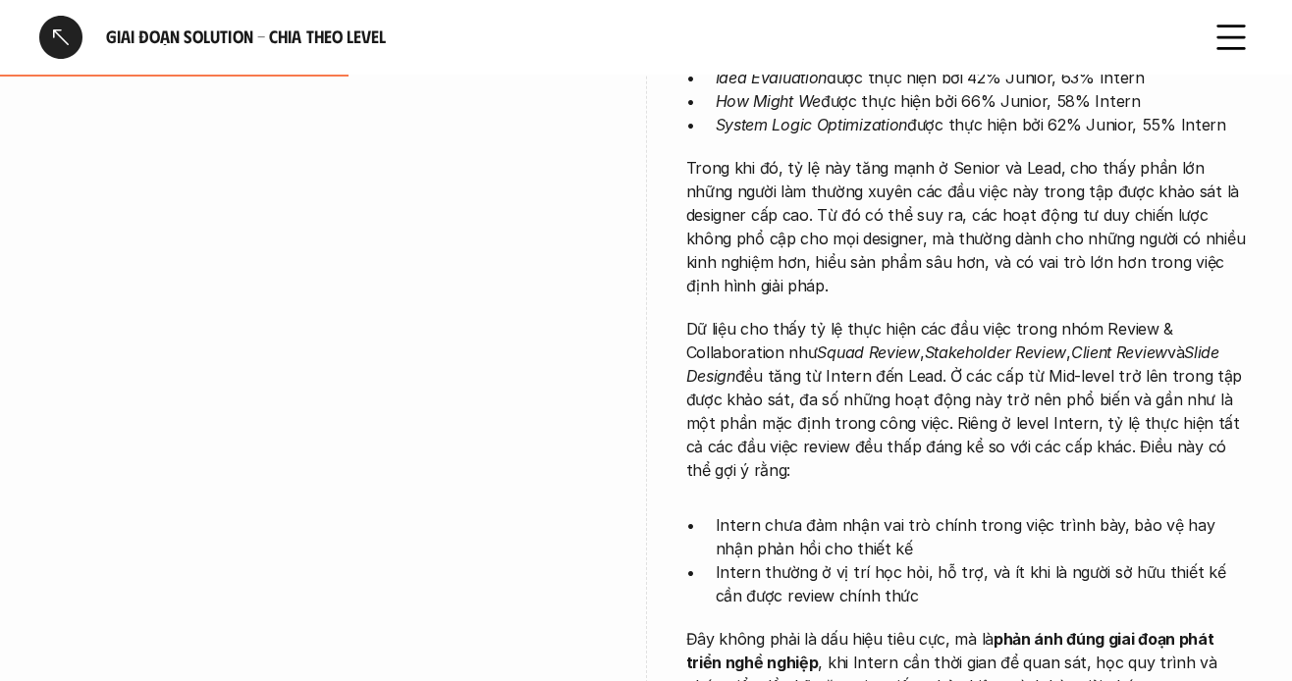
drag, startPoint x: 704, startPoint y: 410, endPoint x: 1038, endPoint y: 418, distance: 334.0
click at [1038, 418] on p "Dữ liệu cho thấy tỷ lệ thực hiện các đầu việc trong nhóm Review & Collaboration…" at bounding box center [970, 399] width 568 height 165
click at [992, 418] on p "Dữ liệu cho thấy tỷ lệ thực hiện các đầu việc trong nhóm Review & Collaboration…" at bounding box center [970, 399] width 568 height 165
drag, startPoint x: 925, startPoint y: 408, endPoint x: 1106, endPoint y: 418, distance: 181.0
click at [1094, 418] on p "Dữ liệu cho thấy tỷ lệ thực hiện các đầu việc trong nhóm Review & Collaboration…" at bounding box center [970, 399] width 568 height 165
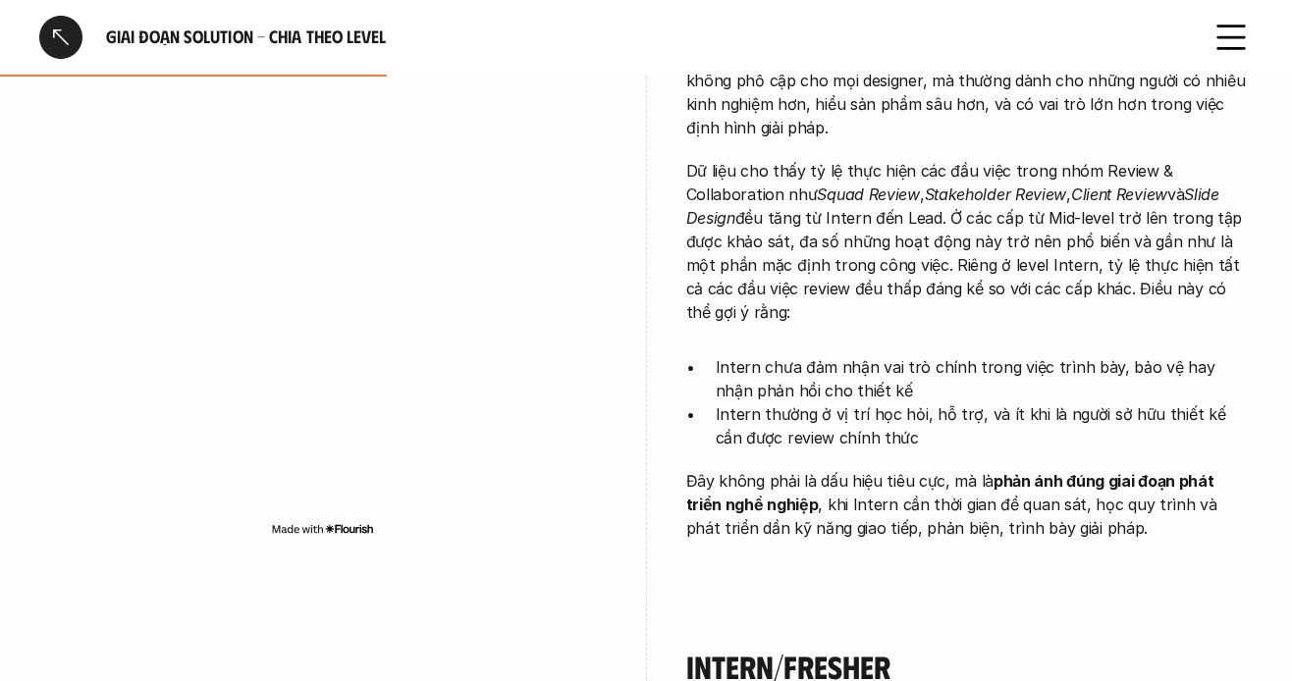
scroll to position [2062, 0]
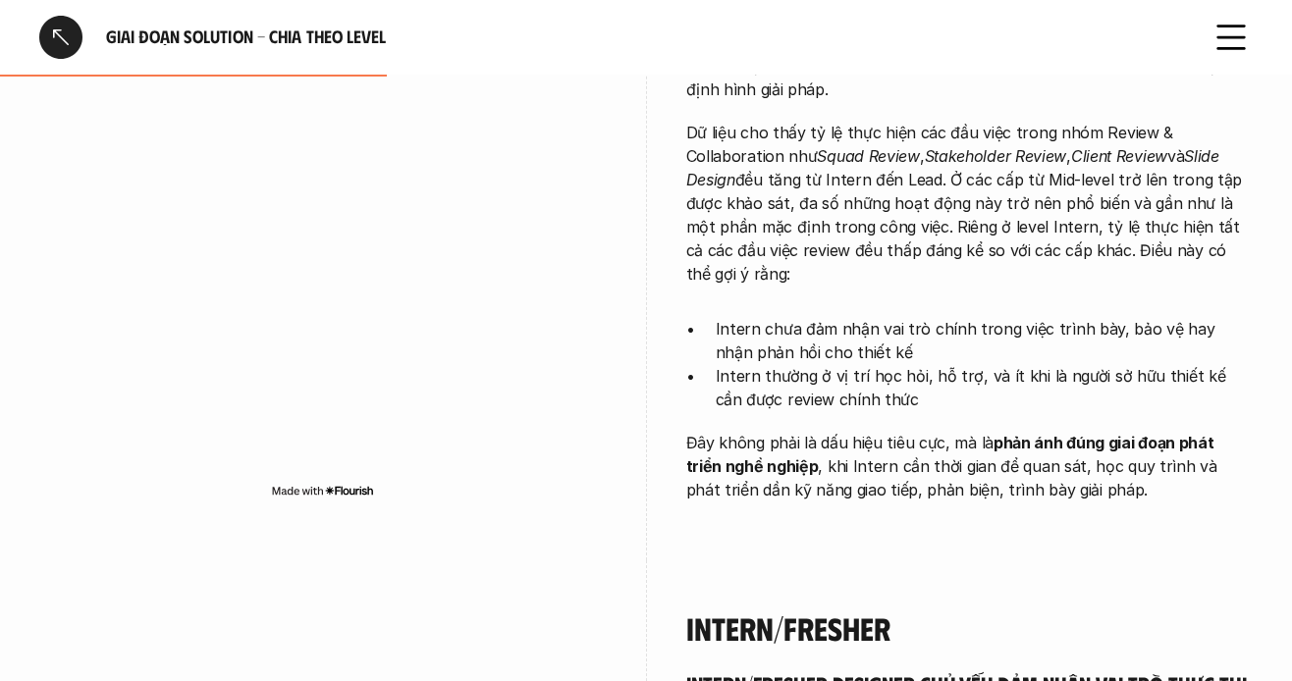
drag, startPoint x: 1119, startPoint y: 298, endPoint x: 1138, endPoint y: 306, distance: 20.6
click at [1129, 317] on p "Intern chưa đảm nhận vai trò chính trong việc trình bày, bảo vệ hay nhận phản h…" at bounding box center [985, 340] width 538 height 47
drag, startPoint x: 917, startPoint y: 334, endPoint x: 1041, endPoint y: 327, distance: 123.9
click at [1040, 364] on p "Intern thường ở vị trí học hỏi, hỗ trợ, và ít khi là người sở hữu thiết kế cần …" at bounding box center [985, 387] width 538 height 47
click at [895, 364] on p "Intern thường ở vị trí học hỏi, hỗ trợ, và ít khi là người sở hữu thiết kế cần …" at bounding box center [985, 387] width 538 height 47
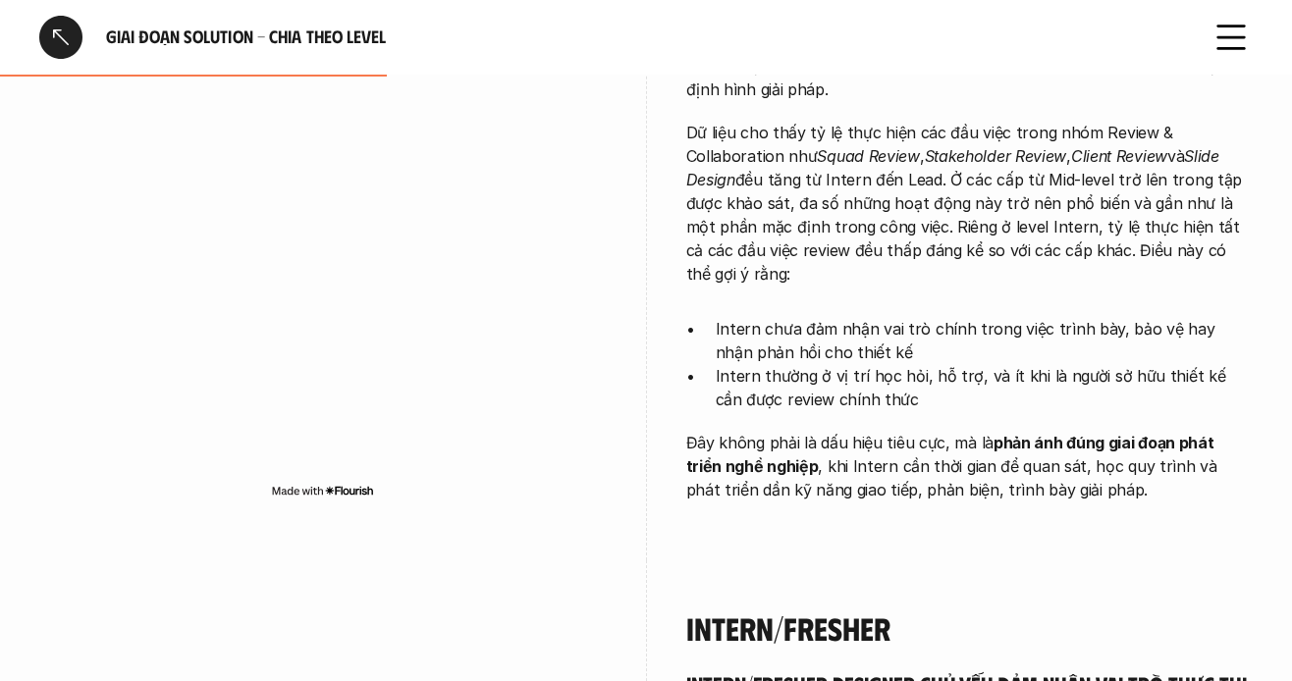
click at [1014, 364] on p "Intern thường ở vị trí học hỏi, hỗ trợ, và ít khi là người sở hữu thiết kế cần …" at bounding box center [985, 387] width 538 height 47
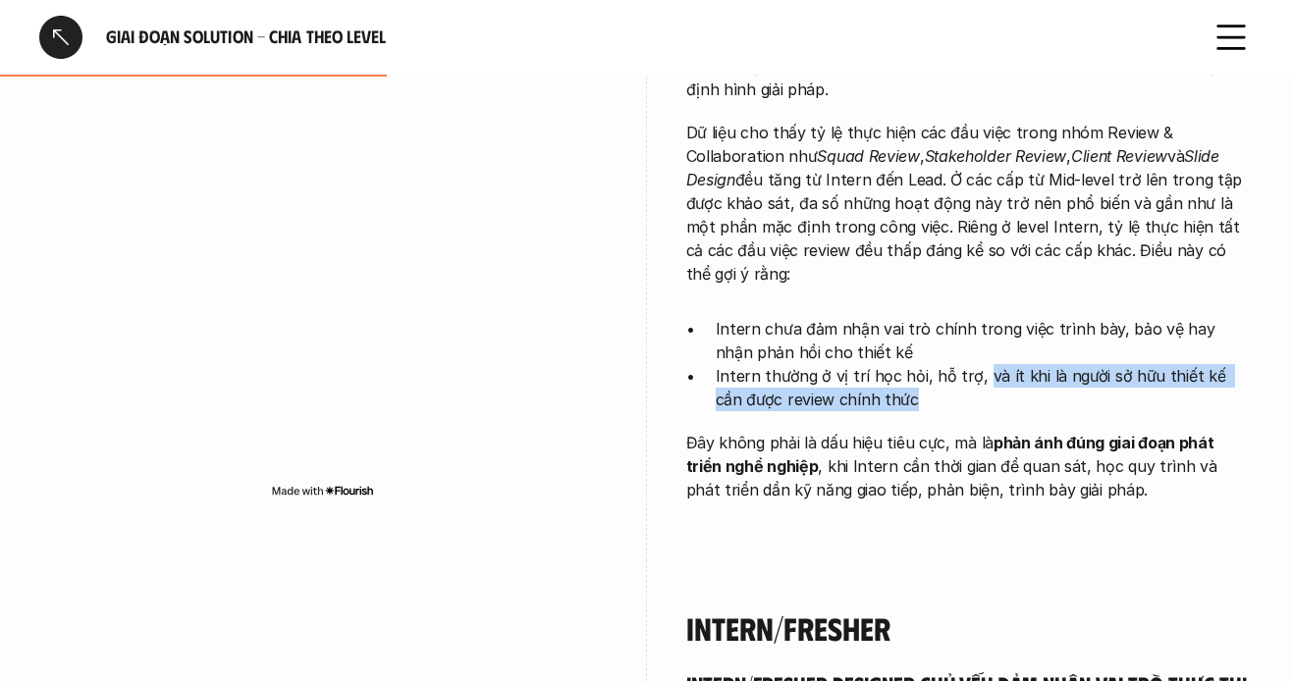
drag, startPoint x: 972, startPoint y: 333, endPoint x: 1146, endPoint y: 347, distance: 174.4
click at [1146, 364] on p "Intern thường ở vị trí học hỏi, hỗ trợ, và ít khi là người sở hữu thiết kế cần …" at bounding box center [985, 387] width 538 height 47
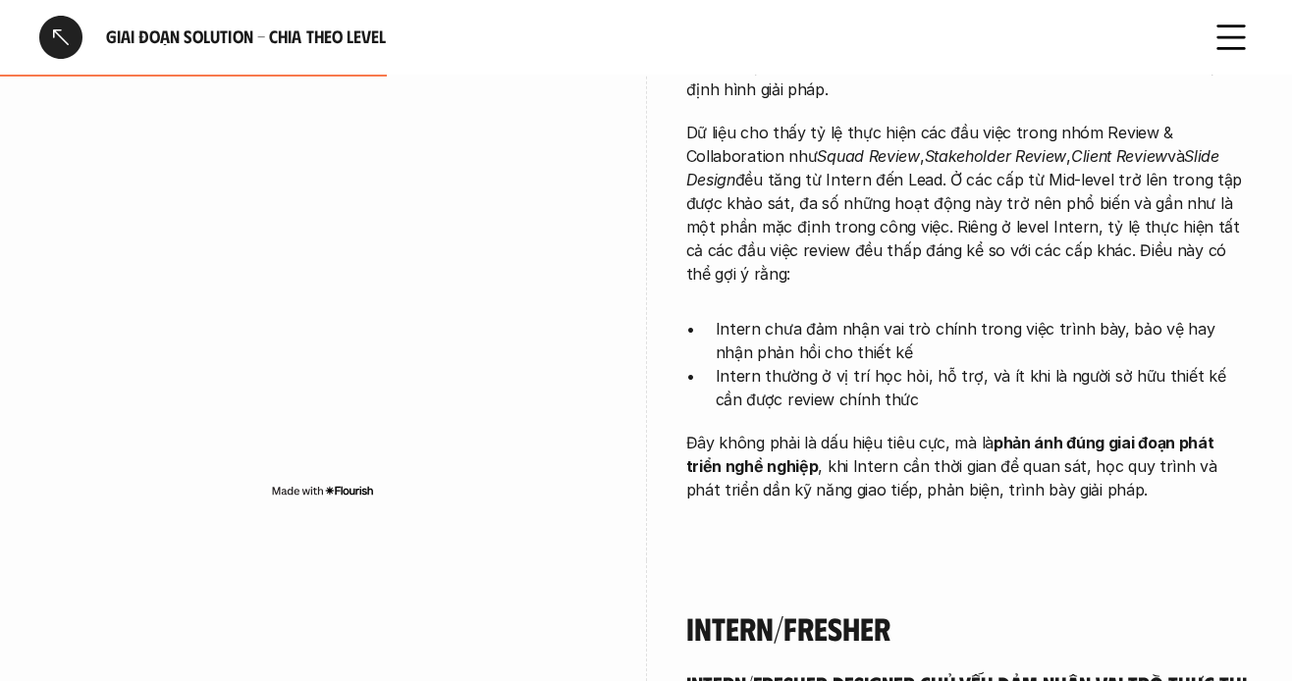
drag, startPoint x: 772, startPoint y: 394, endPoint x: 874, endPoint y: 394, distance: 102.1
click at [874, 431] on p "Đây không phải là dấu hiệu tiêu cực, mà là phản ánh đúng giai đoạn phát triển n…" at bounding box center [970, 466] width 568 height 71
click at [772, 433] on strong "phản ánh đúng giai đoạn phát triển nghề nghiệp" at bounding box center [952, 454] width 532 height 43
drag, startPoint x: 869, startPoint y: 400, endPoint x: 919, endPoint y: 398, distance: 50.1
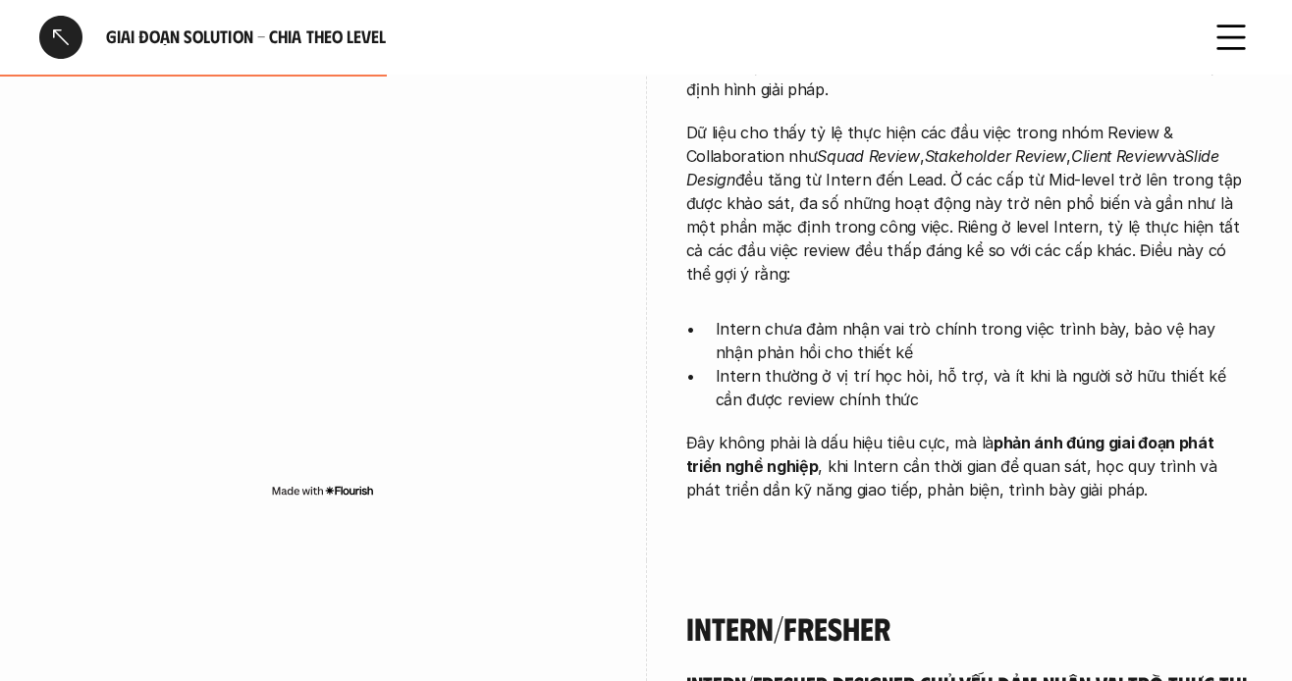
click at [878, 431] on p "Đây không phải là dấu hiệu tiêu cực, mà là phản ánh đúng giai đoạn phát triển n…" at bounding box center [970, 466] width 568 height 71
click at [903, 431] on p "Đây không phải là dấu hiệu tiêu cực, mà là phản ánh đúng giai đoạn phát triển n…" at bounding box center [970, 466] width 568 height 71
drag, startPoint x: 767, startPoint y: 407, endPoint x: 1028, endPoint y: 379, distance: 262.6
click at [1035, 433] on strong "phản ánh đúng giai đoạn phát triển nghề nghiệp" at bounding box center [952, 454] width 532 height 43
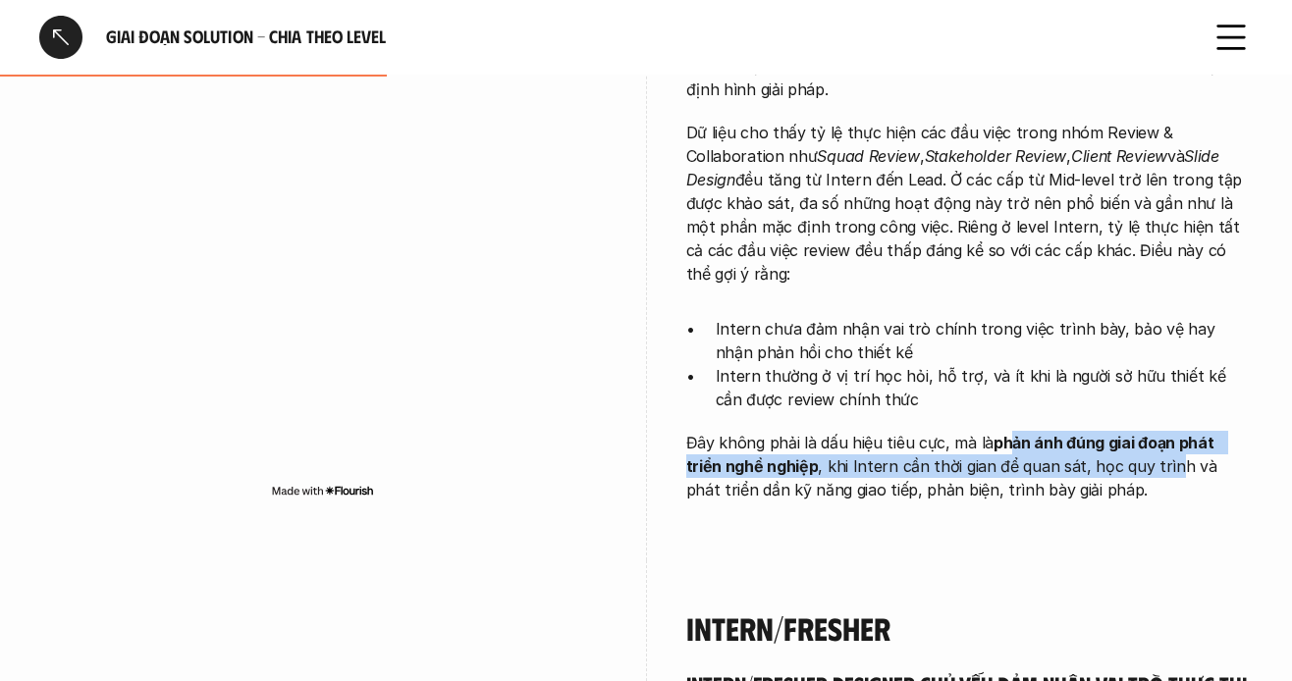
drag, startPoint x: 1008, startPoint y: 400, endPoint x: 1128, endPoint y: 430, distance: 123.6
click at [1128, 431] on p "Đây không phải là dấu hiệu tiêu cực, mà là phản ánh đúng giai đoạn phát triển n…" at bounding box center [970, 466] width 568 height 71
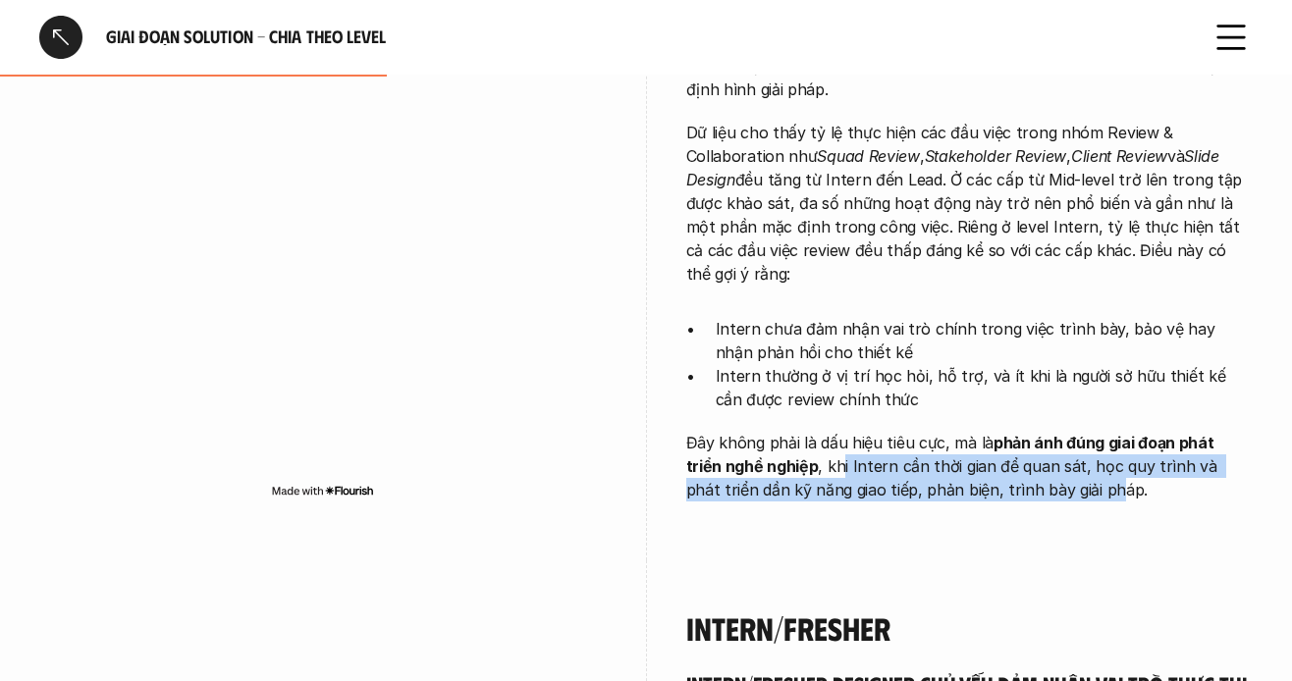
drag, startPoint x: 801, startPoint y: 425, endPoint x: 1042, endPoint y: 433, distance: 240.7
click at [1042, 432] on p "Đây không phải là dấu hiệu tiêu cực, mà là phản ánh đúng giai đoạn phát triển n…" at bounding box center [970, 466] width 568 height 71
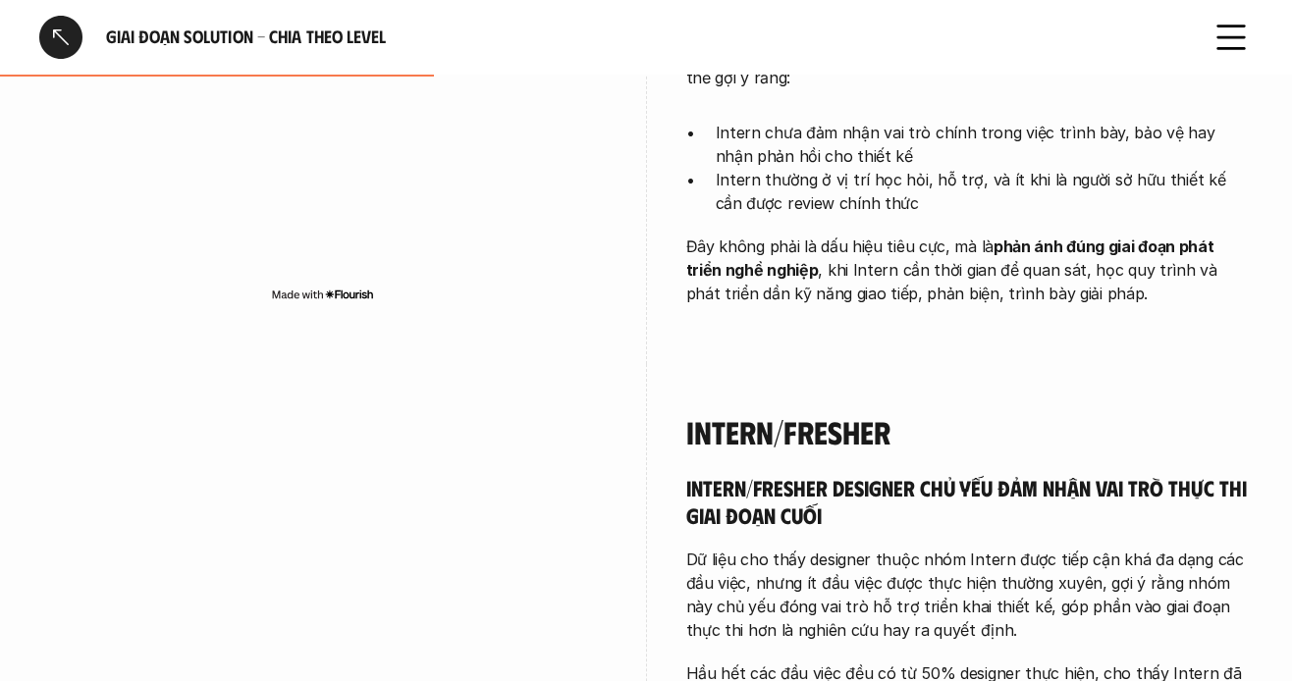
scroll to position [2357, 0]
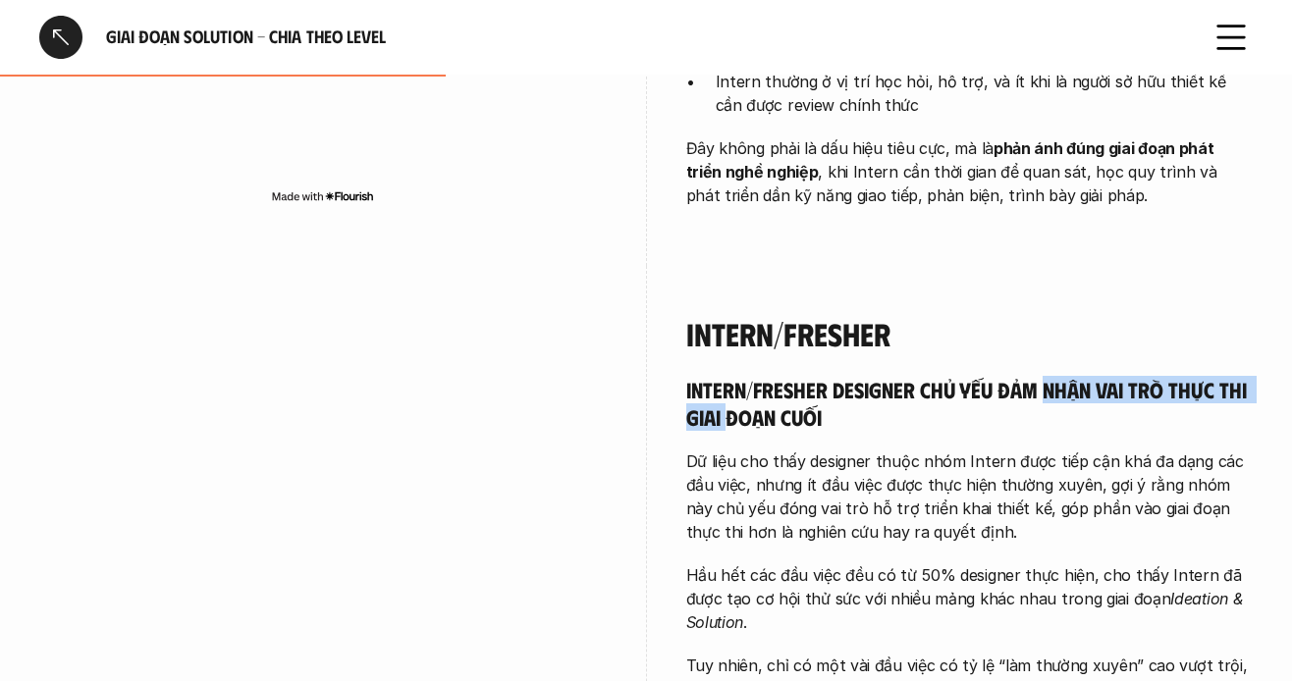
drag, startPoint x: 729, startPoint y: 360, endPoint x: 938, endPoint y: 400, distance: 212.8
click at [1041, 376] on h5 "Intern/Fresher designer chủ yếu đảm nhận vai trò thực thi giai đoạn cuối" at bounding box center [970, 403] width 568 height 54
click at [892, 450] on p "Dữ liệu cho thấy designer thuộc nhóm Intern được tiếp cận khá đa dạng các đầu v…" at bounding box center [970, 497] width 568 height 94
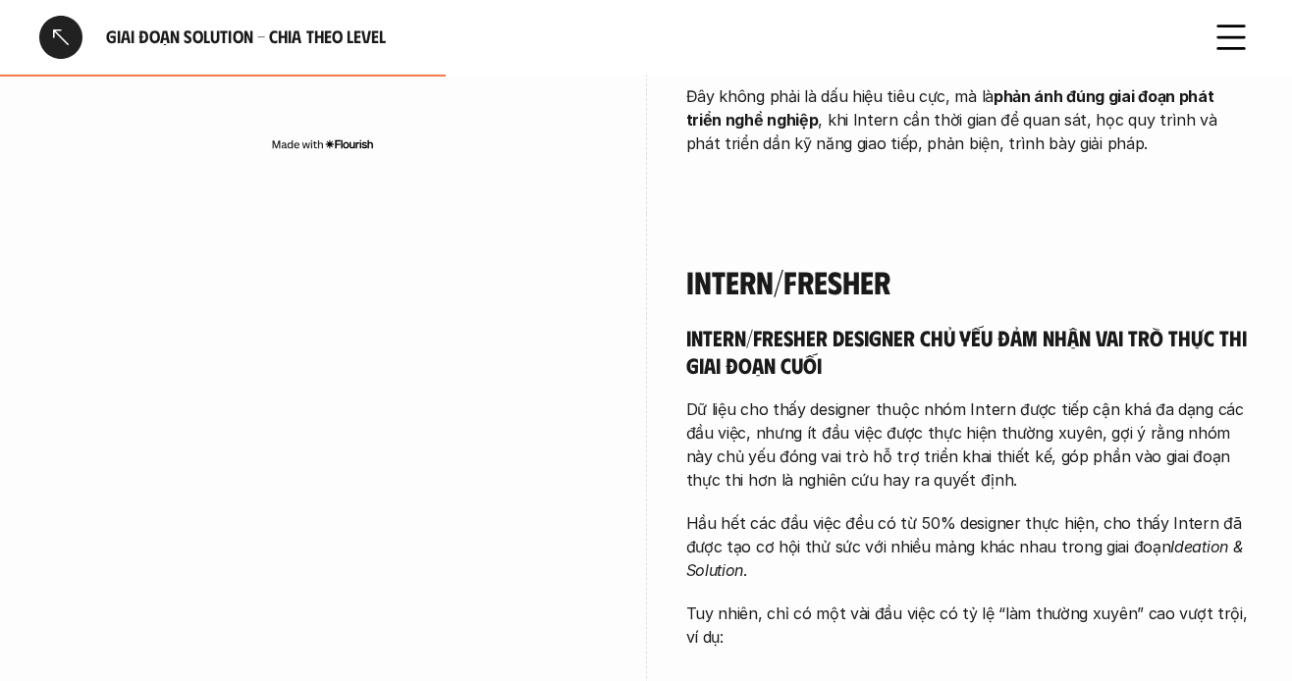
scroll to position [2455, 0]
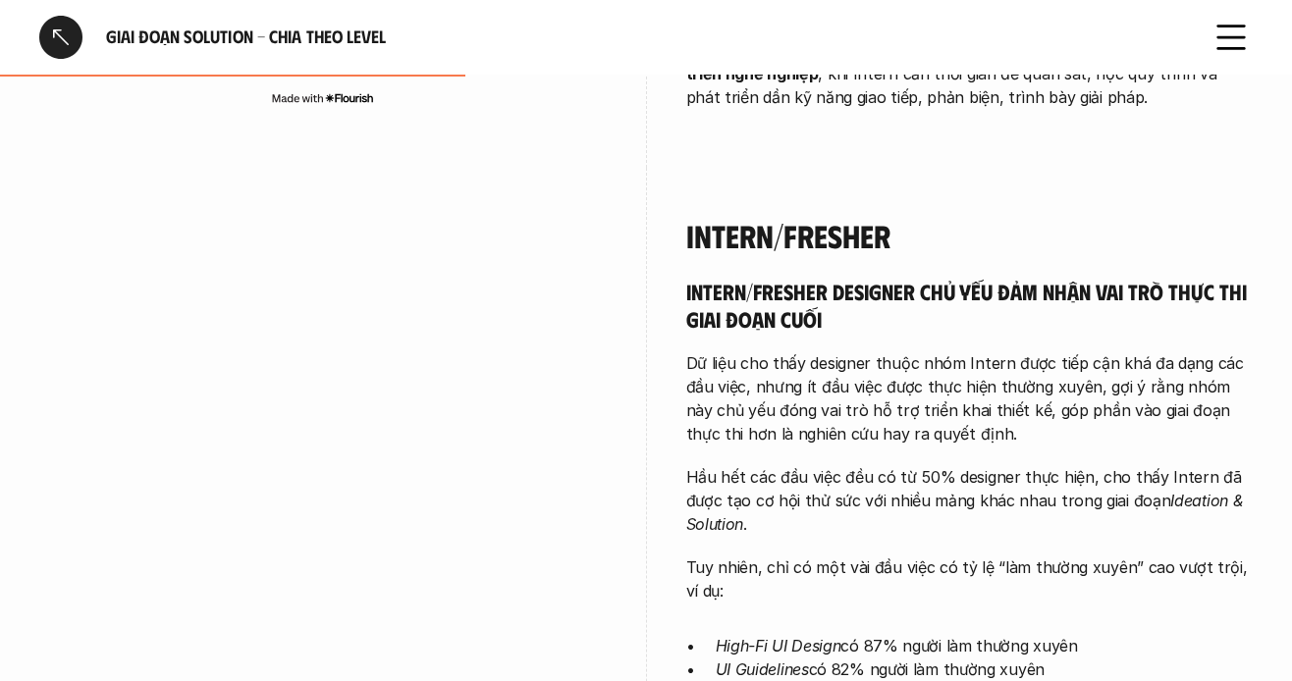
drag, startPoint x: 973, startPoint y: 258, endPoint x: 1136, endPoint y: 267, distance: 163.2
click at [1136, 278] on h5 "Intern/Fresher designer chủ yếu đảm nhận vai trò thực thi giai đoạn cuối" at bounding box center [970, 305] width 568 height 54
drag, startPoint x: 1023, startPoint y: 264, endPoint x: 769, endPoint y: 328, distance: 262.2
click at [899, 318] on div "Intern/Fresher designer chủ yếu đảm nhận vai trò thực thi giai đoạn cuối Dữ liệ…" at bounding box center [970, 605] width 568 height 655
click at [720, 352] on p "Dữ liệu cho thấy designer thuộc nhóm Intern được tiếp cận khá đa dạng các đầu v…" at bounding box center [970, 399] width 568 height 94
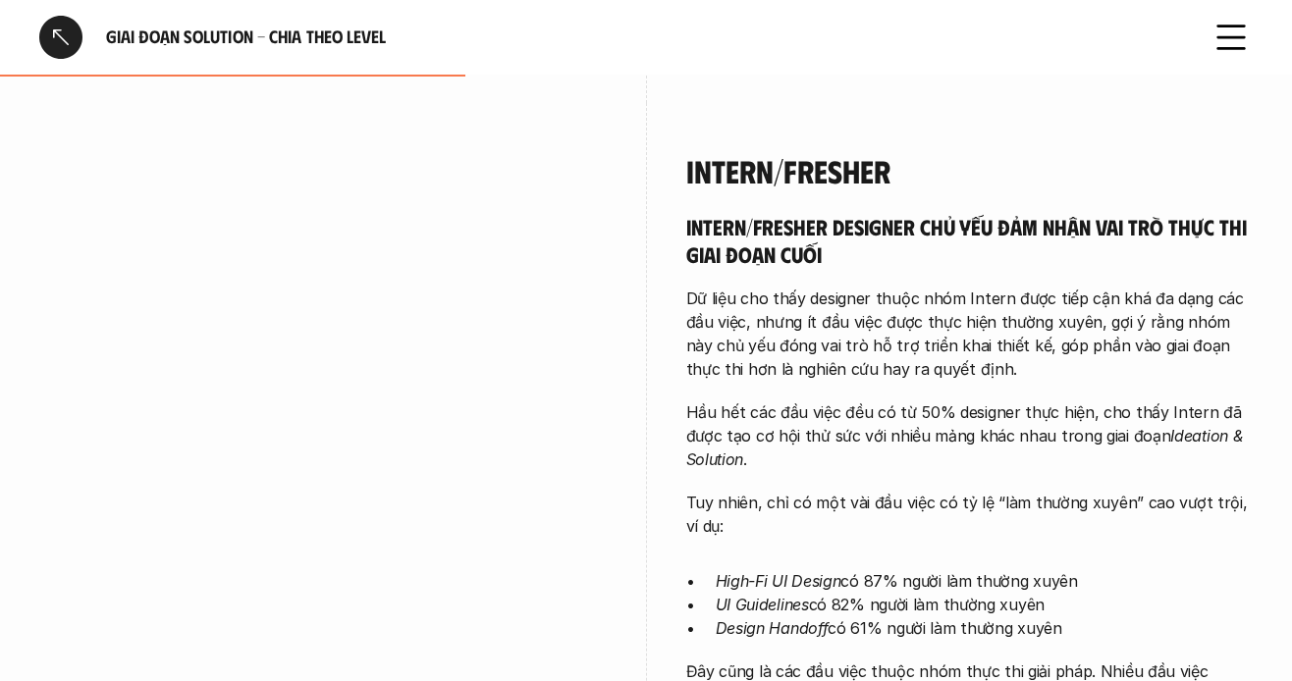
scroll to position [2553, 0]
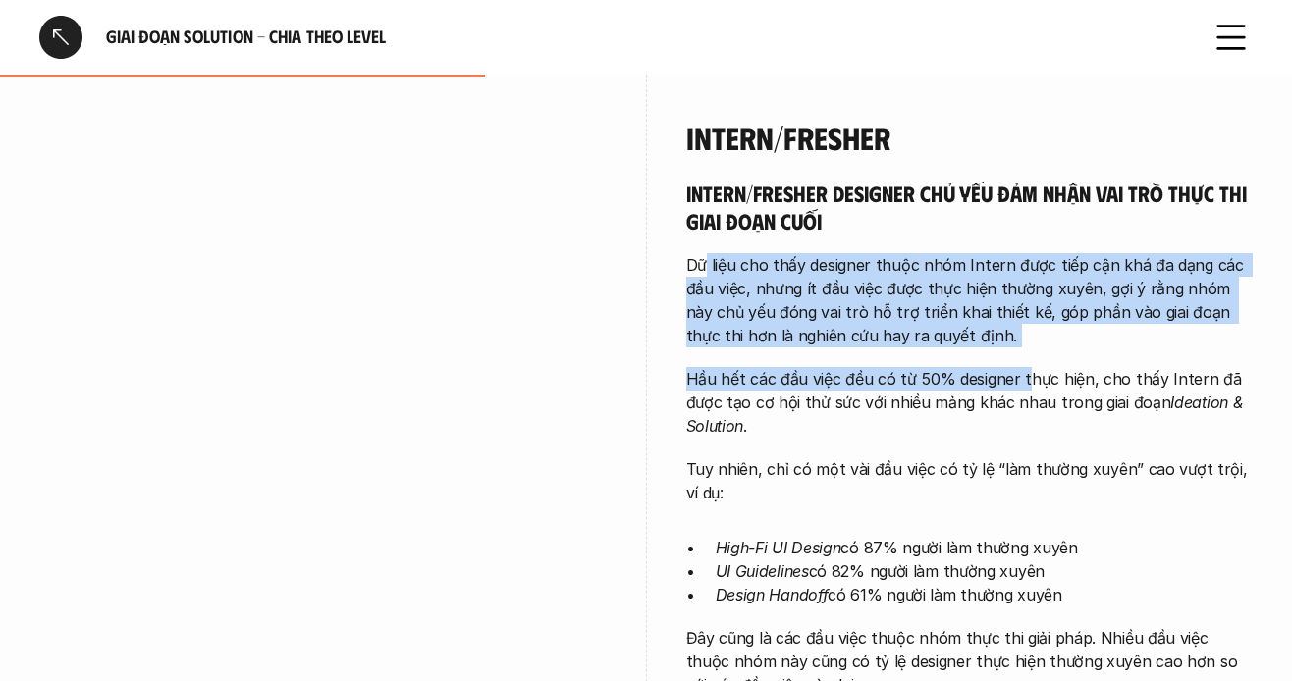
drag, startPoint x: 708, startPoint y: 218, endPoint x: 1025, endPoint y: 342, distance: 340.5
click at [1025, 342] on div "Intern/Fresher designer chủ yếu đảm nhận vai trò thực thi giai đoạn cuối Dữ liệ…" at bounding box center [970, 507] width 568 height 655
click at [899, 253] on p "Dữ liệu cho thấy designer thuộc nhóm Intern được tiếp cận khá đa dạng các đầu v…" at bounding box center [970, 300] width 568 height 94
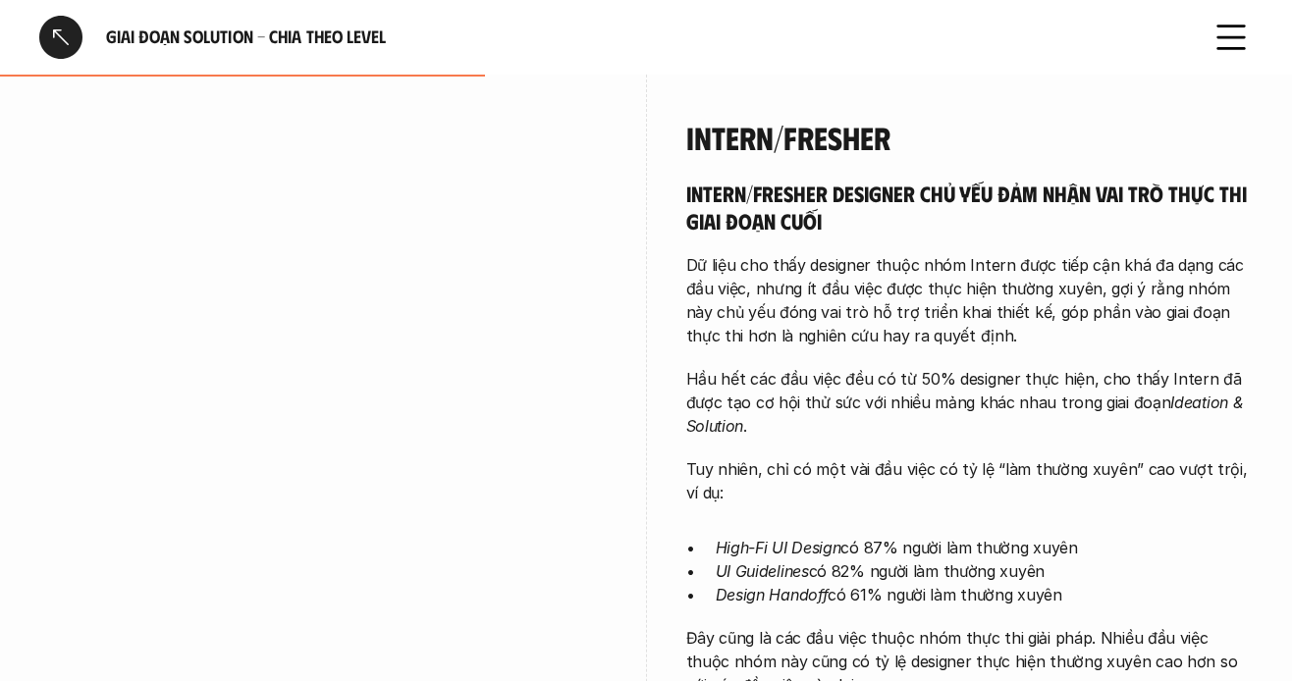
drag, startPoint x: 768, startPoint y: 265, endPoint x: 858, endPoint y: 259, distance: 90.5
click at [767, 266] on p "Dữ liệu cho thấy designer thuộc nhóm Intern được tiếp cận khá đa dạng các đầu v…" at bounding box center [970, 300] width 568 height 94
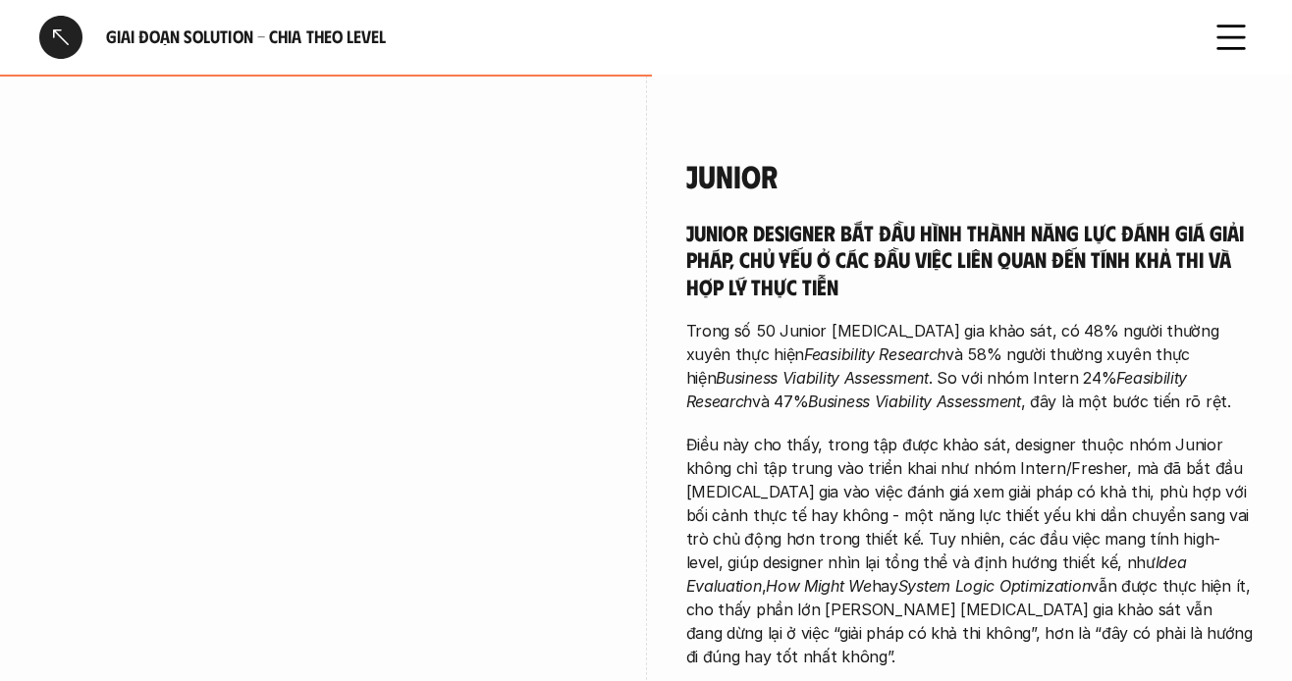
scroll to position [3437, 0]
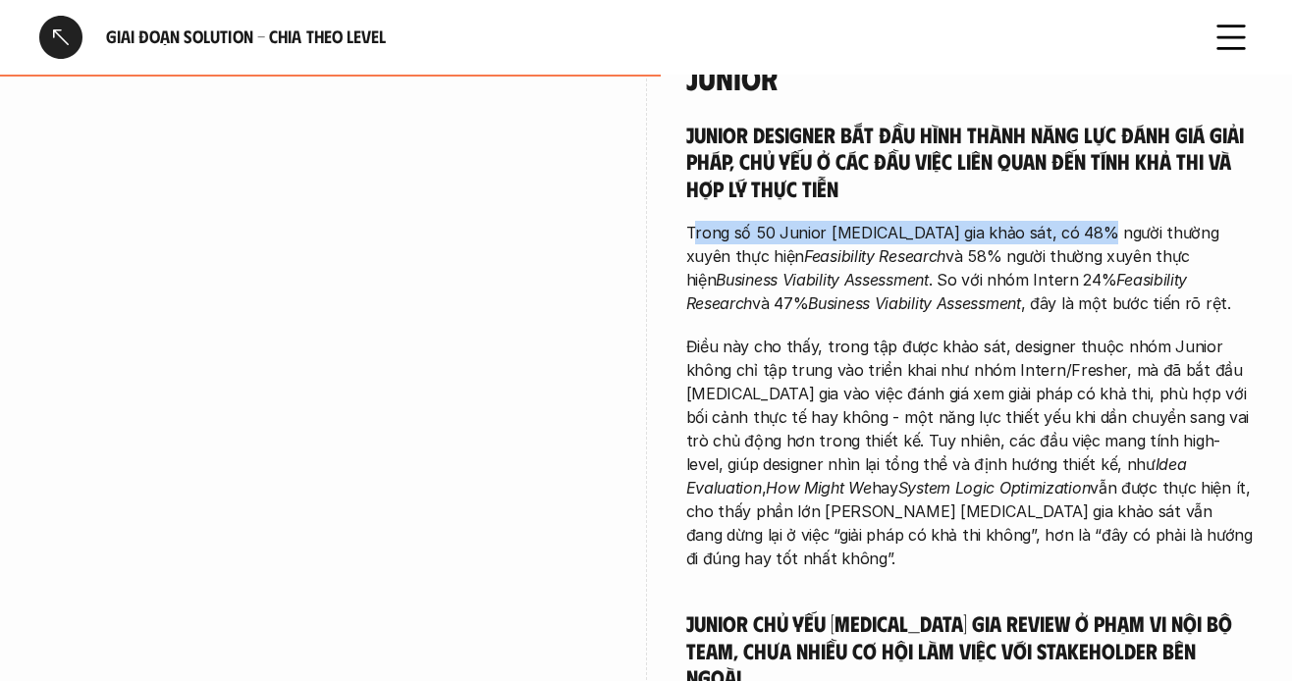
drag, startPoint x: 694, startPoint y: 172, endPoint x: 938, endPoint y: 202, distance: 245.4
click at [1086, 175] on div "Junior designer bắt đầu hình thành năng lực đánh giá giải pháp, chủ yếu ở các đ…" at bounding box center [970, 555] width 568 height 869
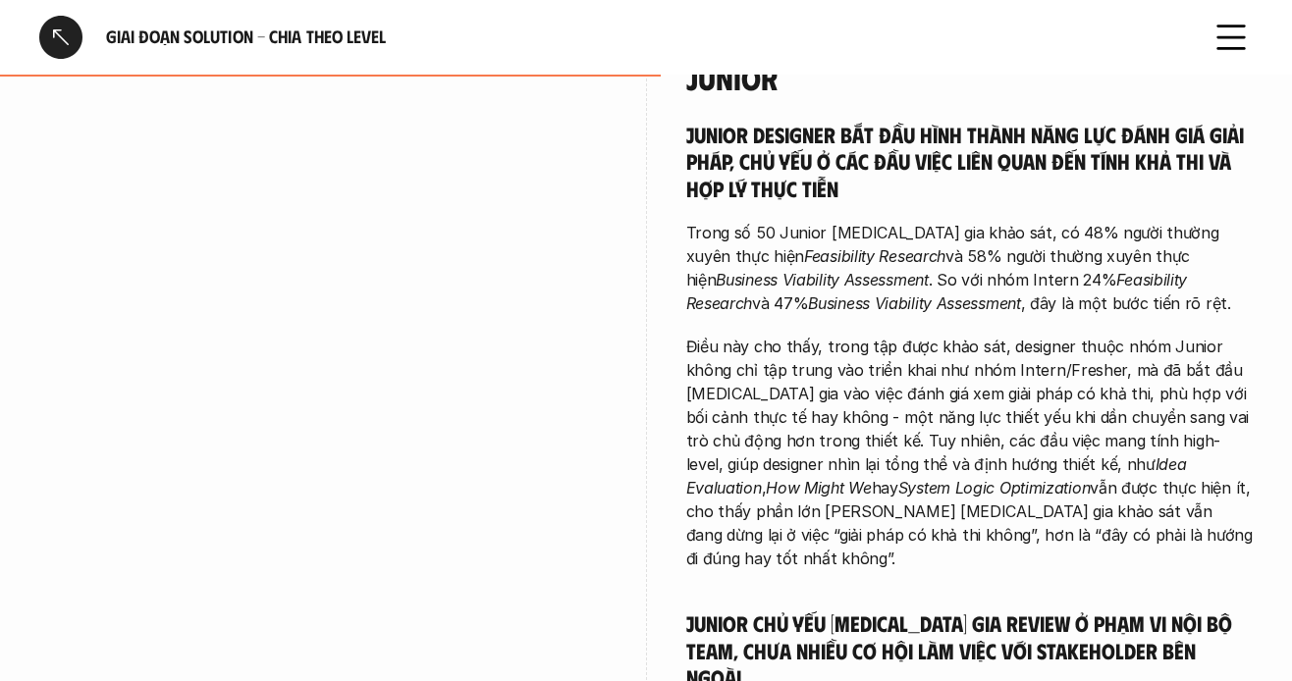
click at [936, 221] on p "Trong số 50 Junior [MEDICAL_DATA] gia khảo sát, có 48% người thường xuyên thực …" at bounding box center [970, 268] width 568 height 94
drag, startPoint x: 790, startPoint y: 191, endPoint x: 937, endPoint y: 191, distance: 146.3
click at [937, 221] on p "Trong số 50 Junior [MEDICAL_DATA] gia khảo sát, có 48% người thường xuyên thực …" at bounding box center [970, 268] width 568 height 94
click at [1041, 221] on p "Trong số 50 Junior [MEDICAL_DATA] gia khảo sát, có 48% người thường xuyên thực …" at bounding box center [970, 268] width 568 height 94
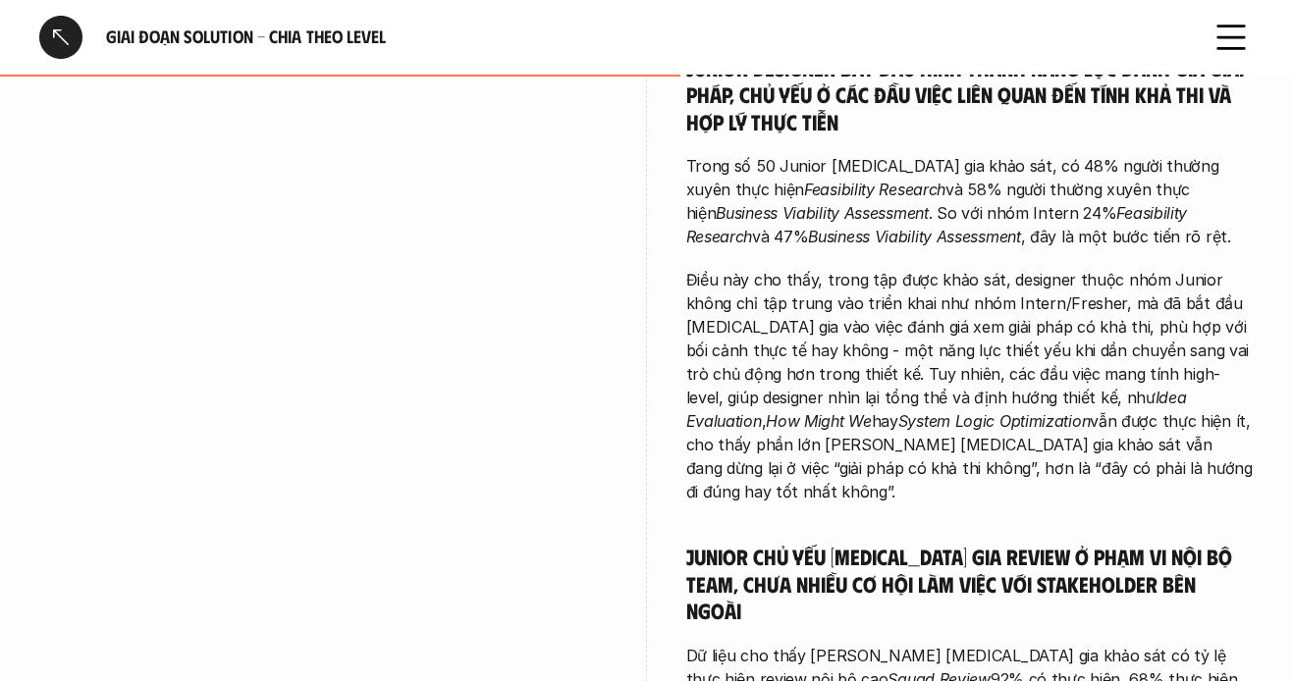
scroll to position [3535, 0]
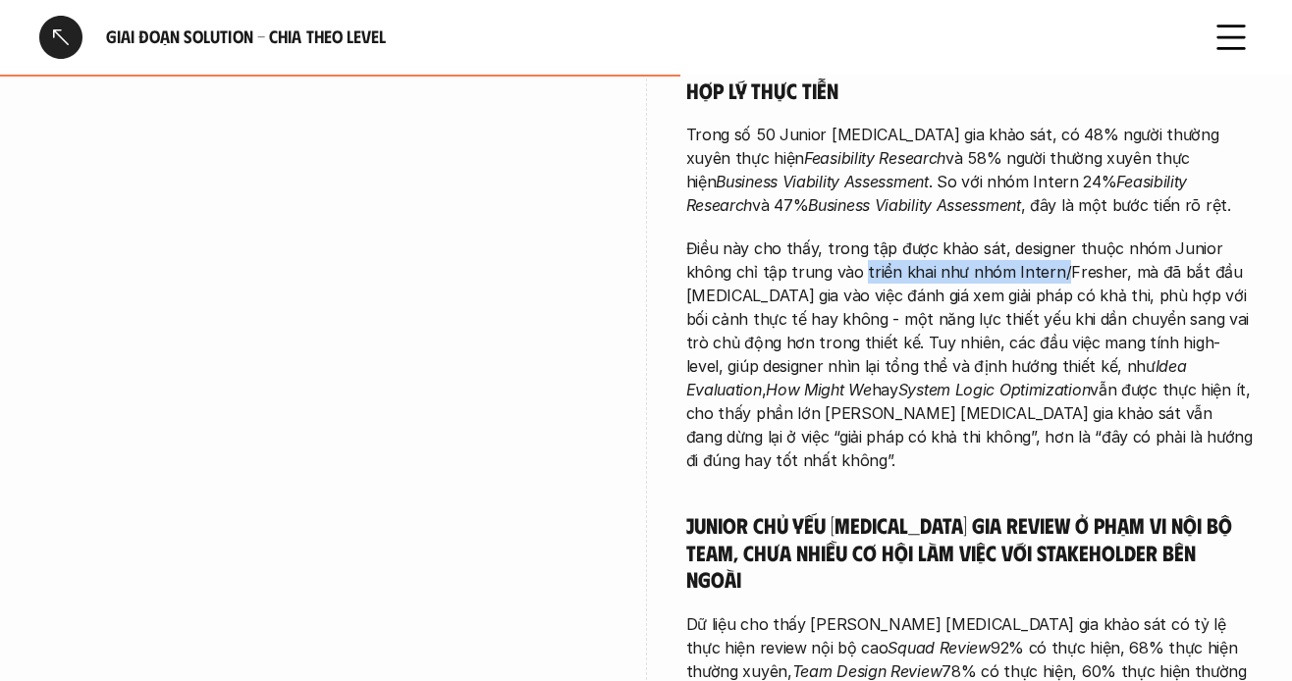
drag, startPoint x: 816, startPoint y: 220, endPoint x: 972, endPoint y: 219, distance: 156.1
click at [1005, 237] on p "Điều này cho thấy, trong tập được khảo sát, designer thuộc nhóm Junior không ch…" at bounding box center [970, 355] width 568 height 236
click at [897, 237] on p "Điều này cho thấy, trong tập được khảo sát, designer thuộc nhóm Junior không ch…" at bounding box center [970, 355] width 568 height 236
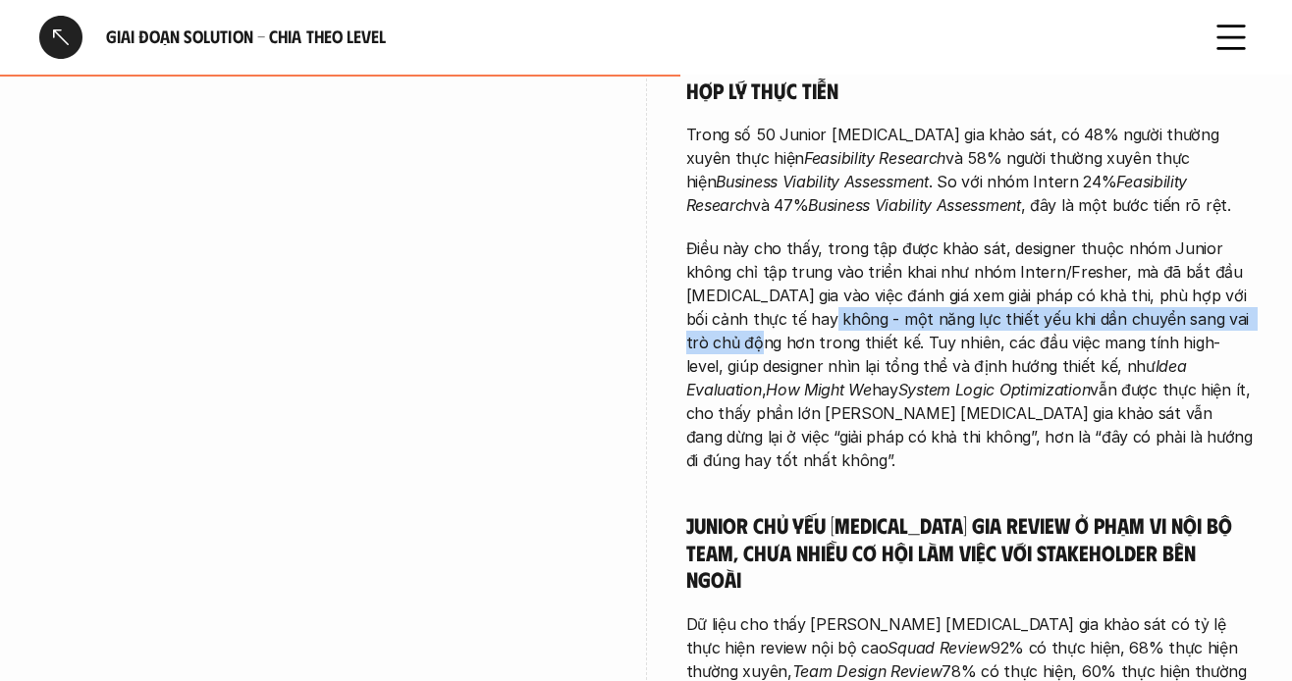
drag, startPoint x: 764, startPoint y: 274, endPoint x: 1232, endPoint y: 278, distance: 468.4
click at [1232, 278] on p "Điều này cho thấy, trong tập được khảo sát, designer thuộc nhóm Junior không ch…" at bounding box center [970, 355] width 568 height 236
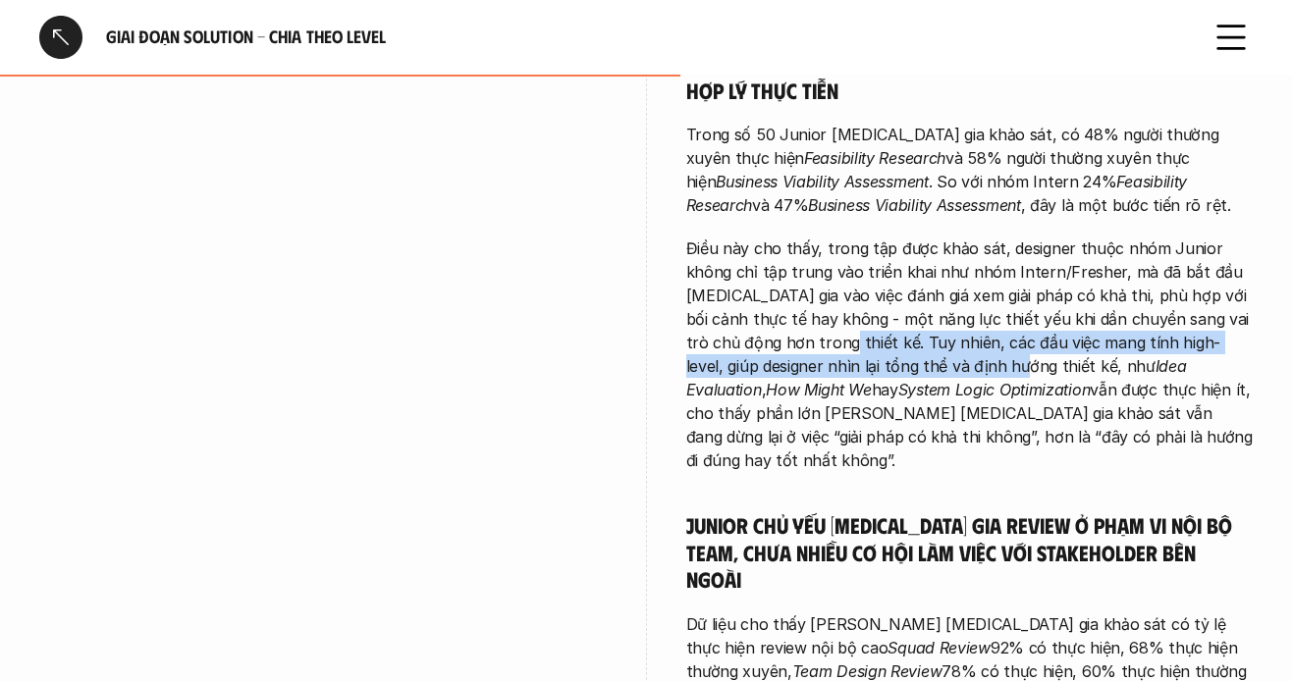
drag, startPoint x: 741, startPoint y: 300, endPoint x: 892, endPoint y: 308, distance: 150.4
click at [892, 308] on p "Điều này cho thấy, trong tập được khảo sát, designer thuộc nhóm Junior không ch…" at bounding box center [970, 355] width 568 height 236
click at [876, 308] on p "Điều này cho thấy, trong tập được khảo sát, designer thuộc nhóm Junior không ch…" at bounding box center [970, 355] width 568 height 236
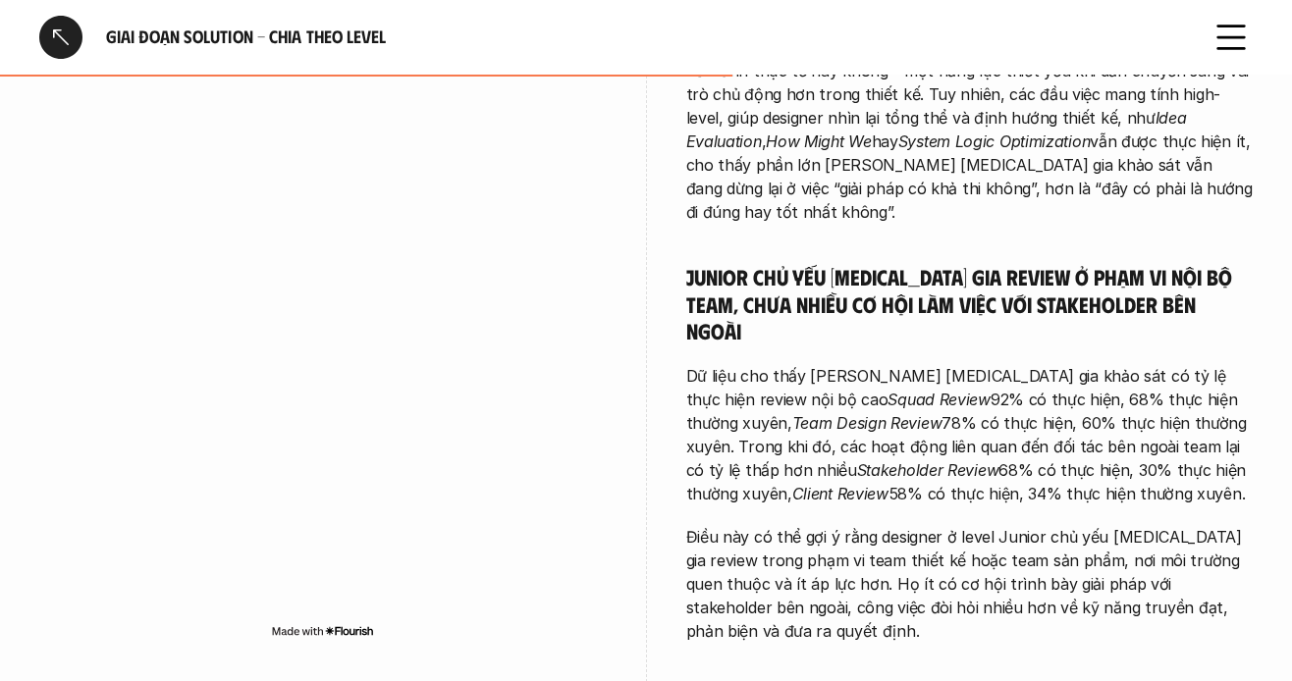
scroll to position [3830, 0]
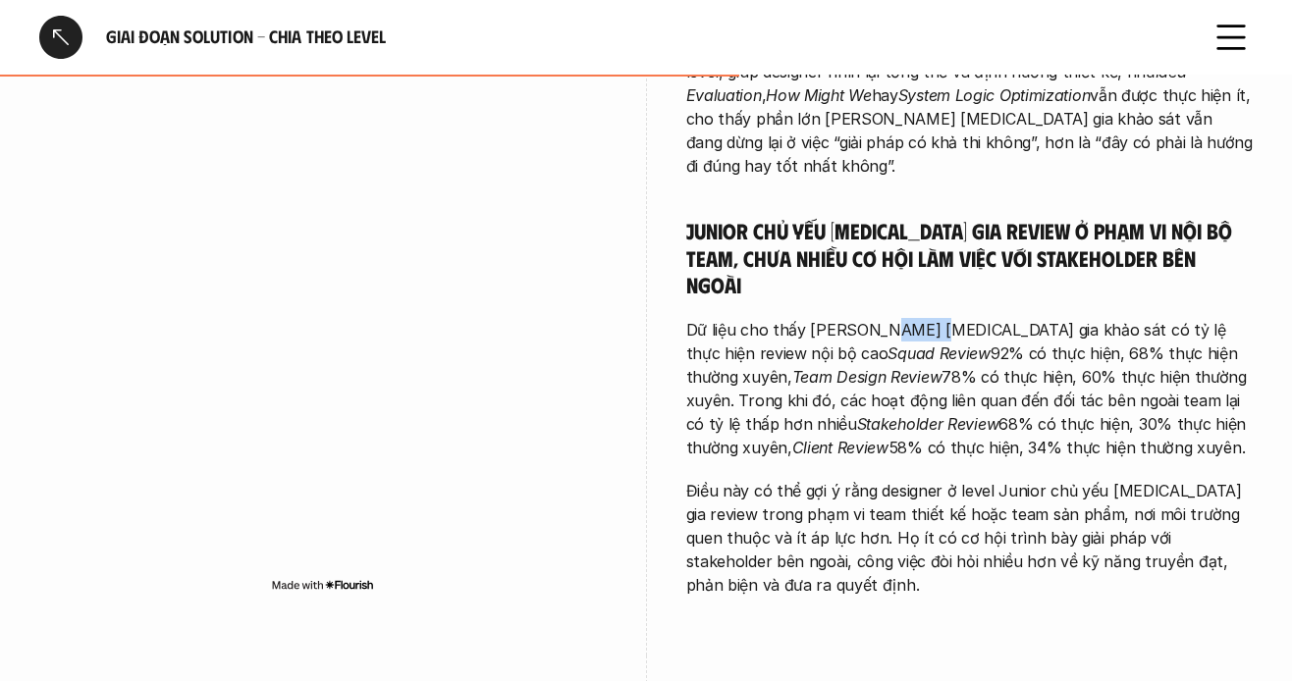
drag, startPoint x: 868, startPoint y: 233, endPoint x: 909, endPoint y: 255, distance: 47.0
click at [918, 318] on p "Dữ liệu cho thấy [PERSON_NAME] [MEDICAL_DATA] gia khảo sát có tỷ lệ thực hiện r…" at bounding box center [970, 388] width 568 height 141
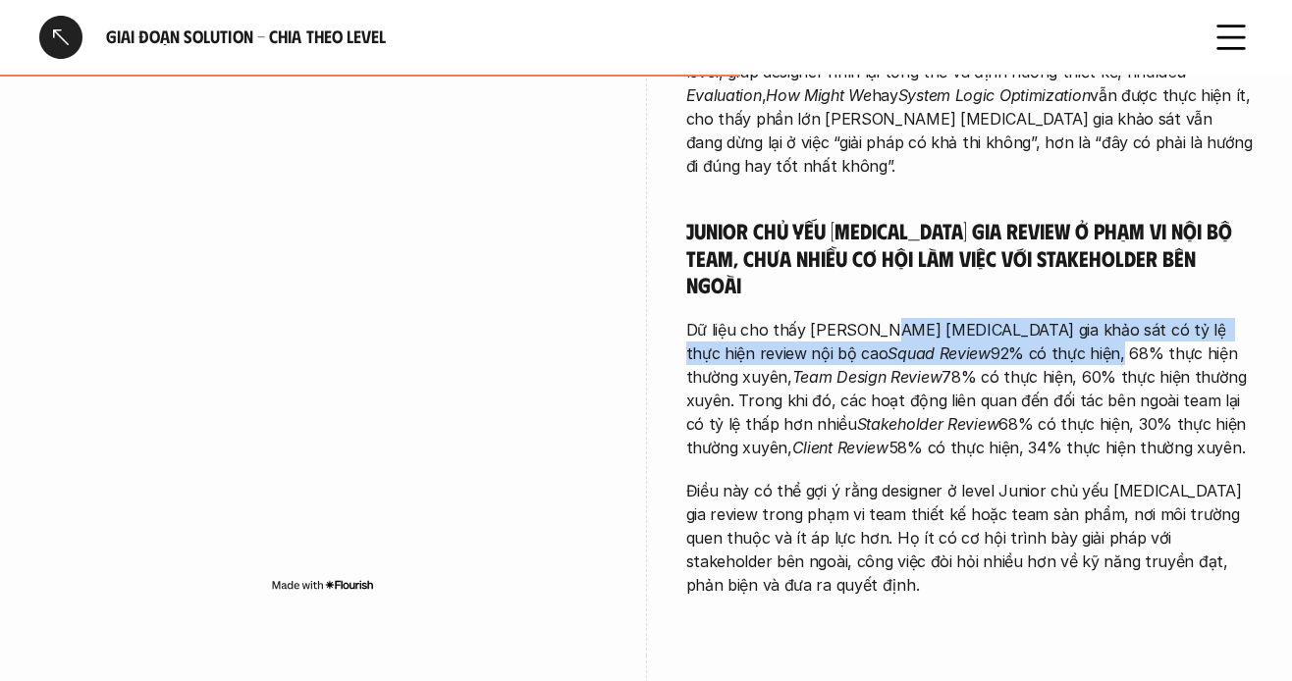
scroll to position [3928, 0]
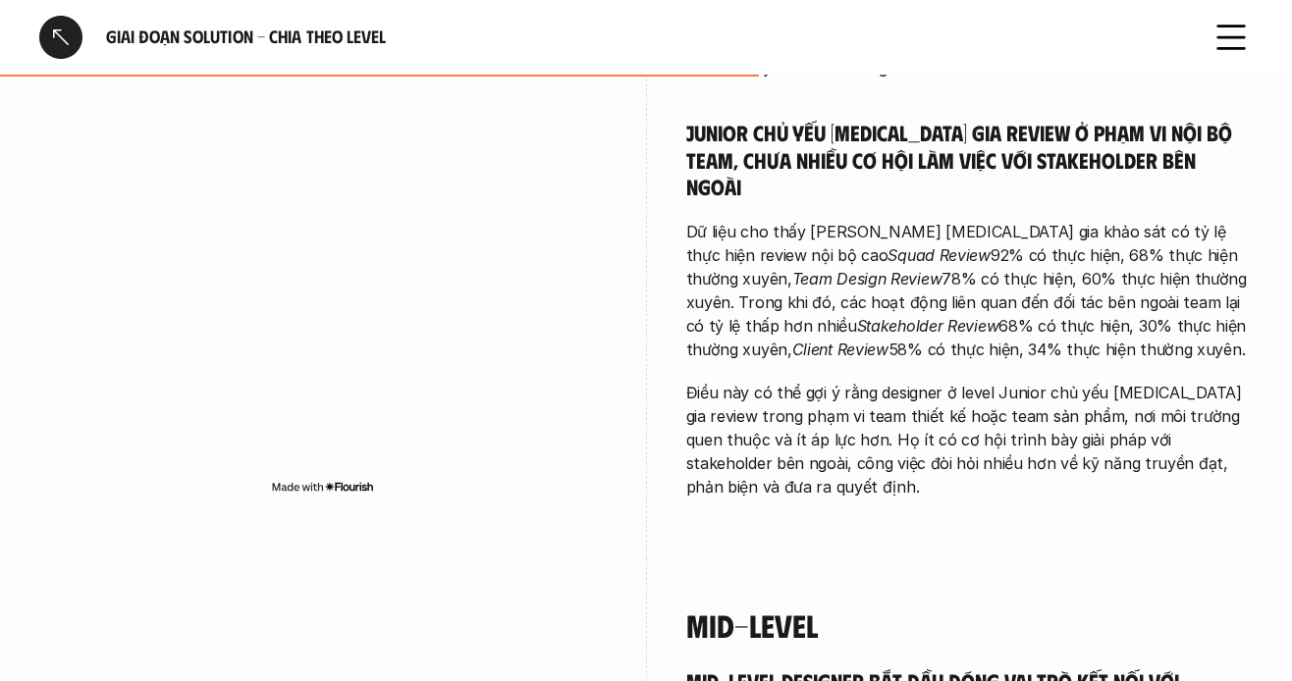
click at [909, 255] on p "Dữ liệu cho thấy [PERSON_NAME] [MEDICAL_DATA] gia khảo sát có tỷ lệ thực hiện r…" at bounding box center [970, 290] width 568 height 141
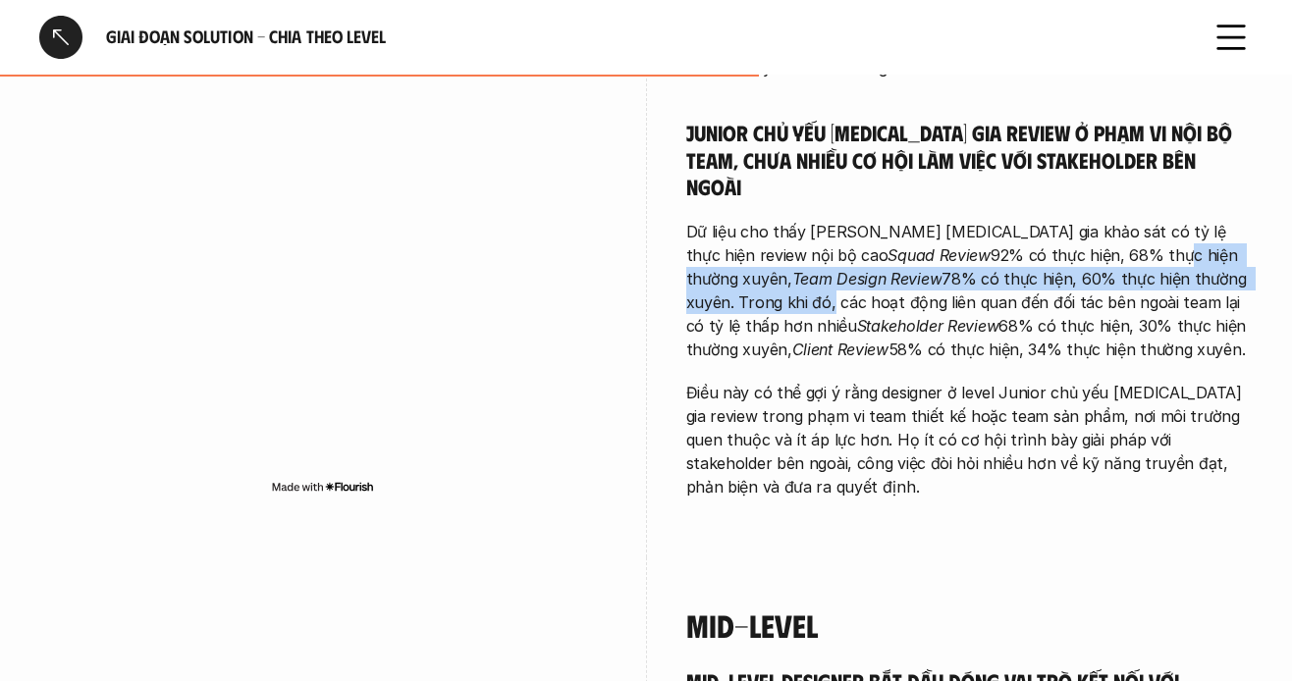
drag, startPoint x: 980, startPoint y: 158, endPoint x: 1169, endPoint y: 190, distance: 191.1
click at [1176, 220] on p "Dữ liệu cho thấy [PERSON_NAME] [MEDICAL_DATA] gia khảo sát có tỷ lệ thực hiện r…" at bounding box center [970, 290] width 568 height 141
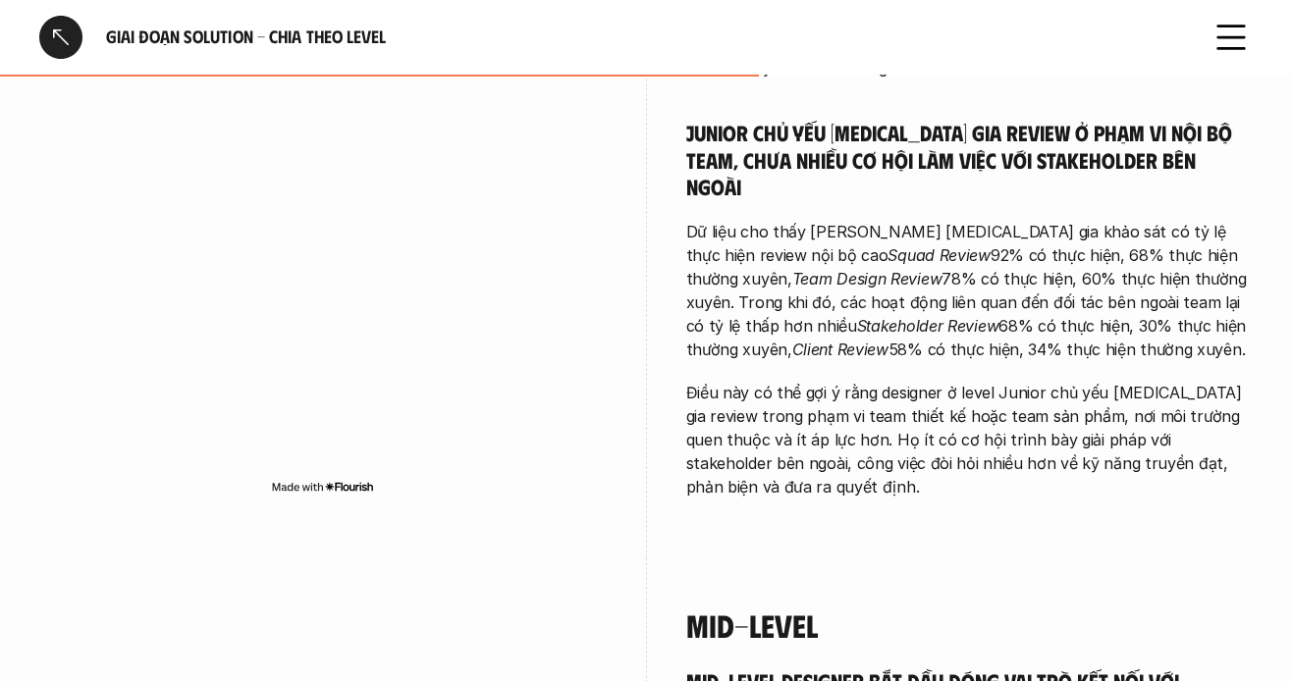
click at [1008, 231] on p "Dữ liệu cho thấy [PERSON_NAME] [MEDICAL_DATA] gia khảo sát có tỷ lệ thực hiện r…" at bounding box center [970, 290] width 568 height 141
drag, startPoint x: 877, startPoint y: 270, endPoint x: 888, endPoint y: 273, distance: 11.2
click at [879, 274] on div "Junior designer bắt đầu hình thành năng lực đánh giá giải pháp, chủ yếu ở các đ…" at bounding box center [970, 64] width 568 height 869
click at [1117, 220] on p "Dữ liệu cho thấy [PERSON_NAME] [MEDICAL_DATA] gia khảo sát có tỷ lệ thực hiện r…" at bounding box center [970, 290] width 568 height 141
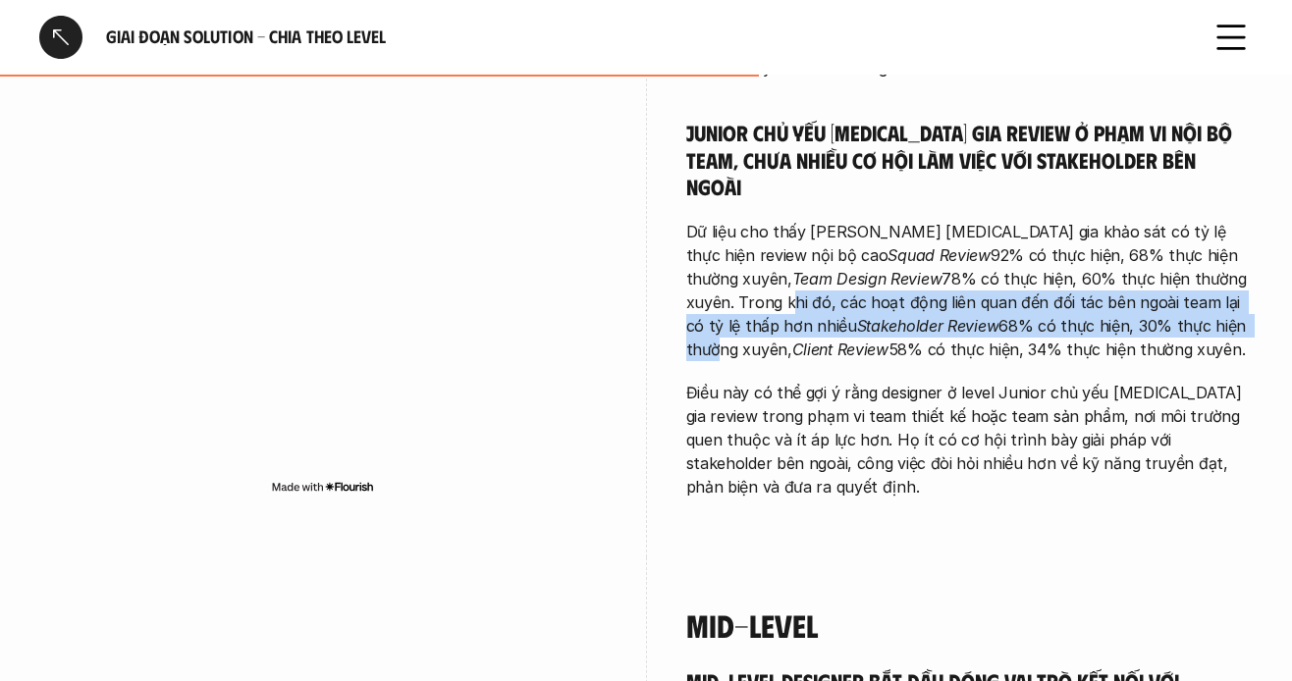
drag, startPoint x: 1138, startPoint y: 192, endPoint x: 1064, endPoint y: 226, distance: 80.9
click at [1064, 226] on p "Dữ liệu cho thấy [PERSON_NAME] [MEDICAL_DATA] gia khảo sát có tỷ lệ thực hiện r…" at bounding box center [970, 290] width 568 height 141
click at [857, 316] on em "Stakeholder Review" at bounding box center [928, 326] width 142 height 20
click at [958, 220] on p "Dữ liệu cho thấy [PERSON_NAME] [MEDICAL_DATA] gia khảo sát có tỷ lệ thực hiện r…" at bounding box center [970, 290] width 568 height 141
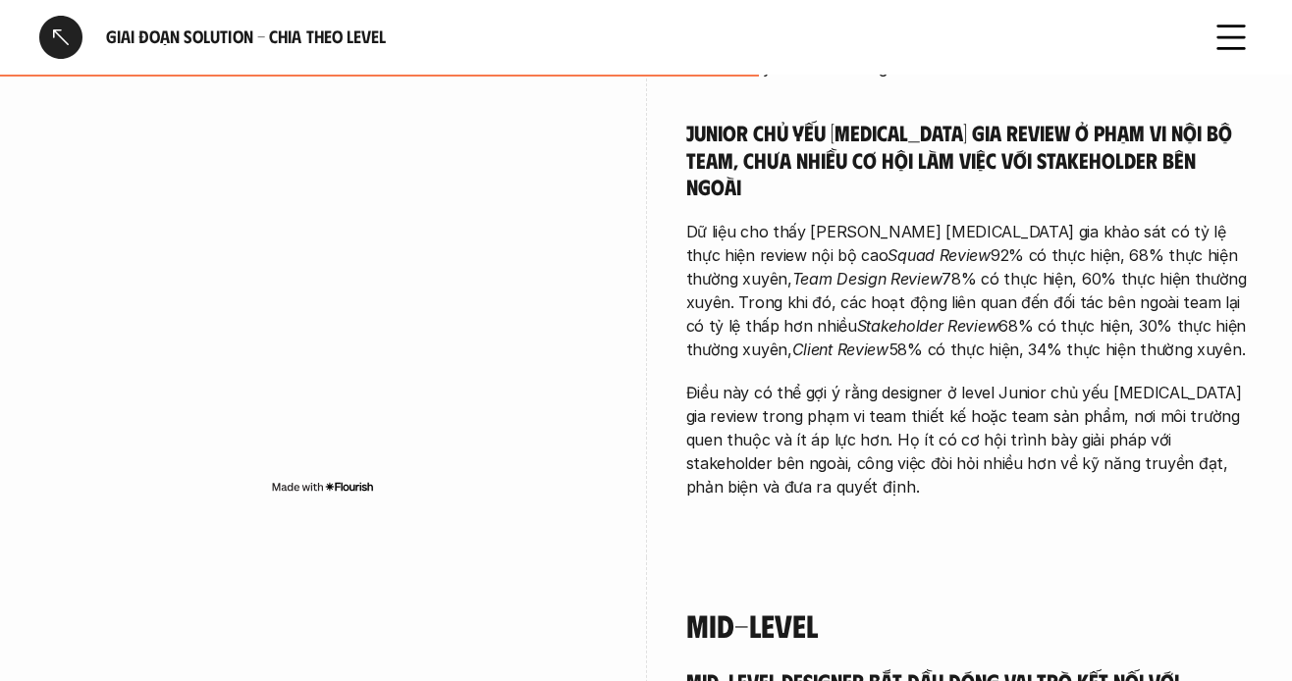
click at [988, 220] on p "Dữ liệu cho thấy [PERSON_NAME] [MEDICAL_DATA] gia khảo sát có tỷ lệ thực hiện r…" at bounding box center [970, 290] width 568 height 141
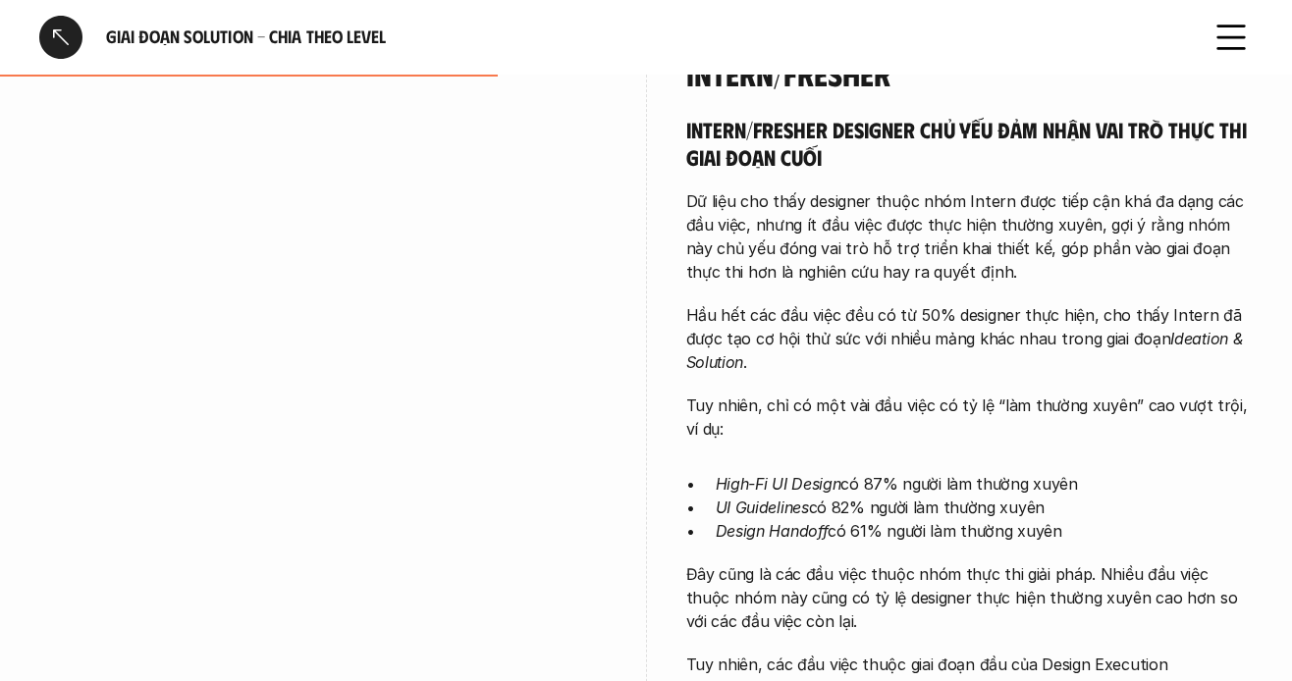
scroll to position [2651, 0]
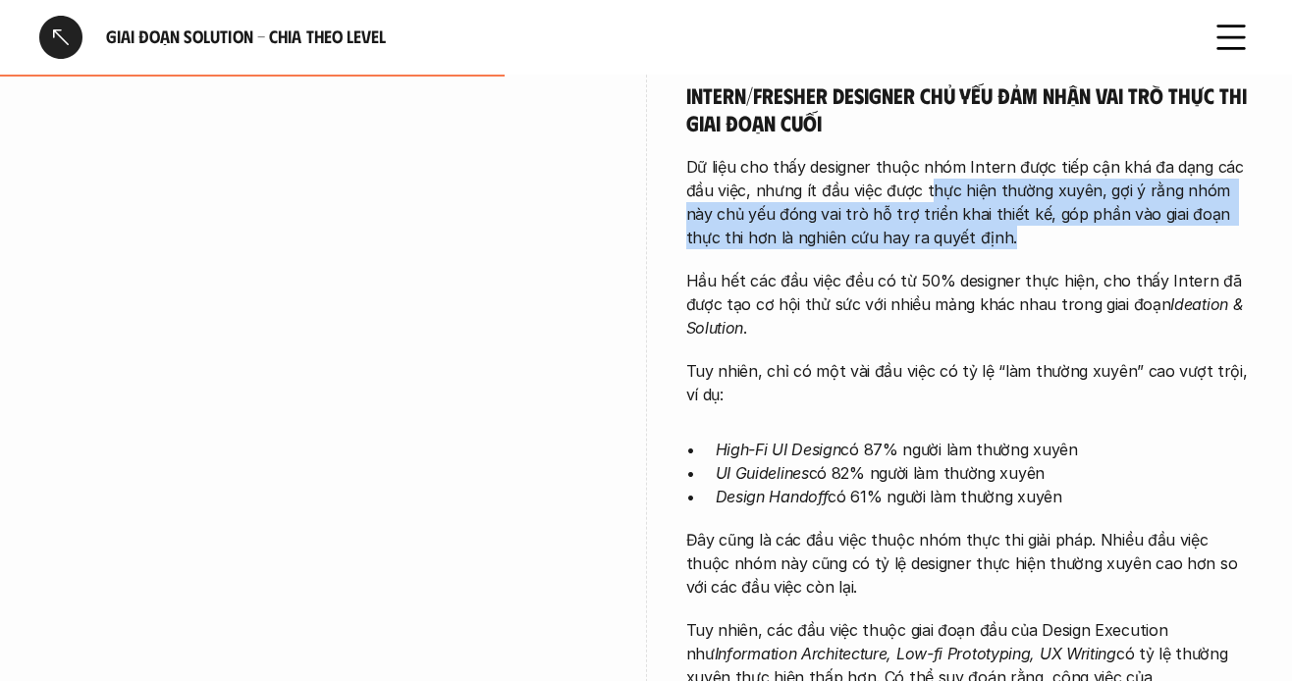
drag, startPoint x: 925, startPoint y: 144, endPoint x: 1049, endPoint y: 191, distance: 132.1
click at [1058, 191] on p "Dữ liệu cho thấy designer thuộc nhóm Intern được tiếp cận khá đa dạng các đầu v…" at bounding box center [970, 202] width 568 height 94
click at [1009, 191] on p "Dữ liệu cho thấy designer thuộc nhóm Intern được tiếp cận khá đa dạng các đầu v…" at bounding box center [970, 202] width 568 height 94
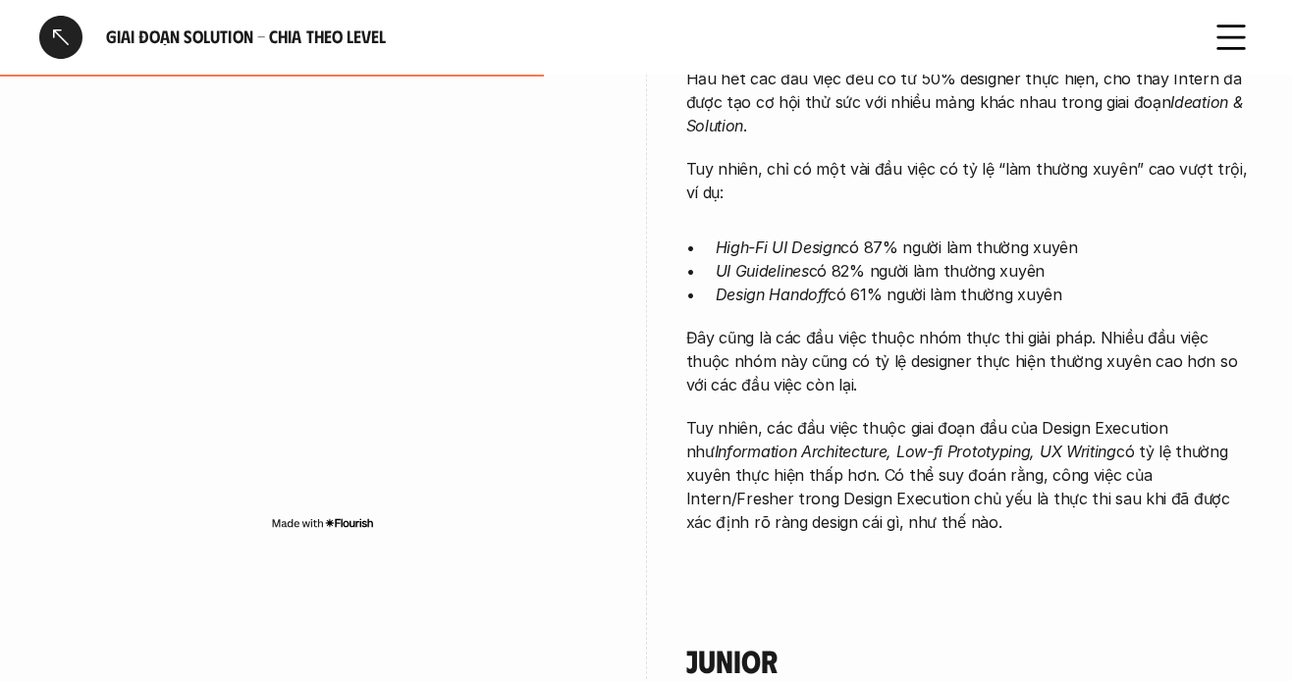
scroll to position [3044, 0]
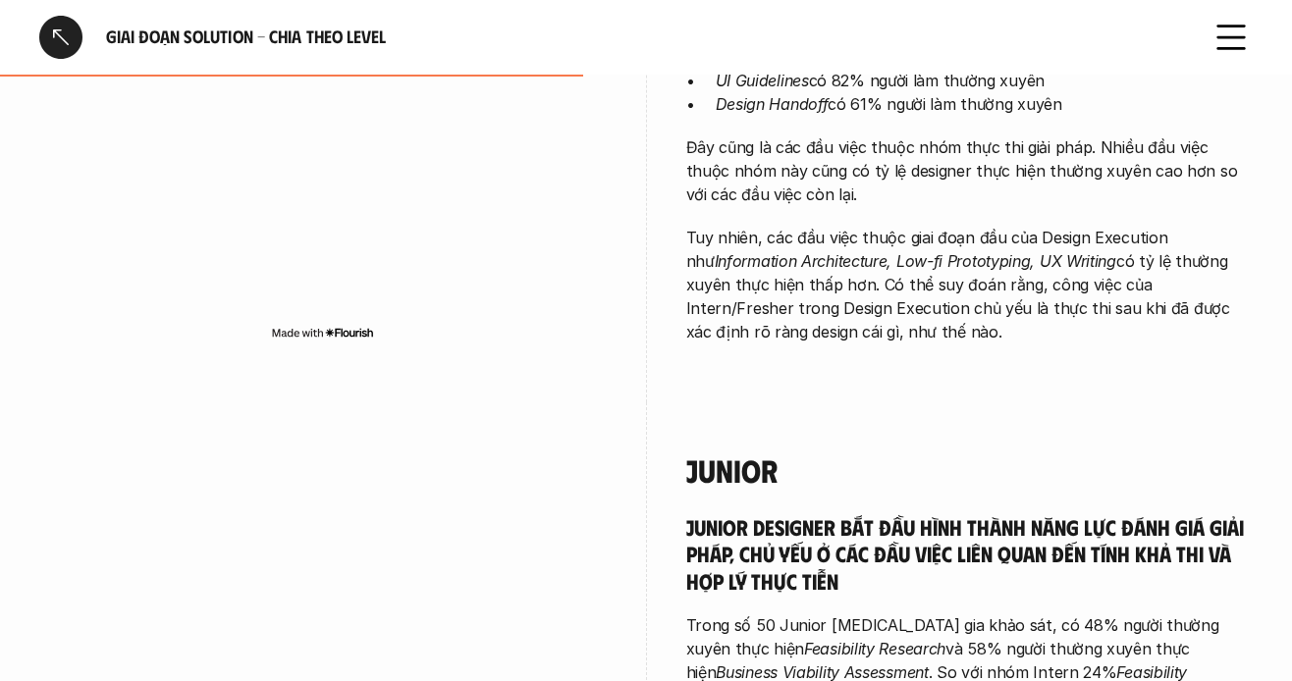
drag, startPoint x: 692, startPoint y: 218, endPoint x: 824, endPoint y: 333, distance: 174.7
click at [847, 245] on p "Tuy nhiên, các đầu việc thuộc giai đoạn đầu của Design Execution như Informatio…" at bounding box center [970, 285] width 568 height 118
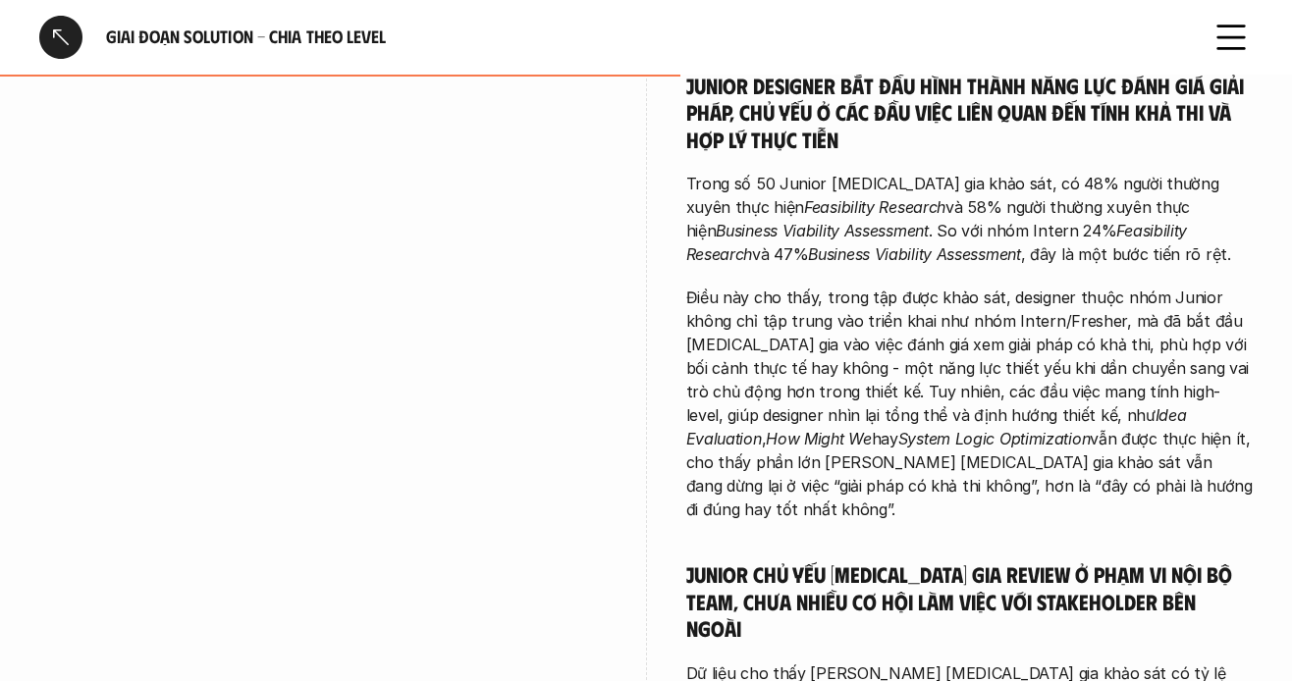
scroll to position [3437, 0]
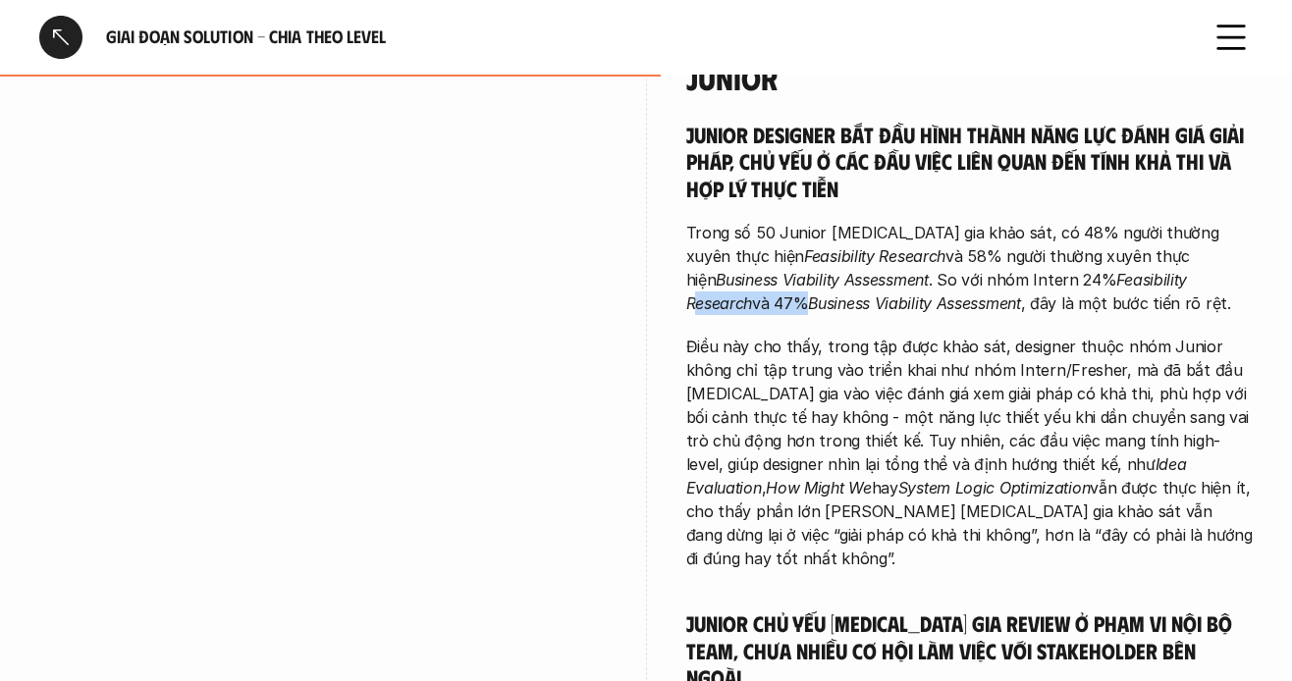
drag, startPoint x: 1049, startPoint y: 240, endPoint x: 1150, endPoint y: 240, distance: 101.1
click at [1150, 240] on p "Trong số 50 Junior [MEDICAL_DATA] gia khảo sát, có 48% người thường xuyên thực …" at bounding box center [970, 268] width 568 height 94
click at [1149, 262] on p "Trong số 50 Junior [MEDICAL_DATA] gia khảo sát, có 48% người thường xuyên thực …" at bounding box center [970, 268] width 568 height 94
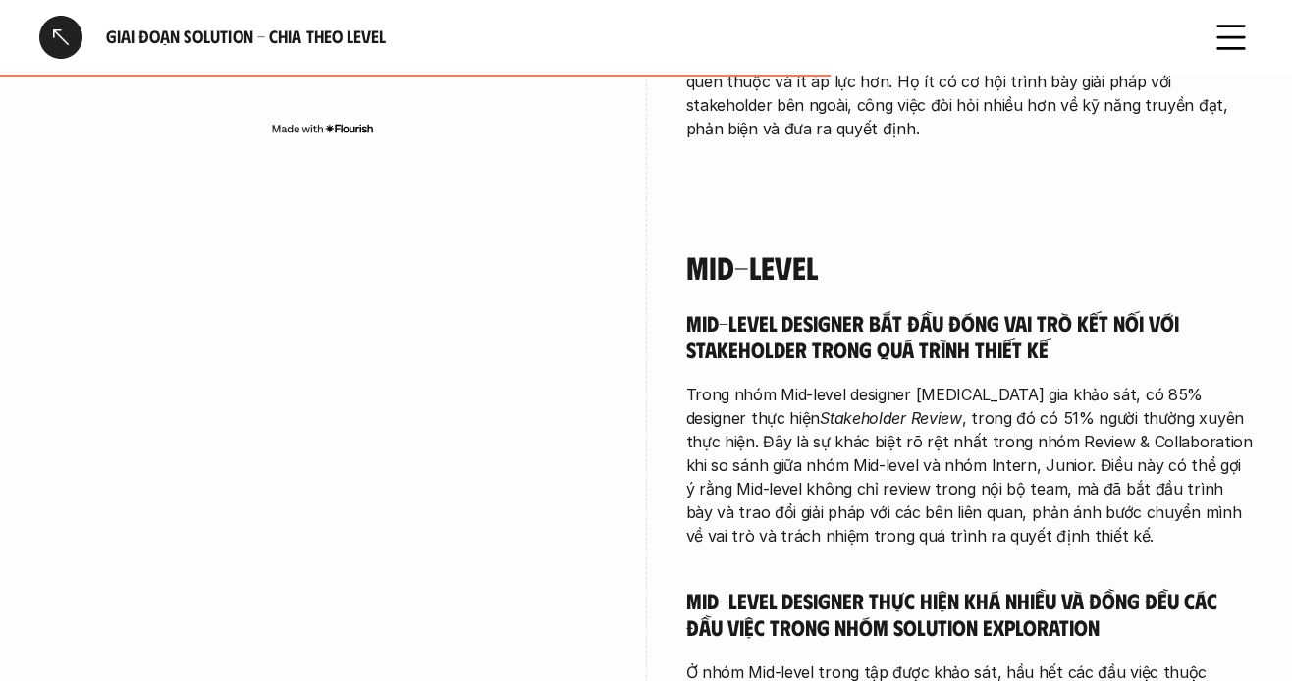
scroll to position [4321, 0]
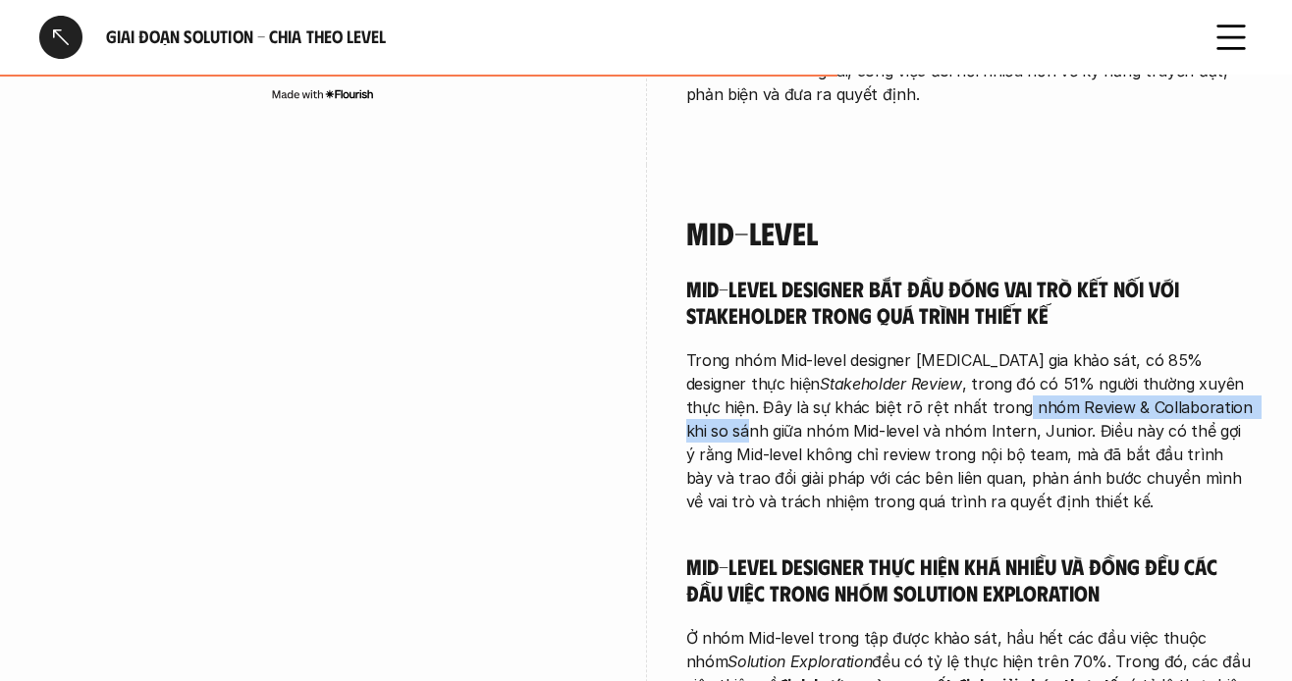
drag, startPoint x: 872, startPoint y: 289, endPoint x: 1148, endPoint y: 282, distance: 276.0
click at [1148, 349] on p "Trong nhóm Mid-level designer [MEDICAL_DATA] gia khảo sát, có 85% designer thực…" at bounding box center [970, 431] width 568 height 165
click at [1009, 349] on p "Trong nhóm Mid-level designer [MEDICAL_DATA] gia khảo sát, có 85% designer thực…" at bounding box center [970, 431] width 568 height 165
drag, startPoint x: 863, startPoint y: 290, endPoint x: 1063, endPoint y: 296, distance: 200.4
click at [1063, 349] on p "Trong nhóm Mid-level designer [MEDICAL_DATA] gia khảo sát, có 85% designer thực…" at bounding box center [970, 431] width 568 height 165
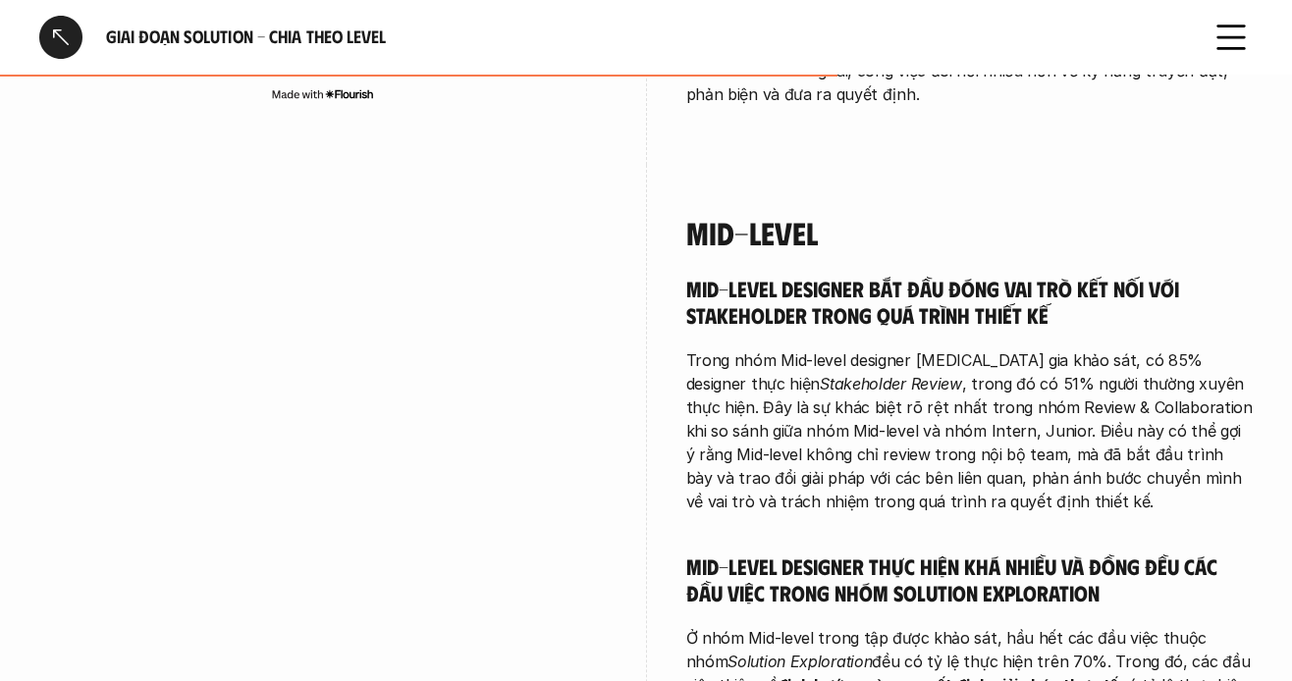
drag, startPoint x: 1000, startPoint y: 319, endPoint x: 971, endPoint y: 304, distance: 32.1
click at [999, 349] on p "Trong nhóm Mid-level designer [MEDICAL_DATA] gia khảo sát, có 85% designer thực…" at bounding box center [970, 431] width 568 height 165
click at [951, 349] on p "Trong nhóm Mid-level designer [MEDICAL_DATA] gia khảo sát, có 85% designer thực…" at bounding box center [970, 431] width 568 height 165
drag, startPoint x: 932, startPoint y: 286, endPoint x: 1058, endPoint y: 293, distance: 125.9
click at [1058, 349] on p "Trong nhóm Mid-level designer [MEDICAL_DATA] gia khảo sát, có 85% designer thực…" at bounding box center [970, 431] width 568 height 165
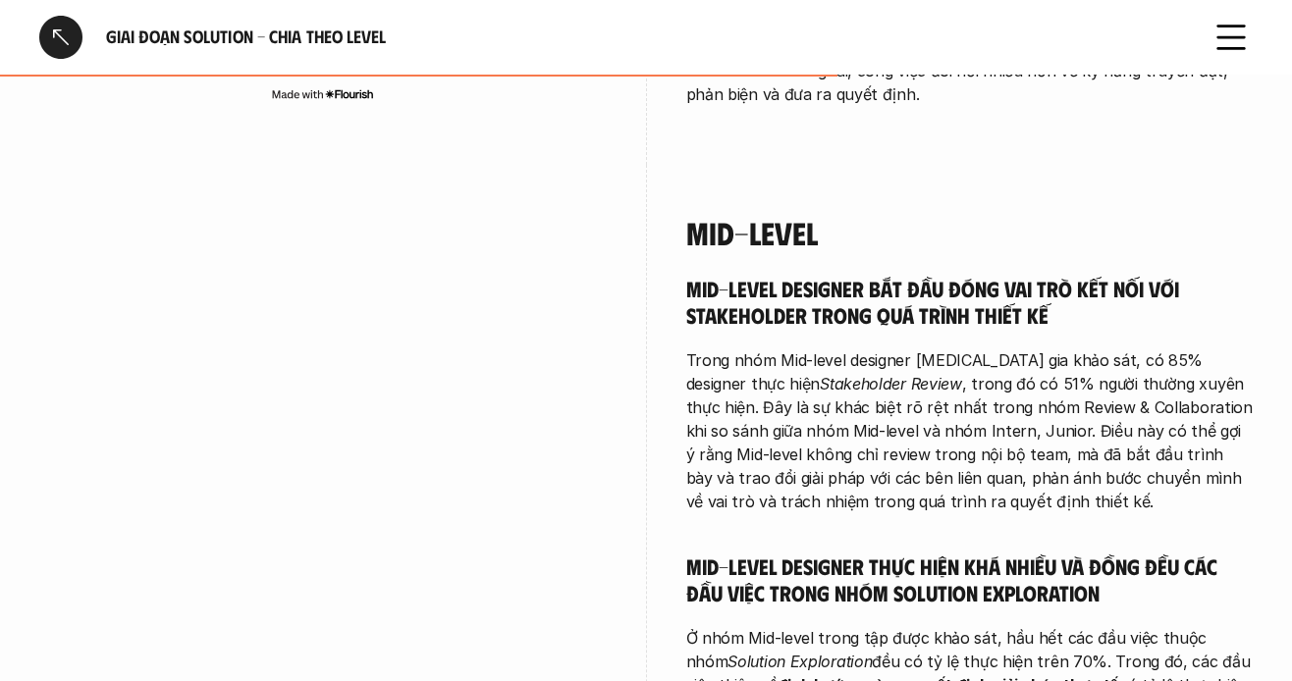
click at [1052, 349] on p "Trong nhóm Mid-level designer [MEDICAL_DATA] gia khảo sát, có 85% designer thực…" at bounding box center [970, 431] width 568 height 165
drag, startPoint x: 872, startPoint y: 363, endPoint x: 1158, endPoint y: 363, distance: 285.8
click at [1158, 363] on p "Trong nhóm Mid-level designer [MEDICAL_DATA] gia khảo sát, có 85% designer thực…" at bounding box center [970, 431] width 568 height 165
click at [955, 372] on p "Trong nhóm Mid-level designer [MEDICAL_DATA] gia khảo sát, có 85% designer thực…" at bounding box center [970, 431] width 568 height 165
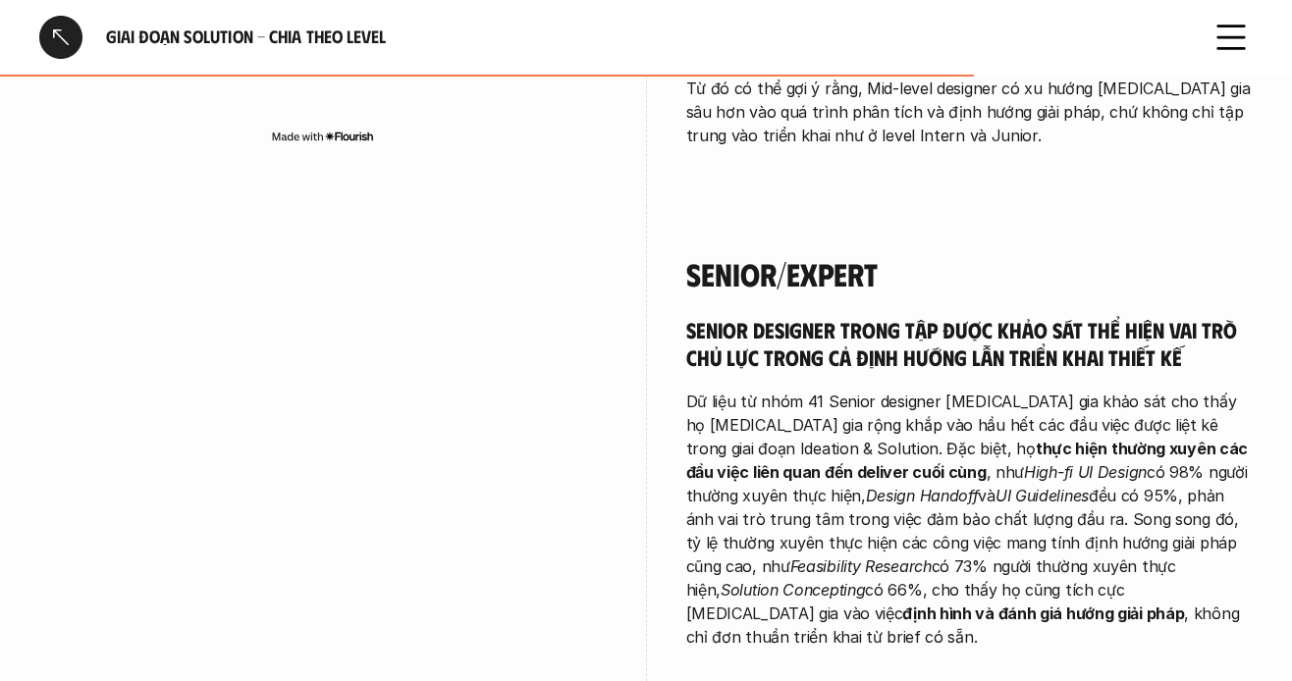
scroll to position [5106, 0]
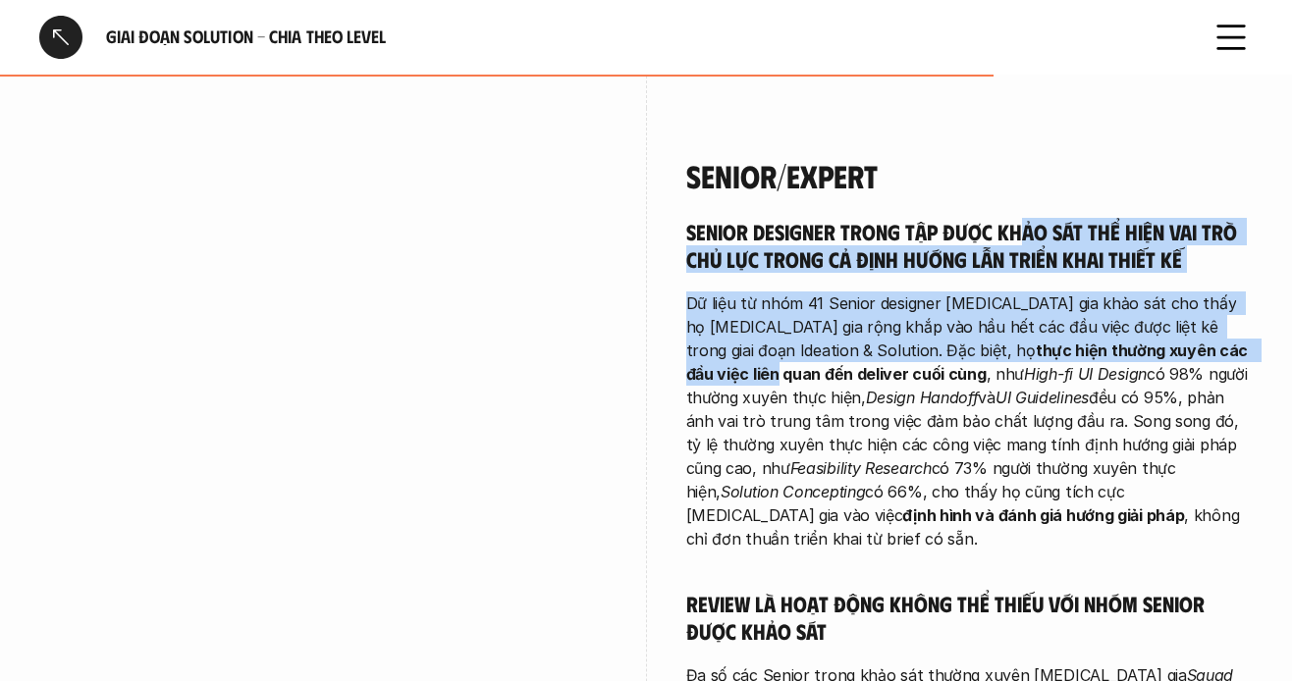
drag, startPoint x: 1060, startPoint y: 116, endPoint x: 1032, endPoint y: 238, distance: 124.8
click at [1124, 237] on div "Senior designer trong tập được khảo sát thể hiện vai trò chủ lực trong cả định …" at bounding box center [970, 511] width 568 height 587
click at [771, 292] on p "Dữ liệu từ nhóm 41 Senior designer [MEDICAL_DATA] gia khảo sát cho thấy họ [MED…" at bounding box center [970, 421] width 568 height 259
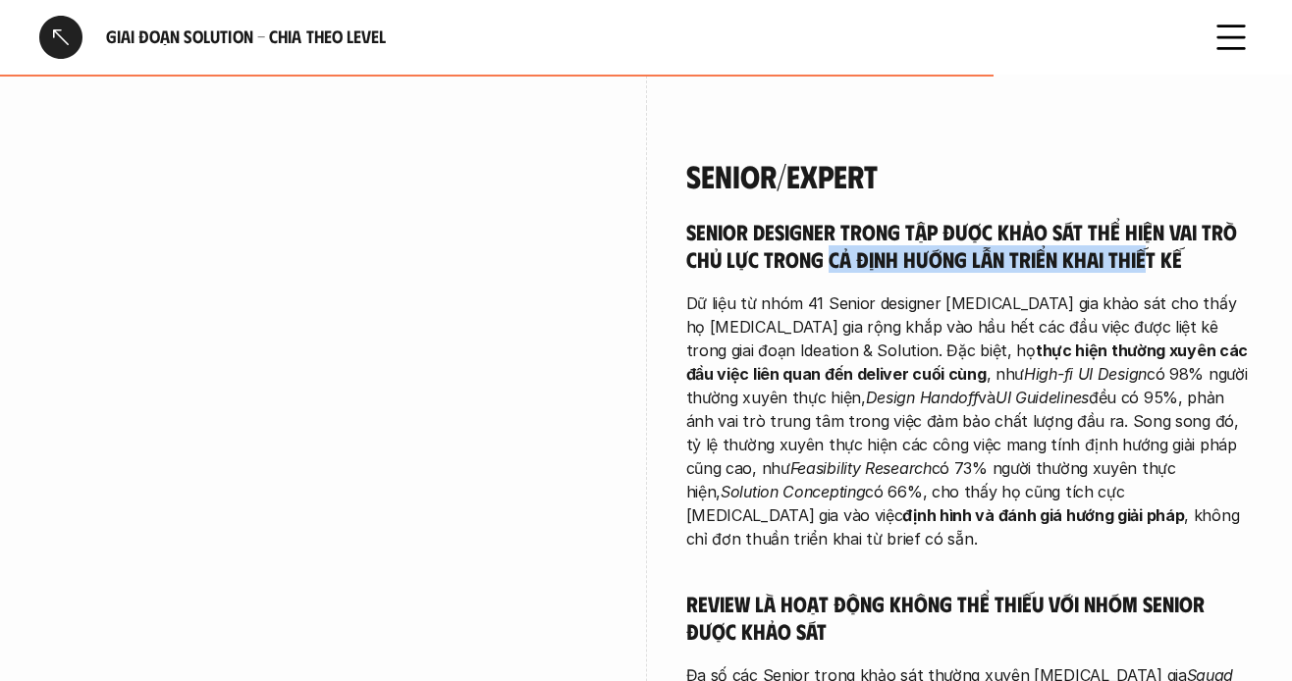
drag, startPoint x: 828, startPoint y: 147, endPoint x: 1124, endPoint y: 177, distance: 298.0
click at [1133, 218] on div "Senior designer trong tập được khảo sát thể hiện vai trò chủ lực trong cả định …" at bounding box center [970, 511] width 568 height 587
click at [909, 341] on strong "thực hiện thường xuyên các đầu việc liên quan đến deliver cuối cùng" at bounding box center [969, 362] width 566 height 43
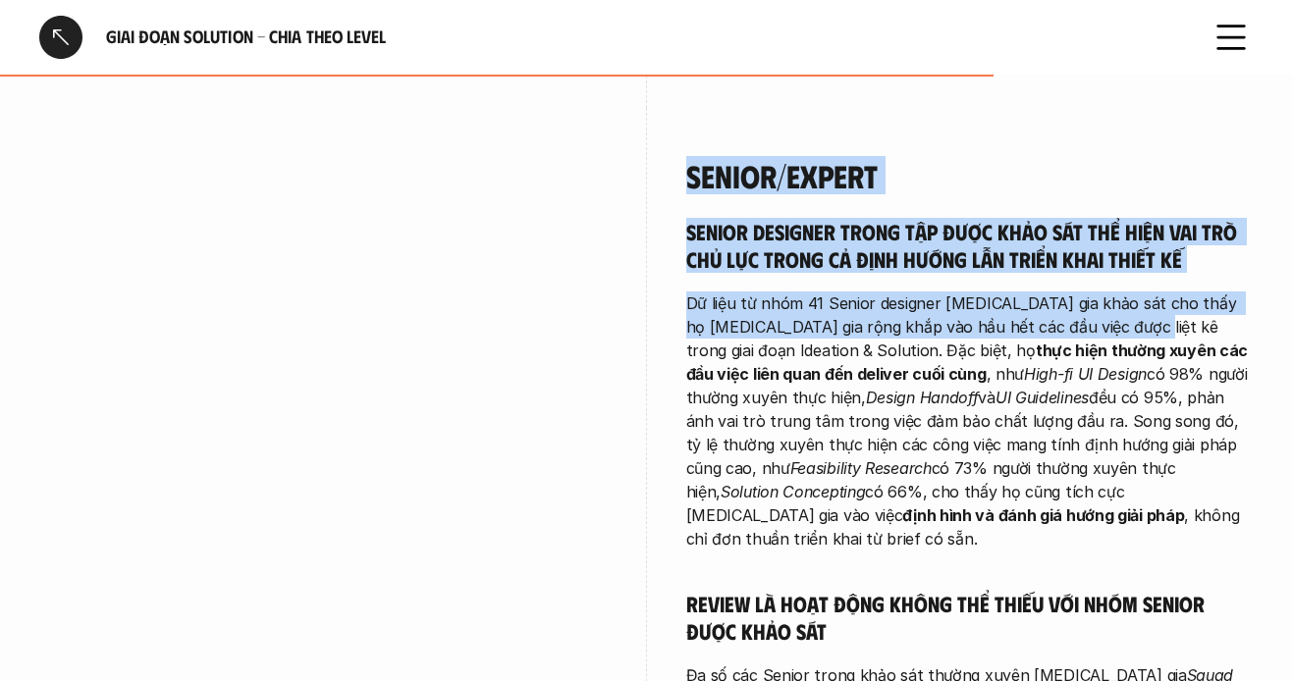
drag, startPoint x: 756, startPoint y: 179, endPoint x: 1113, endPoint y: 200, distance: 357.1
click at [1113, 200] on div "Senior/Expert Senior designer trong tập được khảo sát thể hiện vai trò chủ lực …" at bounding box center [646, 486] width 1214 height 756
click at [1037, 292] on p "Dữ liệu từ nhóm 41 Senior designer [MEDICAL_DATA] gia khảo sát cho thấy họ [MED…" at bounding box center [970, 421] width 568 height 259
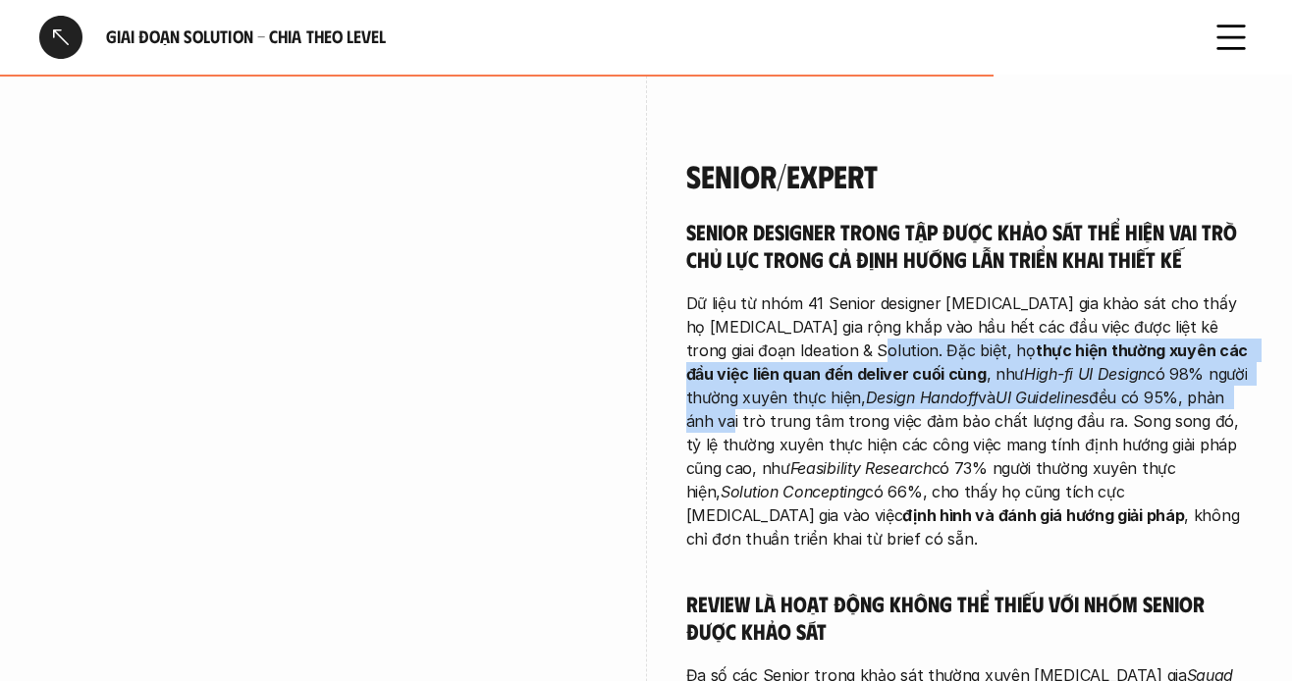
drag, startPoint x: 918, startPoint y: 235, endPoint x: 1132, endPoint y: 283, distance: 219.4
click at [1136, 292] on p "Dữ liệu từ nhóm 41 Senior designer [MEDICAL_DATA] gia khảo sát cho thấy họ [MED…" at bounding box center [970, 421] width 568 height 259
click at [996, 388] on em "UI Guidelines" at bounding box center [1042, 398] width 93 height 20
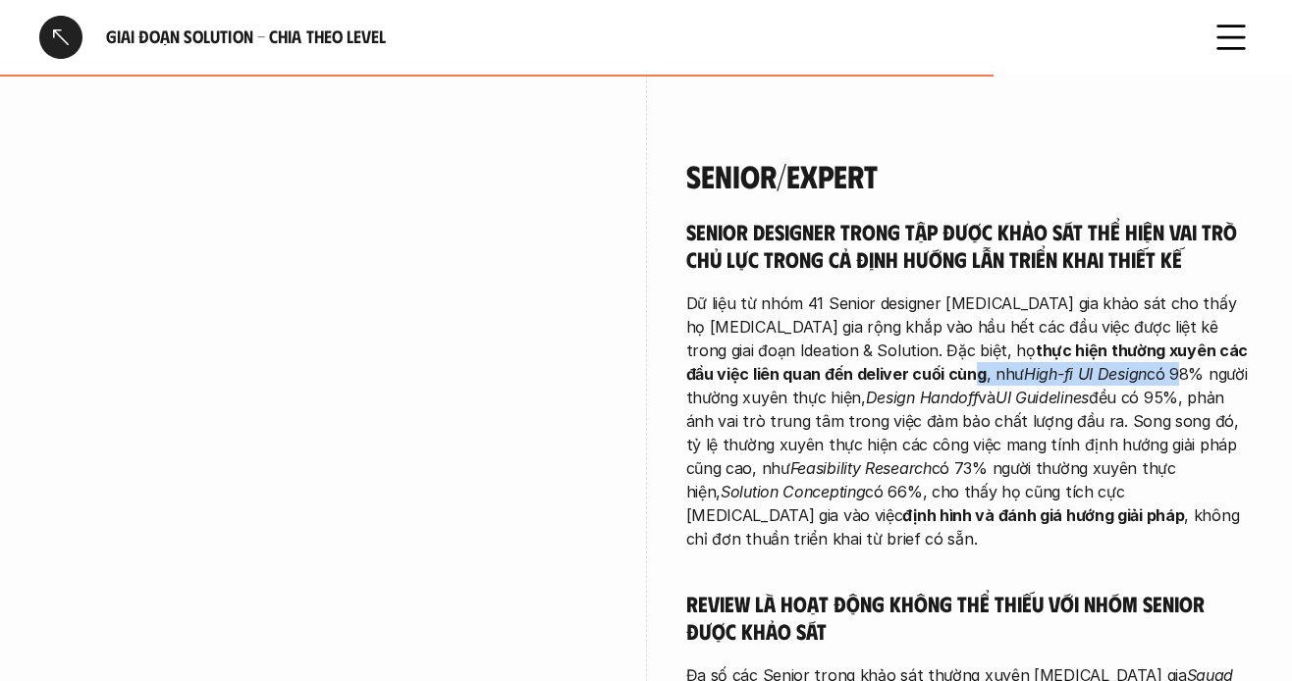
drag, startPoint x: 838, startPoint y: 260, endPoint x: 1008, endPoint y: 260, distance: 170.9
click at [1008, 292] on p "Dữ liệu từ nhóm 41 Senior designer [MEDICAL_DATA] gia khảo sát cho thấy họ [MED…" at bounding box center [970, 421] width 568 height 259
click at [1024, 364] on em "High-fi UI Design" at bounding box center [1085, 374] width 123 height 20
drag, startPoint x: 986, startPoint y: 253, endPoint x: 1127, endPoint y: 248, distance: 141.5
click at [1104, 292] on p "Dữ liệu từ nhóm 41 Senior designer [MEDICAL_DATA] gia khảo sát cho thấy họ [MED…" at bounding box center [970, 421] width 568 height 259
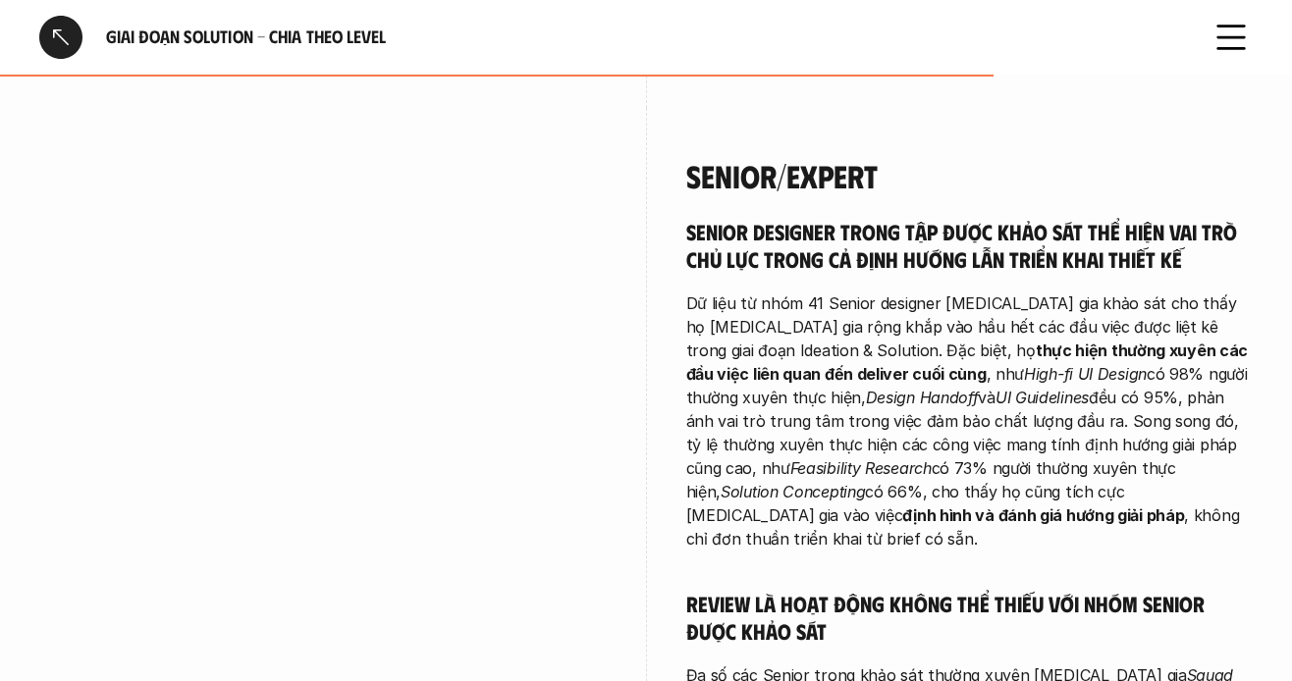
drag, startPoint x: 1129, startPoint y: 248, endPoint x: 1092, endPoint y: 265, distance: 40.9
click at [1130, 292] on p "Dữ liệu từ nhóm 41 Senior designer [MEDICAL_DATA] gia khảo sát cho thấy họ [MED…" at bounding box center [970, 421] width 568 height 259
click at [1092, 292] on p "Dữ liệu từ nhóm 41 Senior designer [MEDICAL_DATA] gia khảo sát cho thấy họ [MED…" at bounding box center [970, 421] width 568 height 259
drag, startPoint x: 1159, startPoint y: 297, endPoint x: 1210, endPoint y: 298, distance: 51.1
click at [1210, 298] on p "Dữ liệu từ nhóm 41 Senior designer [MEDICAL_DATA] gia khảo sát cho thấy họ [MED…" at bounding box center [970, 421] width 568 height 259
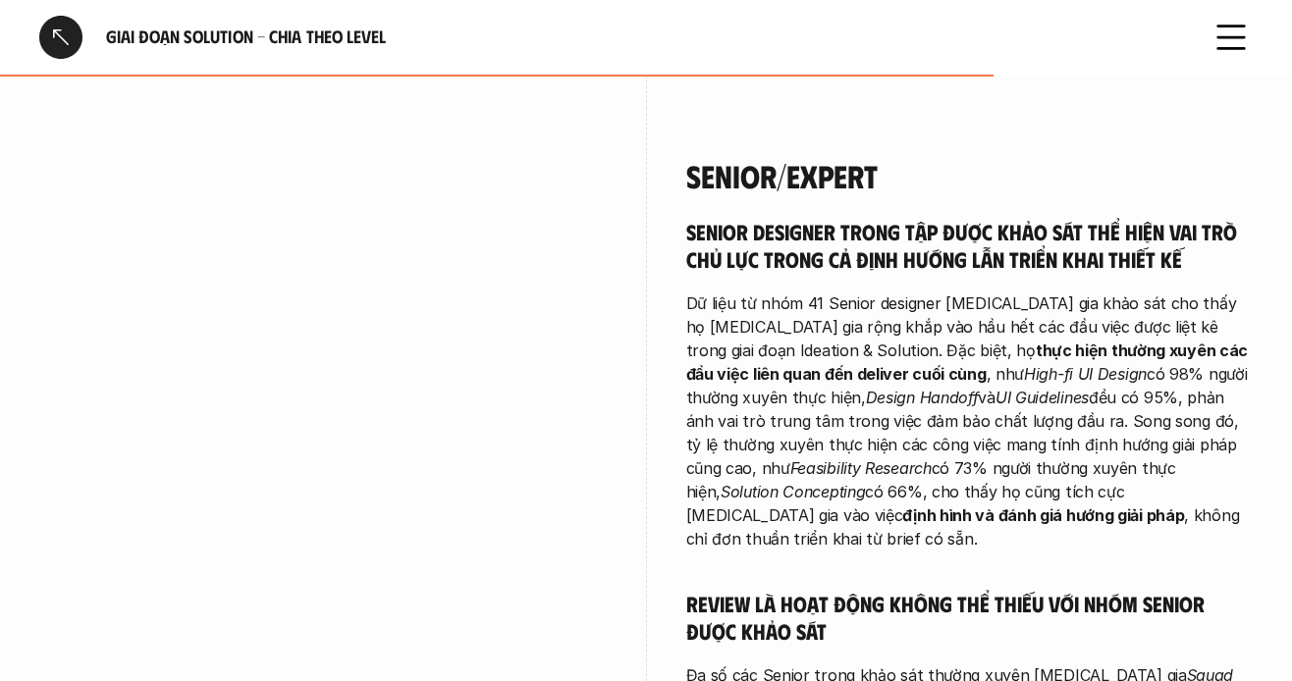
click at [782, 303] on p "Dữ liệu từ nhóm 41 Senior designer [MEDICAL_DATA] gia khảo sát cho thấy họ [MED…" at bounding box center [970, 421] width 568 height 259
drag, startPoint x: 687, startPoint y: 313, endPoint x: 912, endPoint y: 316, distance: 224.9
click at [912, 316] on p "Dữ liệu từ nhóm 41 Senior designer [MEDICAL_DATA] gia khảo sát cho thấy họ [MED…" at bounding box center [970, 421] width 568 height 259
drag, startPoint x: 812, startPoint y: 295, endPoint x: 1069, endPoint y: 304, distance: 257.5
click at [1069, 304] on p "Dữ liệu từ nhóm 41 Senior designer [MEDICAL_DATA] gia khảo sát cho thấy họ [MED…" at bounding box center [970, 421] width 568 height 259
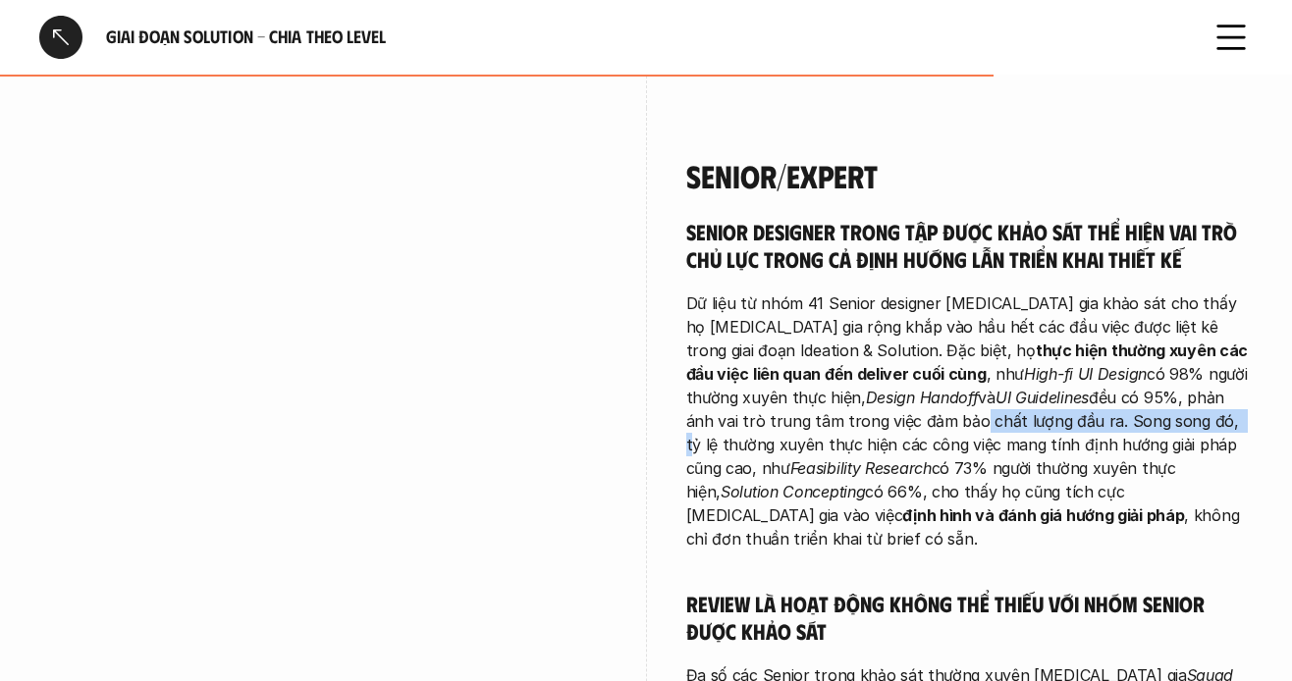
click at [1000, 309] on p "Dữ liệu từ nhóm 41 Senior designer [MEDICAL_DATA] gia khảo sát cho thấy họ [MED…" at bounding box center [970, 421] width 568 height 259
click at [995, 309] on p "Dữ liệu từ nhóm 41 Senior designer [MEDICAL_DATA] gia khảo sát cho thấy họ [MED…" at bounding box center [970, 421] width 568 height 259
drag, startPoint x: 1085, startPoint y: 309, endPoint x: 1195, endPoint y: 306, distance: 110.0
click at [1195, 306] on p "Dữ liệu từ nhóm 41 Senior designer [MEDICAL_DATA] gia khảo sát cho thấy họ [MED…" at bounding box center [970, 421] width 568 height 259
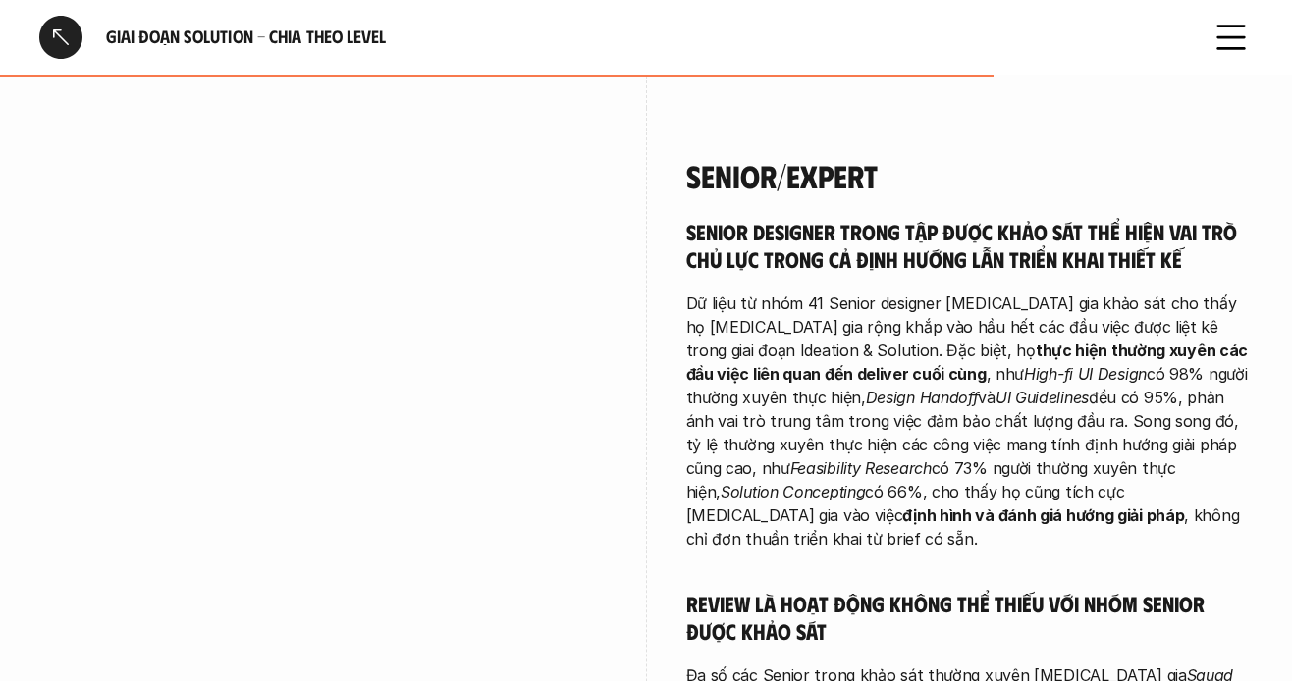
click at [1190, 303] on p "Dữ liệu từ nhóm 41 Senior designer [MEDICAL_DATA] gia khảo sát cho thấy họ [MED…" at bounding box center [970, 421] width 568 height 259
drag, startPoint x: 751, startPoint y: 318, endPoint x: 861, endPoint y: 322, distance: 110.1
click at [861, 322] on p "Dữ liệu từ nhóm 41 Senior designer [MEDICAL_DATA] gia khảo sát cho thấy họ [MED…" at bounding box center [970, 421] width 568 height 259
drag, startPoint x: 831, startPoint y: 358, endPoint x: 875, endPoint y: 358, distance: 44.2
click at [880, 358] on p "Dữ liệu từ nhóm 41 Senior designer [MEDICAL_DATA] gia khảo sát cho thấy họ [MED…" at bounding box center [970, 421] width 568 height 259
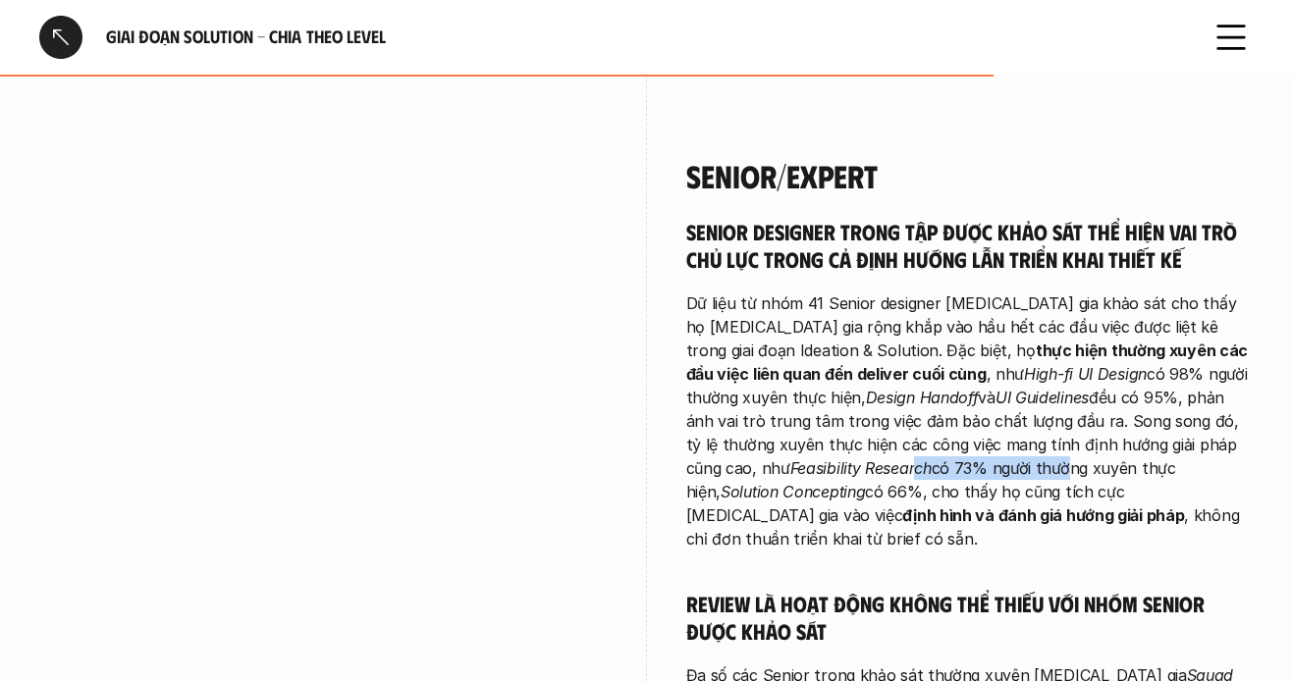
click at [762, 358] on p "Dữ liệu từ nhóm 41 Senior designer [MEDICAL_DATA] gia khảo sát cho thấy họ [MED…" at bounding box center [970, 421] width 568 height 259
drag, startPoint x: 842, startPoint y: 358, endPoint x: 1112, endPoint y: 358, distance: 270.0
click at [1112, 358] on p "Dữ liệu từ nhóm 41 Senior designer [MEDICAL_DATA] gia khảo sát cho thấy họ [MED…" at bounding box center [970, 421] width 568 height 259
click at [1047, 506] on strong "định hình và đánh giá hướng giải pháp" at bounding box center [1043, 516] width 282 height 20
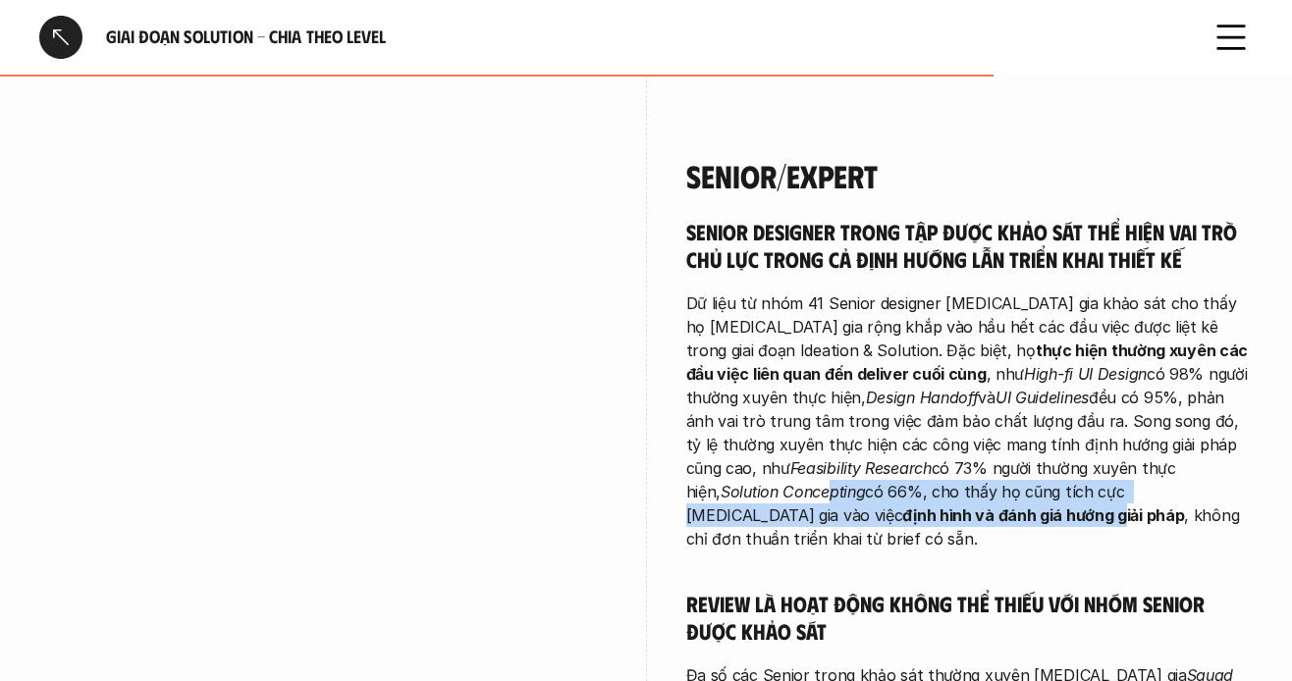
drag, startPoint x: 1188, startPoint y: 359, endPoint x: 1226, endPoint y: 359, distance: 37.3
click at [1226, 359] on p "Dữ liệu từ nhóm 41 Senior designer [MEDICAL_DATA] gia khảo sát cho thấy họ [MED…" at bounding box center [970, 421] width 568 height 259
click at [1183, 359] on p "Dữ liệu từ nhóm 41 Senior designer [MEDICAL_DATA] gia khảo sát cho thấy họ [MED…" at bounding box center [970, 421] width 568 height 259
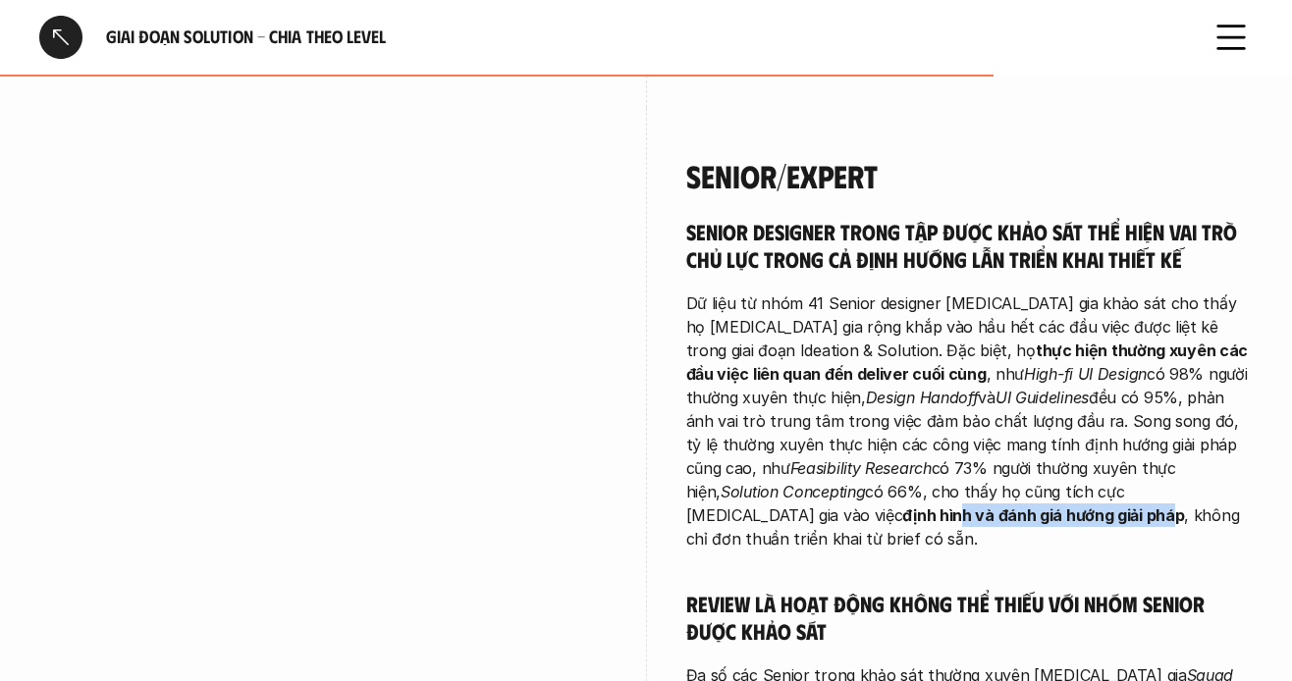
drag, startPoint x: 712, startPoint y: 385, endPoint x: 1077, endPoint y: 380, distance: 365.3
click at [1076, 381] on p "Dữ liệu từ nhóm 41 Senior designer [MEDICAL_DATA] gia khảo sát cho thấy họ [MED…" at bounding box center [970, 421] width 568 height 259
click at [1028, 506] on strong "định hình và đánh giá hướng giải pháp" at bounding box center [1043, 516] width 282 height 20
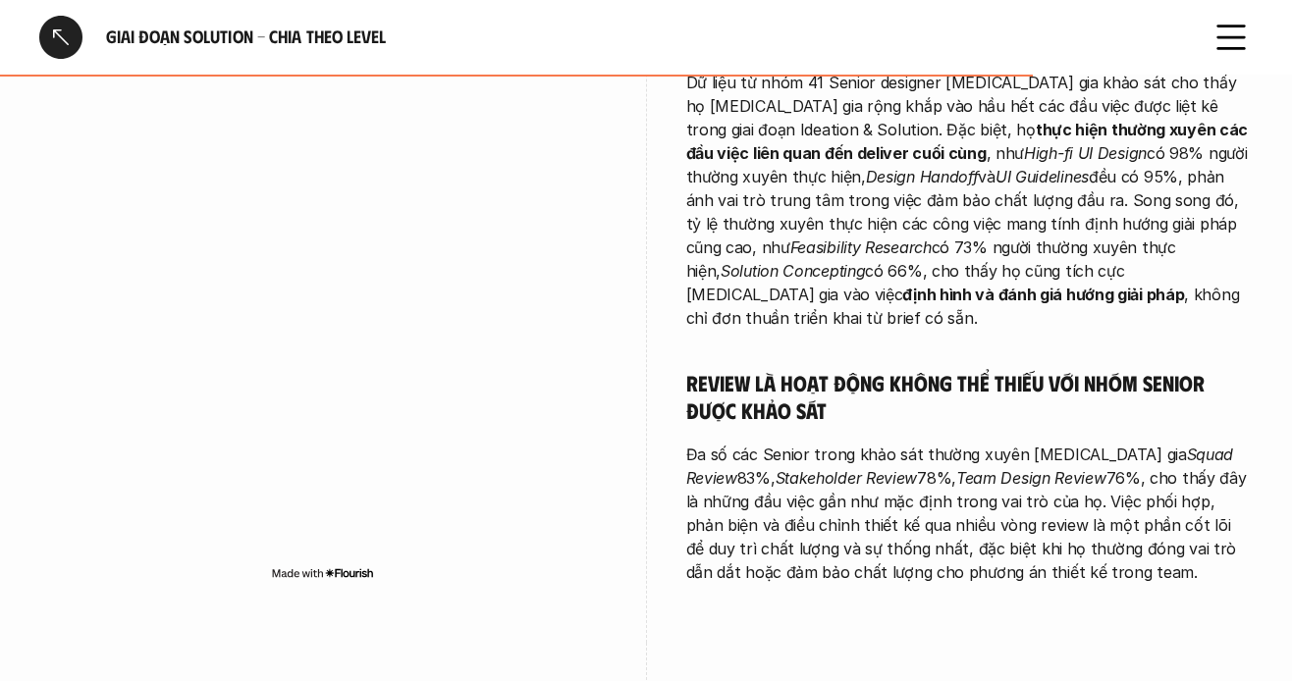
scroll to position [5401, 0]
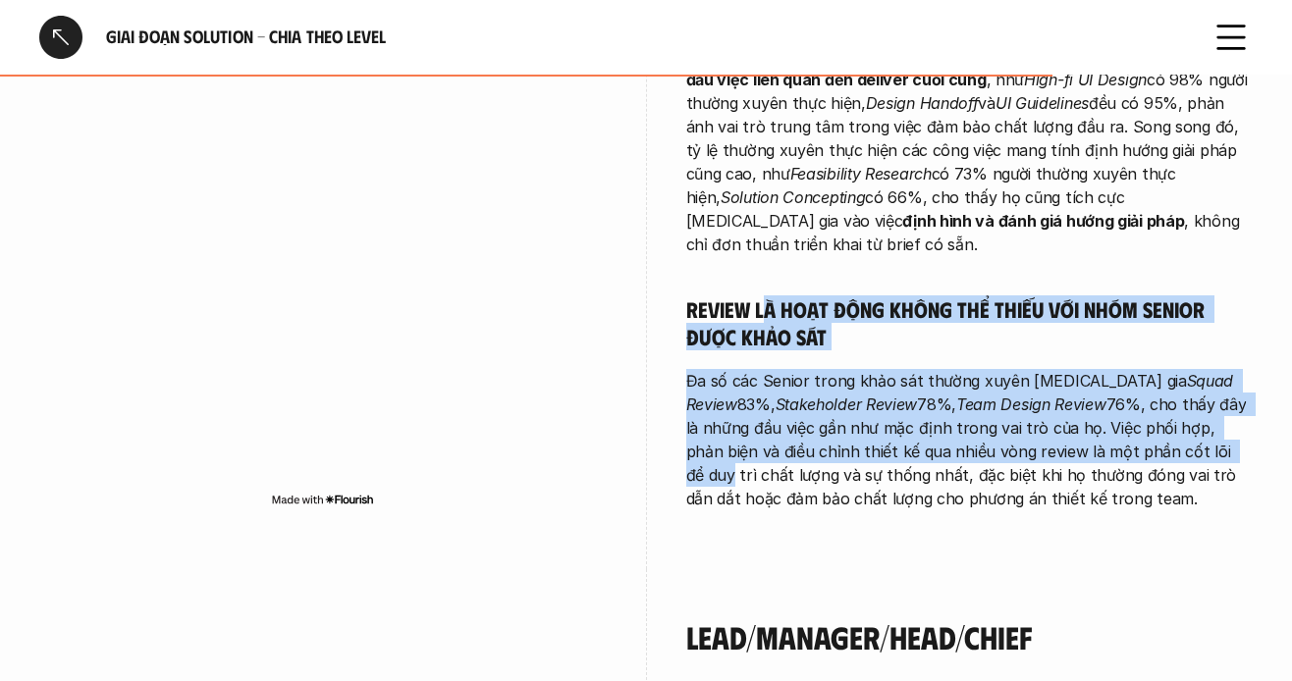
drag, startPoint x: 857, startPoint y: 165, endPoint x: 1008, endPoint y: 267, distance: 181.7
click at [1162, 302] on div "Senior designer trong tập được khảo sát thể hiện vai trò chủ lực trong cả định …" at bounding box center [970, 216] width 568 height 587
click at [780, 210] on div "Senior designer trong tập được khảo sát thể hiện vai trò chủ lực trong cả định …" at bounding box center [970, 216] width 568 height 587
click at [749, 369] on p "Đa số các Senior trong khảo sát thường xuyên [MEDICAL_DATA] gia Squad Review 83…" at bounding box center [970, 439] width 568 height 141
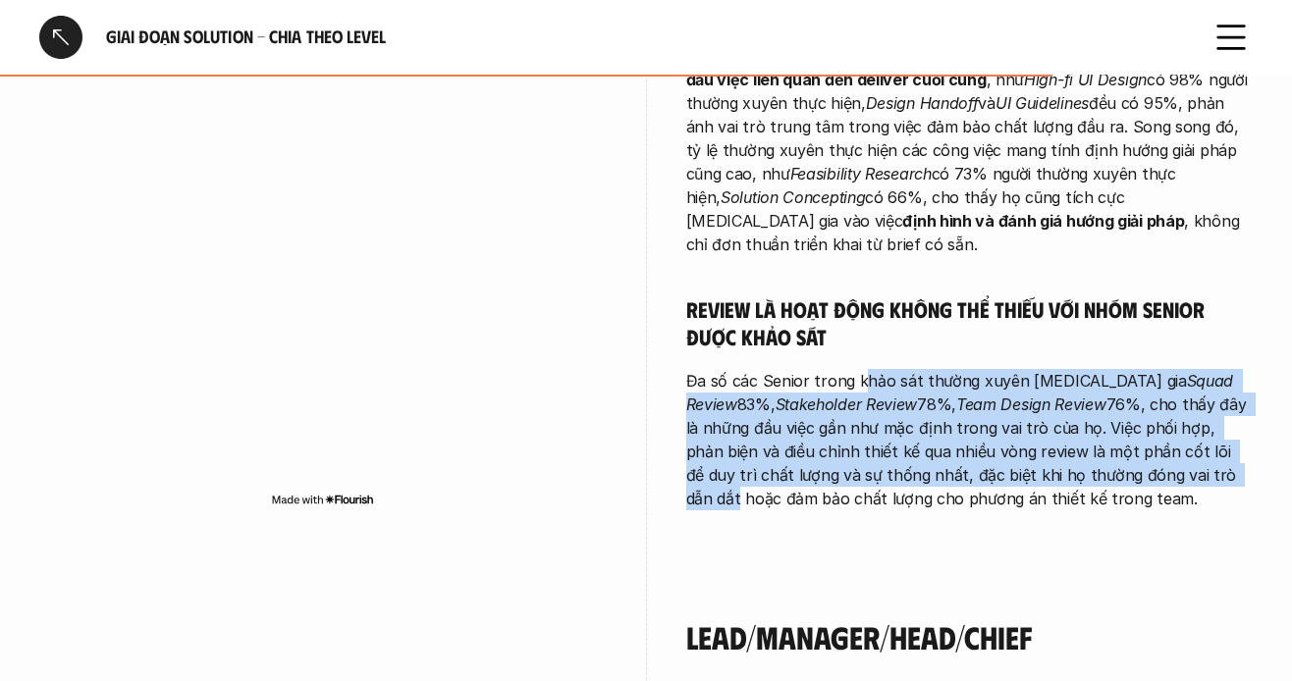
drag, startPoint x: 857, startPoint y: 233, endPoint x: 1158, endPoint y: 326, distance: 314.6
click at [1158, 369] on p "Đa số các Senior trong khảo sát thường xuyên [MEDICAL_DATA] gia Squad Review 83…" at bounding box center [970, 439] width 568 height 141
click at [980, 369] on p "Đa số các Senior trong khảo sát thường xuyên [MEDICAL_DATA] gia Squad Review 83…" at bounding box center [970, 439] width 568 height 141
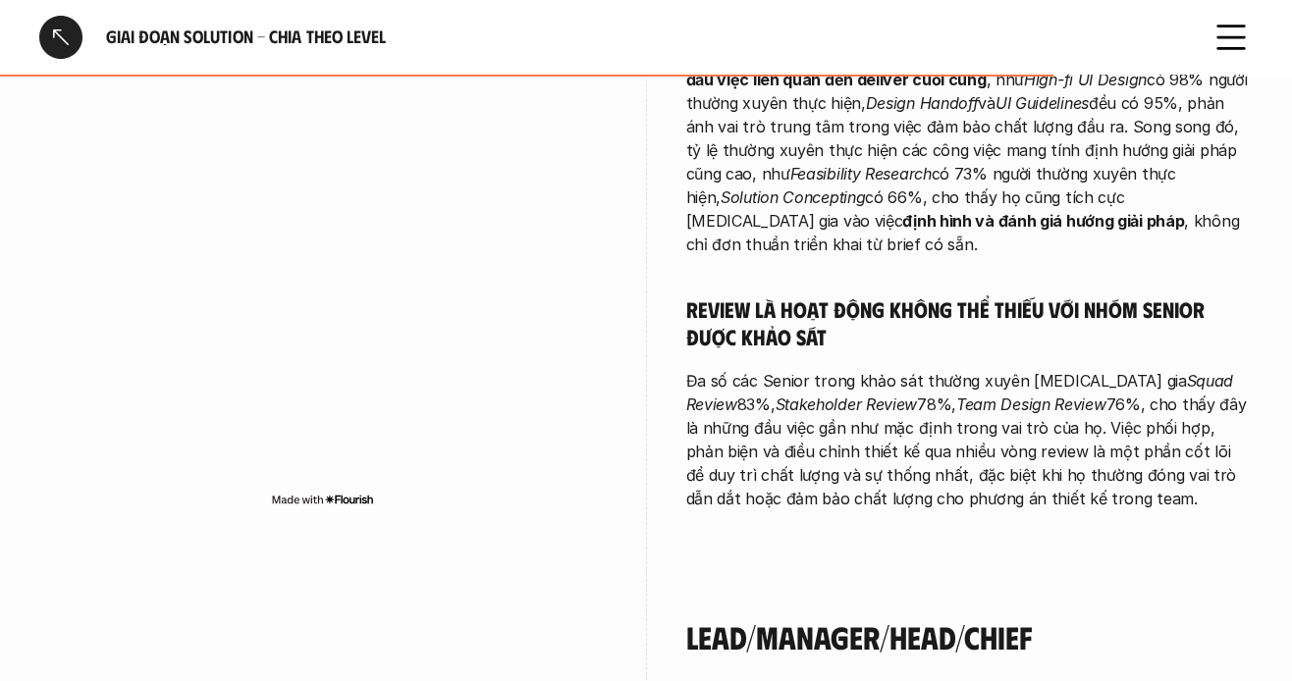
scroll to position [5499, 0]
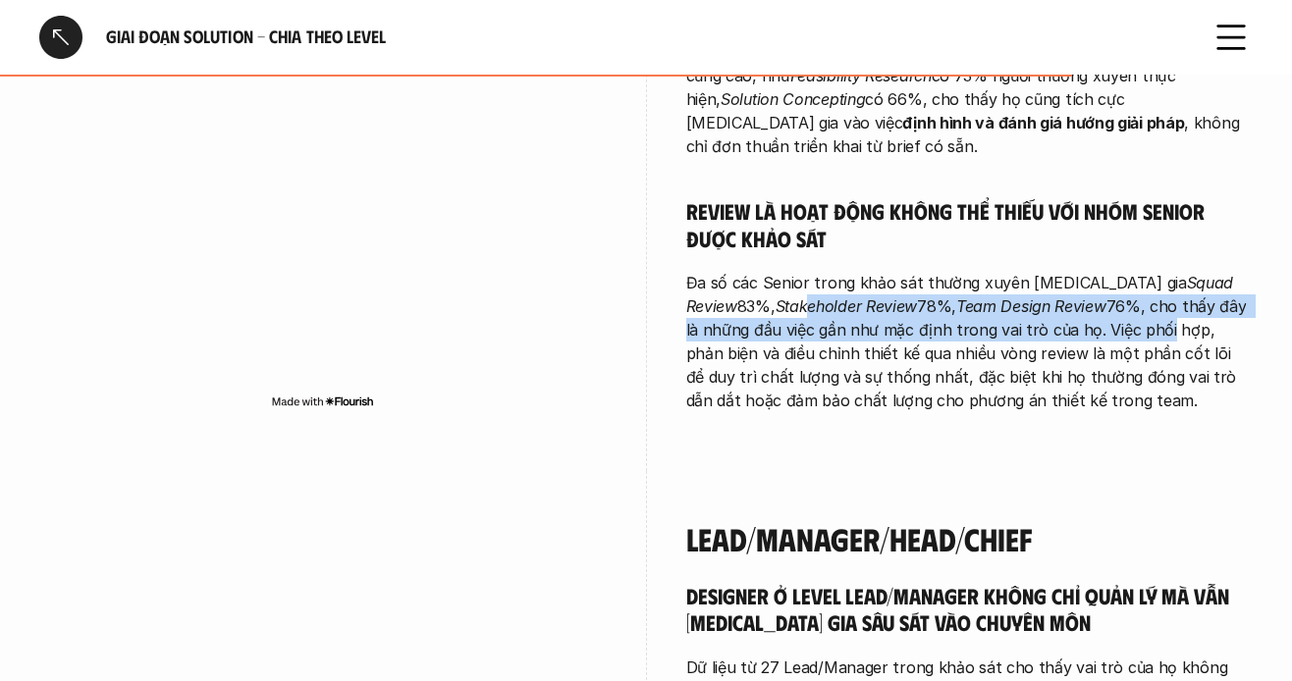
drag, startPoint x: 812, startPoint y: 173, endPoint x: 1092, endPoint y: 177, distance: 279.9
click at [1092, 271] on p "Đa số các Senior trong khảo sát thường xuyên [MEDICAL_DATA] gia Squad Review 83…" at bounding box center [970, 341] width 568 height 141
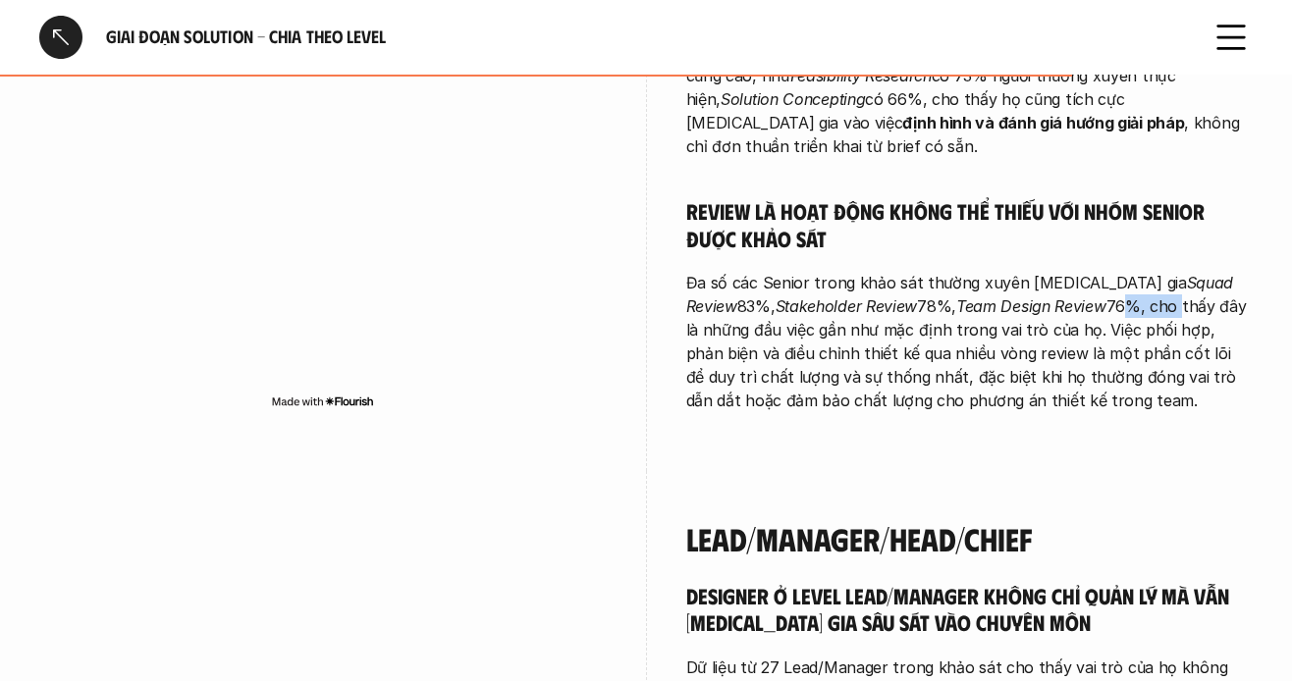
drag, startPoint x: 1036, startPoint y: 163, endPoint x: 1096, endPoint y: 163, distance: 59.9
click at [1096, 271] on p "Đa số các Senior trong khảo sát thường xuyên [MEDICAL_DATA] gia Squad Review 83…" at bounding box center [970, 341] width 568 height 141
click at [1112, 271] on p "Đa số các Senior trong khảo sát thường xuyên [MEDICAL_DATA] gia Squad Review 83…" at bounding box center [970, 341] width 568 height 141
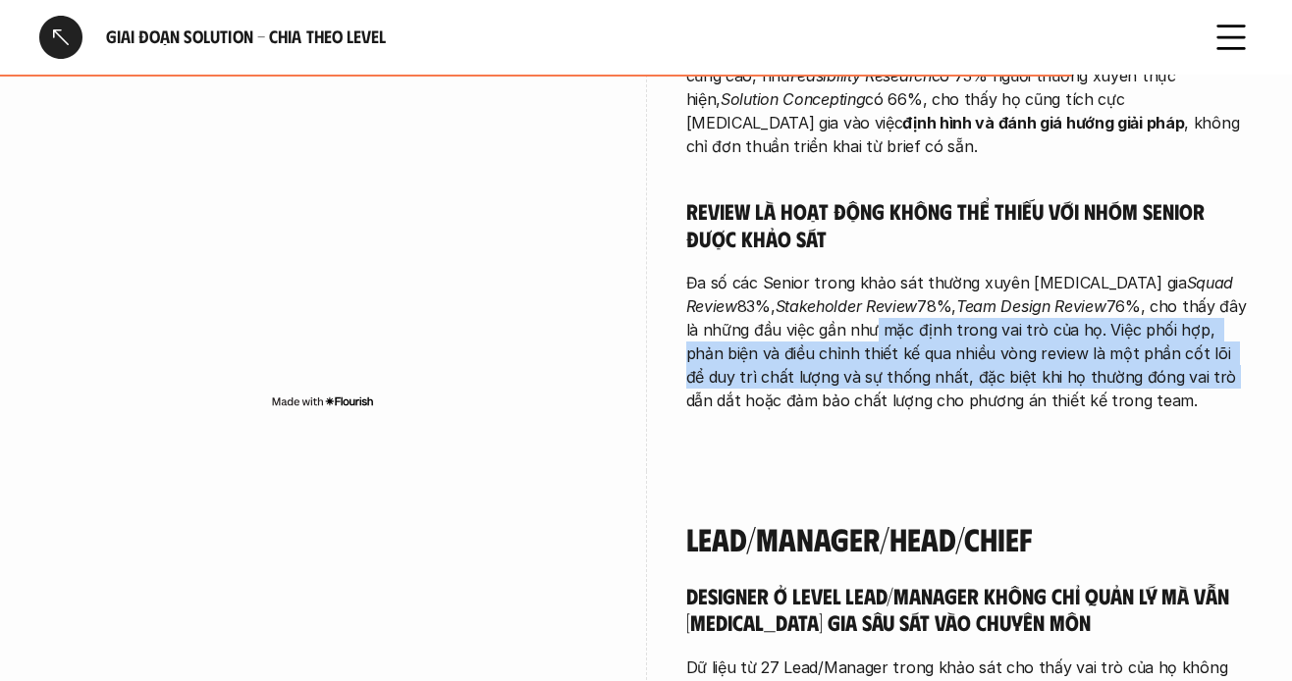
drag, startPoint x: 861, startPoint y: 188, endPoint x: 1105, endPoint y: 231, distance: 247.3
click at [1105, 271] on p "Đa số các Senior trong khảo sát thường xuyên [MEDICAL_DATA] gia Squad Review 83…" at bounding box center [970, 341] width 568 height 141
click at [816, 271] on p "Đa số các Senior trong khảo sát thường xuyên [MEDICAL_DATA] gia Squad Review 83…" at bounding box center [970, 341] width 568 height 141
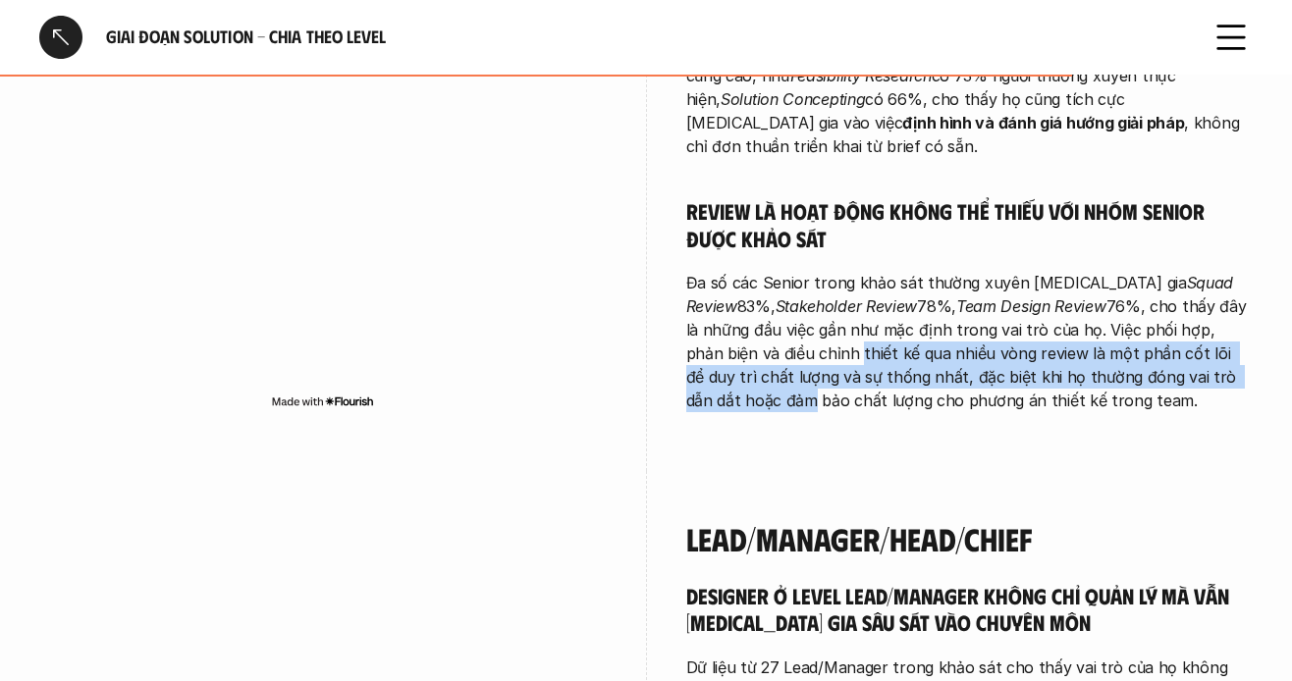
drag, startPoint x: 778, startPoint y: 214, endPoint x: 1223, endPoint y: 235, distance: 445.3
click at [1223, 271] on p "Đa số các Senior trong khảo sát thường xuyên [MEDICAL_DATA] gia Squad Review 83…" at bounding box center [970, 341] width 568 height 141
click at [1174, 271] on p "Đa số các Senior trong khảo sát thường xuyên [MEDICAL_DATA] gia Squad Review 83…" at bounding box center [970, 341] width 568 height 141
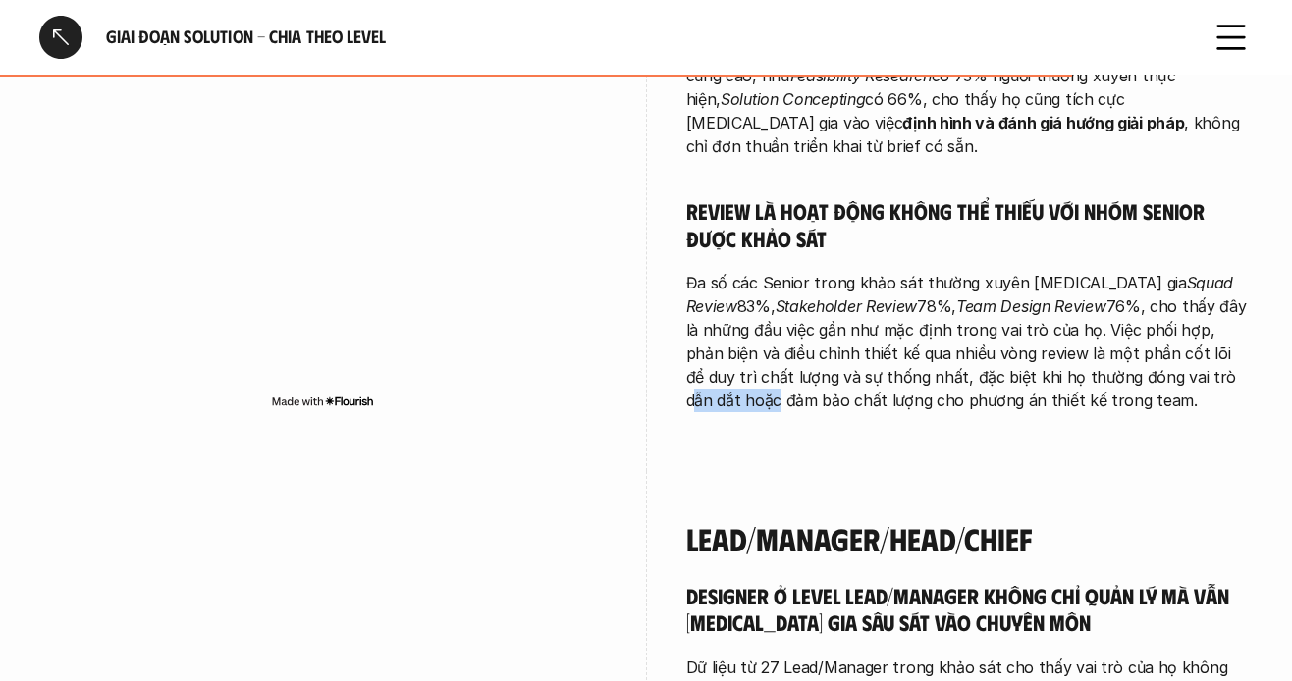
drag, startPoint x: 1112, startPoint y: 222, endPoint x: 989, endPoint y: 236, distance: 123.5
click at [1189, 271] on p "Đa số các Senior trong khảo sát thường xuyên [MEDICAL_DATA] gia Squad Review 83…" at bounding box center [970, 341] width 568 height 141
drag, startPoint x: 989, startPoint y: 236, endPoint x: 763, endPoint y: 236, distance: 225.9
click at [957, 271] on p "Đa số các Senior trong khảo sát thường xuyên [MEDICAL_DATA] gia Squad Review 83…" at bounding box center [970, 341] width 568 height 141
drag, startPoint x: 672, startPoint y: 231, endPoint x: 1122, endPoint y: 278, distance: 453.2
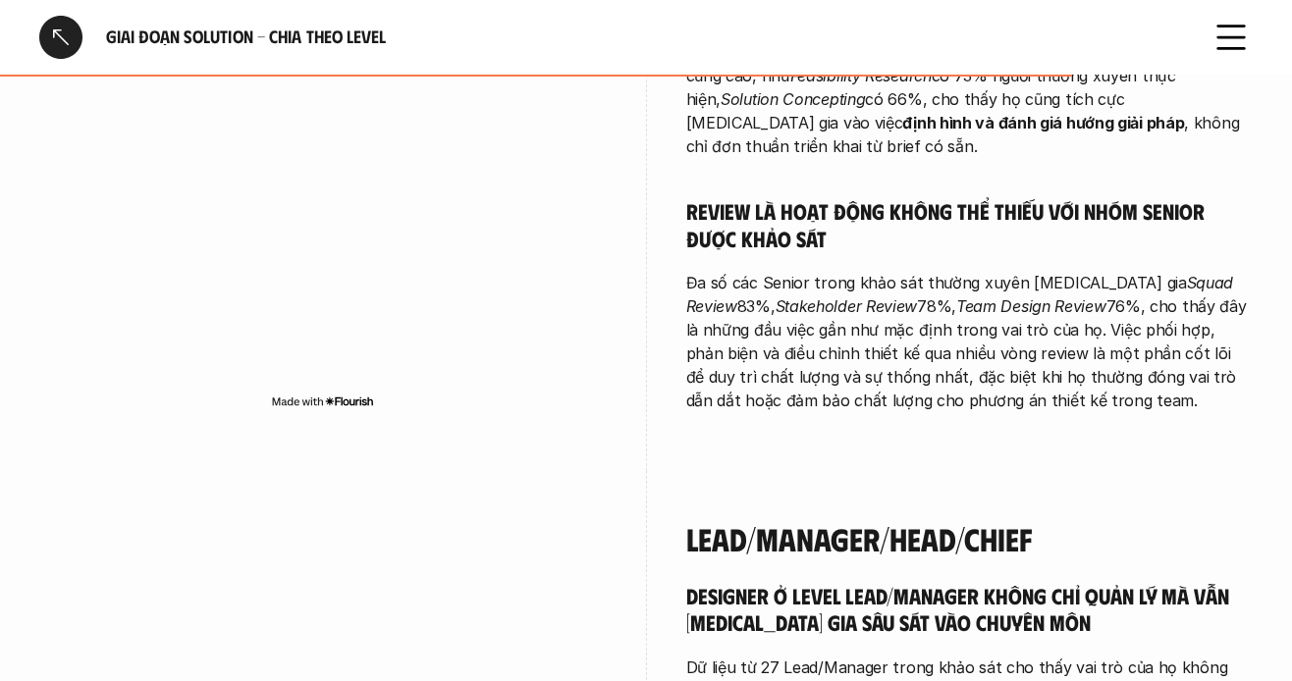
click at [1176, 272] on div "Senior/Expert Senior designer trong tập được khảo sát thể hiện vai trò chủ lực …" at bounding box center [646, 93] width 1214 height 756
click at [1035, 278] on div "Senior/Expert Senior designer trong tập được khảo sát thể hiện vai trò chủ lực …" at bounding box center [970, 93] width 568 height 756
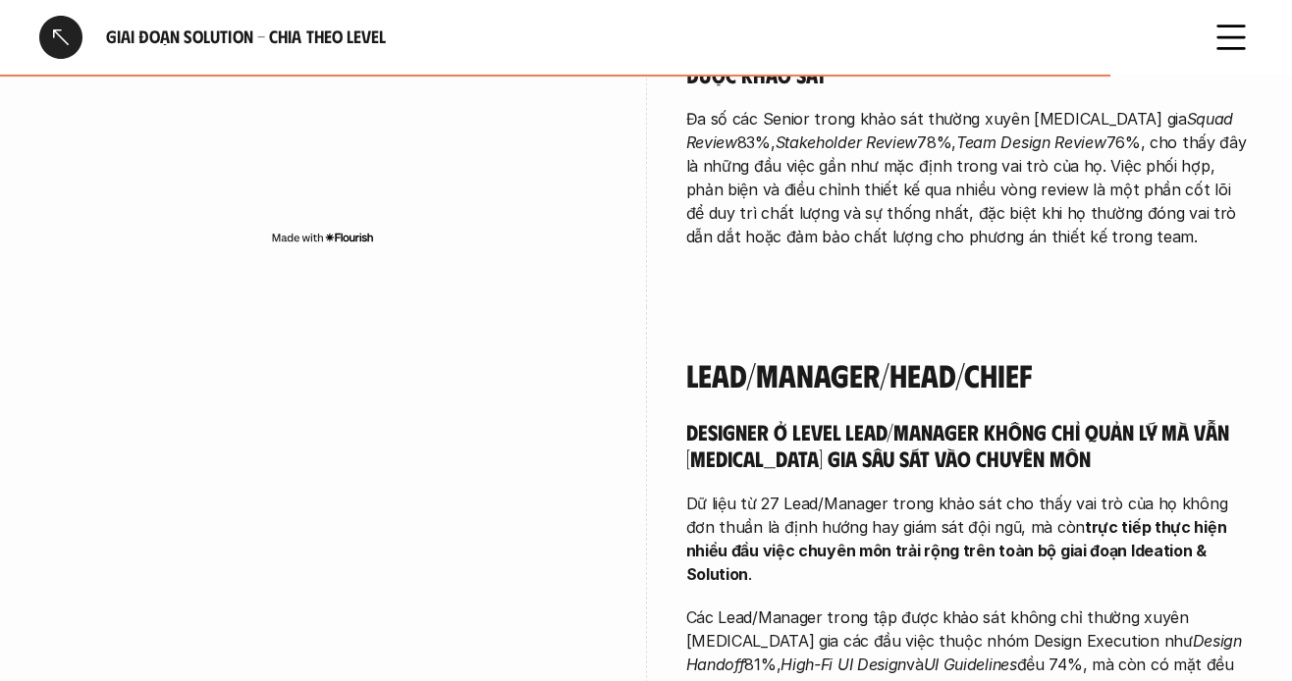
scroll to position [5695, 0]
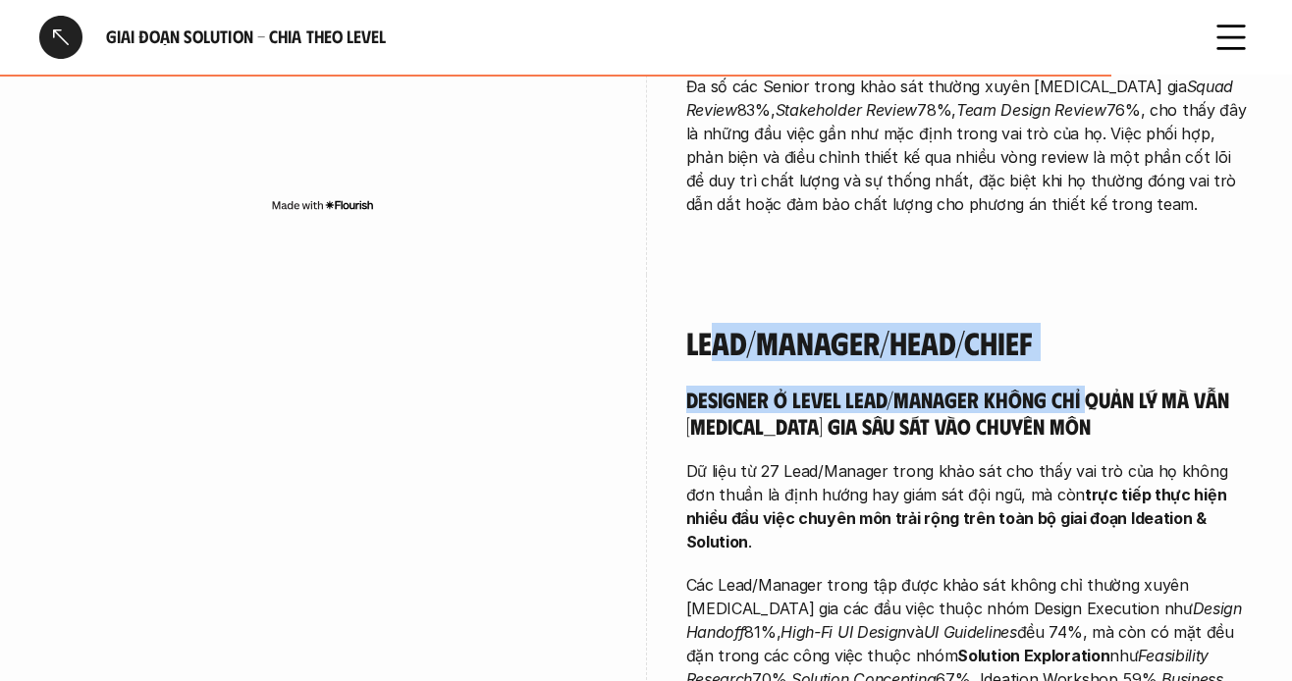
drag, startPoint x: 914, startPoint y: 209, endPoint x: 1071, endPoint y: 280, distance: 172.3
click at [1080, 324] on div "Lead/Manager/Head/Chief Designer ở level Lead/Manager không chỉ quản lý mà vẫn …" at bounding box center [970, 542] width 568 height 437
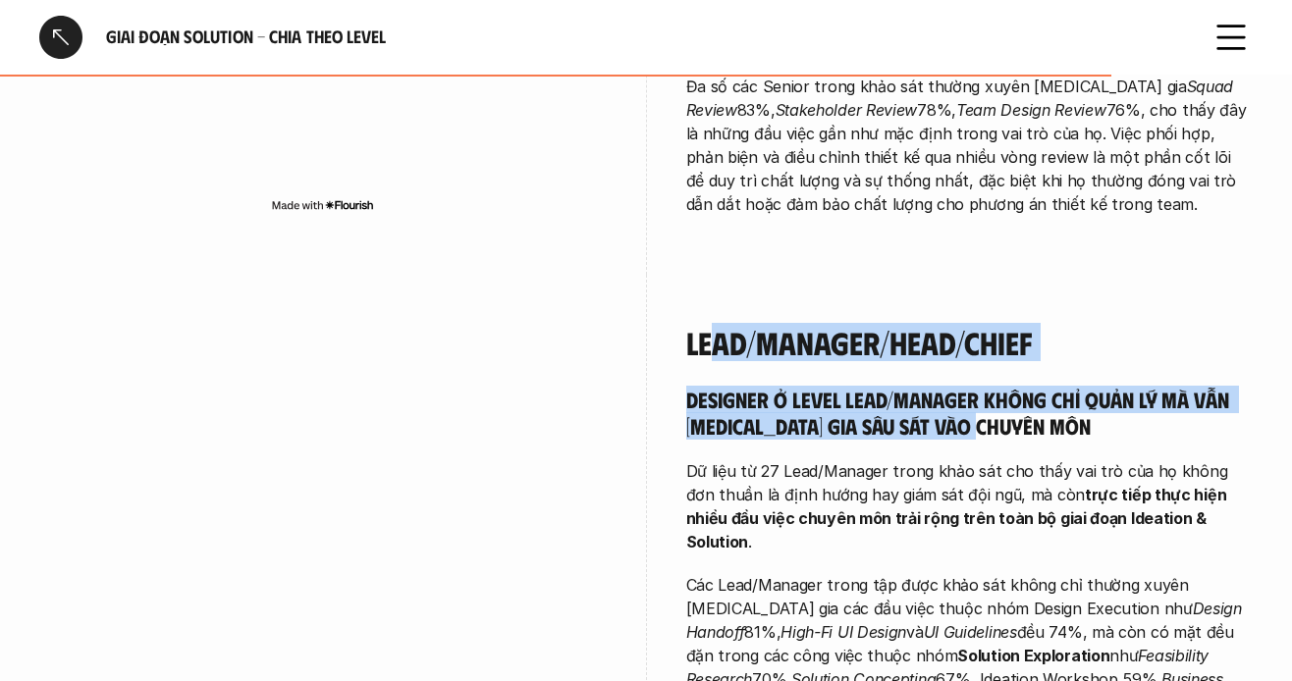
click at [895, 386] on h5 "Designer ở level Lead/Manager không chỉ quản lý mà vẫn [MEDICAL_DATA] gia sâu s…" at bounding box center [970, 413] width 568 height 54
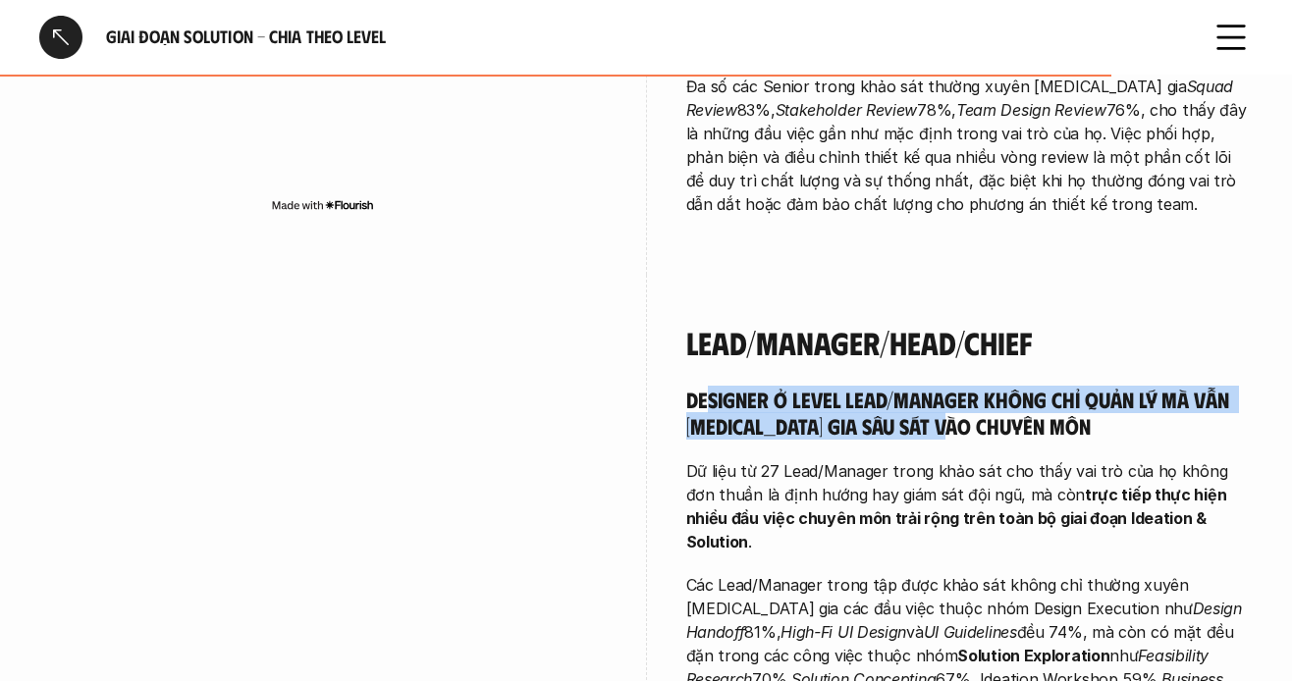
drag, startPoint x: 808, startPoint y: 249, endPoint x: 973, endPoint y: 280, distance: 167.8
click at [969, 386] on h5 "Designer ở level Lead/Manager không chỉ quản lý mà vẫn [MEDICAL_DATA] gia sâu s…" at bounding box center [970, 413] width 568 height 54
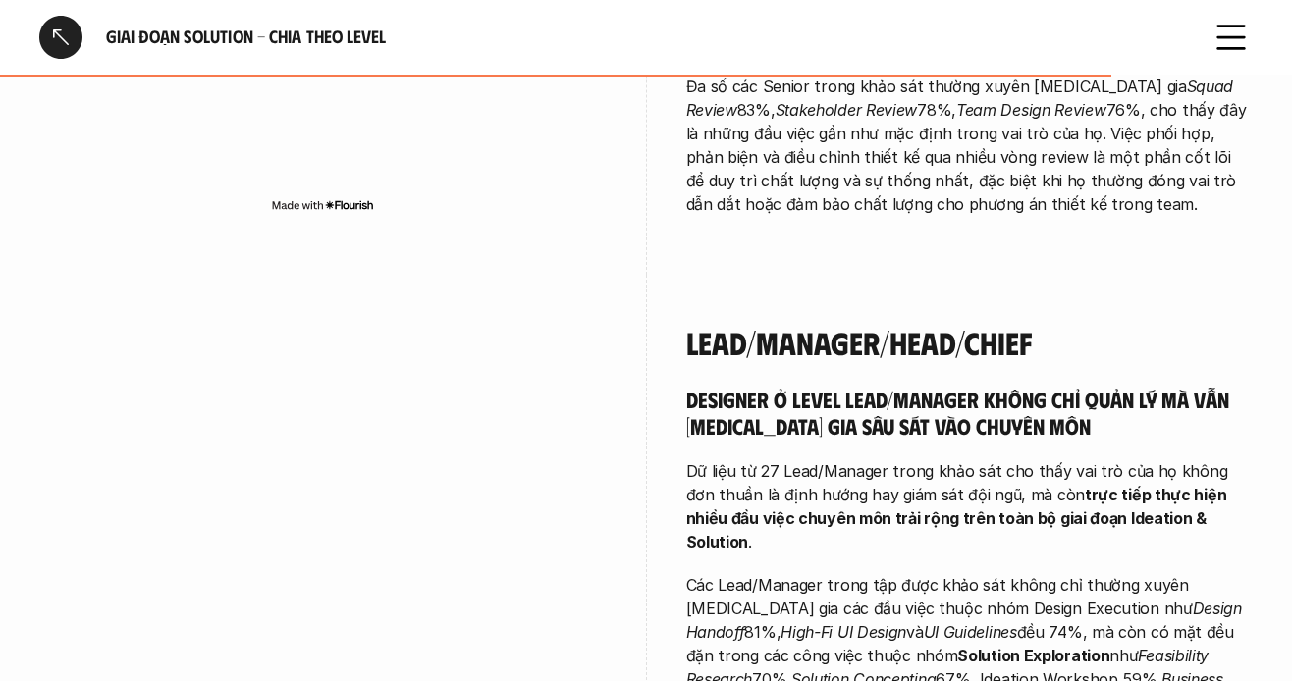
click at [974, 386] on h5 "Designer ở level Lead/Manager không chỉ quản lý mà vẫn [MEDICAL_DATA] gia sâu s…" at bounding box center [970, 413] width 568 height 54
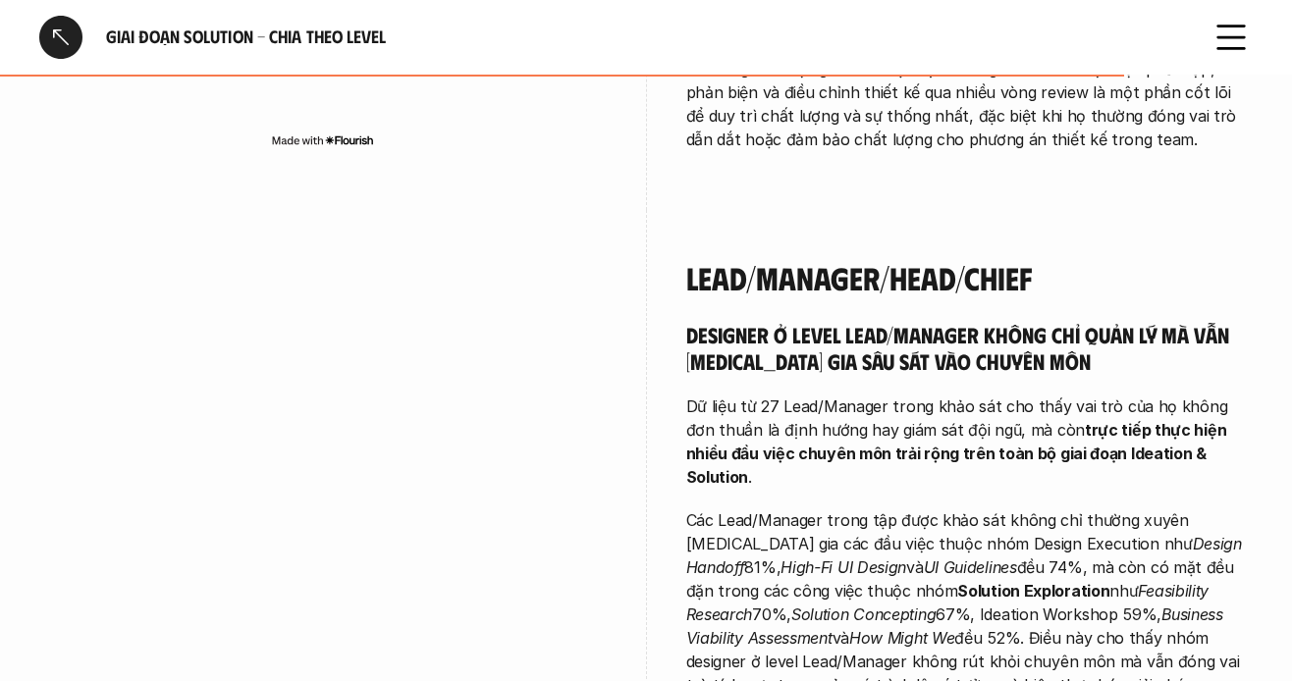
scroll to position [5794, 0]
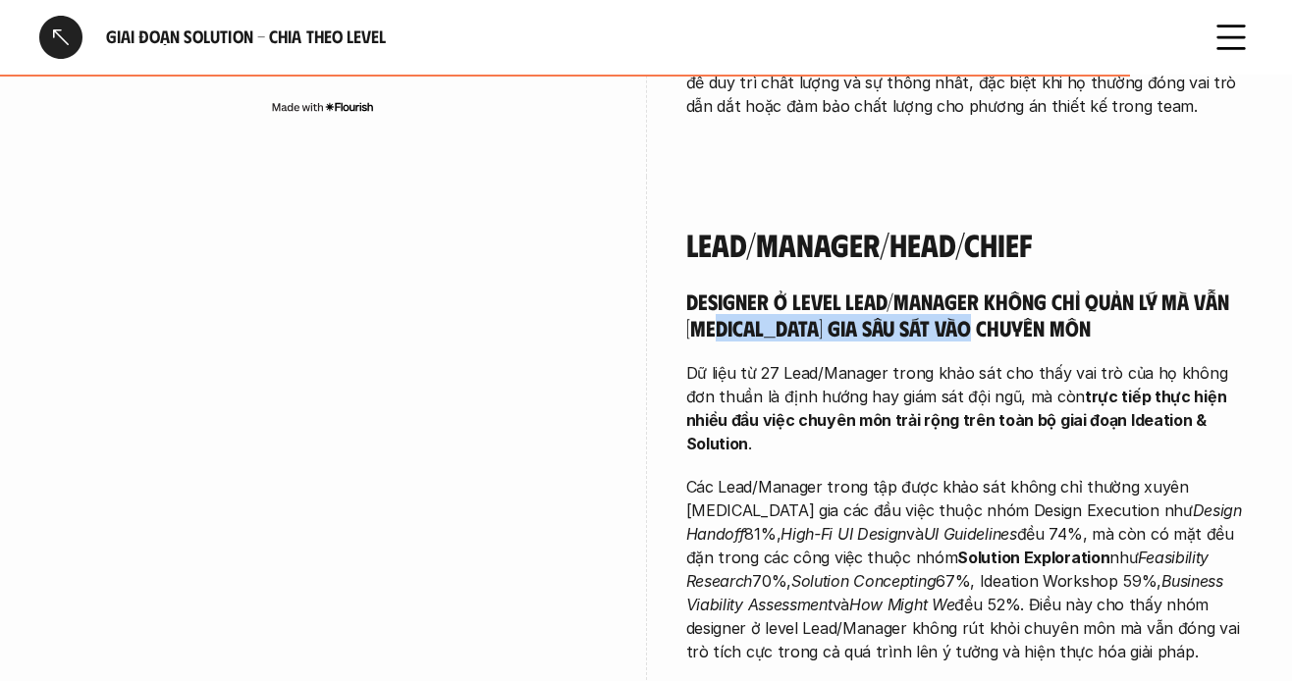
drag, startPoint x: 744, startPoint y: 188, endPoint x: 988, endPoint y: 199, distance: 243.8
click at [988, 288] on div "Designer ở level Lead/Manager không chỉ quản lý mà vẫn [MEDICAL_DATA] gia sâu s…" at bounding box center [970, 476] width 568 height 376
click at [866, 361] on p "Dữ liệu từ 27 Lead/Manager trong khảo sát cho thấy vai trò của họ không đơn thu…" at bounding box center [970, 408] width 568 height 94
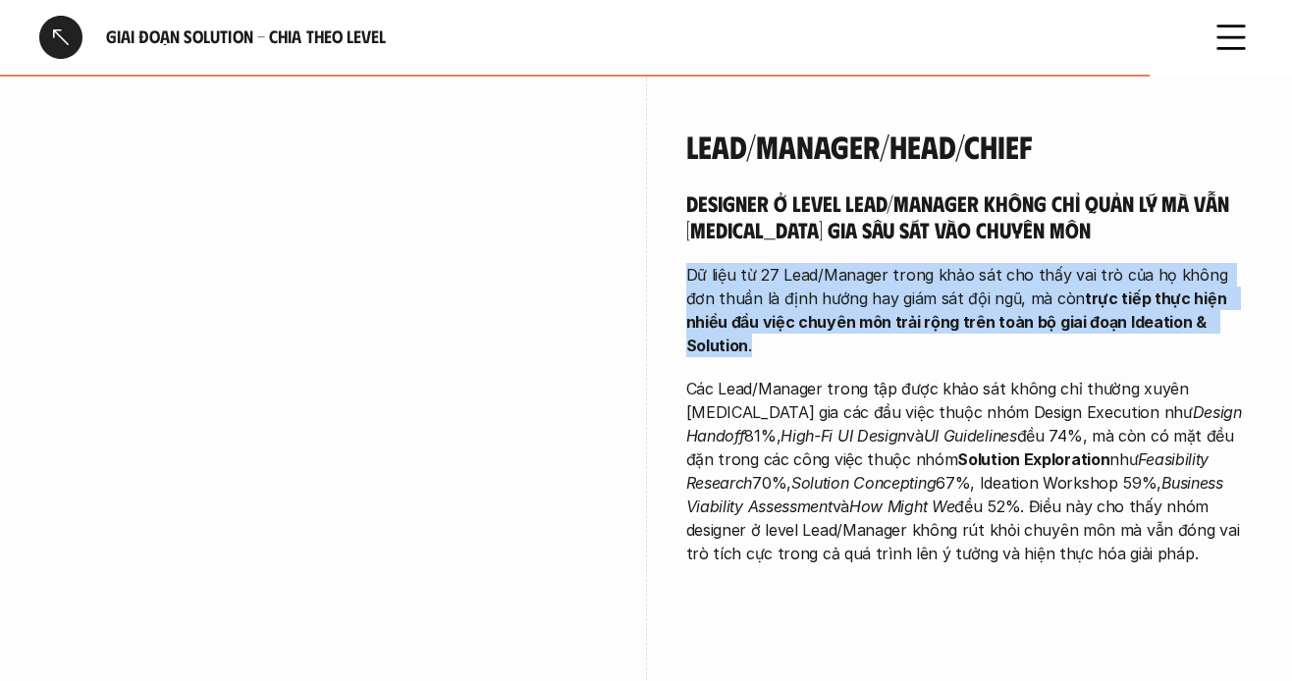
drag, startPoint x: 684, startPoint y: 129, endPoint x: 1230, endPoint y: 194, distance: 549.9
click at [1230, 194] on div "Lead/Manager/Head/Chief Designer ở level Lead/Manager không chỉ quản lý mà vẫn …" at bounding box center [646, 439] width 1214 height 720
click at [846, 263] on p "Dữ liệu từ 27 Lead/Manager trong khảo sát cho thấy vai trò của họ không đơn thu…" at bounding box center [970, 310] width 568 height 94
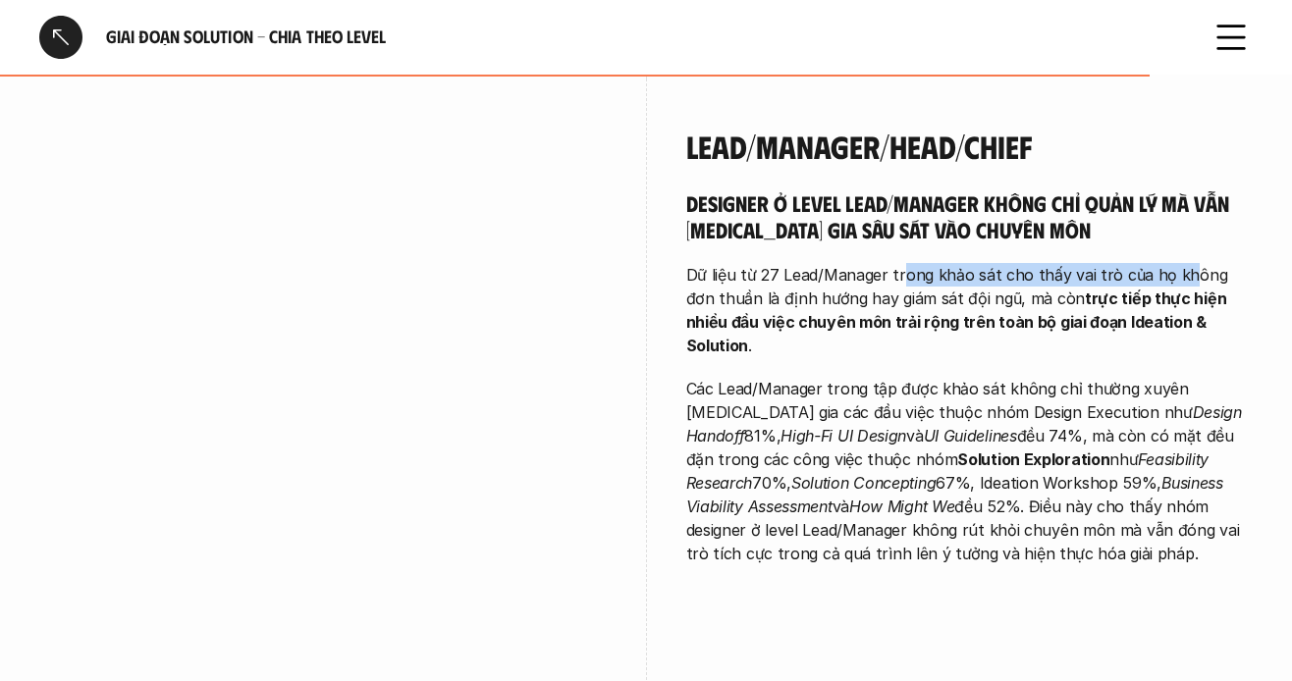
drag, startPoint x: 930, startPoint y: 129, endPoint x: 1176, endPoint y: 140, distance: 246.8
click at [1176, 263] on p "Dữ liệu từ 27 Lead/Manager trong khảo sát cho thấy vai trò của họ không đơn thu…" at bounding box center [970, 310] width 568 height 94
click at [1193, 263] on p "Dữ liệu từ 27 Lead/Manager trong khảo sát cho thấy vai trò của họ không đơn thu…" at bounding box center [970, 310] width 568 height 94
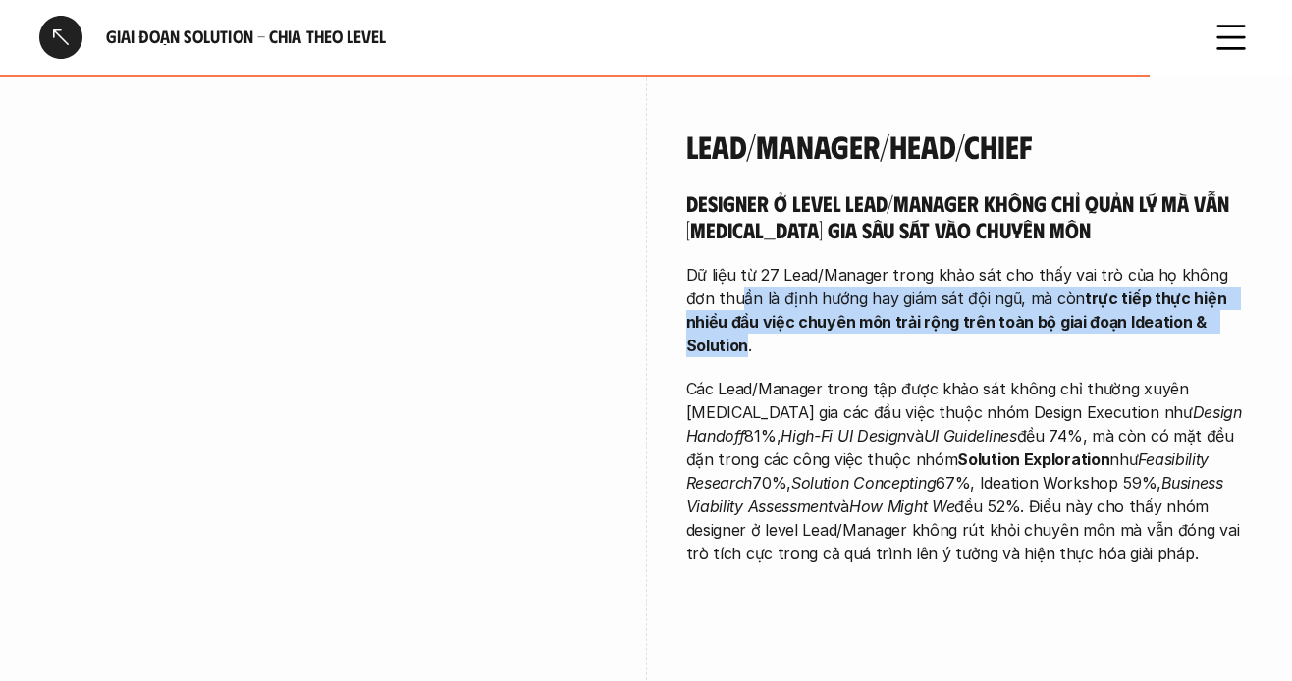
drag, startPoint x: 717, startPoint y: 158, endPoint x: 1208, endPoint y: 188, distance: 491.9
click at [1209, 263] on p "Dữ liệu từ 27 Lead/Manager trong khảo sát cho thấy vai trò của họ không đơn thu…" at bounding box center [970, 310] width 568 height 94
click at [1197, 263] on p "Dữ liệu từ 27 Lead/Manager trong khảo sát cho thấy vai trò của họ không đơn thu…" at bounding box center [970, 310] width 568 height 94
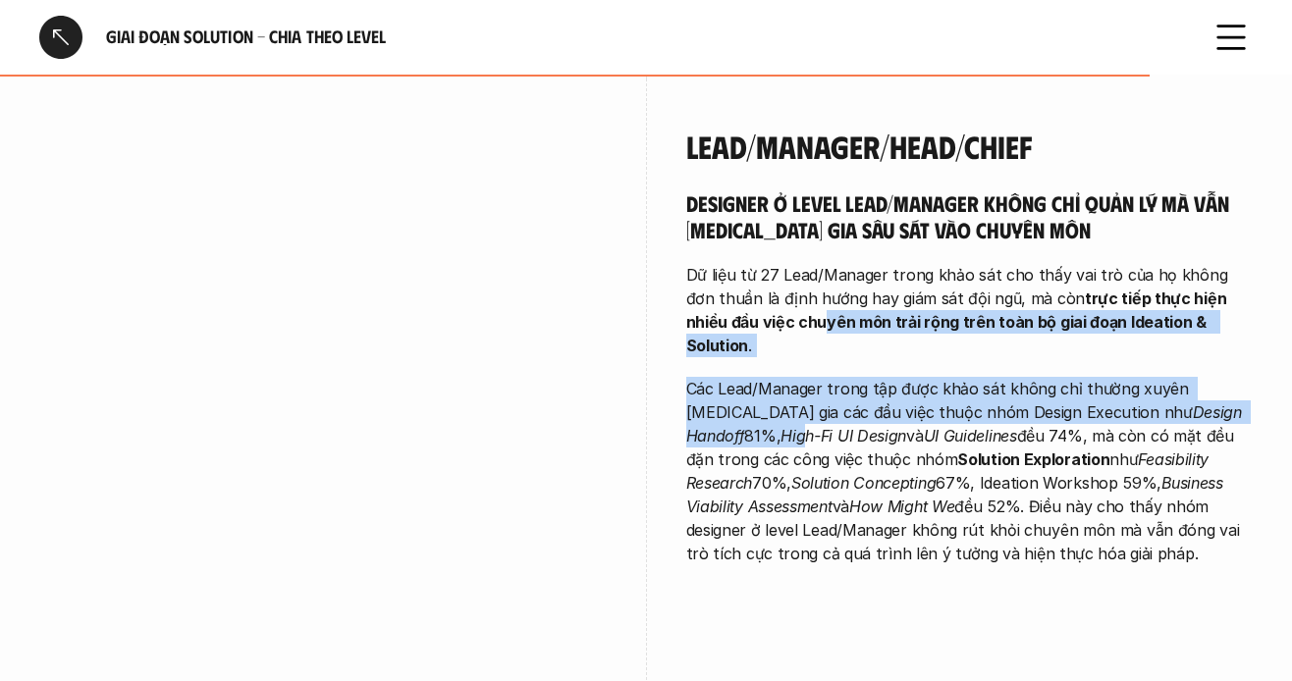
drag, startPoint x: 854, startPoint y: 190, endPoint x: 1210, endPoint y: 233, distance: 358.1
click at [1210, 233] on div "Designer ở level Lead/Manager không chỉ quản lý mà vẫn [MEDICAL_DATA] gia sâu s…" at bounding box center [970, 378] width 568 height 376
click at [1084, 403] on em "Design Handoff" at bounding box center [966, 424] width 561 height 43
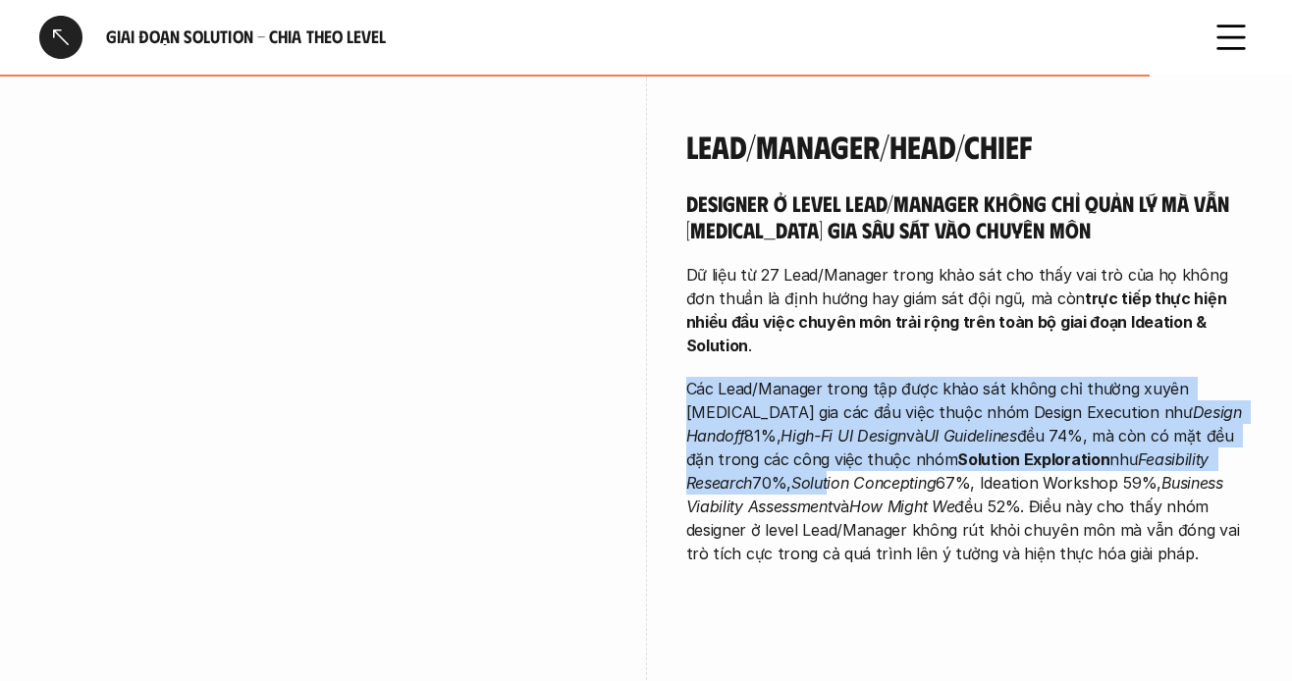
drag, startPoint x: 685, startPoint y: 222, endPoint x: 1217, endPoint y: 291, distance: 535.7
click at [1217, 377] on p "Các Lead/Manager trong tập được khảo sát không chỉ thường xuyên [MEDICAL_DATA] …" at bounding box center [970, 471] width 568 height 189
click at [936, 473] on em "Solution Concepting" at bounding box center [863, 483] width 144 height 20
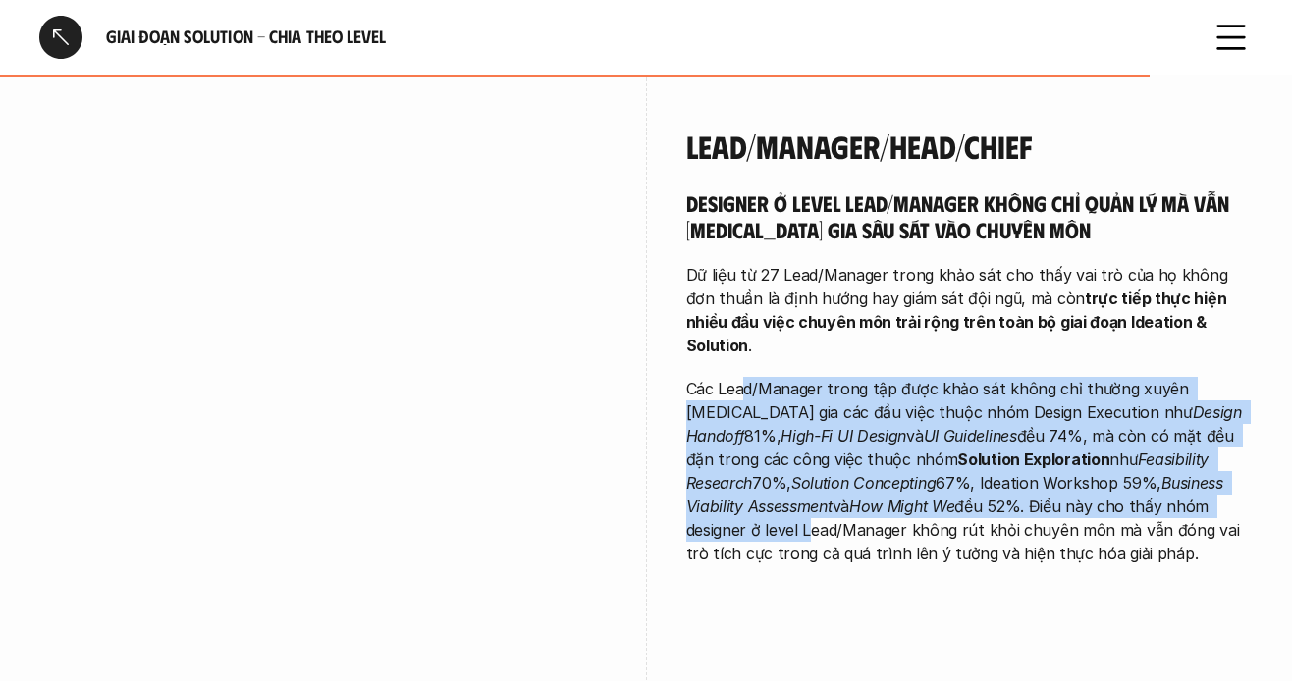
drag, startPoint x: 741, startPoint y: 231, endPoint x: 1155, endPoint y: 342, distance: 428.0
click at [1161, 377] on p "Các Lead/Manager trong tập được khảo sát không chỉ thường xuyên [MEDICAL_DATA] …" at bounding box center [970, 471] width 568 height 189
click at [1108, 377] on p "Các Lead/Manager trong tập được khảo sát không chỉ thường xuyên [MEDICAL_DATA] …" at bounding box center [970, 471] width 568 height 189
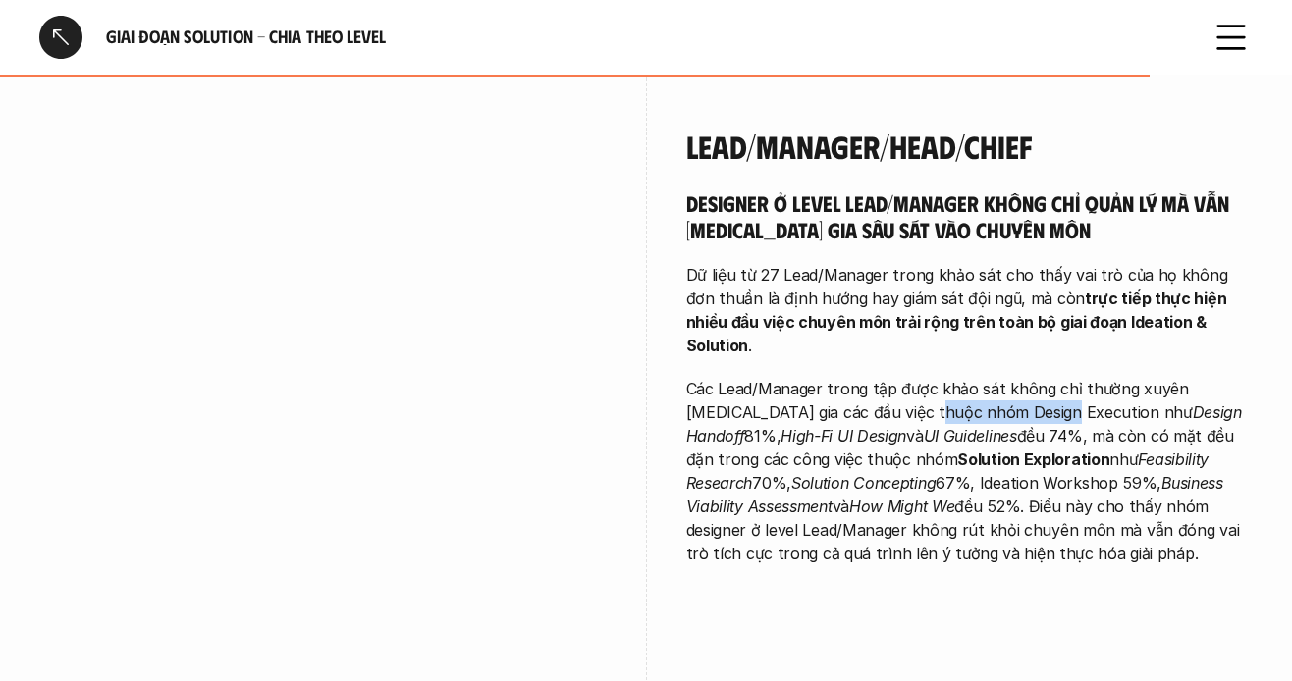
drag, startPoint x: 874, startPoint y: 244, endPoint x: 994, endPoint y: 239, distance: 119.9
click at [994, 377] on p "Các Lead/Manager trong tập được khảo sát không chỉ thường xuyên [MEDICAL_DATA] …" at bounding box center [970, 471] width 568 height 189
click at [978, 377] on p "Các Lead/Manager trong tập được khảo sát không chỉ thường xuyên [MEDICAL_DATA] …" at bounding box center [970, 471] width 568 height 189
drag, startPoint x: 810, startPoint y: 289, endPoint x: 956, endPoint y: 290, distance: 146.3
click at [957, 450] on strong "Solution Exploration" at bounding box center [1033, 460] width 152 height 20
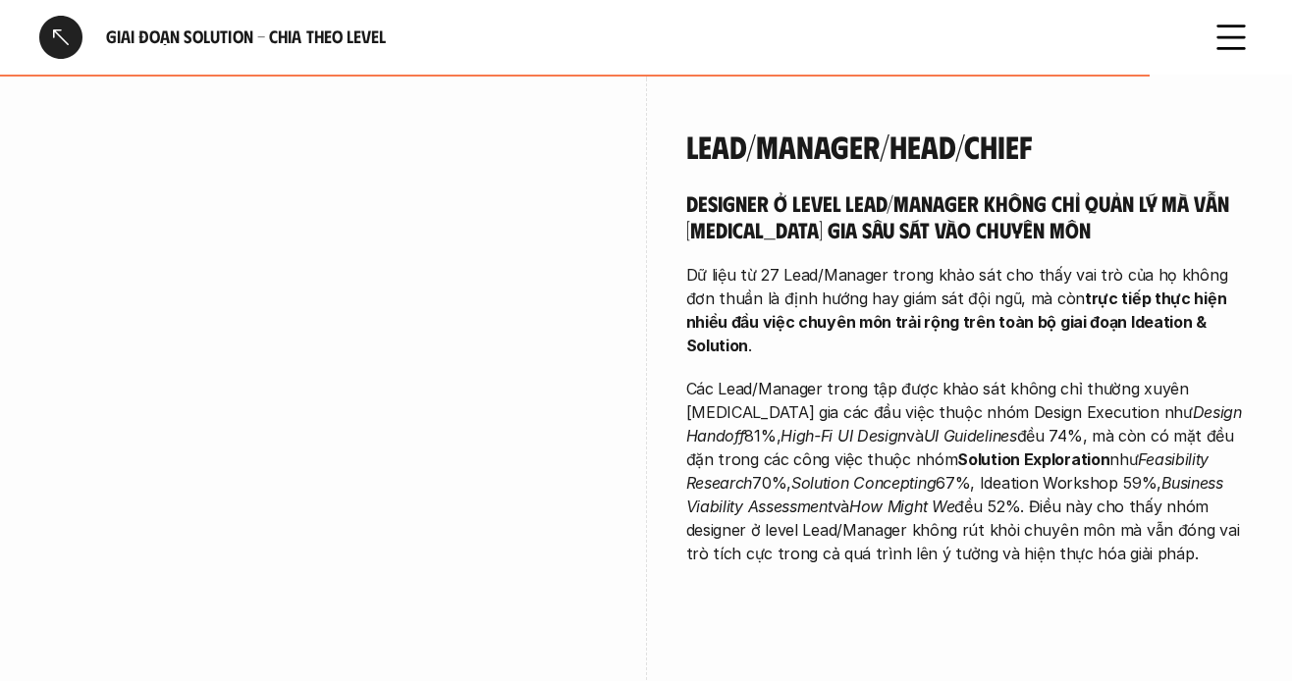
click at [1013, 377] on p "Các Lead/Manager trong tập được khảo sát không chỉ thường xuyên [MEDICAL_DATA] …" at bounding box center [970, 471] width 568 height 189
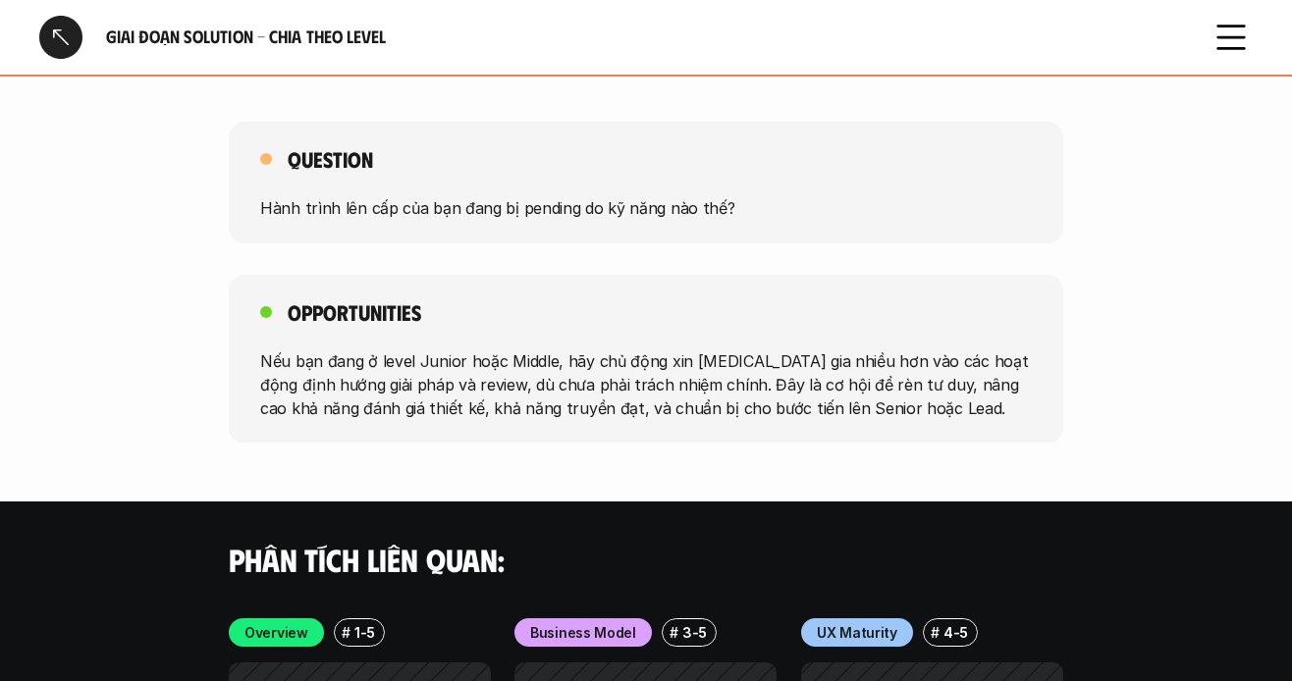
scroll to position [6579, 0]
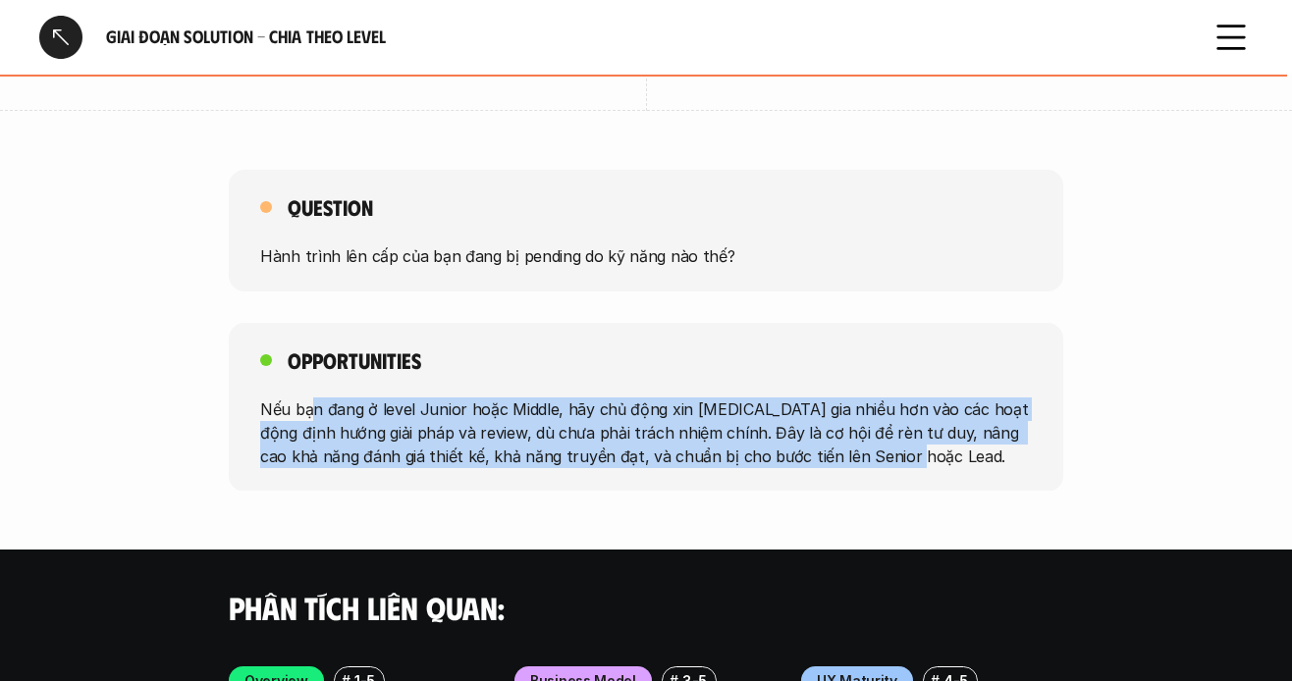
drag, startPoint x: 475, startPoint y: 278, endPoint x: 946, endPoint y: 332, distance: 473.5
click at [946, 332] on div "Opportunities Nếu bạn đang ở level Junior hoặc Middle, hãy chủ động xin [MEDICA…" at bounding box center [646, 407] width 835 height 169
click at [684, 332] on div "Opportunities Nếu bạn đang ở level Junior hoặc Middle, hãy chủ động xin [MEDICA…" at bounding box center [646, 407] width 835 height 169
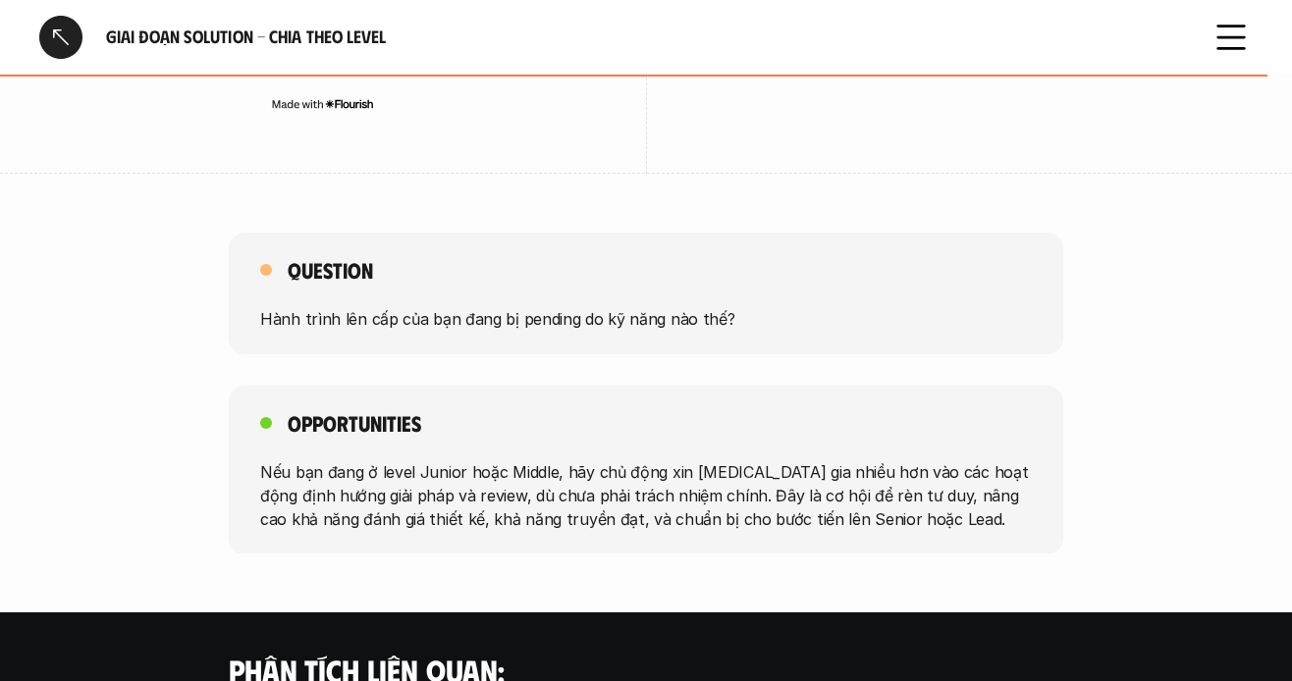
scroll to position [6481, 0]
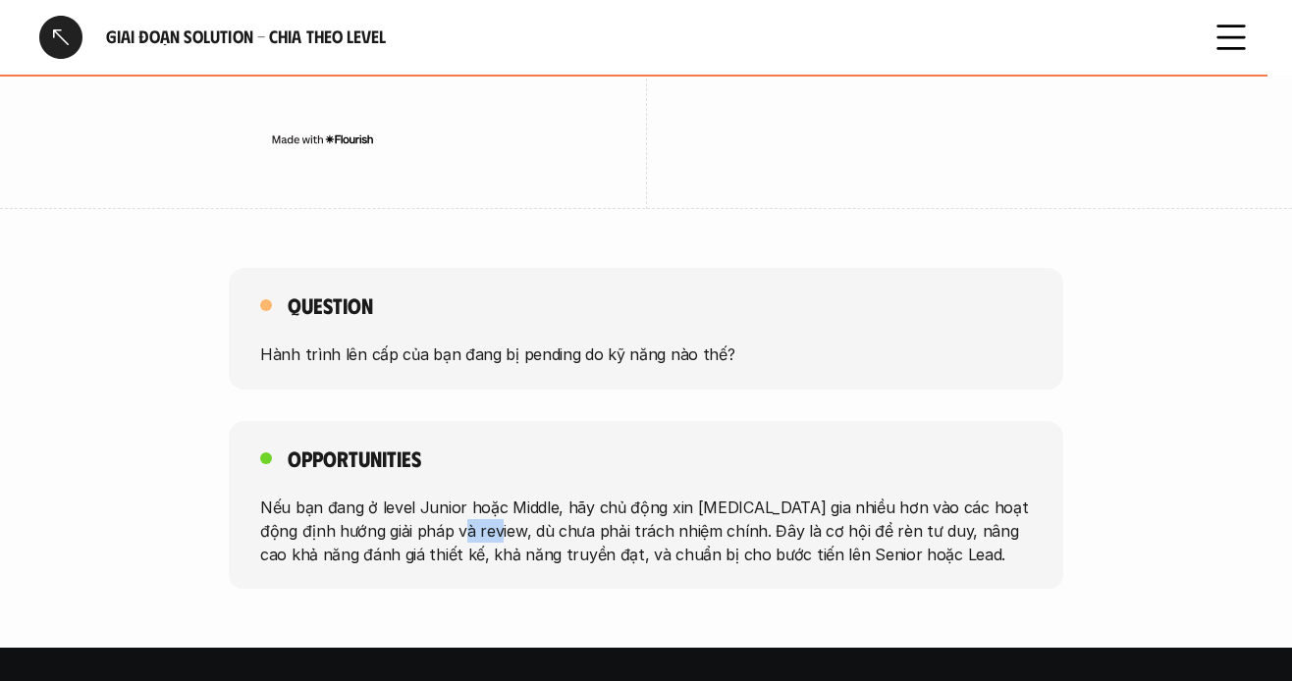
drag, startPoint x: 488, startPoint y: 385, endPoint x: 458, endPoint y: 390, distance: 30.8
click at [487, 495] on p "Nếu bạn đang ở level Junior hoặc Middle, hãy chủ động xin [MEDICAL_DATA] gia nh…" at bounding box center [646, 530] width 772 height 71
click at [458, 495] on p "Nếu bạn đang ở level Junior hoặc Middle, hãy chủ động xin [MEDICAL_DATA] gia nh…" at bounding box center [646, 530] width 772 height 71
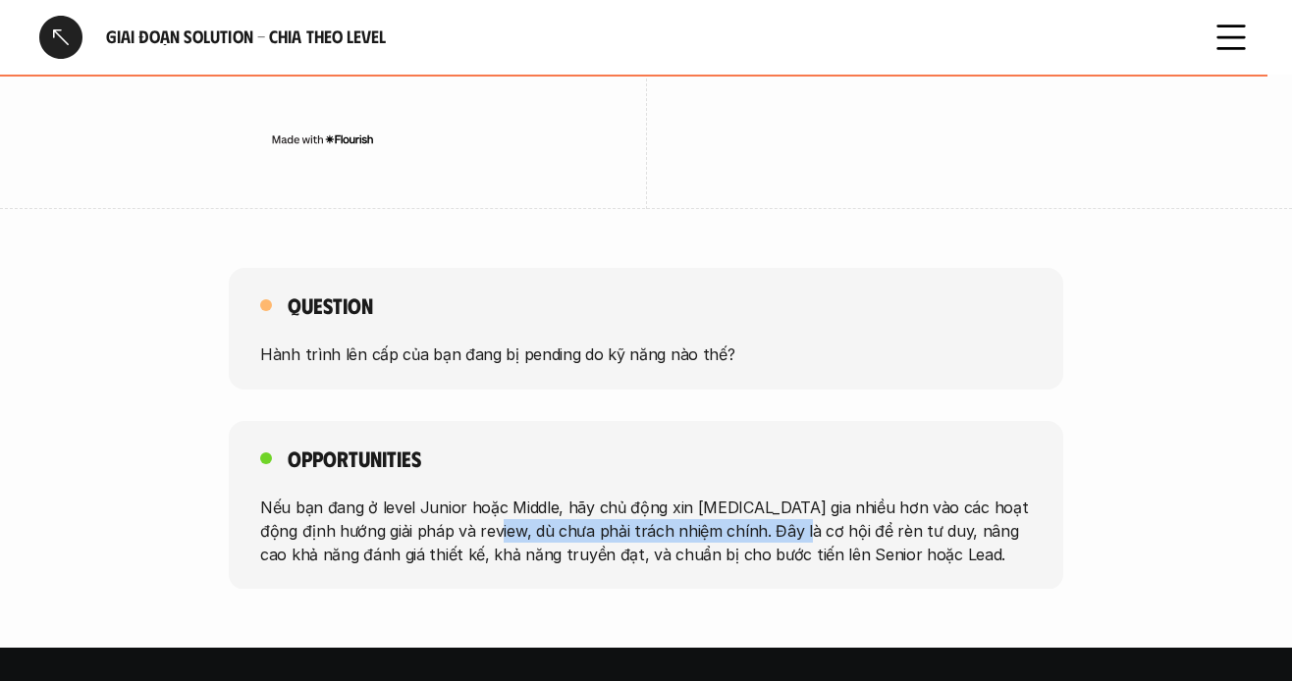
drag, startPoint x: 496, startPoint y: 386, endPoint x: 795, endPoint y: 390, distance: 299.5
click at [795, 495] on p "Nếu bạn đang ở level Junior hoặc Middle, hãy chủ động xin [MEDICAL_DATA] gia nh…" at bounding box center [646, 530] width 772 height 71
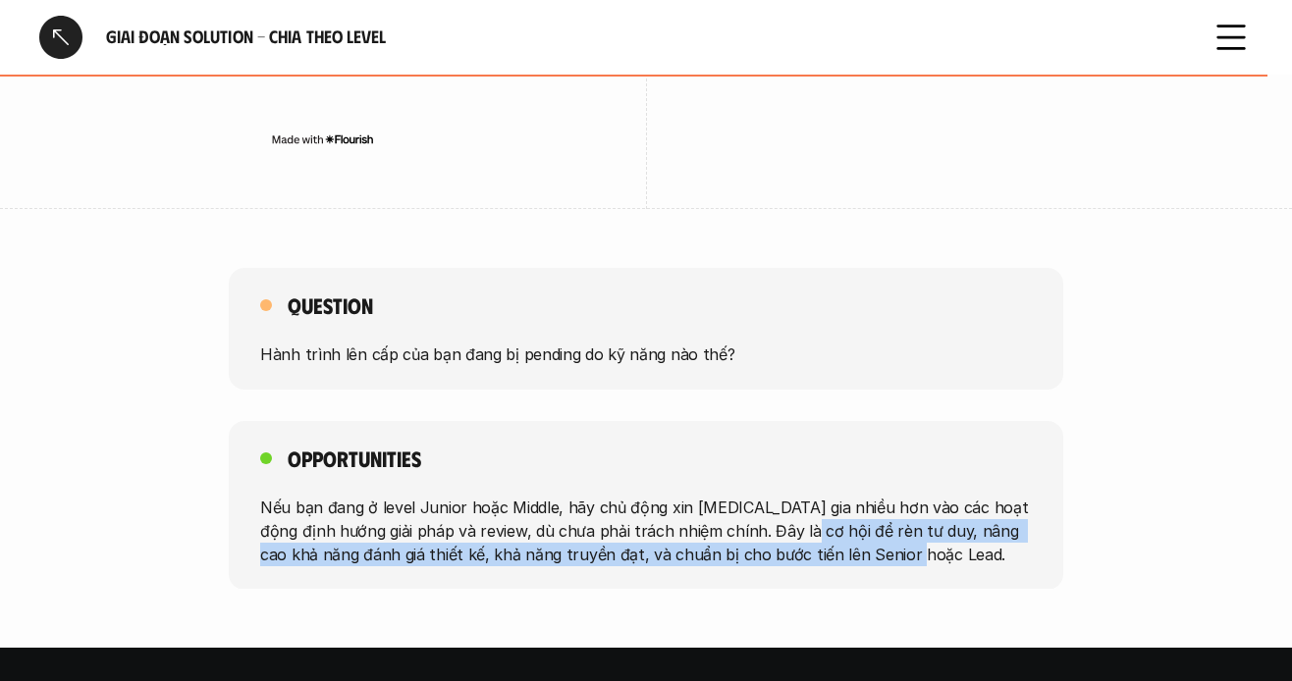
drag, startPoint x: 798, startPoint y: 390, endPoint x: 949, endPoint y: 407, distance: 151.2
click at [988, 495] on p "Nếu bạn đang ở level Junior hoặc Middle, hãy chủ động xin [MEDICAL_DATA] gia nh…" at bounding box center [646, 530] width 772 height 71
click at [922, 495] on p "Nếu bạn đang ở level Junior hoặc Middle, hãy chủ động xin [MEDICAL_DATA] gia nh…" at bounding box center [646, 530] width 772 height 71
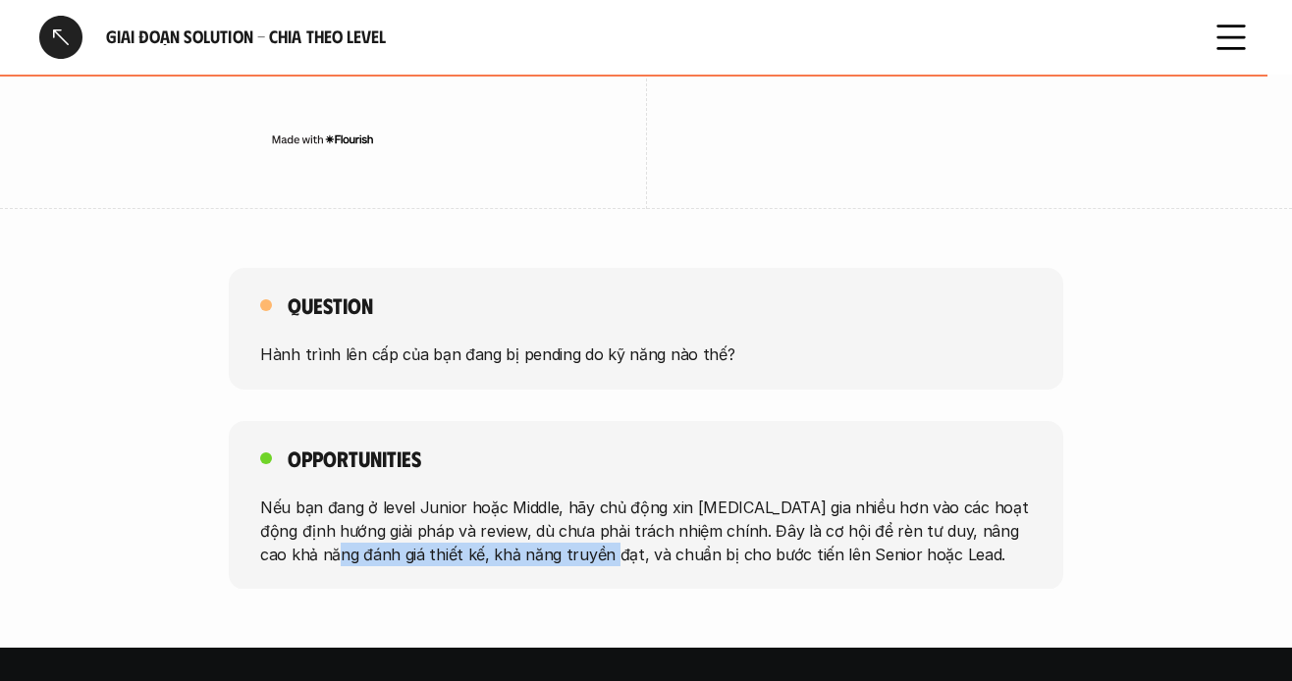
drag, startPoint x: 438, startPoint y: 415, endPoint x: 580, endPoint y: 414, distance: 142.4
click at [582, 495] on p "Nếu bạn đang ở level Junior hoặc Middle, hãy chủ động xin [MEDICAL_DATA] gia nh…" at bounding box center [646, 530] width 772 height 71
click at [573, 495] on p "Nếu bạn đang ở level Junior hoặc Middle, hãy chủ động xin [MEDICAL_DATA] gia nh…" at bounding box center [646, 530] width 772 height 71
drag, startPoint x: 463, startPoint y: 408, endPoint x: 580, endPoint y: 399, distance: 118.2
click at [580, 495] on p "Nếu bạn đang ở level Junior hoặc Middle, hãy chủ động xin [MEDICAL_DATA] gia nh…" at bounding box center [646, 530] width 772 height 71
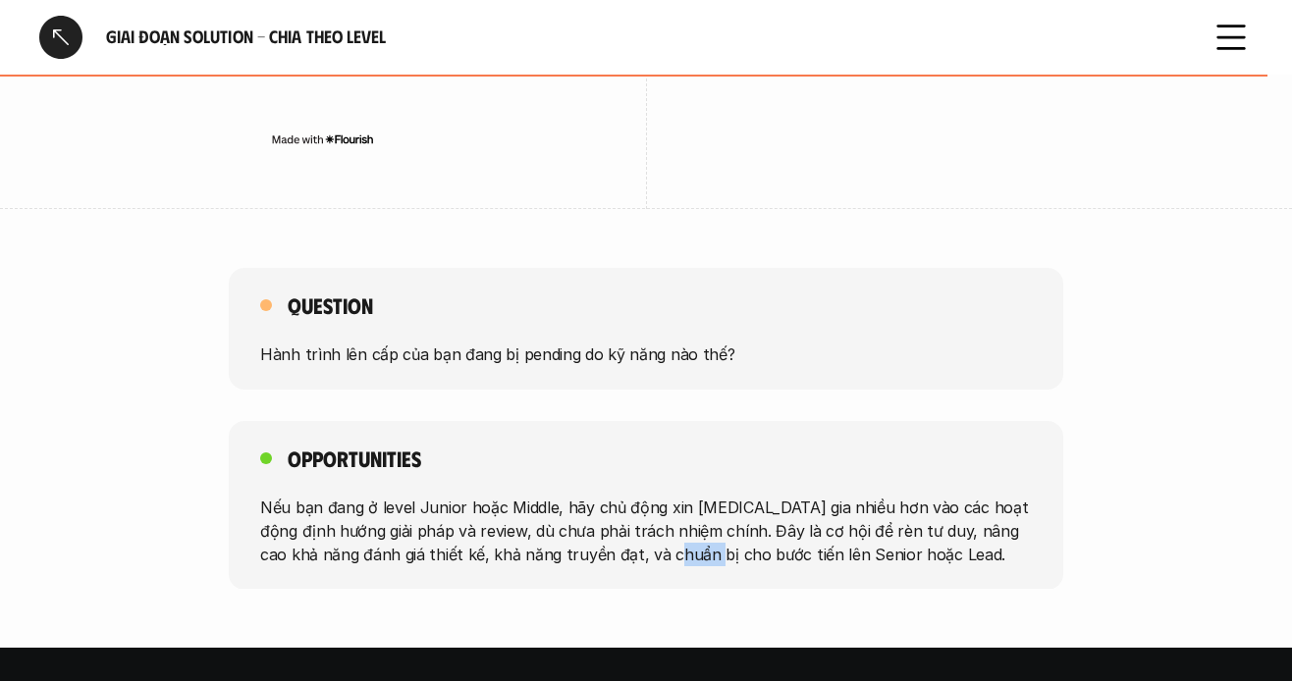
drag, startPoint x: 644, startPoint y: 399, endPoint x: 733, endPoint y: 401, distance: 88.4
click at [689, 495] on p "Nếu bạn đang ở level Junior hoặc Middle, hãy chủ động xin [MEDICAL_DATA] gia nh…" at bounding box center [646, 530] width 772 height 71
drag, startPoint x: 809, startPoint y: 409, endPoint x: 872, endPoint y: 413, distance: 63.0
click at [872, 495] on p "Nếu bạn đang ở level Junior hoặc Middle, hãy chủ động xin [MEDICAL_DATA] gia nh…" at bounding box center [646, 530] width 772 height 71
click at [863, 495] on p "Nếu bạn đang ở level Junior hoặc Middle, hãy chủ động xin [MEDICAL_DATA] gia nh…" at bounding box center [646, 530] width 772 height 71
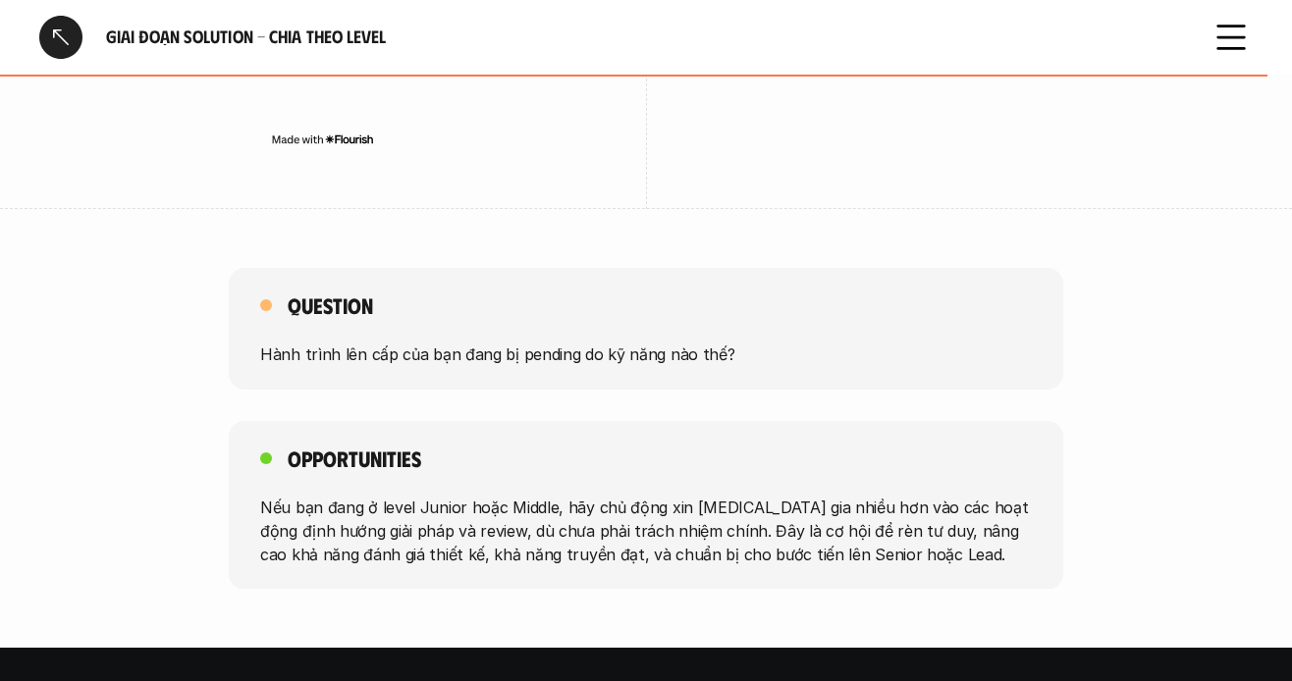
click at [802, 421] on div "Opportunities Nếu bạn đang ở level Junior hoặc Middle, hãy chủ động xin [MEDICA…" at bounding box center [646, 505] width 835 height 169
click at [817, 495] on p "Nếu bạn đang ở level Junior hoặc Middle, hãy chủ động xin [MEDICAL_DATA] gia nh…" at bounding box center [646, 530] width 772 height 71
click at [70, 42] on div at bounding box center [60, 37] width 43 height 43
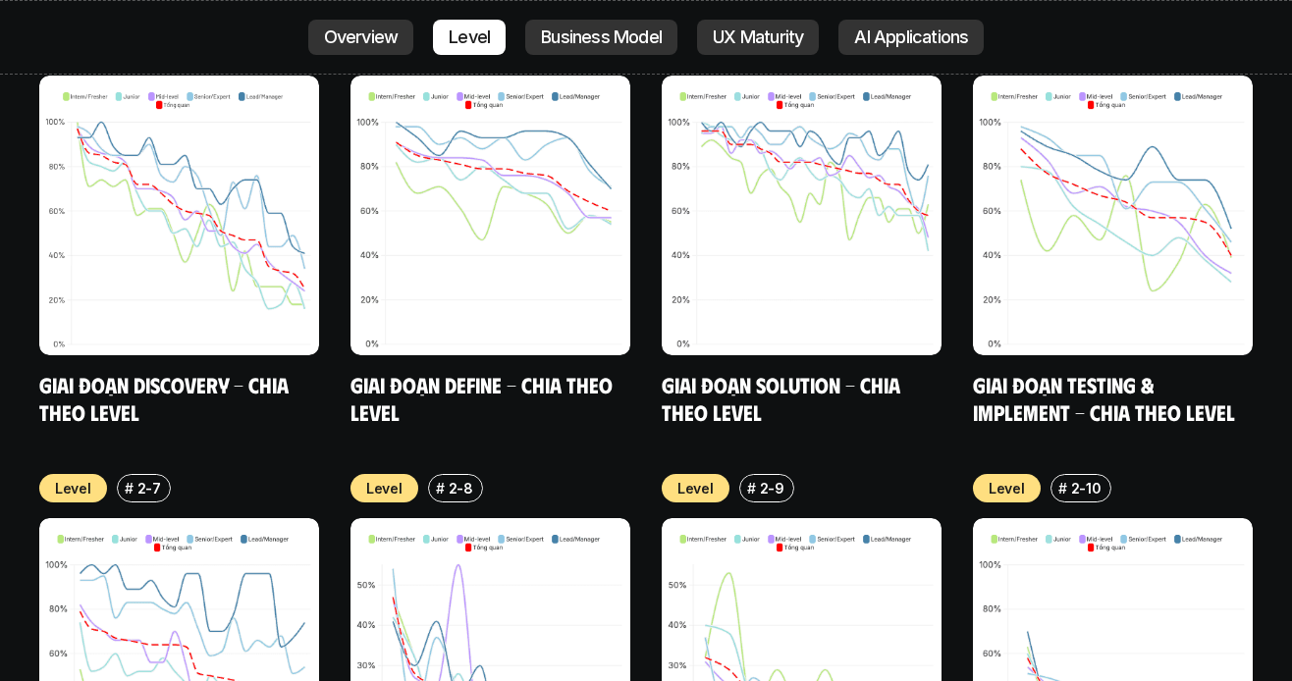
scroll to position [7004, 0]
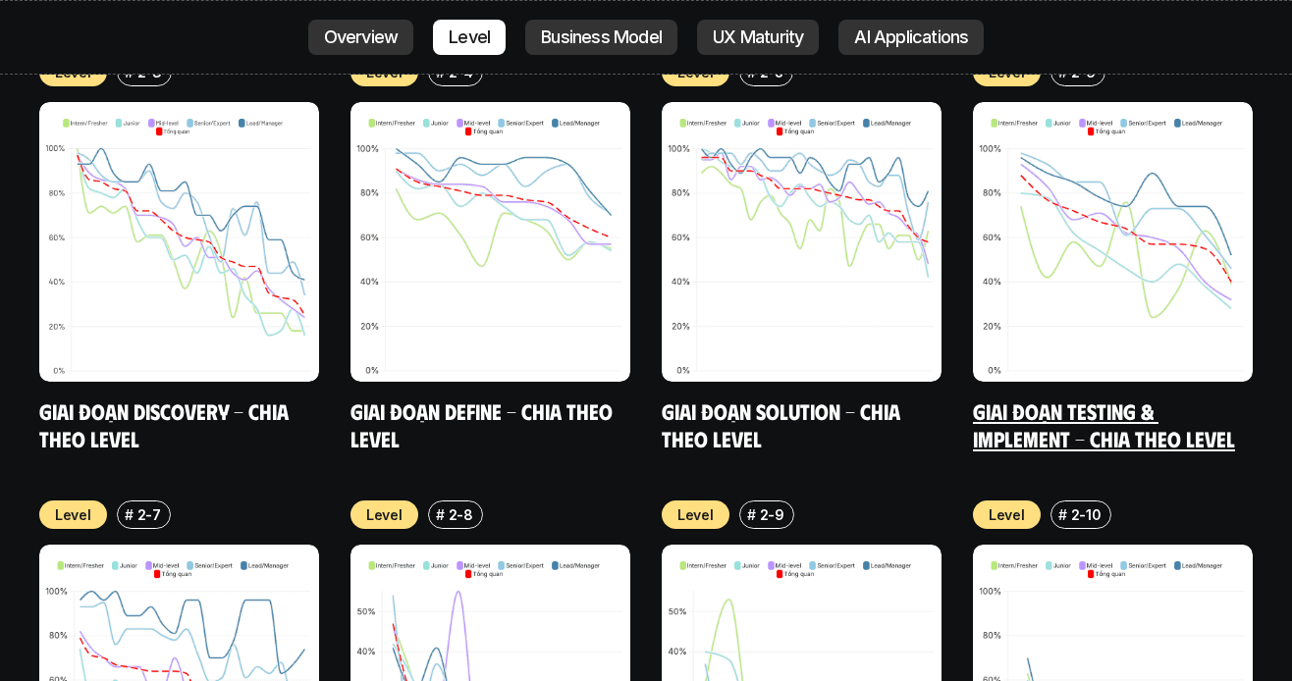
click at [1150, 398] on link "Giai đoạn Testing & Implement - Chia theo Level" at bounding box center [1104, 425] width 262 height 54
